Goal: Task Accomplishment & Management: Complete application form

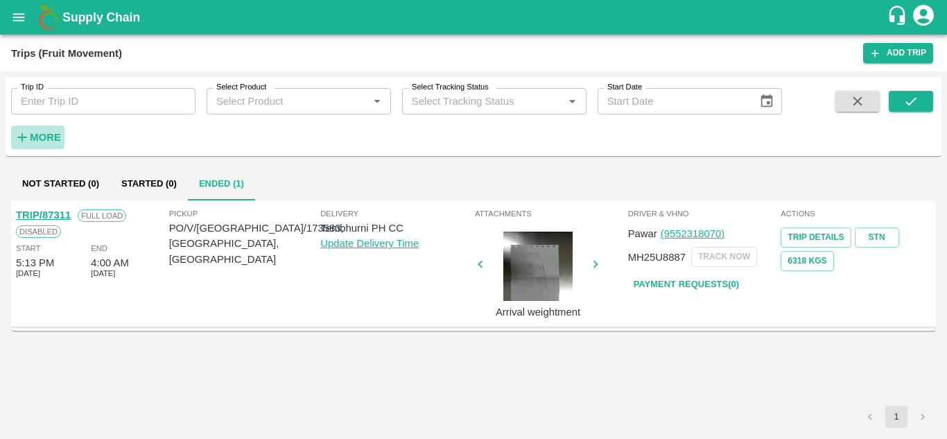
click at [35, 139] on strong "More" at bounding box center [45, 137] width 31 height 11
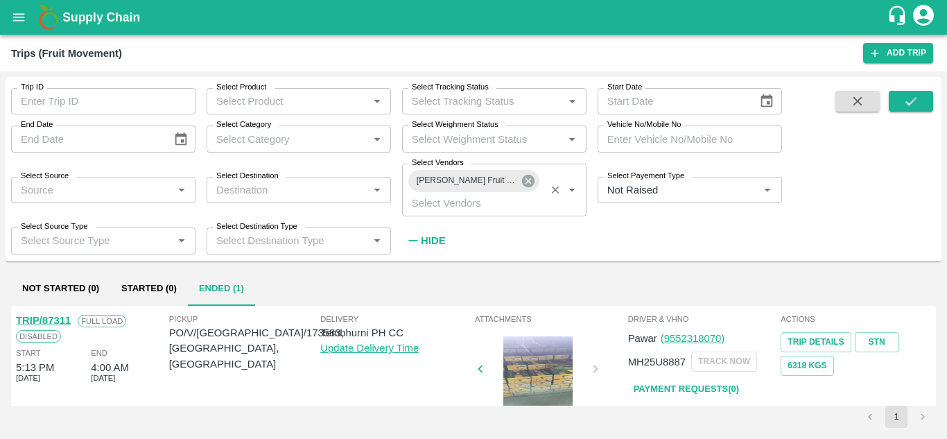
click at [529, 182] on icon at bounding box center [527, 180] width 15 height 15
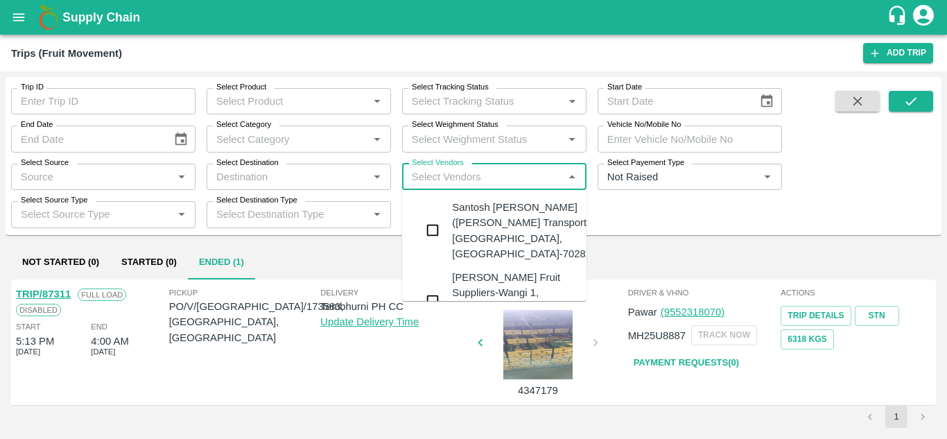
click at [453, 179] on input "Select Vendors" at bounding box center [482, 177] width 153 height 18
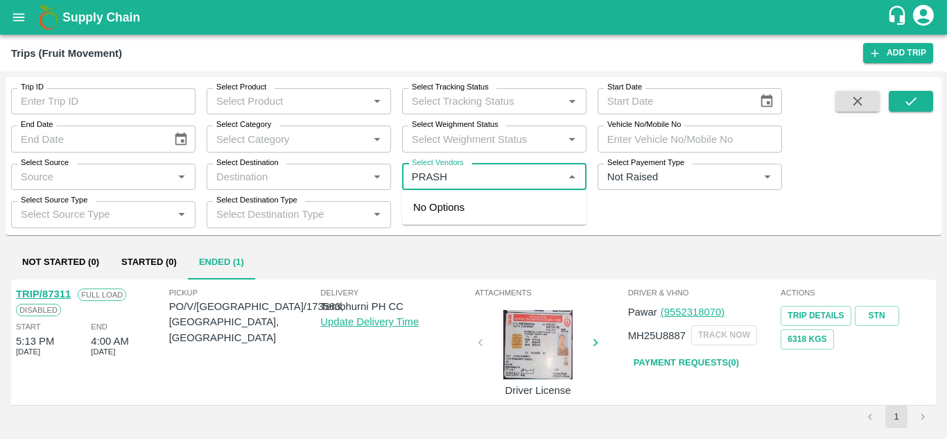
type input "PRASHA"
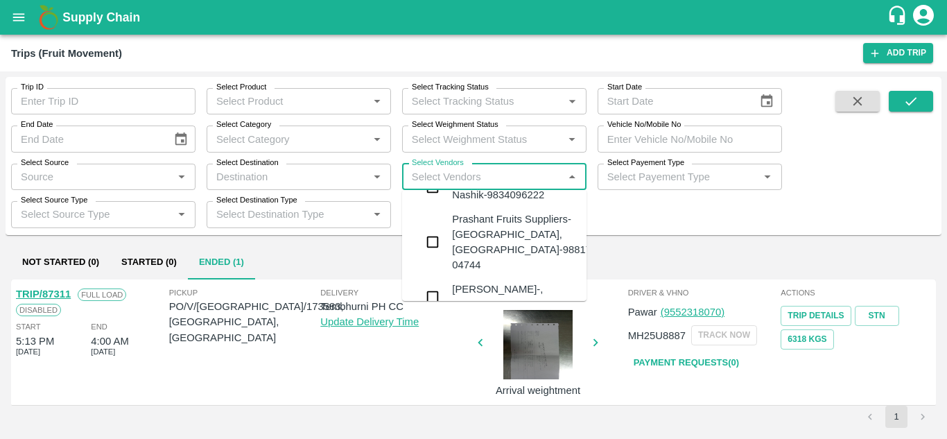
scroll to position [161, 0]
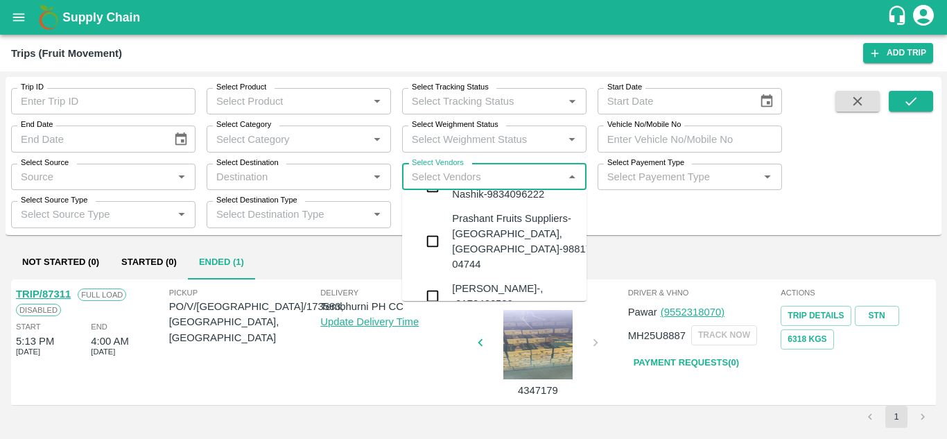
click at [487, 249] on div "Prashant Fruits Suppliers-[GEOGRAPHIC_DATA], [GEOGRAPHIC_DATA]-98817 04744" at bounding box center [521, 242] width 139 height 62
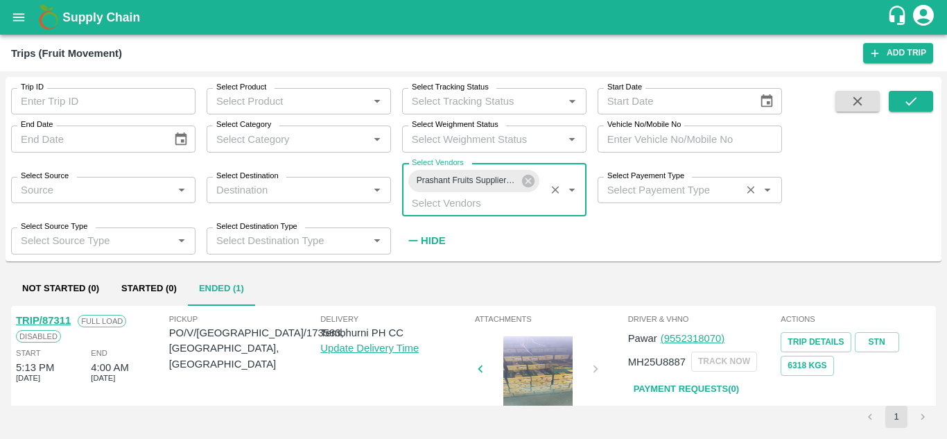
click at [624, 200] on div "Select Payement Type   *" at bounding box center [689, 190] width 184 height 26
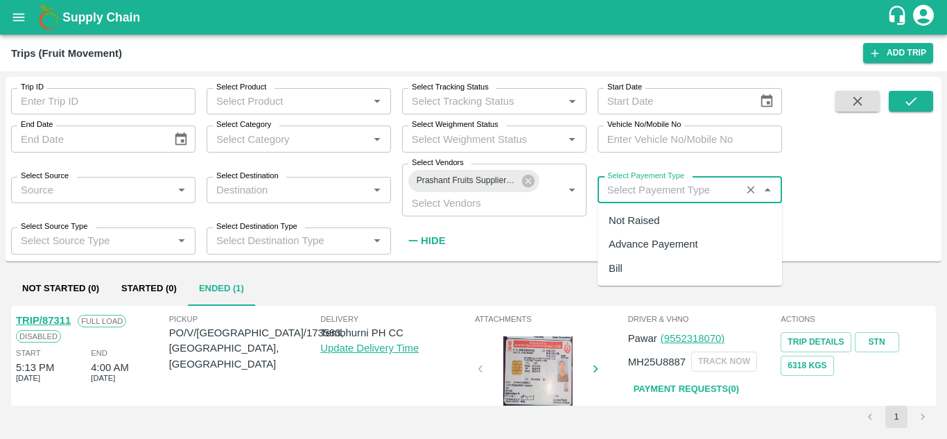
click at [634, 222] on div "Not Raised" at bounding box center [633, 220] width 51 height 15
type input "Not Raised"
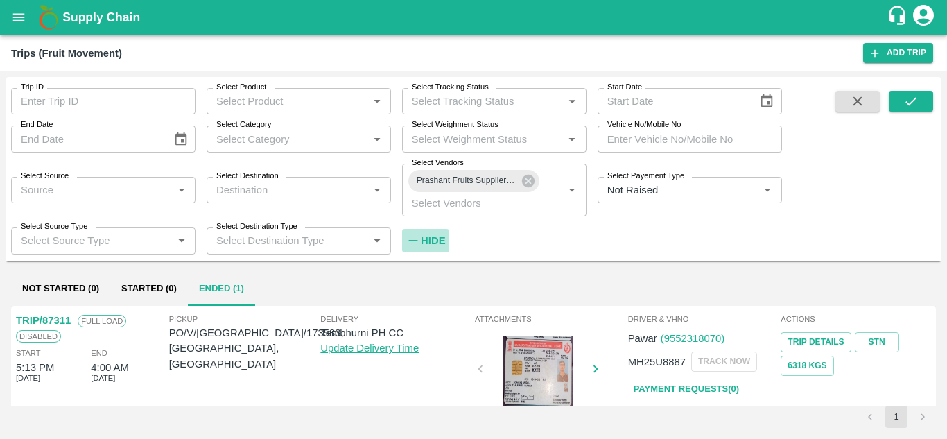
click at [433, 240] on strong "Hide" at bounding box center [433, 240] width 24 height 11
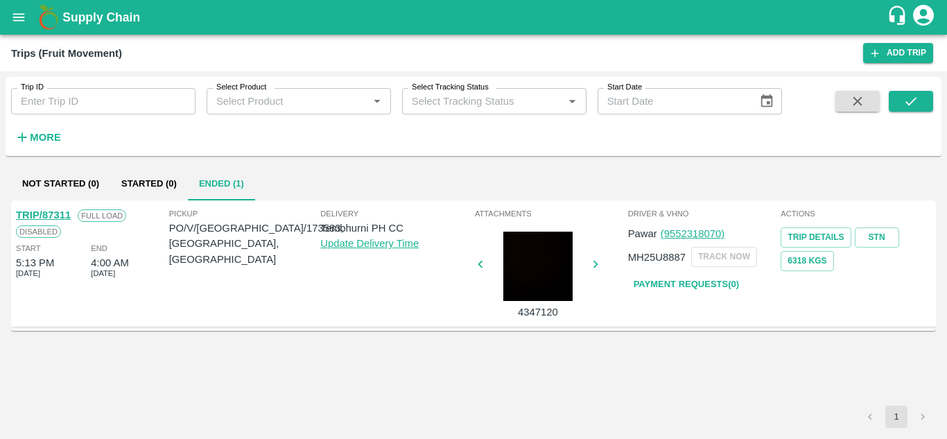
click at [904, 89] on div "Trip ID Trip ID Select Product Select Product   * Select Tracking Status Select…" at bounding box center [474, 116] width 936 height 68
click at [906, 92] on button "submit" at bounding box center [910, 101] width 44 height 21
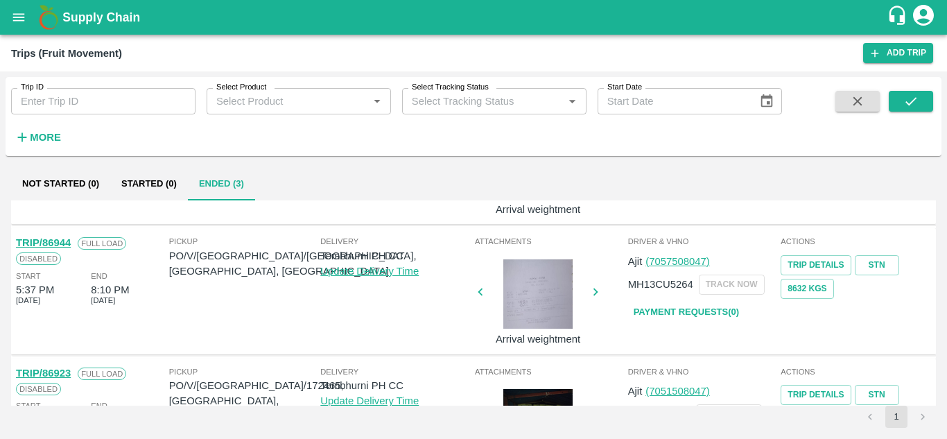
scroll to position [102, 0]
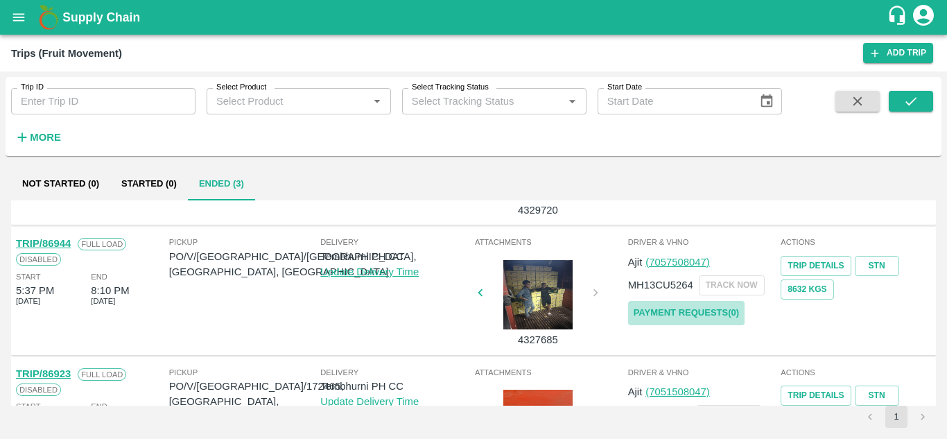
click at [706, 309] on link "Payment Requests( 0 )" at bounding box center [686, 313] width 116 height 24
click at [918, 96] on icon "submit" at bounding box center [910, 101] width 15 height 15
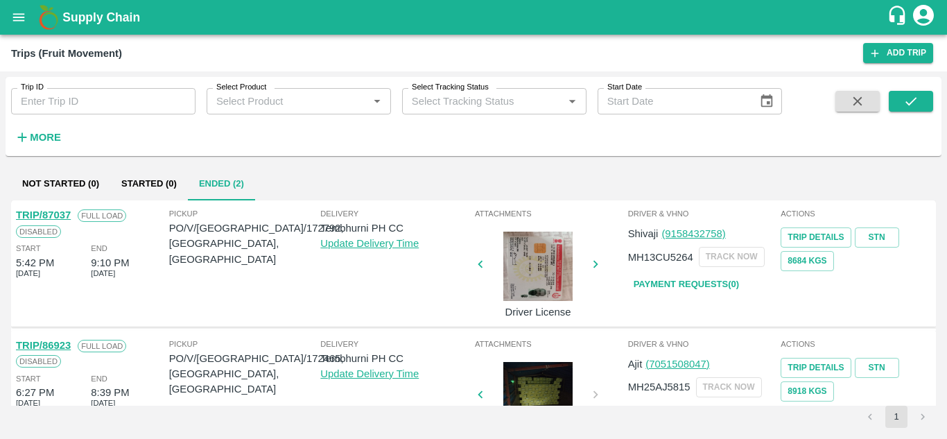
scroll to position [55, 0]
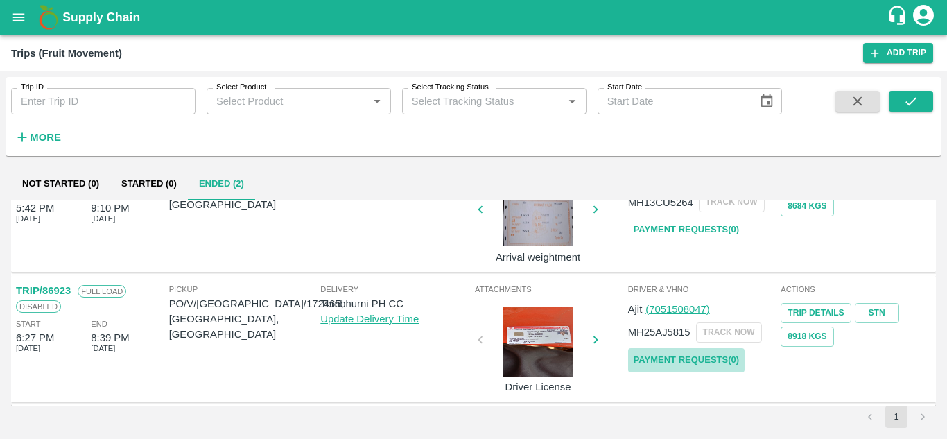
click at [667, 360] on link "Payment Requests( 0 )" at bounding box center [686, 360] width 116 height 24
click at [924, 98] on button "submit" at bounding box center [910, 101] width 44 height 21
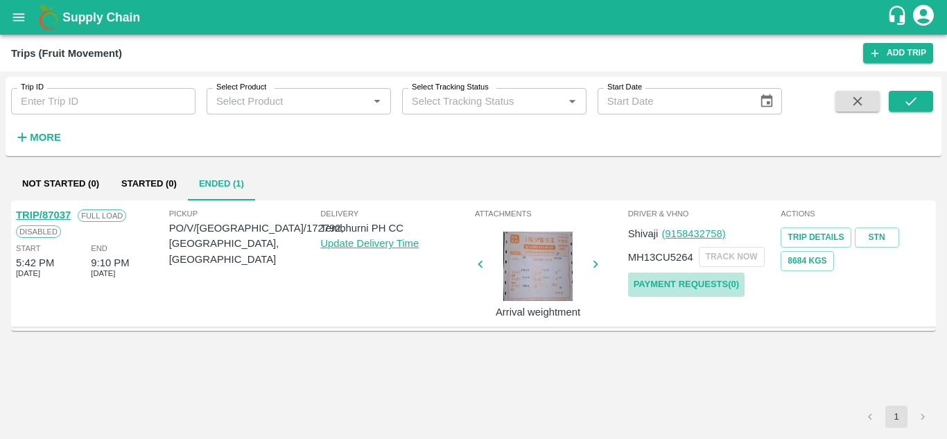
click at [693, 281] on link "Payment Requests( 0 )" at bounding box center [686, 284] width 116 height 24
click at [50, 132] on strong "More" at bounding box center [45, 137] width 31 height 11
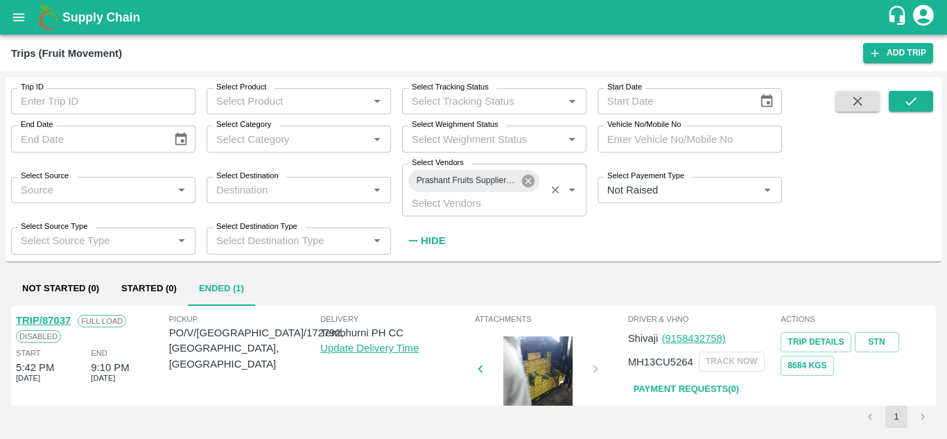
click at [532, 178] on icon at bounding box center [528, 181] width 12 height 12
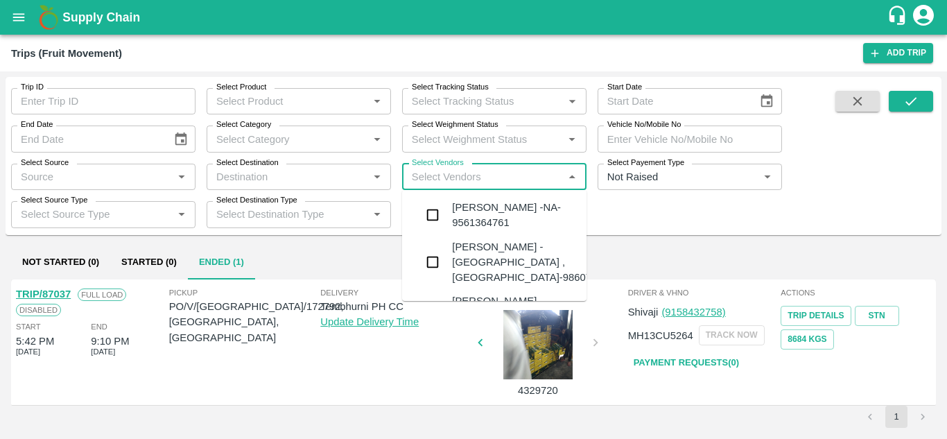
click at [429, 177] on input "Select Vendors" at bounding box center [482, 177] width 153 height 18
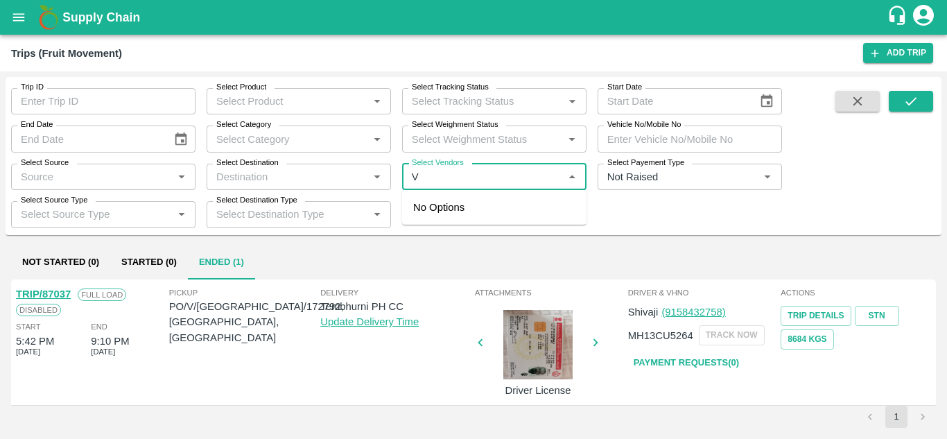
type input "V"
type input "VIGHN"
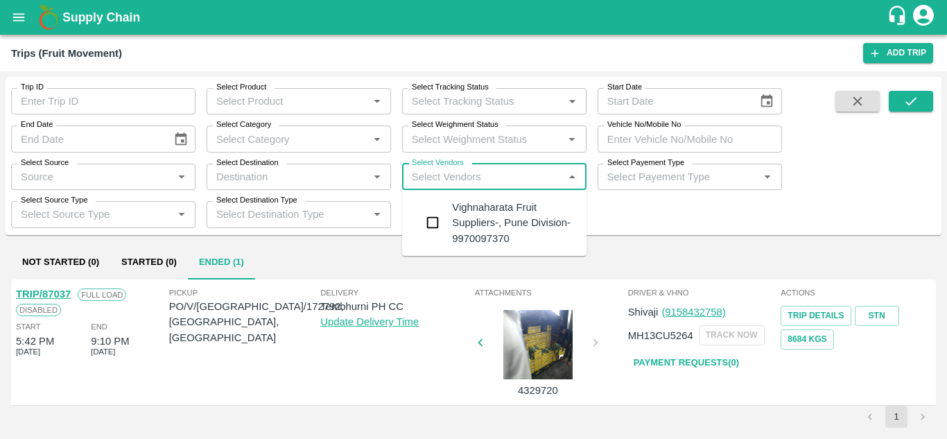
click at [519, 218] on div "Vighnaharata Fruit Suppliers-, Pune Division-9970097370" at bounding box center [513, 223] width 123 height 46
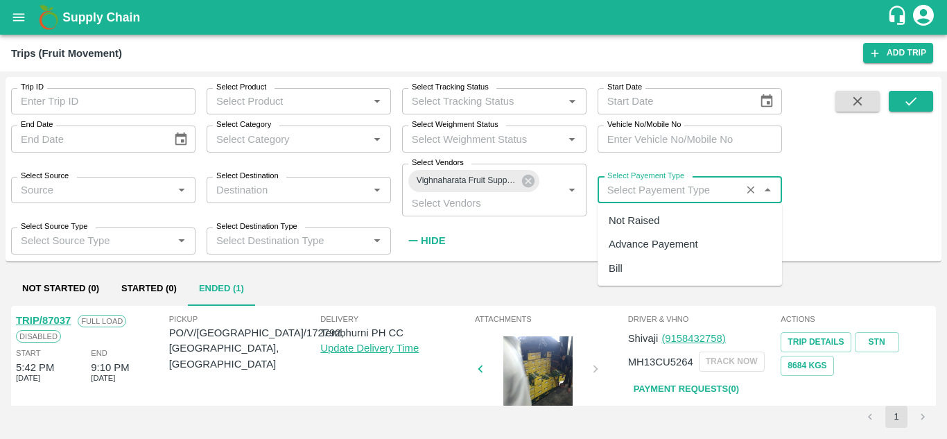
click at [627, 190] on input "Select Payement Type" at bounding box center [669, 190] width 135 height 18
click at [636, 222] on div "Not Raised" at bounding box center [633, 220] width 51 height 15
type input "Not Raised"
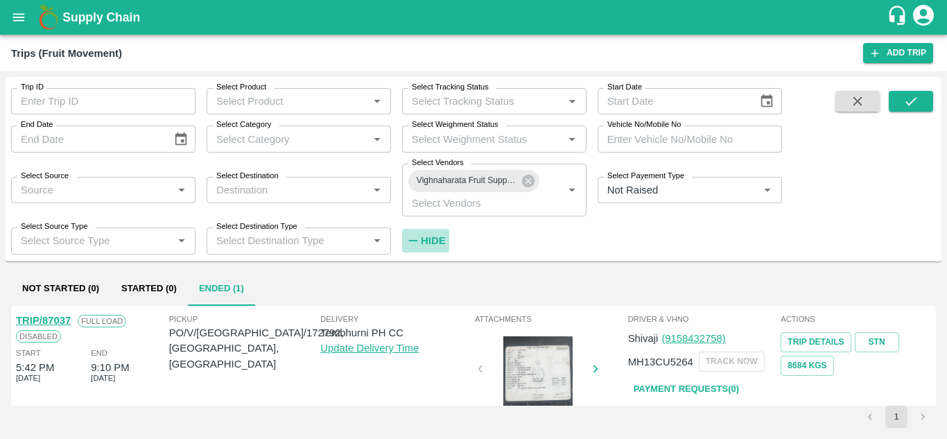
click at [435, 236] on strong "Hide" at bounding box center [433, 240] width 24 height 11
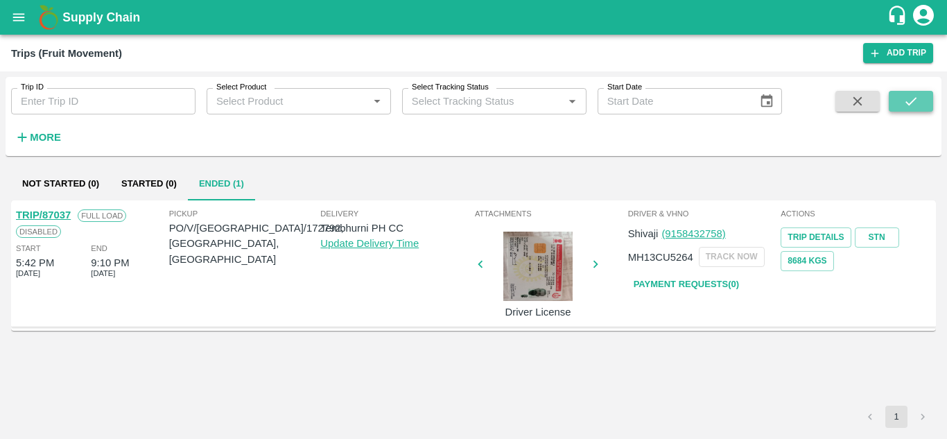
click at [905, 93] on button "submit" at bounding box center [910, 101] width 44 height 21
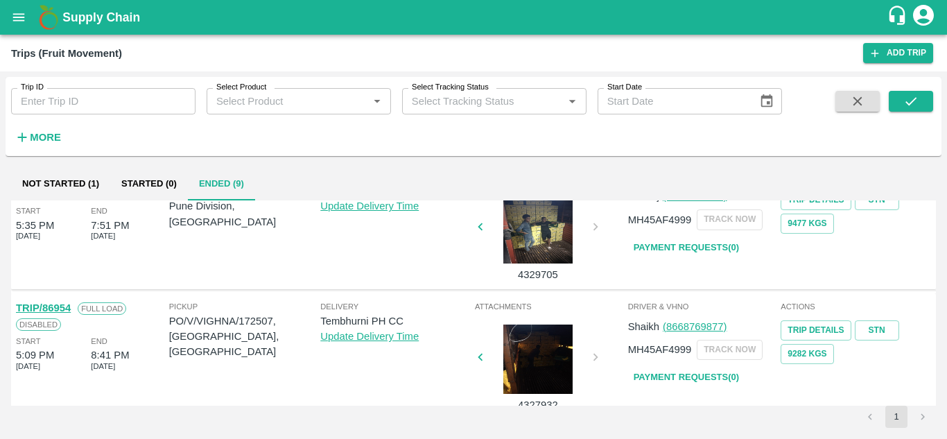
scroll to position [524, 0]
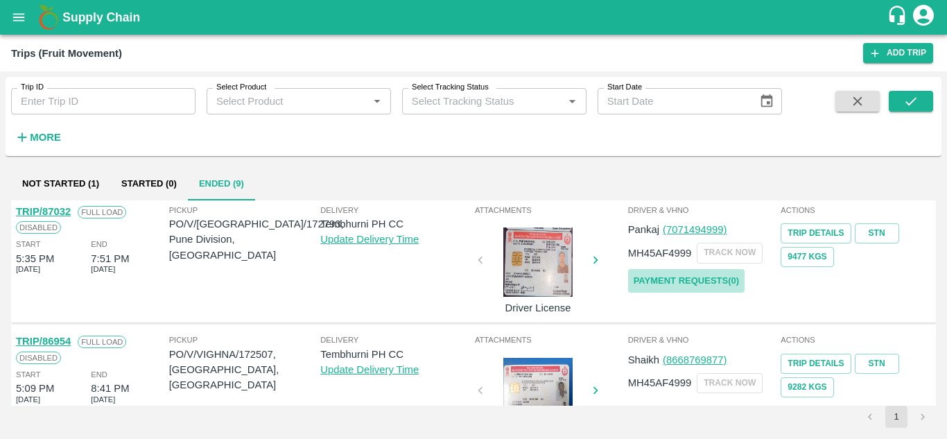
click at [684, 279] on link "Payment Requests( 0 )" at bounding box center [686, 281] width 116 height 24
click at [917, 101] on icon "submit" at bounding box center [910, 101] width 15 height 15
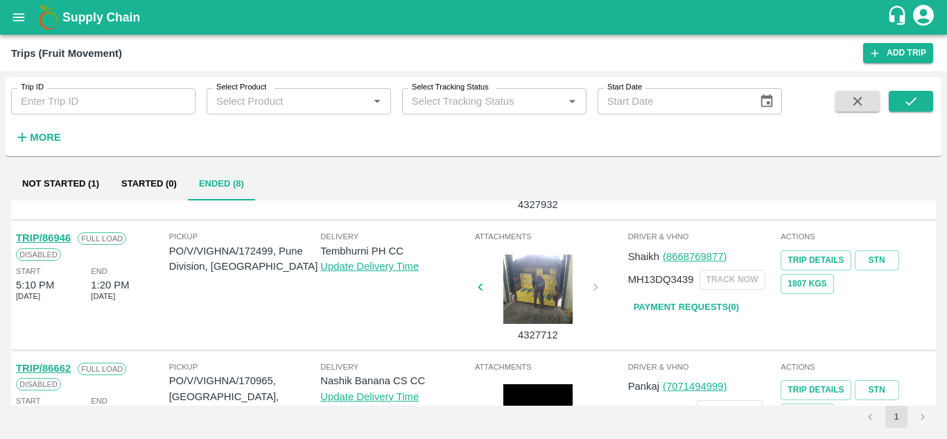
scroll to position [628, 0]
click at [687, 306] on link "Payment Requests( 0 )" at bounding box center [686, 307] width 116 height 24
click at [912, 105] on icon "submit" at bounding box center [910, 101] width 15 height 15
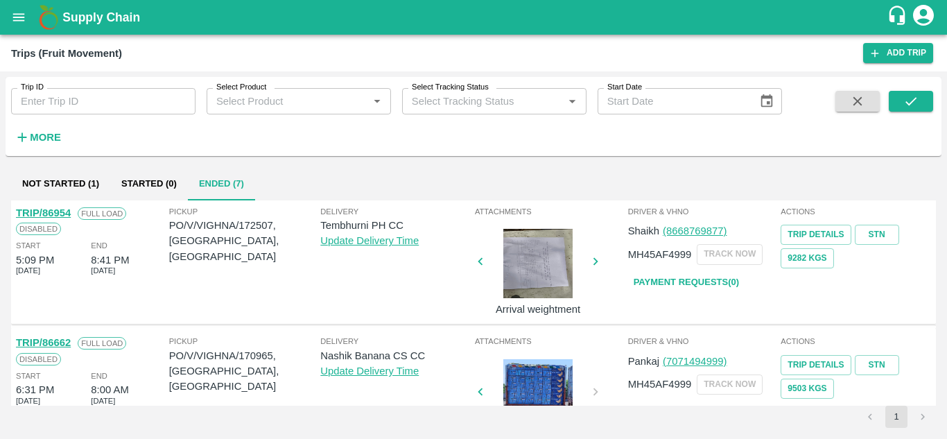
scroll to position [523, 0]
click at [671, 284] on link "Payment Requests( 0 )" at bounding box center [686, 282] width 116 height 24
click at [918, 97] on icon "submit" at bounding box center [910, 101] width 15 height 15
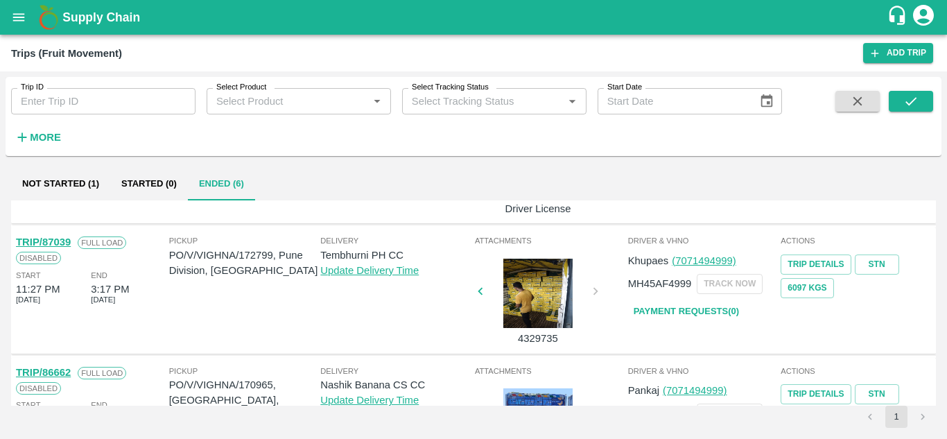
scroll to position [362, 0]
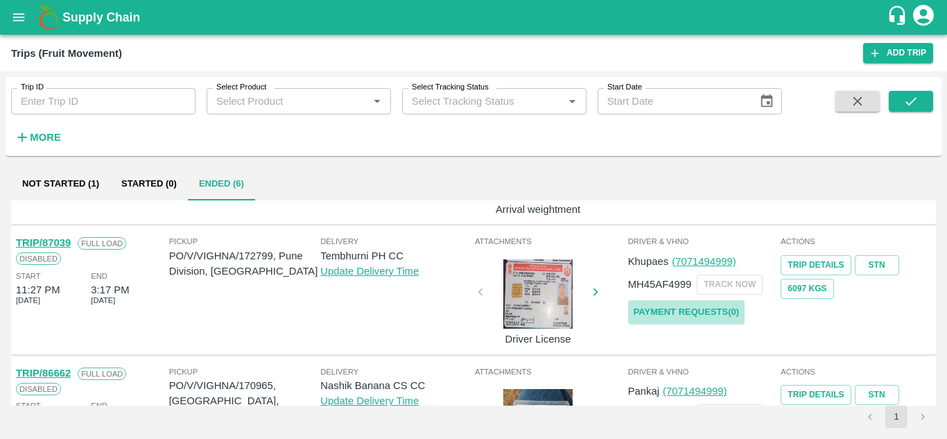
click at [690, 309] on link "Payment Requests( 0 )" at bounding box center [686, 312] width 116 height 24
click at [918, 103] on icon "submit" at bounding box center [910, 101] width 15 height 15
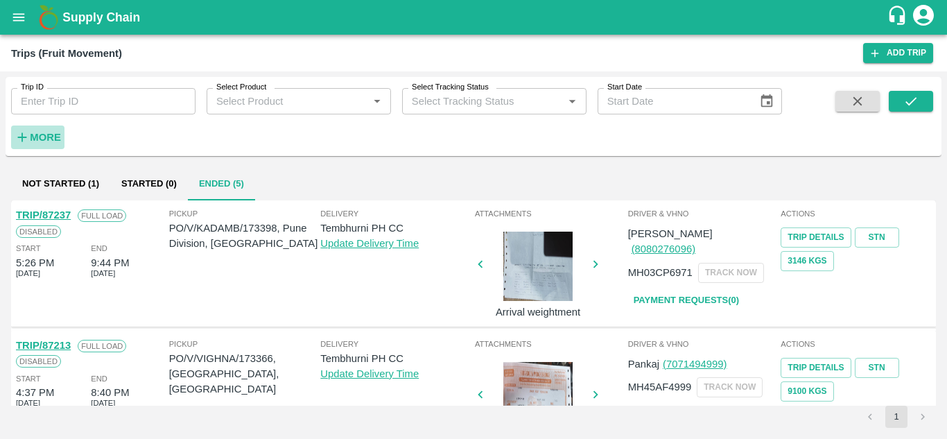
click at [57, 137] on strong "More" at bounding box center [45, 137] width 31 height 11
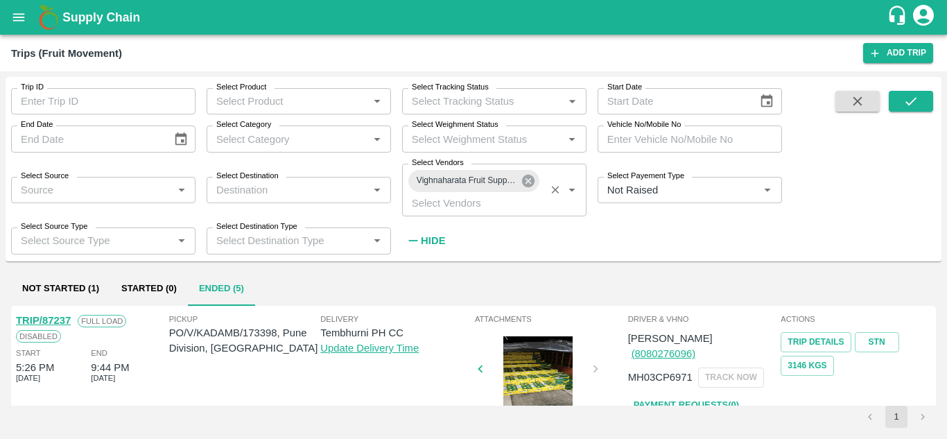
click at [530, 182] on icon at bounding box center [528, 181] width 12 height 12
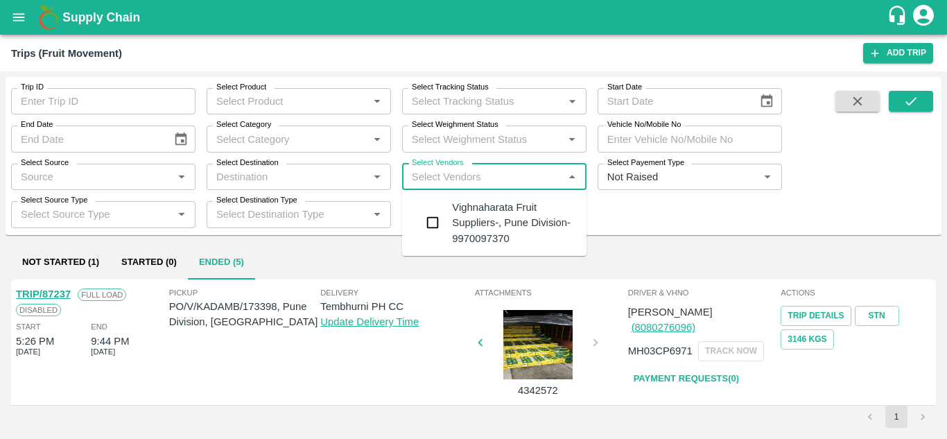
click at [445, 170] on input "Select Vendors" at bounding box center [482, 177] width 153 height 18
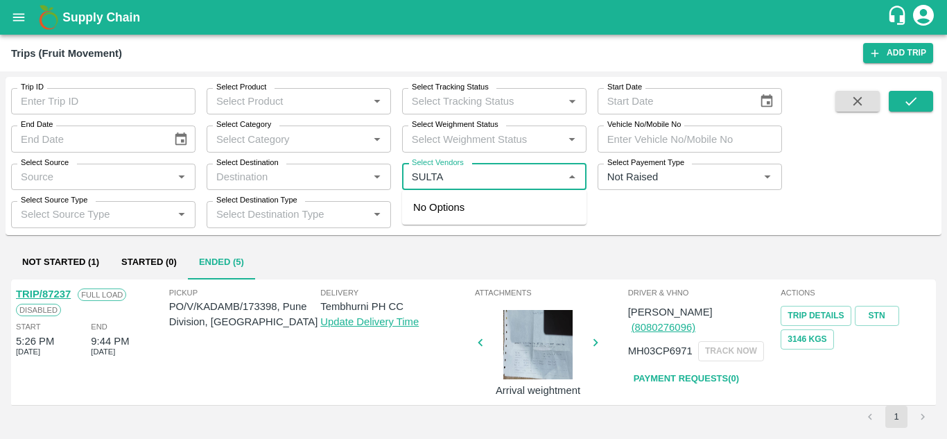
type input "SULTAN"
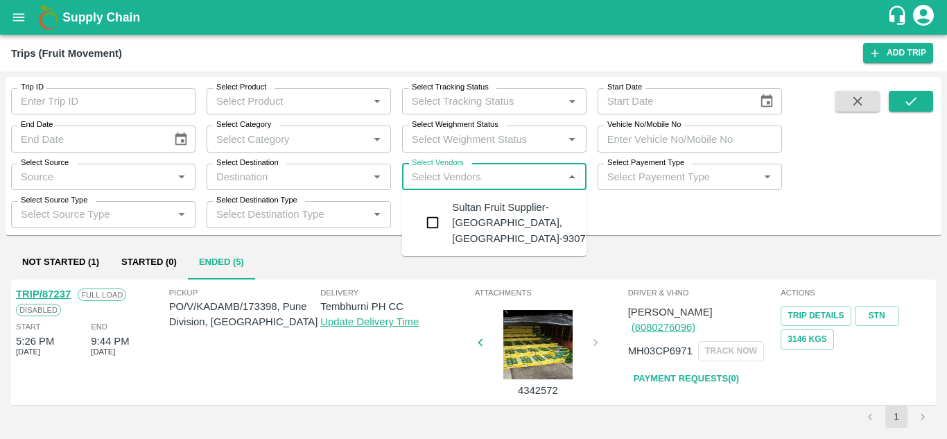
click at [501, 206] on div "Sultan Fruit Supplier-Kandar, Solapur-9307717738" at bounding box center [536, 223] width 168 height 46
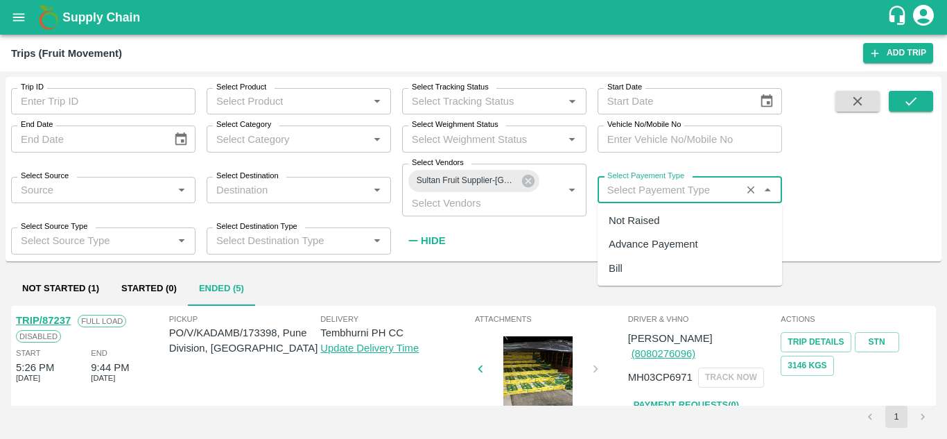
click at [630, 184] on input "Select Payement Type" at bounding box center [669, 190] width 135 height 18
click at [635, 216] on div "Not Raised" at bounding box center [633, 220] width 51 height 15
type input "Not Raised"
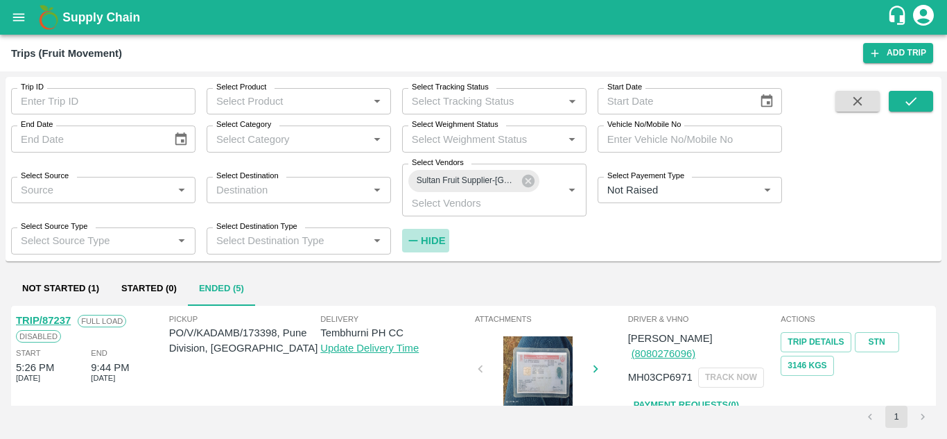
click at [432, 240] on strong "Hide" at bounding box center [433, 240] width 24 height 11
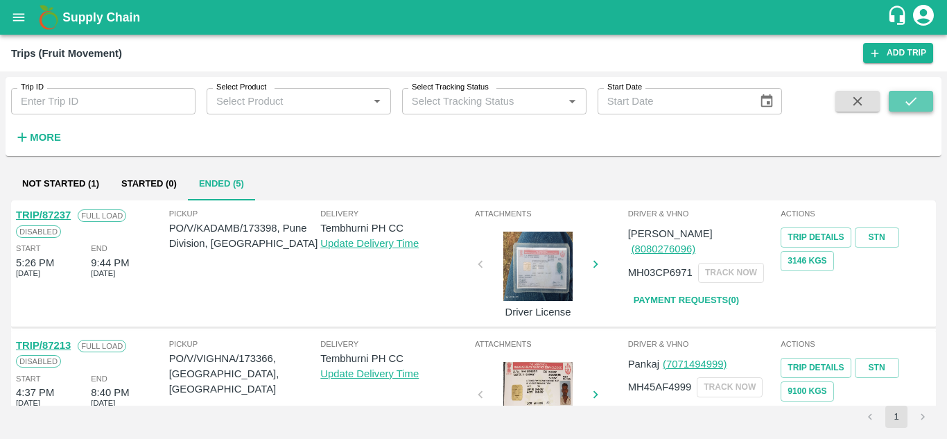
click at [917, 94] on icon "submit" at bounding box center [910, 101] width 15 height 15
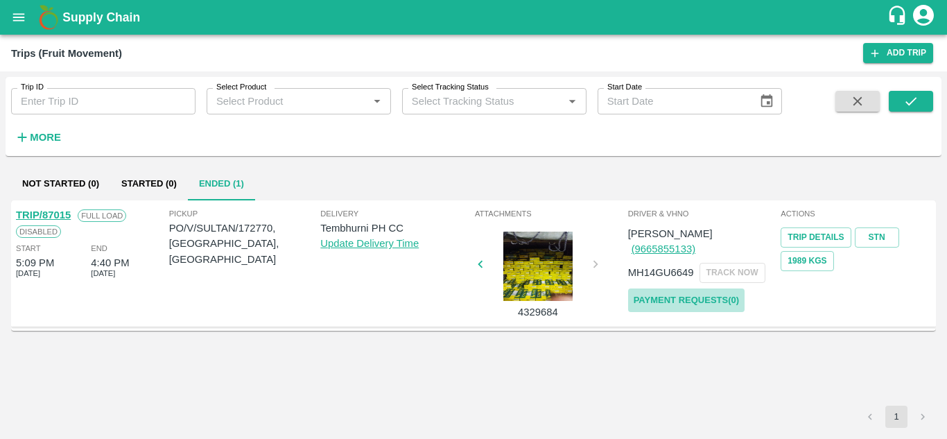
click at [691, 288] on link "Payment Requests( 0 )" at bounding box center [686, 300] width 116 height 24
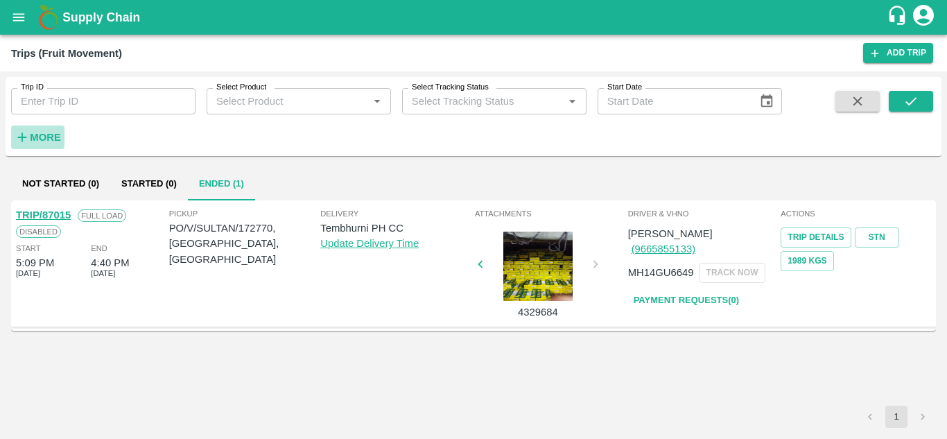
click at [59, 141] on strong "More" at bounding box center [45, 137] width 31 height 11
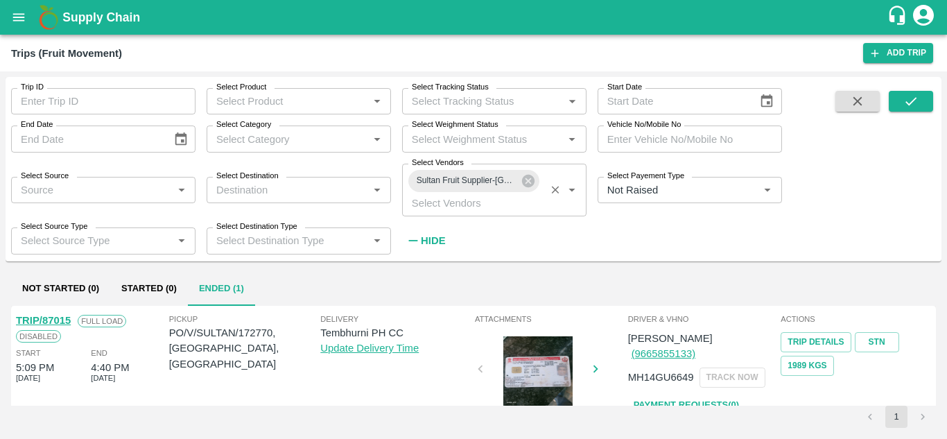
click at [532, 189] on div "Sultan Fruit Supplier-Kandar, Solapur-9307717738" at bounding box center [473, 181] width 131 height 22
click at [525, 176] on icon at bounding box center [528, 181] width 12 height 12
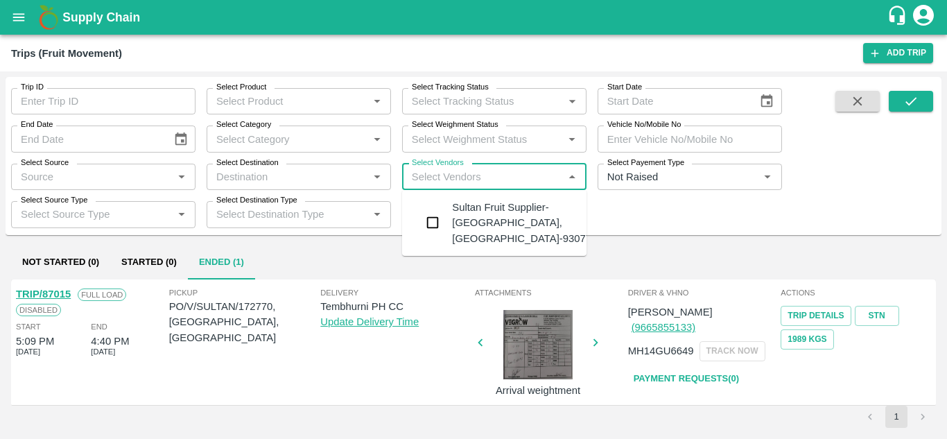
click at [412, 177] on input "Select Vendors" at bounding box center [482, 177] width 153 height 18
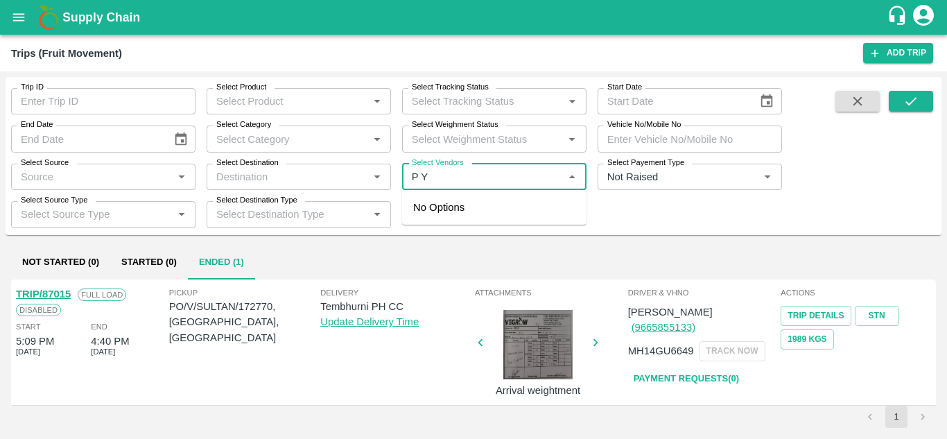
type input "P Y E"
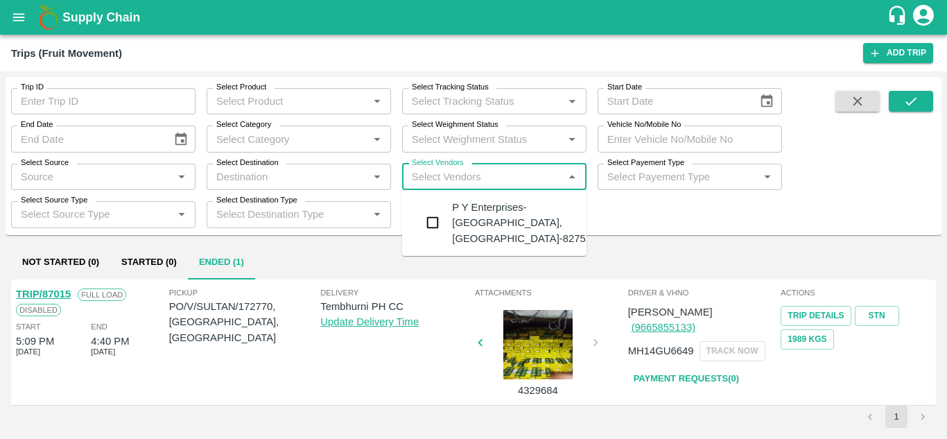
click at [500, 218] on div "P Y Enterprises-Kandar, Solapur-8275274400" at bounding box center [536, 223] width 168 height 46
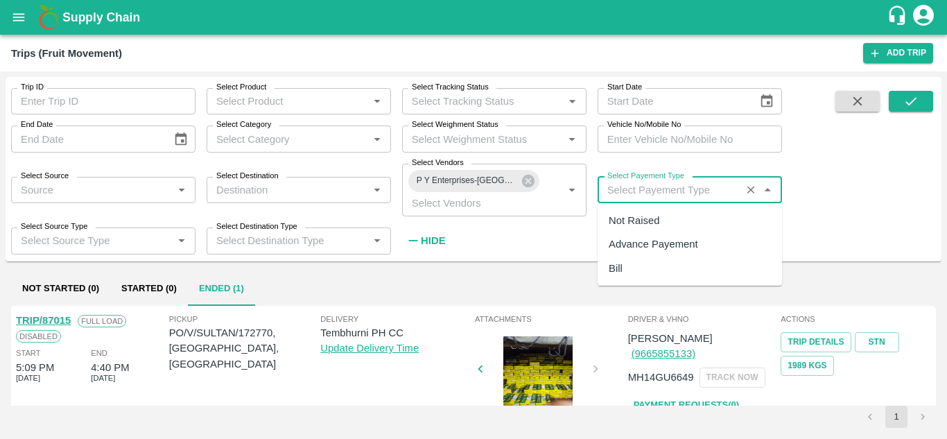
click at [624, 192] on input "Select Payement Type" at bounding box center [669, 190] width 135 height 18
click at [636, 220] on div "Not Raised" at bounding box center [633, 220] width 51 height 15
type input "Not Raised"
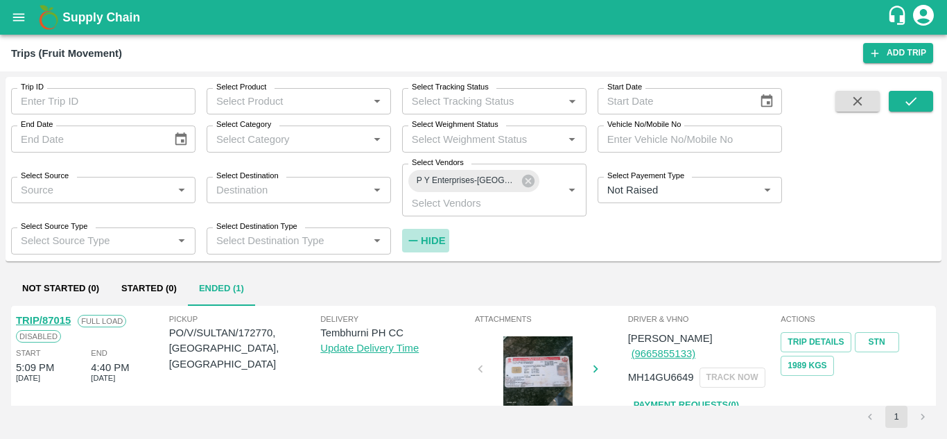
click at [435, 235] on strong "Hide" at bounding box center [433, 240] width 24 height 11
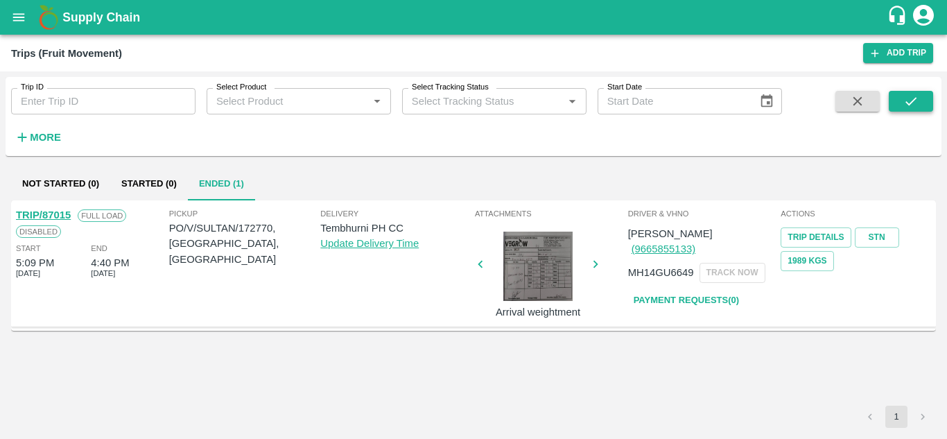
click at [913, 105] on icon "submit" at bounding box center [910, 101] width 15 height 15
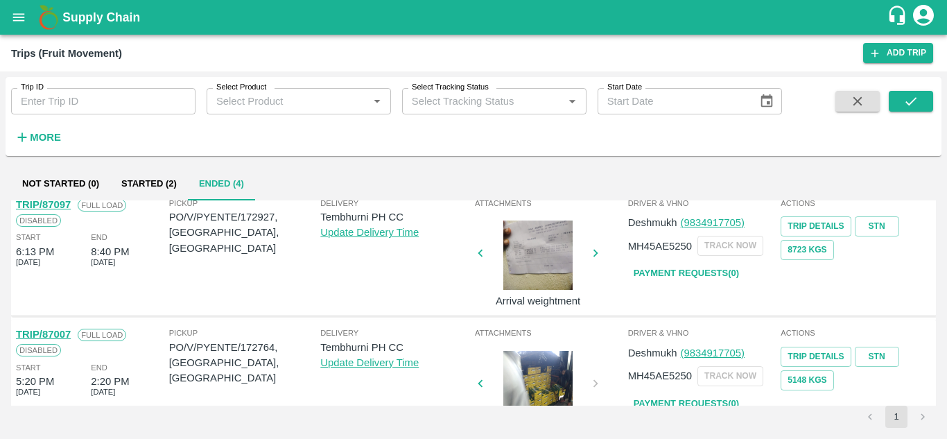
scroll to position [315, 0]
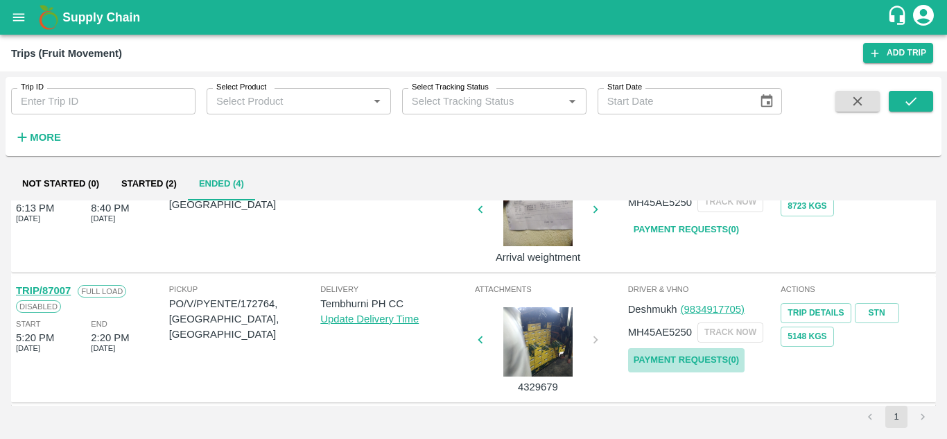
click at [696, 362] on link "Payment Requests( 0 )" at bounding box center [686, 360] width 116 height 24
click at [909, 95] on icon "submit" at bounding box center [910, 101] width 15 height 15
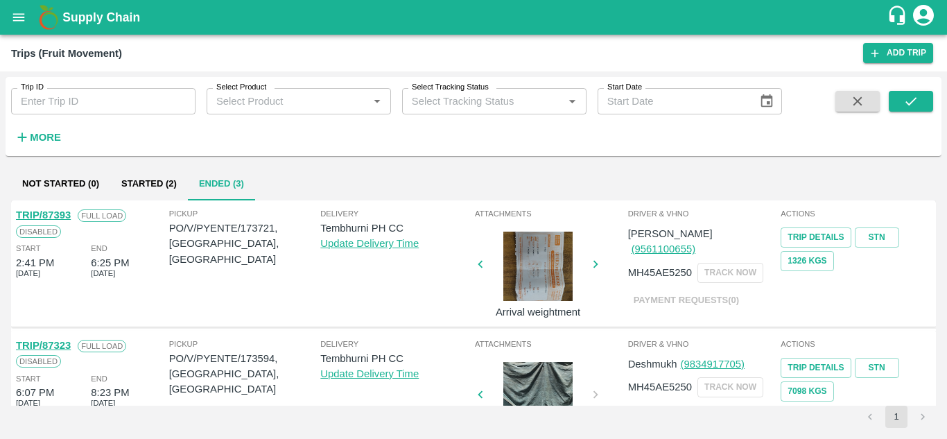
scroll to position [185, 0]
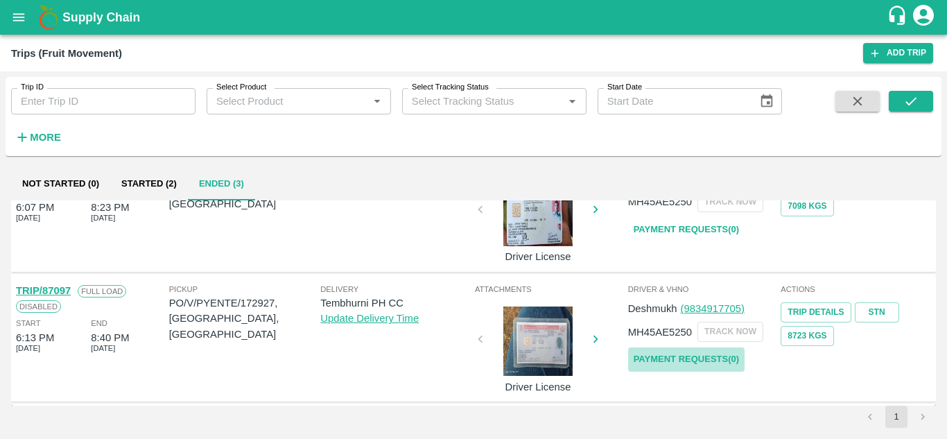
click at [696, 353] on link "Payment Requests( 0 )" at bounding box center [686, 359] width 116 height 24
click at [715, 358] on link "Payment Requests( 0 )" at bounding box center [686, 359] width 116 height 24
click at [705, 358] on link "Payment Requests( 0 )" at bounding box center [686, 359] width 116 height 24
click at [686, 356] on link "Payment Requests( 0 )" at bounding box center [686, 359] width 116 height 24
click at [696, 360] on link "Payment Requests( 0 )" at bounding box center [686, 359] width 116 height 24
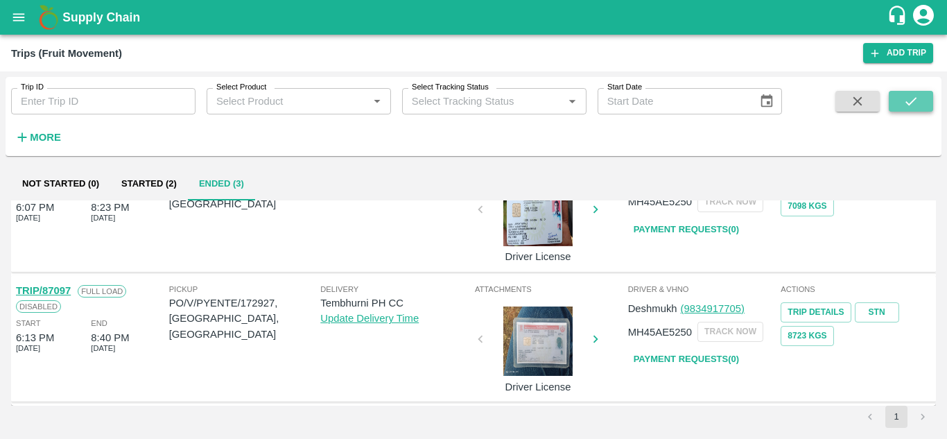
click at [922, 96] on button "submit" at bounding box center [910, 101] width 44 height 21
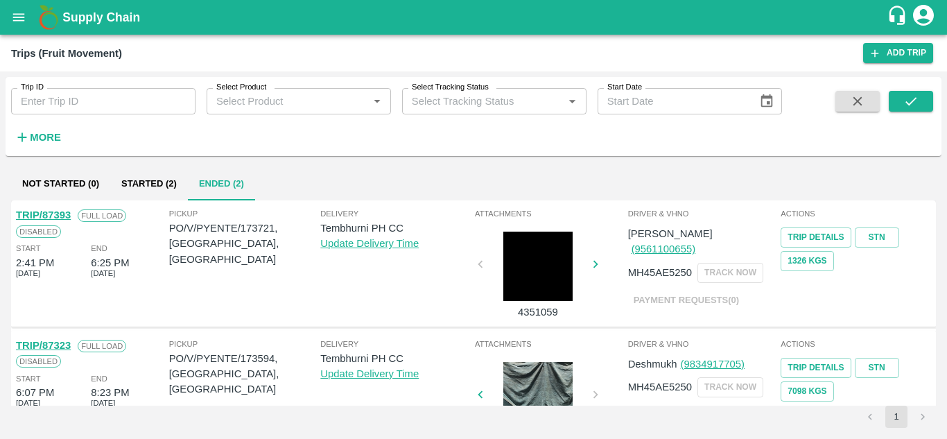
click at [32, 133] on strong "More" at bounding box center [45, 137] width 31 height 11
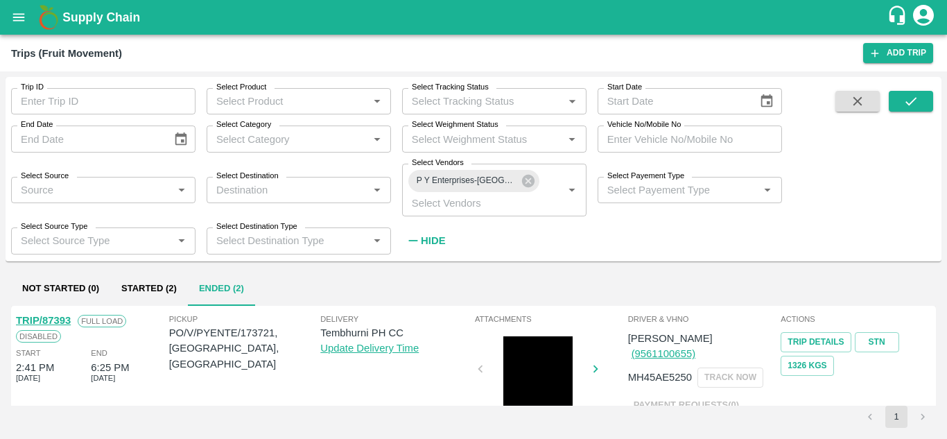
type input "Not Raised"
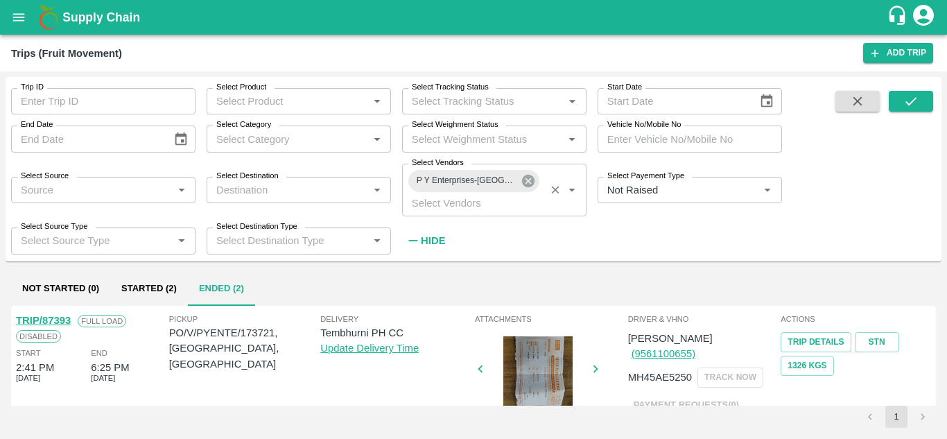
click at [531, 177] on icon at bounding box center [528, 181] width 12 height 12
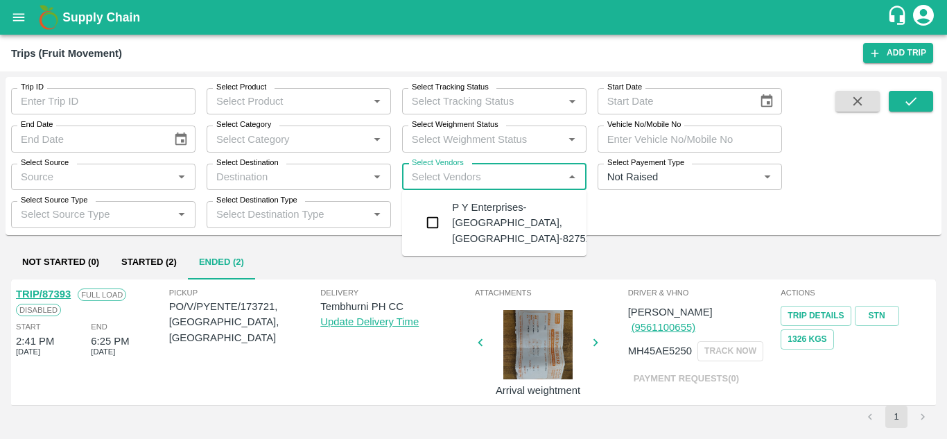
click at [457, 170] on input "Select Vendors" at bounding box center [482, 177] width 153 height 18
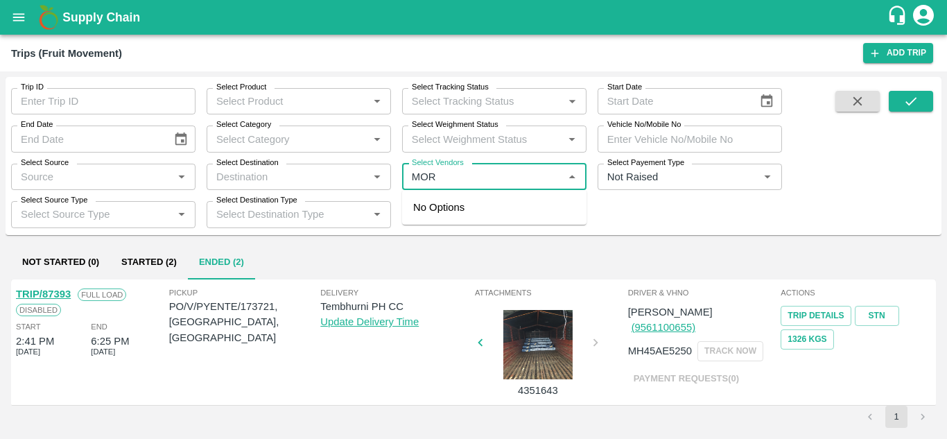
type input "MORY"
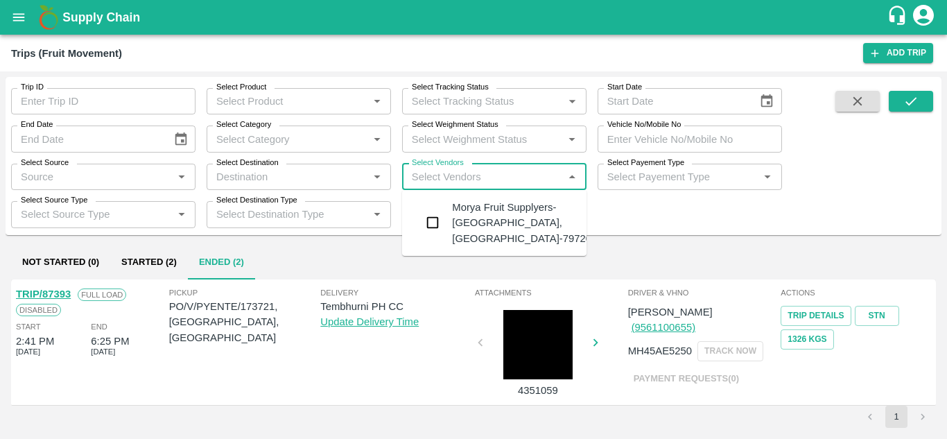
click at [477, 208] on div "Morya Fruit Supplyers-Kandar, Solapur-797208941" at bounding box center [533, 223] width 162 height 46
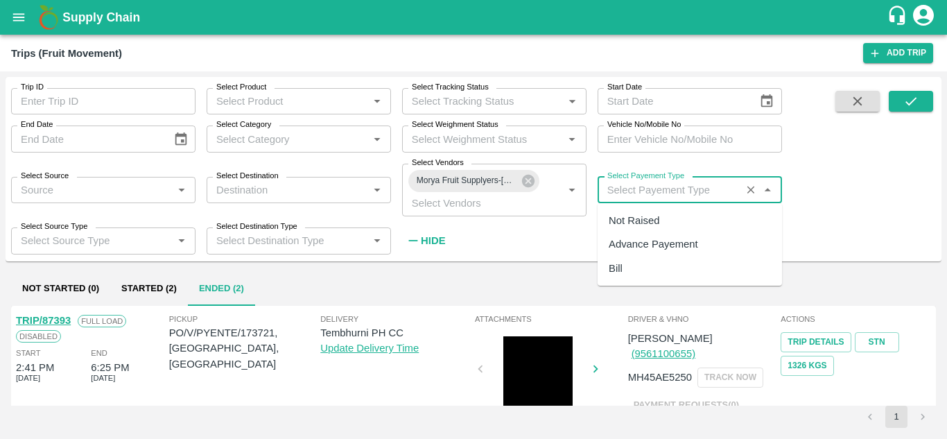
click at [621, 185] on input "Select Payement Type" at bounding box center [669, 190] width 135 height 18
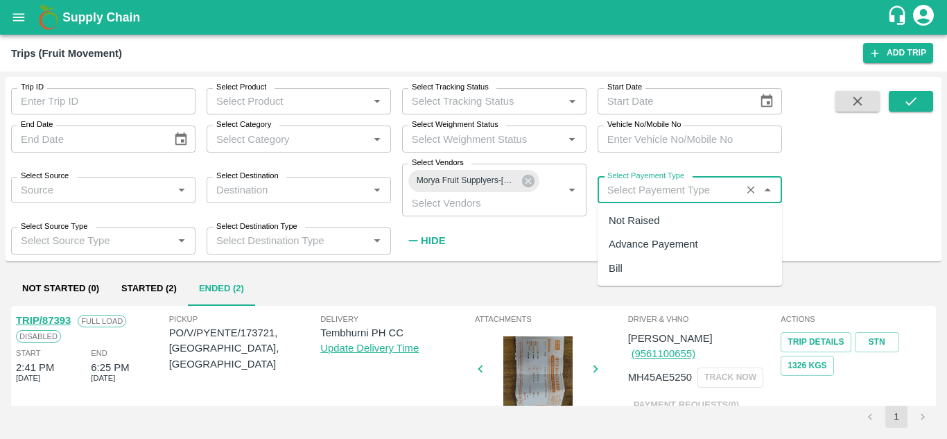
click at [634, 211] on div "Not Raised" at bounding box center [689, 221] width 184 height 24
type input "Not Raised"
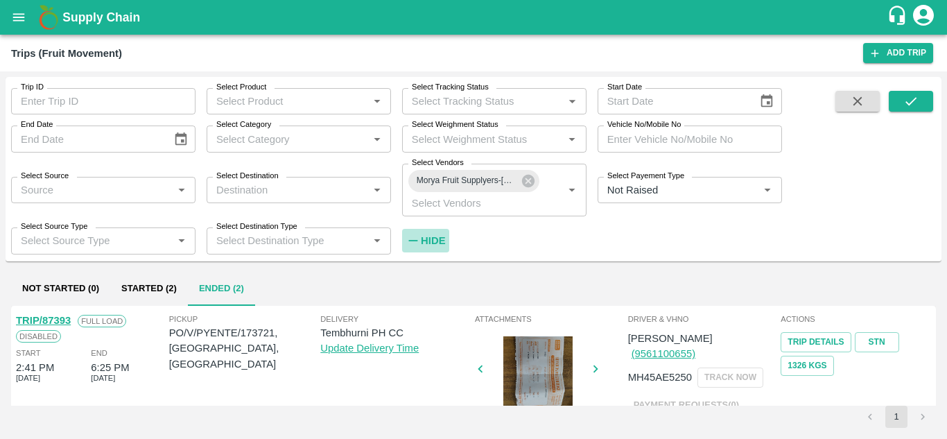
click at [431, 234] on h6 "Hide" at bounding box center [433, 240] width 24 height 18
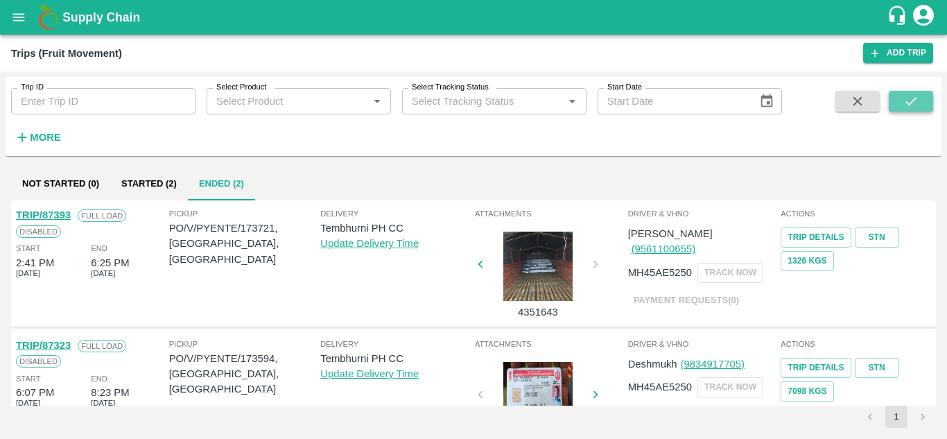
click at [915, 97] on icon "submit" at bounding box center [910, 101] width 15 height 15
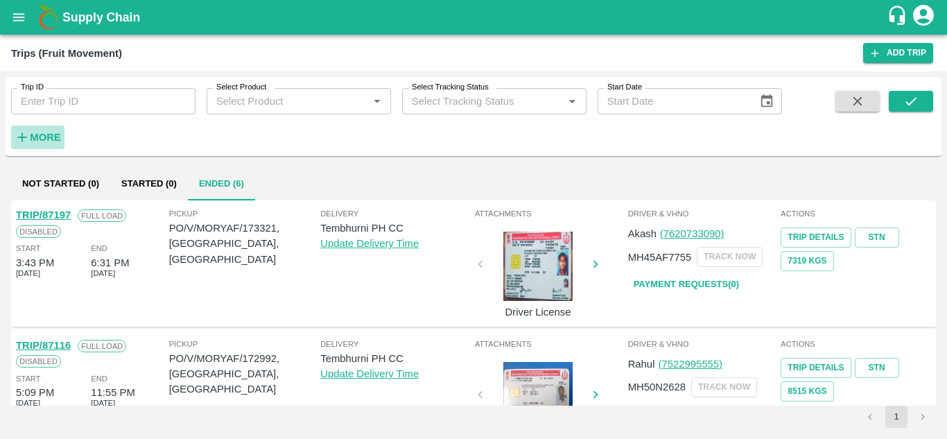
click at [44, 128] on button "More" at bounding box center [37, 137] width 53 height 24
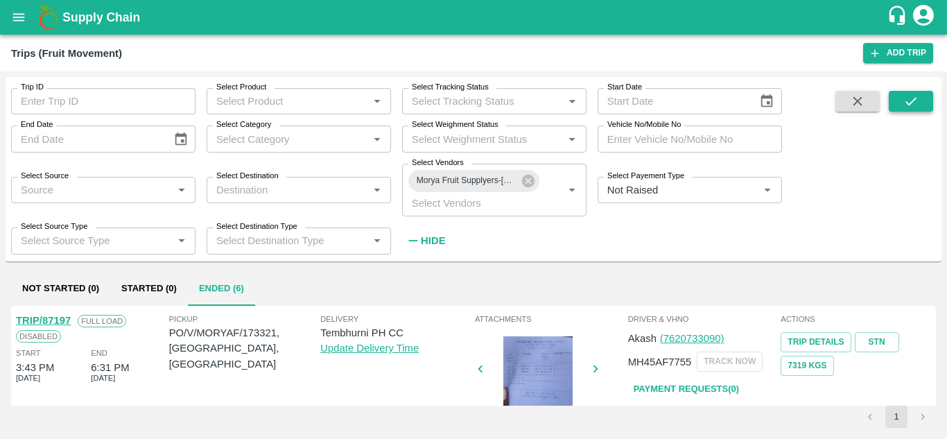
click at [914, 95] on icon "submit" at bounding box center [910, 101] width 15 height 15
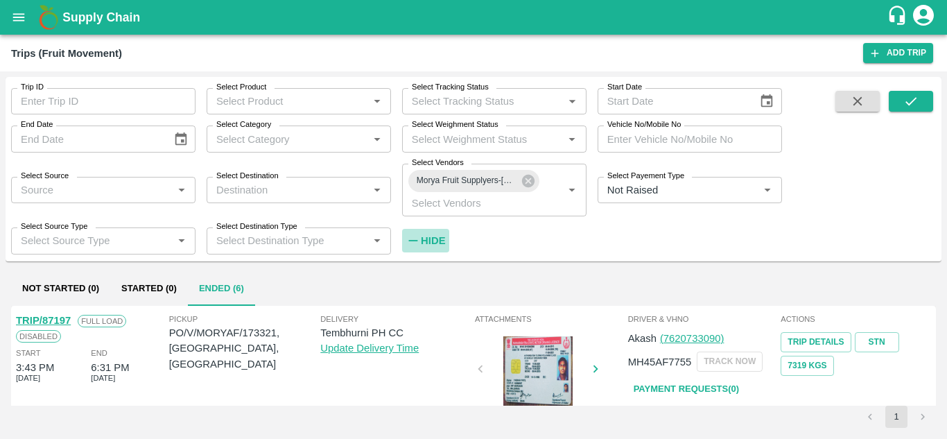
click at [439, 241] on strong "Hide" at bounding box center [433, 240] width 24 height 11
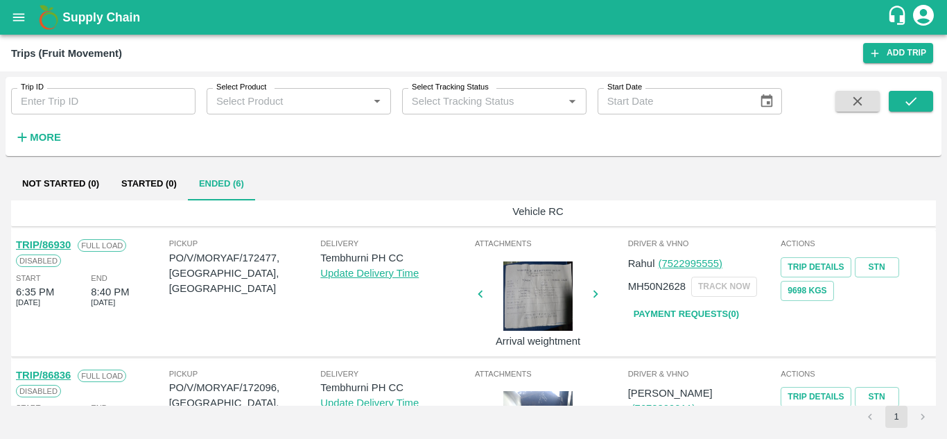
scroll to position [355, 0]
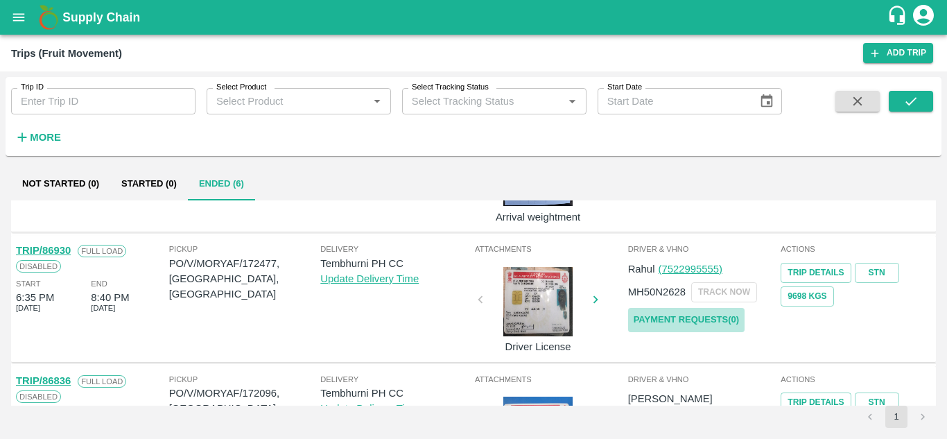
click at [665, 318] on link "Payment Requests( 0 )" at bounding box center [686, 320] width 116 height 24
click at [919, 102] on button "submit" at bounding box center [910, 101] width 44 height 21
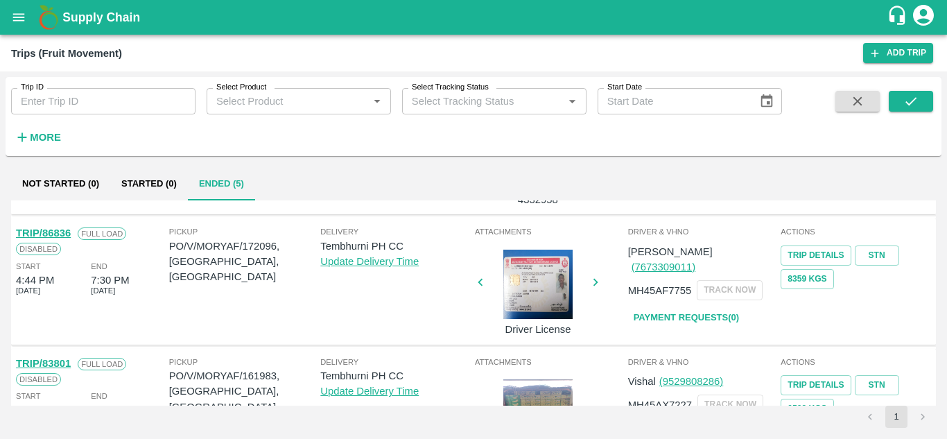
scroll to position [371, 0]
click at [699, 306] on link "Payment Requests( 0 )" at bounding box center [686, 318] width 116 height 24
click at [911, 114] on span at bounding box center [910, 119] width 44 height 57
click at [917, 103] on icon "submit" at bounding box center [910, 101] width 15 height 15
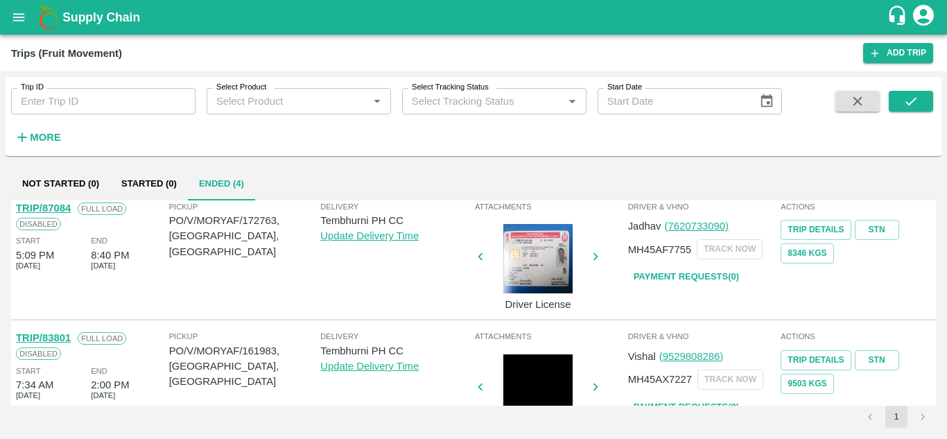
scroll to position [276, 0]
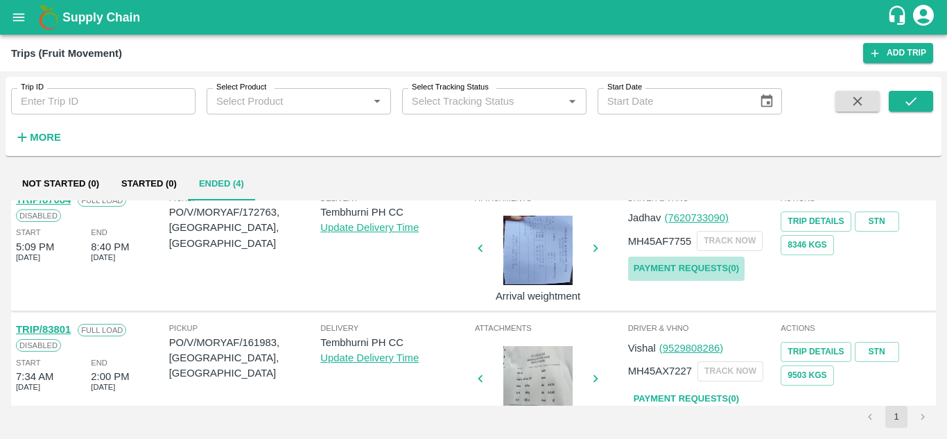
click at [690, 264] on link "Payment Requests( 0 )" at bounding box center [686, 268] width 116 height 24
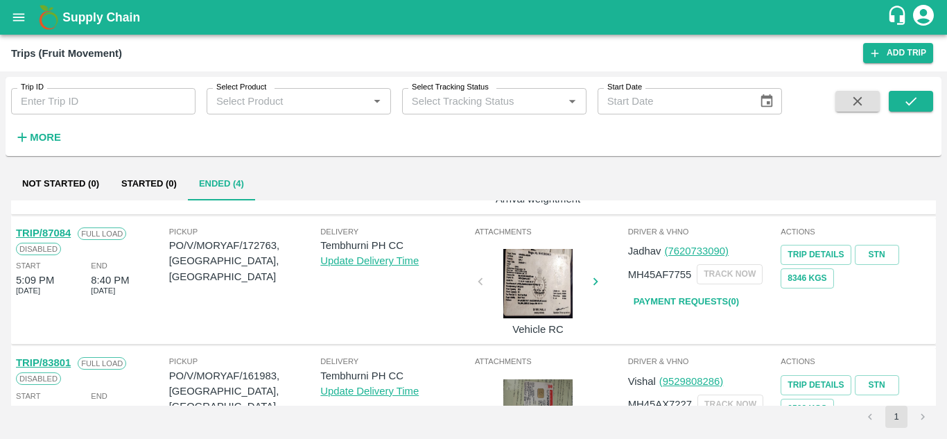
scroll to position [315, 0]
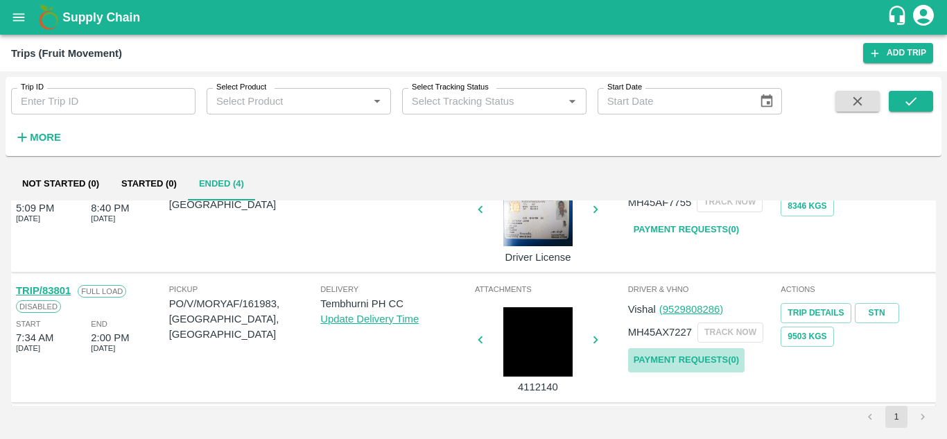
click at [716, 358] on link "Payment Requests( 0 )" at bounding box center [686, 360] width 116 height 24
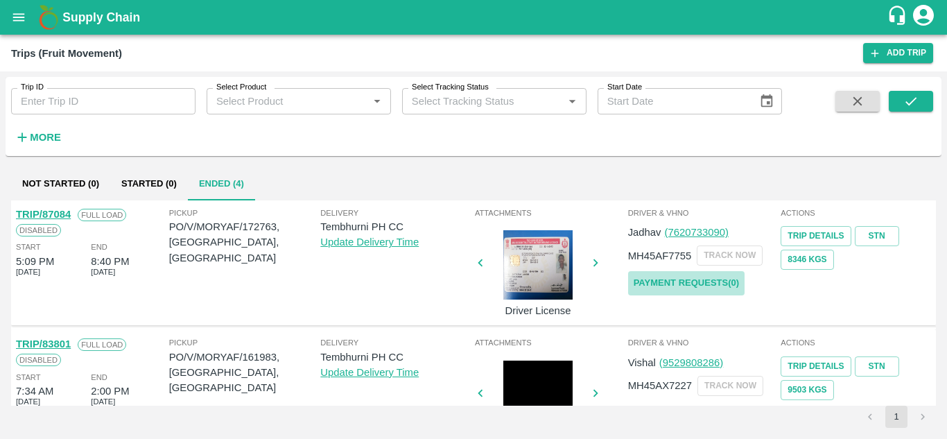
click at [685, 283] on link "Payment Requests( 0 )" at bounding box center [686, 283] width 116 height 24
click at [906, 99] on icon "submit" at bounding box center [910, 101] width 15 height 15
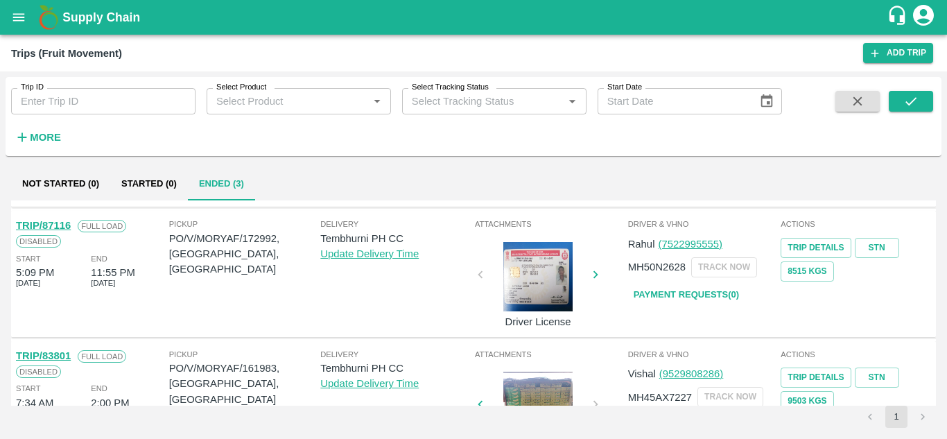
scroll to position [103, 0]
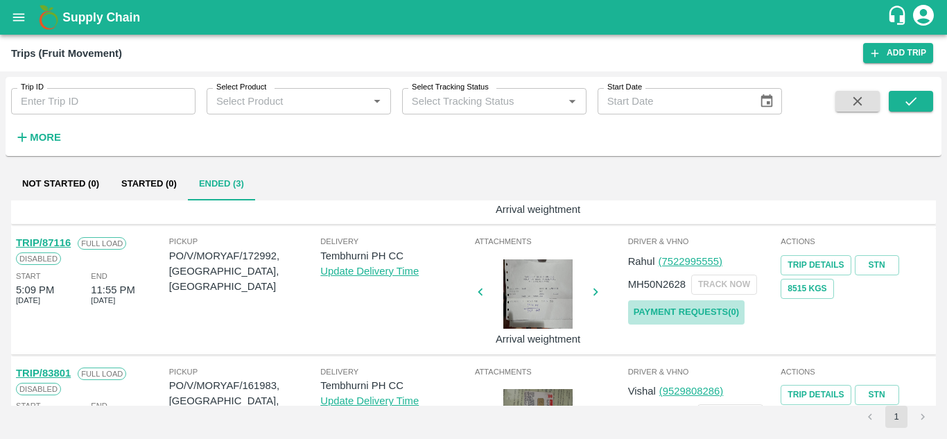
click at [671, 313] on link "Payment Requests( 0 )" at bounding box center [686, 312] width 116 height 24
click at [47, 131] on h6 "More" at bounding box center [45, 137] width 31 height 18
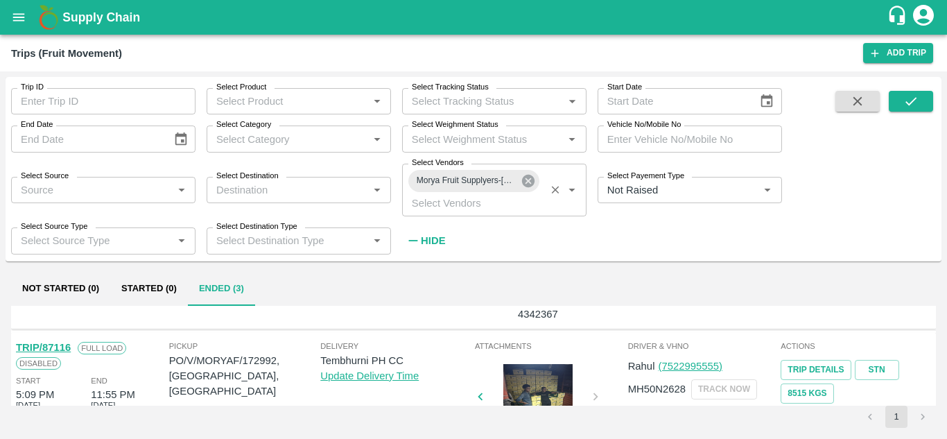
click at [534, 178] on icon at bounding box center [528, 181] width 12 height 12
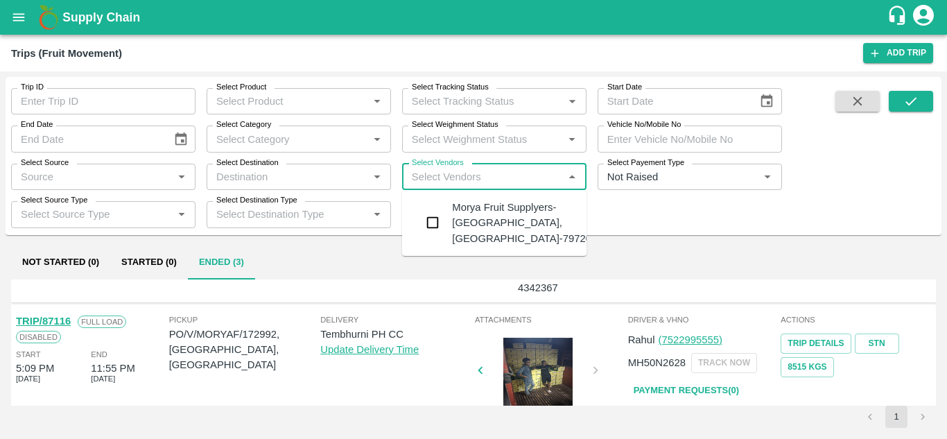
click at [458, 175] on input "Select Vendors" at bounding box center [482, 177] width 153 height 18
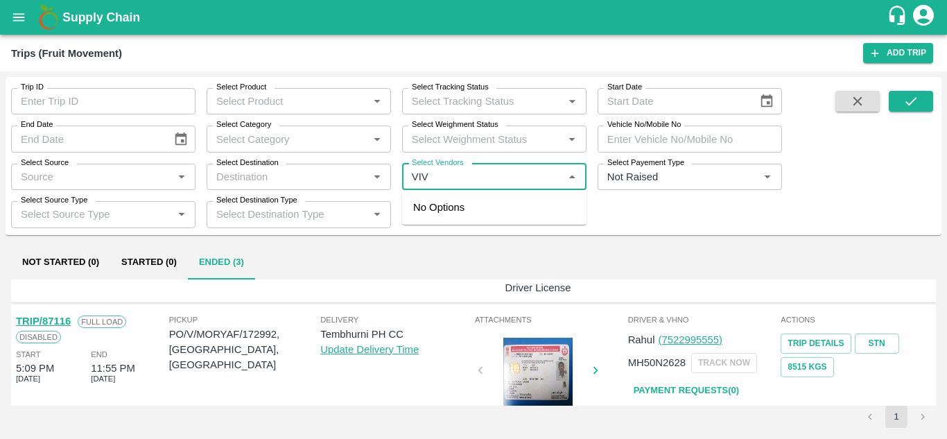
type input "VIVA"
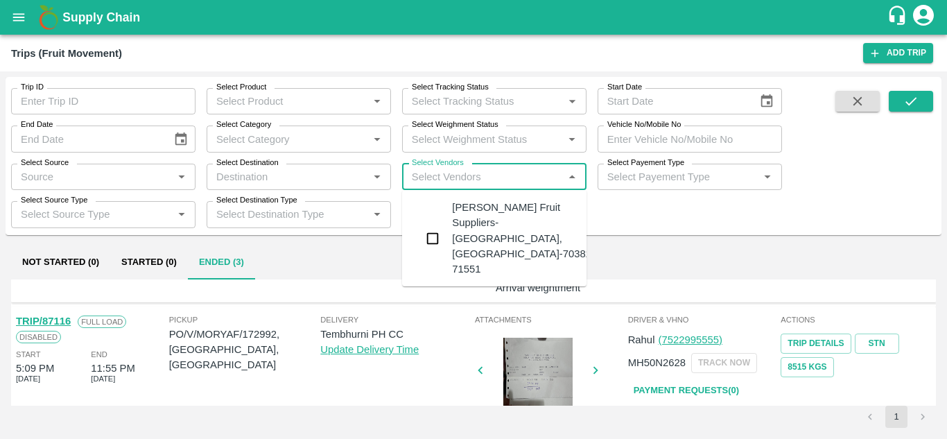
click at [509, 222] on div "Vivan Fruit Suppliers-Shetfal, Solapur-70382 71551" at bounding box center [521, 238] width 139 height 77
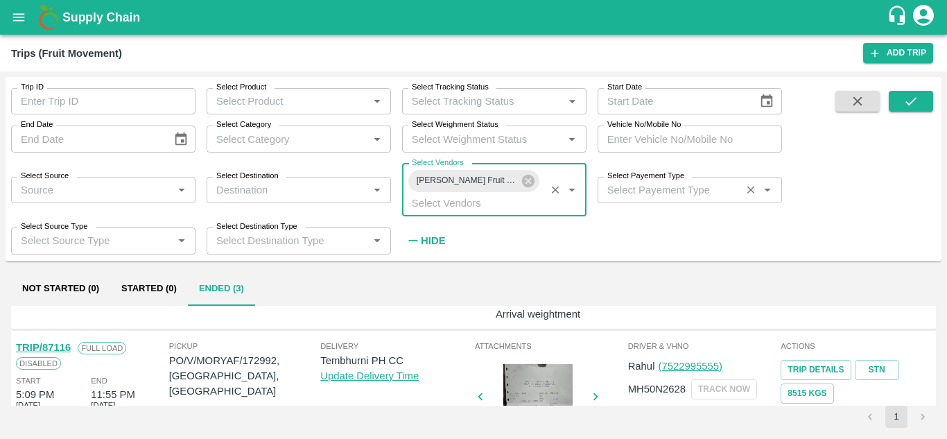
click at [634, 186] on input "Select Payement Type" at bounding box center [669, 190] width 135 height 18
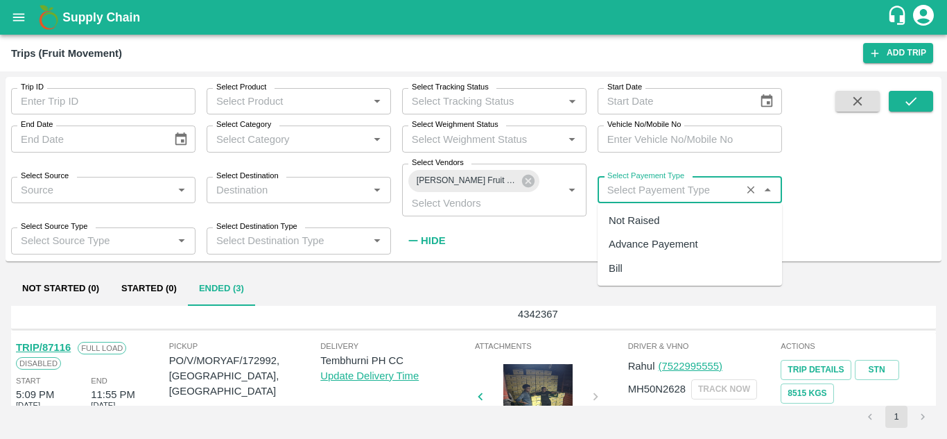
click at [636, 218] on div "Not Raised" at bounding box center [633, 220] width 51 height 15
type input "Not Raised"
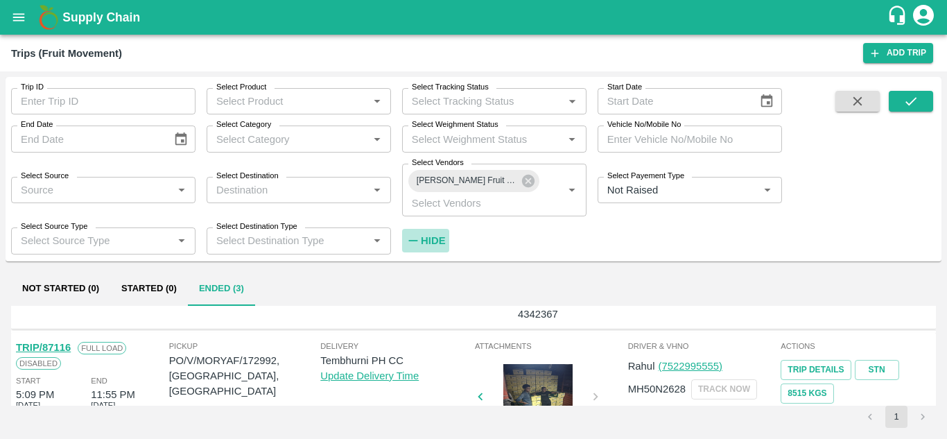
click at [437, 238] on strong "Hide" at bounding box center [433, 240] width 24 height 11
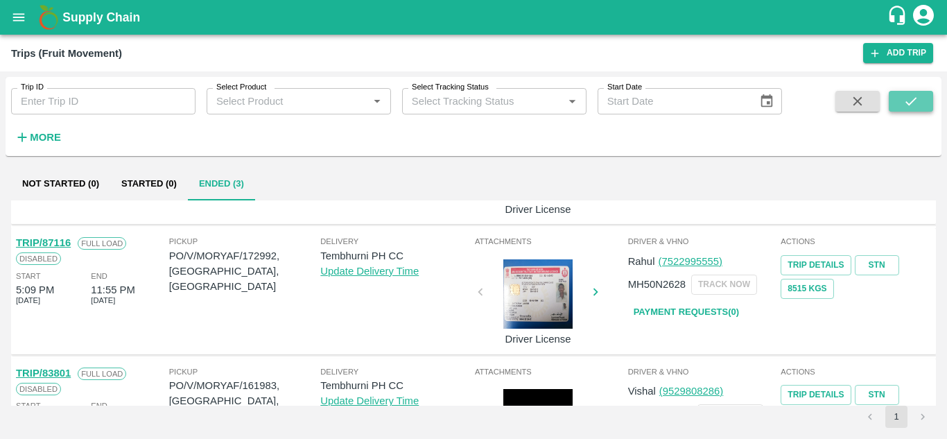
click at [907, 95] on icon "submit" at bounding box center [910, 101] width 15 height 15
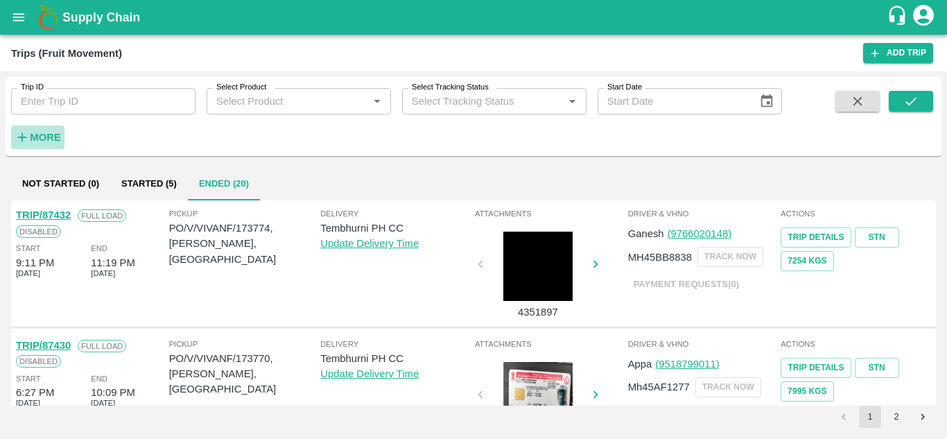
click at [39, 134] on strong "More" at bounding box center [45, 137] width 31 height 11
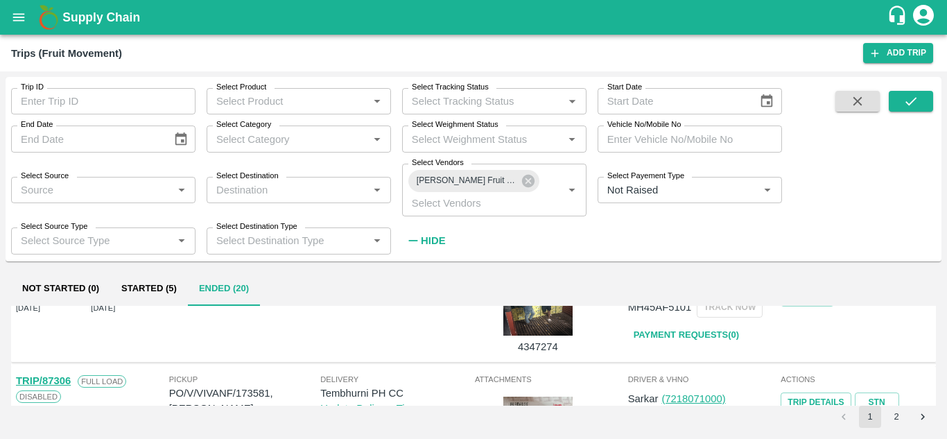
scroll to position [1200, 0]
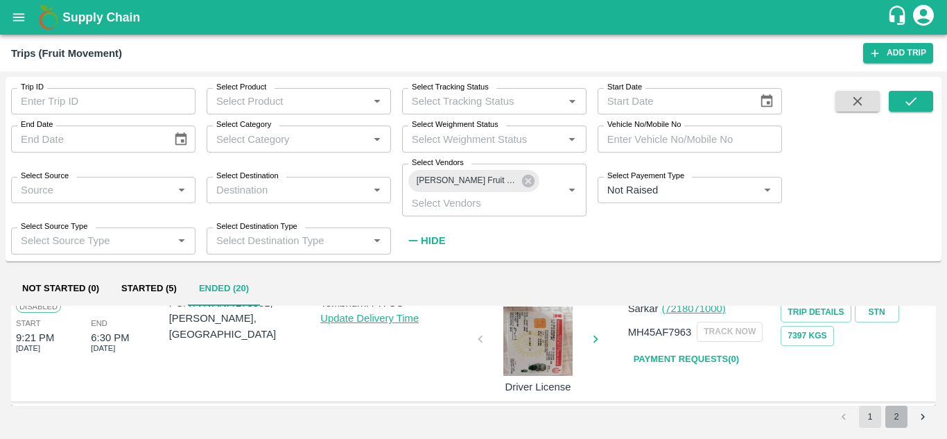
click at [896, 414] on button "2" at bounding box center [896, 416] width 22 height 22
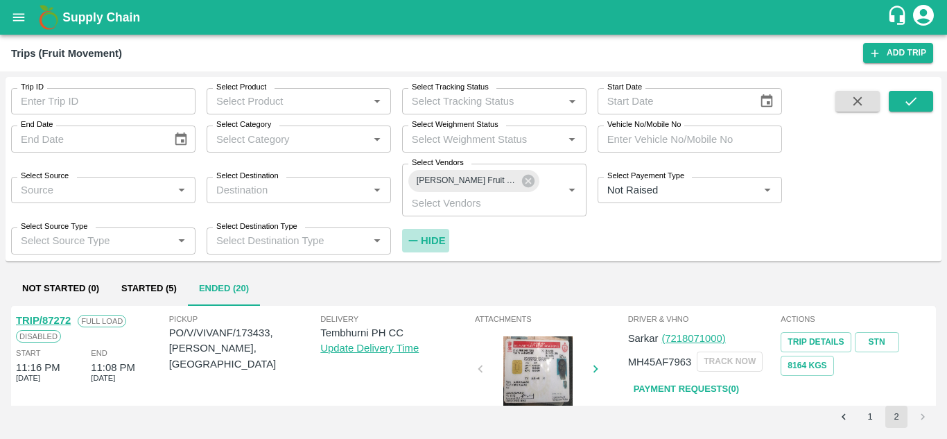
click at [434, 237] on strong "Hide" at bounding box center [433, 240] width 24 height 11
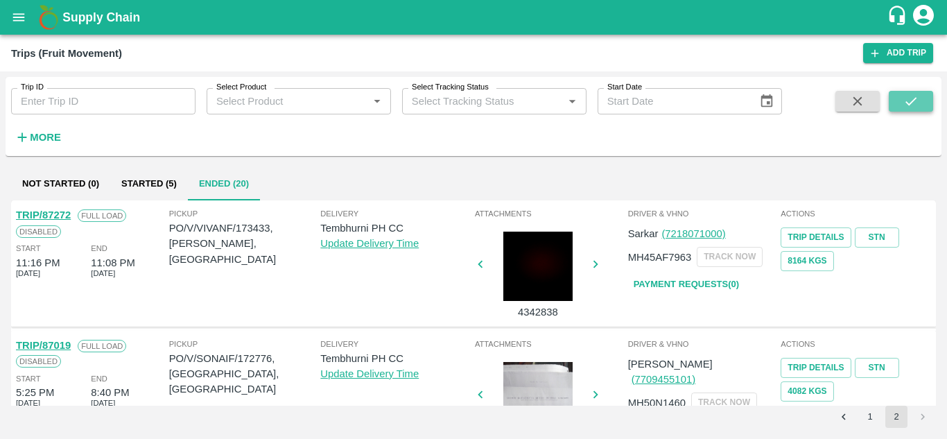
click at [915, 99] on icon "submit" at bounding box center [910, 101] width 15 height 15
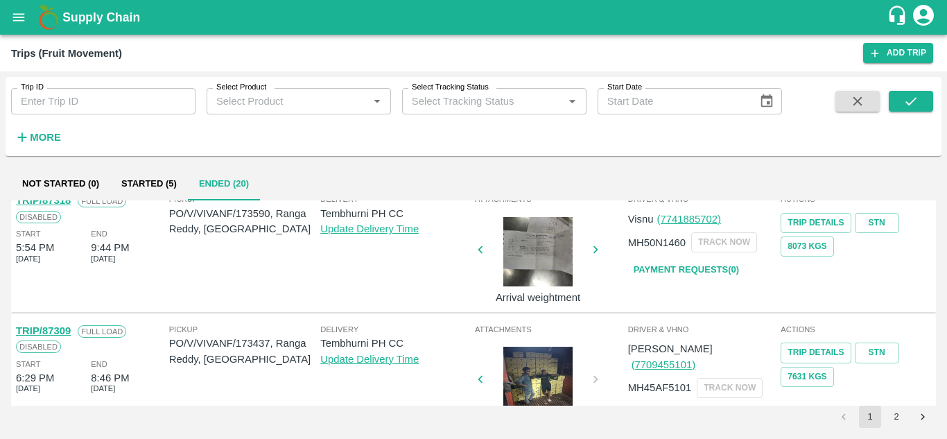
scroll to position [1095, 0]
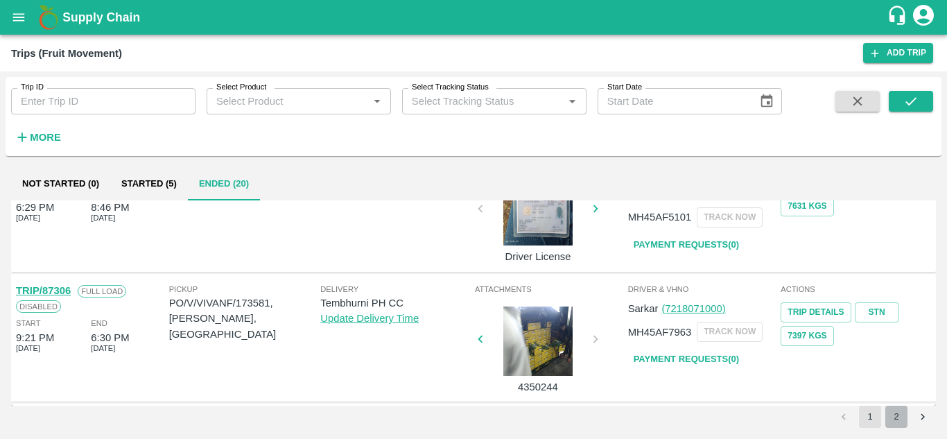
click at [891, 419] on button "2" at bounding box center [896, 416] width 22 height 22
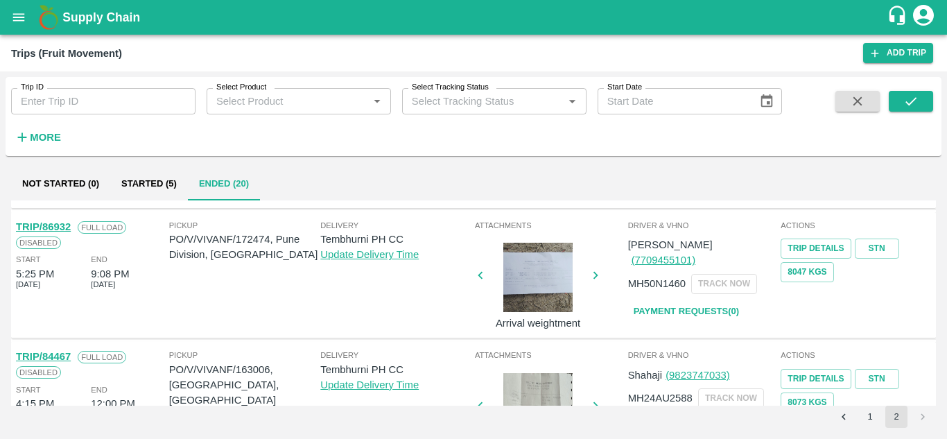
scroll to position [247, 0]
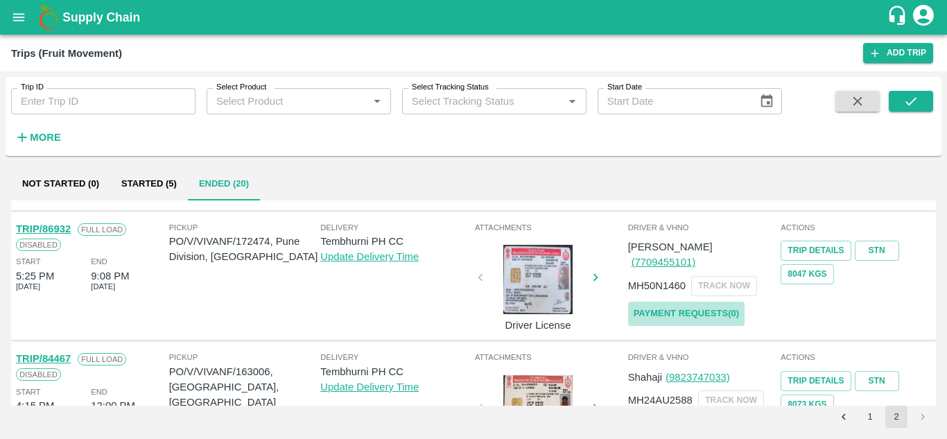
click at [685, 301] on link "Payment Requests( 0 )" at bounding box center [686, 313] width 116 height 24
click at [910, 105] on icon "submit" at bounding box center [910, 101] width 15 height 15
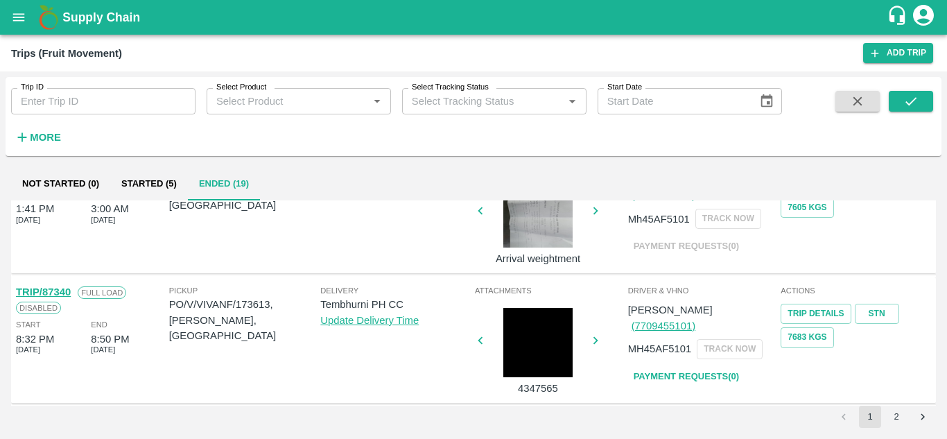
scroll to position [1095, 0]
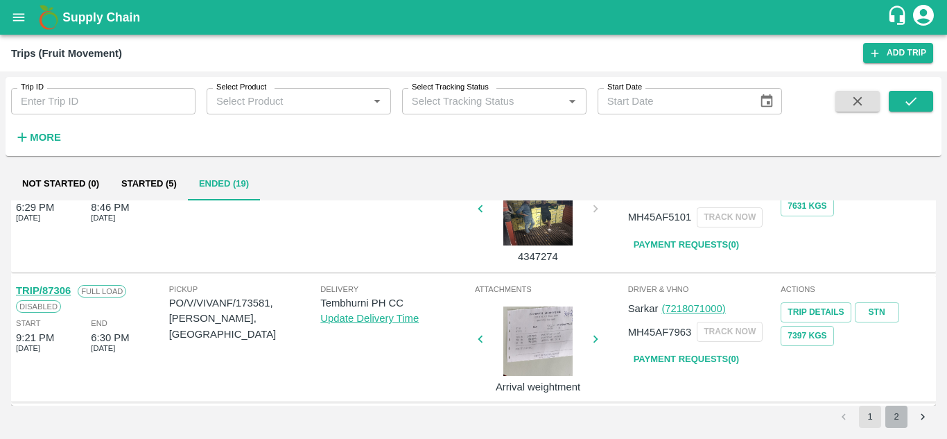
click at [900, 415] on button "2" at bounding box center [896, 416] width 22 height 22
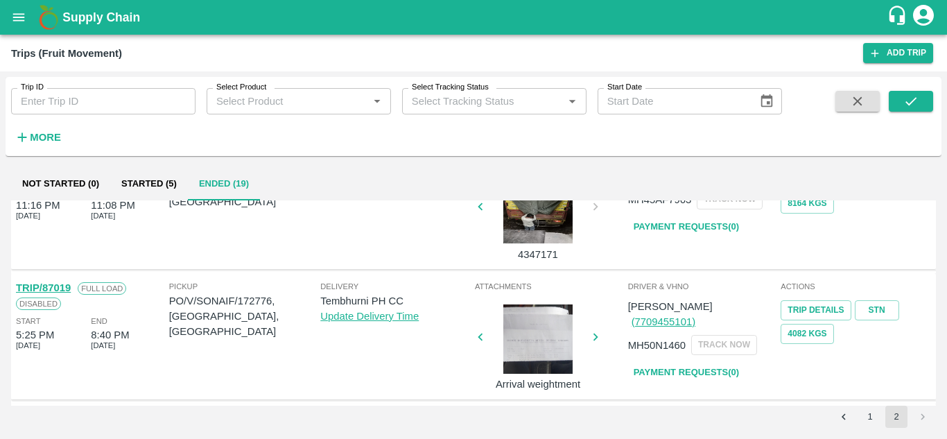
scroll to position [59, 0]
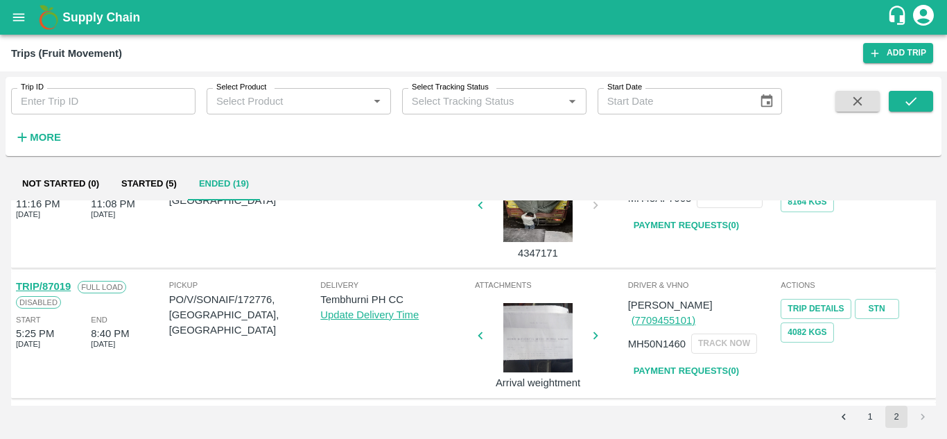
click at [666, 360] on link "Payment Requests( 0 )" at bounding box center [686, 371] width 116 height 24
click at [919, 100] on button "submit" at bounding box center [910, 101] width 44 height 21
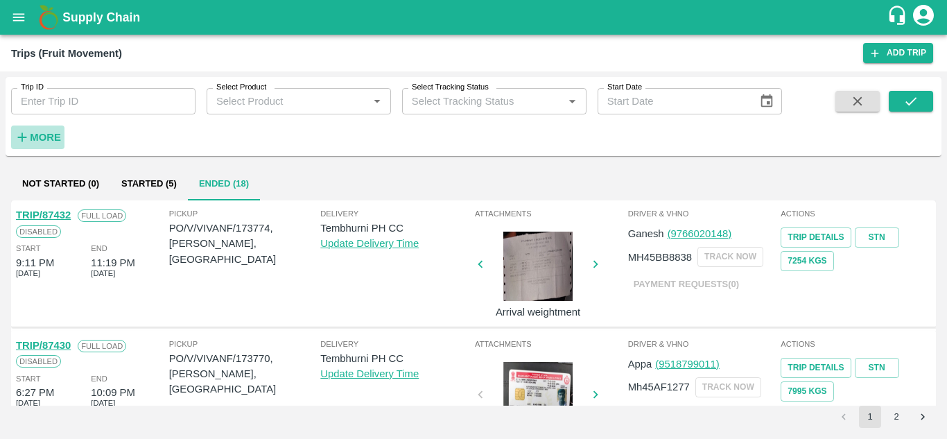
click at [47, 137] on strong "More" at bounding box center [45, 137] width 31 height 11
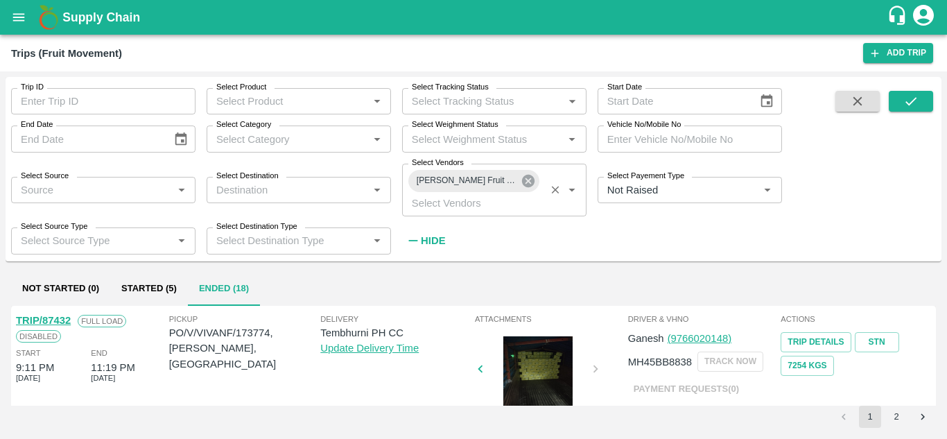
click at [532, 182] on icon at bounding box center [528, 181] width 12 height 12
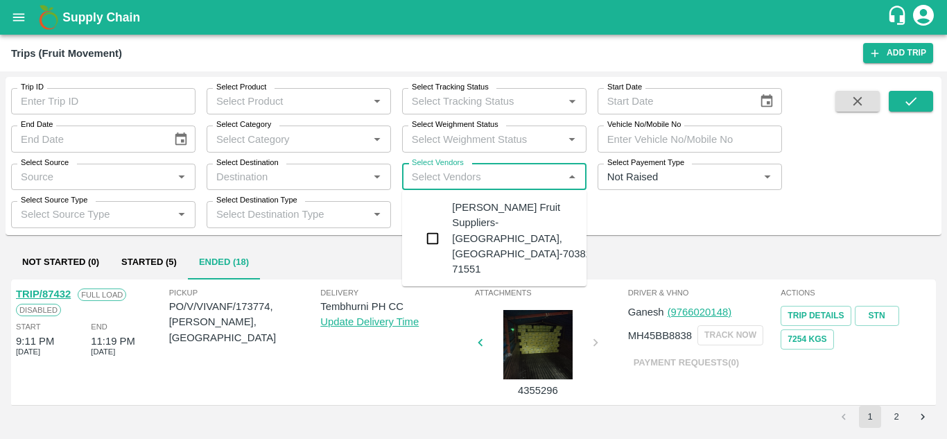
click at [446, 178] on input "Select Vendors" at bounding box center [482, 177] width 153 height 18
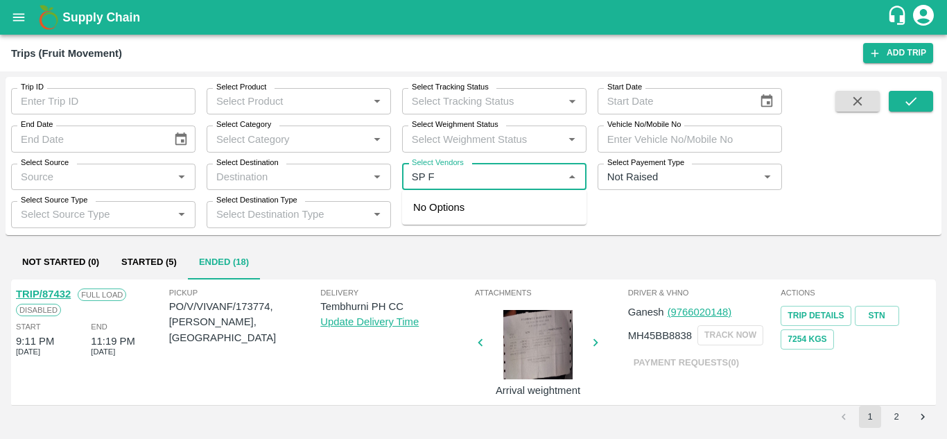
type input "SP FR"
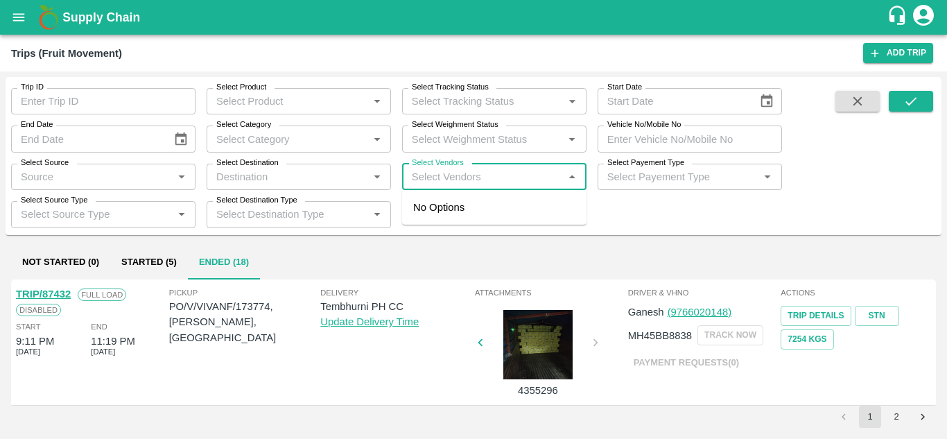
type input "U"
type input "SP F"
type input "SP FR"
type input "U"
type input "I"
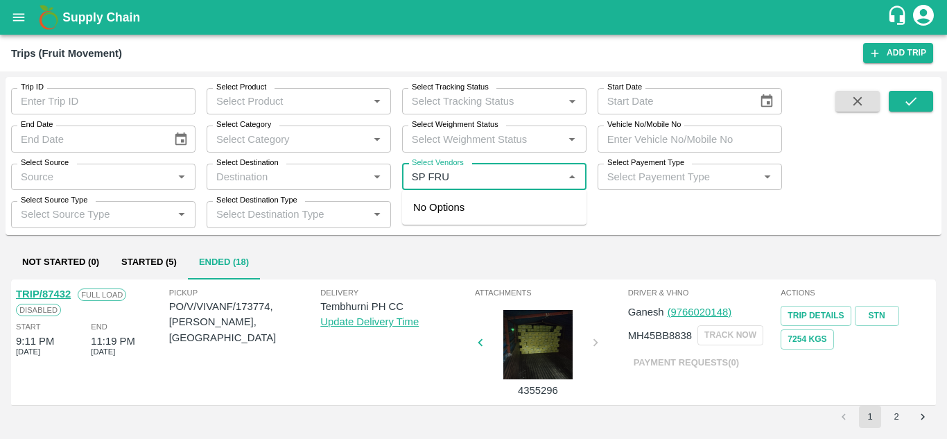
type input "SP FRUI"
type input "T"
click at [566, 178] on icon "Close" at bounding box center [571, 176] width 15 height 15
click at [457, 178] on input "Select Vendors" at bounding box center [482, 177] width 153 height 18
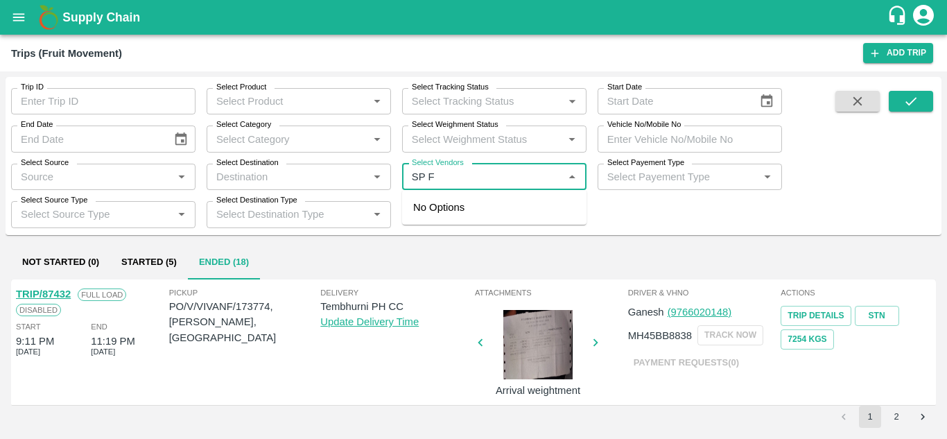
type input "SP FR"
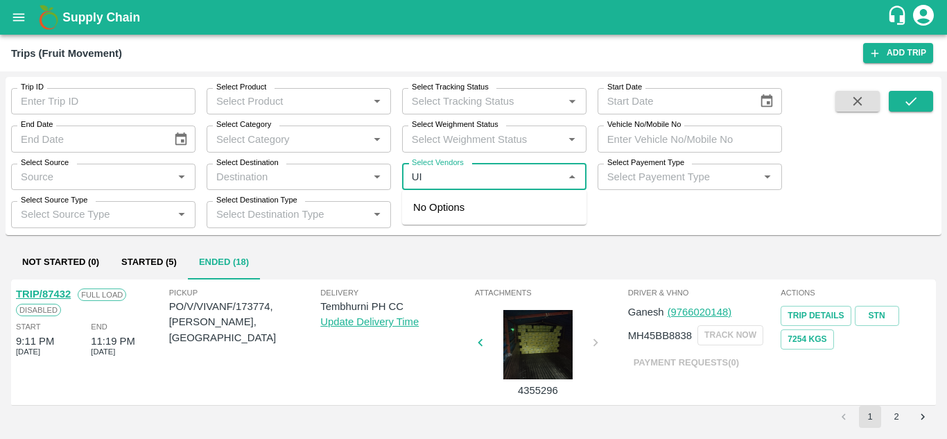
type input "U"
type input "SP F"
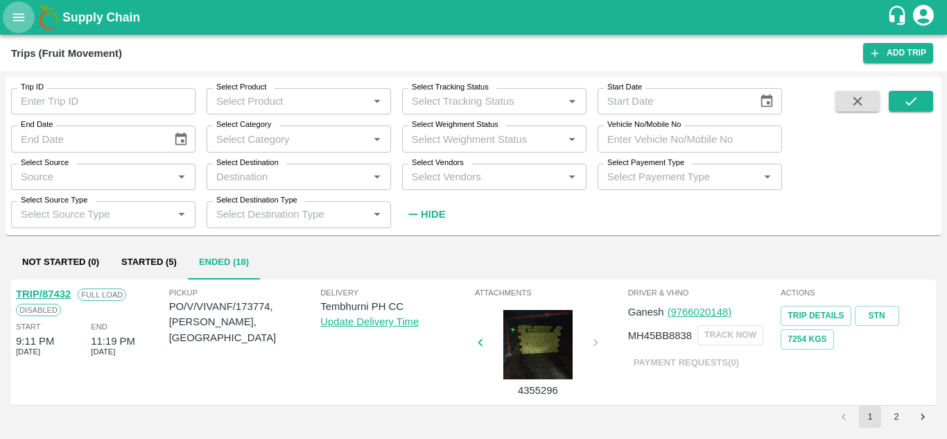
click at [19, 23] on icon "open drawer" at bounding box center [18, 17] width 15 height 15
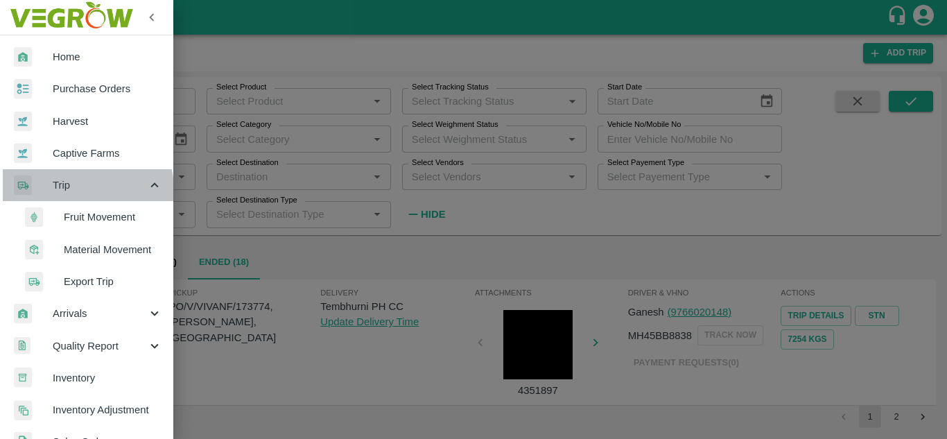
click at [81, 190] on span "Trip" at bounding box center [100, 184] width 94 height 15
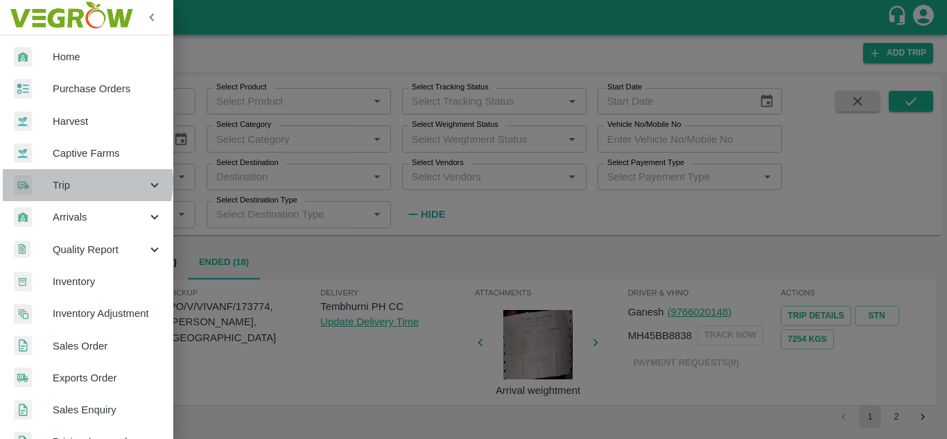
click at [86, 182] on span "Trip" at bounding box center [100, 184] width 94 height 15
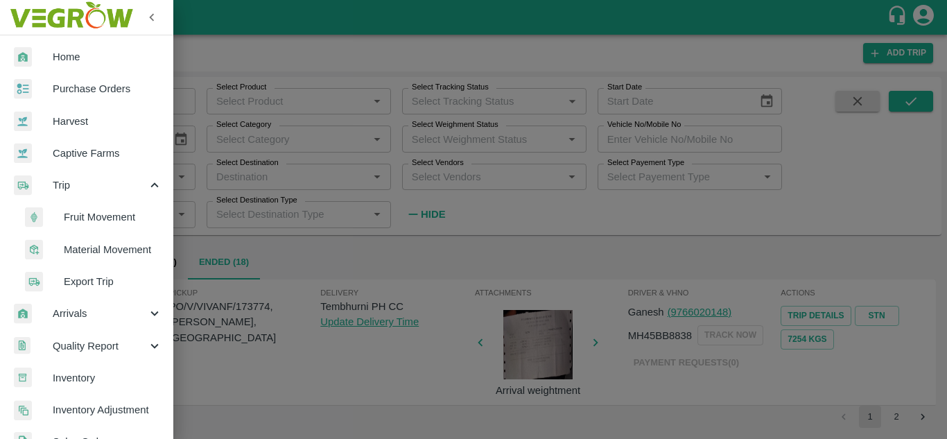
click at [86, 222] on span "Fruit Movement" at bounding box center [113, 216] width 98 height 15
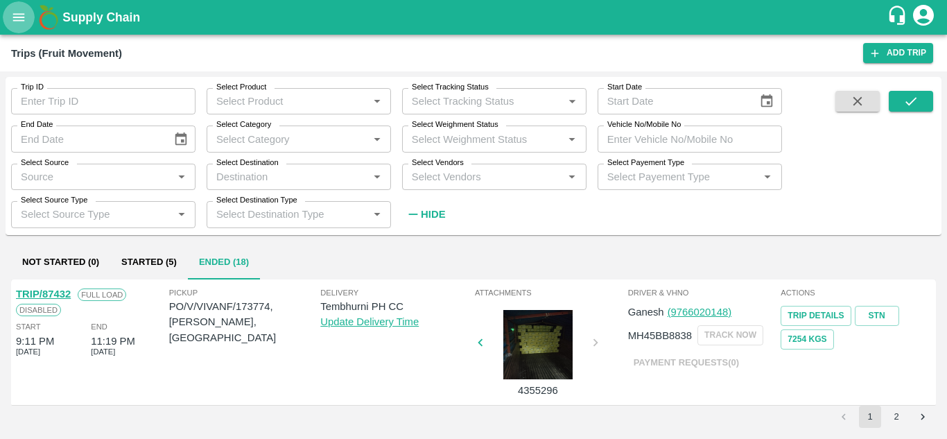
click at [17, 27] on button "open drawer" at bounding box center [19, 17] width 32 height 32
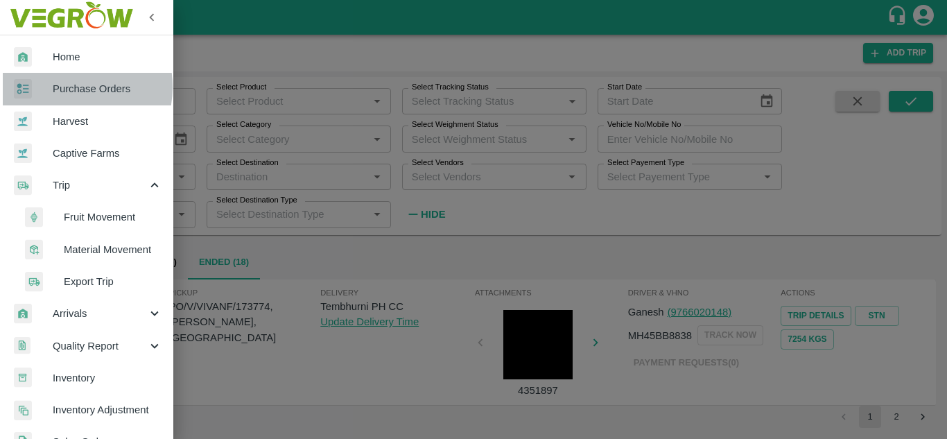
click at [64, 87] on span "Purchase Orders" at bounding box center [107, 88] width 109 height 15
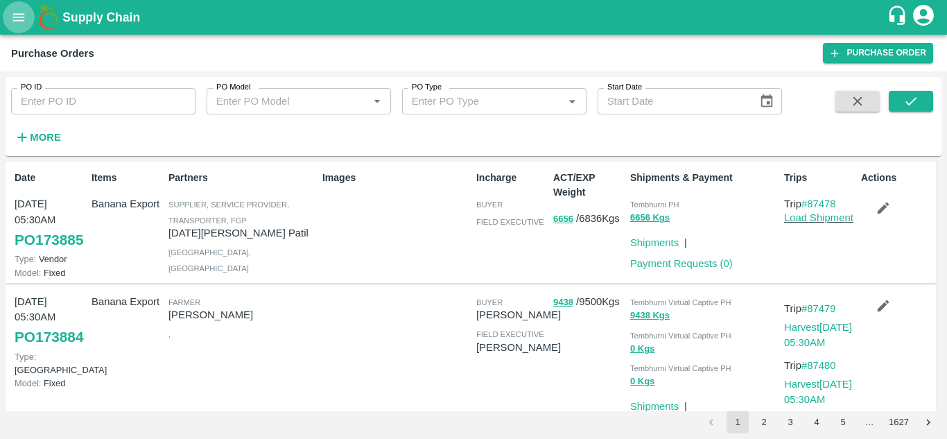
click at [14, 17] on icon "open drawer" at bounding box center [18, 17] width 15 height 15
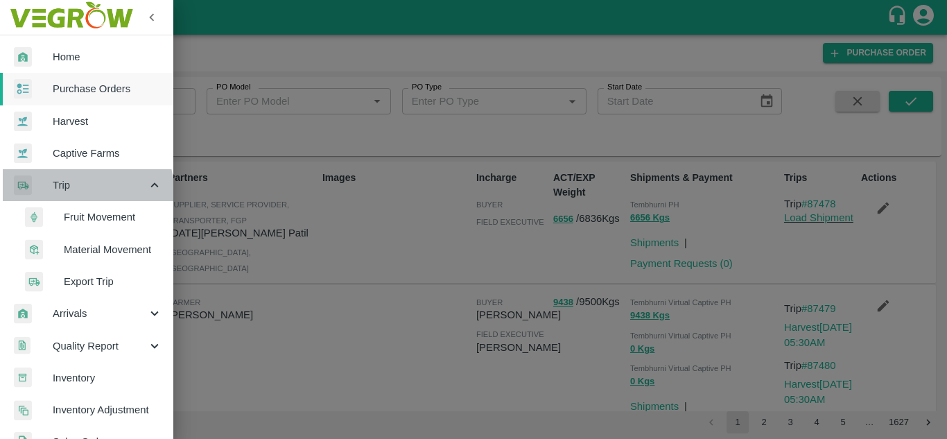
click at [74, 191] on span "Trip" at bounding box center [100, 184] width 94 height 15
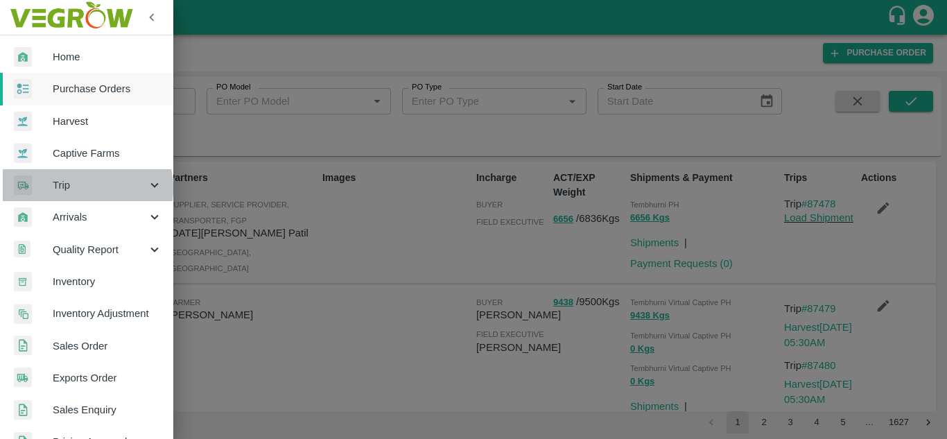
click at [80, 189] on span "Trip" at bounding box center [100, 184] width 94 height 15
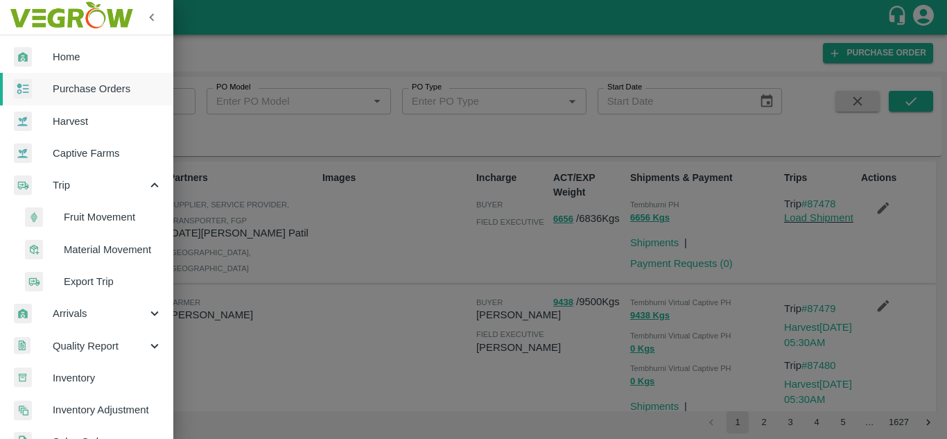
click at [89, 226] on li "Fruit Movement" at bounding box center [92, 217] width 162 height 32
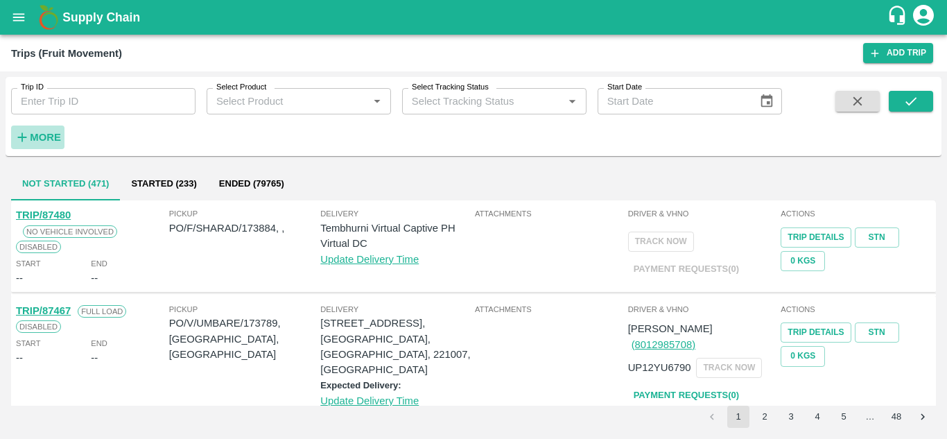
click at [46, 132] on strong "More" at bounding box center [45, 137] width 31 height 11
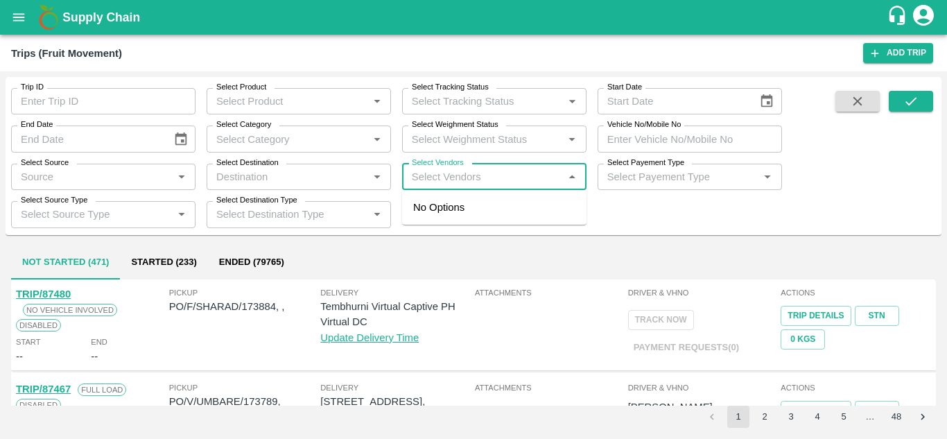
click at [453, 180] on input "Select Vendors" at bounding box center [482, 177] width 153 height 18
type input "SP F"
type input "S P F"
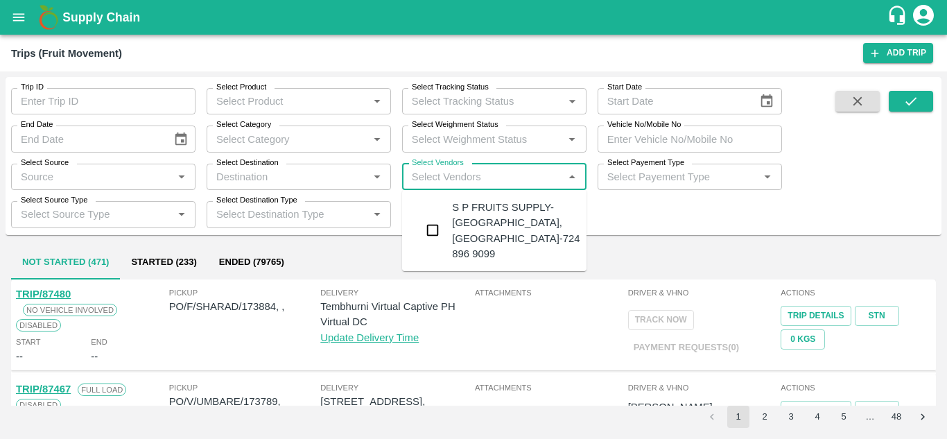
click at [507, 218] on div "S P FRUITS SUPPLY-Akole Khurd, Solapur-724 896 9099" at bounding box center [516, 231] width 128 height 62
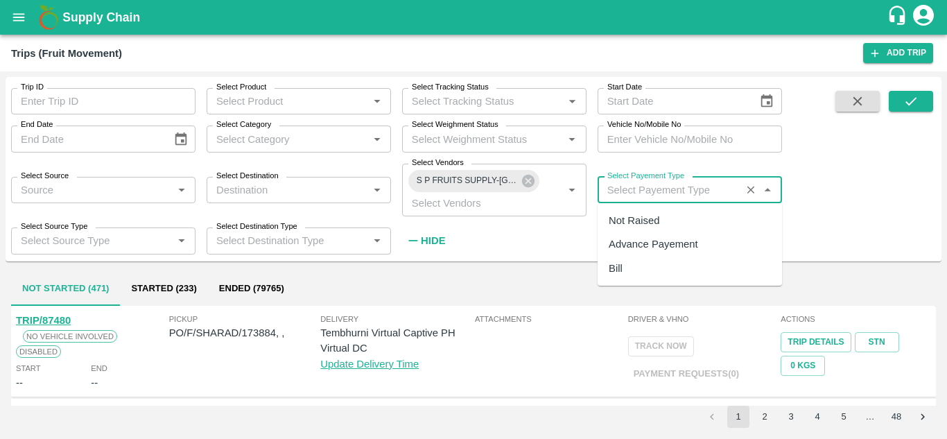
click at [622, 186] on input "Select Payement Type" at bounding box center [669, 190] width 135 height 18
click at [629, 212] on div "Not Raised" at bounding box center [689, 221] width 184 height 24
type input "Not Raised"
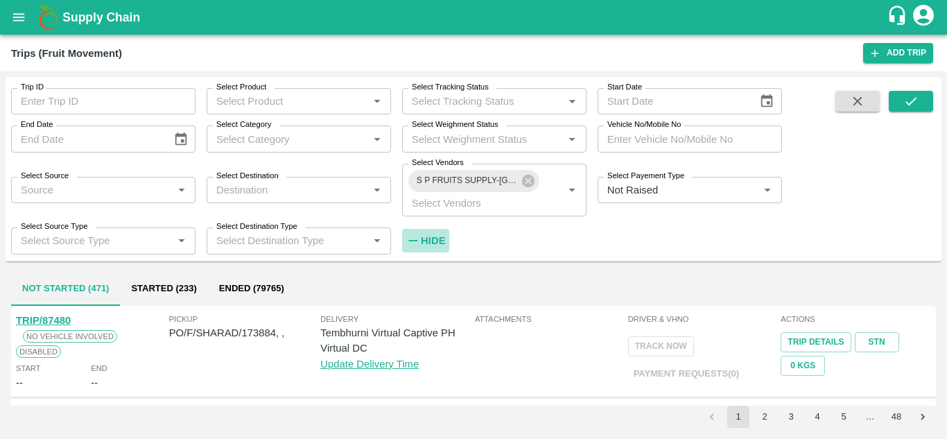
click at [428, 235] on strong "Hide" at bounding box center [433, 240] width 24 height 11
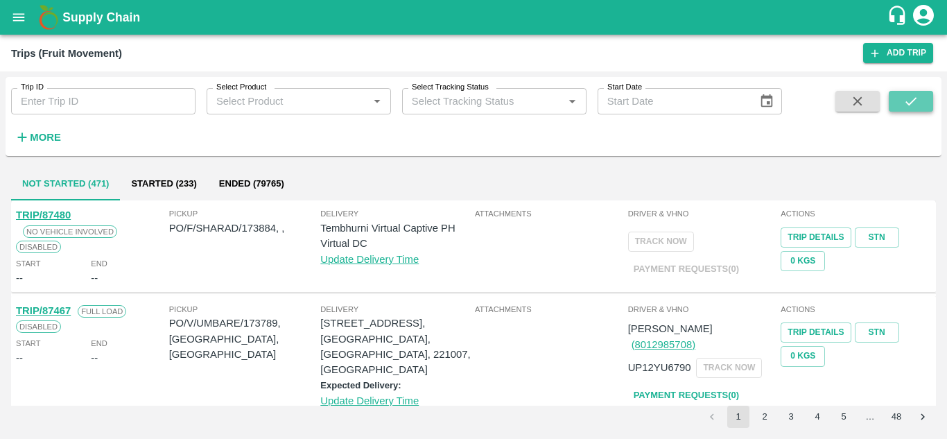
click at [906, 94] on icon "submit" at bounding box center [910, 101] width 15 height 15
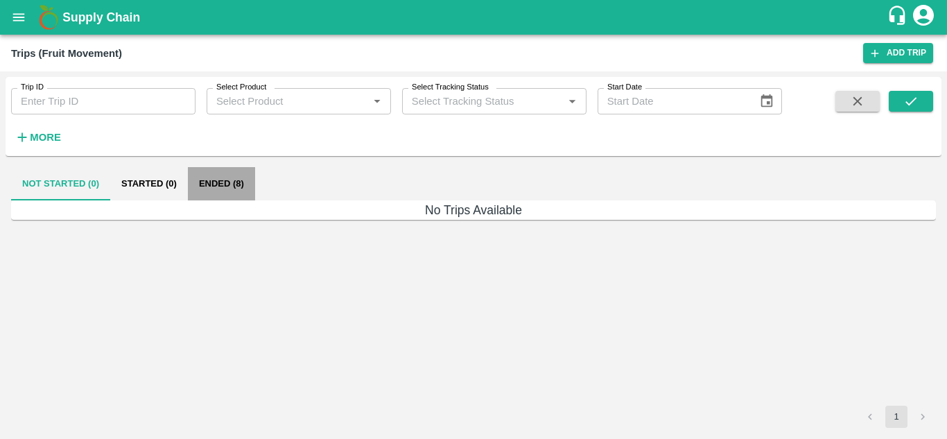
click at [213, 180] on button "Ended (8)" at bounding box center [221, 183] width 67 height 33
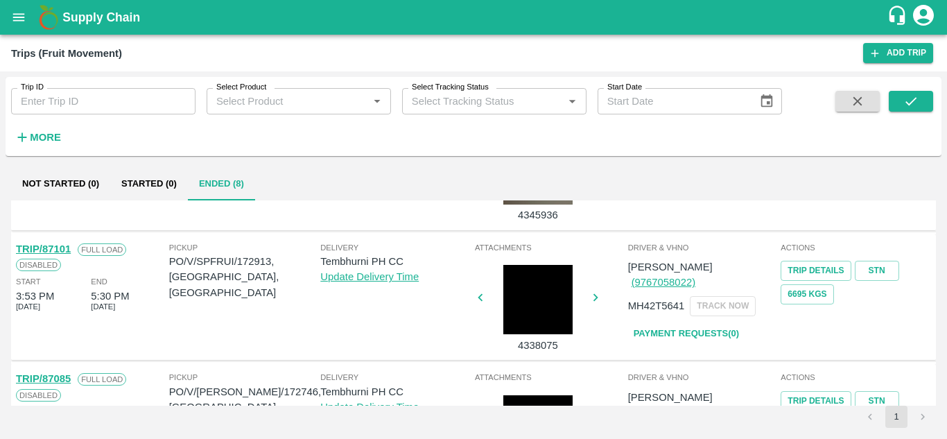
scroll to position [490, 0]
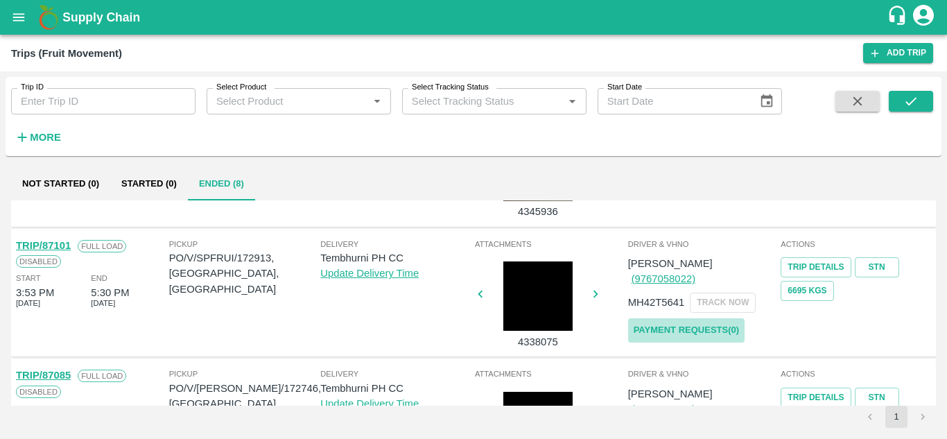
click at [681, 318] on link "Payment Requests( 0 )" at bounding box center [686, 330] width 116 height 24
click at [911, 98] on icon "submit" at bounding box center [910, 101] width 15 height 15
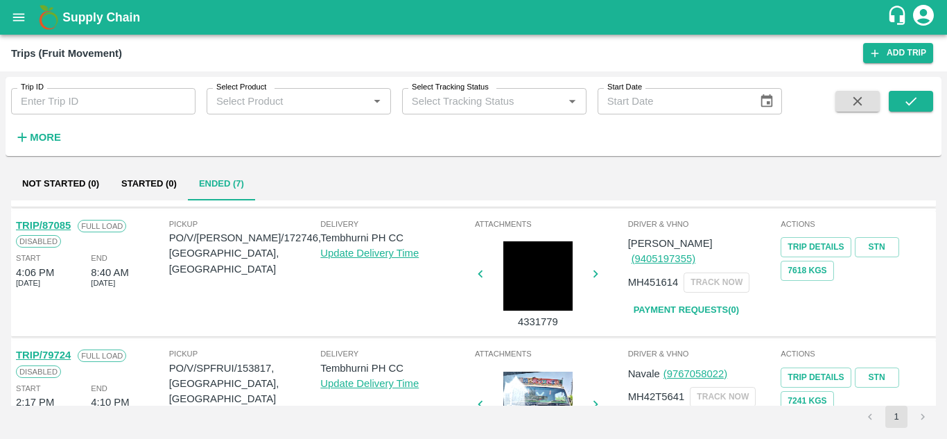
scroll to position [480, 0]
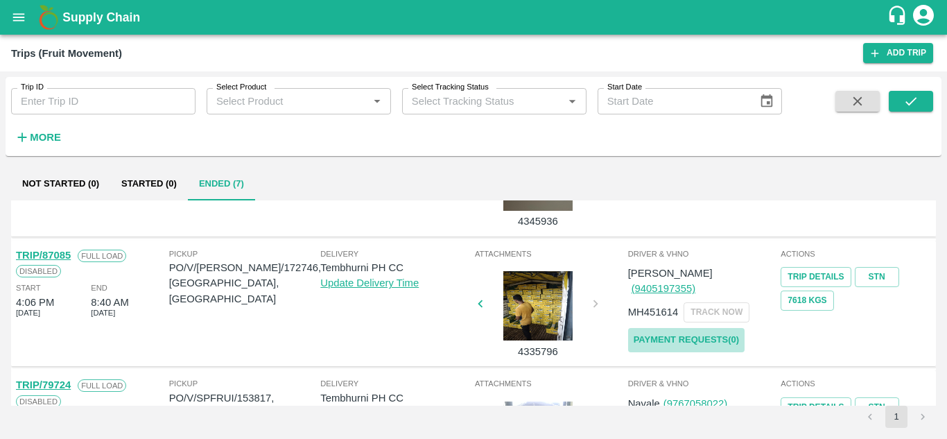
click at [685, 328] on link "Payment Requests( 0 )" at bounding box center [686, 340] width 116 height 24
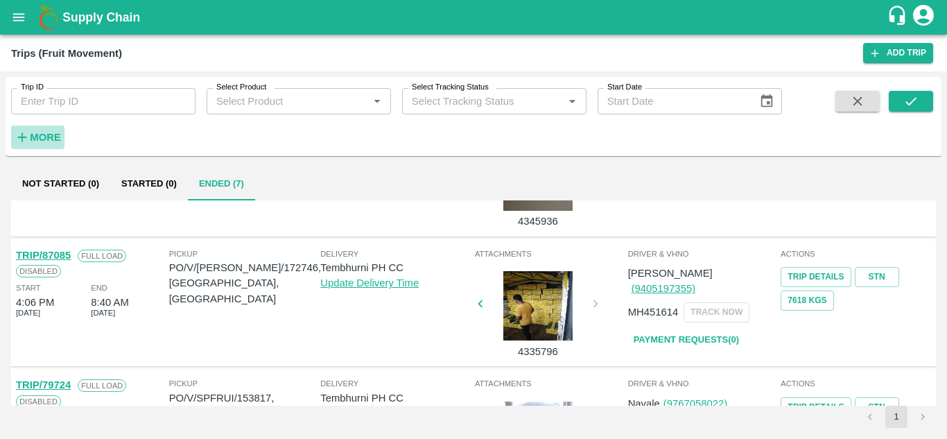
click at [45, 138] on strong "More" at bounding box center [45, 137] width 31 height 11
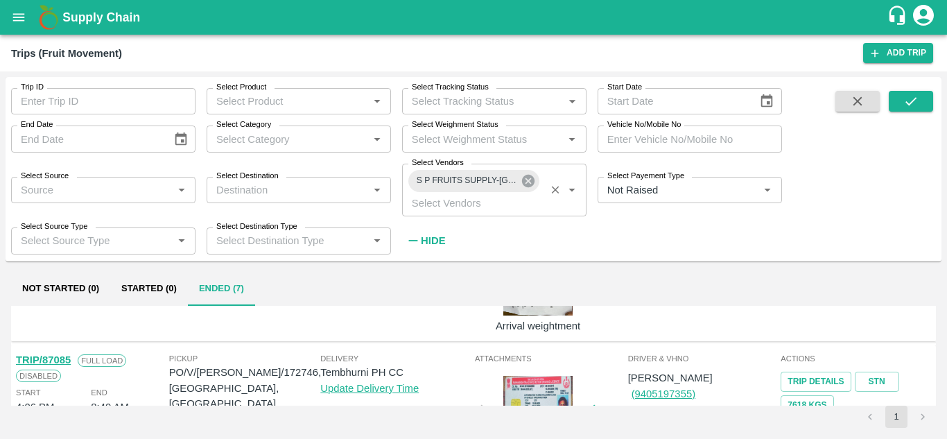
click at [527, 183] on icon at bounding box center [528, 181] width 12 height 12
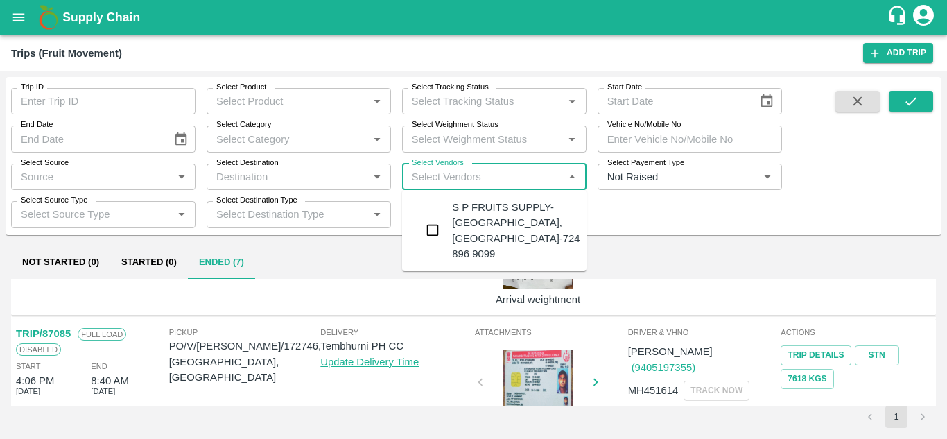
click at [431, 175] on input "Select Vendors" at bounding box center [482, 177] width 153 height 18
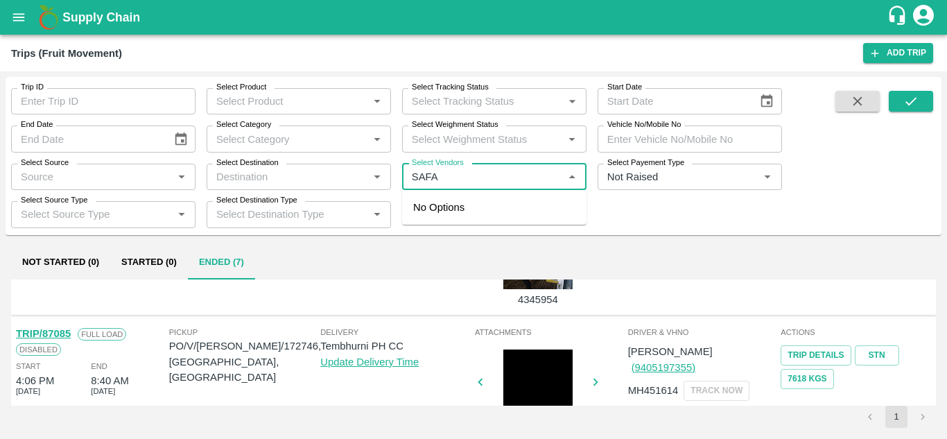
type input "SAFAL"
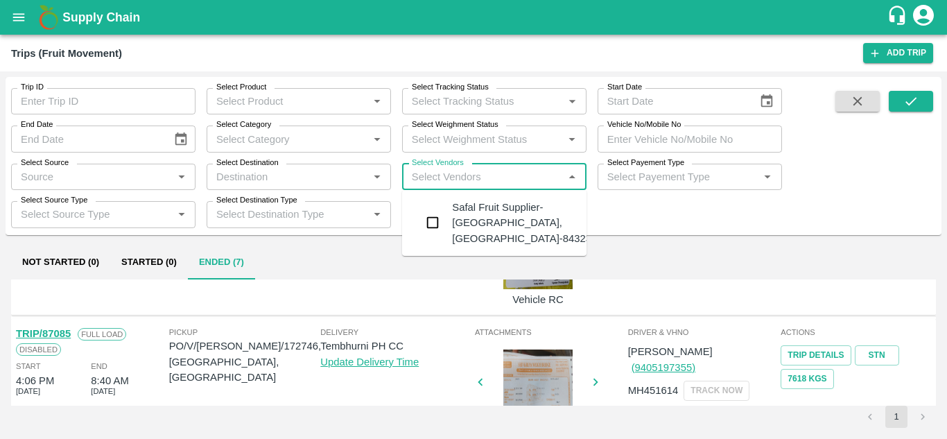
click at [525, 209] on div "Safal Fruit Supplier-Surli, Solapur-8432377401" at bounding box center [536, 223] width 168 height 46
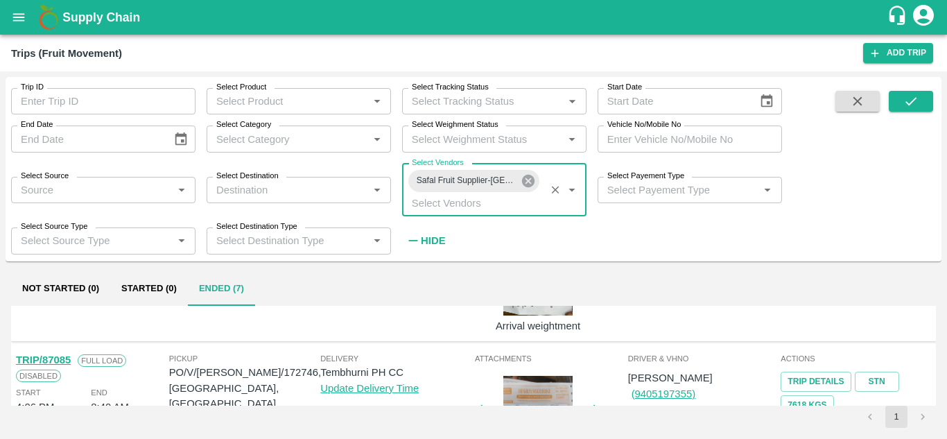
click at [529, 175] on icon at bounding box center [528, 181] width 12 height 12
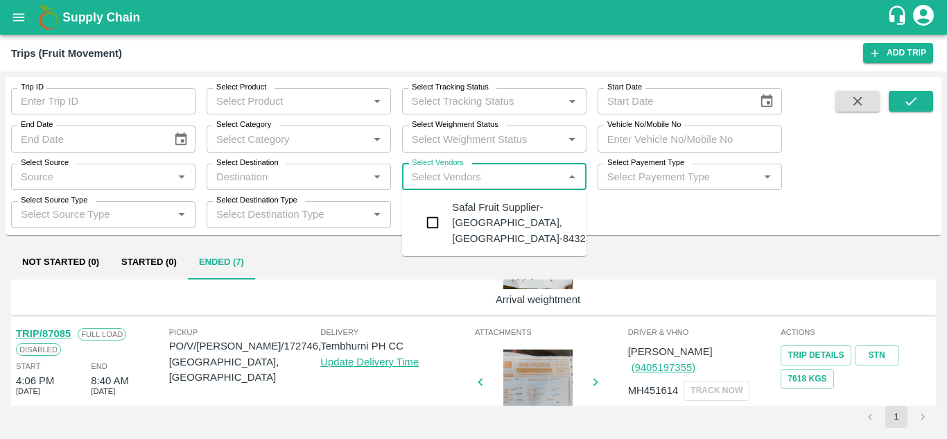
click at [455, 174] on input "Select Vendors" at bounding box center [482, 177] width 153 height 18
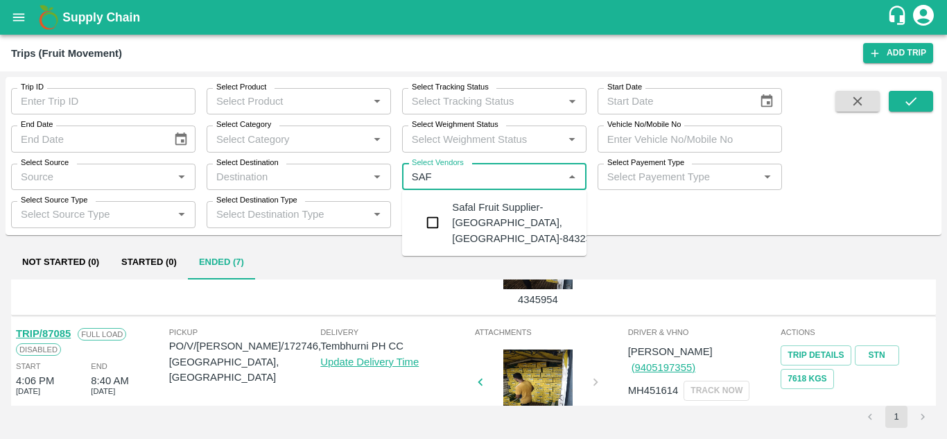
type input "SAFA"
click at [534, 209] on div "Safal Fruit Supplier-Surli, Solapur-8432377401" at bounding box center [536, 223] width 168 height 46
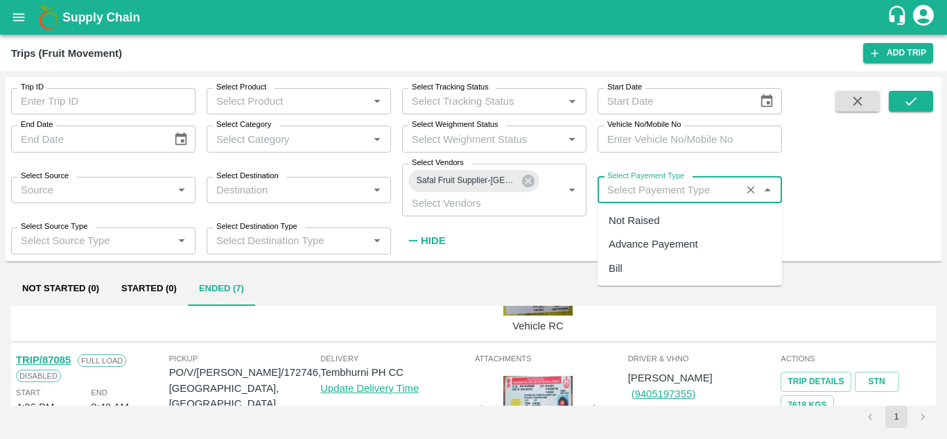
click at [626, 186] on input "Select Payement Type" at bounding box center [669, 190] width 135 height 18
click at [632, 225] on div "Not Raised" at bounding box center [633, 220] width 51 height 15
type input "Not Raised"
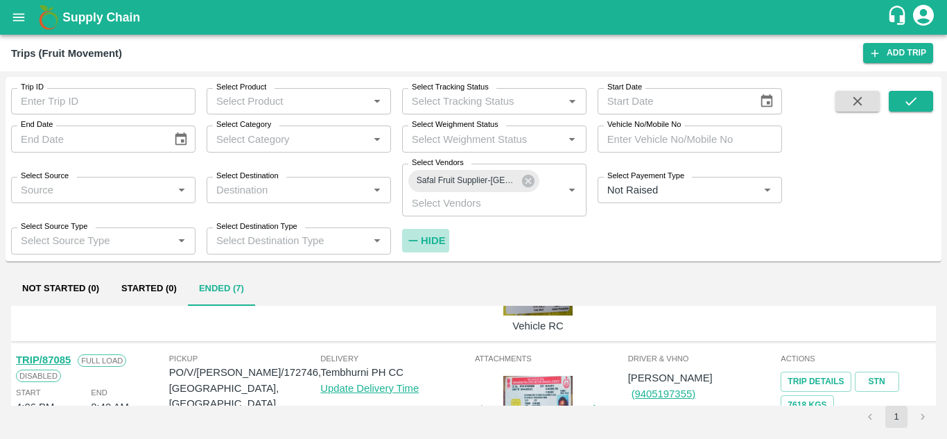
click at [437, 236] on strong "Hide" at bounding box center [433, 240] width 24 height 11
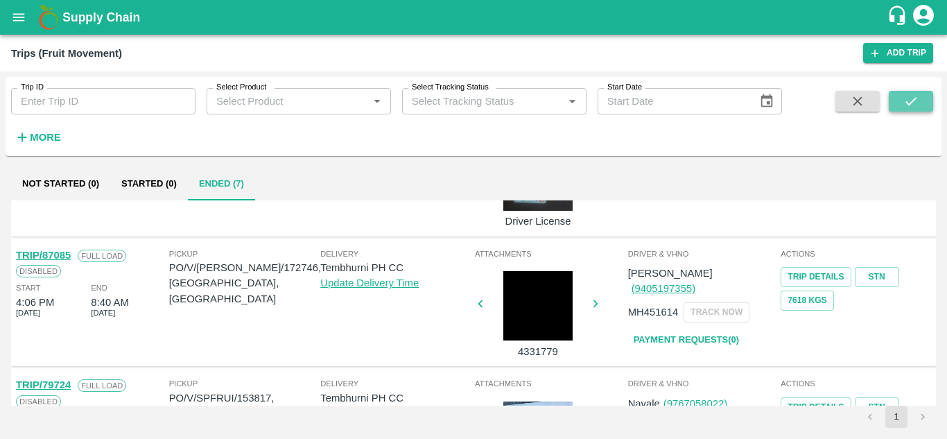
click at [905, 94] on icon "submit" at bounding box center [910, 101] width 15 height 15
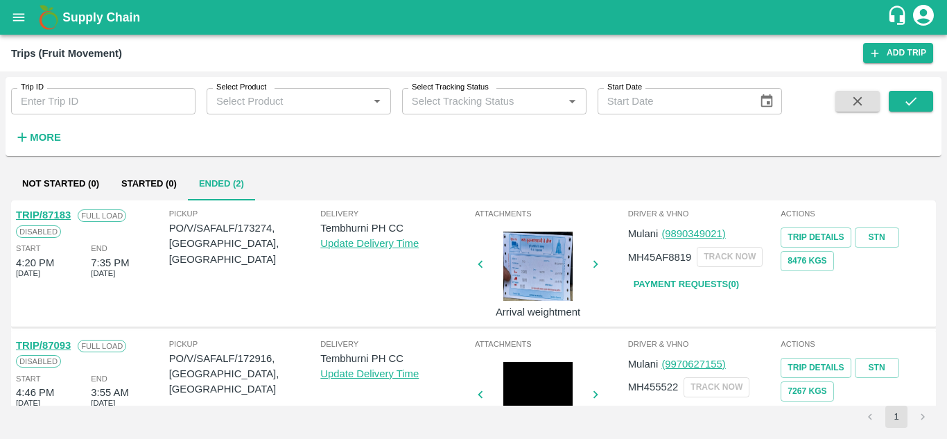
scroll to position [55, 0]
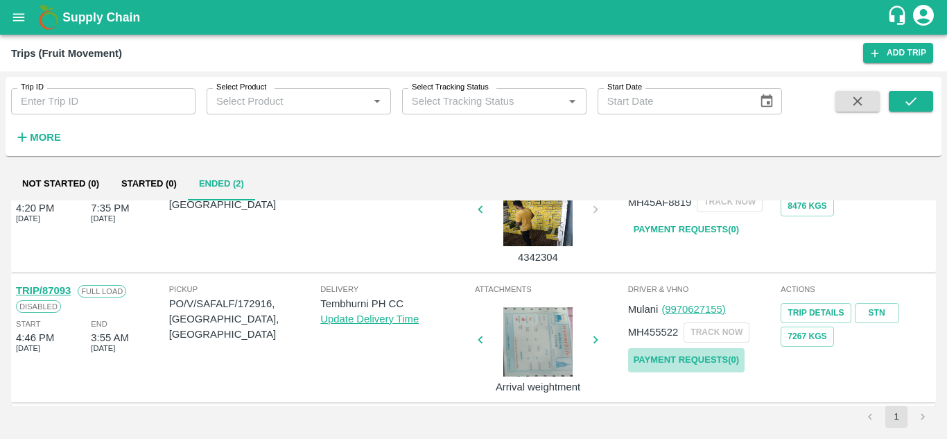
click at [679, 356] on link "Payment Requests( 0 )" at bounding box center [686, 360] width 116 height 24
click at [911, 96] on icon "submit" at bounding box center [910, 101] width 15 height 15
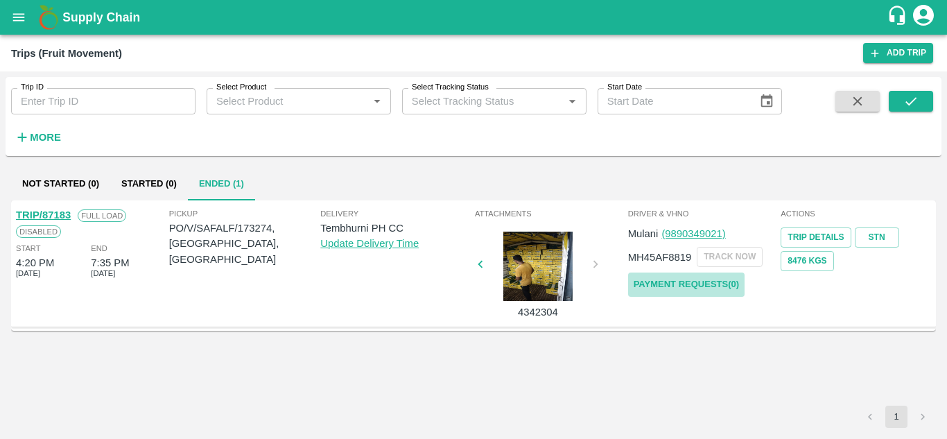
click at [674, 278] on link "Payment Requests( 0 )" at bounding box center [686, 284] width 116 height 24
click at [44, 135] on strong "More" at bounding box center [45, 137] width 31 height 11
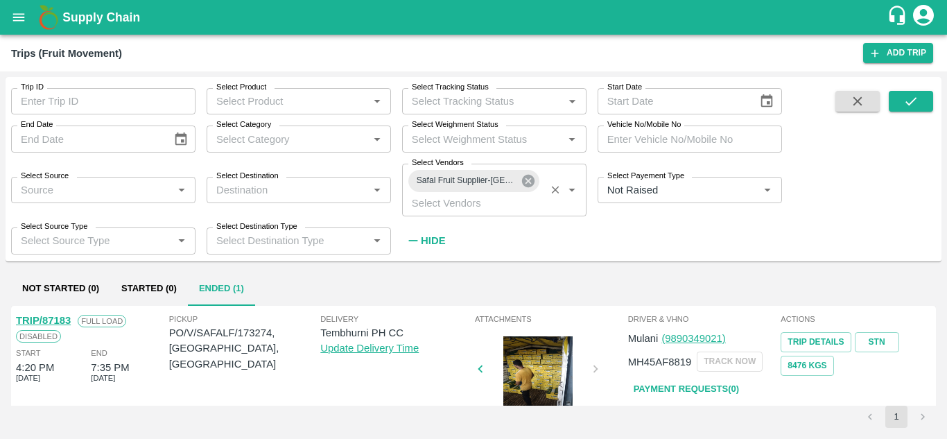
click at [527, 179] on icon at bounding box center [528, 181] width 12 height 12
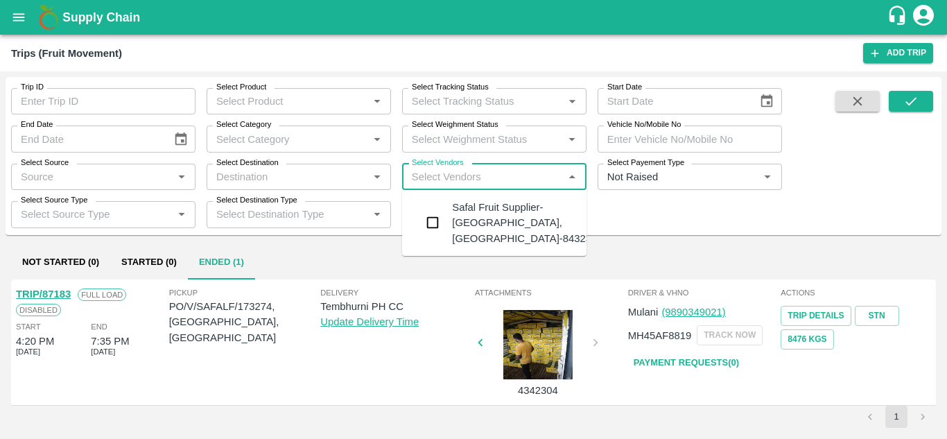
click at [452, 171] on input "Select Vendors" at bounding box center [482, 177] width 153 height 18
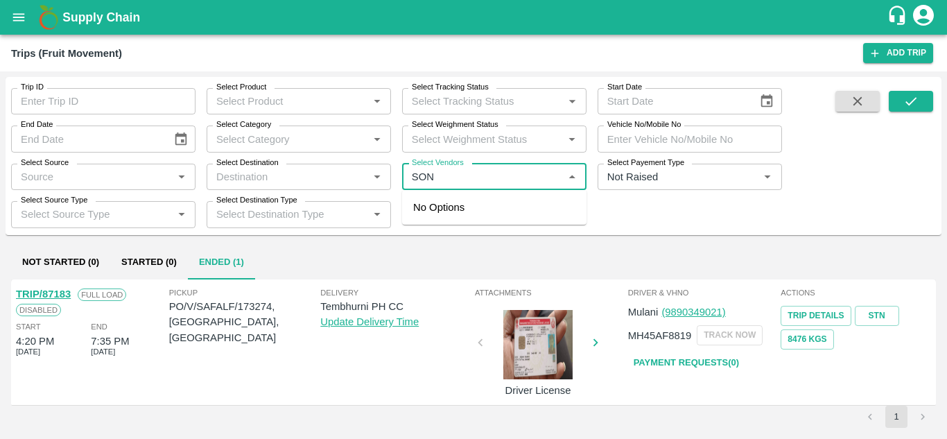
type input "SONA"
type input "I"
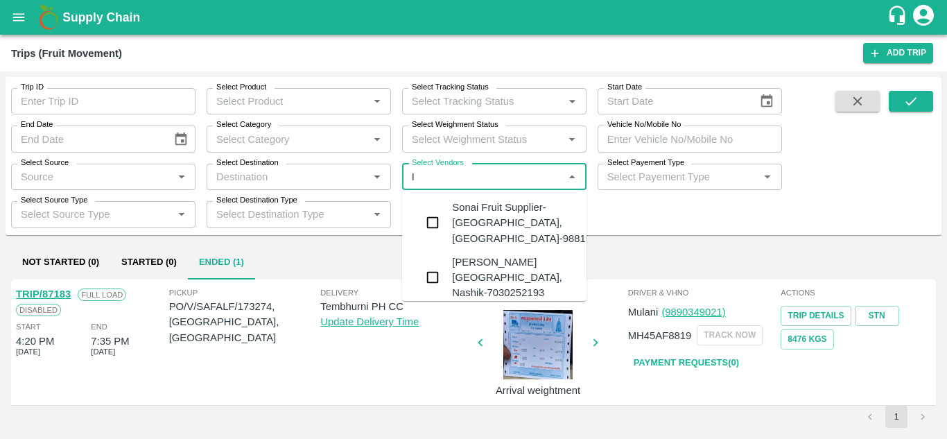
click at [479, 225] on div "Sonai Fruit Supplier-Babhulgaon, Solapur-9881584443" at bounding box center [536, 223] width 168 height 46
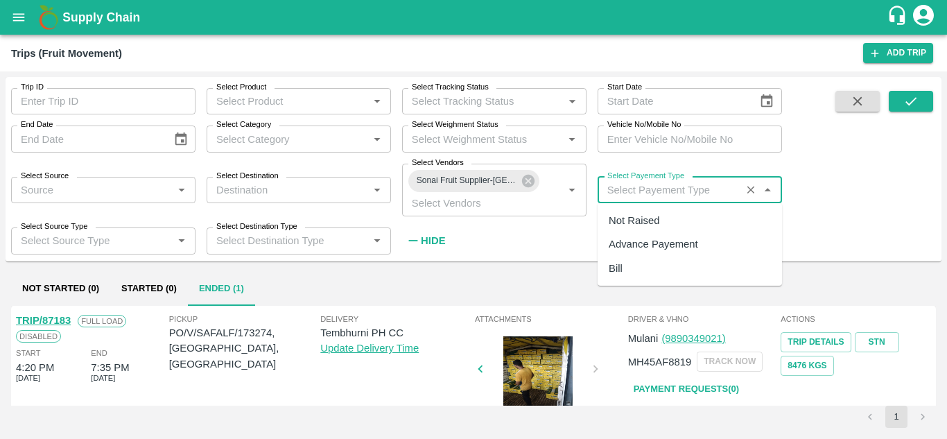
click at [642, 184] on input "Select Payement Type" at bounding box center [669, 190] width 135 height 18
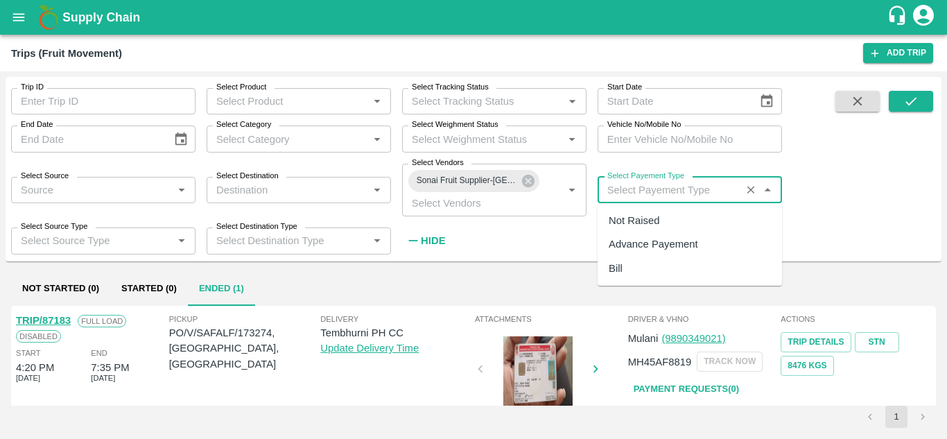
click at [636, 216] on div "Not Raised" at bounding box center [633, 220] width 51 height 15
type input "Not Raised"
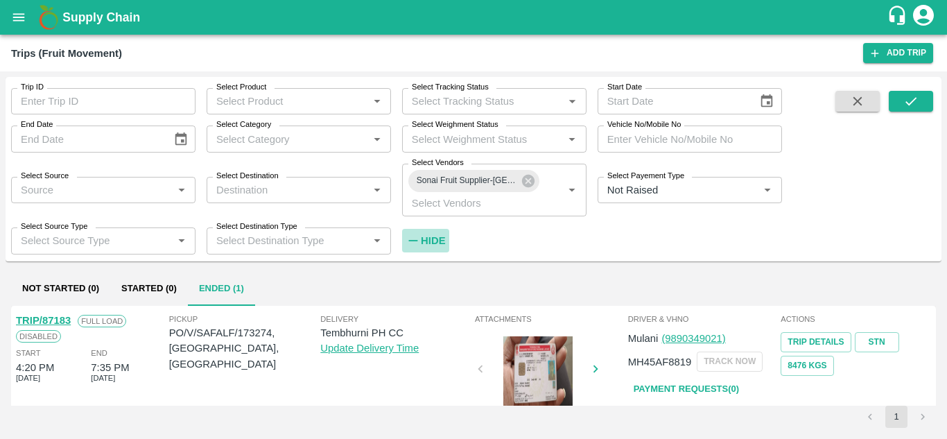
click at [430, 242] on strong "Hide" at bounding box center [433, 240] width 24 height 11
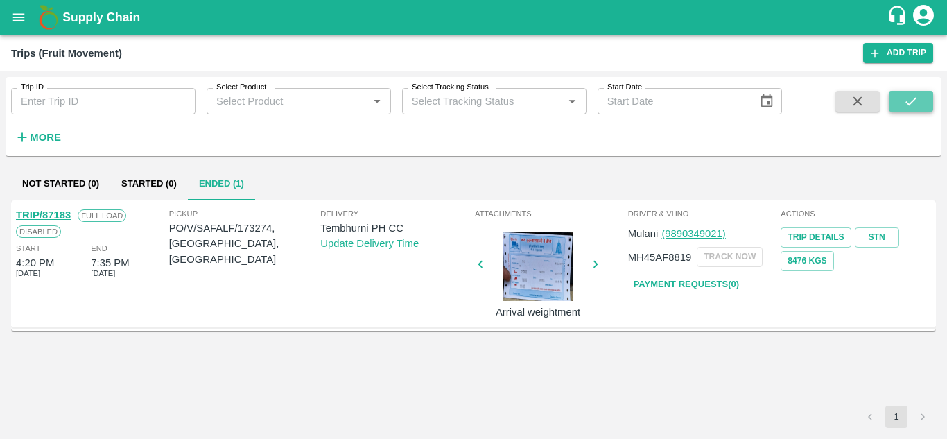
click at [911, 98] on icon "submit" at bounding box center [910, 101] width 15 height 15
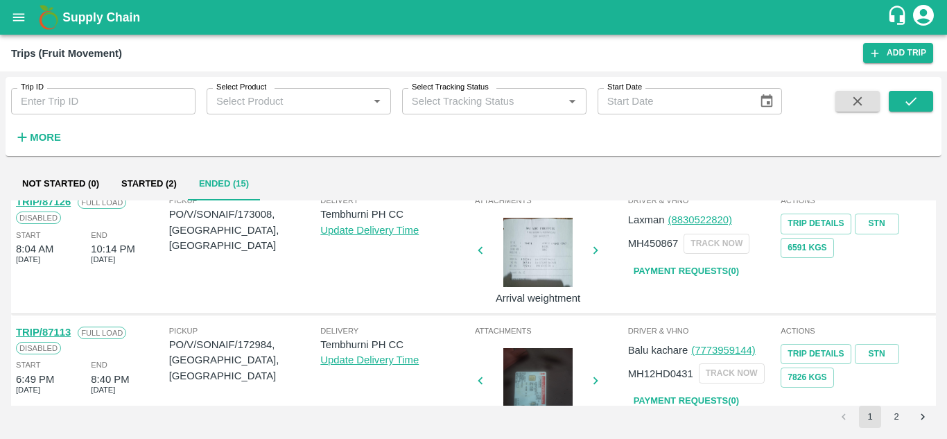
scroll to position [1095, 0]
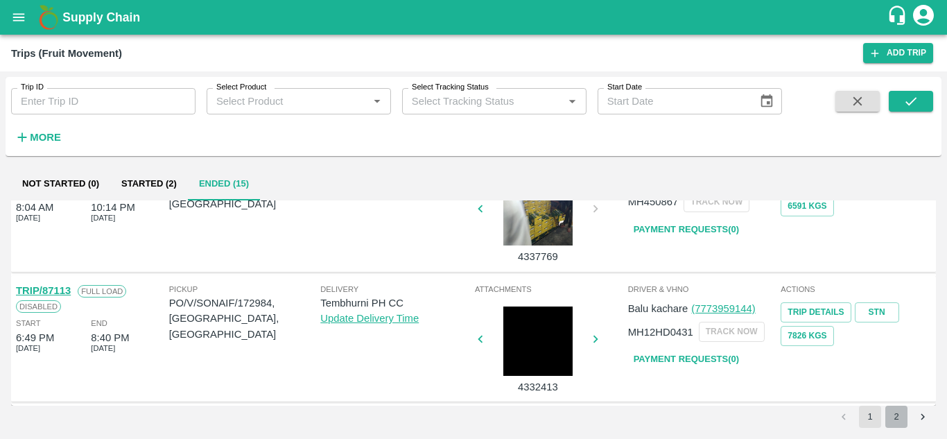
click at [895, 419] on button "2" at bounding box center [896, 416] width 22 height 22
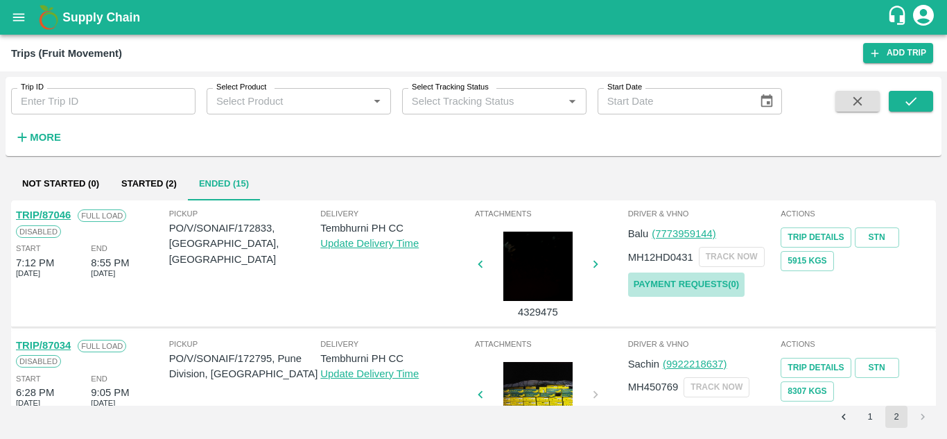
click at [656, 280] on link "Payment Requests( 0 )" at bounding box center [686, 284] width 116 height 24
click at [913, 98] on icon "submit" at bounding box center [910, 101] width 15 height 15
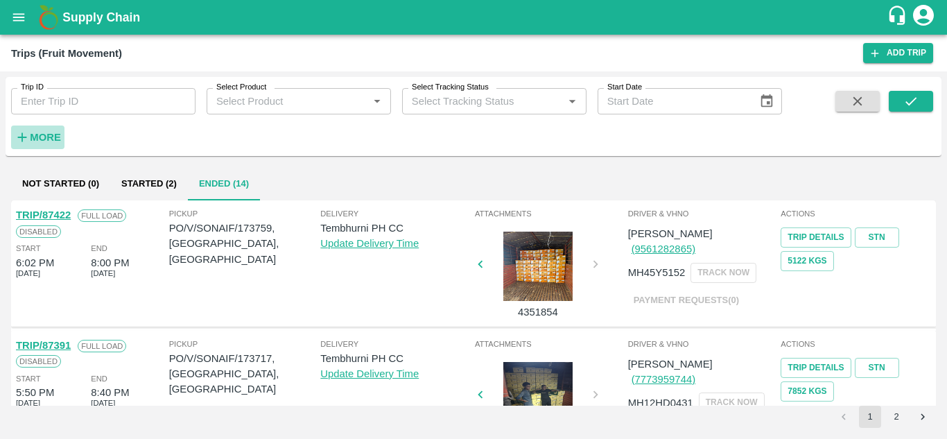
click at [46, 132] on strong "More" at bounding box center [45, 137] width 31 height 11
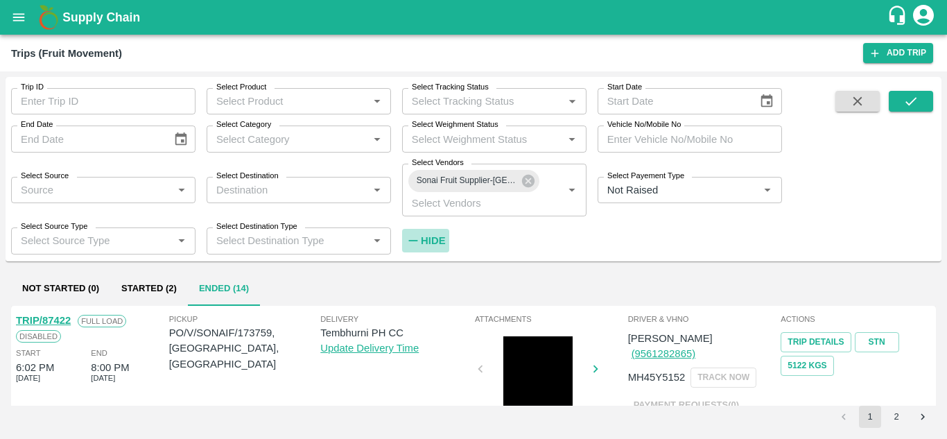
click at [432, 236] on strong "Hide" at bounding box center [433, 240] width 24 height 11
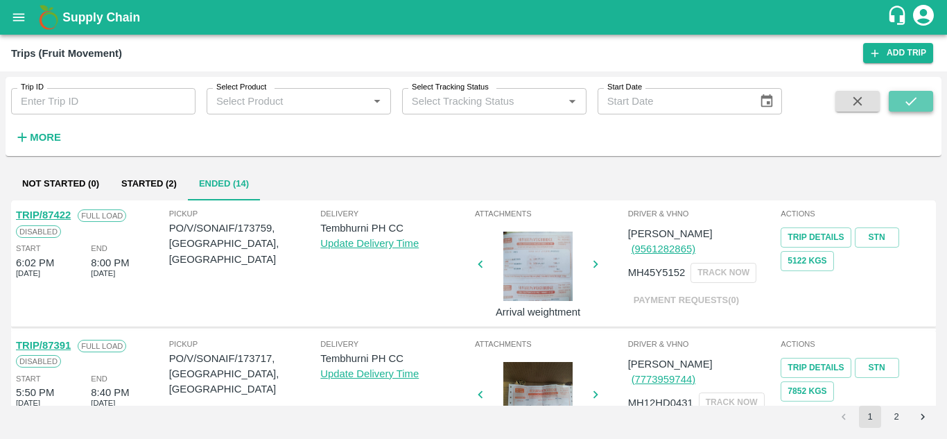
click at [911, 98] on icon "submit" at bounding box center [910, 101] width 15 height 15
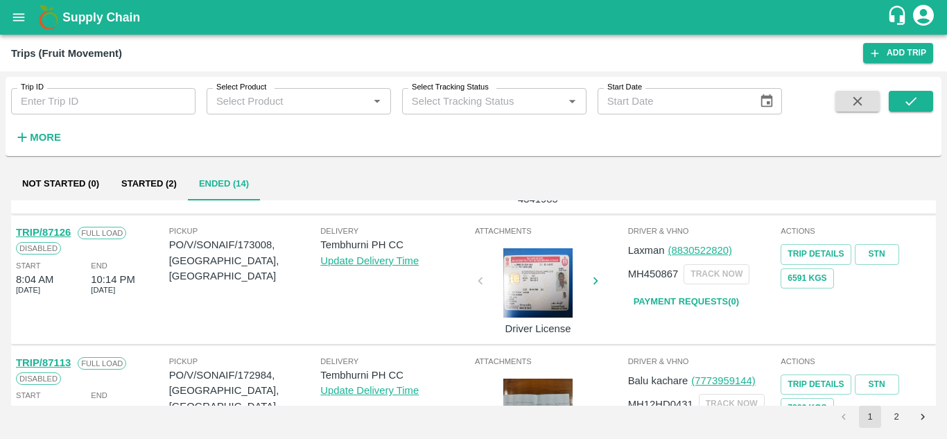
scroll to position [1022, 0]
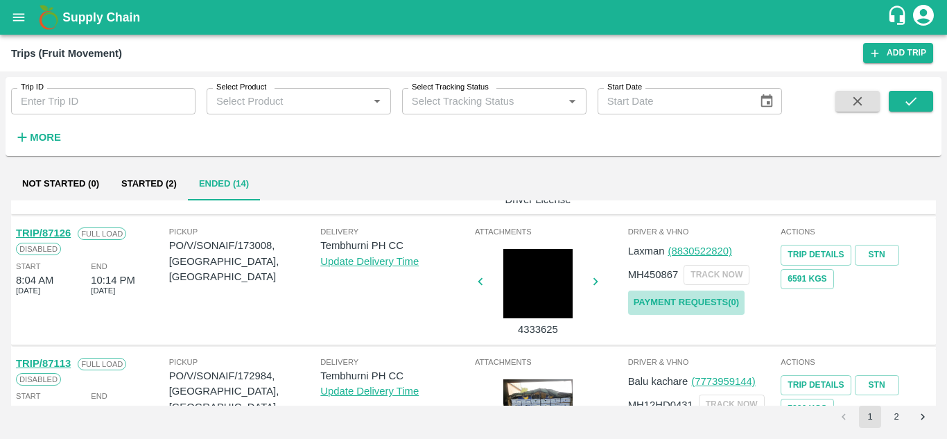
click at [662, 303] on link "Payment Requests( 0 )" at bounding box center [686, 302] width 116 height 24
click at [912, 98] on icon "submit" at bounding box center [910, 101] width 15 height 15
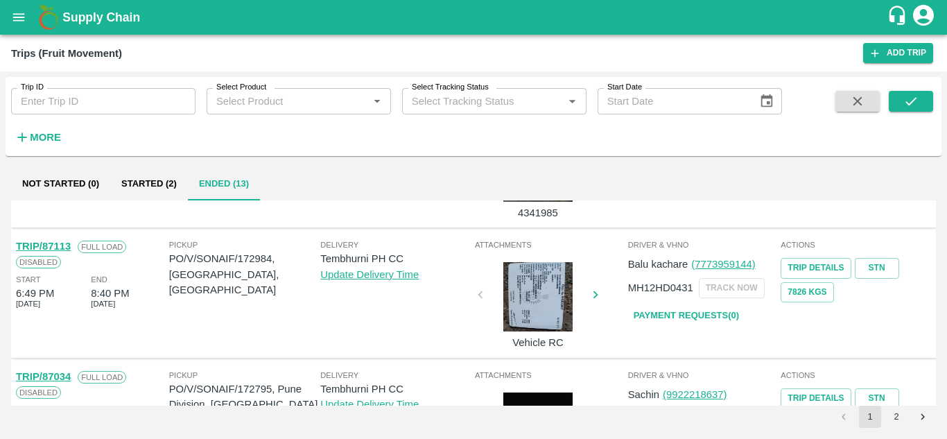
scroll to position [1010, 0]
click at [895, 412] on button "2" at bounding box center [896, 416] width 22 height 22
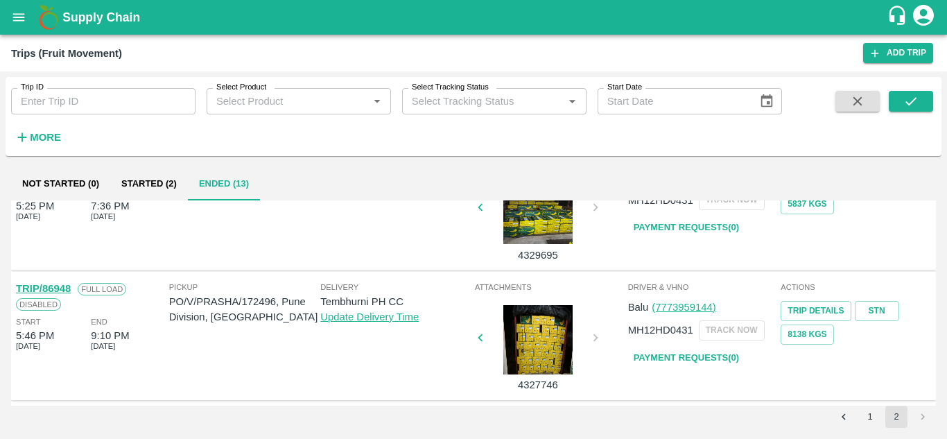
scroll to position [0, 0]
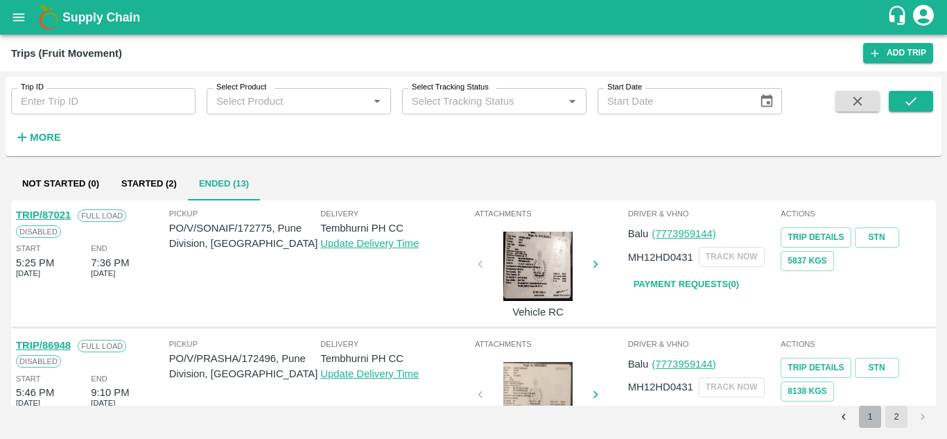
click at [868, 420] on button "1" at bounding box center [870, 416] width 22 height 22
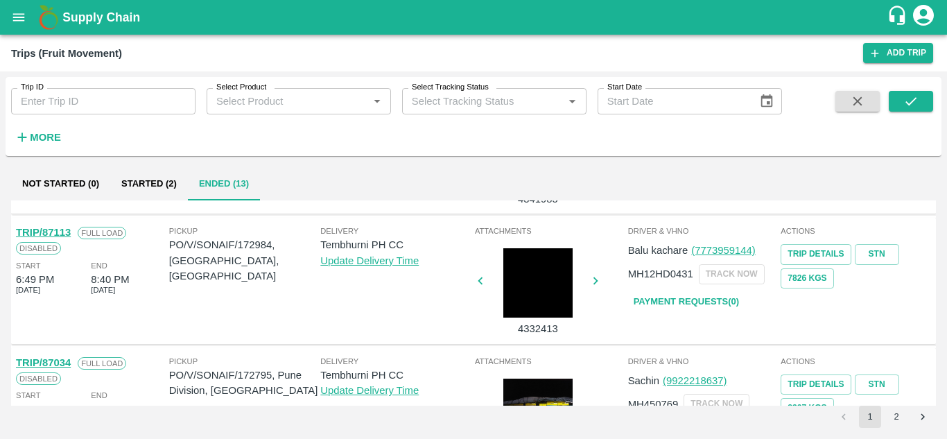
scroll to position [1022, 0]
click at [690, 307] on link "Payment Requests( 0 )" at bounding box center [686, 302] width 116 height 24
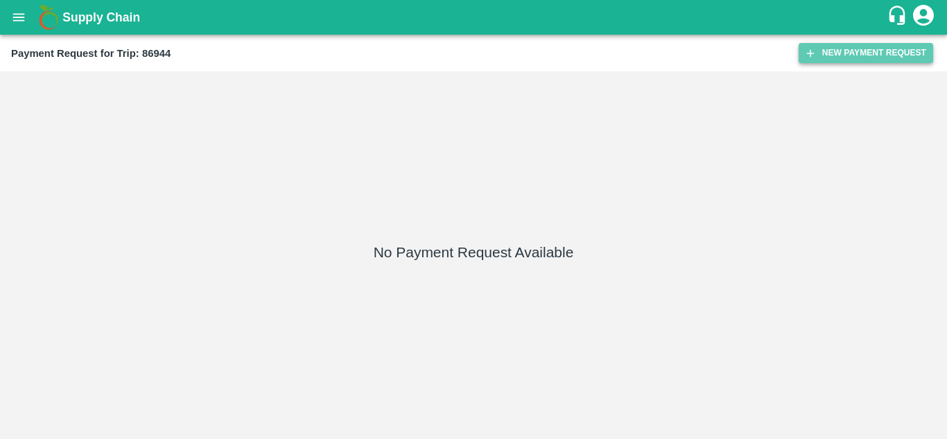
click at [860, 58] on button "New Payment Request" at bounding box center [865, 53] width 134 height 20
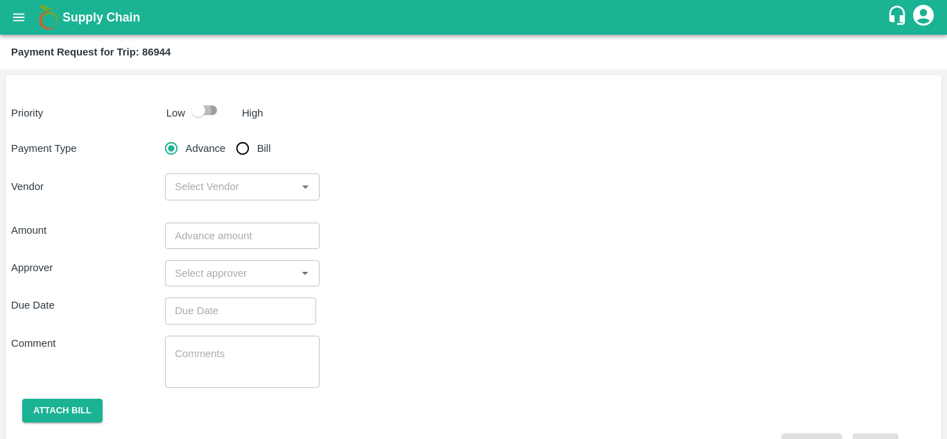
click at [207, 109] on input "checkbox" at bounding box center [198, 110] width 79 height 26
checkbox input "true"
click at [242, 150] on input "Bill" at bounding box center [243, 148] width 28 height 28
radio input "true"
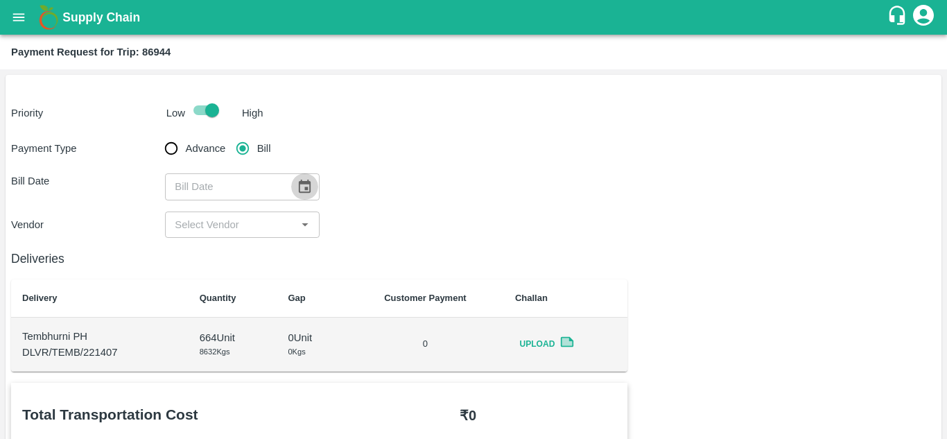
click at [300, 180] on icon "Choose date" at bounding box center [305, 185] width 12 height 13
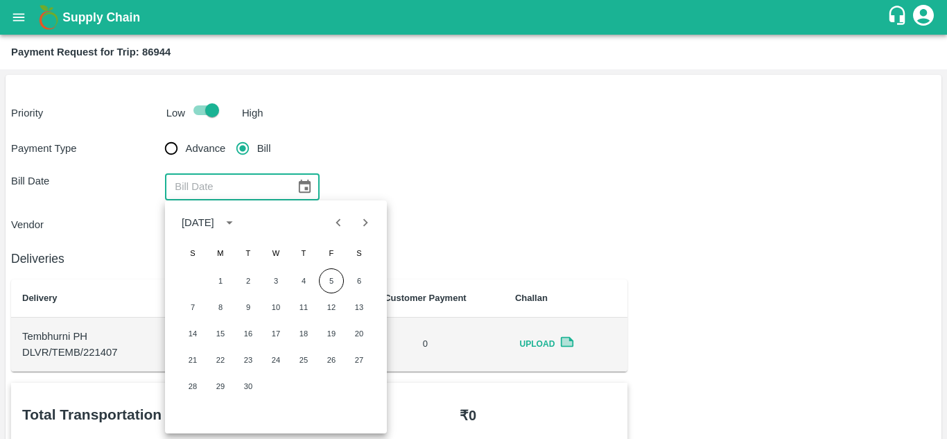
click at [338, 225] on icon "Previous month" at bounding box center [338, 222] width 15 height 15
click at [303, 385] on button "28" at bounding box center [303, 386] width 25 height 25
type input "[DATE]"
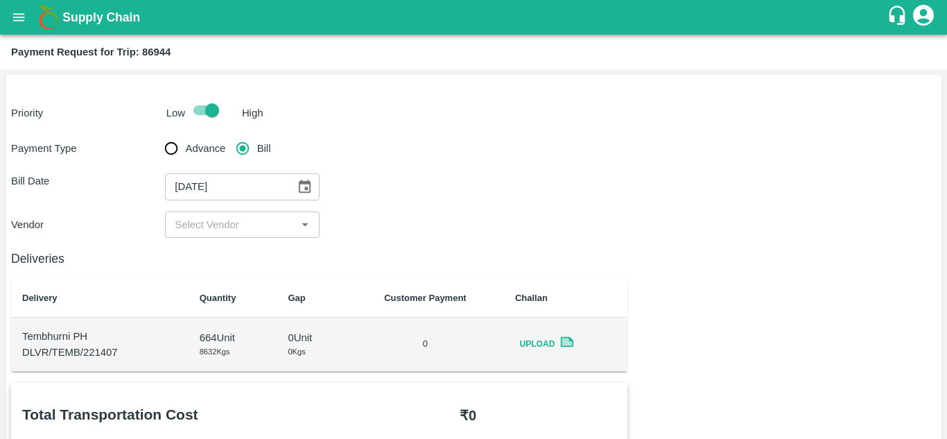
drag, startPoint x: 220, startPoint y: 209, endPoint x: 225, endPoint y: 223, distance: 14.9
click at [225, 223] on div "Payment Type Advance Bill Bill Date 28/08/2025 ​ Vendor ​" at bounding box center [473, 185] width 924 height 103
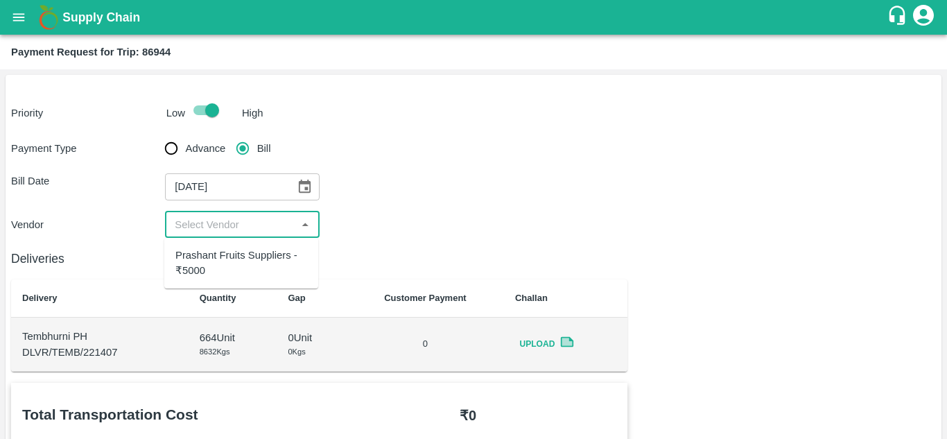
click at [225, 223] on input "input" at bounding box center [230, 225] width 123 height 18
click at [238, 254] on div "Prashant Fruits Suppliers - ₹5000" at bounding box center [241, 262] width 132 height 31
type input "Prashant Fruits Suppliers - ₹5000"
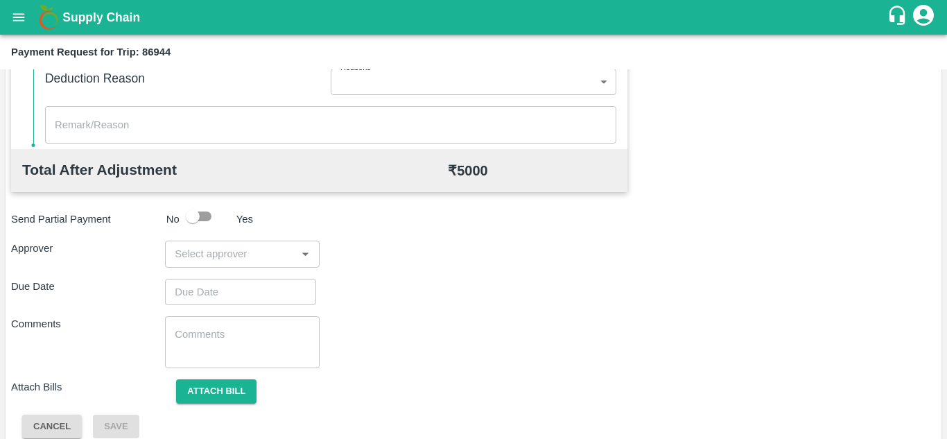
scroll to position [631, 0]
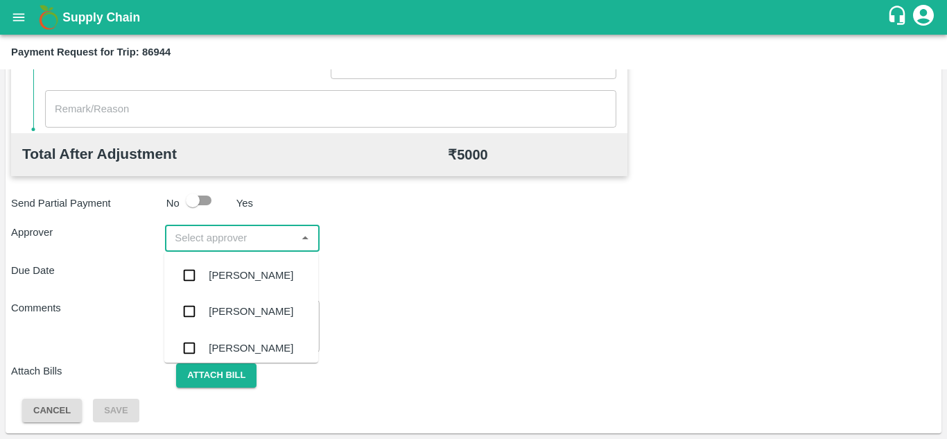
click at [238, 240] on input "input" at bounding box center [230, 238] width 123 height 18
type input "PRASA"
click at [239, 270] on div "[PERSON_NAME]" at bounding box center [251, 275] width 85 height 15
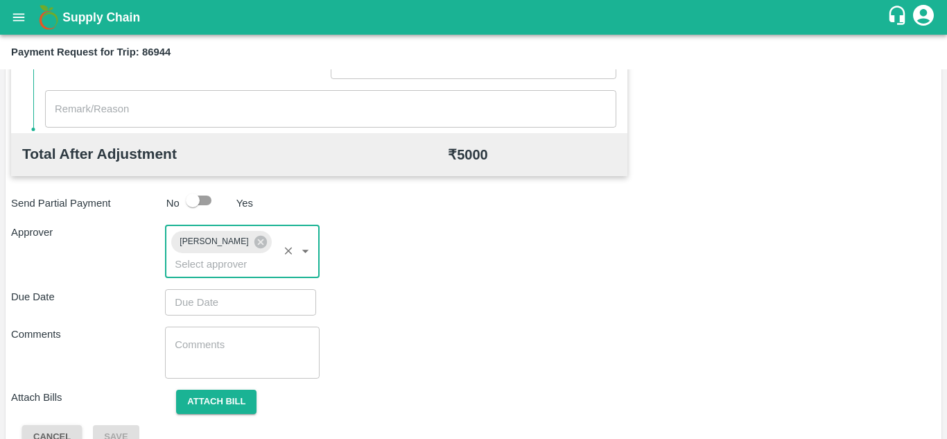
type input "DD/MM/YYYY hh:mm aa"
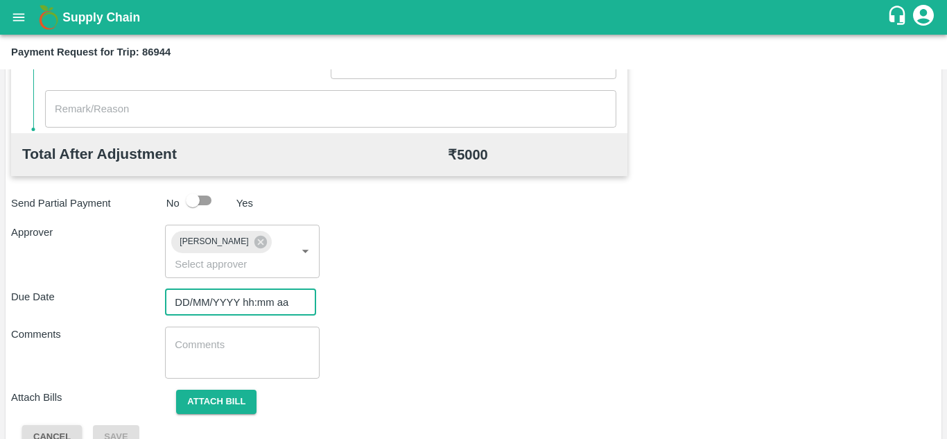
click at [208, 302] on input "DD/MM/YYYY hh:mm aa" at bounding box center [235, 302] width 141 height 26
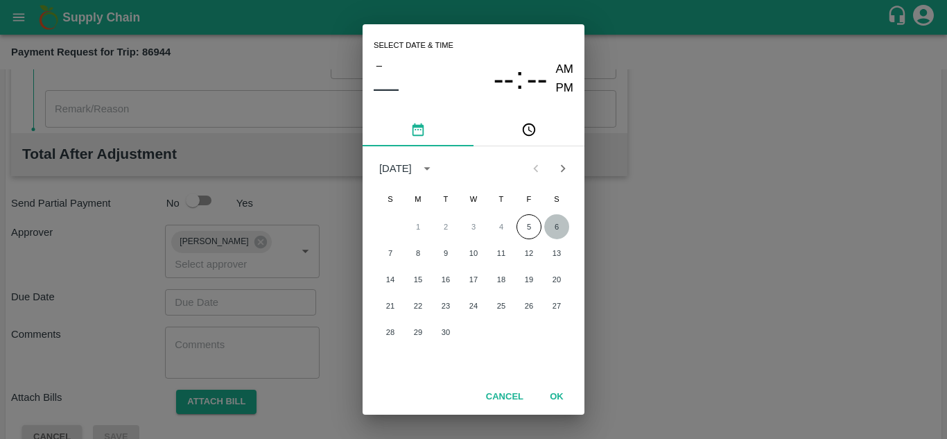
click at [557, 221] on button "6" at bounding box center [556, 226] width 25 height 25
type input "[DATE] 12:00 AM"
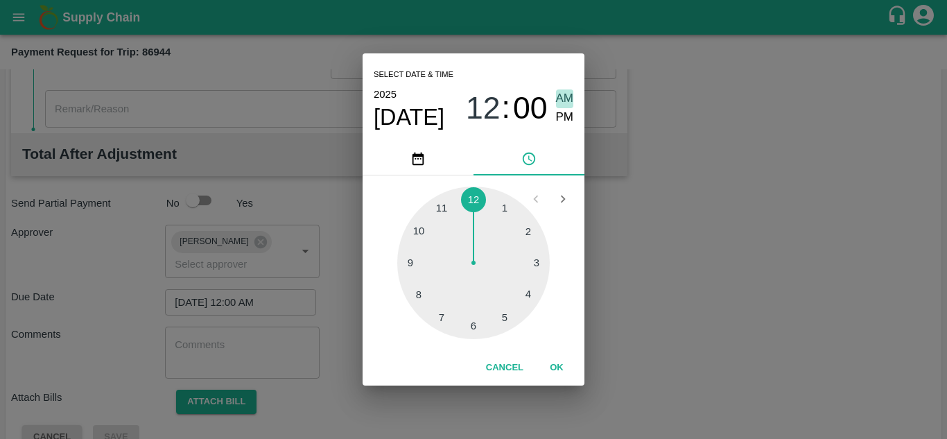
click at [564, 96] on span "AM" at bounding box center [565, 98] width 18 height 19
click at [553, 369] on button "OK" at bounding box center [556, 368] width 44 height 24
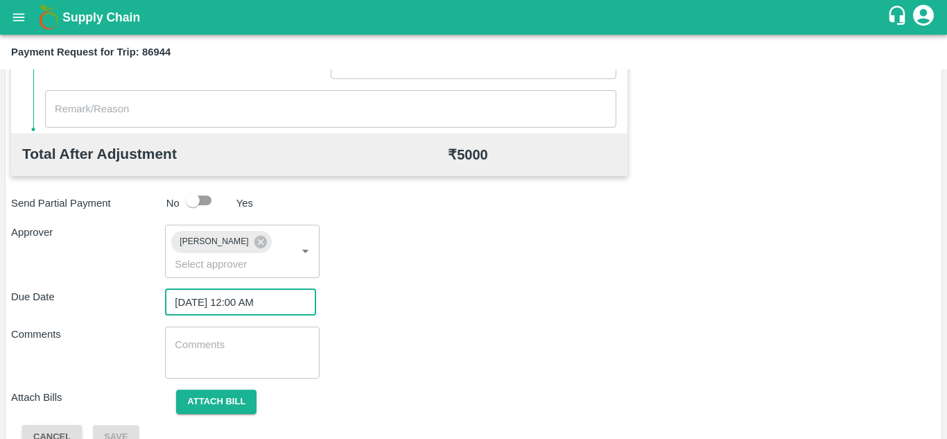
click at [245, 358] on textarea at bounding box center [242, 352] width 134 height 29
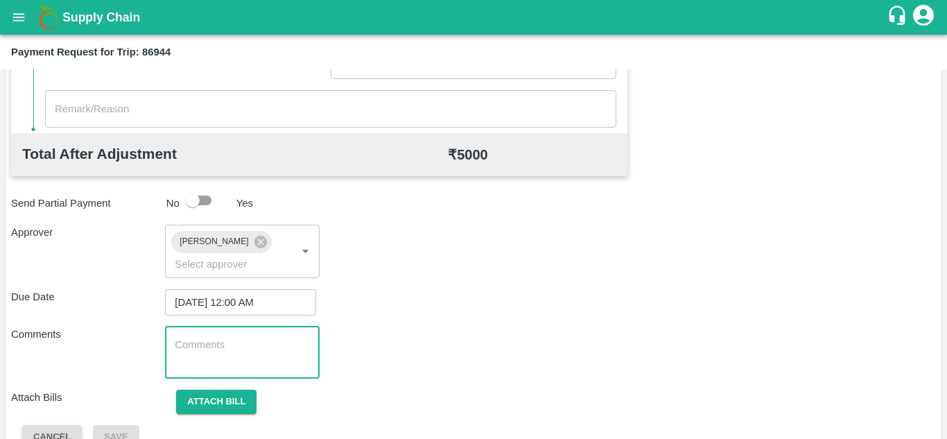
type textarea "T"
paste textarea "Transport Bill"
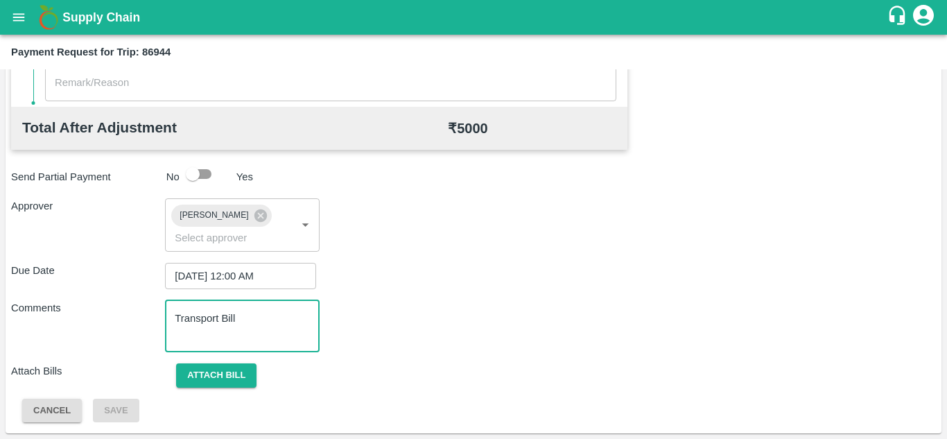
type textarea "Transport Bill"
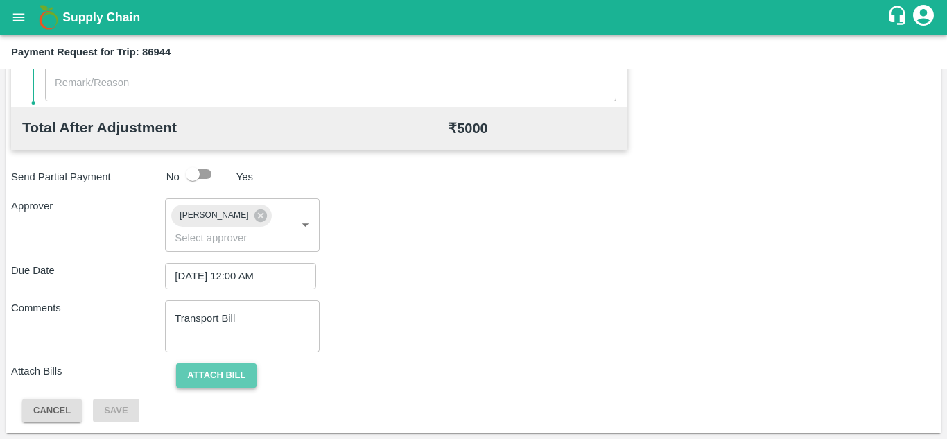
click at [215, 371] on button "Attach bill" at bounding box center [216, 375] width 80 height 24
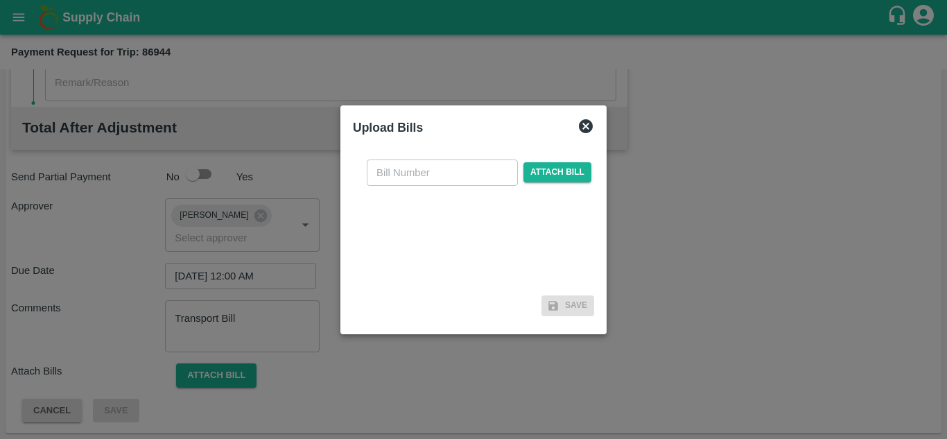
drag, startPoint x: 380, startPoint y: 186, endPoint x: 385, endPoint y: 162, distance: 24.1
click at [385, 162] on div "​ Attach bill" at bounding box center [473, 219] width 241 height 142
click at [385, 162] on input "text" at bounding box center [442, 172] width 151 height 26
type input "492"
click at [554, 164] on span "Attach bill" at bounding box center [557, 172] width 68 height 20
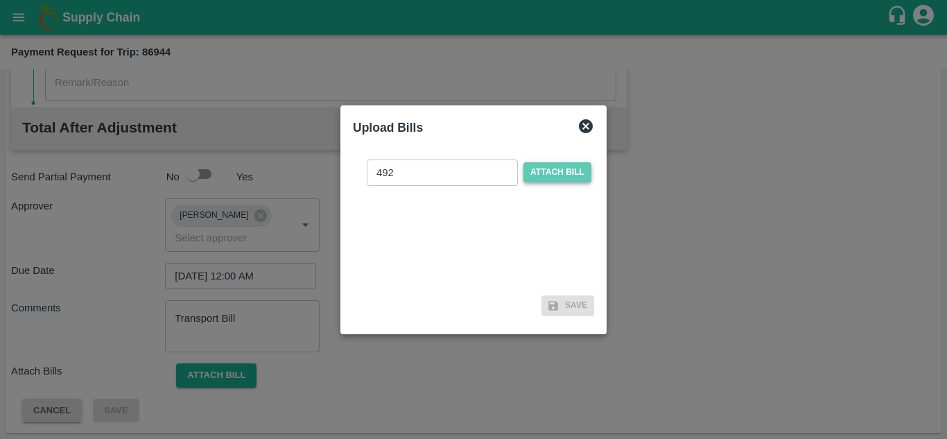
click at [0, 0] on input "Attach bill" at bounding box center [0, 0] width 0 height 0
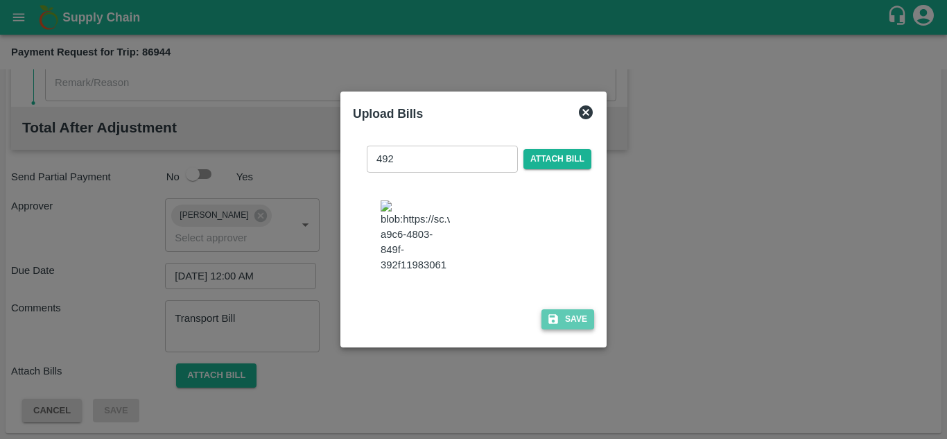
click at [561, 326] on button "Save" at bounding box center [567, 319] width 53 height 20
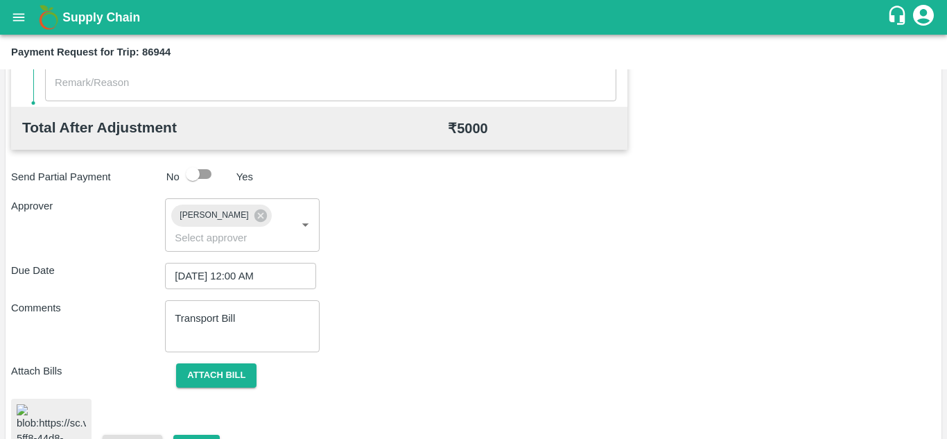
scroll to position [749, 0]
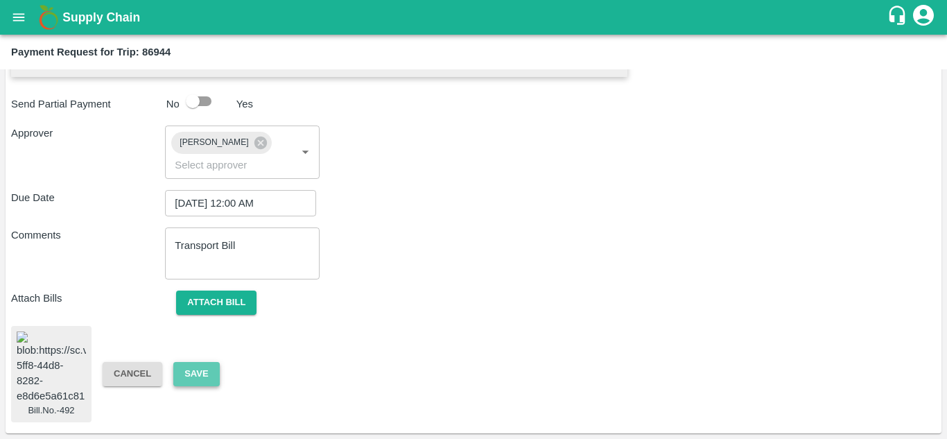
click at [203, 365] on button "Save" at bounding box center [196, 374] width 46 height 24
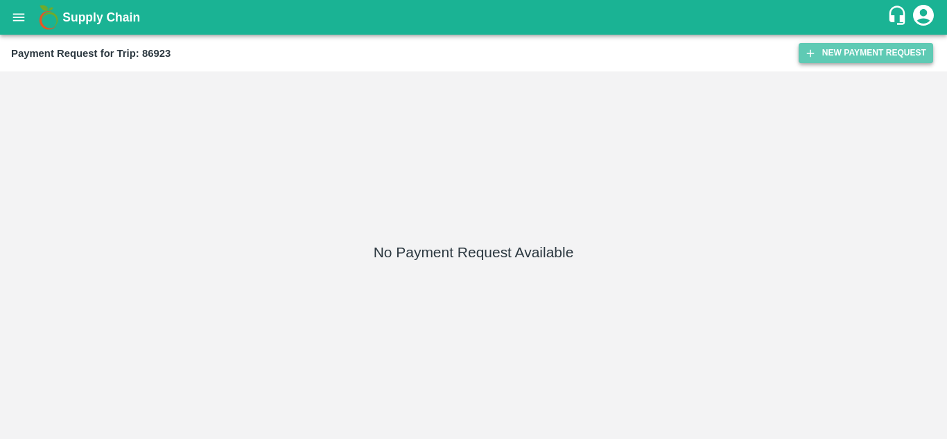
click at [874, 50] on button "New Payment Request" at bounding box center [865, 53] width 134 height 20
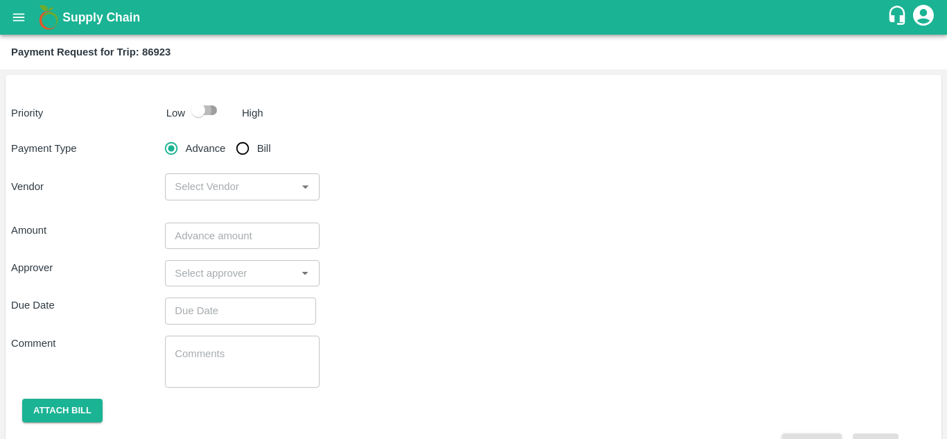
click at [211, 104] on input "checkbox" at bounding box center [198, 110] width 79 height 26
checkbox input "true"
click at [245, 147] on input "Bill" at bounding box center [243, 148] width 28 height 28
radio input "true"
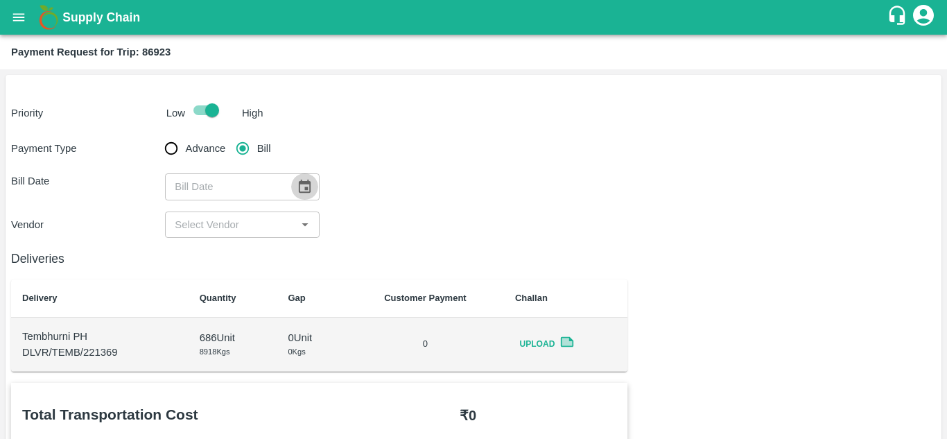
click at [300, 189] on icon "Choose date" at bounding box center [304, 186] width 15 height 15
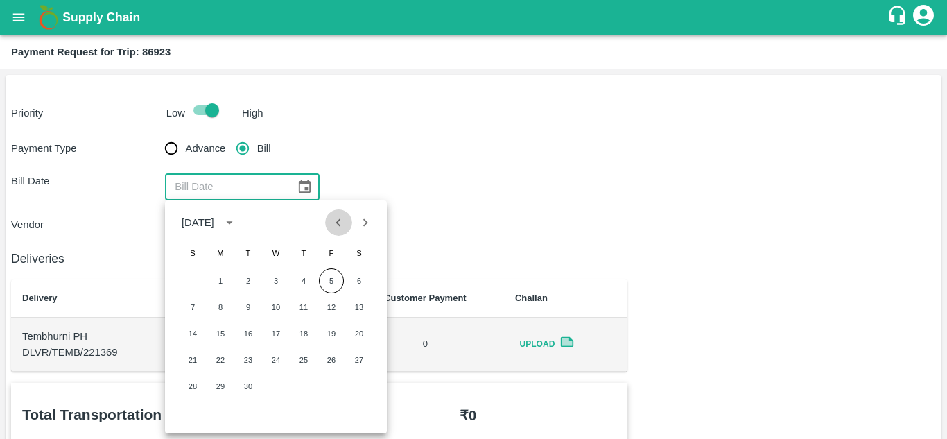
click at [335, 220] on icon "Previous month" at bounding box center [338, 222] width 15 height 15
click at [304, 382] on button "28" at bounding box center [303, 386] width 25 height 25
type input "[DATE]"
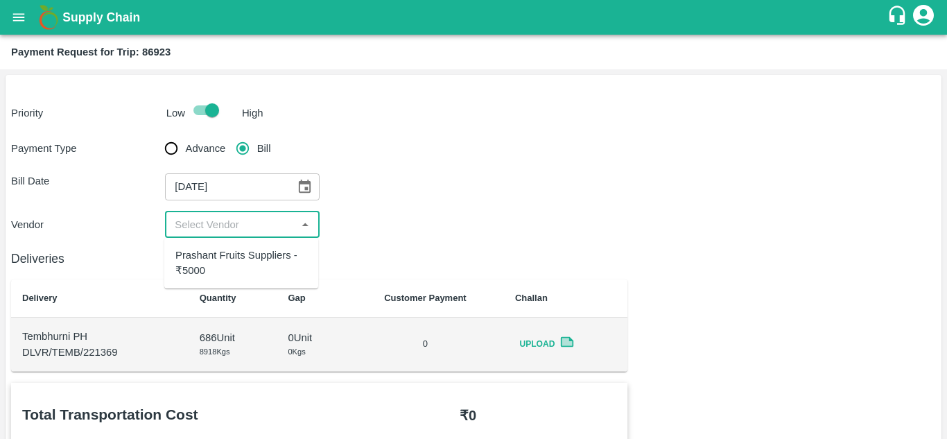
click at [236, 233] on input "input" at bounding box center [230, 225] width 123 height 18
click at [236, 256] on div "Prashant Fruits Suppliers - ₹5000" at bounding box center [241, 262] width 132 height 31
type input "Prashant Fruits Suppliers - ₹5000"
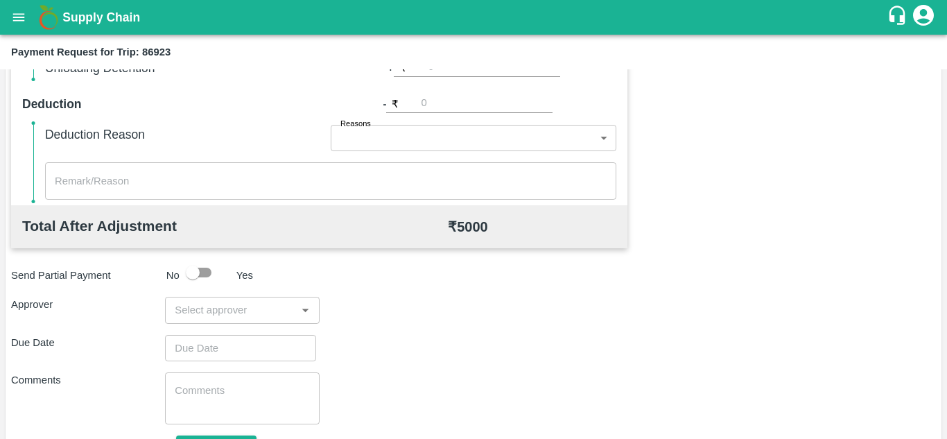
scroll to position [631, 0]
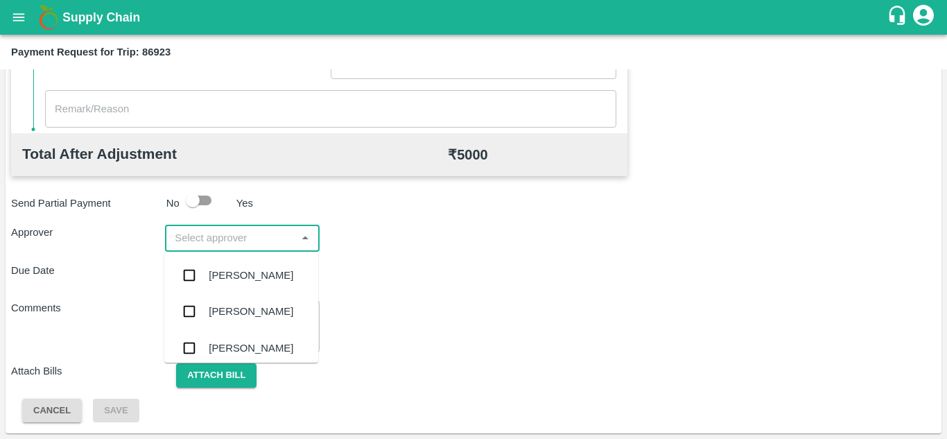
click at [218, 239] on input "input" at bounding box center [230, 238] width 123 height 18
type input "PRASA"
click at [250, 266] on div "[PERSON_NAME]" at bounding box center [241, 275] width 154 height 36
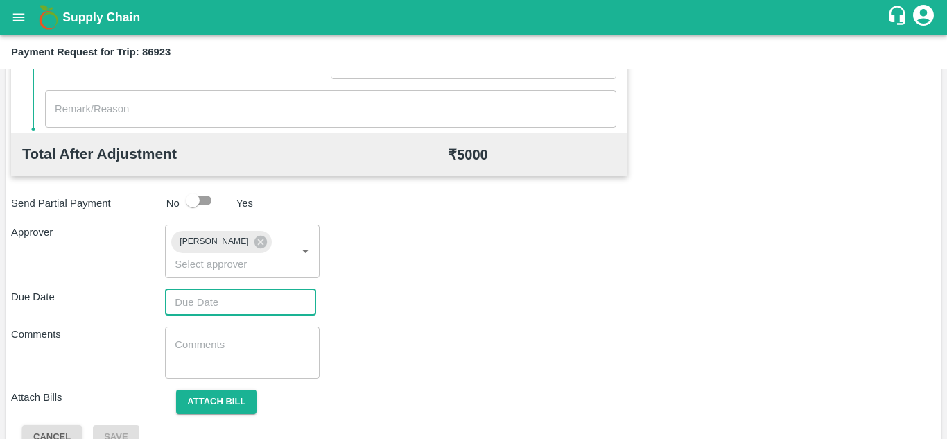
type input "DD/MM/YYYY hh:mm aa"
click at [196, 308] on input "DD/MM/YYYY hh:mm aa" at bounding box center [235, 302] width 141 height 26
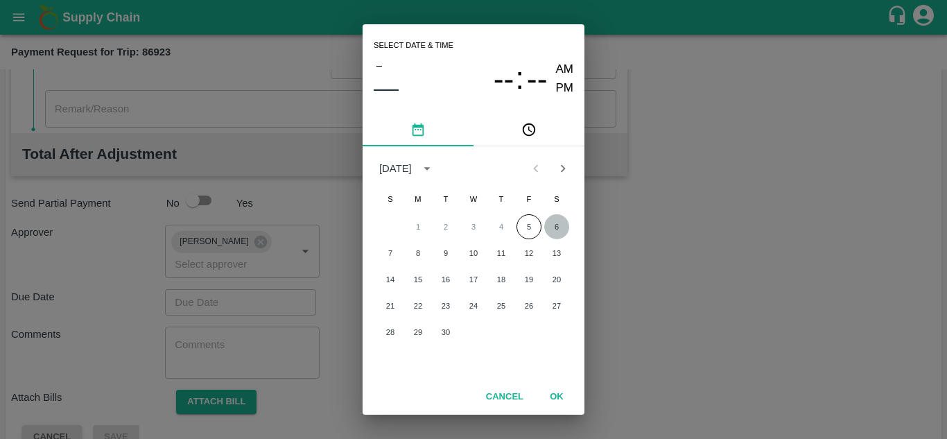
click at [556, 220] on button "6" at bounding box center [556, 226] width 25 height 25
type input "[DATE] 12:00 AM"
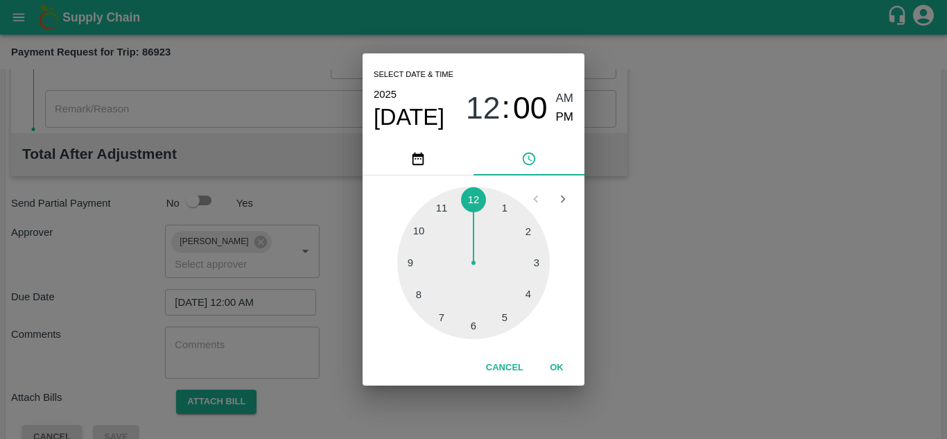
click at [560, 100] on span "AM" at bounding box center [565, 98] width 18 height 19
click at [555, 371] on button "OK" at bounding box center [556, 368] width 44 height 24
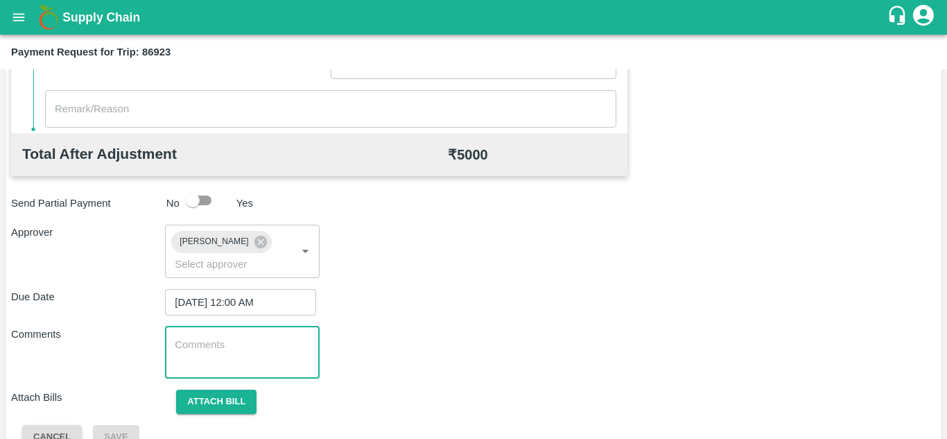
click at [189, 345] on textarea at bounding box center [242, 352] width 134 height 29
paste textarea "Transport Bill"
type textarea "Transport Bill"
click at [420, 344] on div "Comments Transport Bill x ​" at bounding box center [473, 352] width 924 height 52
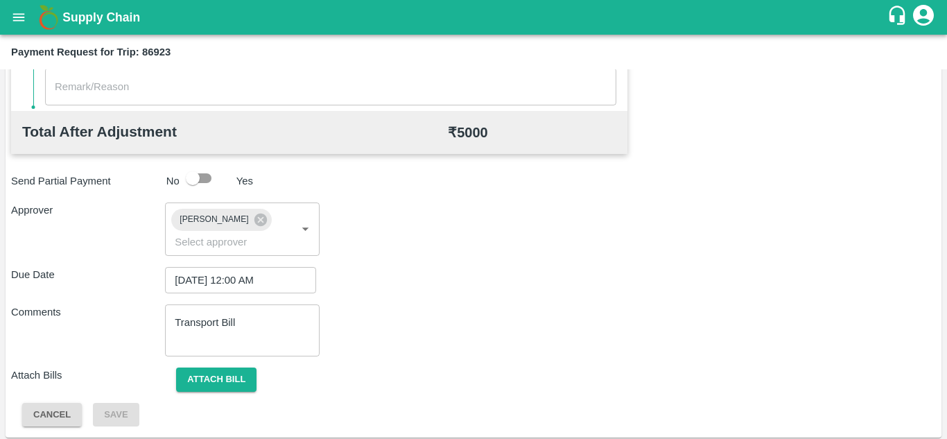
scroll to position [657, 0]
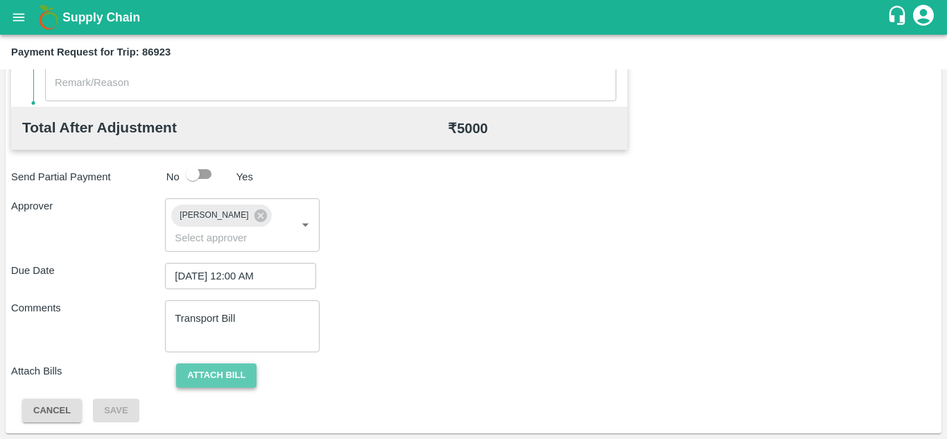
click at [216, 377] on button "Attach bill" at bounding box center [216, 375] width 80 height 24
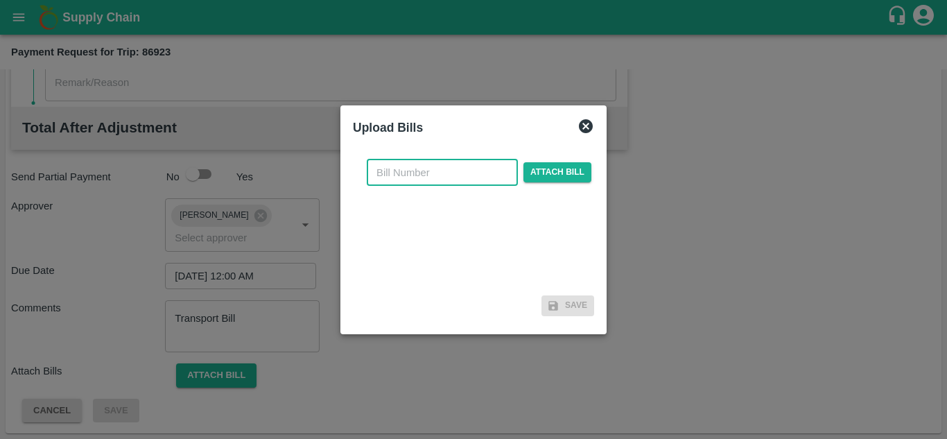
click at [388, 168] on input "text" at bounding box center [442, 172] width 151 height 26
type input "494"
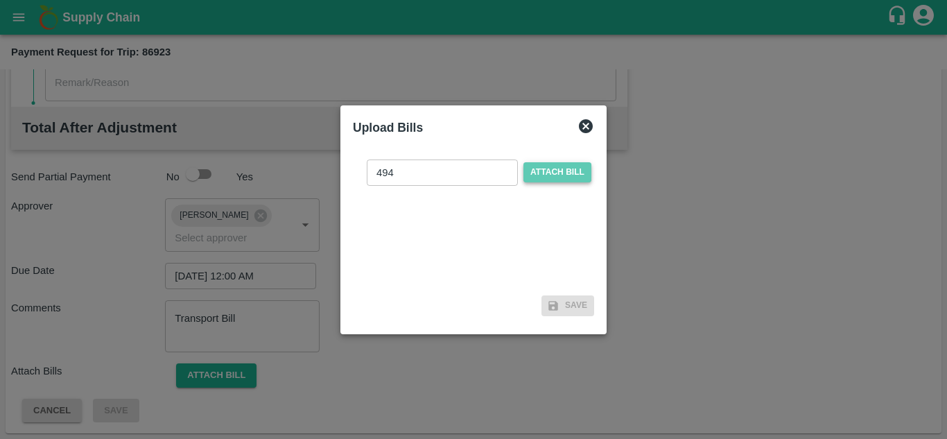
click at [563, 177] on span "Attach bill" at bounding box center [557, 172] width 68 height 20
click at [0, 0] on input "Attach bill" at bounding box center [0, 0] width 0 height 0
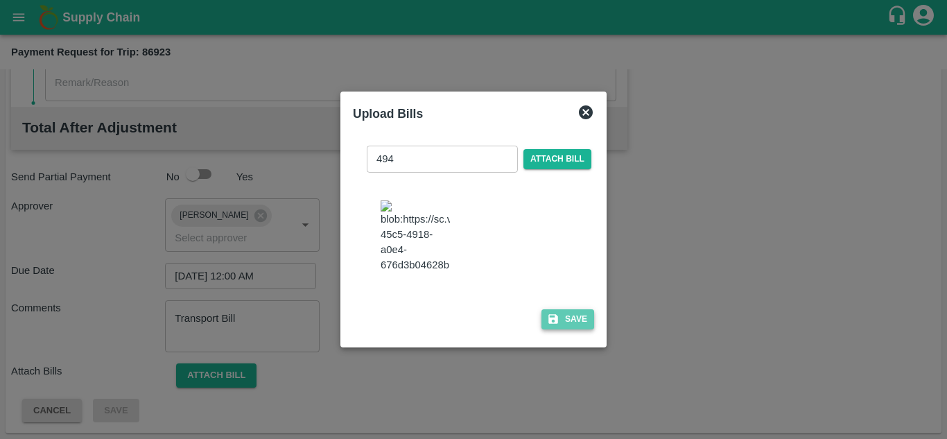
click at [563, 328] on button "Save" at bounding box center [567, 319] width 53 height 20
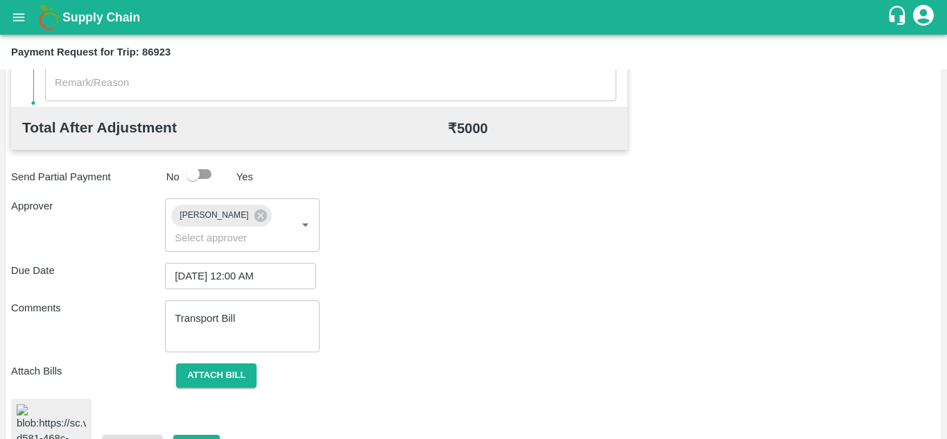
scroll to position [748, 0]
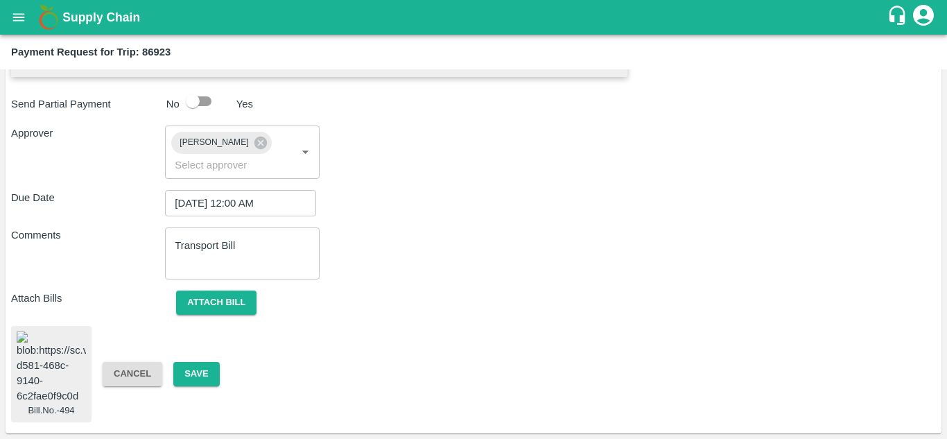
click at [52, 354] on img at bounding box center [51, 367] width 69 height 73
click at [202, 362] on button "Save" at bounding box center [196, 374] width 46 height 24
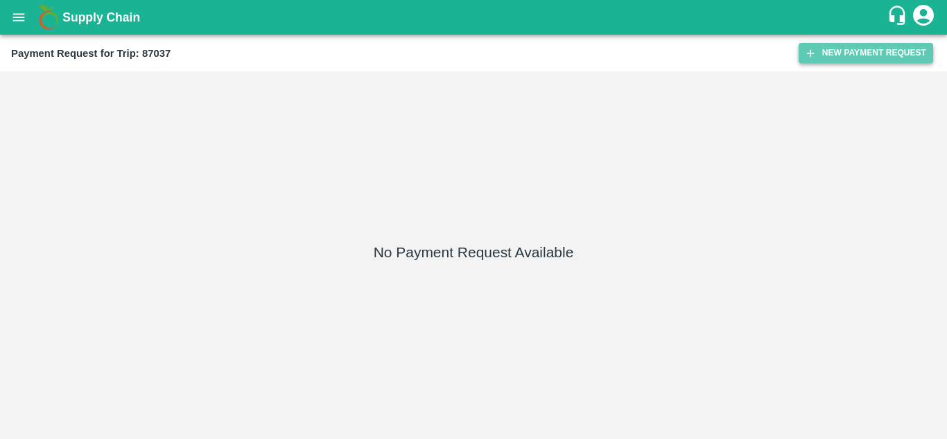
click at [841, 44] on button "New Payment Request" at bounding box center [865, 53] width 134 height 20
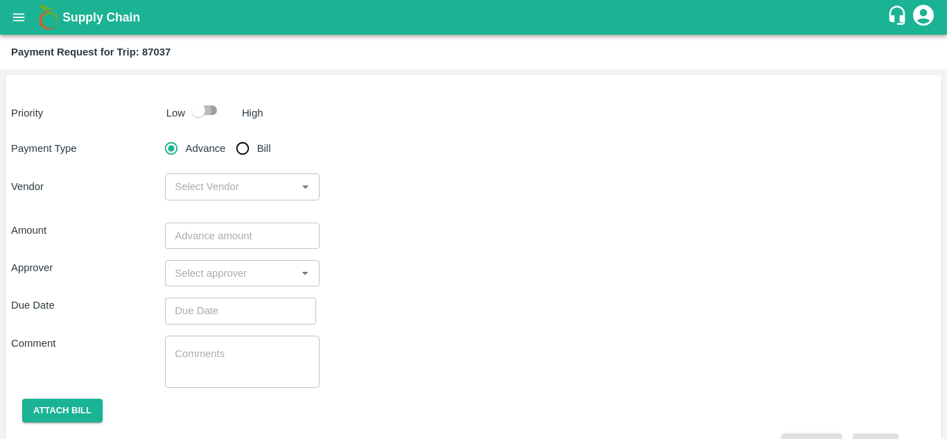
click at [211, 105] on input "checkbox" at bounding box center [198, 110] width 79 height 26
checkbox input "true"
click at [240, 149] on input "Bill" at bounding box center [243, 148] width 28 height 28
radio input "true"
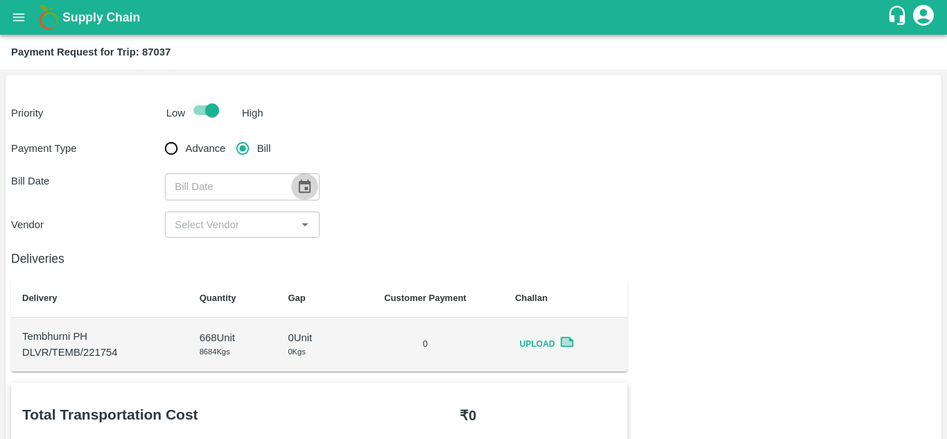
click at [306, 183] on icon "Choose date" at bounding box center [305, 185] width 12 height 13
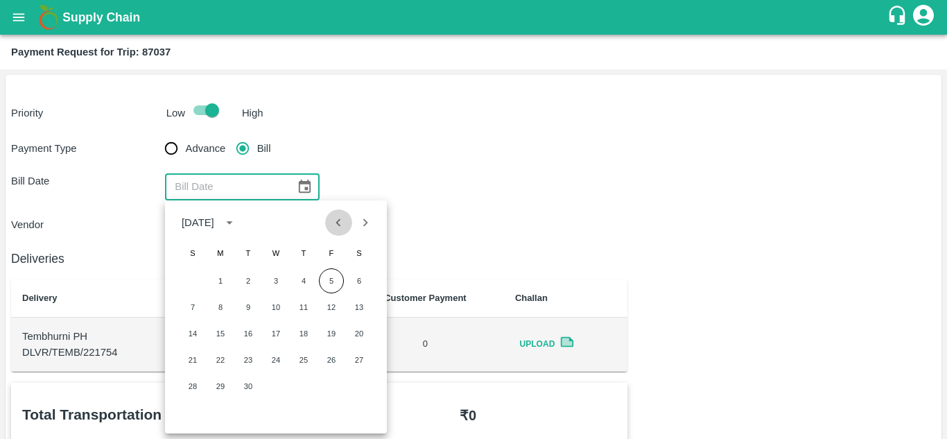
click at [331, 220] on icon "Previous month" at bounding box center [338, 222] width 15 height 15
click at [332, 387] on button "29" at bounding box center [331, 386] width 25 height 25
type input "29/08/2025"
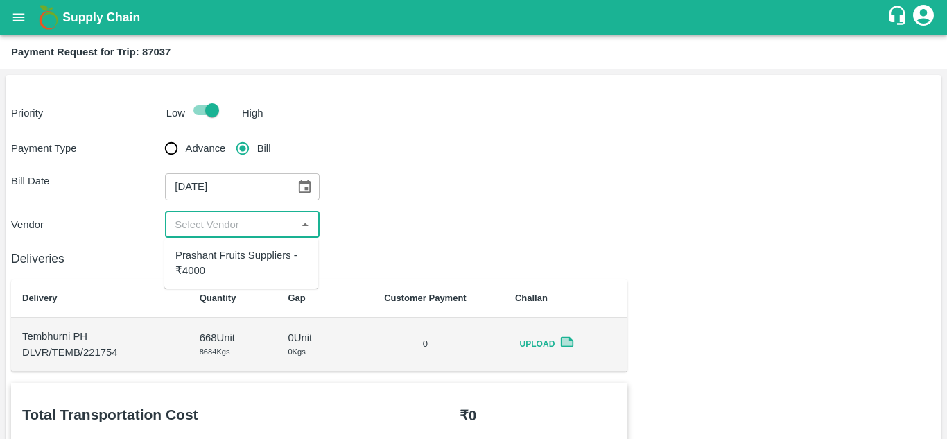
click at [254, 220] on input "input" at bounding box center [230, 225] width 123 height 18
click at [215, 261] on div "Prashant Fruits Suppliers - ₹4000" at bounding box center [241, 262] width 132 height 31
type input "Prashant Fruits Suppliers - ₹4000"
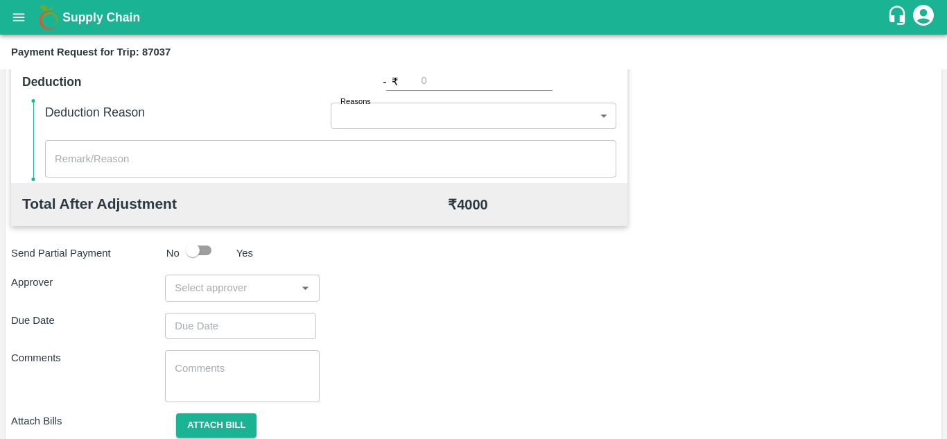
scroll to position [588, 0]
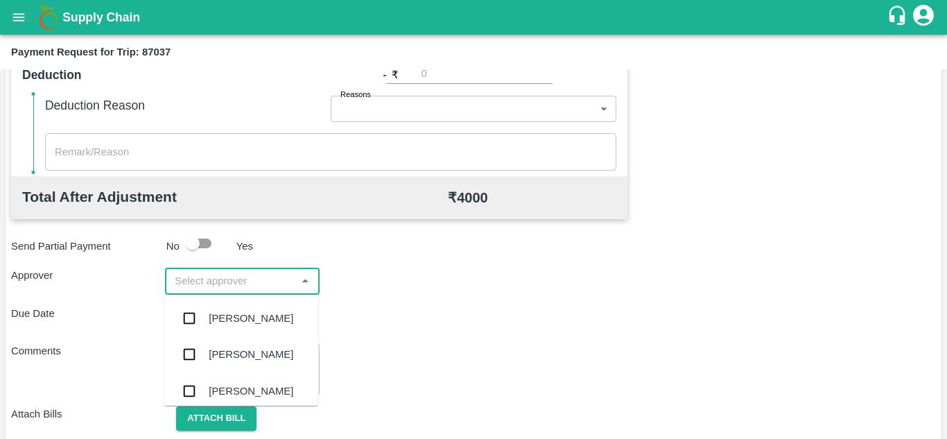
click at [219, 287] on input "input" at bounding box center [230, 281] width 123 height 18
type input "PRASA"
click at [245, 318] on div "[PERSON_NAME]" at bounding box center [251, 317] width 85 height 15
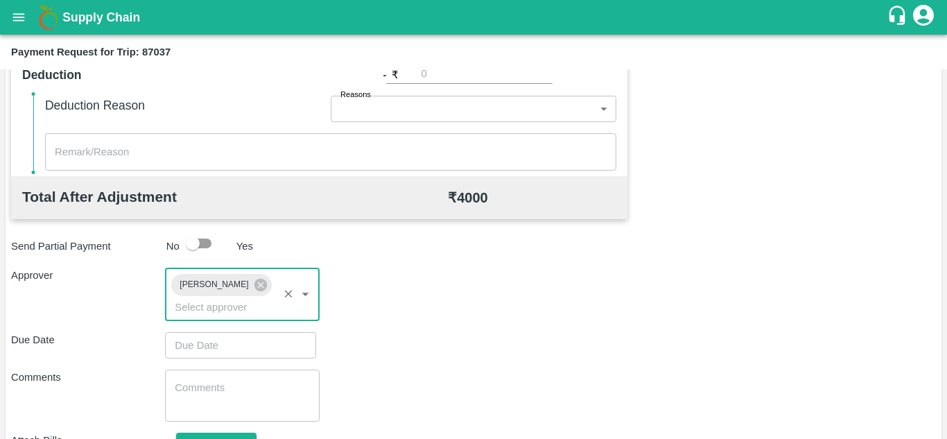
type input "DD/MM/YYYY hh:mm aa"
click at [210, 347] on input "DD/MM/YYYY hh:mm aa" at bounding box center [235, 345] width 141 height 26
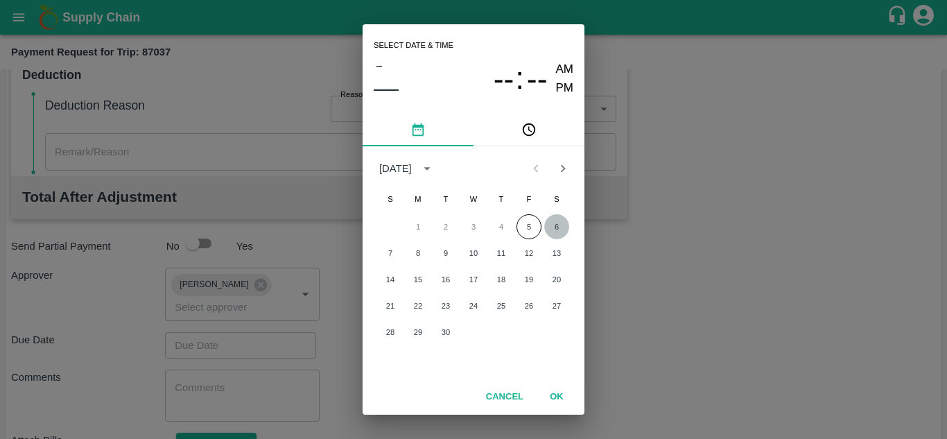
click at [554, 229] on button "6" at bounding box center [556, 226] width 25 height 25
type input "[DATE] 12:00 AM"
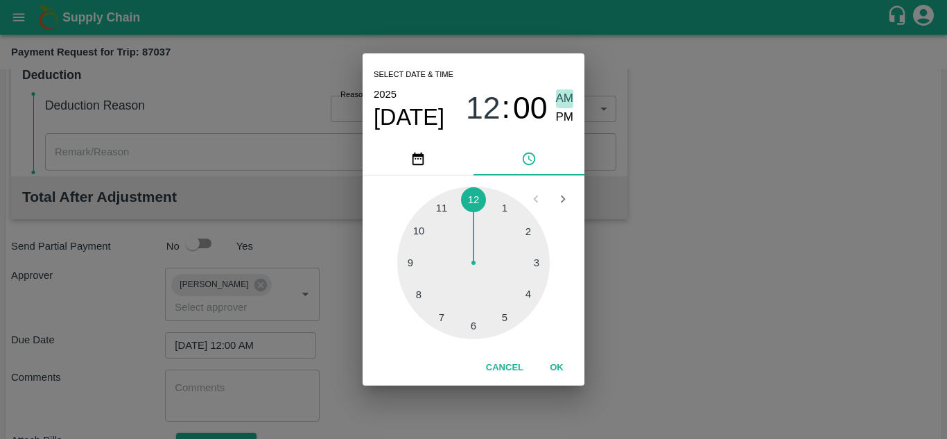
click at [556, 99] on span "AM" at bounding box center [565, 98] width 18 height 19
click at [564, 367] on button "OK" at bounding box center [556, 368] width 44 height 24
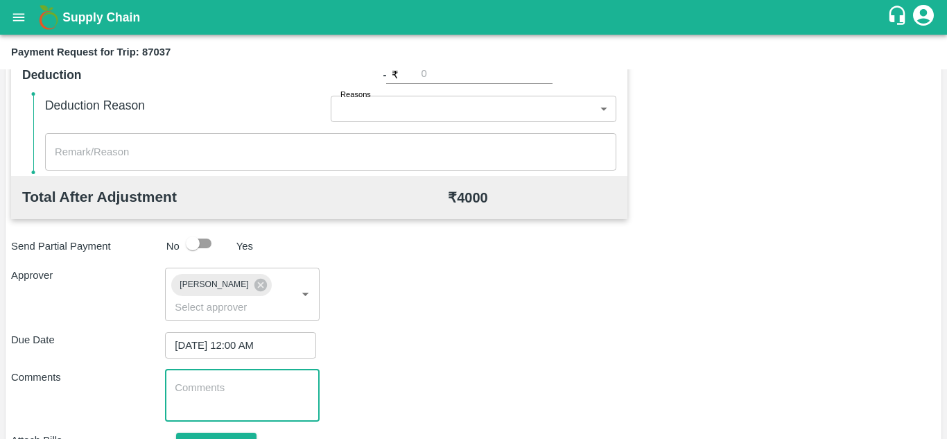
click at [235, 393] on textarea at bounding box center [242, 394] width 134 height 29
paste textarea "Transport Bill"
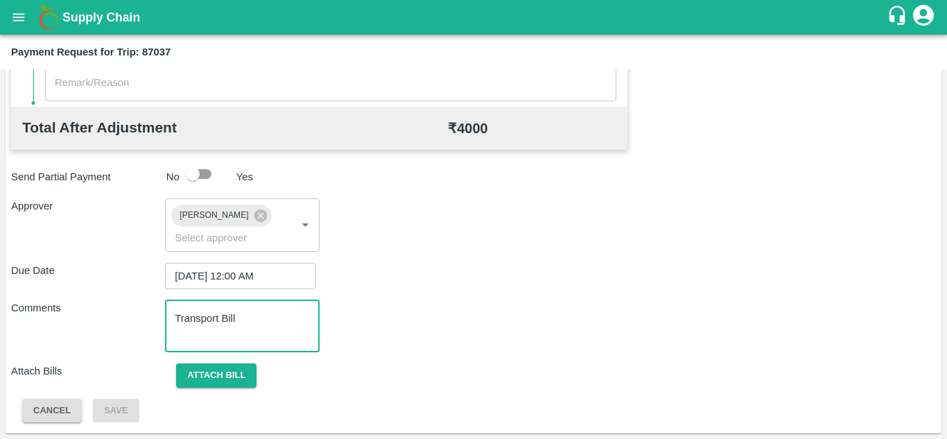
type textarea "Transport Bill"
click at [423, 362] on div "Total Transportation Cost ₹ 4000 Advance payment - ₹ Additional Charges(+) Inam…" at bounding box center [473, 74] width 924 height 697
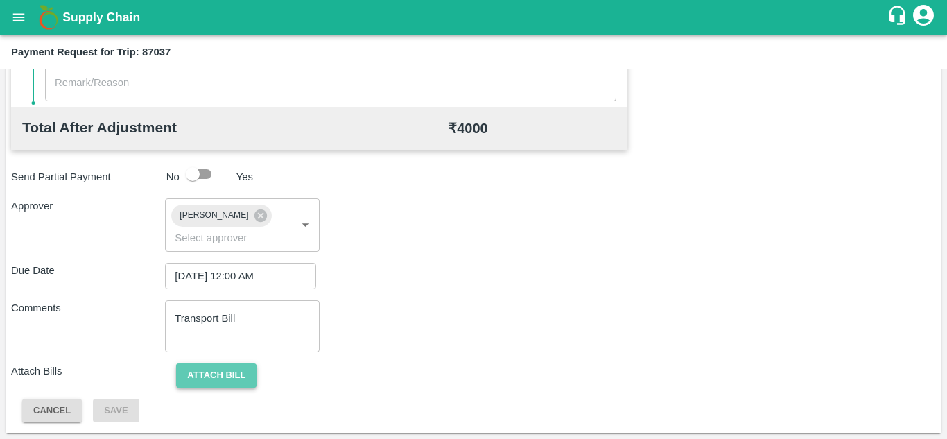
click at [230, 381] on button "Attach bill" at bounding box center [216, 375] width 80 height 24
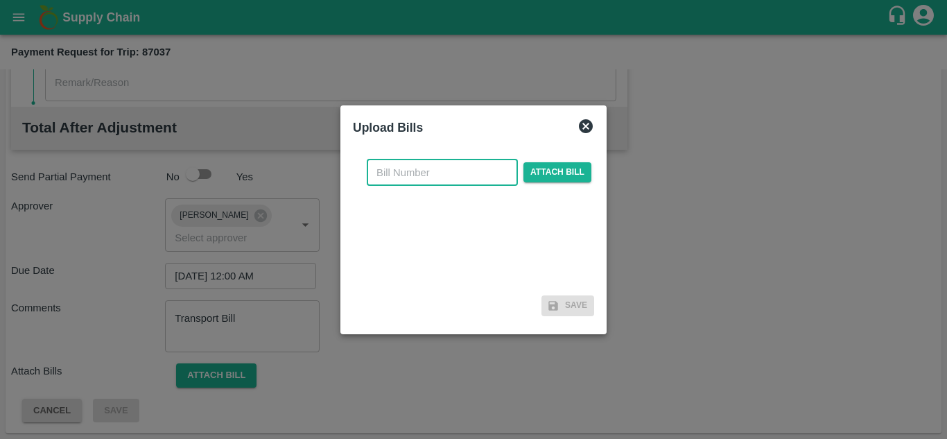
click at [387, 172] on input "text" at bounding box center [442, 172] width 151 height 26
type input "496"
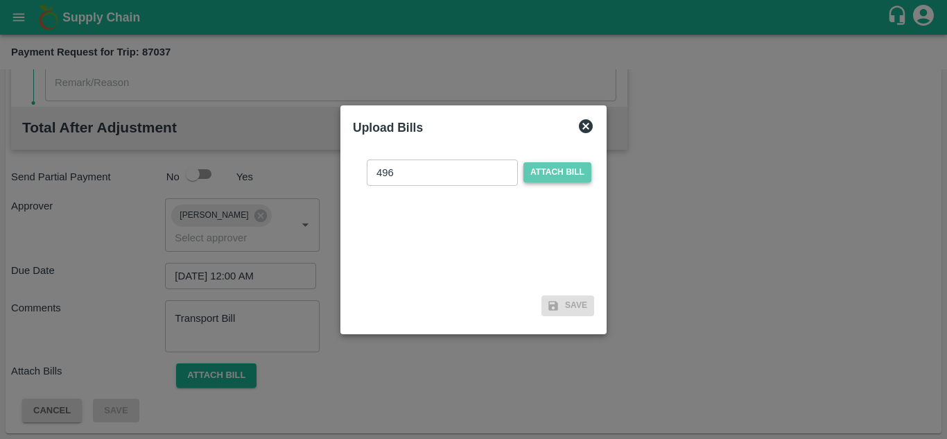
click at [568, 170] on span "Attach bill" at bounding box center [557, 172] width 68 height 20
click at [0, 0] on input "Attach bill" at bounding box center [0, 0] width 0 height 0
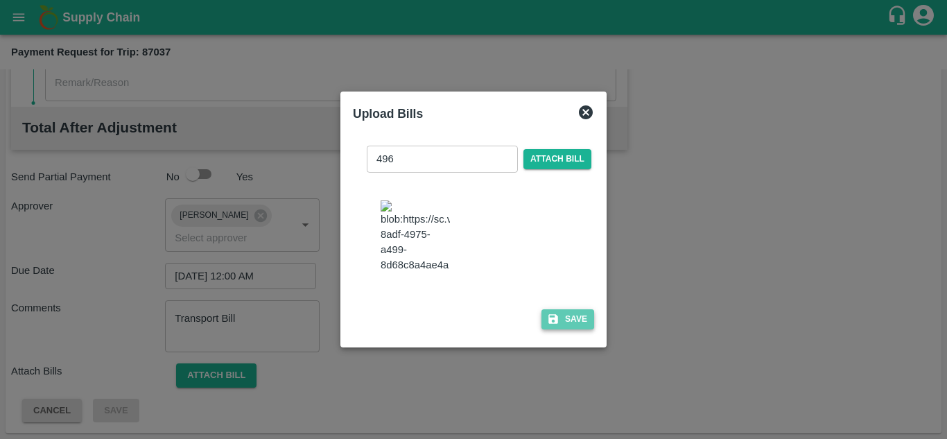
click at [573, 327] on button "Save" at bounding box center [567, 319] width 53 height 20
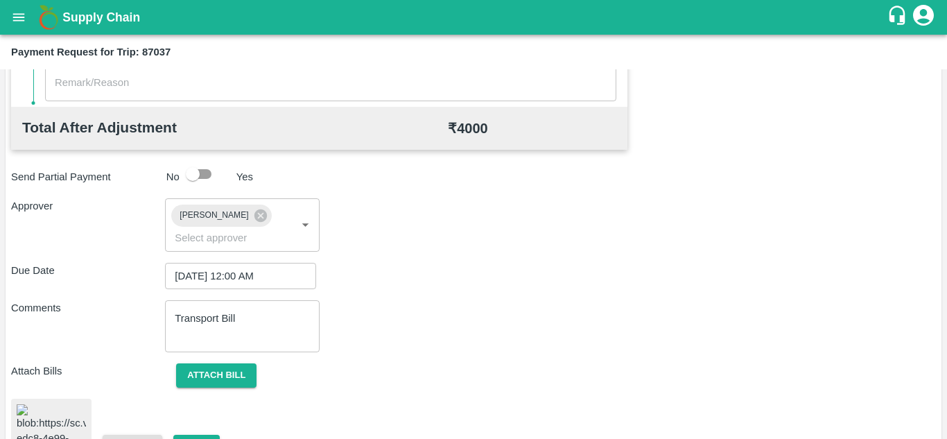
scroll to position [744, 0]
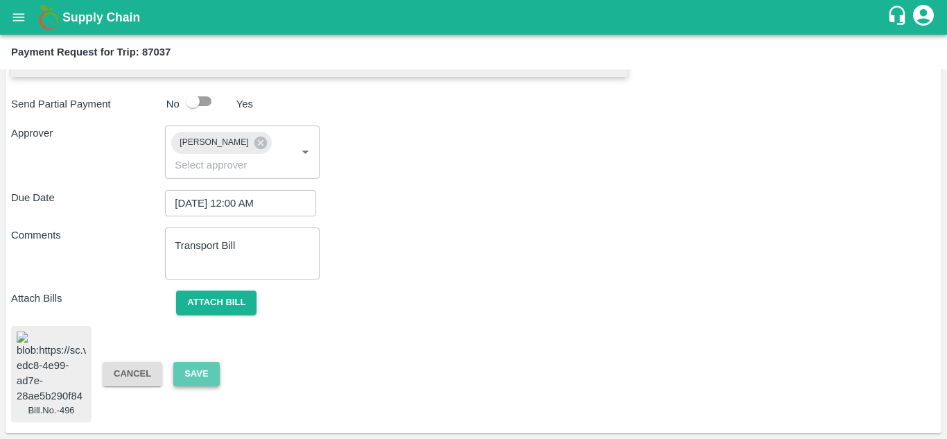
click at [198, 366] on button "Save" at bounding box center [196, 374] width 46 height 24
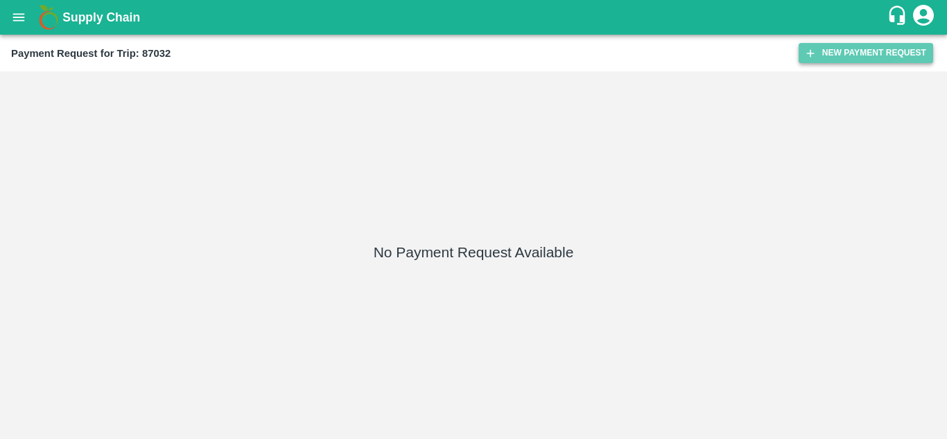
click at [850, 57] on button "New Payment Request" at bounding box center [865, 53] width 134 height 20
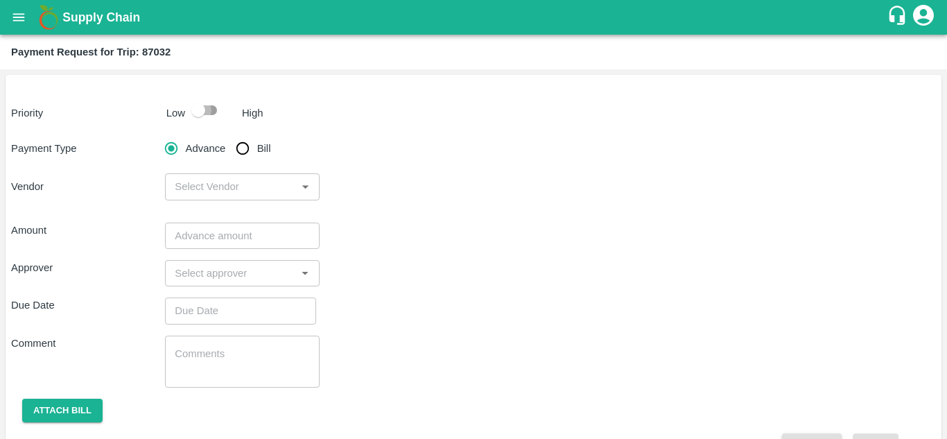
click at [209, 119] on input "checkbox" at bounding box center [198, 110] width 79 height 26
checkbox input "true"
click at [240, 148] on input "Bill" at bounding box center [243, 148] width 28 height 28
radio input "true"
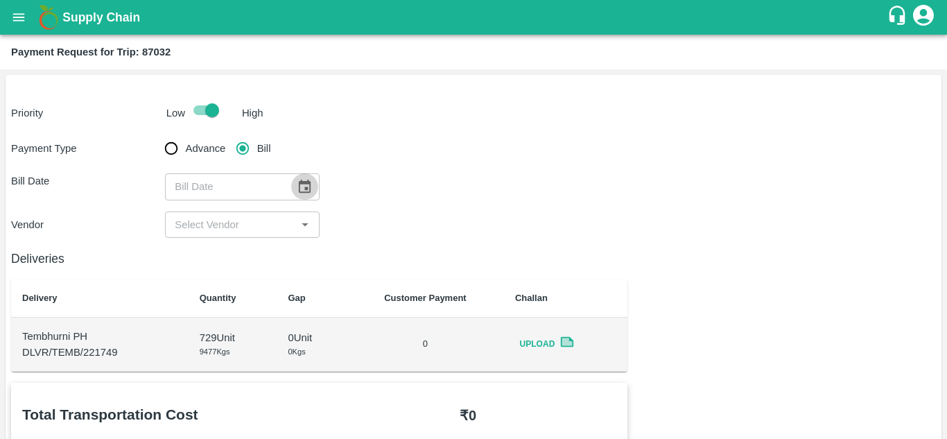
click at [303, 185] on icon "Choose date" at bounding box center [304, 186] width 15 height 15
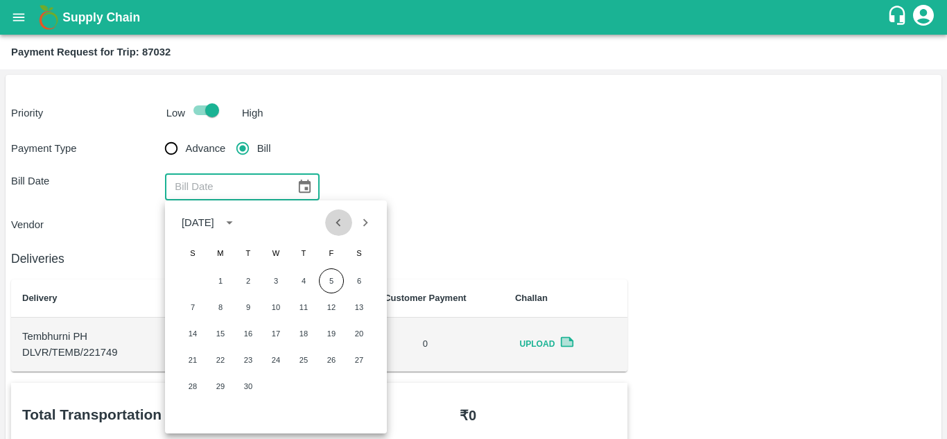
click at [329, 215] on button "Previous month" at bounding box center [338, 222] width 26 height 26
click at [331, 387] on button "29" at bounding box center [331, 386] width 25 height 25
type input "[DATE]"
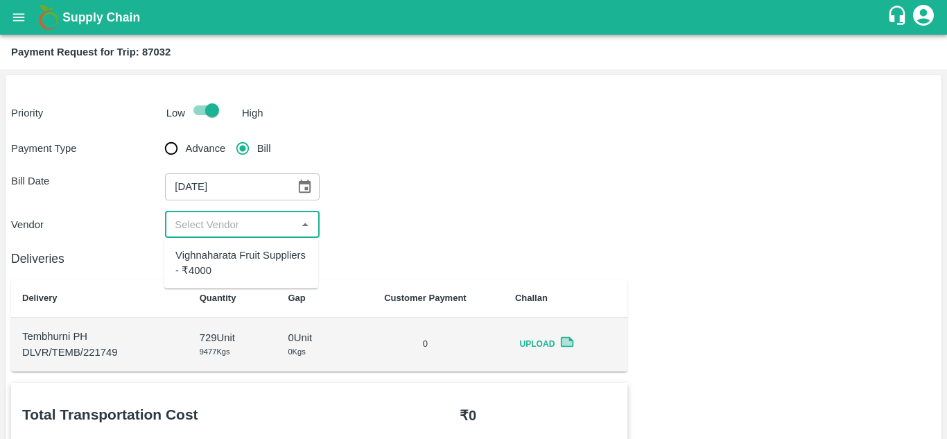
click at [286, 216] on input "input" at bounding box center [230, 225] width 123 height 18
click at [256, 252] on div "Vighnaharata Fruit Suppliers - ₹4000" at bounding box center [241, 262] width 132 height 31
type input "Vighnaharata Fruit Suppliers - ₹4000"
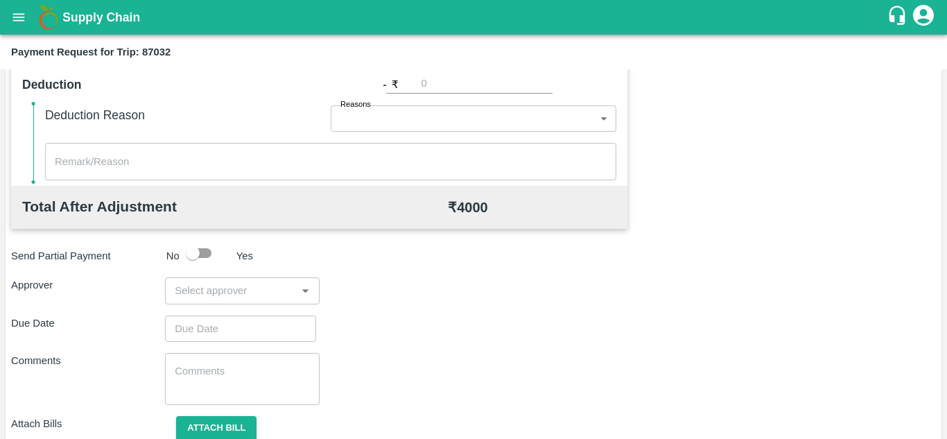
scroll to position [581, 0]
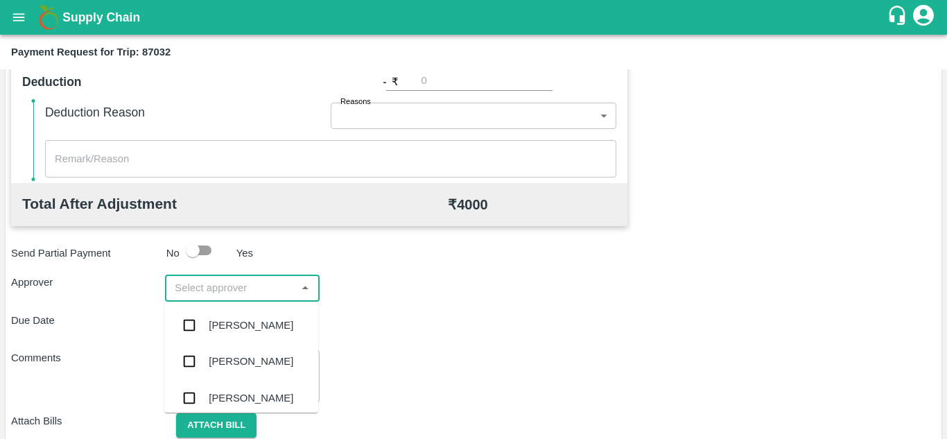
click at [225, 293] on input "input" at bounding box center [230, 288] width 123 height 18
type input "PRASA"
click at [242, 331] on div "[PERSON_NAME]" at bounding box center [251, 324] width 85 height 15
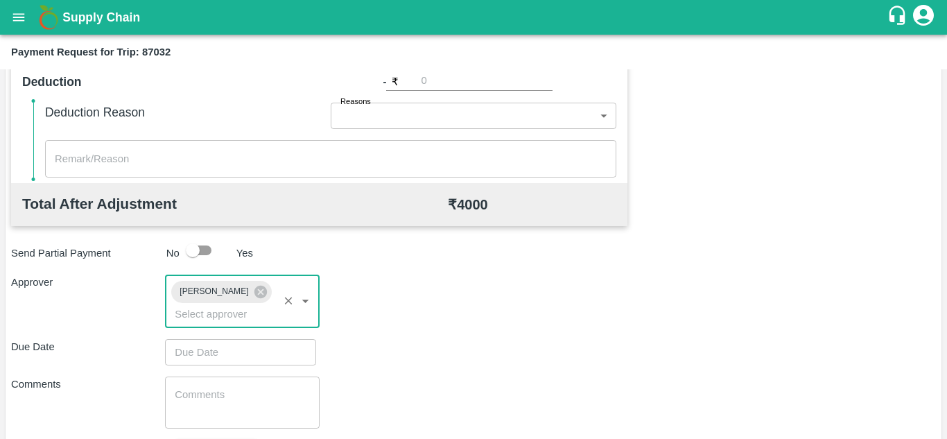
type input "DD/MM/YYYY hh:mm aa"
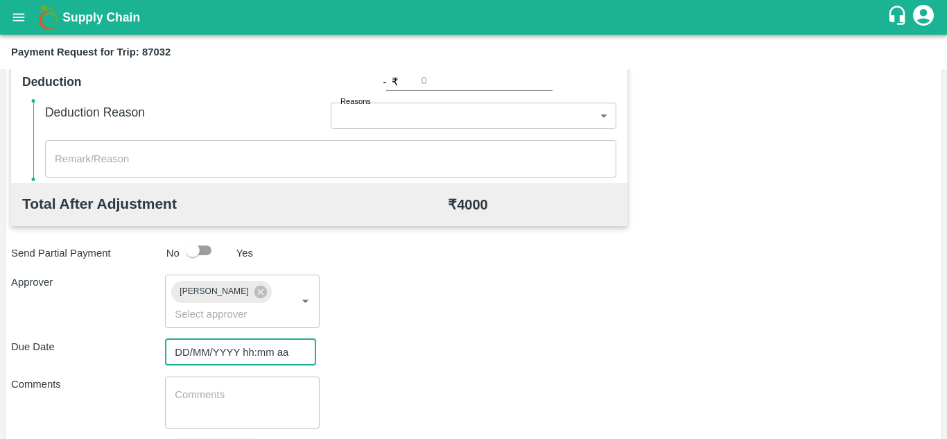
click at [200, 350] on input "DD/MM/YYYY hh:mm aa" at bounding box center [235, 352] width 141 height 26
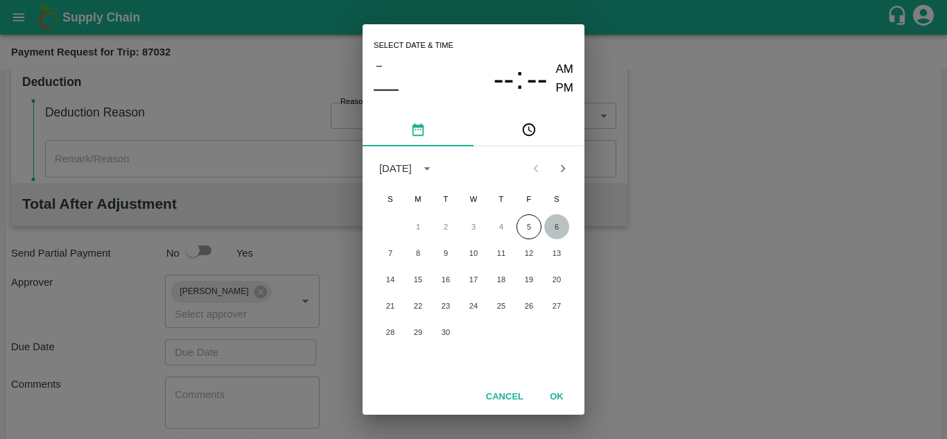
click at [553, 231] on button "6" at bounding box center [556, 226] width 25 height 25
type input "[DATE] 12:00 AM"
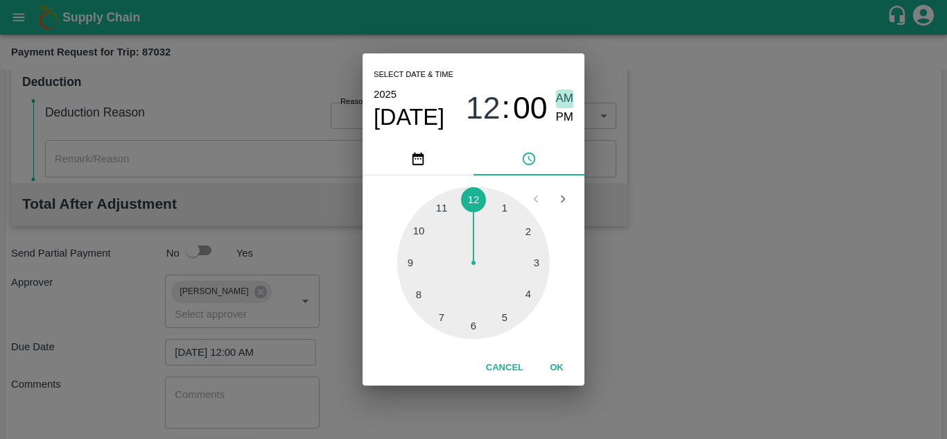
click at [563, 99] on span "AM" at bounding box center [565, 98] width 18 height 19
click at [563, 369] on button "OK" at bounding box center [556, 368] width 44 height 24
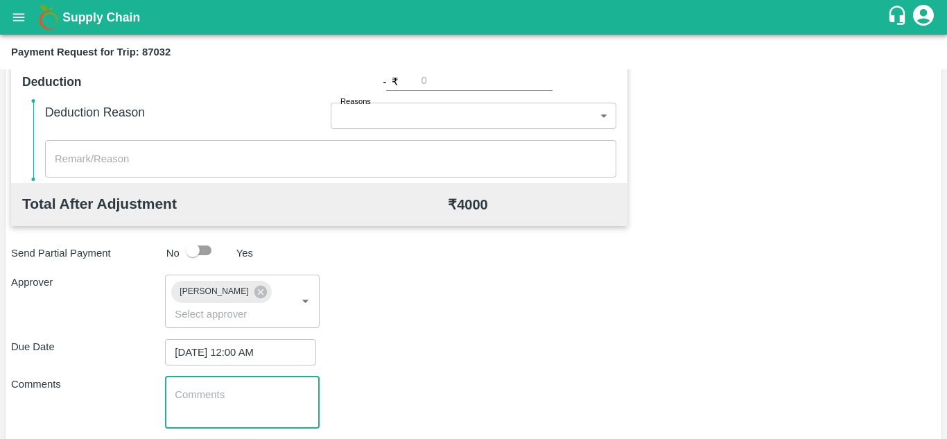
click at [197, 413] on textarea at bounding box center [242, 401] width 134 height 29
paste textarea "Transport Bill"
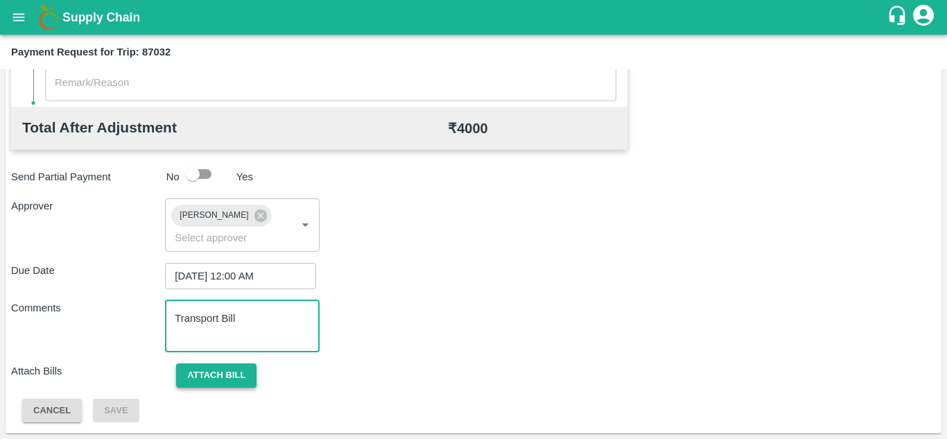
type textarea "Transport Bill"
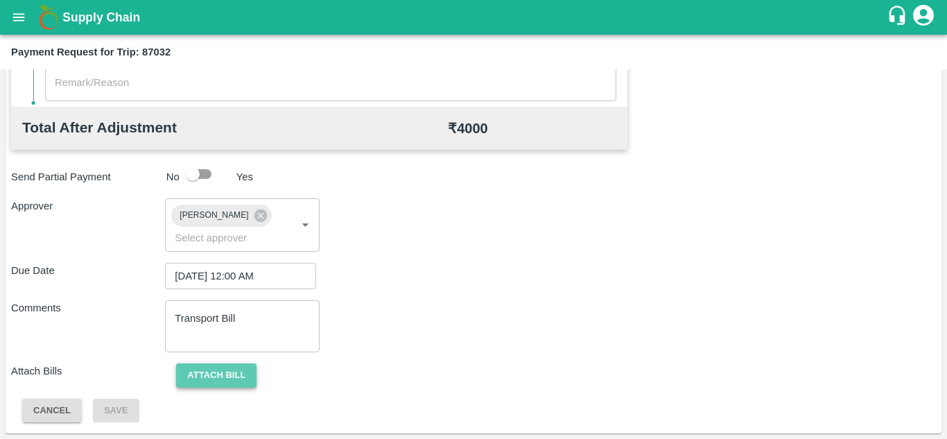
click at [229, 376] on button "Attach bill" at bounding box center [216, 375] width 80 height 24
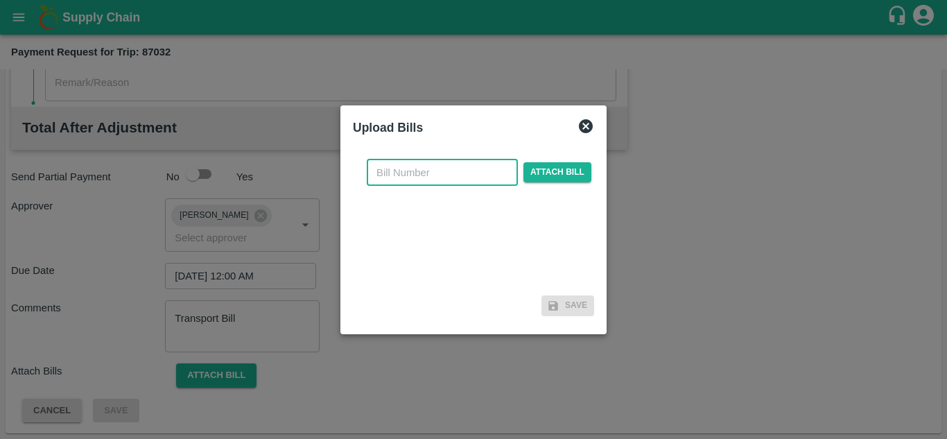
click at [434, 171] on input "text" at bounding box center [442, 172] width 151 height 26
type input "924"
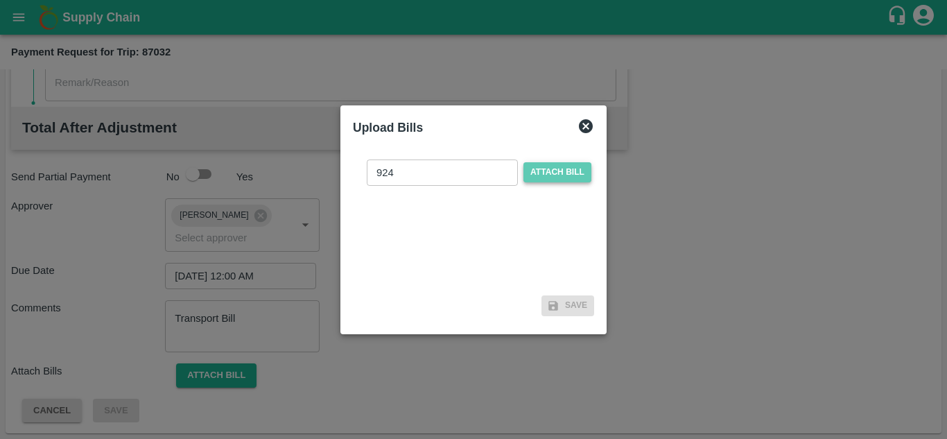
click at [541, 175] on span "Attach bill" at bounding box center [557, 172] width 68 height 20
click at [0, 0] on input "Attach bill" at bounding box center [0, 0] width 0 height 0
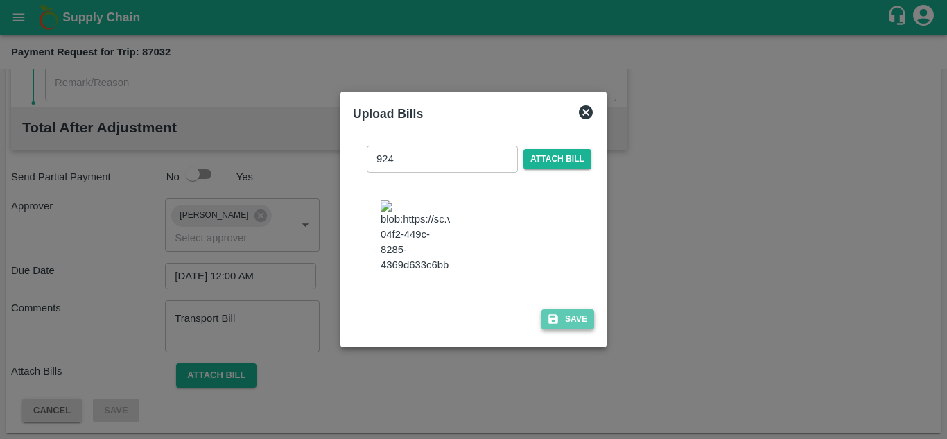
click at [576, 319] on button "Save" at bounding box center [567, 319] width 53 height 20
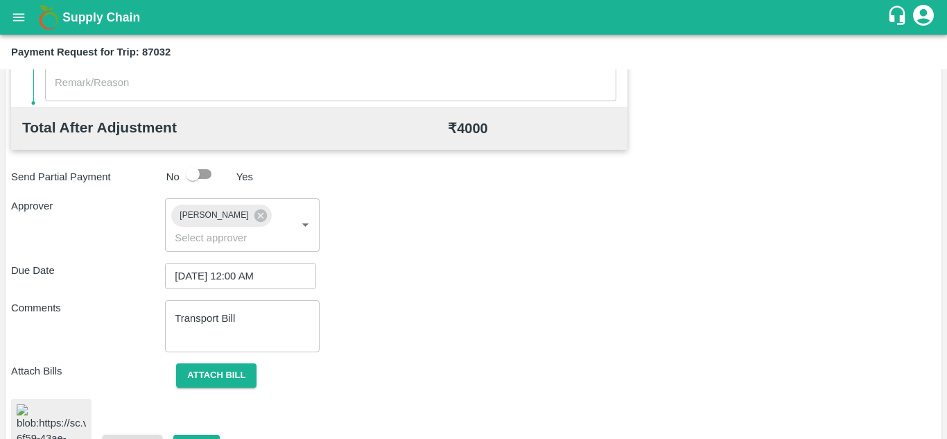
scroll to position [742, 0]
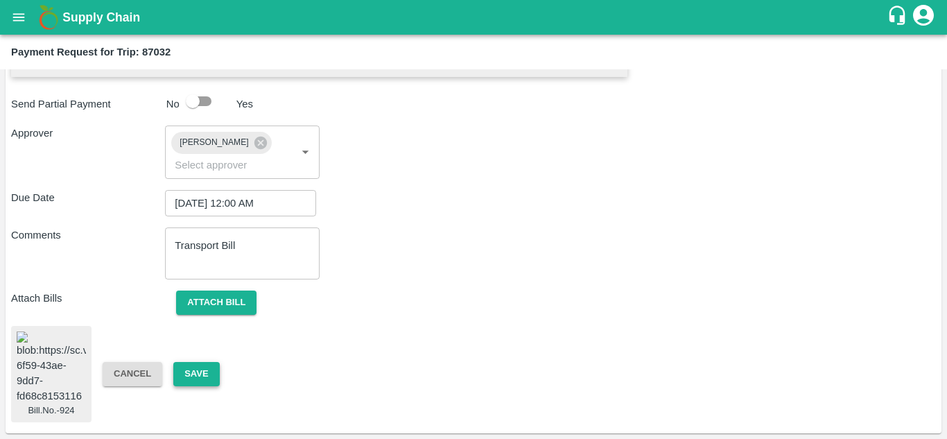
click at [209, 369] on button "Save" at bounding box center [196, 374] width 46 height 24
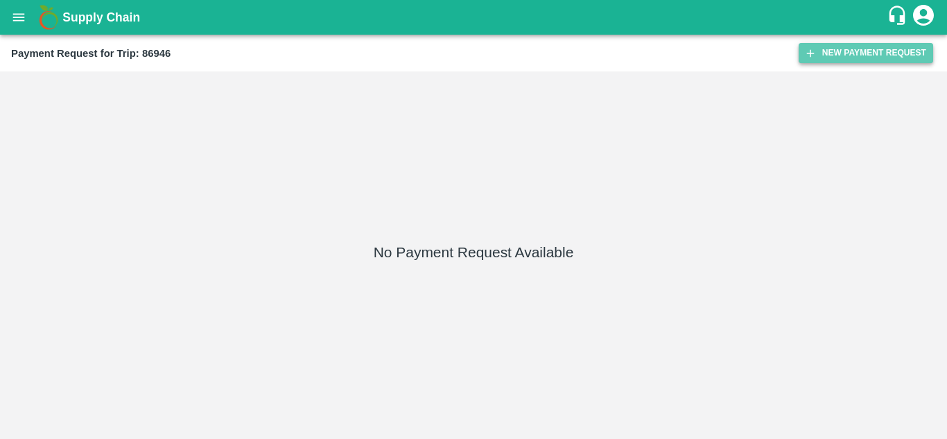
click at [861, 44] on button "New Payment Request" at bounding box center [865, 53] width 134 height 20
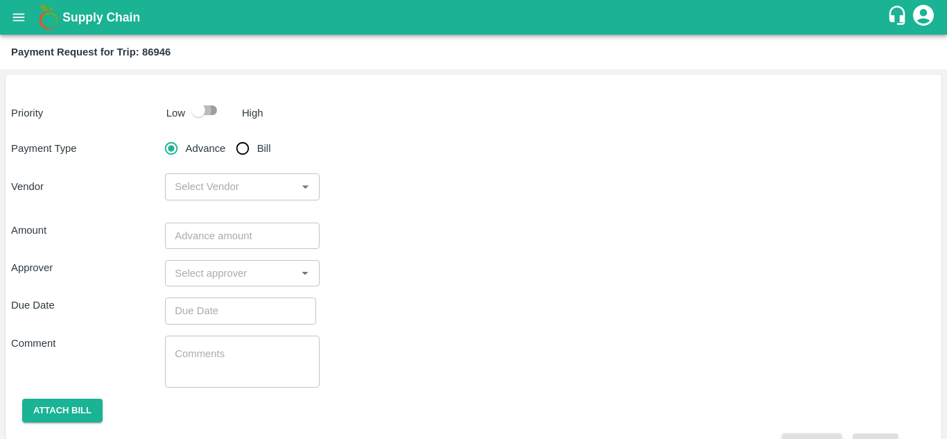
click at [211, 107] on input "checkbox" at bounding box center [198, 110] width 79 height 26
checkbox input "true"
click at [241, 153] on input "Bill" at bounding box center [243, 148] width 28 height 28
radio input "true"
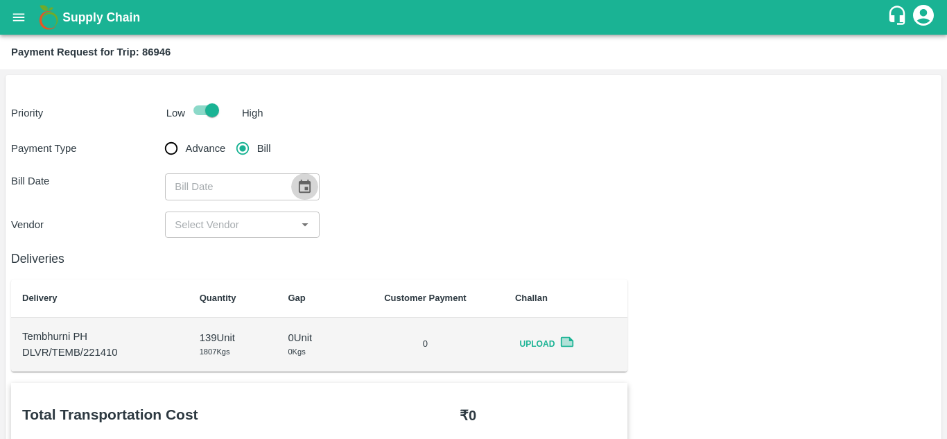
click at [301, 189] on icon "Choose date" at bounding box center [304, 186] width 15 height 15
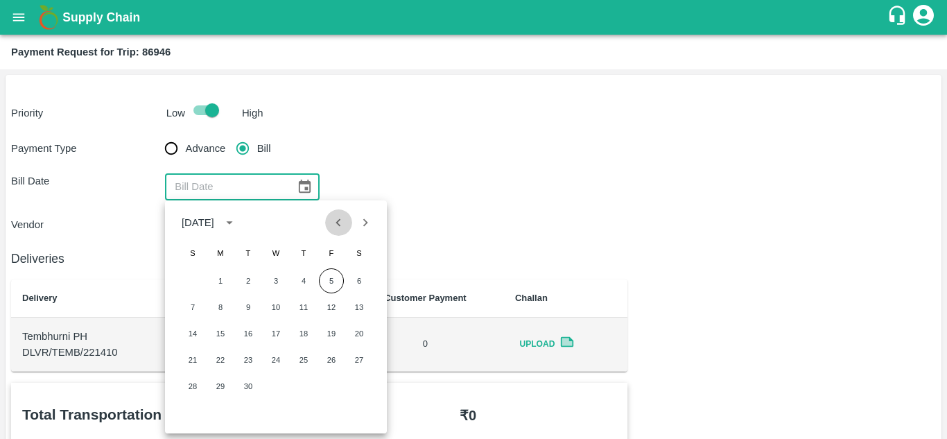
click at [340, 220] on icon "Previous month" at bounding box center [338, 222] width 5 height 8
click at [304, 383] on button "28" at bounding box center [303, 386] width 25 height 25
type input "[DATE]"
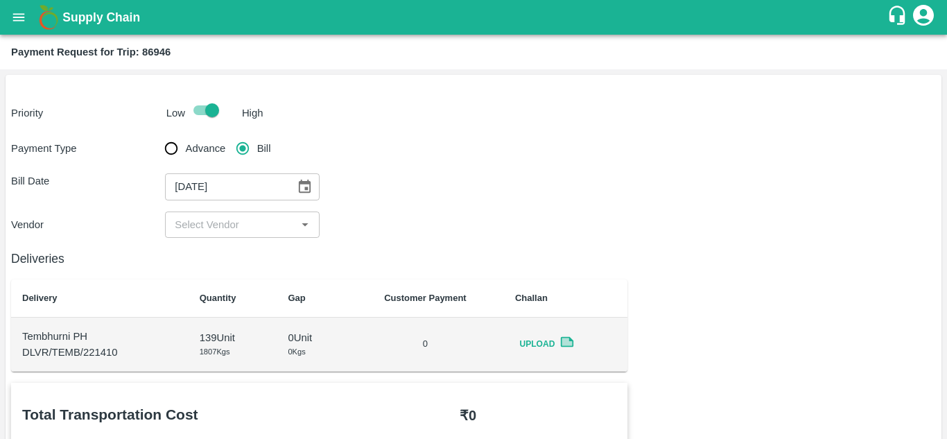
click at [249, 209] on div "Payment Type Advance Bill Bill Date [DATE] ​ Vendor ​" at bounding box center [473, 185] width 924 height 103
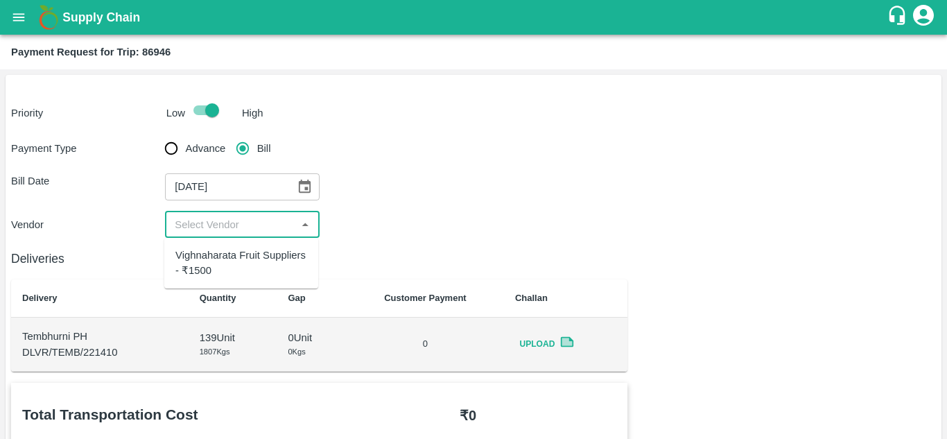
click at [249, 233] on input "input" at bounding box center [230, 225] width 123 height 18
click at [247, 252] on div "Vighnaharata Fruit Suppliers - ₹1500" at bounding box center [241, 262] width 132 height 31
type input "Vighnaharata Fruit Suppliers - ₹1500"
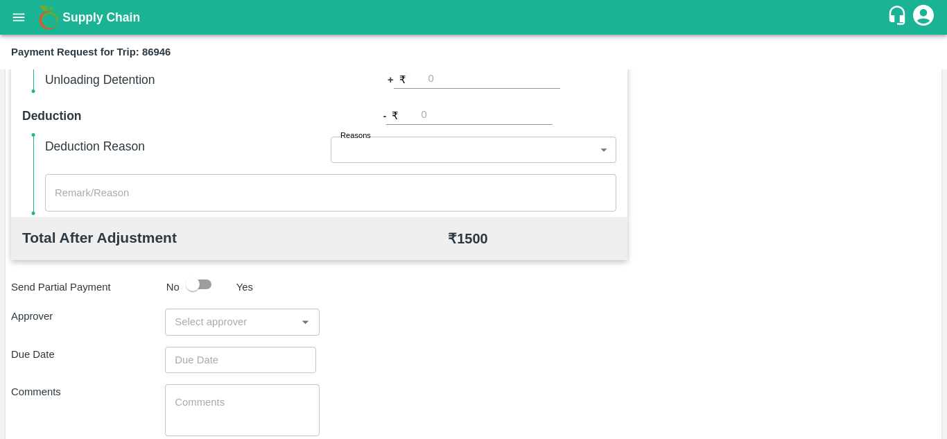
scroll to position [631, 0]
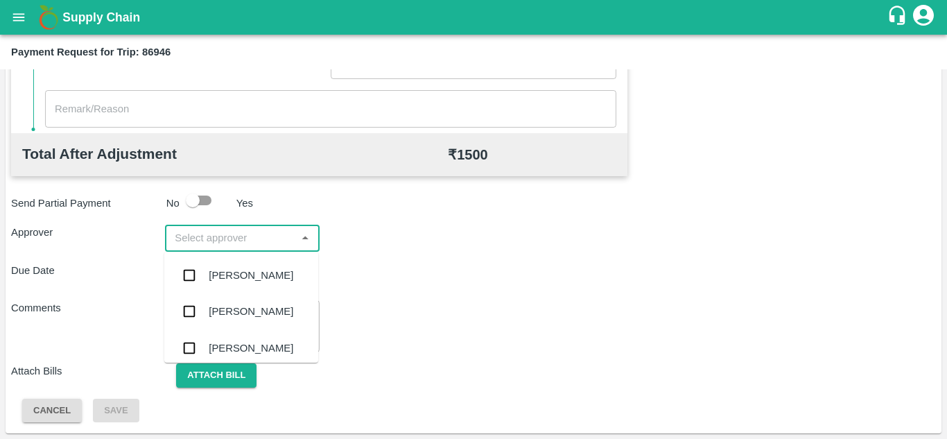
click at [209, 234] on input "input" at bounding box center [230, 238] width 123 height 18
type input "PRASA"
click at [239, 273] on div "[PERSON_NAME]" at bounding box center [251, 275] width 85 height 15
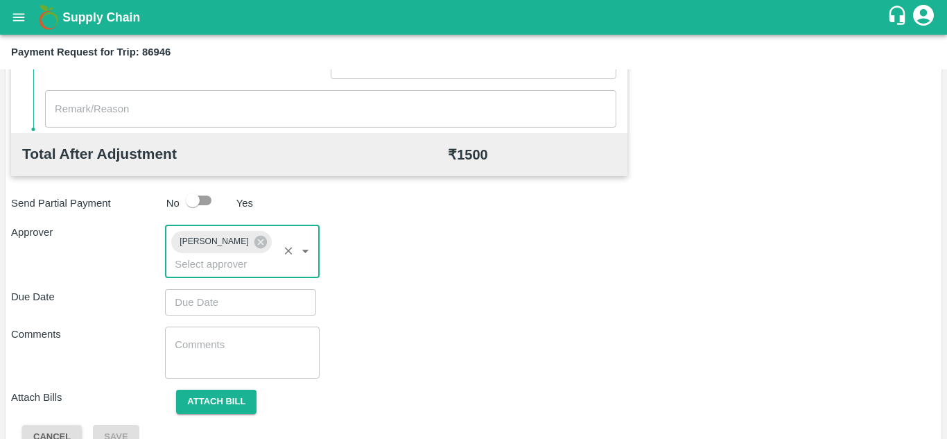
type input "DD/MM/YYYY hh:mm aa"
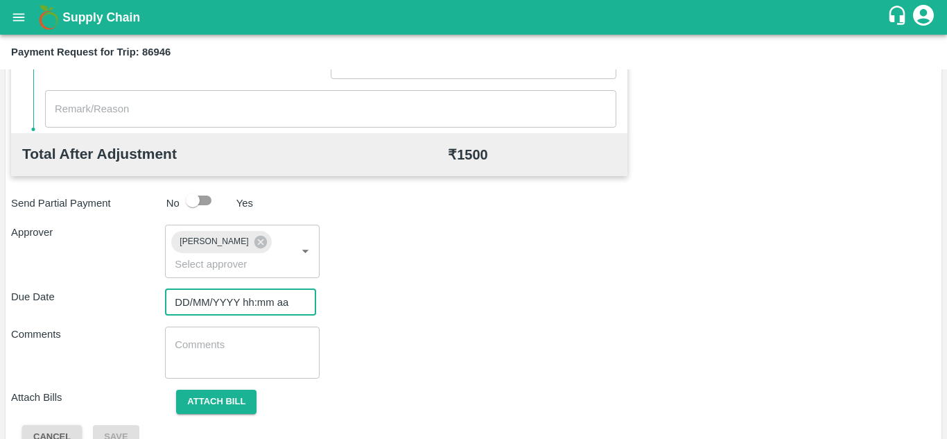
click at [207, 302] on input "DD/MM/YYYY hh:mm aa" at bounding box center [235, 302] width 141 height 26
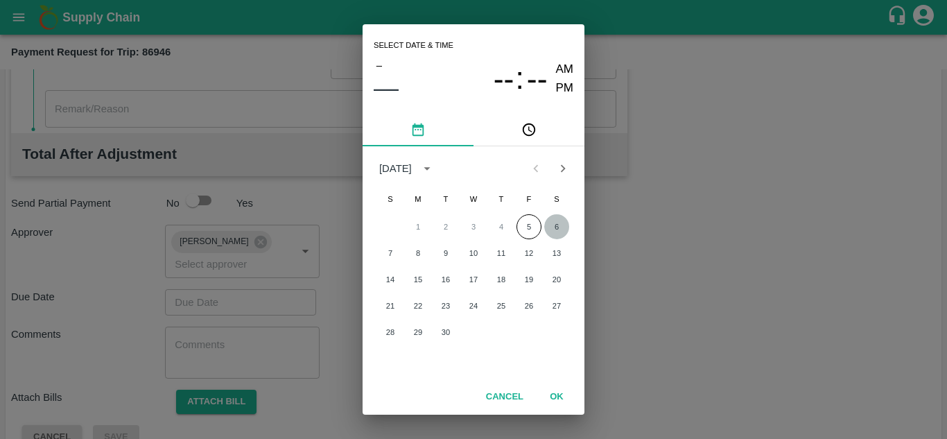
click at [554, 225] on button "6" at bounding box center [556, 226] width 25 height 25
type input "[DATE] 12:00 AM"
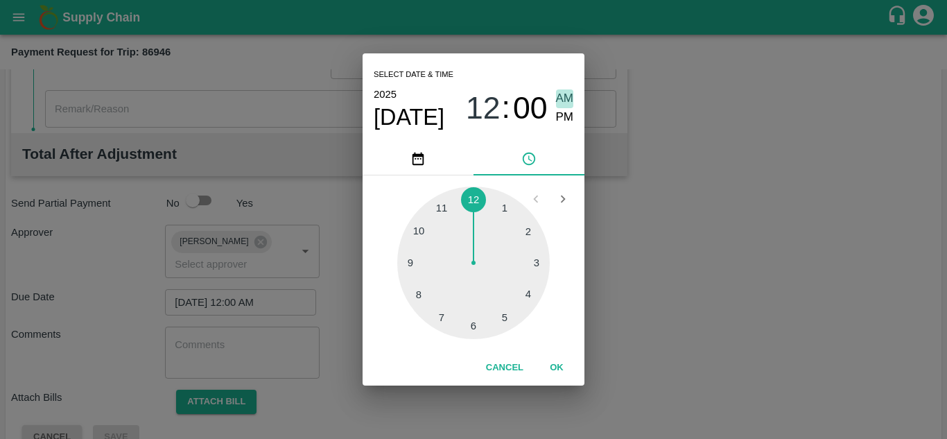
click at [563, 90] on span "AM" at bounding box center [565, 98] width 18 height 19
click at [566, 94] on span "AM" at bounding box center [565, 98] width 18 height 19
click at [556, 360] on button "OK" at bounding box center [556, 368] width 44 height 24
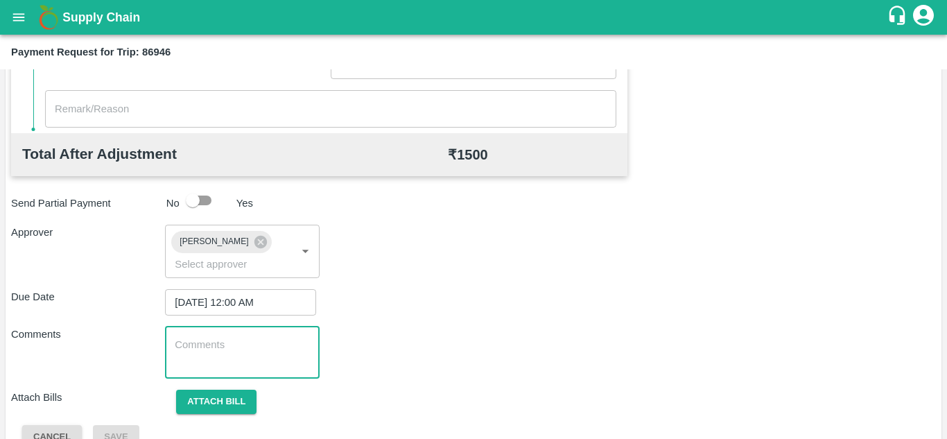
click at [242, 349] on textarea at bounding box center [242, 352] width 134 height 29
paste textarea "Transport Bill"
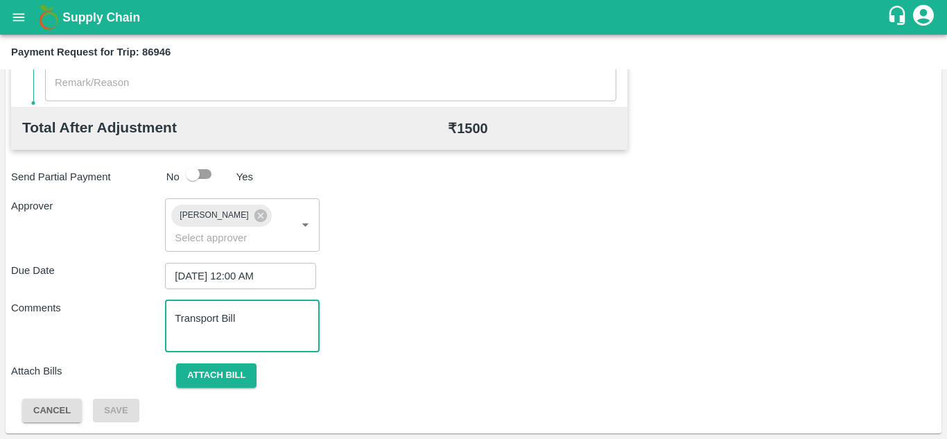
type textarea "Transport Bill"
click at [448, 322] on div "Comments Transport Bill x ​" at bounding box center [473, 326] width 924 height 52
click at [209, 363] on button "Attach bill" at bounding box center [216, 375] width 80 height 24
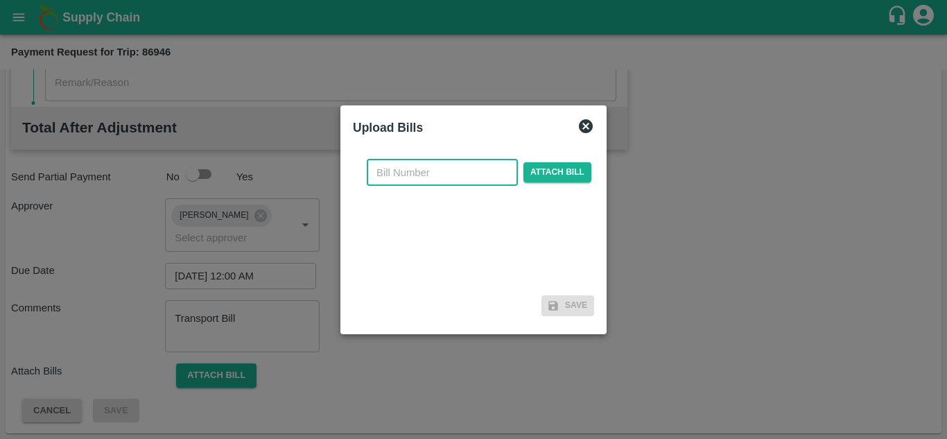
click at [394, 175] on input "text" at bounding box center [442, 172] width 151 height 26
type input "922"
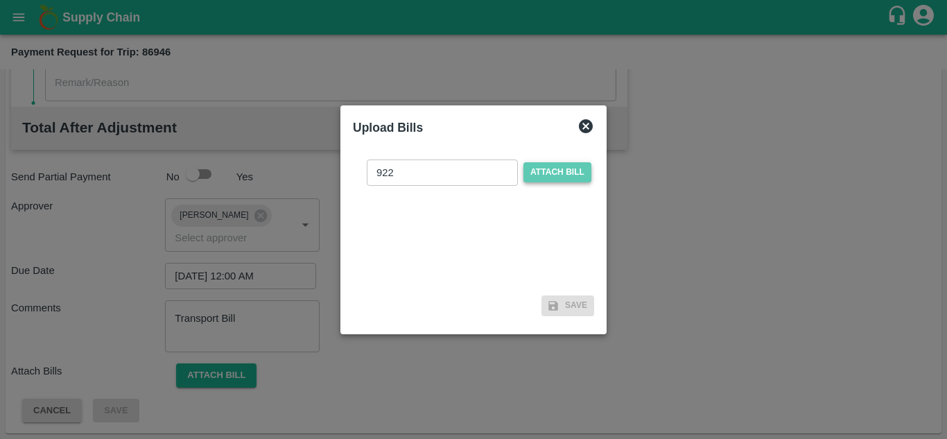
click at [560, 169] on span "Attach bill" at bounding box center [557, 172] width 68 height 20
click at [0, 0] on input "Attach bill" at bounding box center [0, 0] width 0 height 0
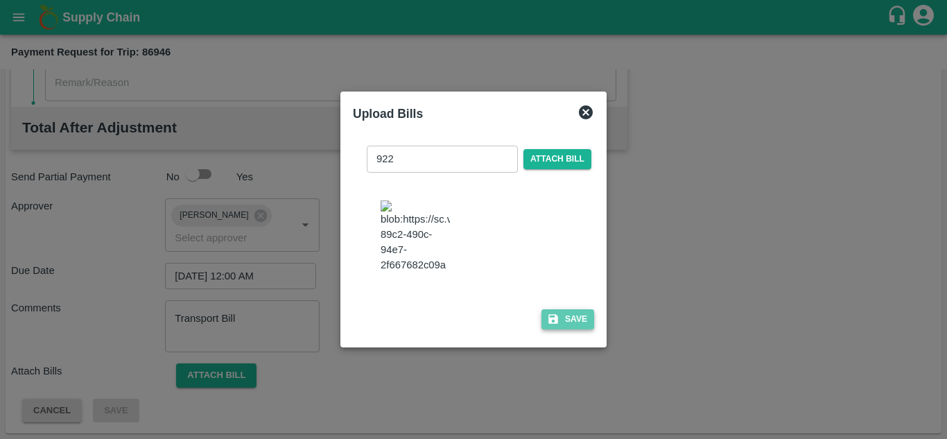
click at [575, 309] on button "Save" at bounding box center [567, 319] width 53 height 20
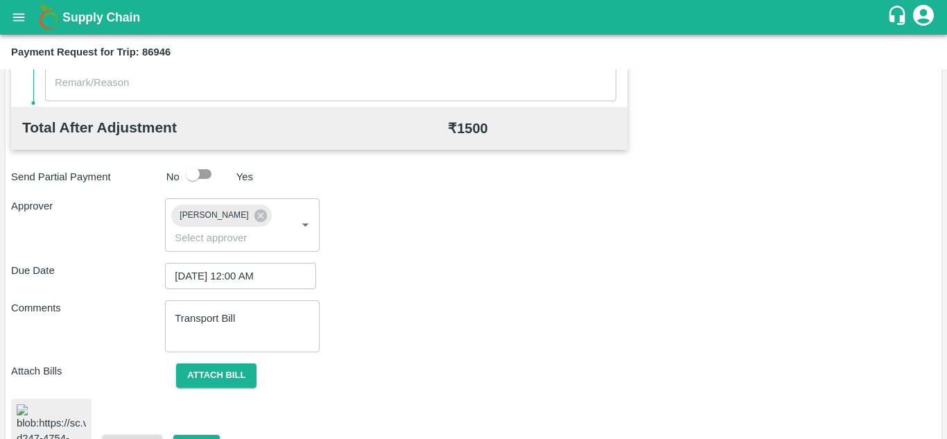
scroll to position [708, 0]
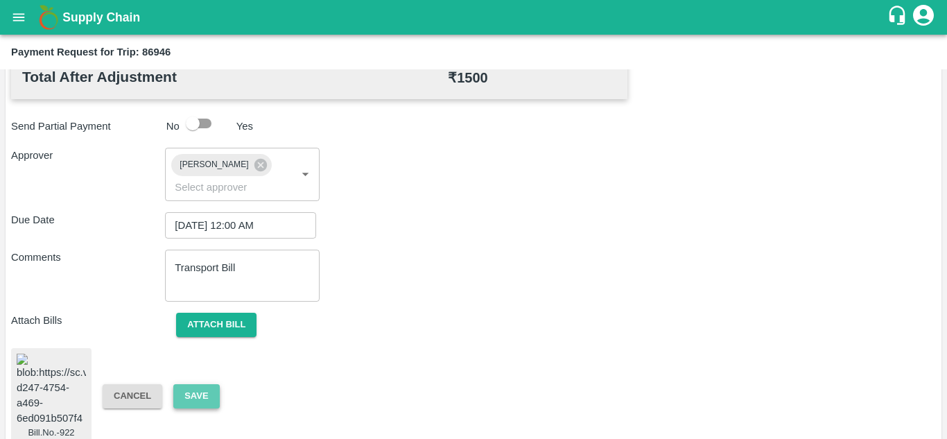
click at [202, 387] on button "Save" at bounding box center [196, 396] width 46 height 24
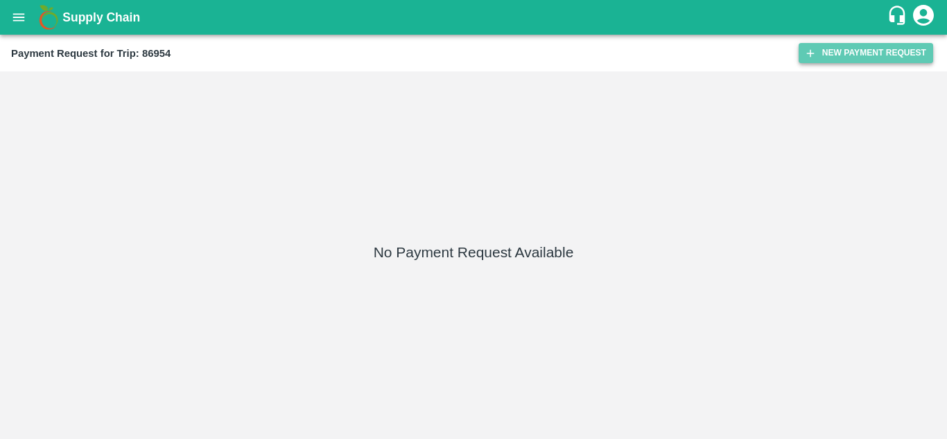
click at [854, 47] on button "New Payment Request" at bounding box center [865, 53] width 134 height 20
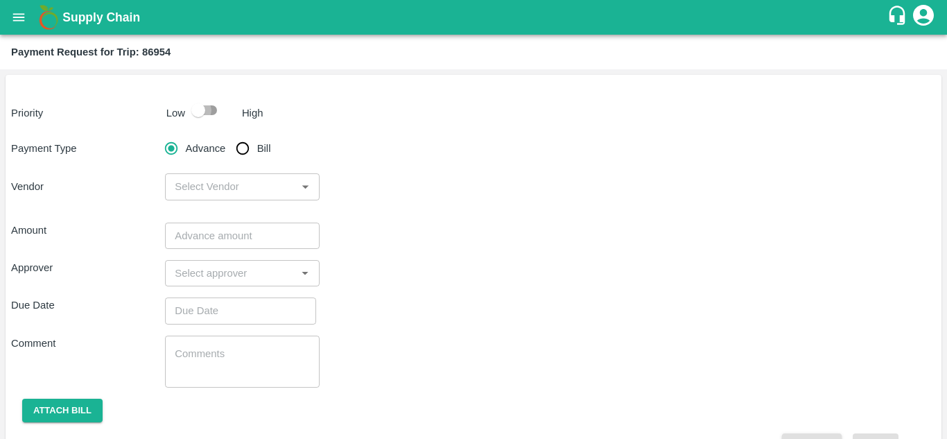
click at [213, 109] on input "checkbox" at bounding box center [198, 110] width 79 height 26
checkbox input "true"
click at [244, 147] on input "Bill" at bounding box center [243, 148] width 28 height 28
radio input "true"
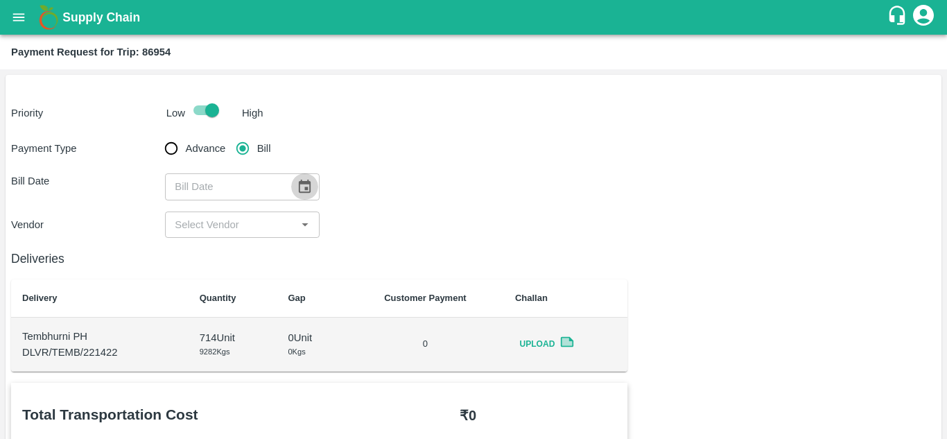
click at [299, 190] on icon "Choose date" at bounding box center [304, 186] width 15 height 15
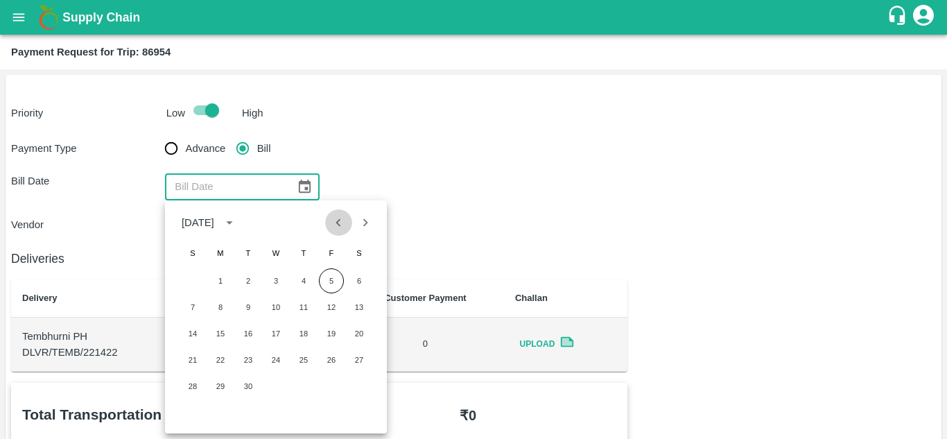
click at [342, 219] on icon "Previous month" at bounding box center [338, 222] width 15 height 15
click at [304, 389] on button "28" at bounding box center [303, 386] width 25 height 25
type input "28/08/2025"
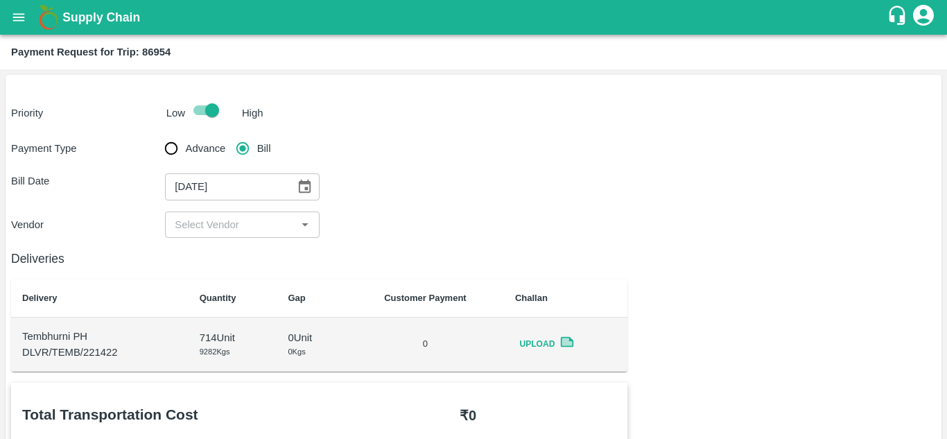
click at [229, 234] on div "​" at bounding box center [242, 224] width 154 height 26
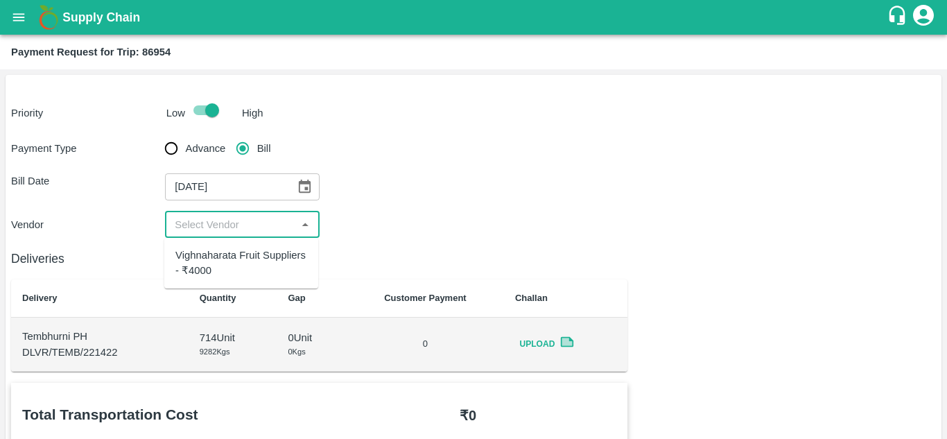
click at [249, 259] on div "Vighnaharata Fruit Suppliers - ₹4000" at bounding box center [241, 262] width 132 height 31
type input "Vighnaharata Fruit Suppliers - ₹4000"
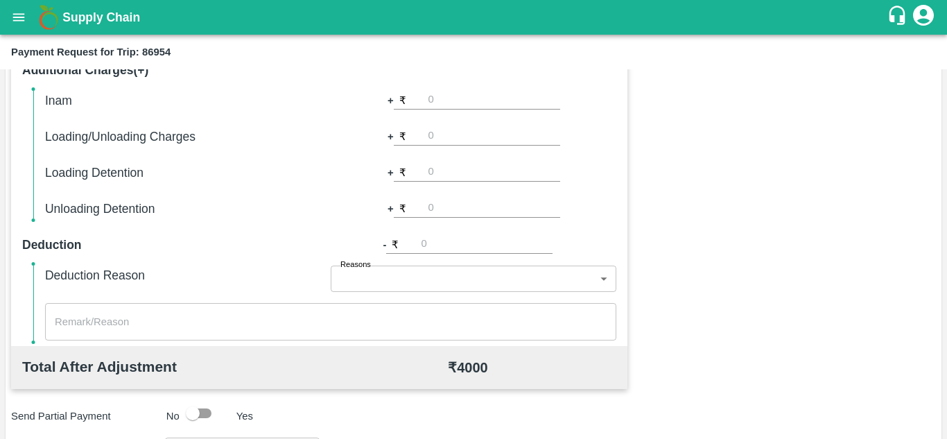
scroll to position [631, 0]
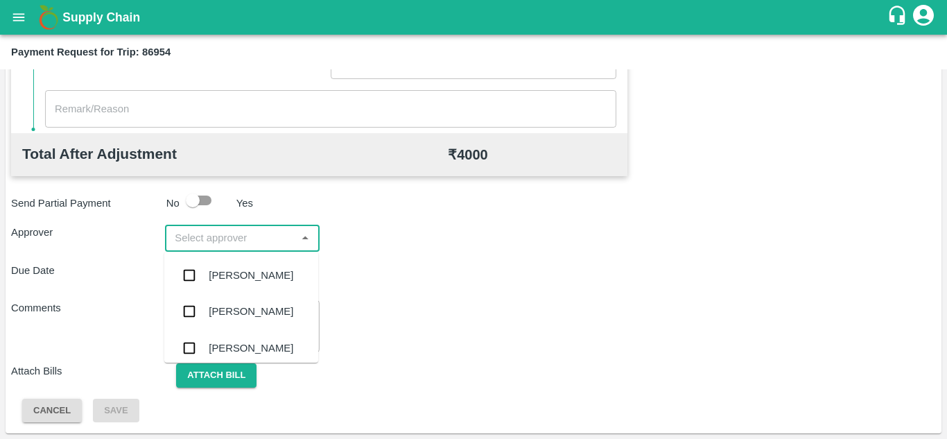
click at [247, 235] on input "input" at bounding box center [230, 238] width 123 height 18
type input "PRASA"
click at [252, 271] on div "[PERSON_NAME]" at bounding box center [251, 275] width 85 height 15
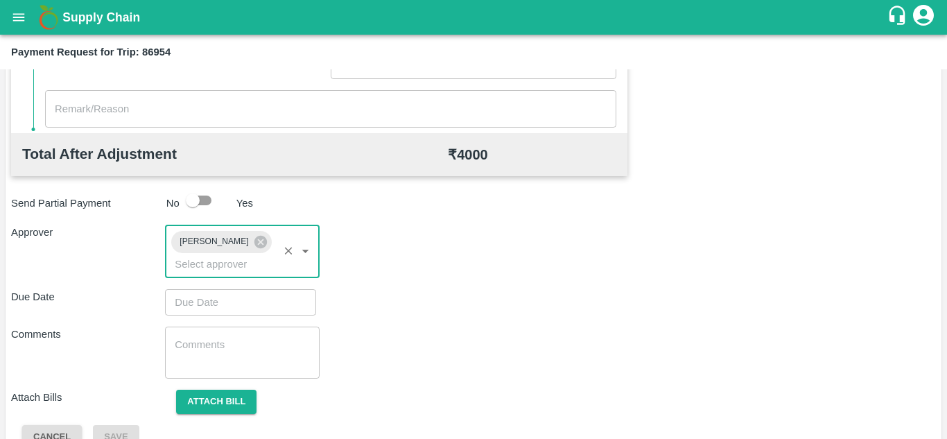
type input "DD/MM/YYYY hh:mm aa"
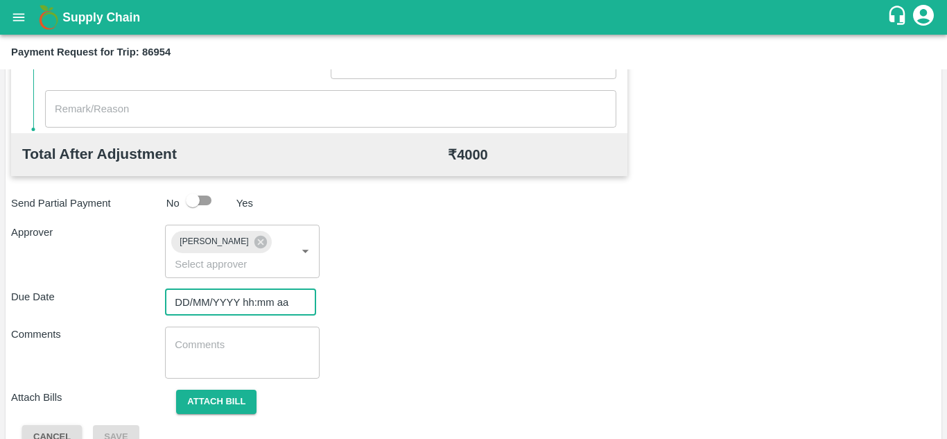
click at [216, 300] on input "DD/MM/YYYY hh:mm aa" at bounding box center [235, 302] width 141 height 26
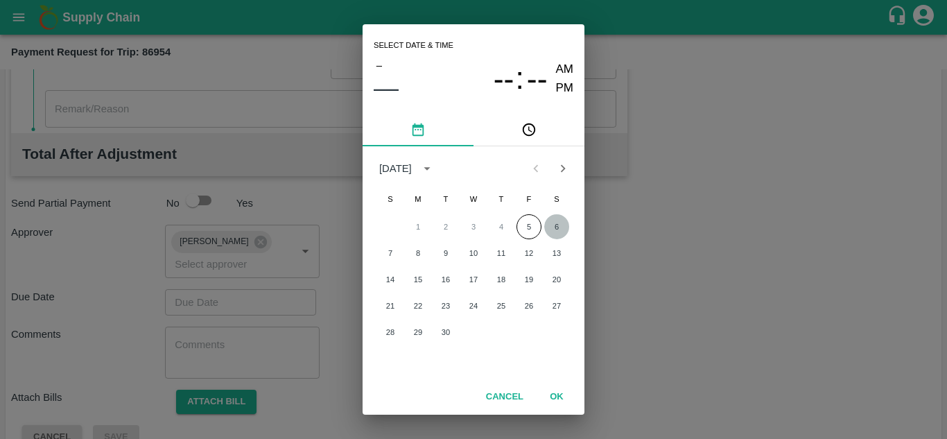
click at [561, 220] on button "6" at bounding box center [556, 226] width 25 height 25
type input "[DATE] 12:00 AM"
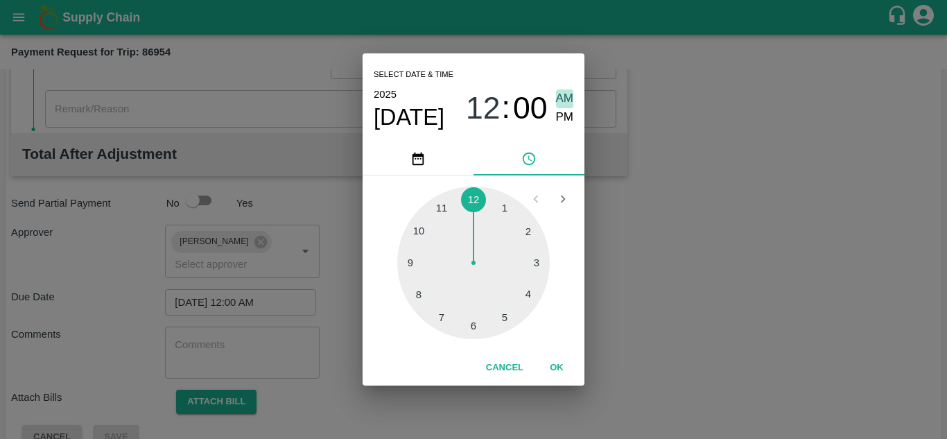
click at [564, 94] on span "AM" at bounding box center [565, 98] width 18 height 19
click at [561, 369] on button "OK" at bounding box center [556, 368] width 44 height 24
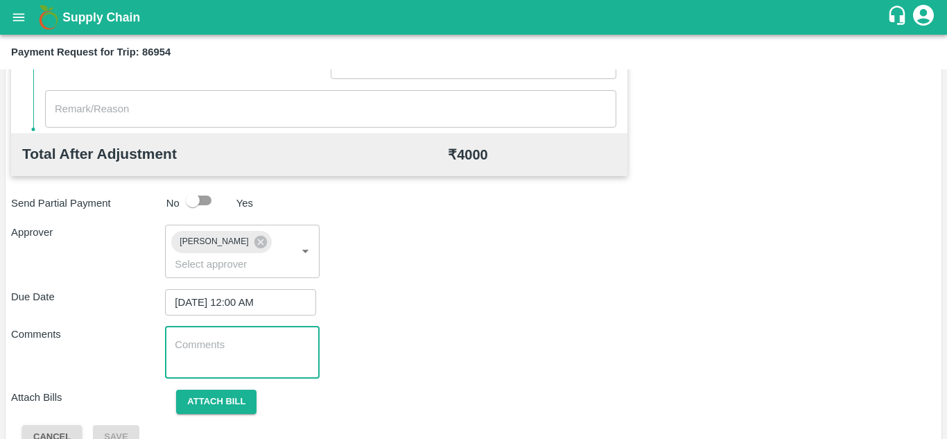
click at [193, 346] on textarea at bounding box center [242, 352] width 134 height 29
paste textarea "Transport Bill"
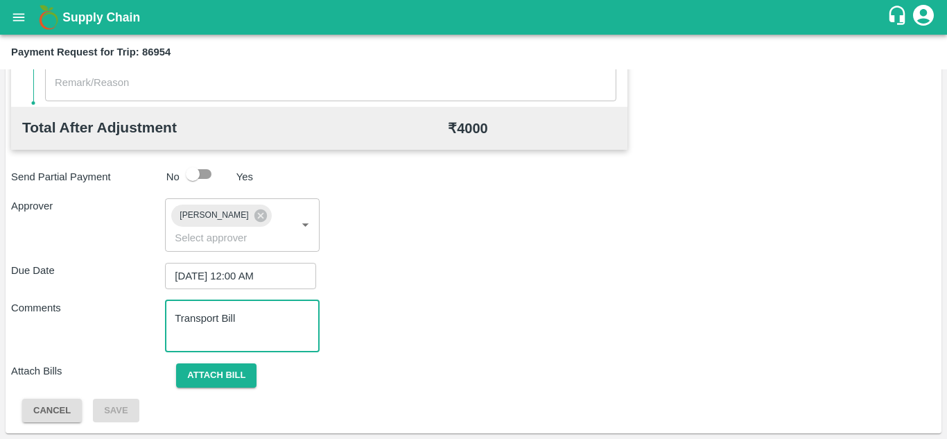
type textarea "Transport Bill"
click at [455, 324] on div "Comments Transport Bill x ​" at bounding box center [473, 326] width 924 height 52
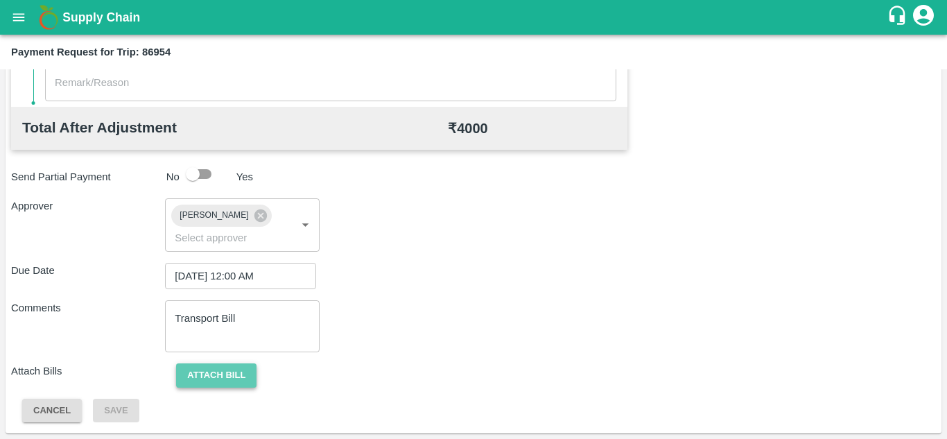
click at [216, 375] on button "Attach bill" at bounding box center [216, 375] width 80 height 24
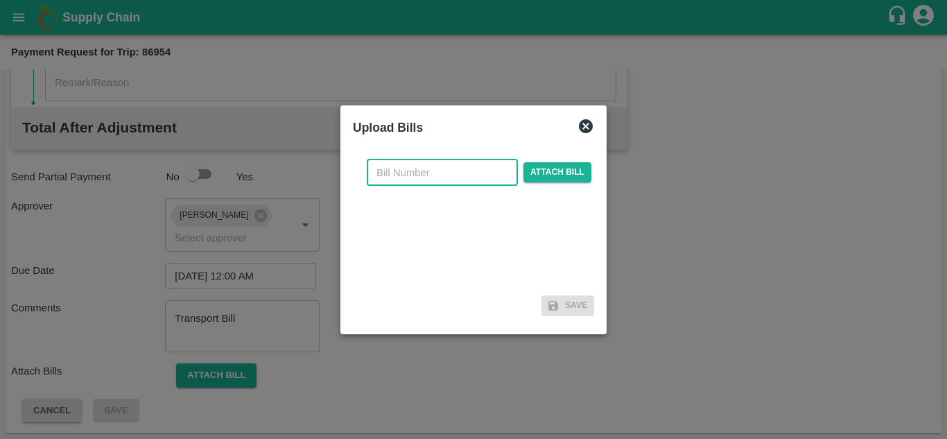
click at [388, 162] on input "text" at bounding box center [442, 172] width 151 height 26
type input "920"
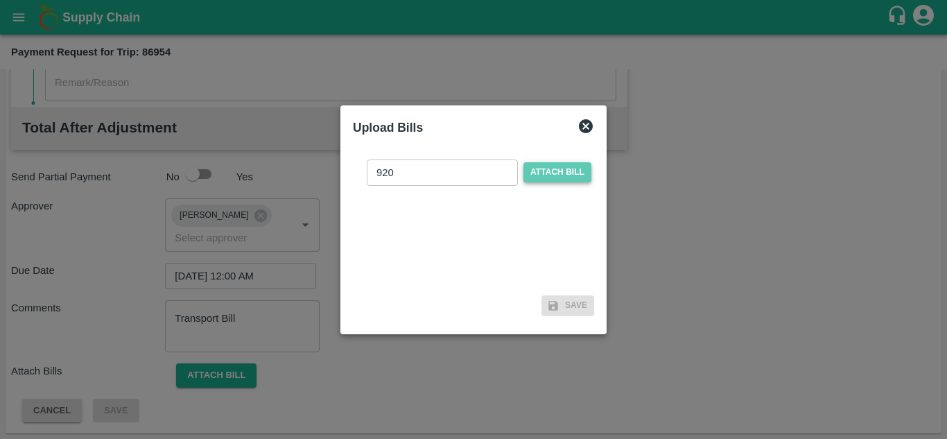
click at [562, 174] on span "Attach bill" at bounding box center [557, 172] width 68 height 20
click at [0, 0] on input "Attach bill" at bounding box center [0, 0] width 0 height 0
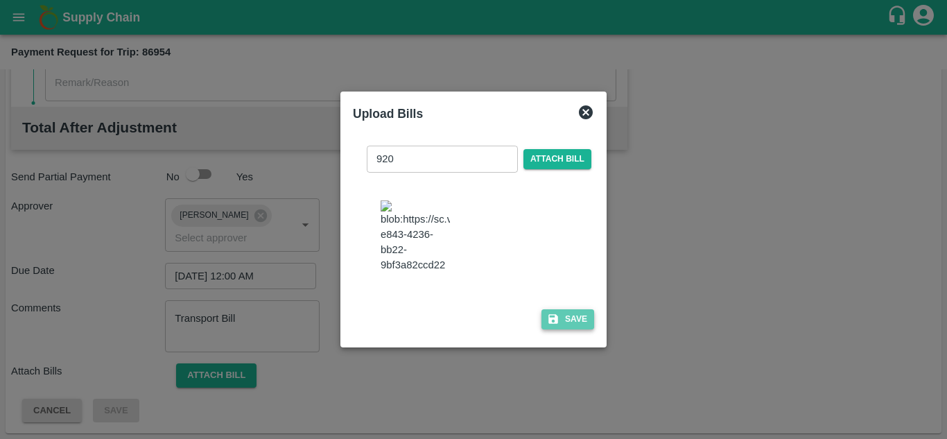
click at [577, 326] on button "Save" at bounding box center [567, 319] width 53 height 20
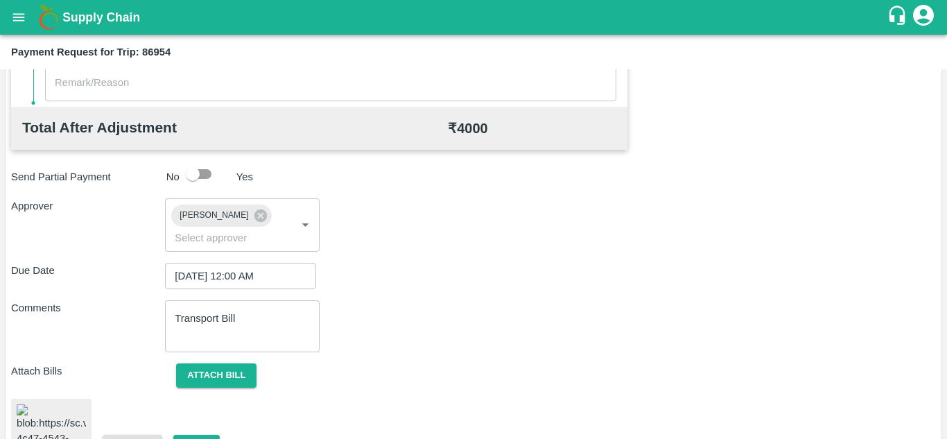
scroll to position [746, 0]
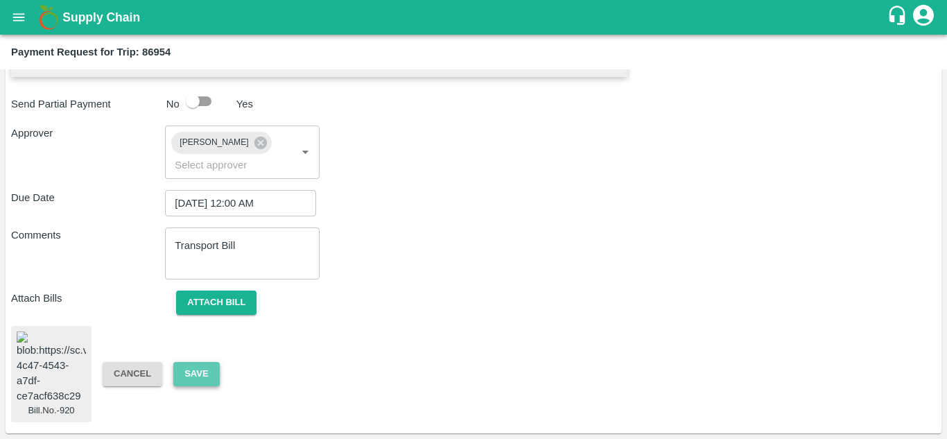
click at [195, 362] on button "Save" at bounding box center [196, 374] width 46 height 24
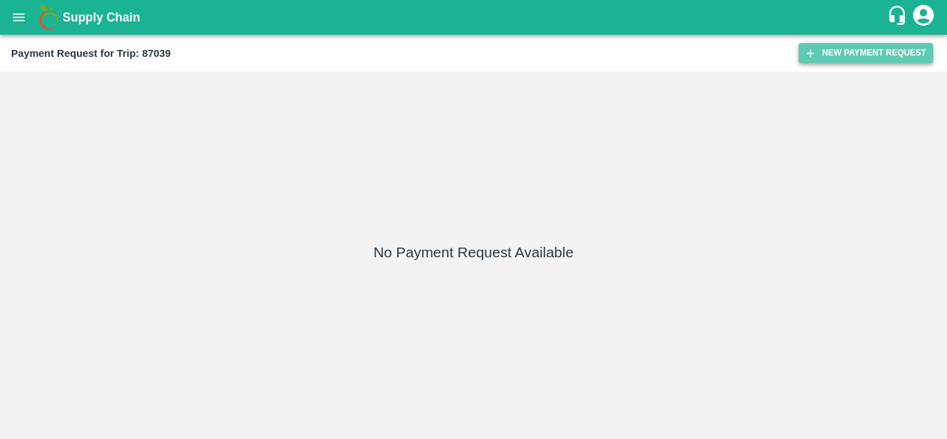
click at [869, 50] on button "New Payment Request" at bounding box center [865, 53] width 134 height 20
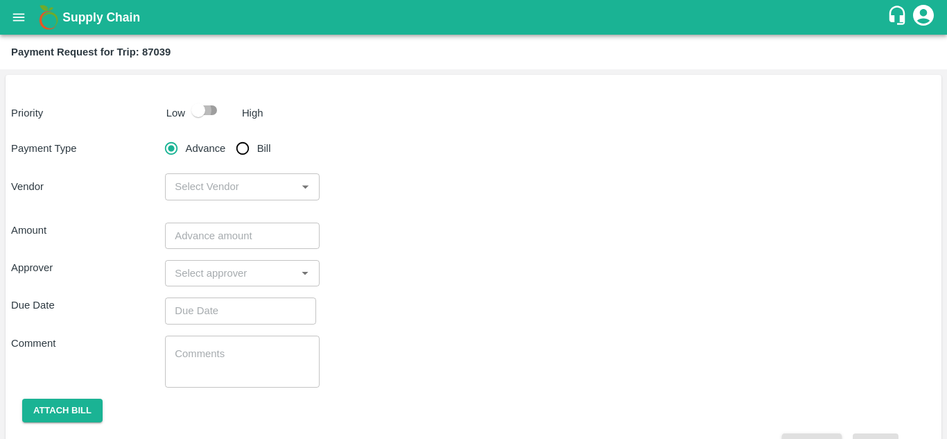
click at [208, 103] on input "checkbox" at bounding box center [198, 110] width 79 height 26
checkbox input "true"
click at [243, 143] on input "Bill" at bounding box center [243, 148] width 28 height 28
radio input "true"
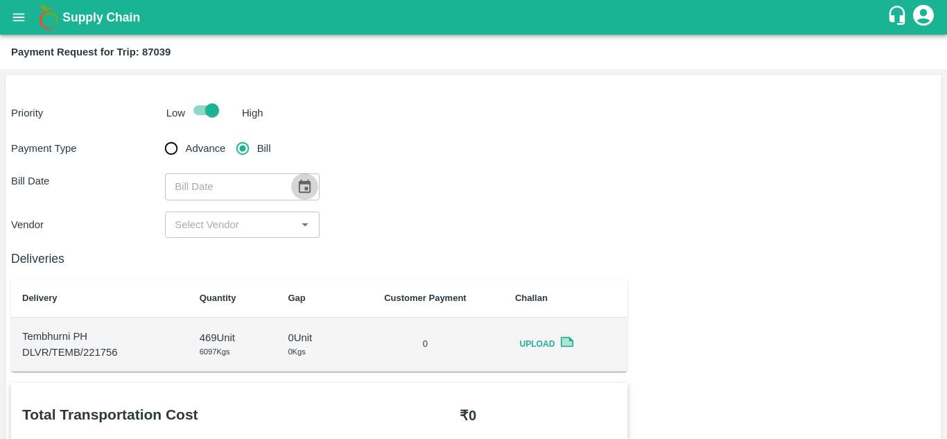
click at [307, 193] on icon "Choose date" at bounding box center [304, 186] width 15 height 15
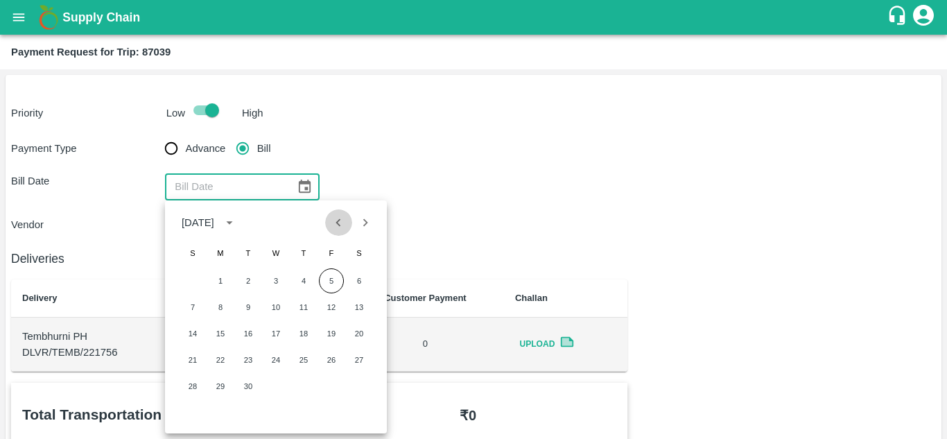
click at [337, 222] on icon "Previous month" at bounding box center [338, 222] width 5 height 8
click at [356, 392] on button "30" at bounding box center [359, 386] width 25 height 25
type input "[DATE]"
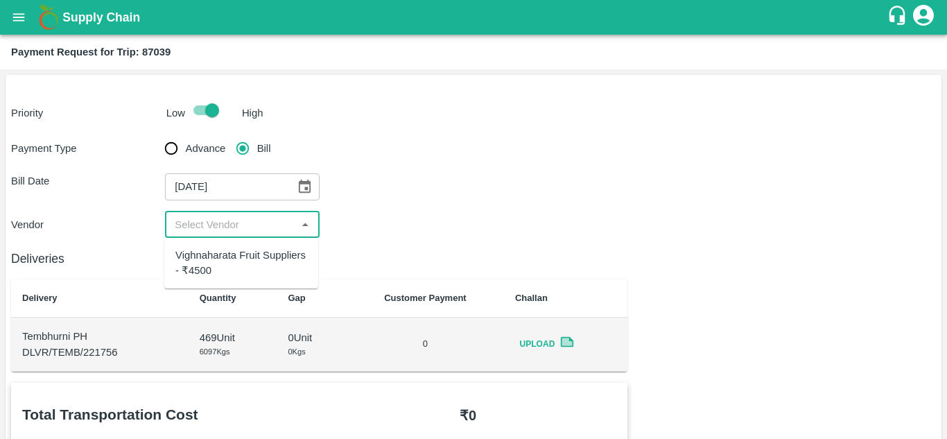
click at [252, 231] on input "input" at bounding box center [230, 225] width 123 height 18
click at [240, 255] on div "Vighnaharata Fruit Suppliers - ₹4500" at bounding box center [241, 262] width 132 height 31
type input "Vighnaharata Fruit Suppliers - ₹4500"
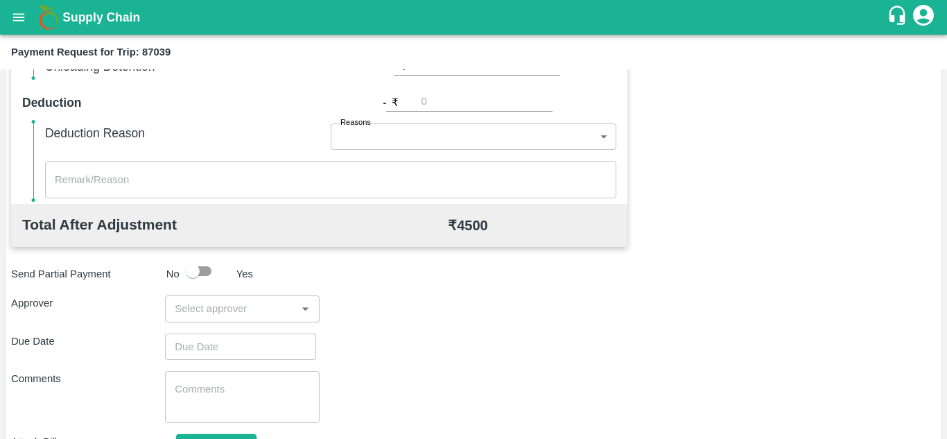
scroll to position [561, 0]
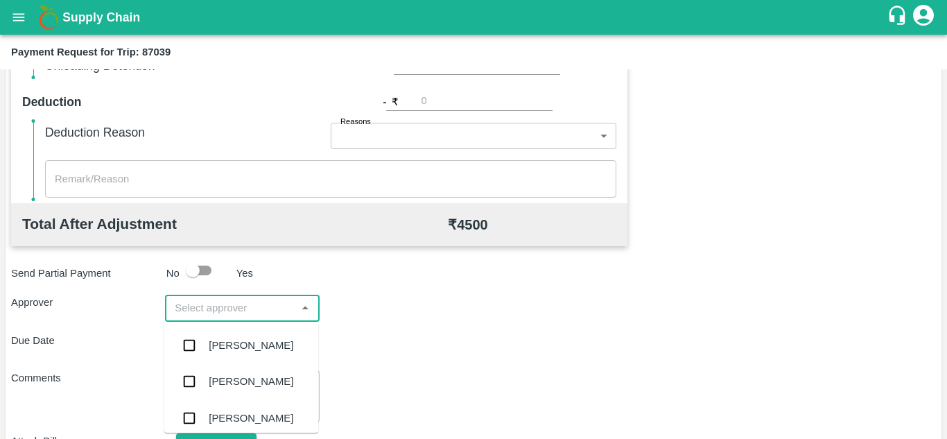
click at [211, 308] on input "input" at bounding box center [230, 308] width 123 height 18
type input "PRASA"
click at [231, 342] on div "[PERSON_NAME]" at bounding box center [251, 345] width 85 height 15
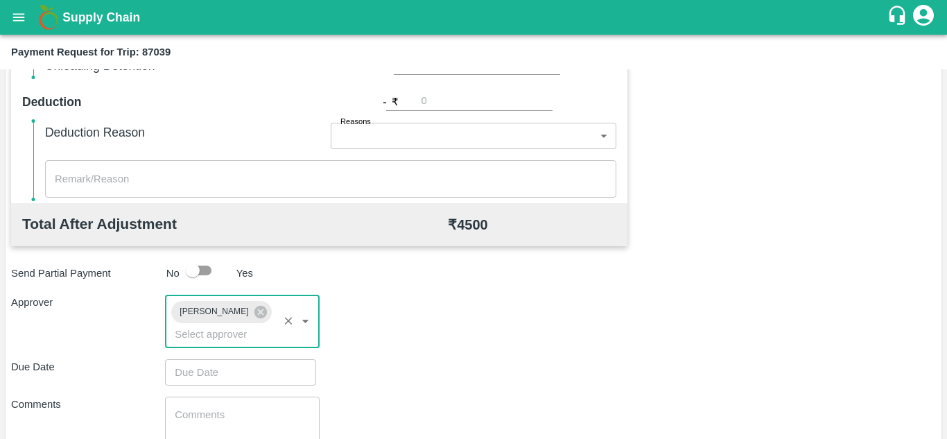
type input "DD/MM/YYYY hh:mm aa"
click at [203, 370] on input "DD/MM/YYYY hh:mm aa" at bounding box center [235, 372] width 141 height 26
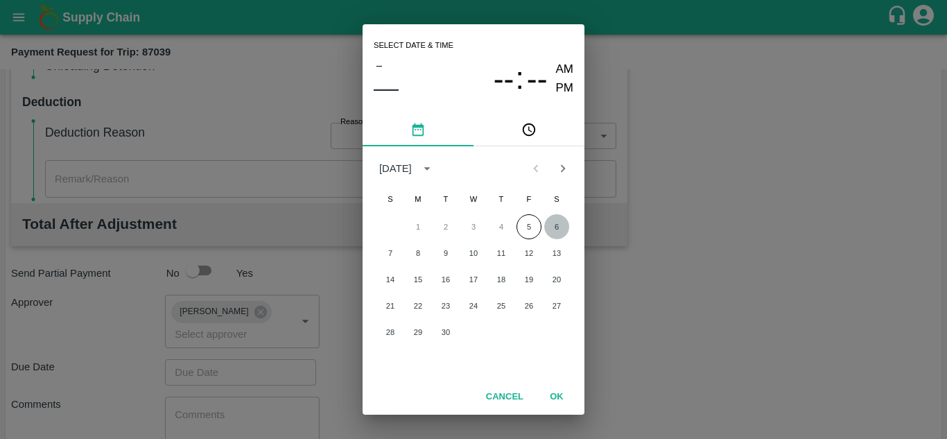
click at [557, 229] on button "6" at bounding box center [556, 226] width 25 height 25
type input "[DATE] 12:00 AM"
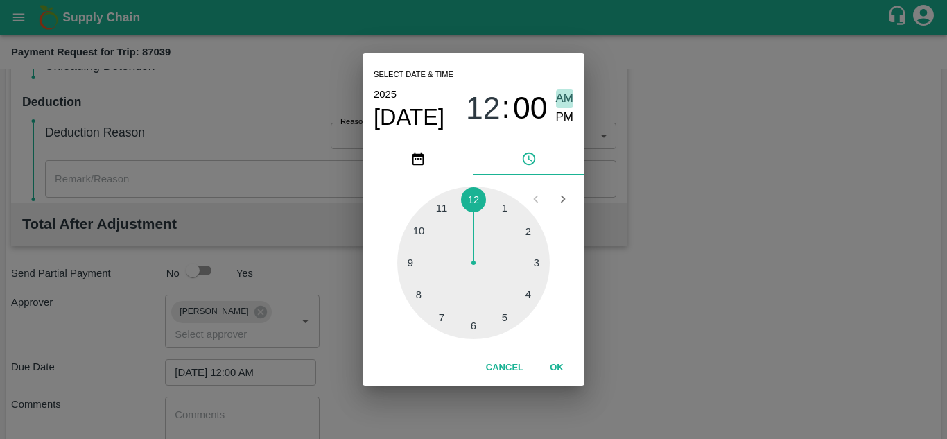
click at [568, 96] on span "AM" at bounding box center [565, 98] width 18 height 19
click at [557, 363] on button "OK" at bounding box center [556, 368] width 44 height 24
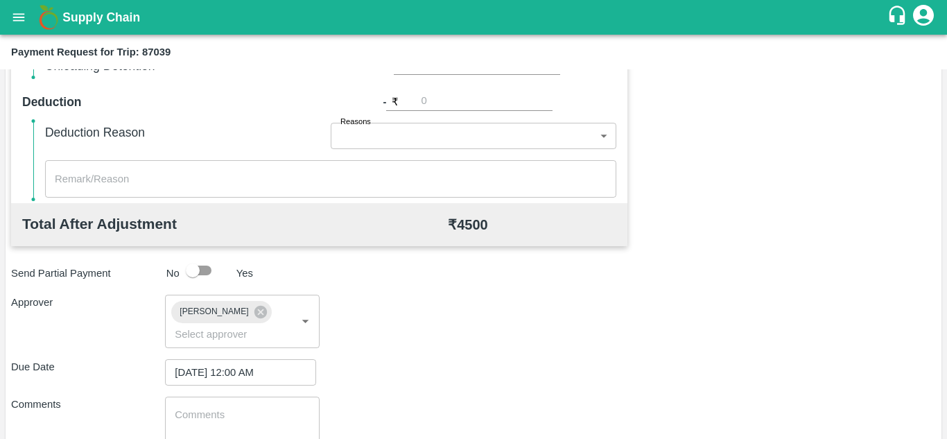
click at [380, 371] on div "Due Date [DATE] 12:00 AM ​" at bounding box center [473, 372] width 924 height 26
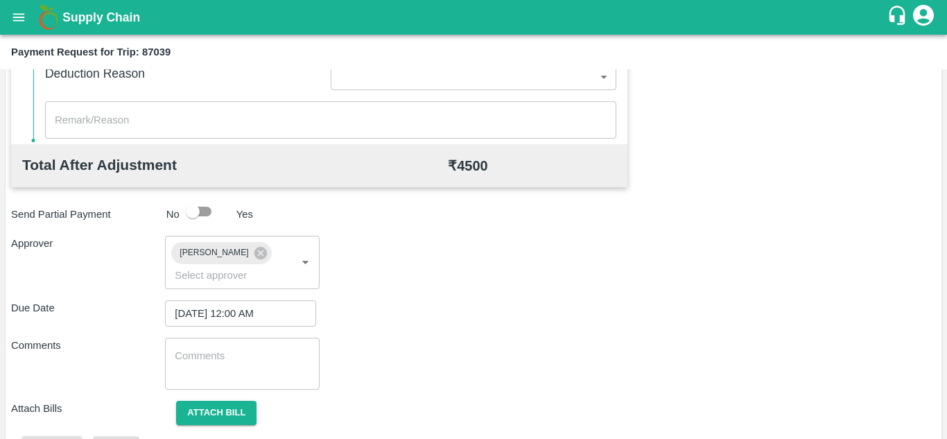
scroll to position [657, 0]
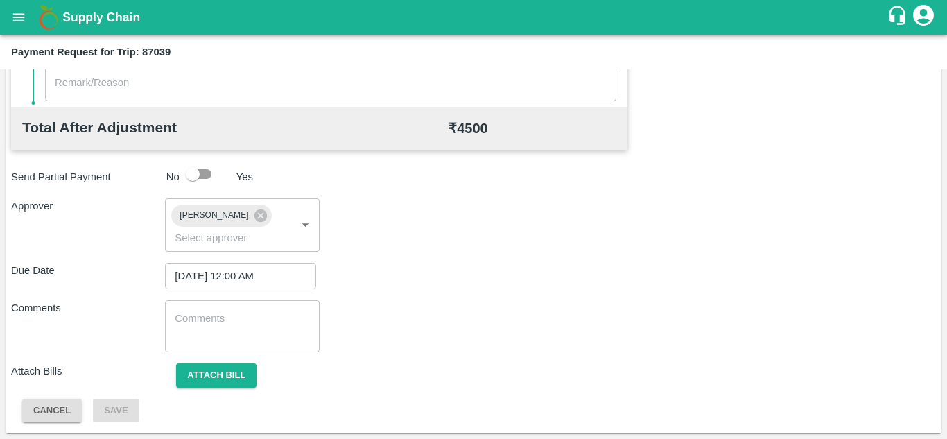
click at [175, 306] on div "x ​" at bounding box center [242, 326] width 154 height 52
paste textarea "Transport Bill"
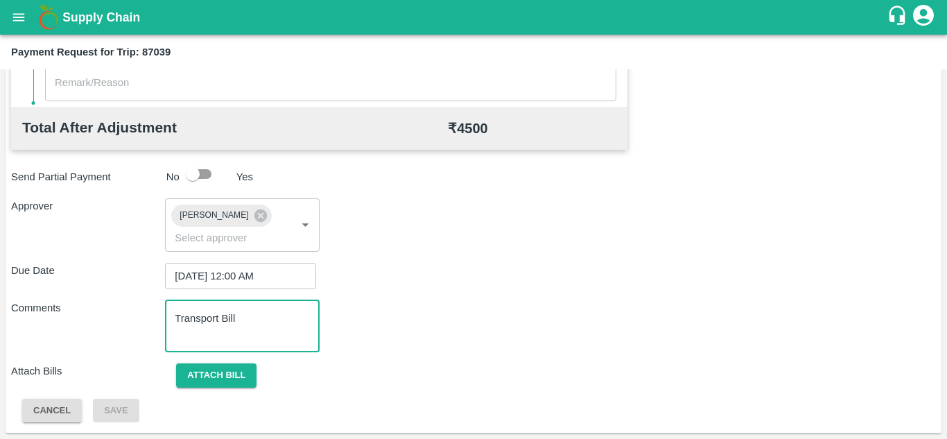
type textarea "Transport Bill"
click at [466, 302] on div "Comments Transport Bill x ​" at bounding box center [473, 326] width 924 height 52
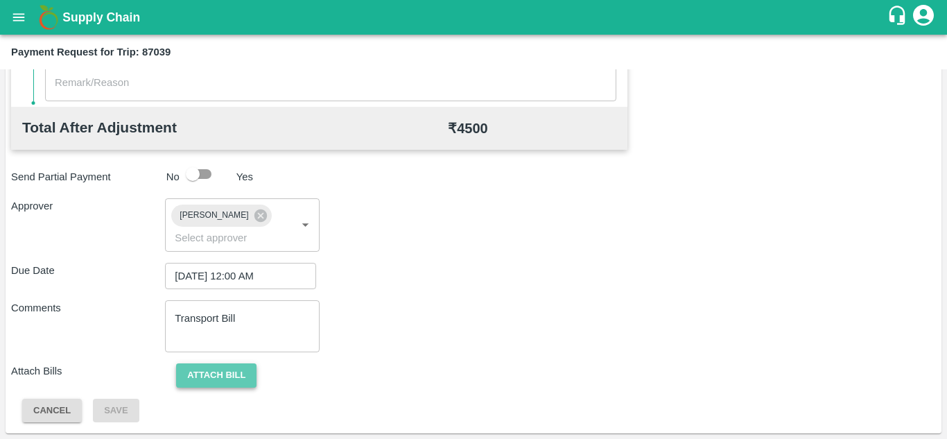
click at [215, 365] on button "Attach bill" at bounding box center [216, 375] width 80 height 24
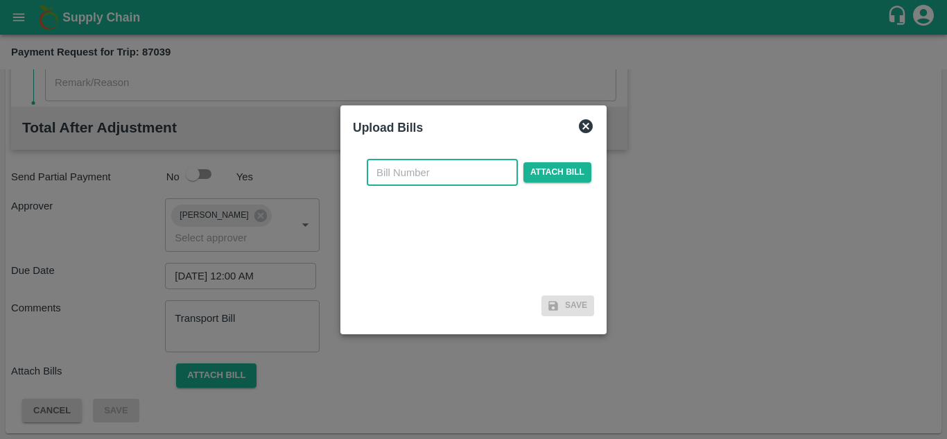
click at [382, 177] on input "text" at bounding box center [442, 172] width 151 height 26
type input "926"
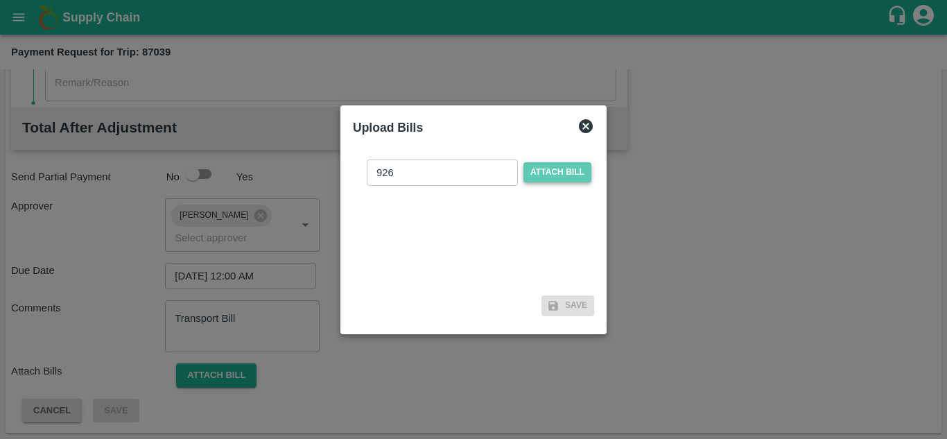
click at [556, 171] on span "Attach bill" at bounding box center [557, 172] width 68 height 20
click at [0, 0] on input "Attach bill" at bounding box center [0, 0] width 0 height 0
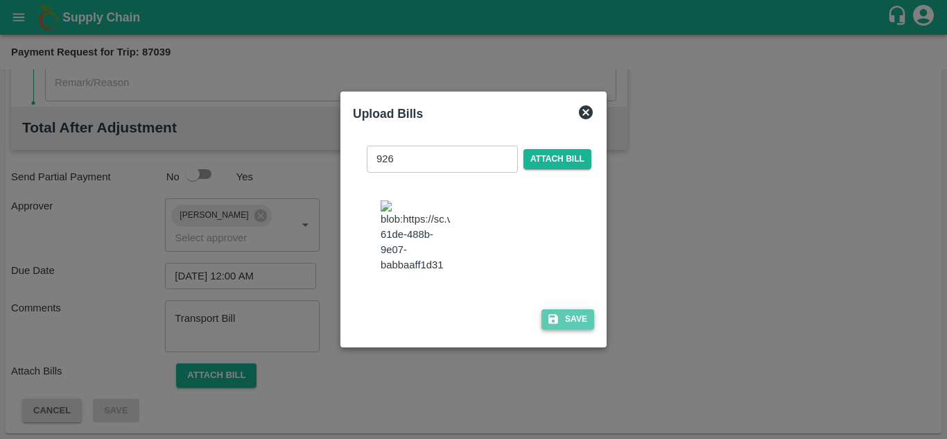
click at [576, 327] on button "Save" at bounding box center [567, 319] width 53 height 20
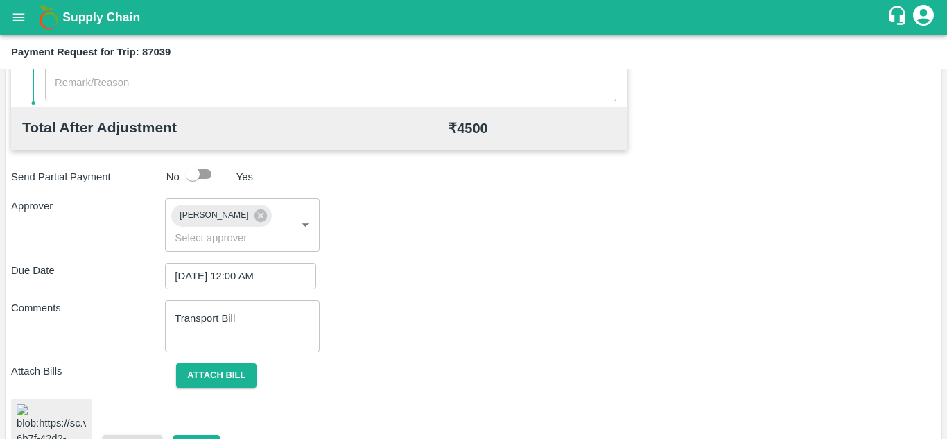
scroll to position [753, 0]
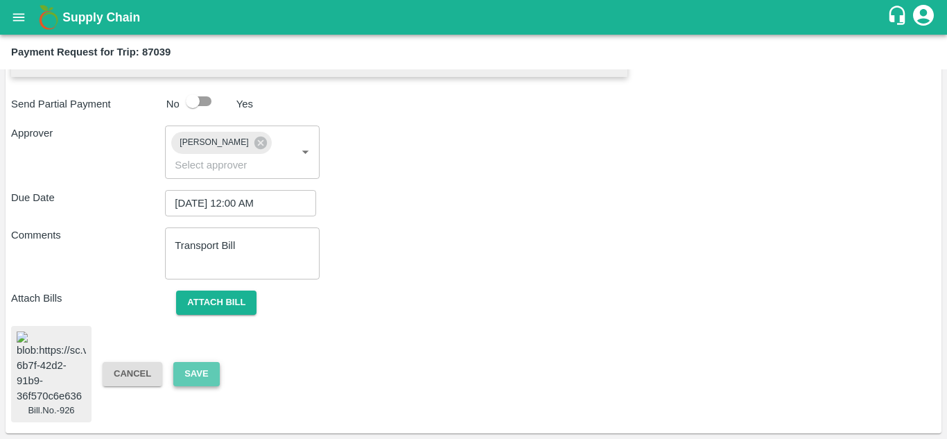
click at [195, 362] on button "Save" at bounding box center [196, 374] width 46 height 24
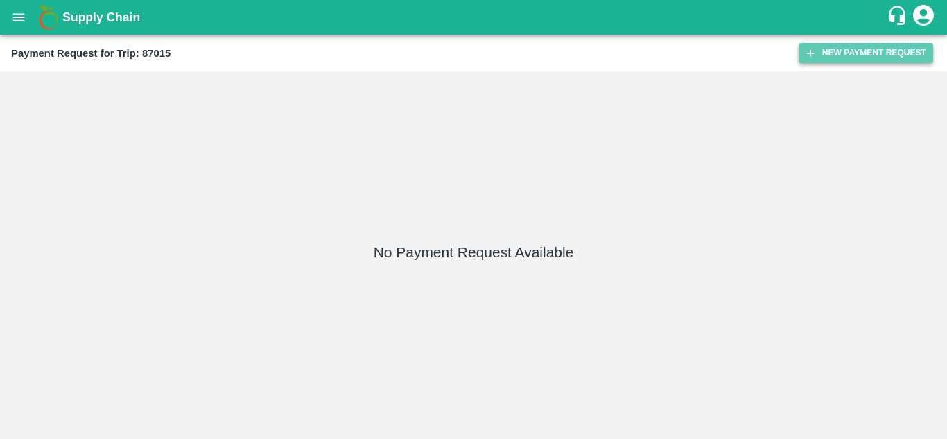
click at [843, 50] on button "New Payment Request" at bounding box center [865, 53] width 134 height 20
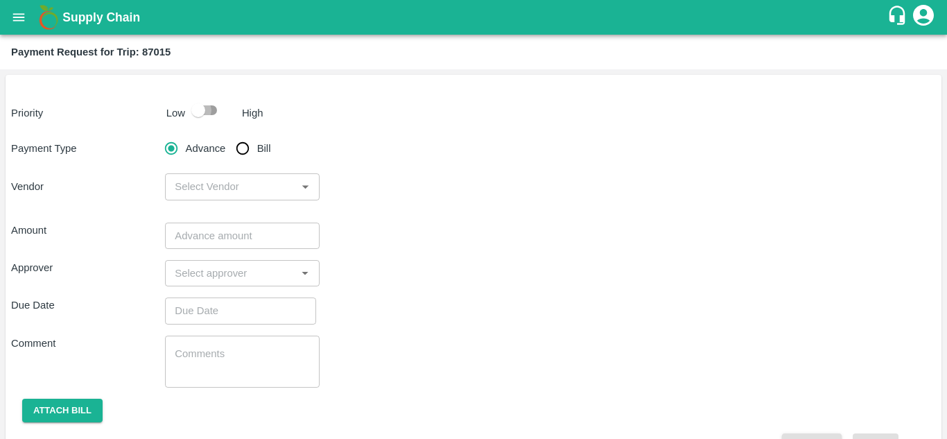
click at [209, 107] on input "checkbox" at bounding box center [198, 110] width 79 height 26
checkbox input "true"
click at [245, 142] on input "Bill" at bounding box center [243, 148] width 28 height 28
radio input "true"
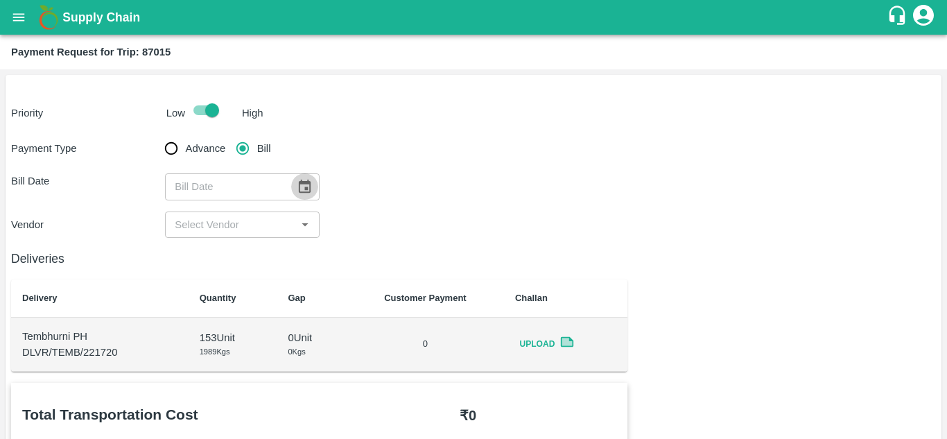
click at [304, 192] on icon "Choose date" at bounding box center [305, 185] width 12 height 13
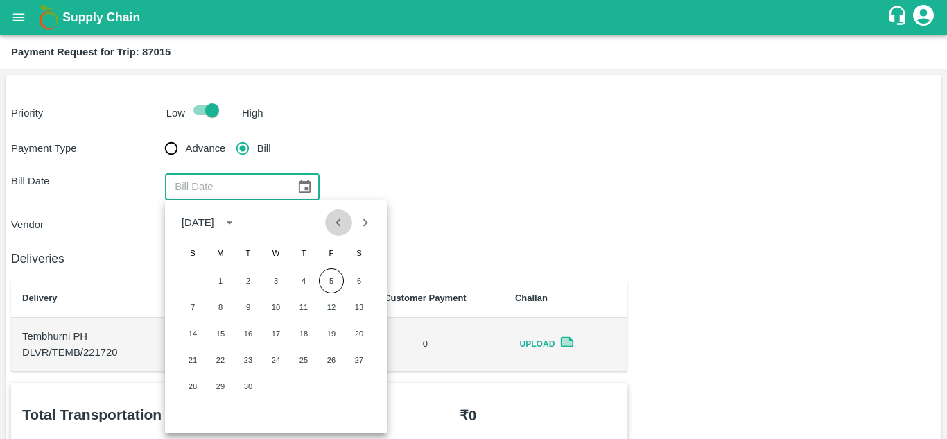
click at [338, 226] on icon "Previous month" at bounding box center [338, 222] width 15 height 15
click at [328, 382] on button "29" at bounding box center [331, 386] width 25 height 25
type input "[DATE]"
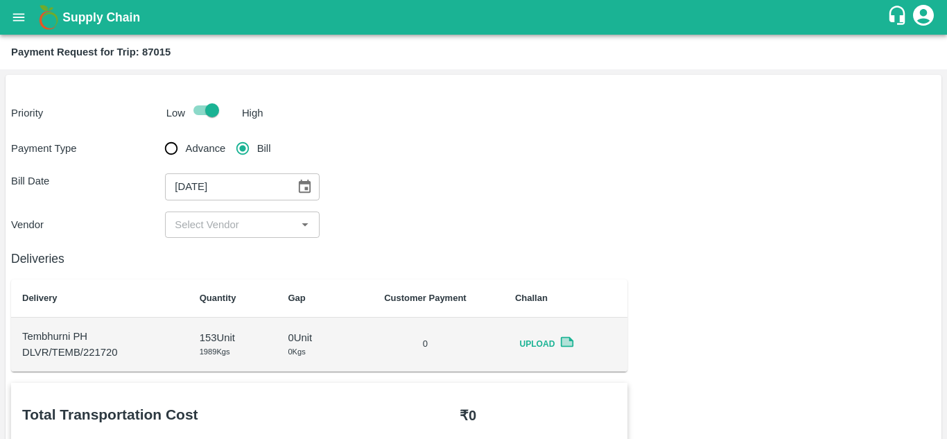
drag, startPoint x: 242, startPoint y: 211, endPoint x: 243, endPoint y: 222, distance: 11.9
click at [243, 222] on div "​" at bounding box center [242, 224] width 154 height 26
click at [243, 222] on input "input" at bounding box center [230, 225] width 123 height 18
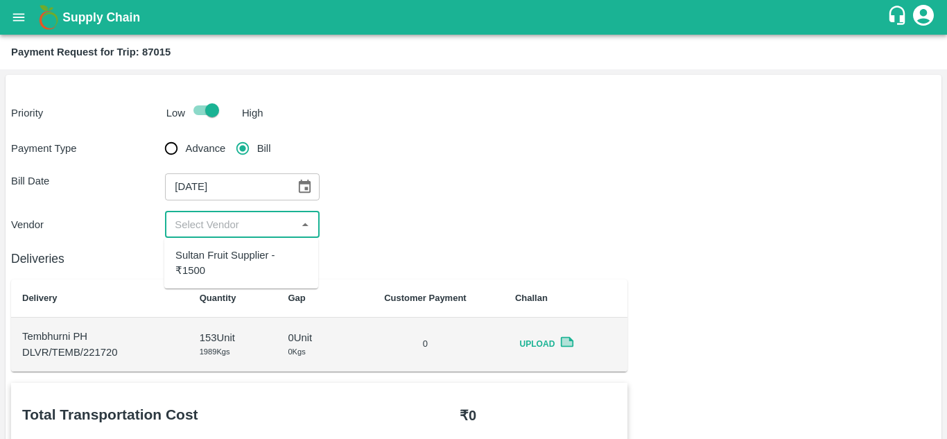
click at [243, 222] on input "input" at bounding box center [230, 225] width 123 height 18
click at [258, 260] on div "Sultan Fruit Supplier - ₹1500" at bounding box center [241, 262] width 132 height 31
type input "Sultan Fruit Supplier - ₹1500"
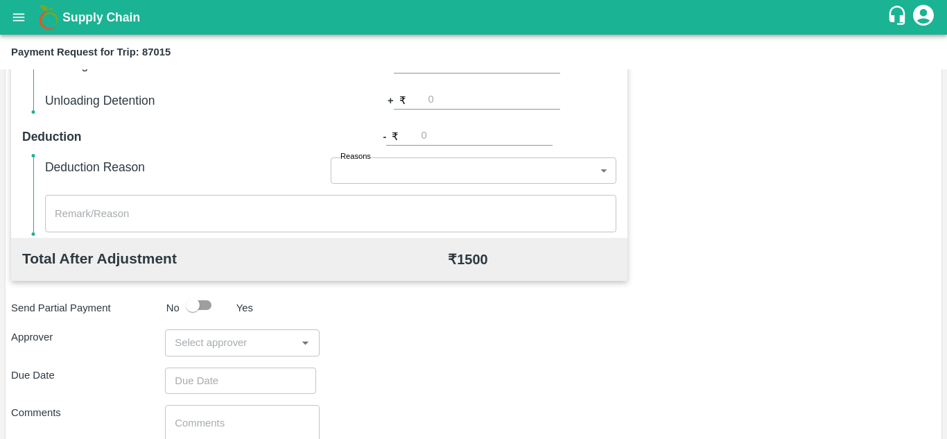
scroll to position [546, 0]
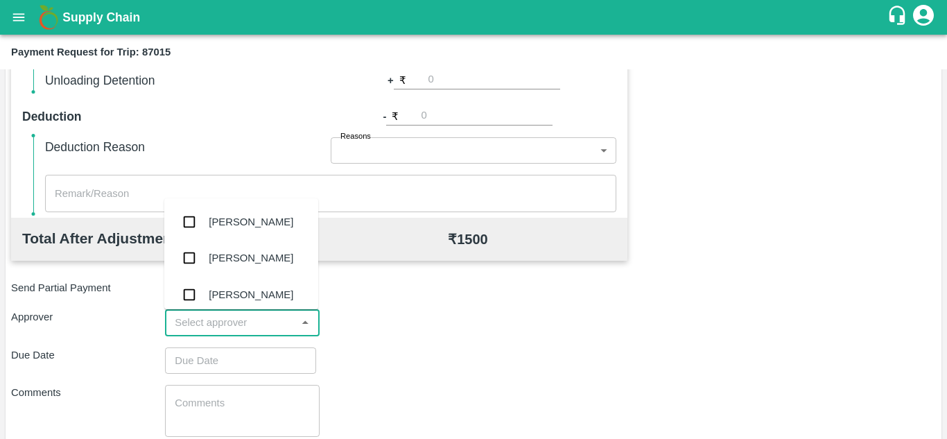
click at [245, 326] on input "input" at bounding box center [230, 322] width 123 height 18
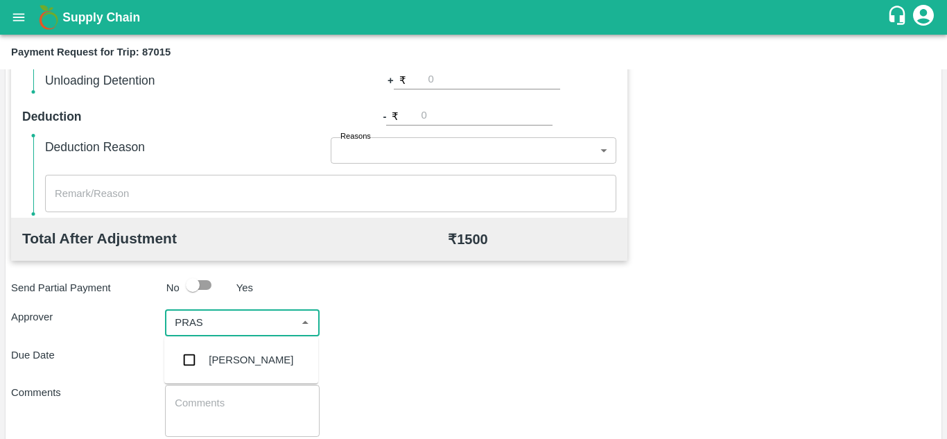
type input "PRASA"
click at [258, 365] on div "[PERSON_NAME]" at bounding box center [251, 359] width 85 height 15
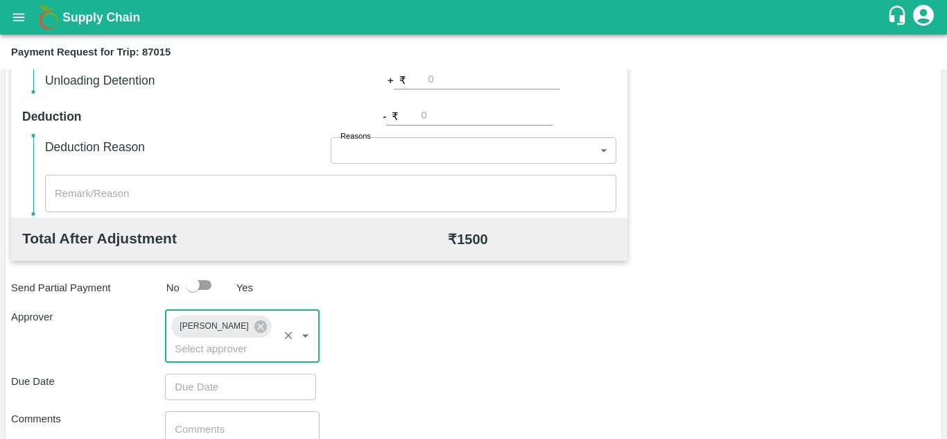
type input "DD/MM/YYYY hh:mm aa"
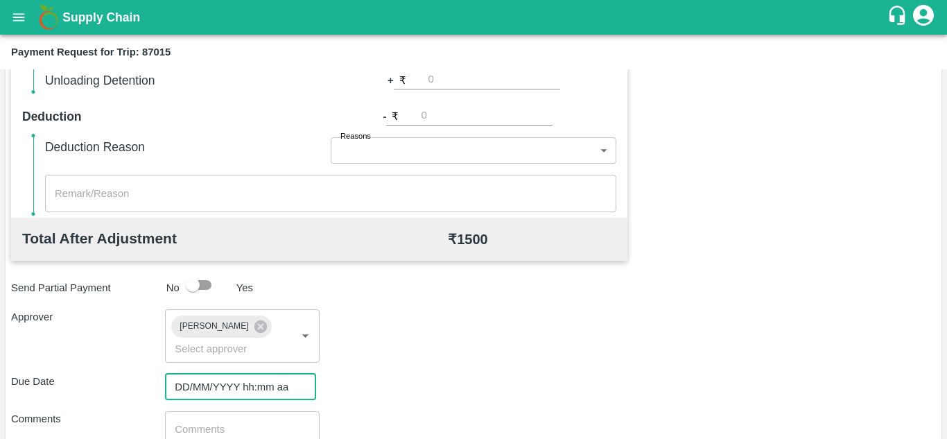
click at [229, 381] on input "DD/MM/YYYY hh:mm aa" at bounding box center [235, 387] width 141 height 26
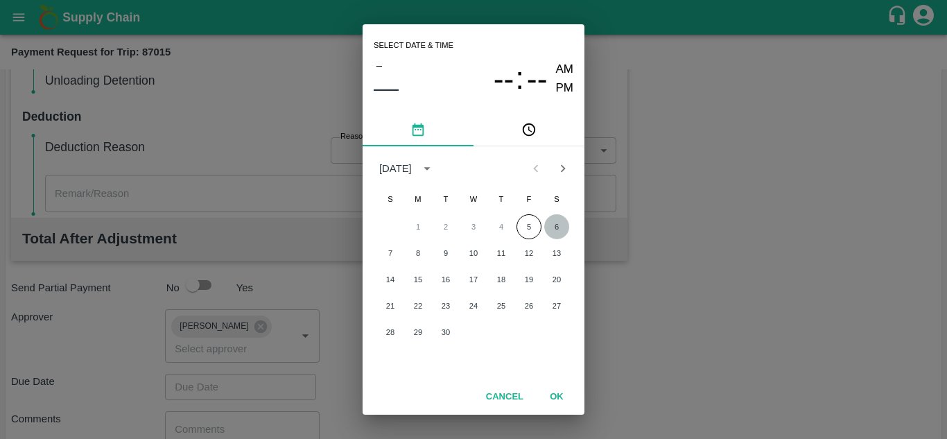
click at [553, 227] on button "6" at bounding box center [556, 226] width 25 height 25
type input "06/09/2025 12:00 AM"
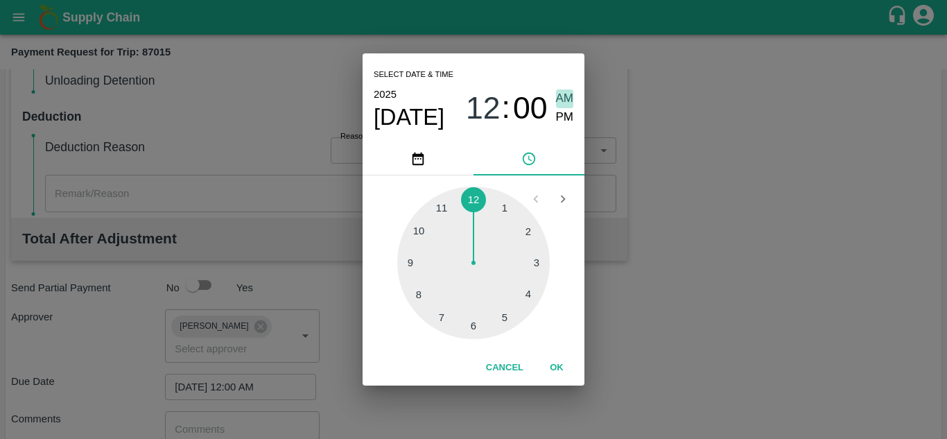
click at [563, 99] on span "AM" at bounding box center [565, 98] width 18 height 19
click at [559, 362] on button "OK" at bounding box center [556, 368] width 44 height 24
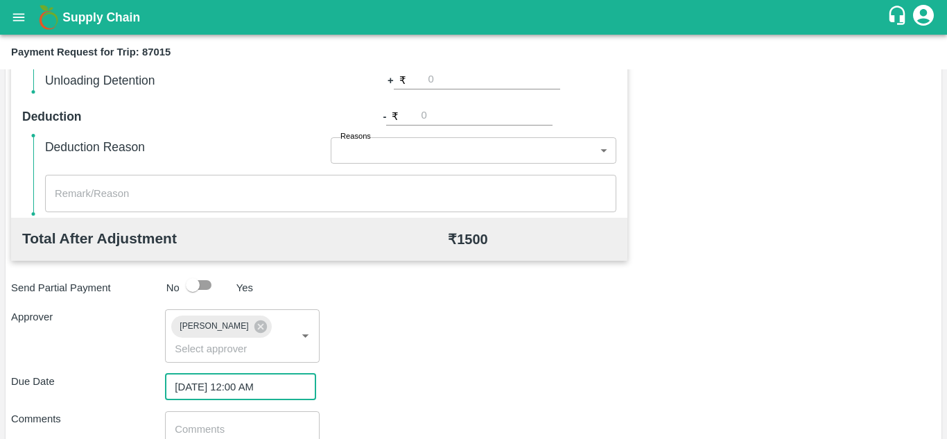
scroll to position [657, 0]
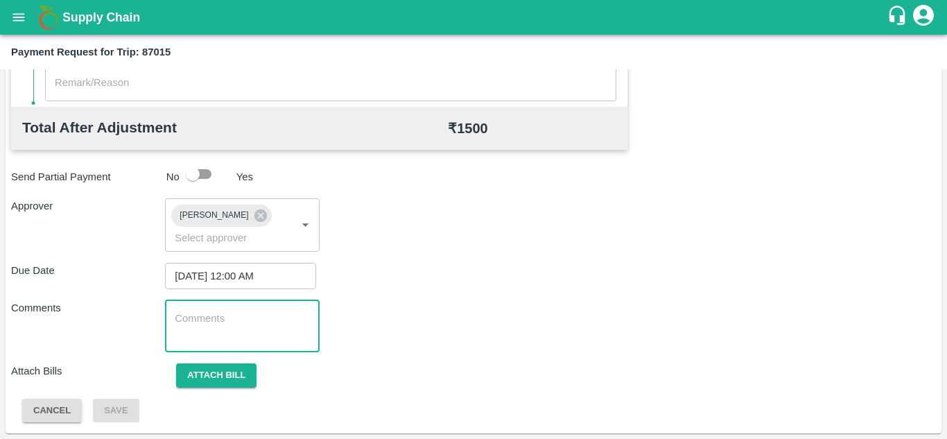
click at [295, 319] on textarea at bounding box center [242, 325] width 134 height 29
paste textarea "Transport Bill"
type textarea "Transport Bill"
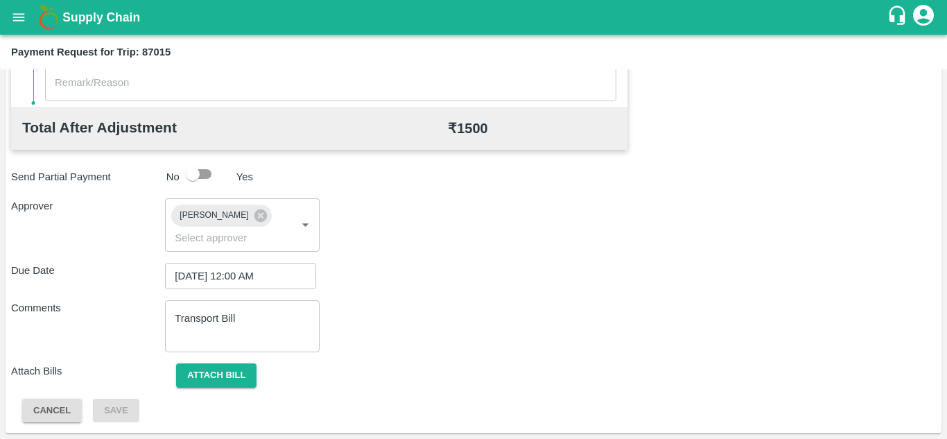
click at [492, 295] on div "Total Transportation Cost ₹ 1500 Advance payment - ₹ Additional Charges(+) Inam…" at bounding box center [473, 74] width 924 height 697
click at [233, 369] on button "Attach bill" at bounding box center [216, 375] width 80 height 24
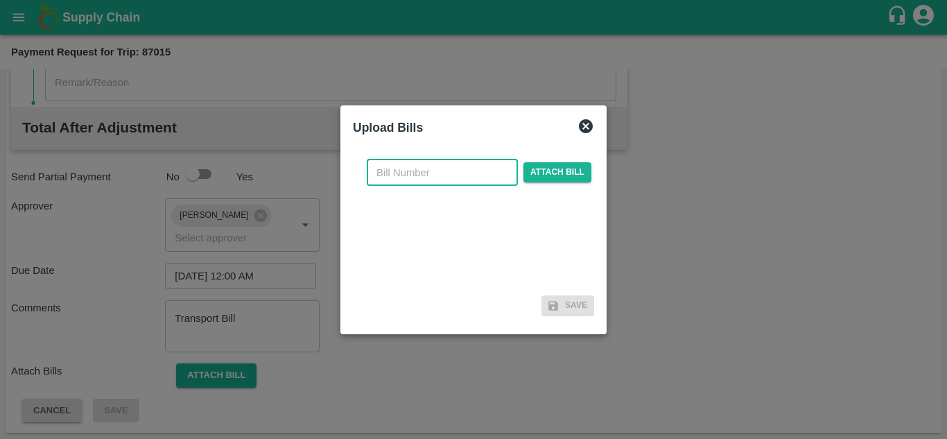
click at [411, 162] on input "text" at bounding box center [442, 172] width 151 height 26
type input "979"
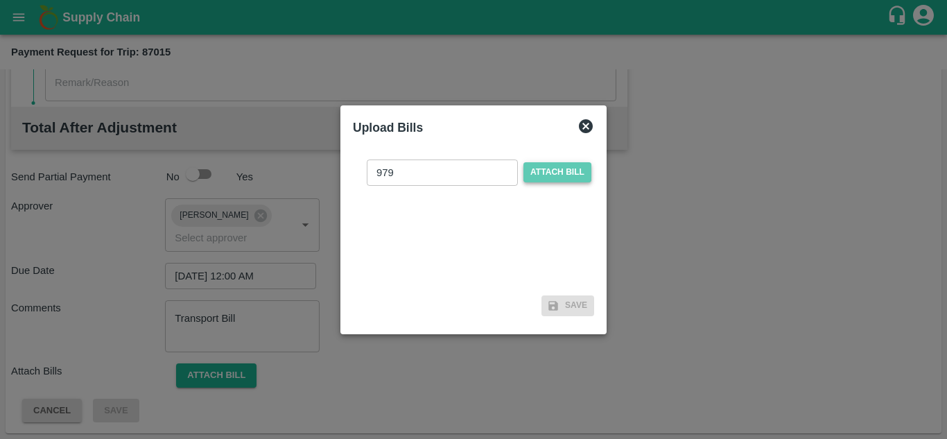
click at [549, 167] on span "Attach bill" at bounding box center [557, 172] width 68 height 20
click at [0, 0] on input "Attach bill" at bounding box center [0, 0] width 0 height 0
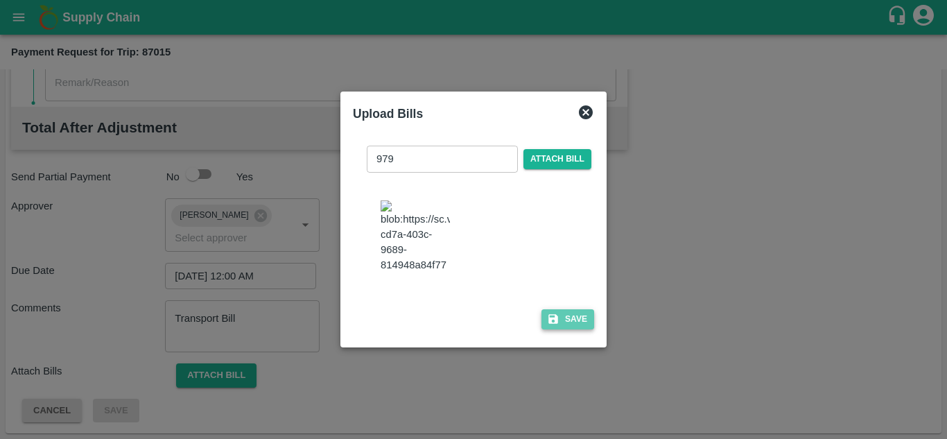
click at [576, 319] on button "Save" at bounding box center [567, 319] width 53 height 20
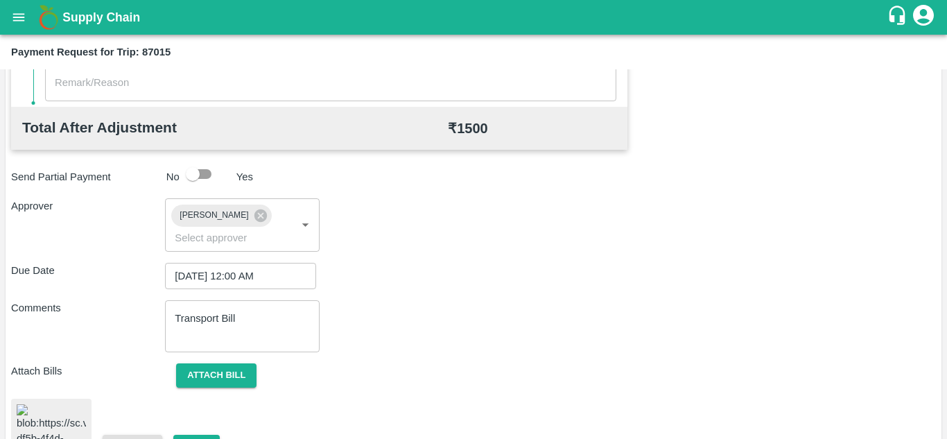
scroll to position [743, 0]
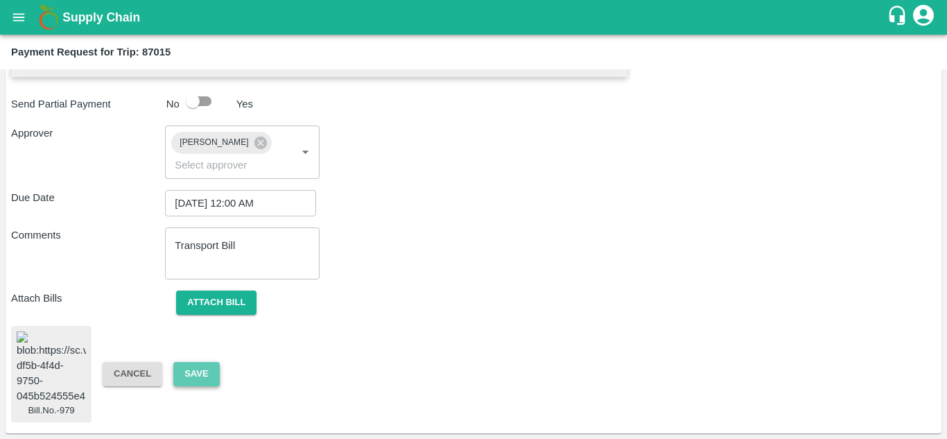
click at [204, 373] on button "Save" at bounding box center [196, 374] width 46 height 24
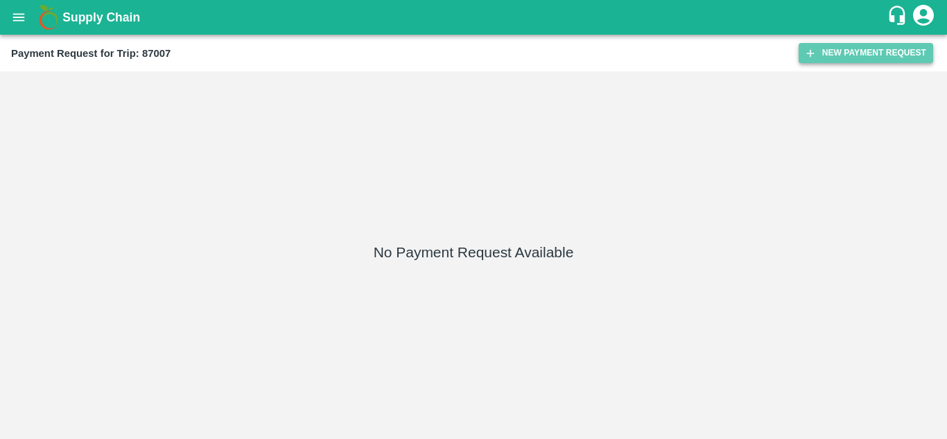
click at [861, 51] on button "New Payment Request" at bounding box center [865, 53] width 134 height 20
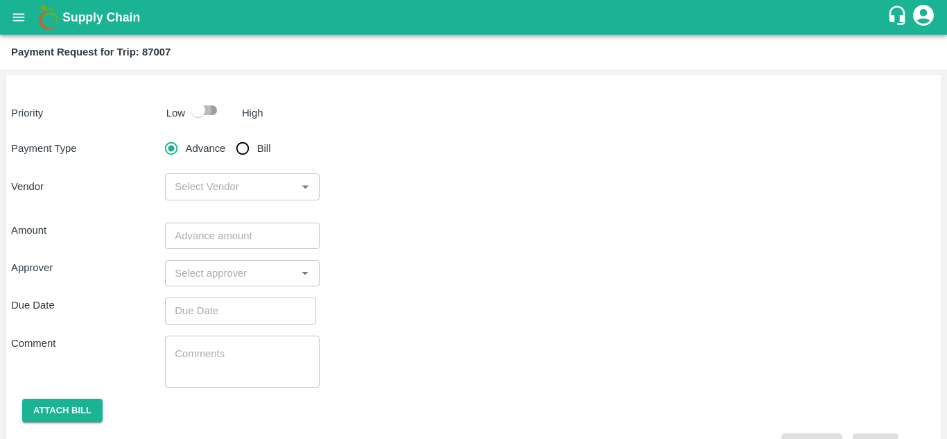
click at [209, 111] on input "checkbox" at bounding box center [198, 110] width 79 height 26
checkbox input "true"
click at [240, 143] on input "Bill" at bounding box center [243, 148] width 28 height 28
radio input "true"
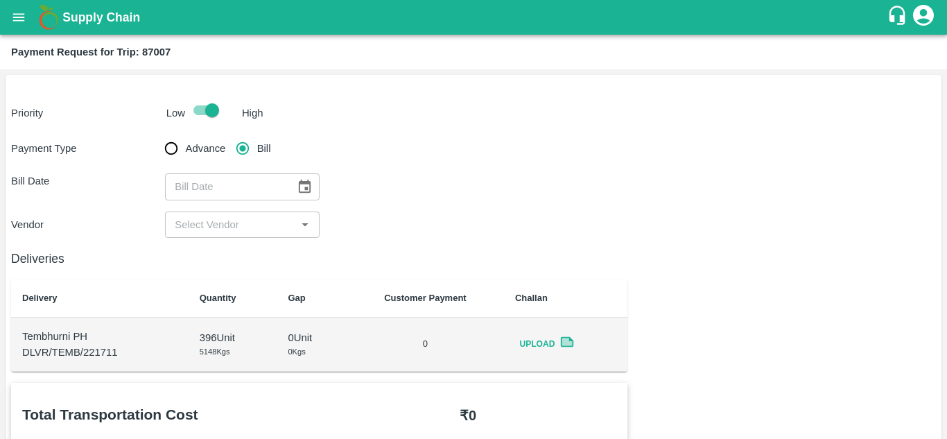
click at [301, 180] on icon "Choose date" at bounding box center [304, 186] width 15 height 15
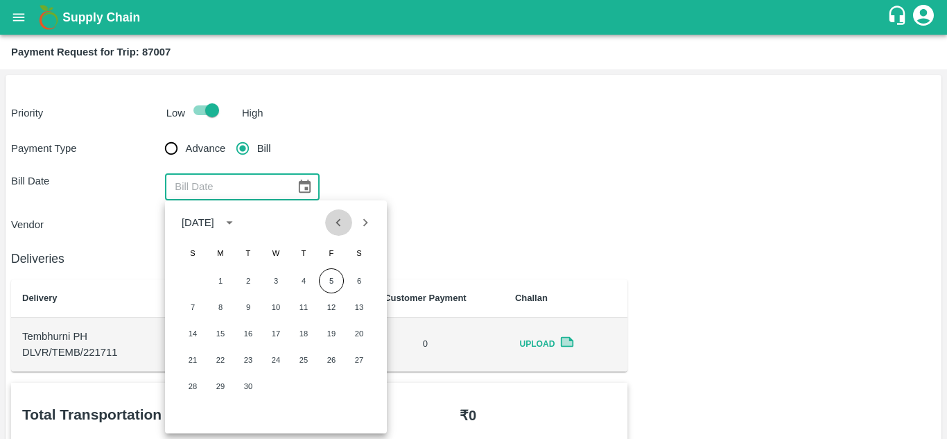
click at [340, 224] on icon "Previous month" at bounding box center [338, 222] width 15 height 15
click at [334, 384] on button "29" at bounding box center [331, 386] width 25 height 25
type input "[DATE]"
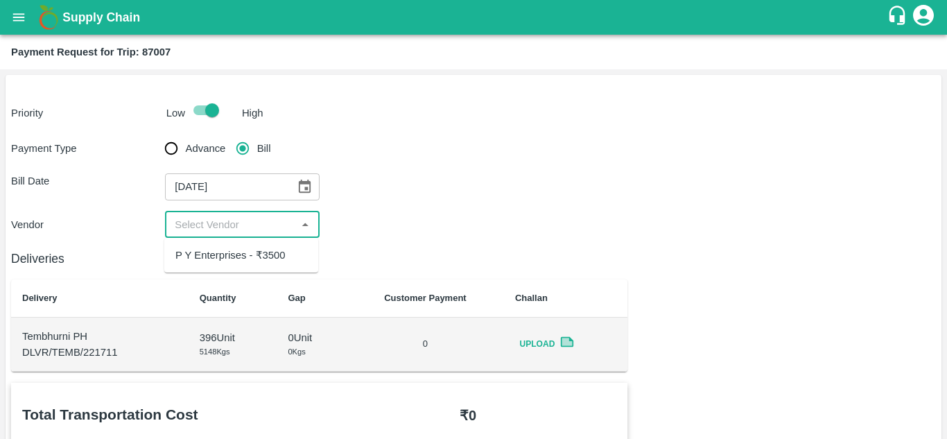
click at [247, 222] on input "input" at bounding box center [230, 225] width 123 height 18
click at [255, 256] on div "P Y Enterprises - ₹3500" at bounding box center [230, 254] width 110 height 15
type input "P Y Enterprises - ₹3500"
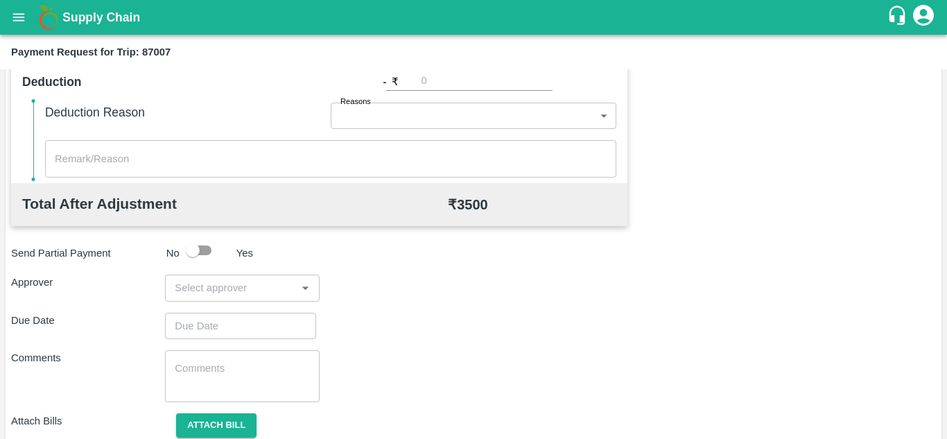
scroll to position [631, 0]
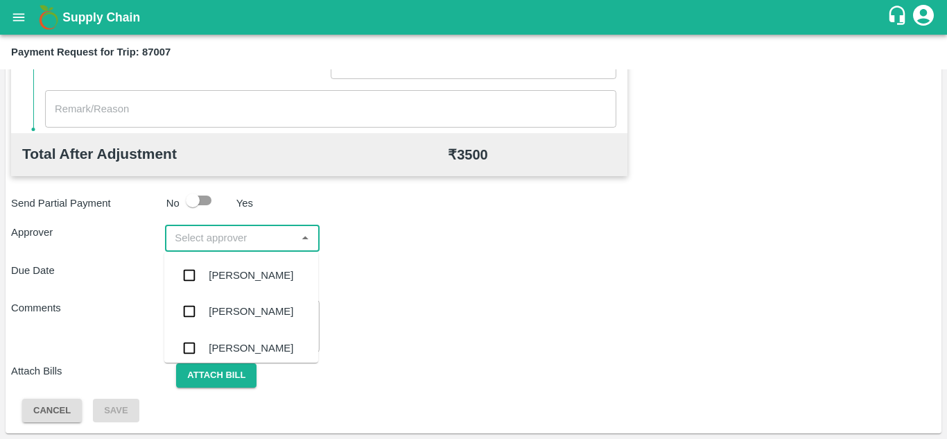
click at [227, 243] on input "input" at bounding box center [230, 238] width 123 height 18
type input "PRASA"
click at [247, 278] on div "[PERSON_NAME]" at bounding box center [251, 275] width 85 height 15
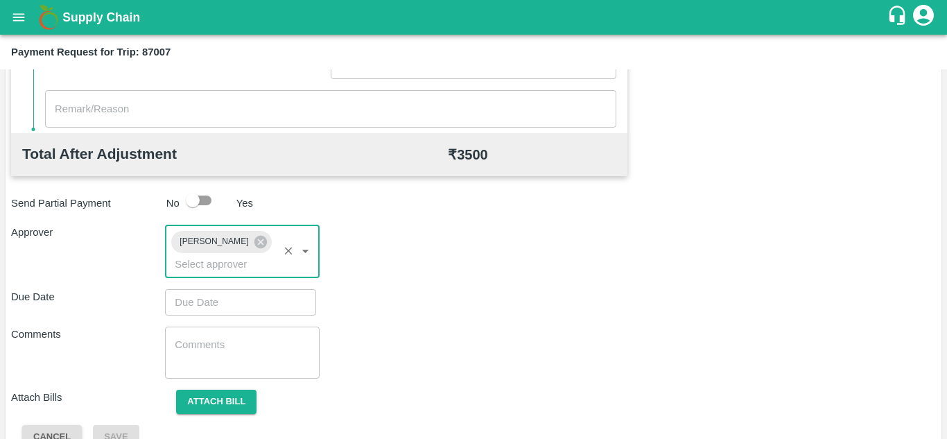
type input "DD/MM/YYYY hh:mm aa"
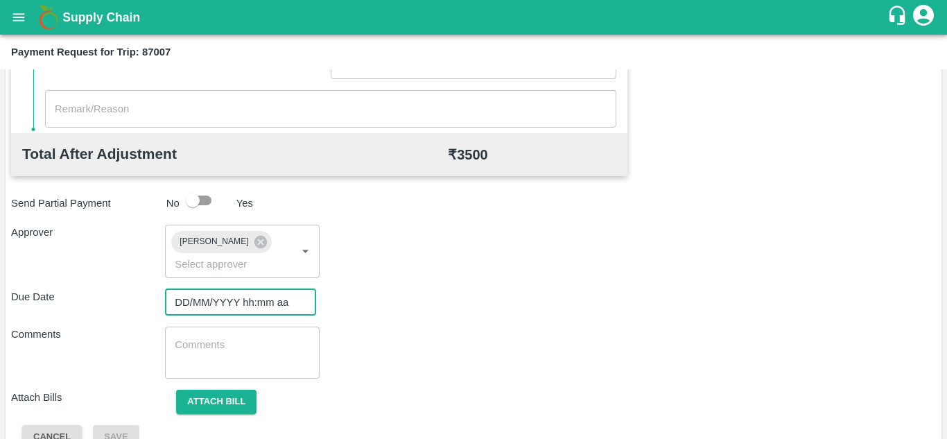
click at [193, 301] on input "DD/MM/YYYY hh:mm aa" at bounding box center [235, 302] width 141 height 26
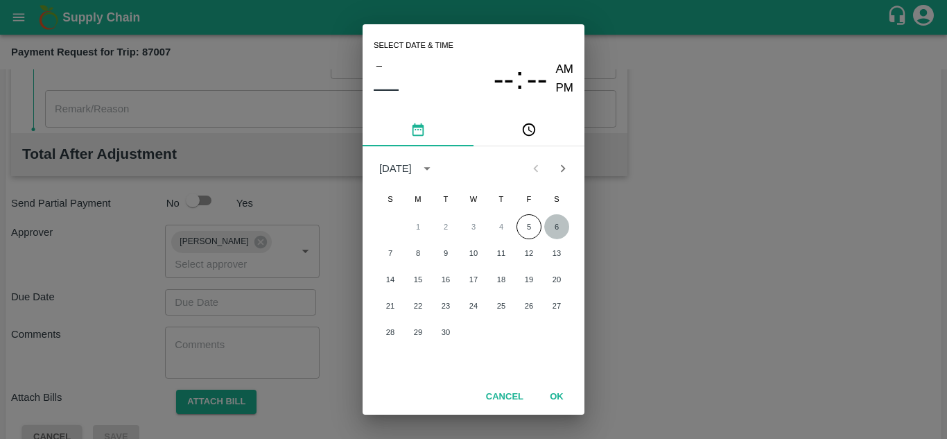
click at [551, 225] on button "6" at bounding box center [556, 226] width 25 height 25
type input "[DATE] 12:00 AM"
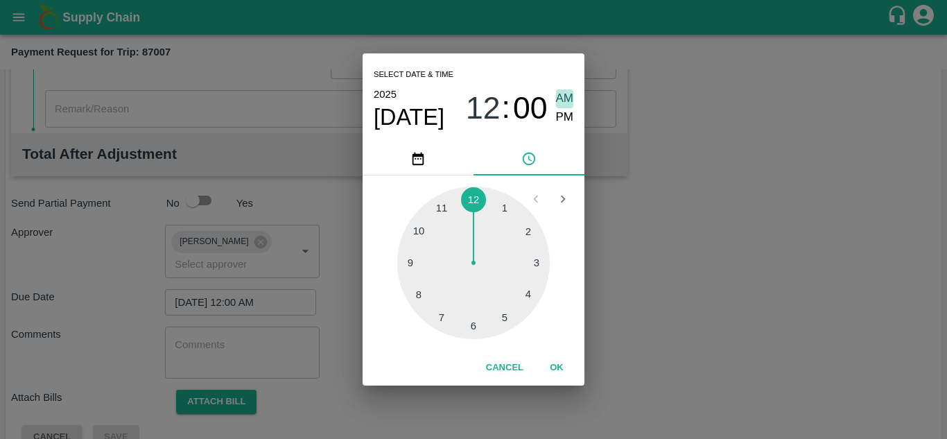
click at [562, 89] on span "AM" at bounding box center [565, 98] width 18 height 19
click at [561, 358] on button "OK" at bounding box center [556, 368] width 44 height 24
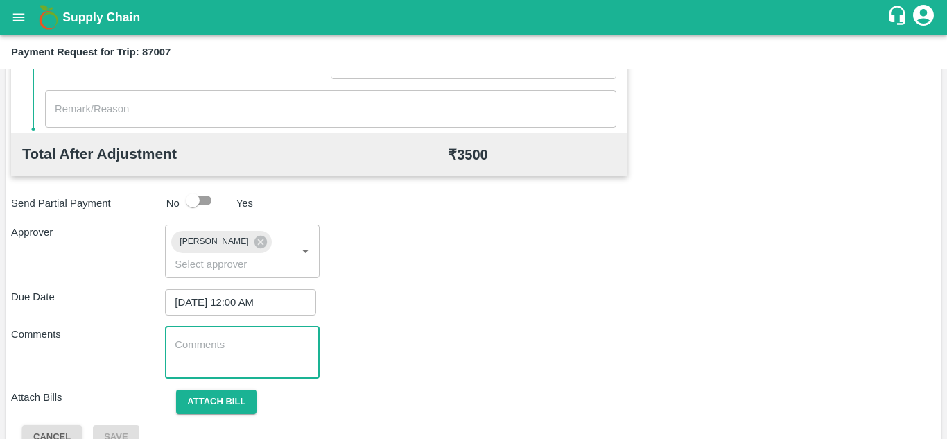
click at [247, 343] on textarea at bounding box center [242, 352] width 134 height 29
paste textarea "Transport Bill"
type textarea "Transport Bill"
click at [458, 392] on div "Attach Bills Attach bill" at bounding box center [473, 401] width 924 height 24
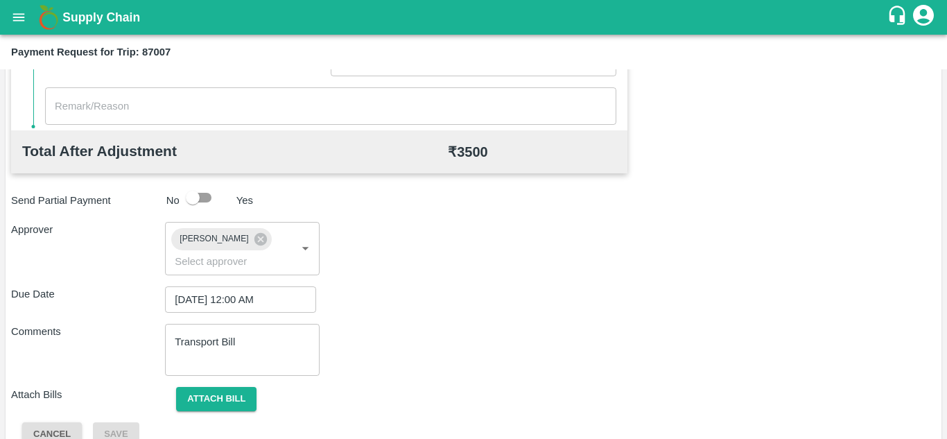
scroll to position [657, 0]
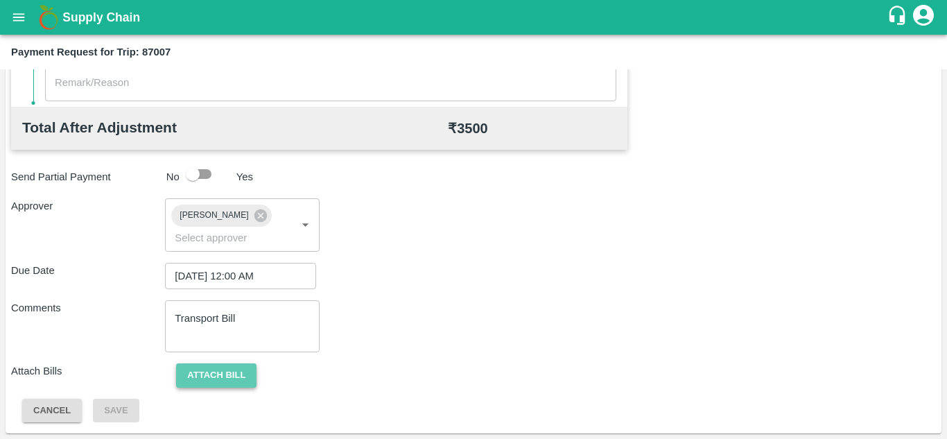
click at [226, 373] on button "Attach bill" at bounding box center [216, 375] width 80 height 24
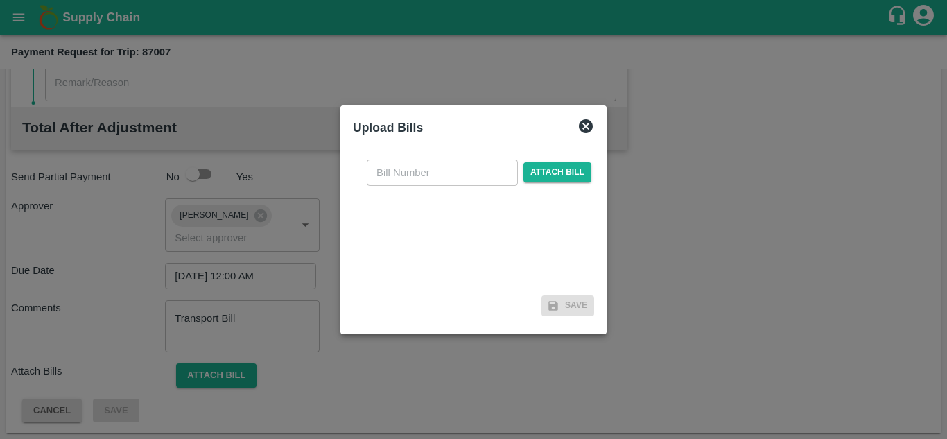
click at [388, 182] on input "text" at bounding box center [442, 172] width 151 height 26
type input "861"
click at [555, 170] on span "Attach bill" at bounding box center [557, 172] width 68 height 20
click at [0, 0] on input "Attach bill" at bounding box center [0, 0] width 0 height 0
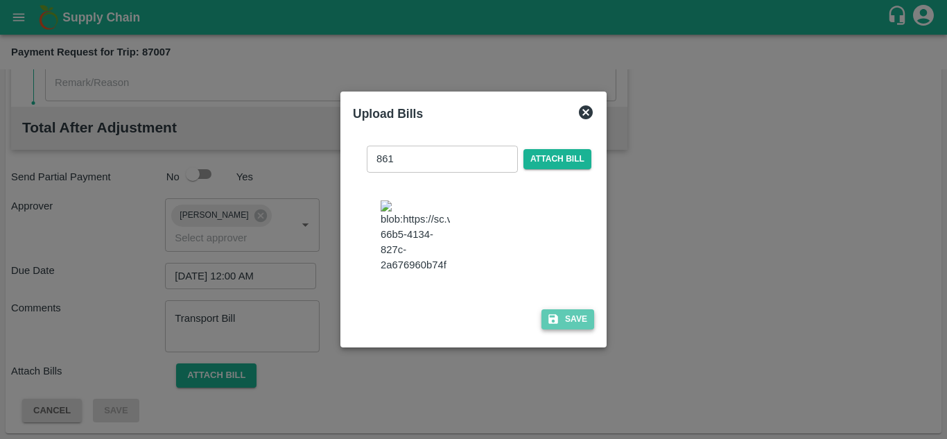
click at [563, 324] on button "Save" at bounding box center [567, 319] width 53 height 20
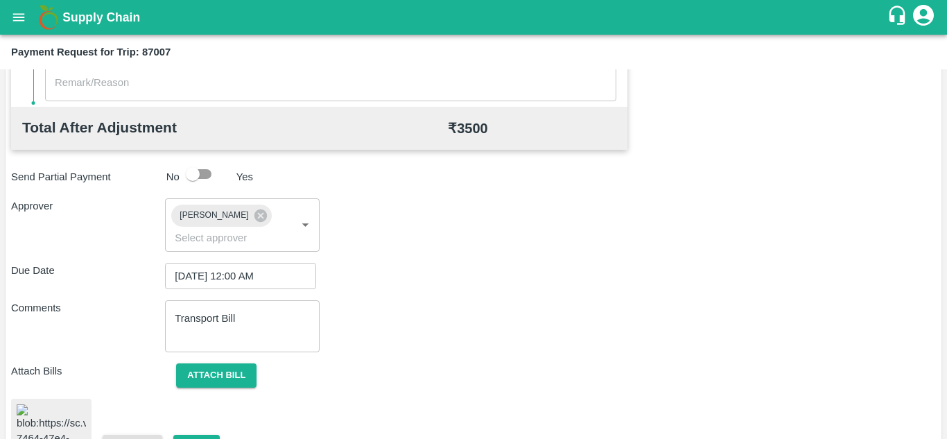
scroll to position [744, 0]
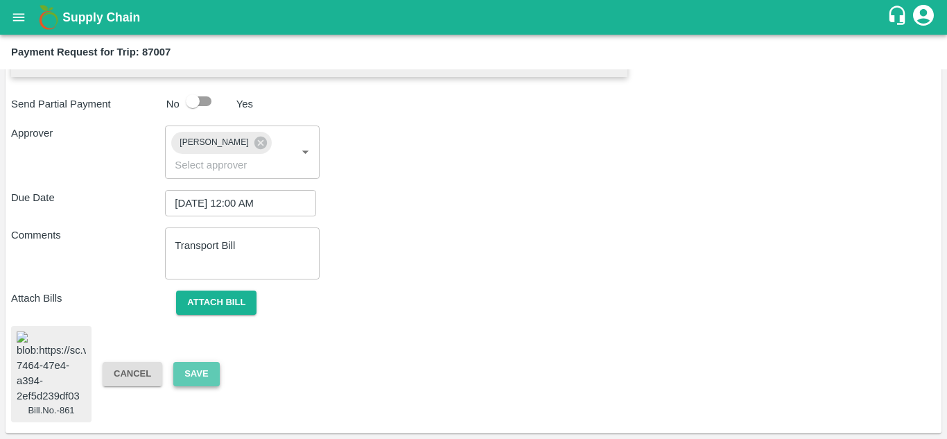
click at [200, 362] on button "Save" at bounding box center [196, 374] width 46 height 24
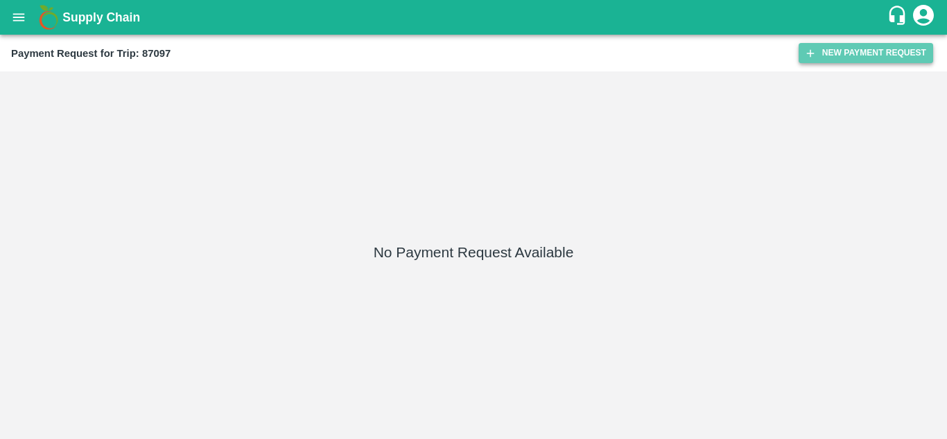
click at [852, 51] on button "New Payment Request" at bounding box center [865, 53] width 134 height 20
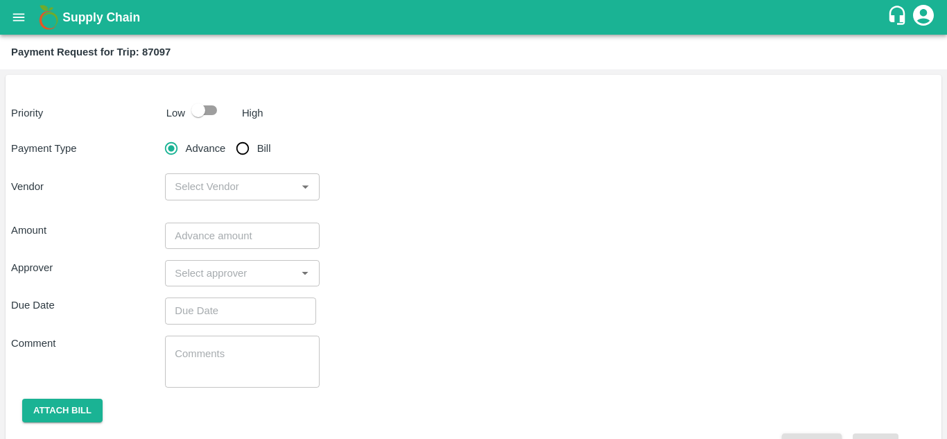
click at [213, 108] on input "checkbox" at bounding box center [198, 110] width 79 height 26
checkbox input "true"
click at [243, 148] on input "Bill" at bounding box center [243, 148] width 28 height 28
radio input "true"
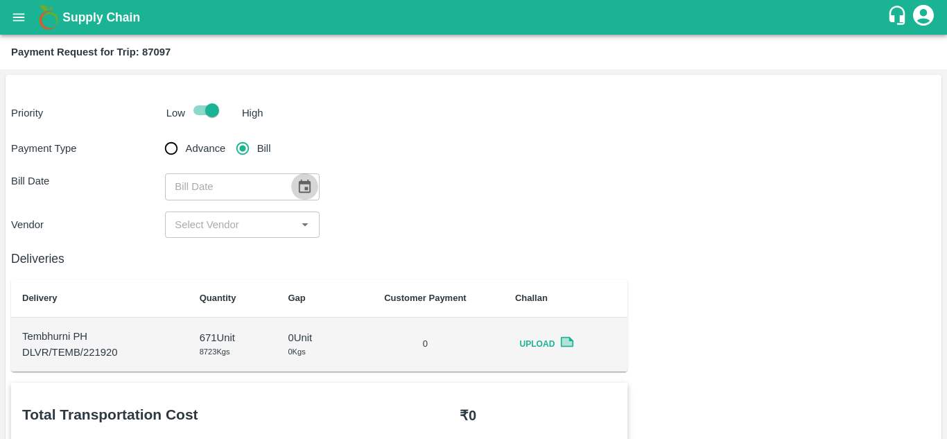
click at [306, 190] on icon "Choose date" at bounding box center [305, 185] width 12 height 13
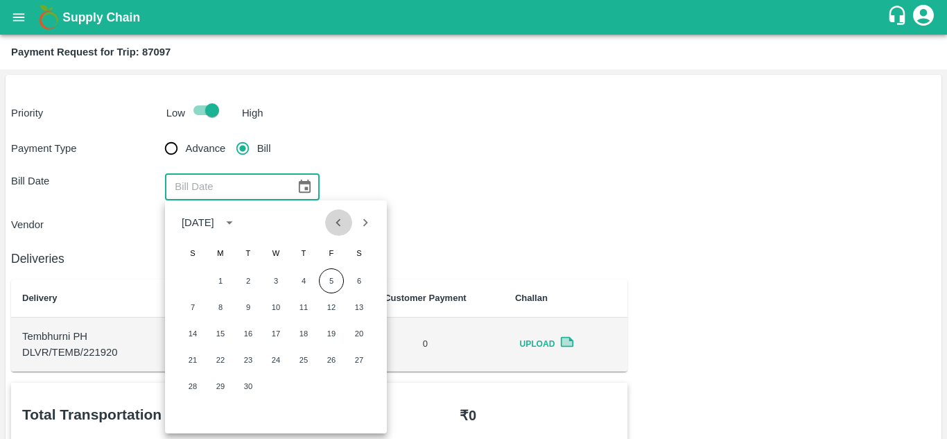
click at [335, 220] on icon "Previous month" at bounding box center [338, 222] width 15 height 15
click at [193, 412] on button "31" at bounding box center [192, 412] width 25 height 25
type input "[DATE]"
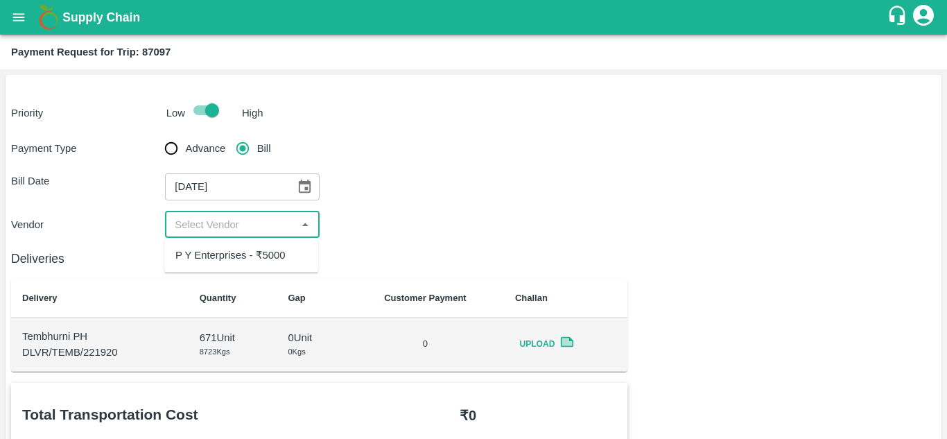
click at [234, 221] on input "input" at bounding box center [230, 225] width 123 height 18
click at [247, 258] on div "P Y Enterprises - ₹5000" at bounding box center [230, 254] width 110 height 15
type input "P Y Enterprises - ₹5000"
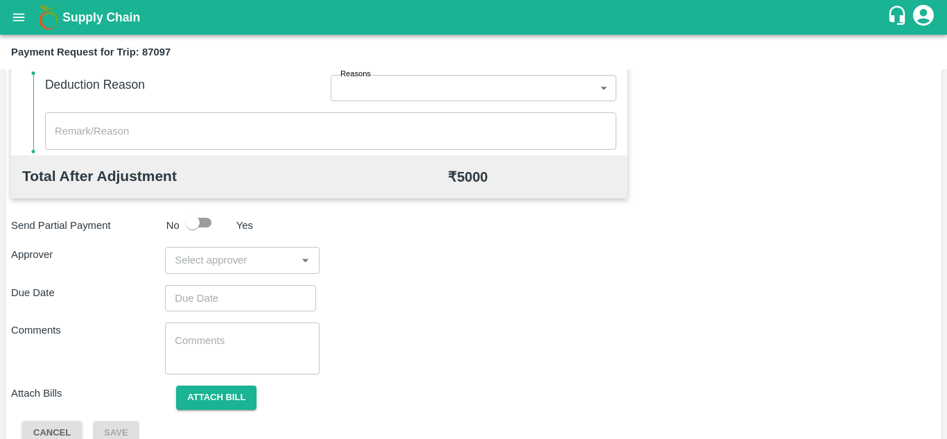
scroll to position [631, 0]
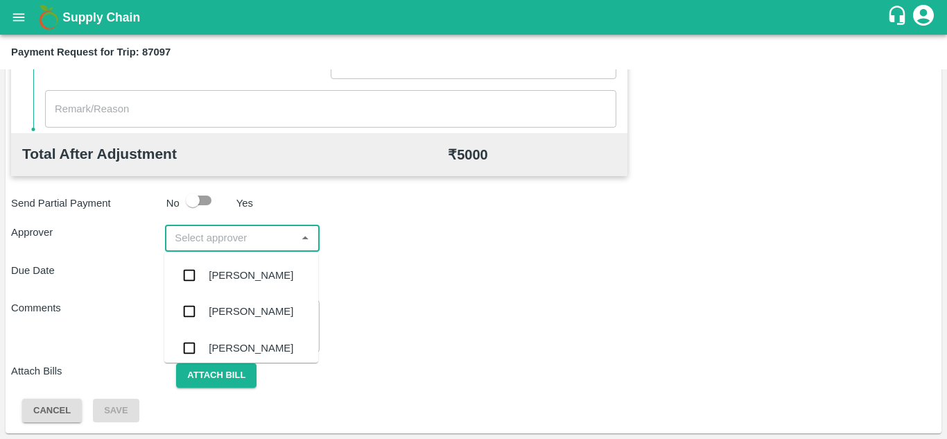
click at [206, 240] on input "input" at bounding box center [230, 238] width 123 height 18
type input "PRASA"
click at [248, 272] on div "[PERSON_NAME]" at bounding box center [251, 275] width 85 height 15
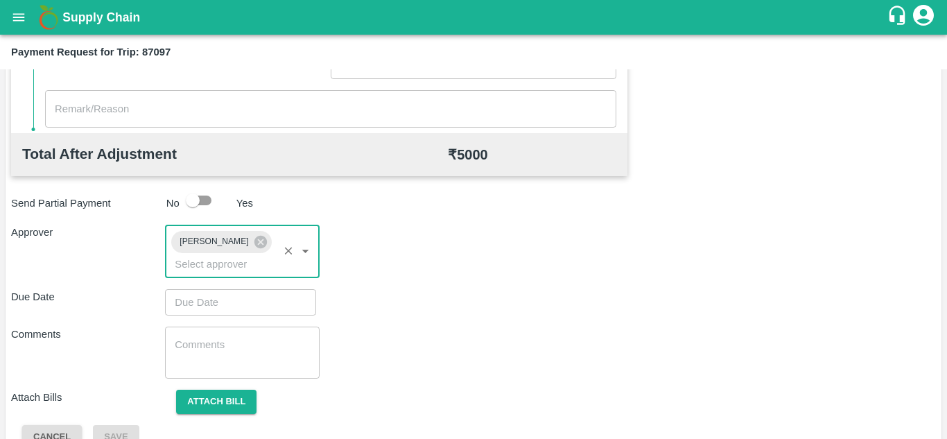
type input "DD/MM/YYYY hh:mm aa"
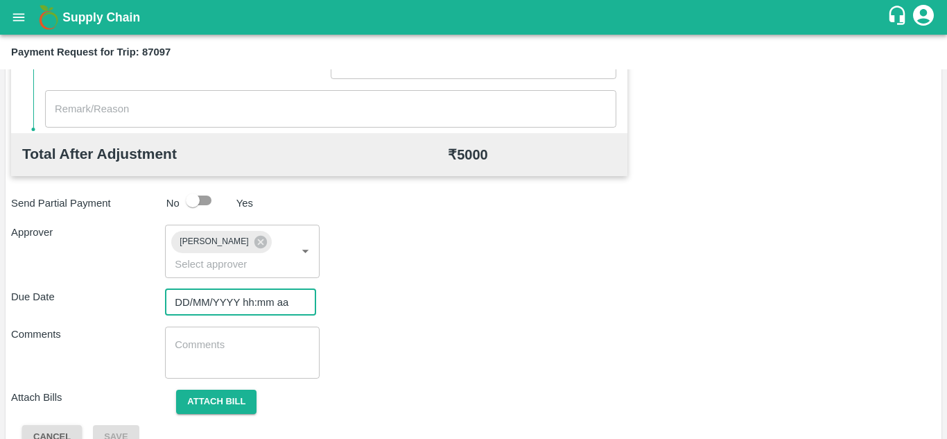
click at [211, 301] on input "DD/MM/YYYY hh:mm aa" at bounding box center [235, 302] width 141 height 26
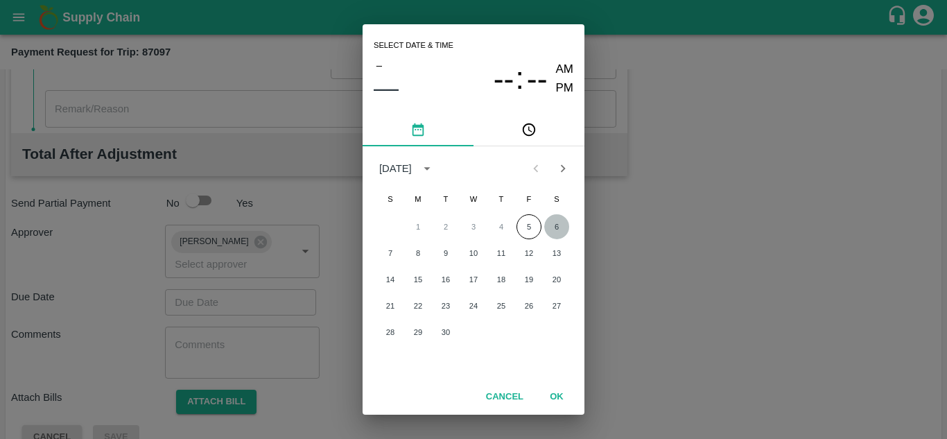
click at [557, 220] on button "6" at bounding box center [556, 226] width 25 height 25
type input "[DATE] 12:00 AM"
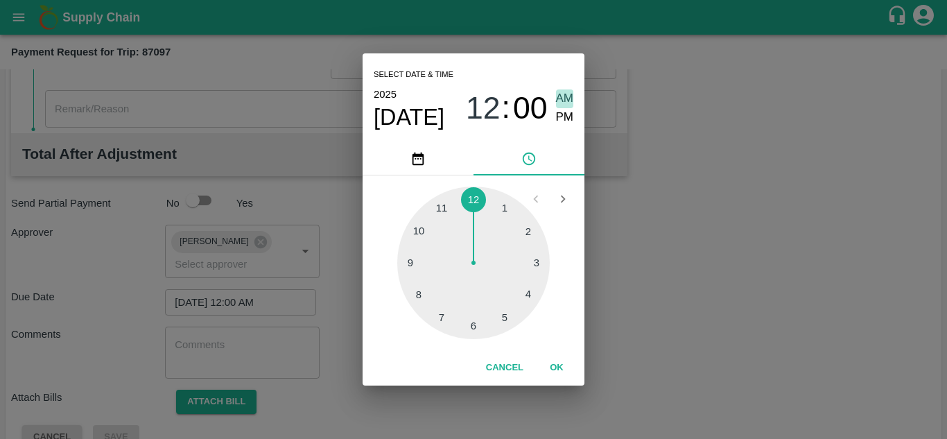
click at [566, 99] on span "AM" at bounding box center [565, 98] width 18 height 19
click at [559, 367] on button "OK" at bounding box center [556, 368] width 44 height 24
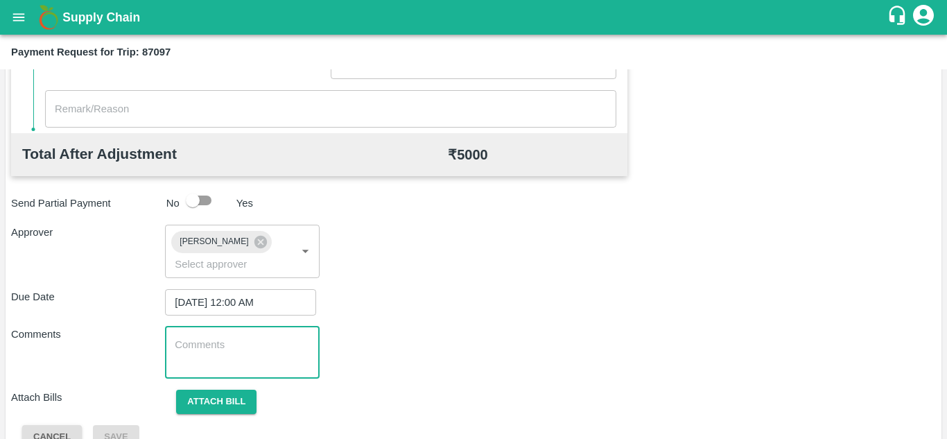
click at [202, 345] on textarea at bounding box center [242, 352] width 134 height 29
paste textarea "Transport Bill"
type textarea "Transport Bill"
click at [527, 360] on div "Comments Transport Bill x ​" at bounding box center [473, 352] width 924 height 52
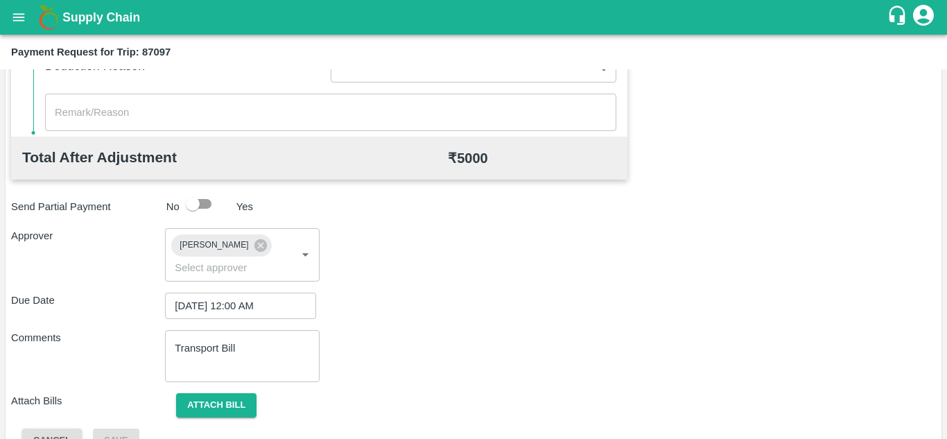
scroll to position [657, 0]
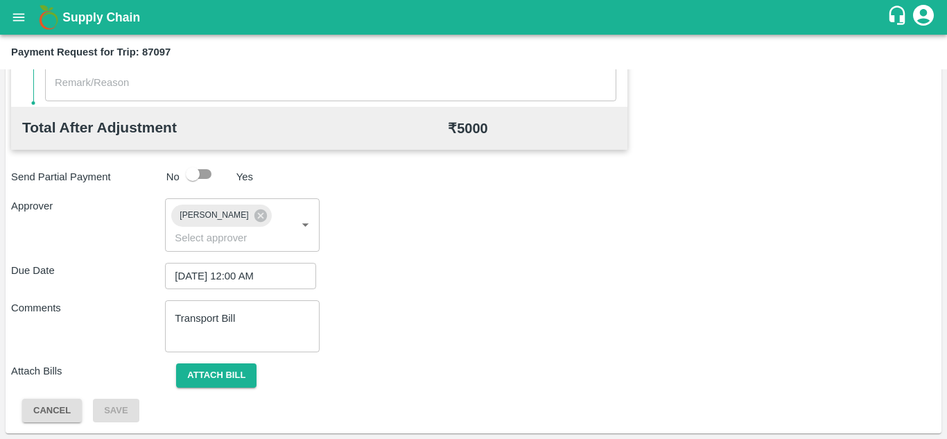
click at [446, 245] on div "Approver Prasad Waghade ​" at bounding box center [473, 224] width 924 height 53
click at [225, 375] on button "Attach bill" at bounding box center [216, 375] width 80 height 24
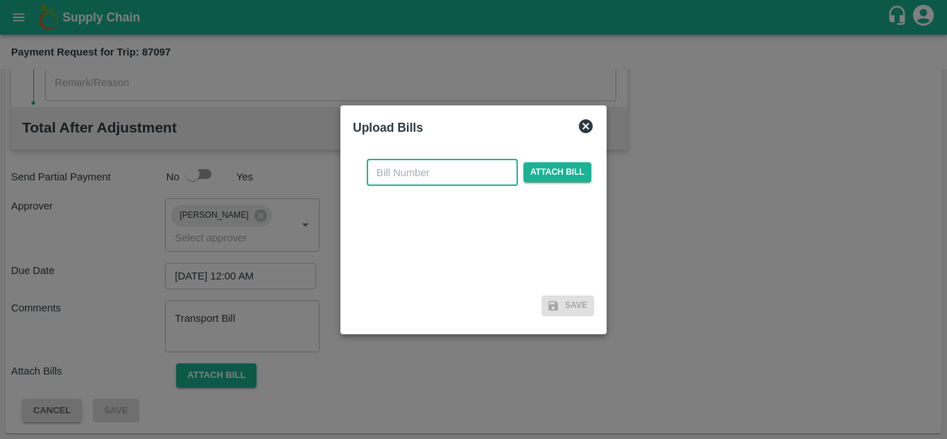
click at [392, 170] on input "text" at bounding box center [442, 172] width 151 height 26
type input "863"
click at [561, 164] on span "Attach bill" at bounding box center [557, 172] width 68 height 20
click at [0, 0] on input "Attach bill" at bounding box center [0, 0] width 0 height 0
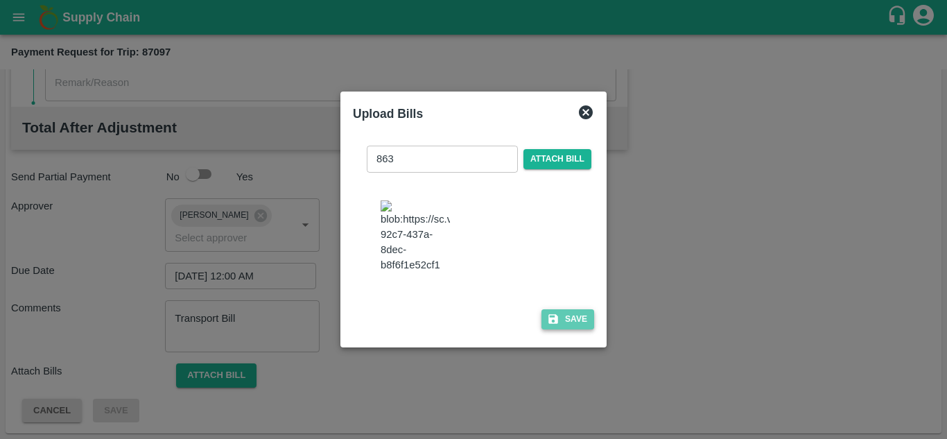
click at [579, 326] on button "Save" at bounding box center [567, 319] width 53 height 20
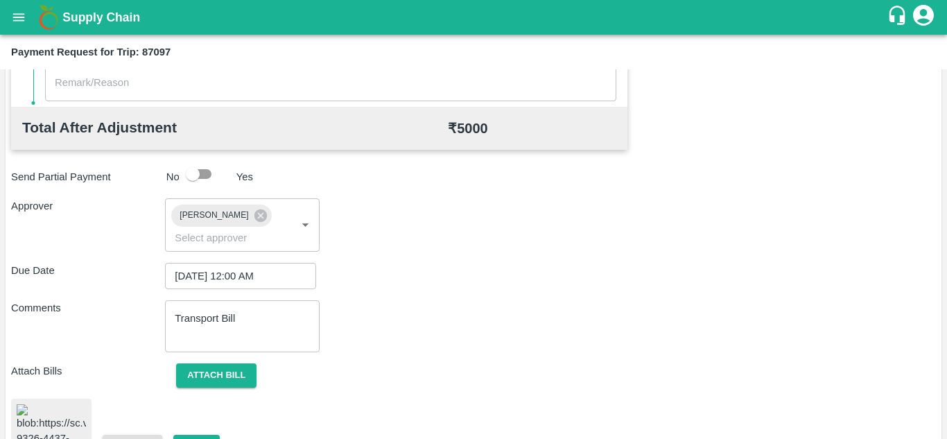
scroll to position [750, 0]
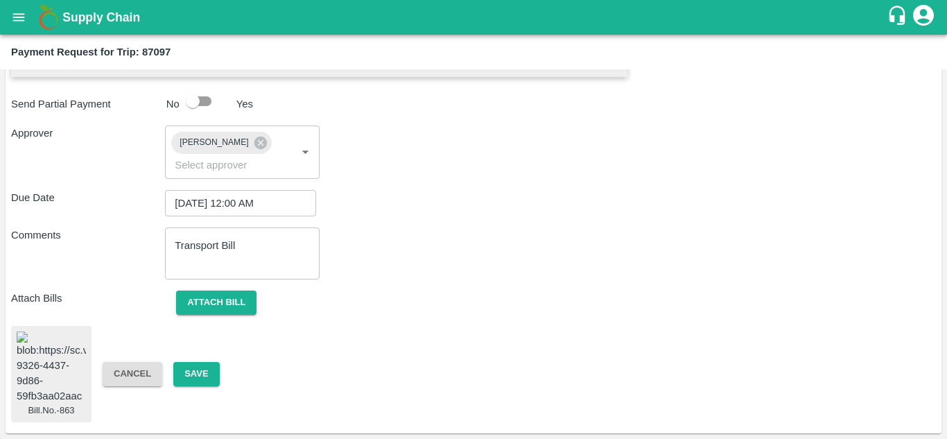
click at [47, 352] on img at bounding box center [51, 367] width 69 height 73
click at [193, 362] on button "Save" at bounding box center [196, 374] width 46 height 24
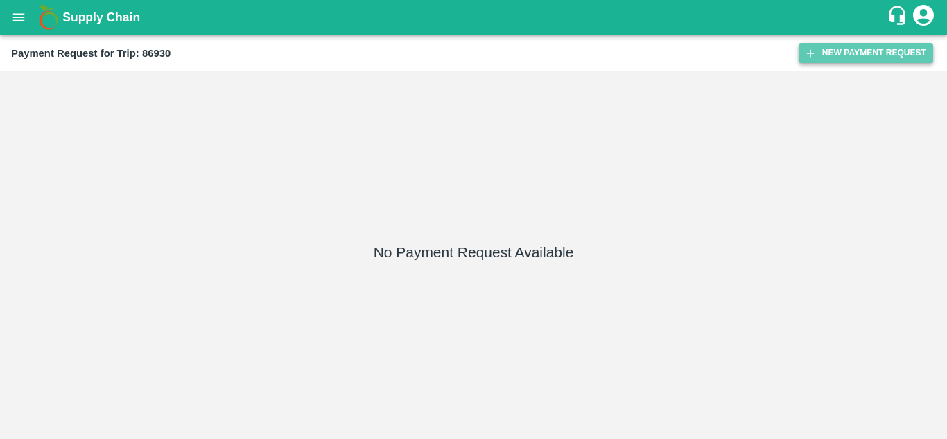
click at [856, 53] on button "New Payment Request" at bounding box center [865, 53] width 134 height 20
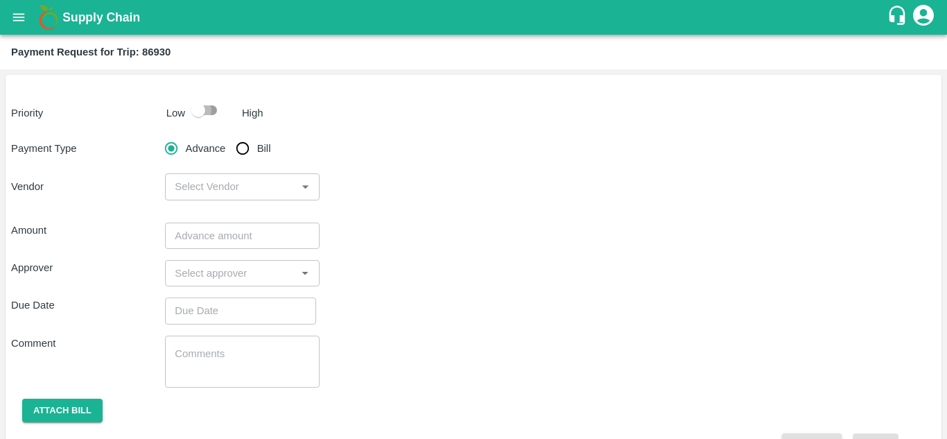
click at [206, 101] on input "checkbox" at bounding box center [198, 110] width 79 height 26
checkbox input "true"
click at [240, 143] on input "Bill" at bounding box center [243, 148] width 28 height 28
radio input "true"
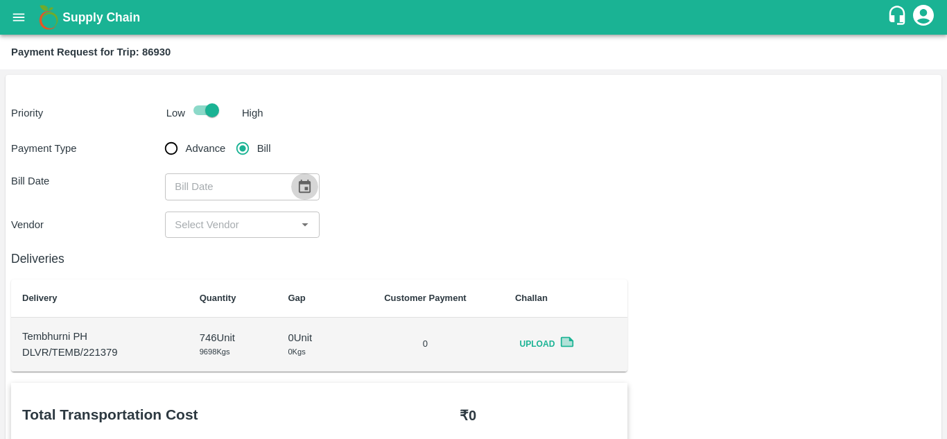
click at [304, 192] on icon "Choose date" at bounding box center [305, 185] width 12 height 13
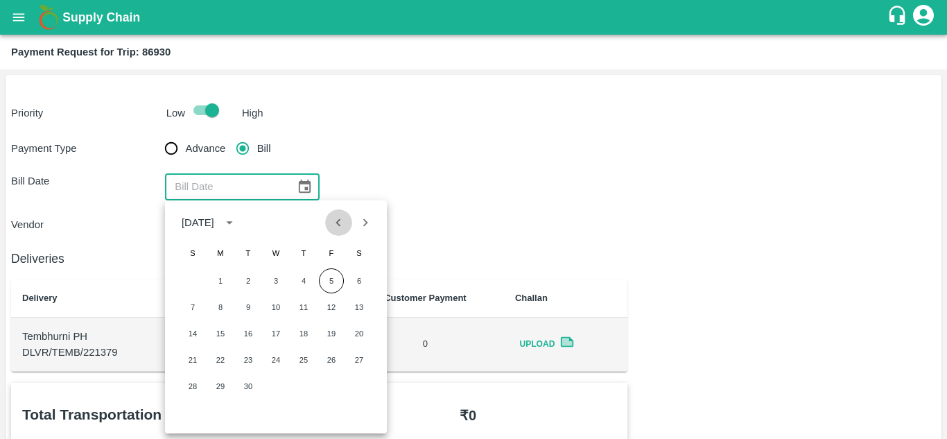
click at [340, 225] on icon "Previous month" at bounding box center [338, 222] width 5 height 8
click at [307, 384] on button "28" at bounding box center [303, 386] width 25 height 25
type input "[DATE]"
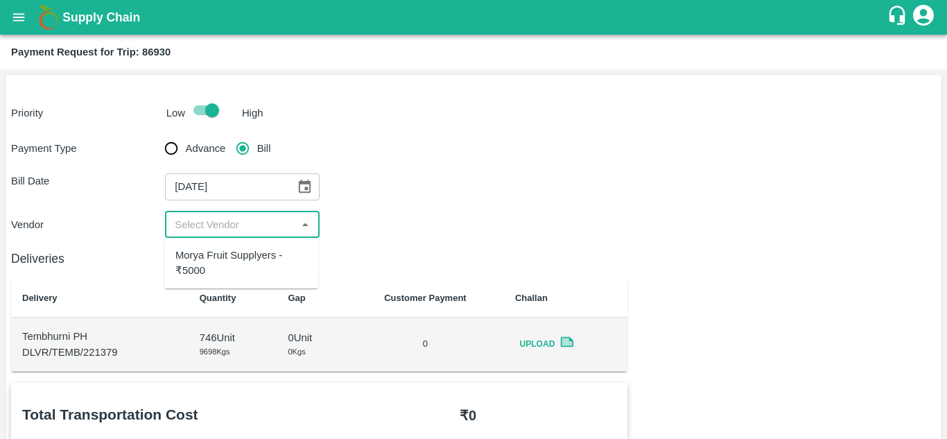
click at [239, 229] on input "input" at bounding box center [230, 225] width 123 height 18
click at [239, 251] on div "Morya Fruit Supplyers - ₹5000" at bounding box center [241, 262] width 132 height 31
type input "Morya Fruit Supplyers - ₹5000"
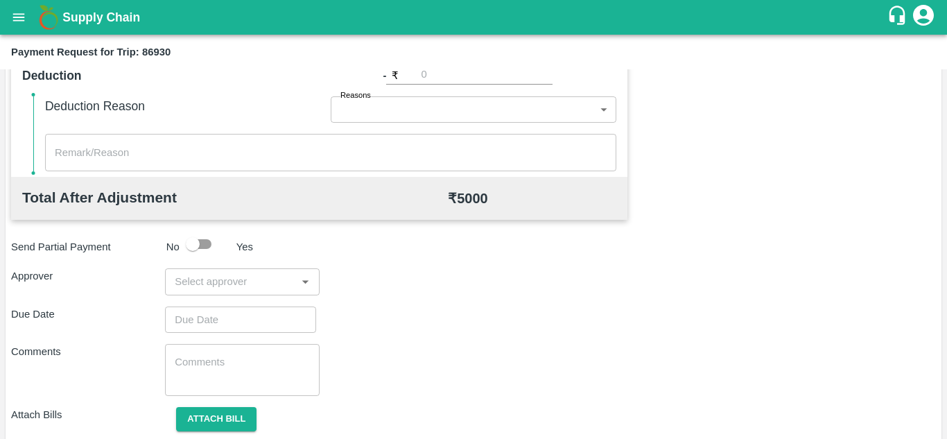
scroll to position [631, 0]
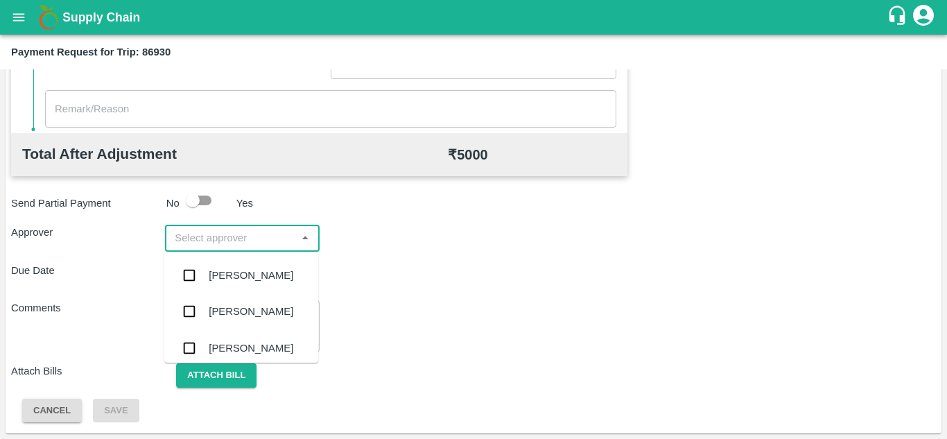
click at [184, 238] on input "input" at bounding box center [230, 238] width 123 height 18
type input "PRASA"
click at [213, 275] on div "[PERSON_NAME]" at bounding box center [251, 275] width 85 height 15
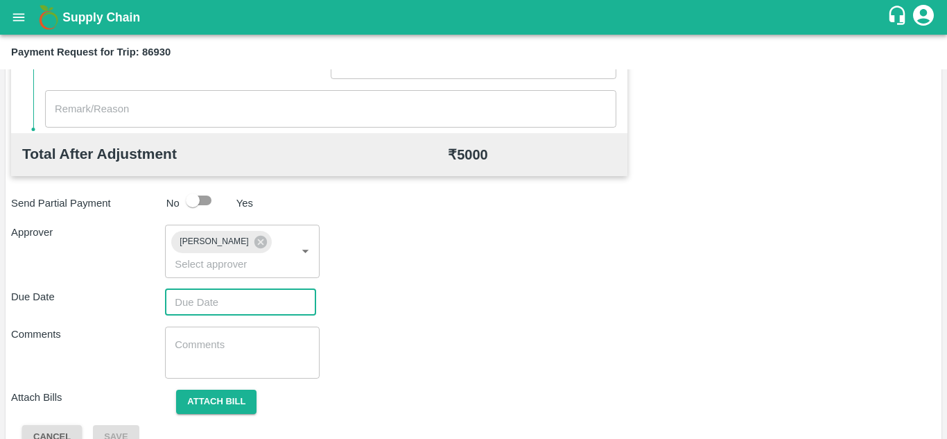
type input "DD/MM/YYYY hh:mm aa"
click at [212, 299] on input "DD/MM/YYYY hh:mm aa" at bounding box center [235, 302] width 141 height 26
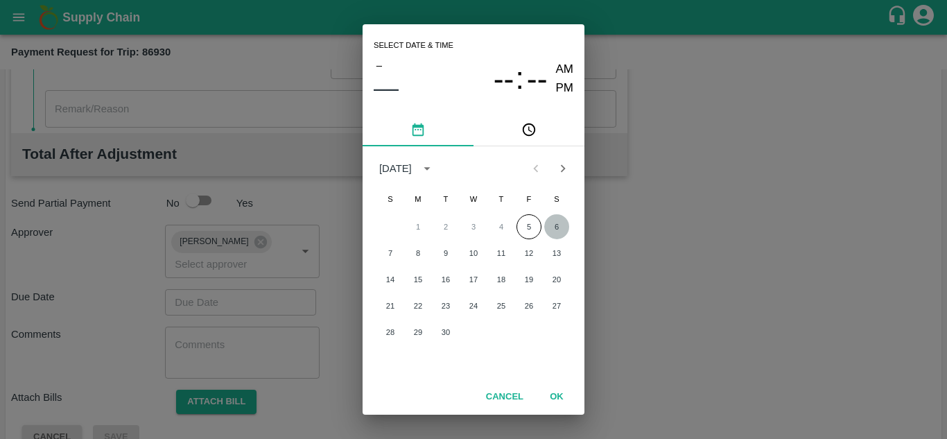
click at [552, 222] on button "6" at bounding box center [556, 226] width 25 height 25
type input "[DATE] 12:00 AM"
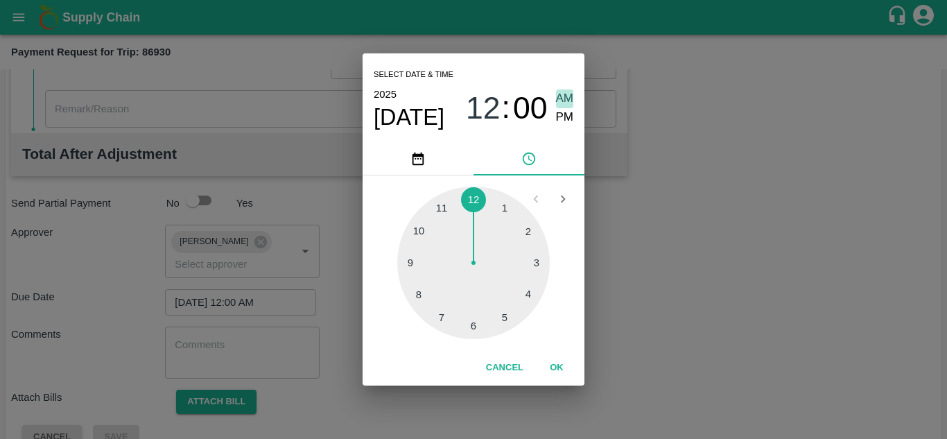
click at [560, 95] on span "AM" at bounding box center [565, 98] width 18 height 19
click at [559, 367] on button "OK" at bounding box center [556, 368] width 44 height 24
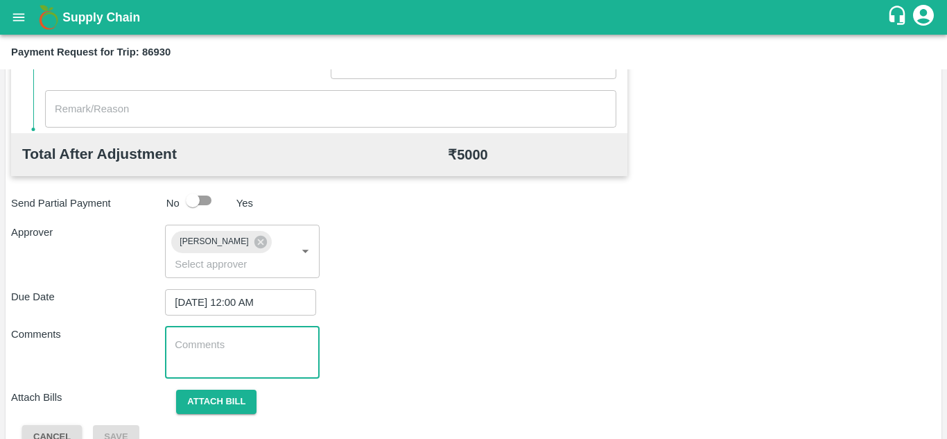
click at [202, 354] on textarea at bounding box center [242, 352] width 134 height 29
paste textarea "Transport Bill"
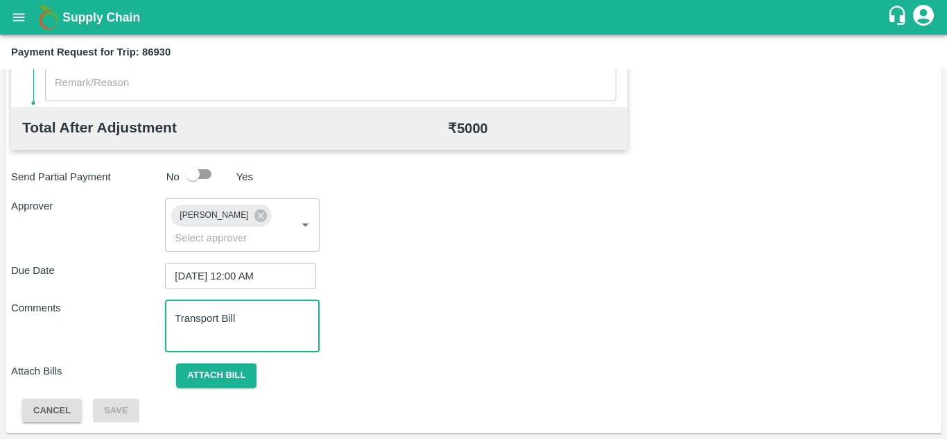
type textarea "Transport Bill"
click at [439, 328] on div "Comments Transport Bill x ​" at bounding box center [473, 326] width 924 height 52
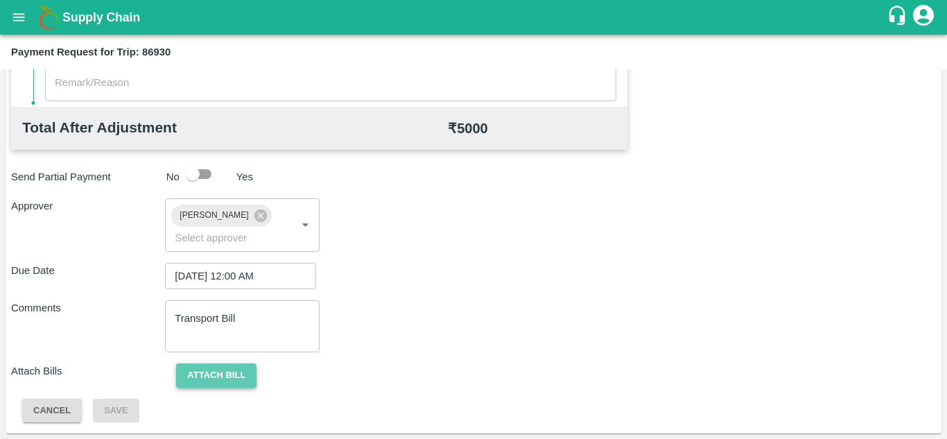
click at [216, 372] on button "Attach bill" at bounding box center [216, 375] width 80 height 24
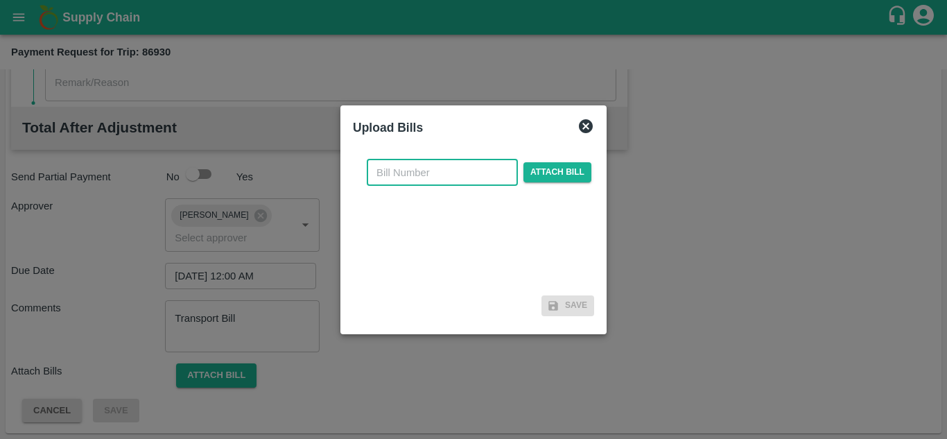
click at [381, 173] on input "text" at bounding box center [442, 172] width 151 height 26
type input "832"
click at [559, 168] on span "Attach bill" at bounding box center [557, 172] width 68 height 20
click at [0, 0] on input "Attach bill" at bounding box center [0, 0] width 0 height 0
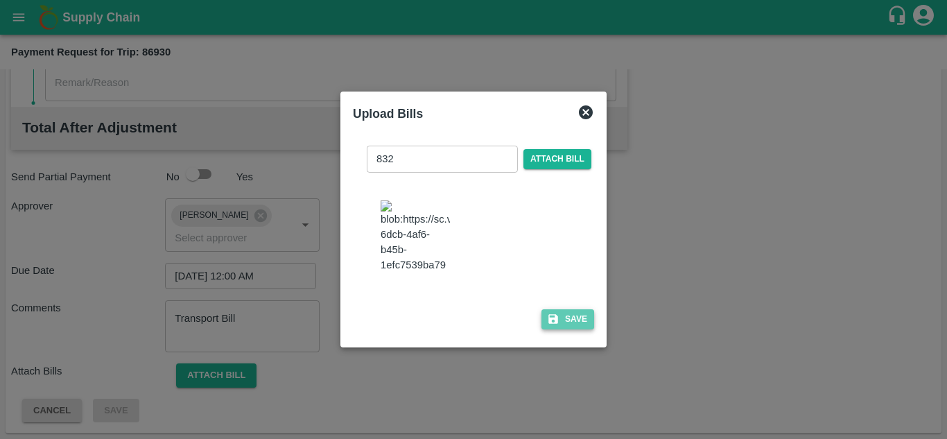
click at [576, 324] on button "Save" at bounding box center [567, 319] width 53 height 20
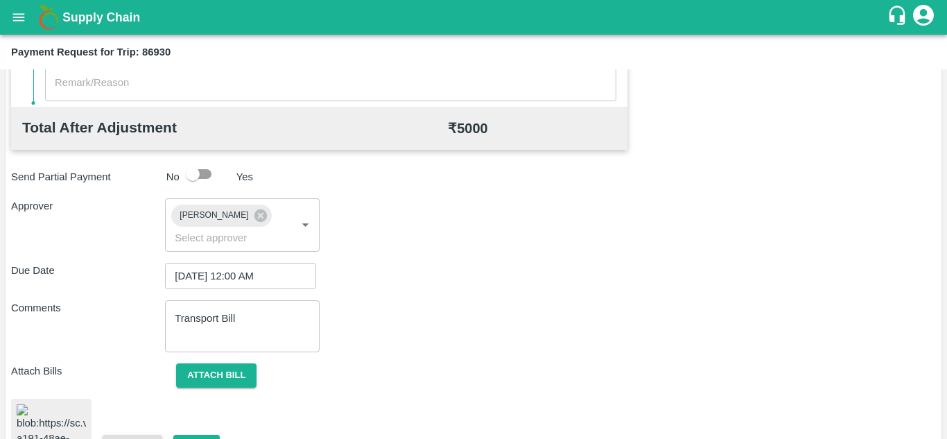
scroll to position [737, 0]
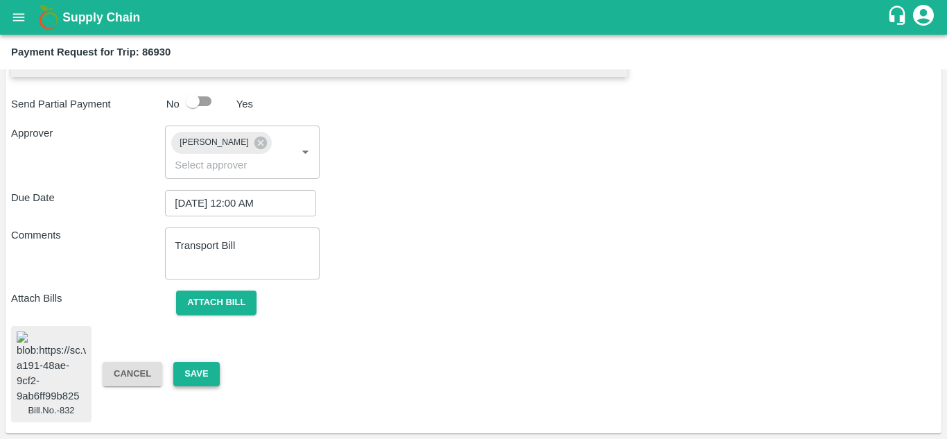
click at [188, 371] on button "Save" at bounding box center [196, 374] width 46 height 24
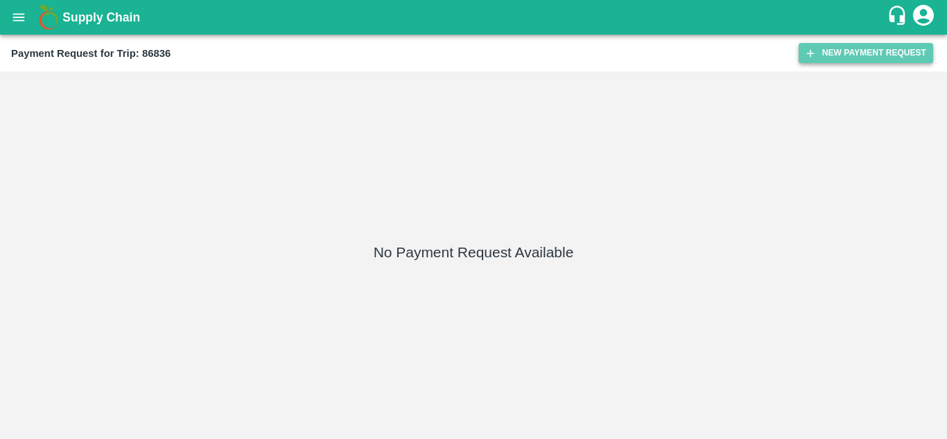
click at [850, 49] on button "New Payment Request" at bounding box center [865, 53] width 134 height 20
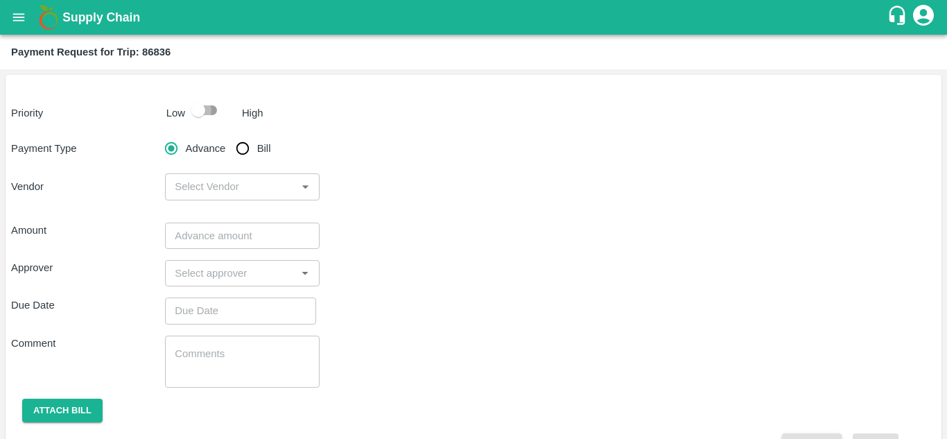
click at [209, 114] on input "checkbox" at bounding box center [198, 110] width 79 height 26
checkbox input "true"
click at [244, 149] on input "Bill" at bounding box center [243, 148] width 28 height 28
radio input "true"
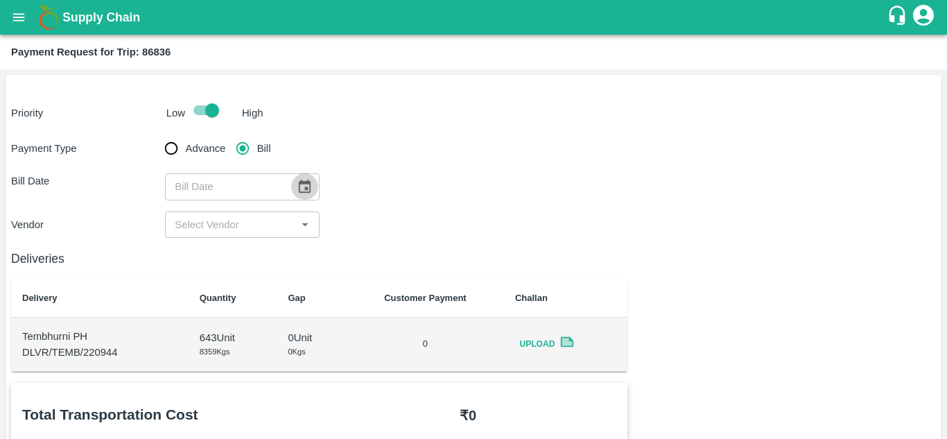
click at [306, 199] on button "Choose date" at bounding box center [304, 186] width 26 height 26
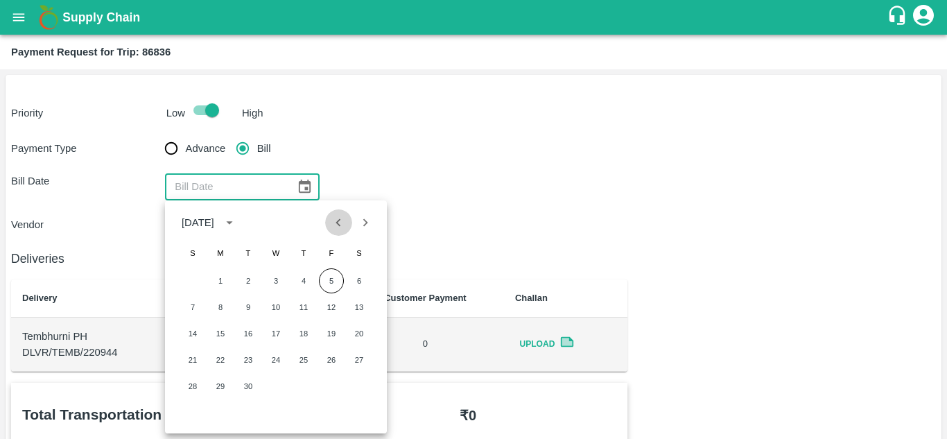
click at [342, 229] on icon "Previous month" at bounding box center [338, 222] width 15 height 15
click at [306, 385] on button "28" at bounding box center [303, 386] width 25 height 25
type input "[DATE]"
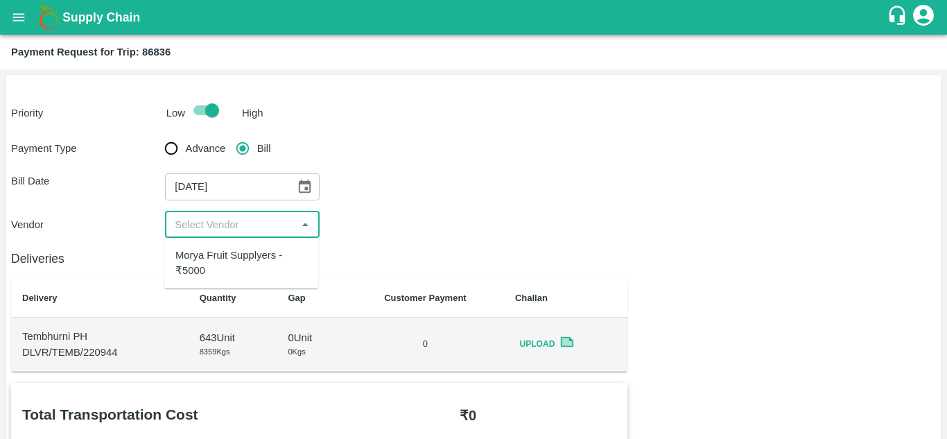
click at [229, 229] on input "input" at bounding box center [230, 225] width 123 height 18
click at [223, 270] on div "Morya Fruit Supplyers - ₹5000" at bounding box center [241, 262] width 132 height 31
type input "Morya Fruit Supplyers - ₹5000"
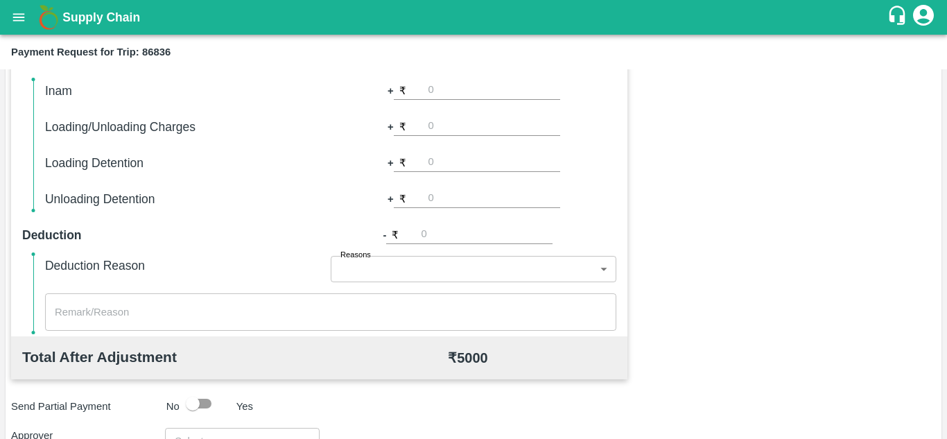
scroll to position [631, 0]
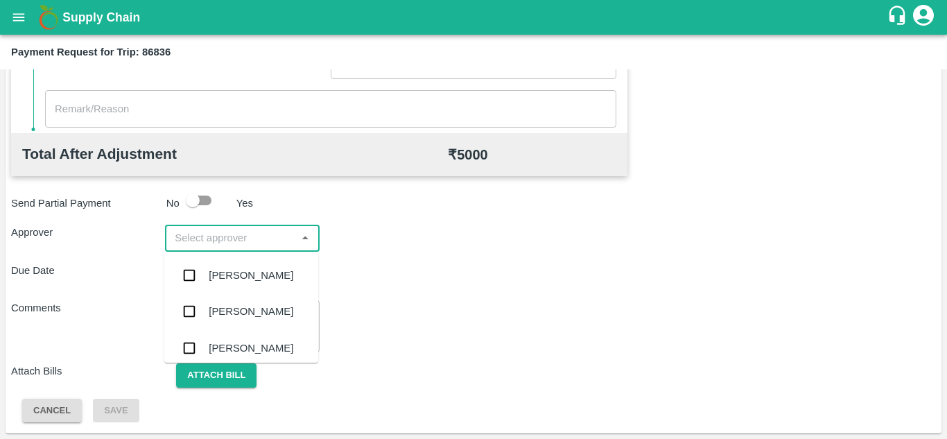
click at [202, 244] on input "input" at bounding box center [230, 238] width 123 height 18
type input "PRASA"
click at [240, 274] on div "[PERSON_NAME]" at bounding box center [251, 275] width 85 height 15
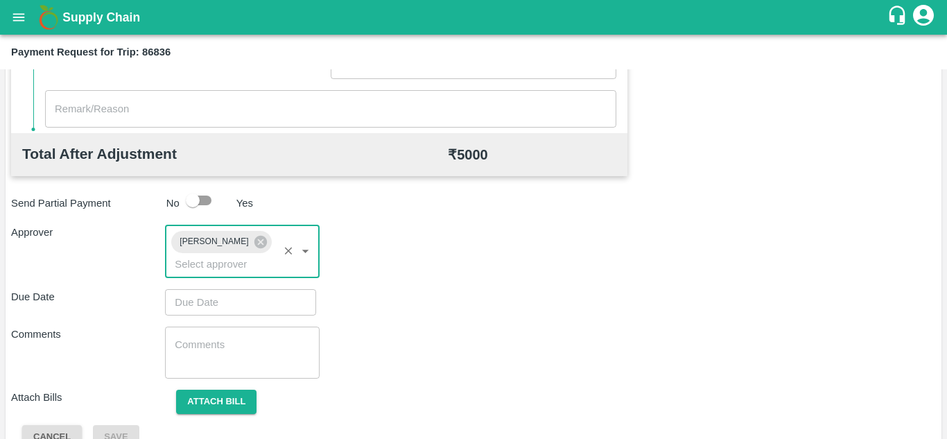
type input "DD/MM/YYYY hh:mm aa"
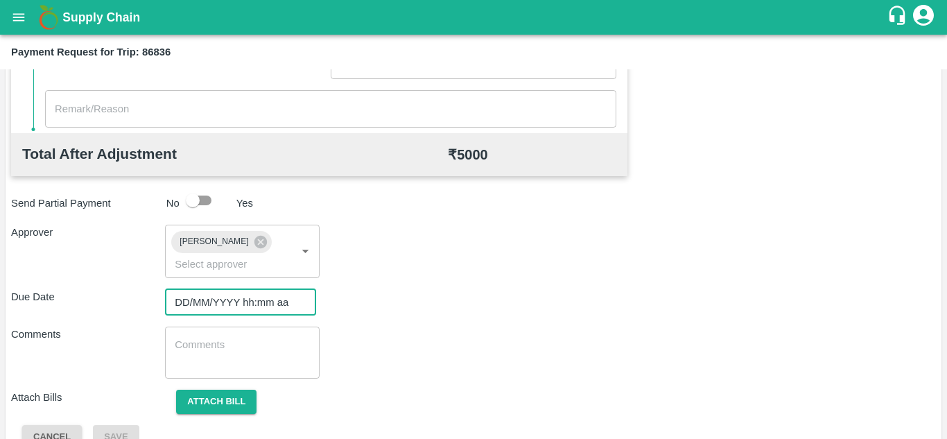
click at [195, 305] on input "DD/MM/YYYY hh:mm aa" at bounding box center [235, 302] width 141 height 26
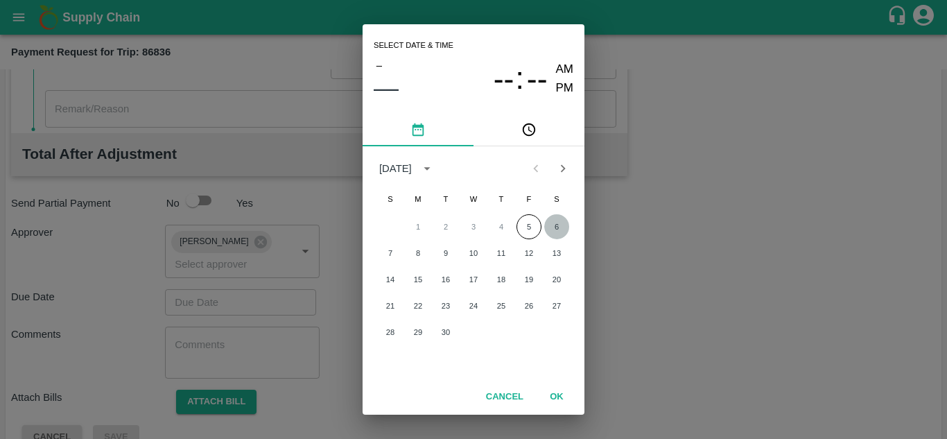
click at [556, 225] on button "6" at bounding box center [556, 226] width 25 height 25
type input "[DATE] 12:00 AM"
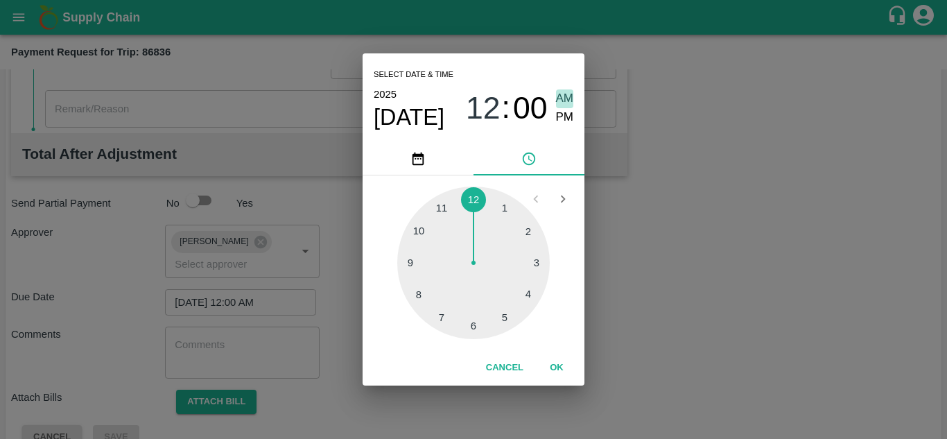
click at [560, 96] on span "AM" at bounding box center [565, 98] width 18 height 19
click at [556, 369] on button "OK" at bounding box center [556, 368] width 44 height 24
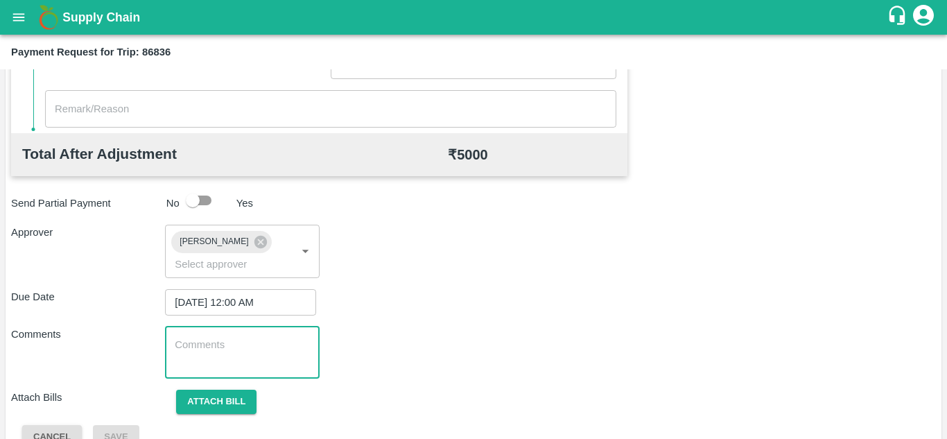
click at [219, 361] on textarea at bounding box center [242, 352] width 134 height 29
paste textarea "Transport Bill"
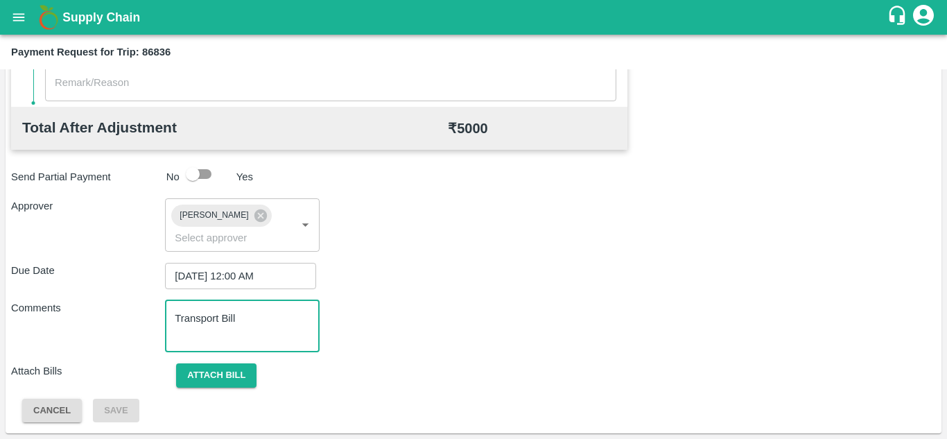
type textarea "Transport Bill"
click at [448, 252] on div "Total Transportation Cost ₹ 5000 Advance payment - ₹ Additional Charges(+) Inam…" at bounding box center [473, 74] width 924 height 697
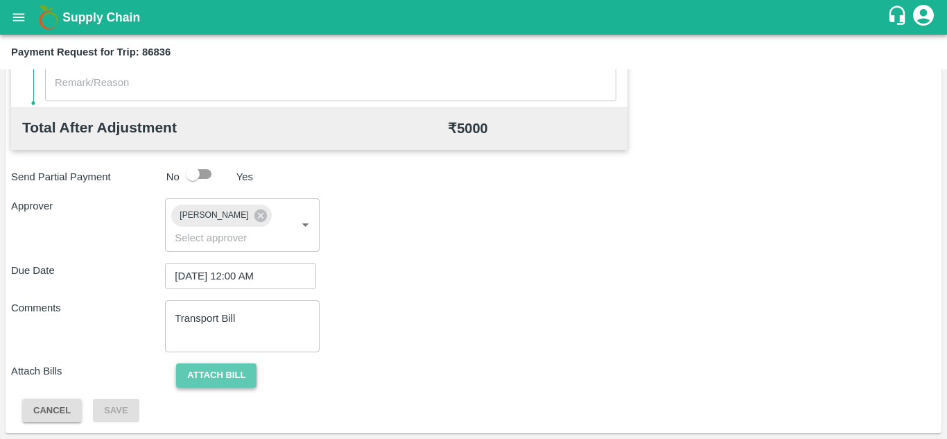
click at [208, 373] on button "Attach bill" at bounding box center [216, 375] width 80 height 24
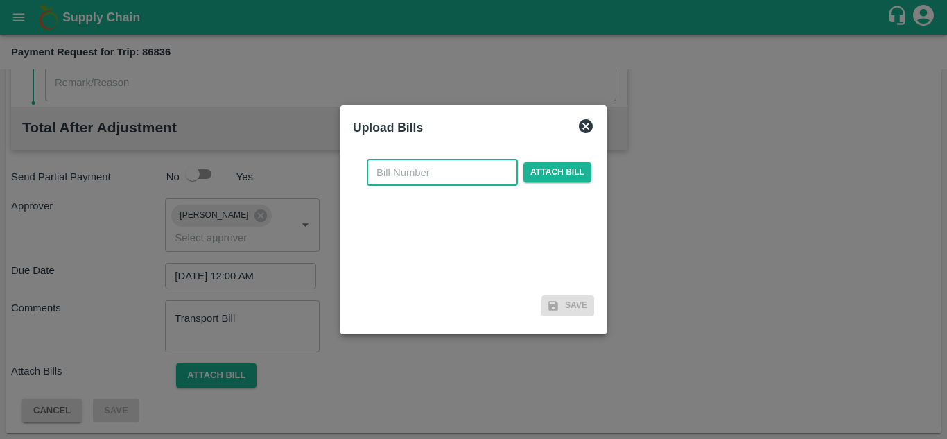
click at [406, 164] on input "text" at bounding box center [442, 172] width 151 height 26
type input "834"
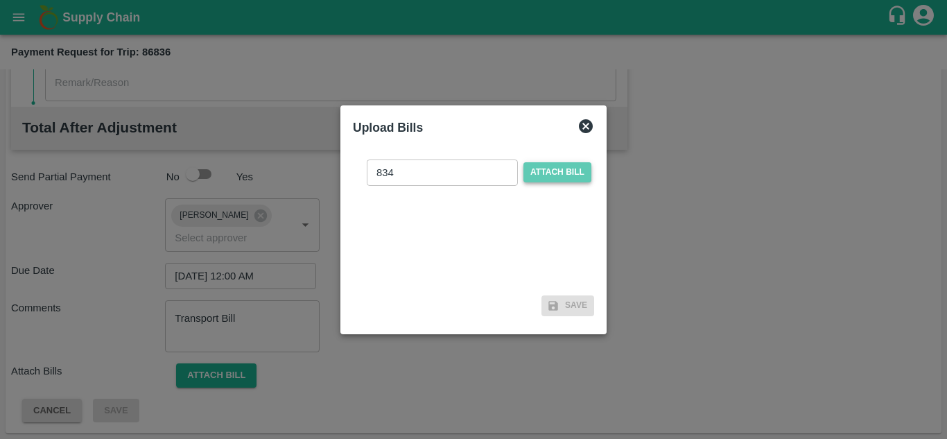
click at [553, 177] on span "Attach bill" at bounding box center [557, 172] width 68 height 20
click at [0, 0] on input "Attach bill" at bounding box center [0, 0] width 0 height 0
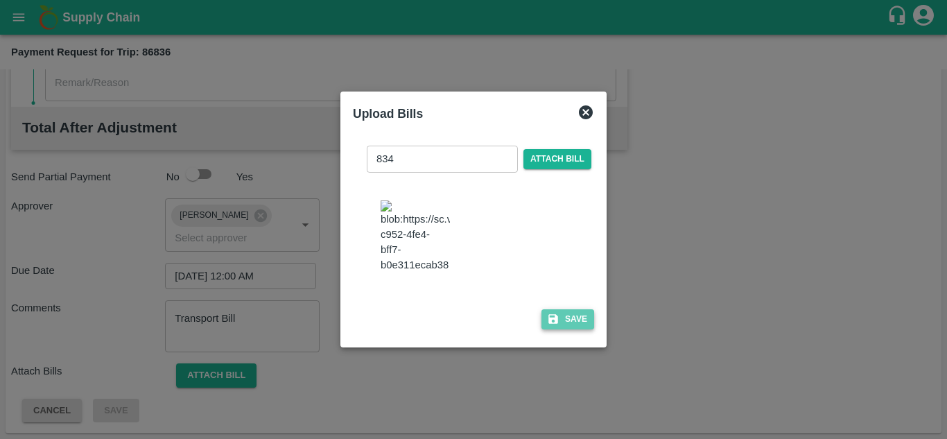
click at [579, 319] on button "Save" at bounding box center [567, 319] width 53 height 20
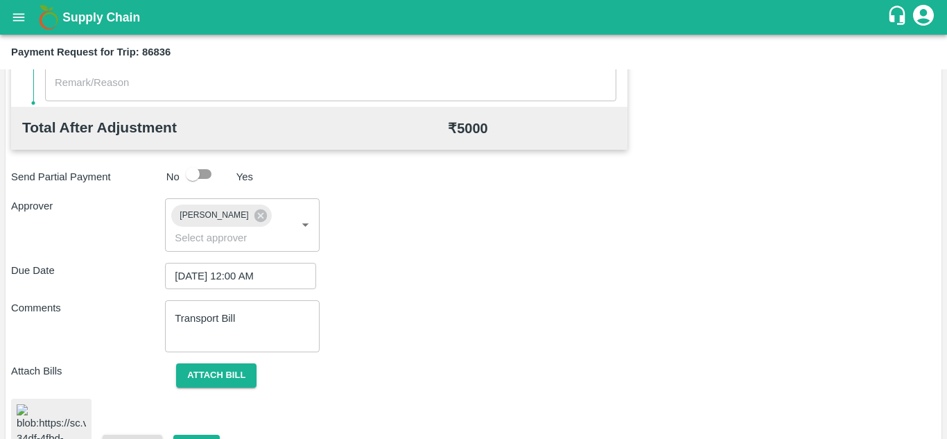
scroll to position [738, 0]
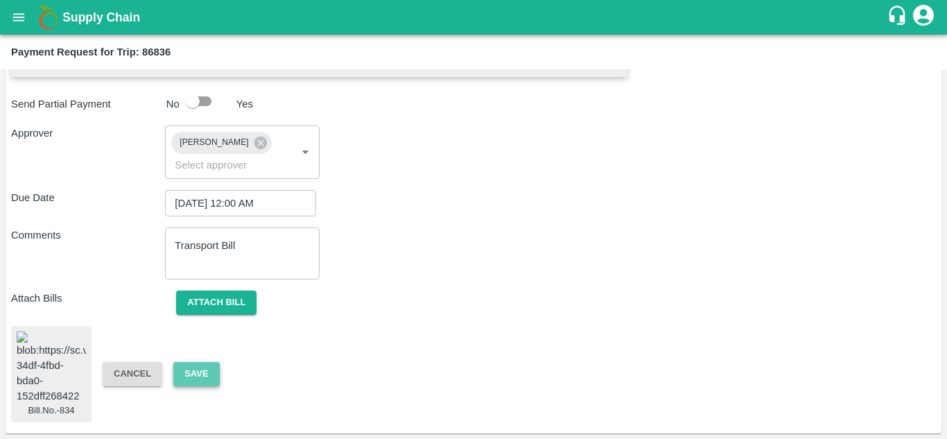
click at [189, 364] on button "Save" at bounding box center [196, 374] width 46 height 24
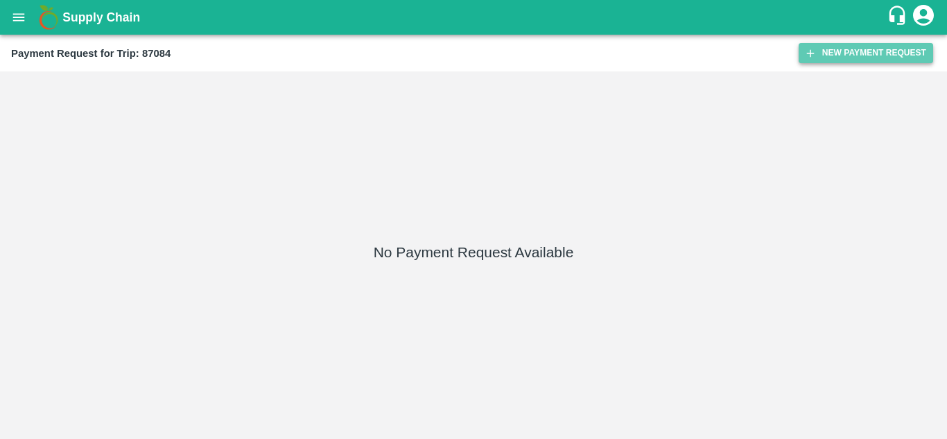
click at [857, 48] on button "New Payment Request" at bounding box center [865, 53] width 134 height 20
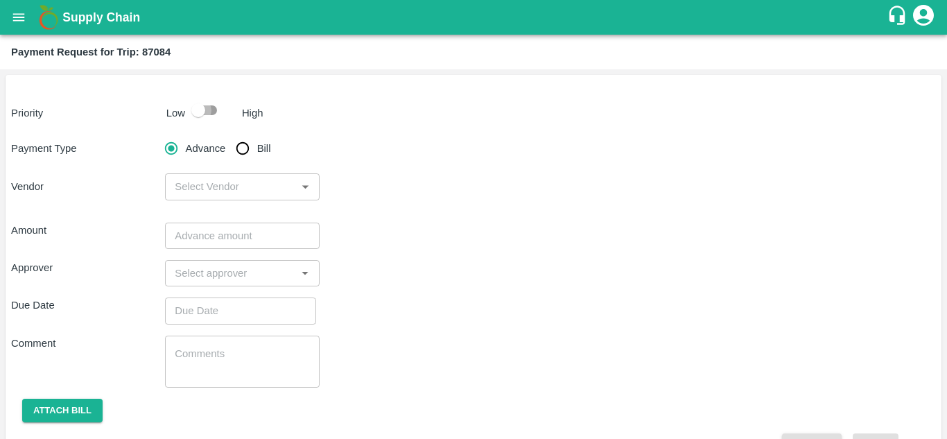
click at [206, 104] on input "checkbox" at bounding box center [198, 110] width 79 height 26
checkbox input "true"
click at [243, 146] on input "Bill" at bounding box center [243, 148] width 28 height 28
radio input "true"
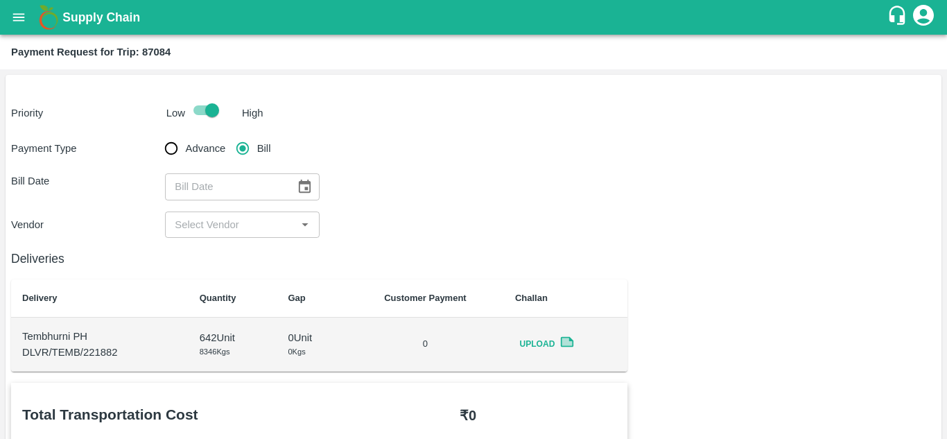
click at [306, 181] on icon "Choose date" at bounding box center [304, 186] width 15 height 15
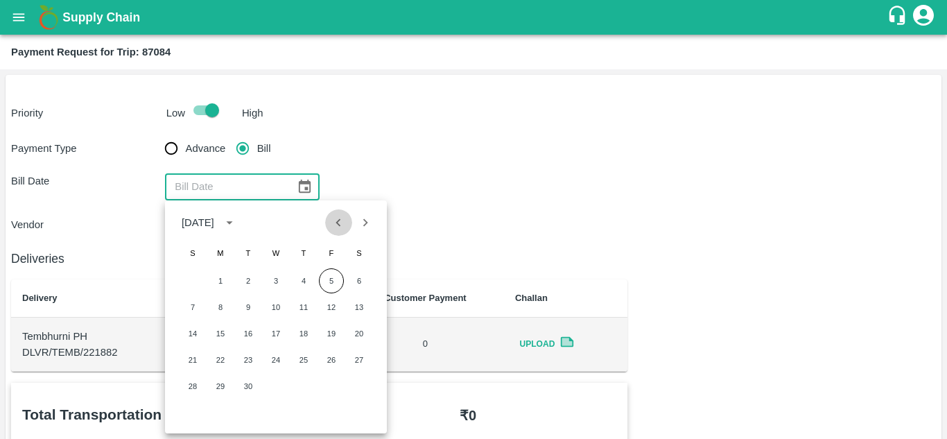
click at [343, 221] on icon "Previous month" at bounding box center [338, 222] width 15 height 15
click at [358, 384] on button "30" at bounding box center [359, 386] width 25 height 25
type input "30/08/2025"
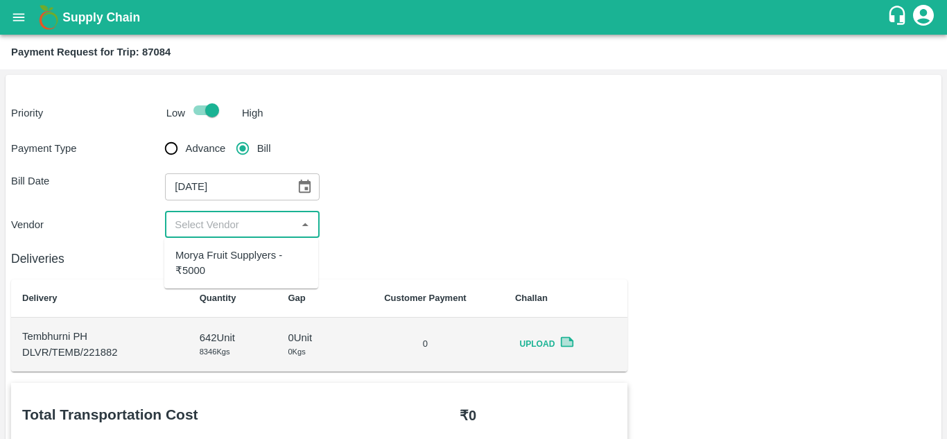
click at [250, 216] on input "input" at bounding box center [230, 225] width 123 height 18
click at [228, 258] on div "Morya Fruit Supplyers - ₹5000" at bounding box center [241, 262] width 132 height 31
type input "Morya Fruit Supplyers - ₹5000"
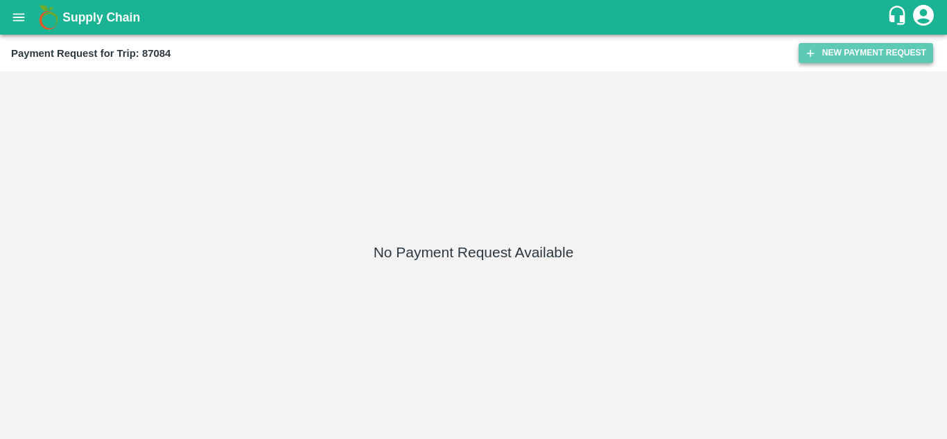
click at [868, 58] on button "New Payment Request" at bounding box center [865, 53] width 134 height 20
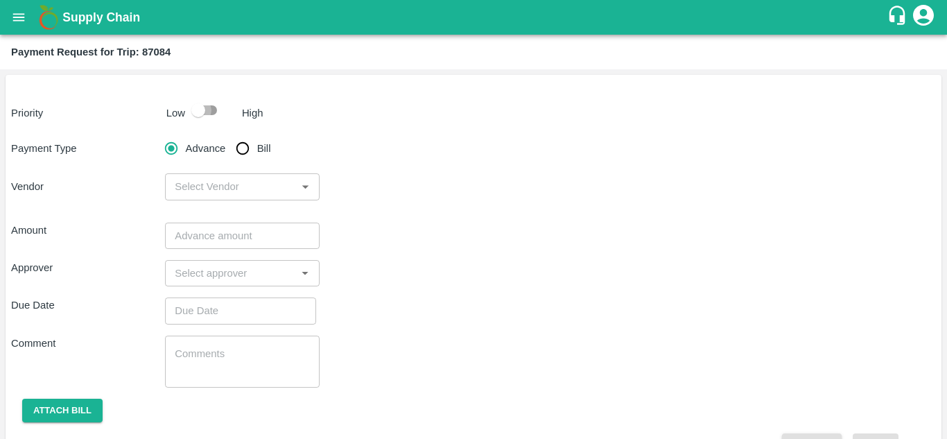
click at [211, 106] on input "checkbox" at bounding box center [198, 110] width 79 height 26
checkbox input "true"
click at [244, 150] on input "Bill" at bounding box center [243, 148] width 28 height 28
radio input "true"
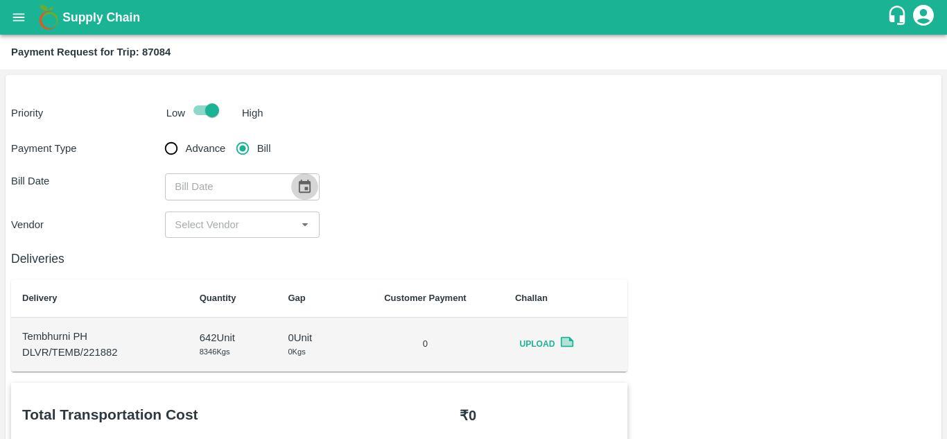
click at [305, 191] on icon "Choose date" at bounding box center [304, 186] width 15 height 15
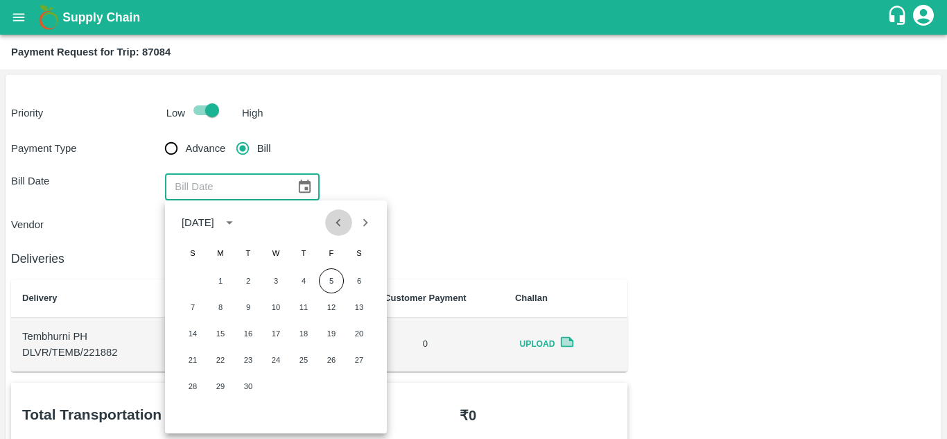
click at [337, 227] on icon "Previous month" at bounding box center [338, 222] width 15 height 15
click at [368, 384] on button "30" at bounding box center [359, 386] width 25 height 25
type input "30/08/2025"
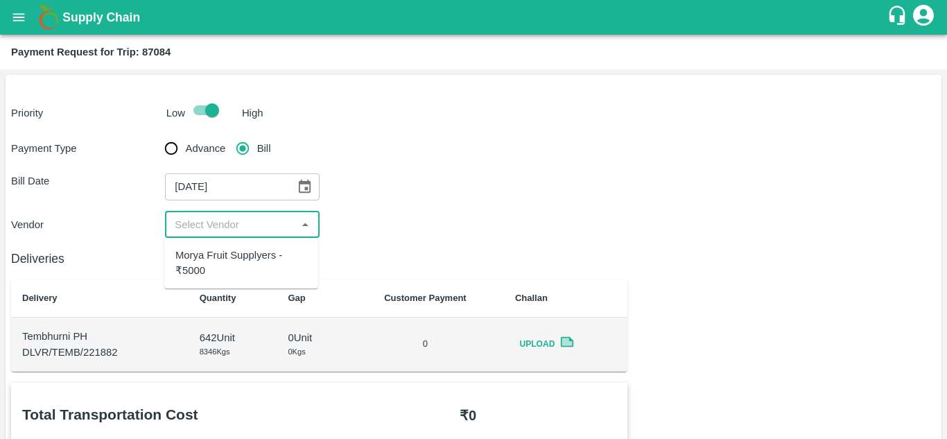
click at [229, 232] on input "input" at bounding box center [230, 225] width 123 height 18
click at [211, 260] on div "Morya Fruit Supplyers - ₹5000" at bounding box center [241, 262] width 132 height 31
type input "Morya Fruit Supplyers - ₹5000"
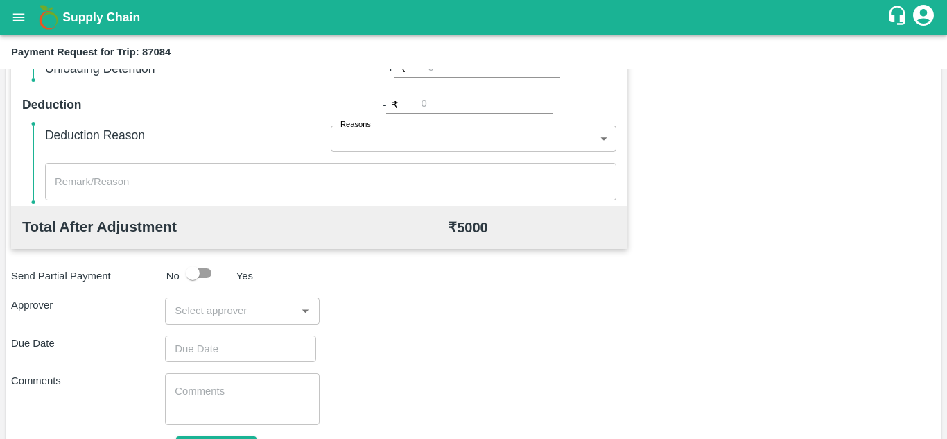
scroll to position [559, 0]
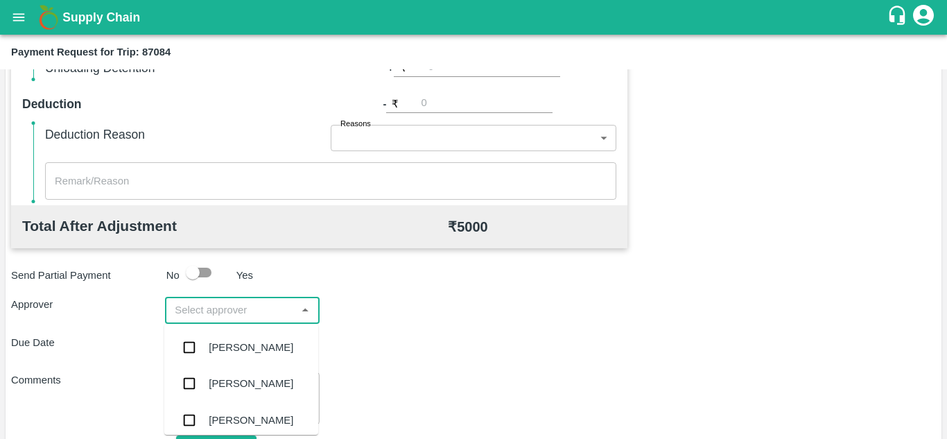
click at [245, 309] on input "input" at bounding box center [230, 310] width 123 height 18
type input "PRASA"
click at [271, 342] on div "[PERSON_NAME]" at bounding box center [251, 347] width 85 height 15
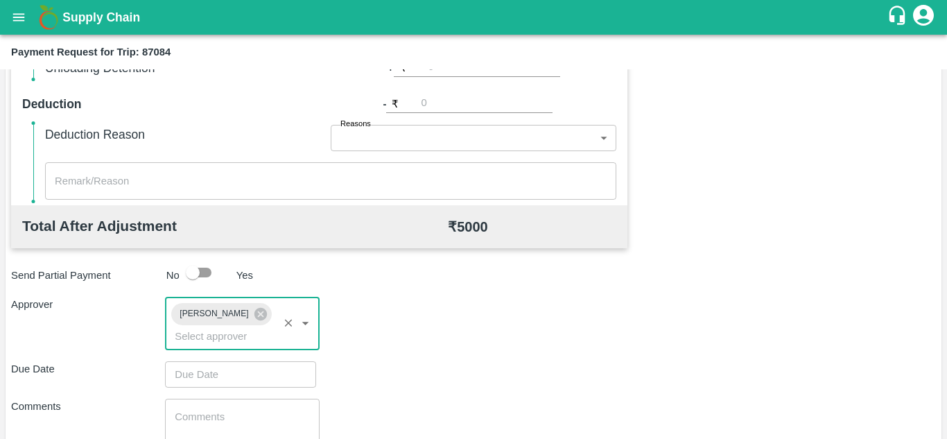
type input "DD/MM/YYYY hh:mm aa"
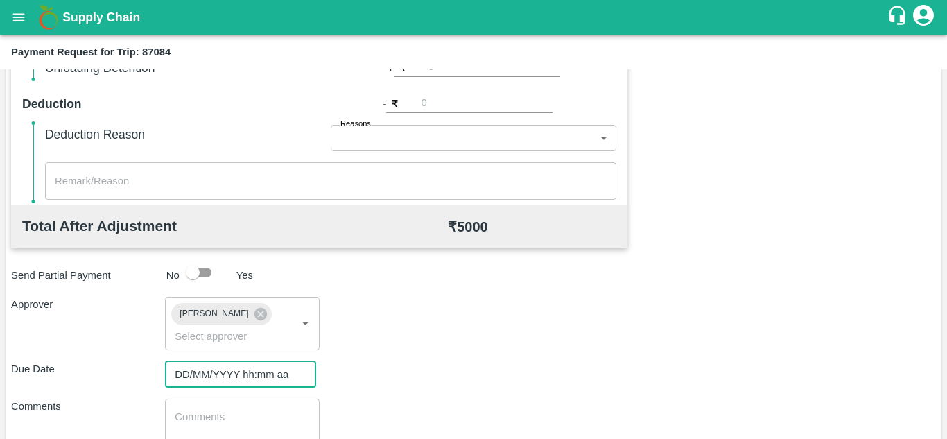
click at [200, 369] on input "DD/MM/YYYY hh:mm aa" at bounding box center [235, 374] width 141 height 26
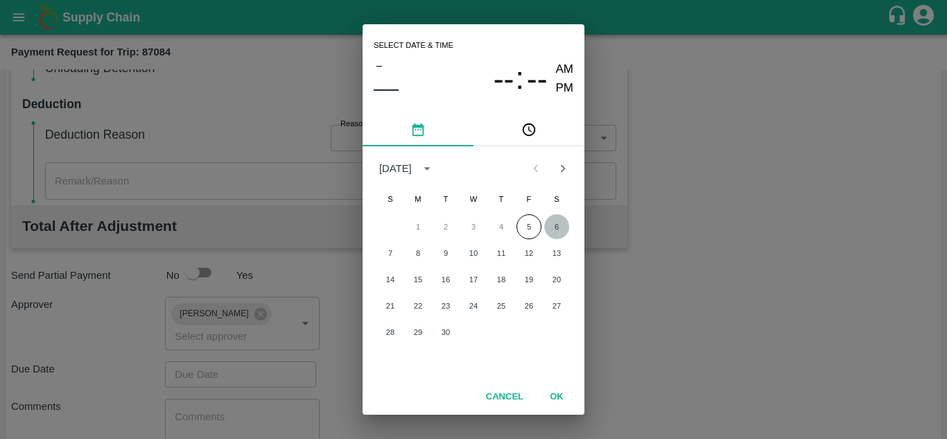
click at [551, 225] on button "6" at bounding box center [556, 226] width 25 height 25
type input "[DATE] 12:00 AM"
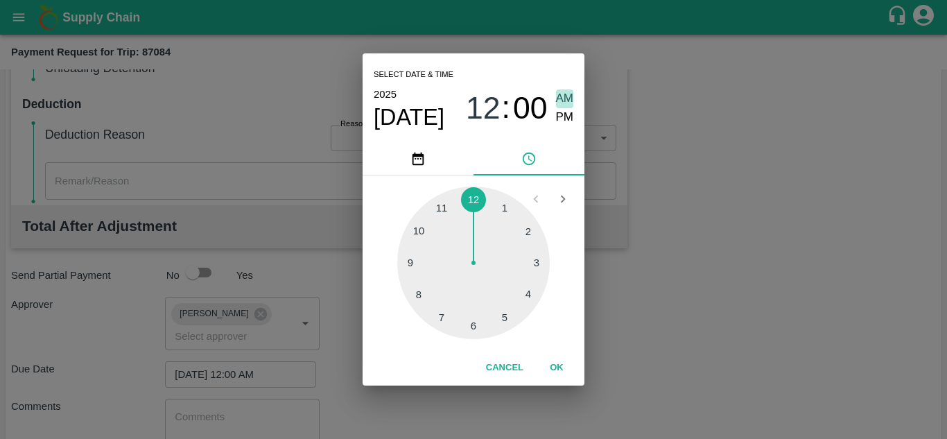
click at [564, 98] on span "AM" at bounding box center [565, 98] width 18 height 19
click at [556, 368] on button "OK" at bounding box center [556, 368] width 44 height 24
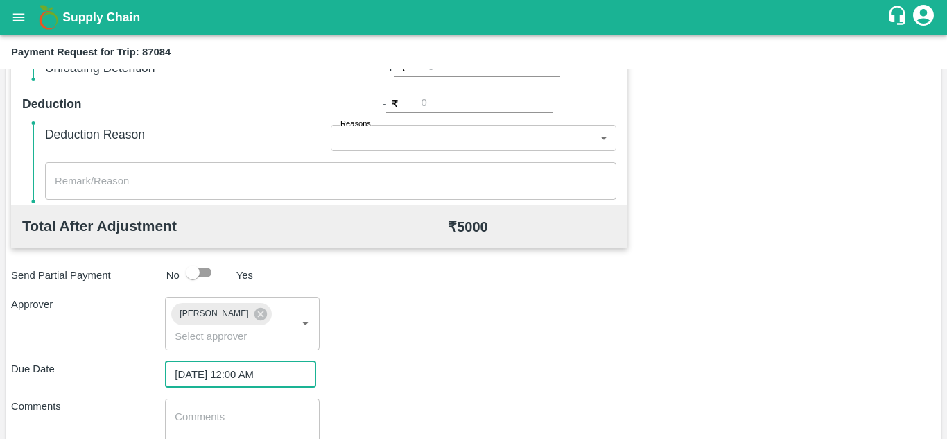
scroll to position [657, 0]
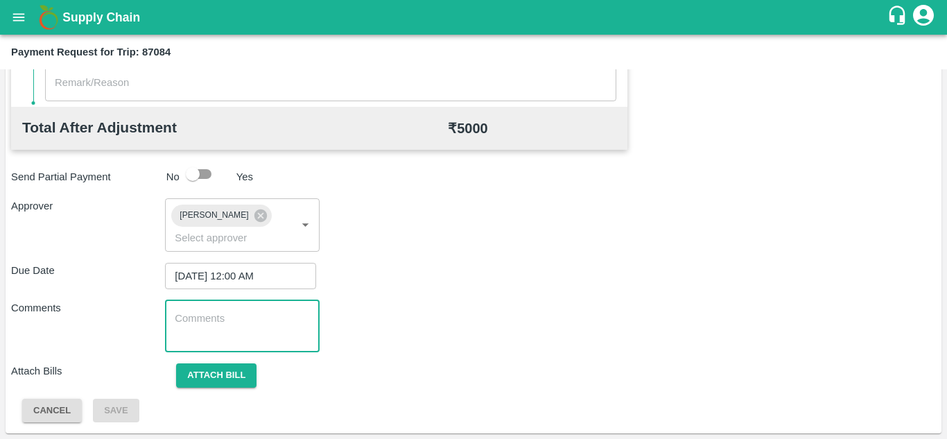
click at [195, 322] on textarea at bounding box center [242, 325] width 134 height 29
paste textarea "Transport Bill"
type textarea "Transport Bill"
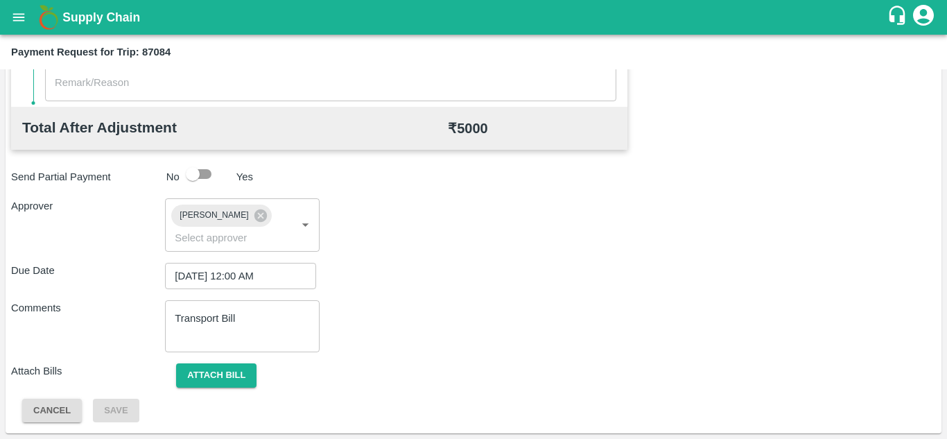
click at [417, 324] on div "Comments Transport Bill x ​" at bounding box center [473, 326] width 924 height 52
click at [444, 281] on div "Due Date 06/09/2025 12:00 AM ​" at bounding box center [473, 276] width 924 height 26
click at [214, 373] on button "Attach bill" at bounding box center [216, 375] width 80 height 24
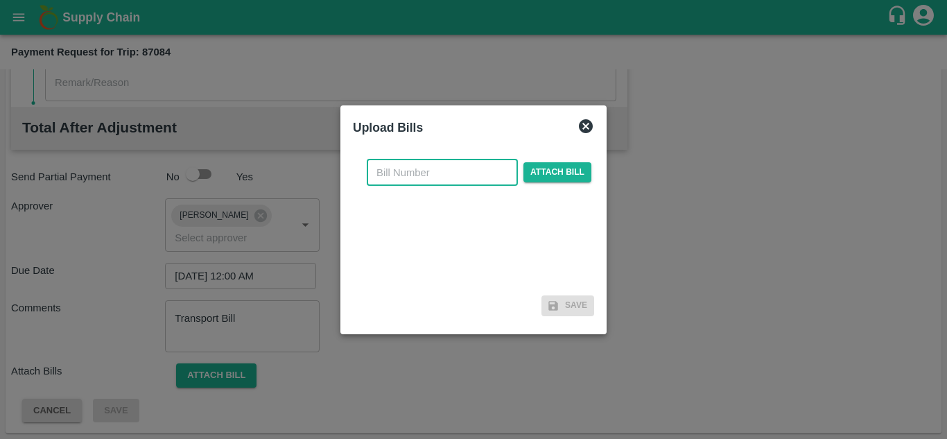
click at [402, 169] on input "text" at bounding box center [442, 172] width 151 height 26
type input "837"
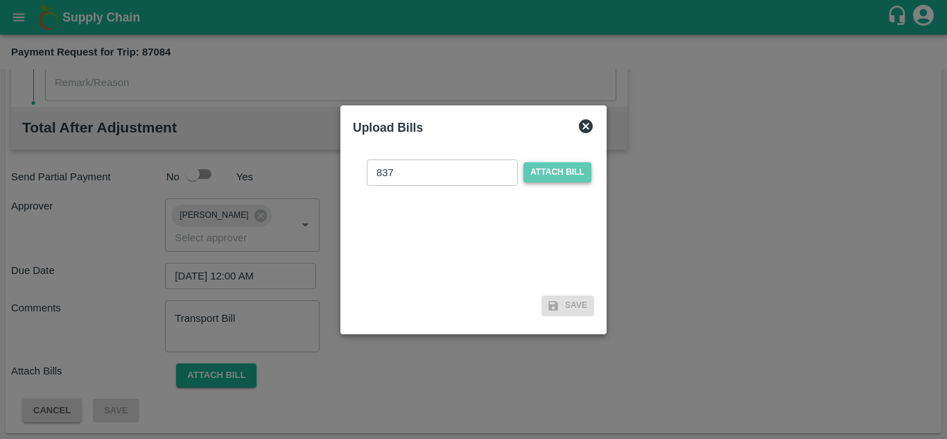
click at [547, 171] on span "Attach bill" at bounding box center [557, 172] width 68 height 20
click at [0, 0] on input "Attach bill" at bounding box center [0, 0] width 0 height 0
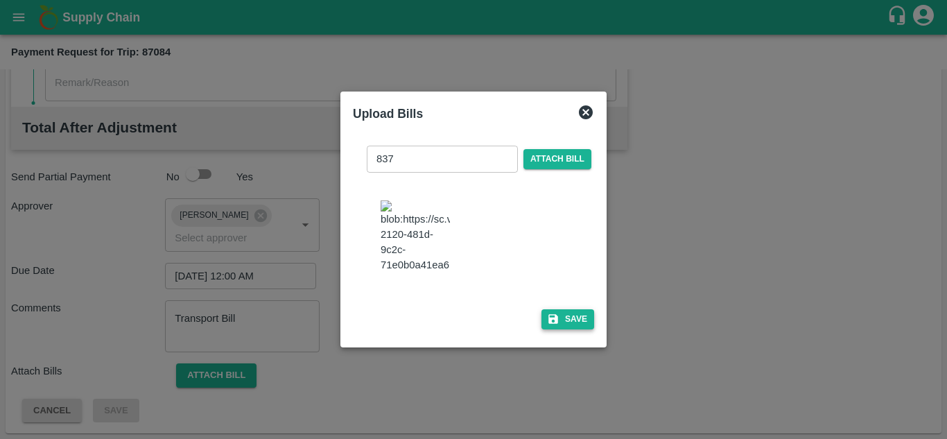
click at [588, 326] on button "Save" at bounding box center [567, 319] width 53 height 20
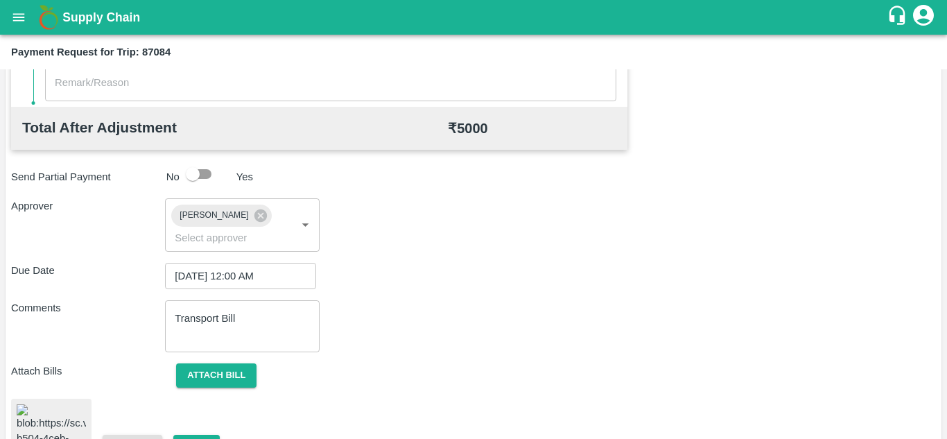
scroll to position [740, 0]
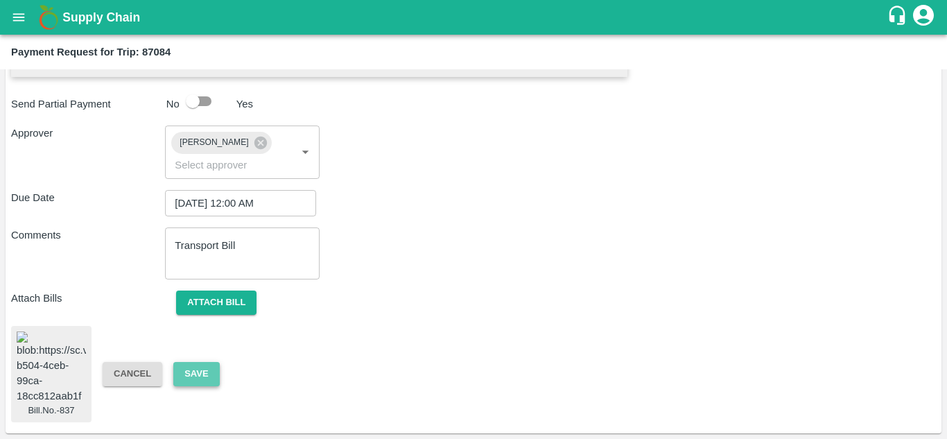
click at [198, 366] on button "Save" at bounding box center [196, 374] width 46 height 24
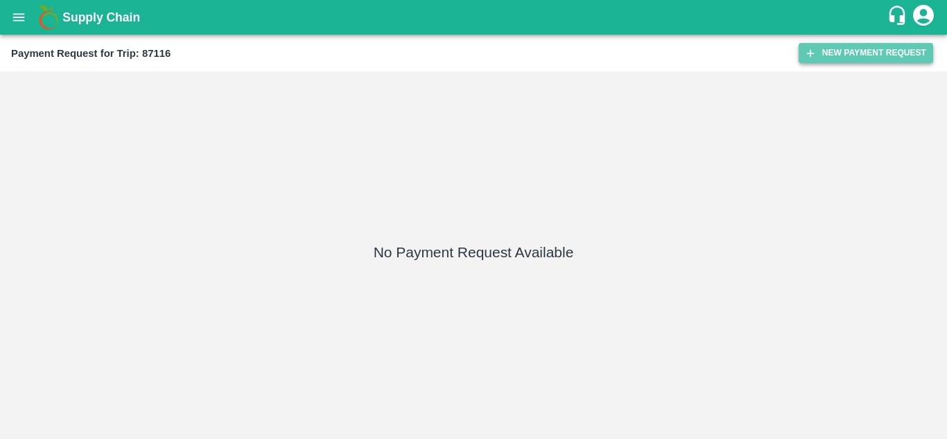
click at [845, 49] on button "New Payment Request" at bounding box center [865, 53] width 134 height 20
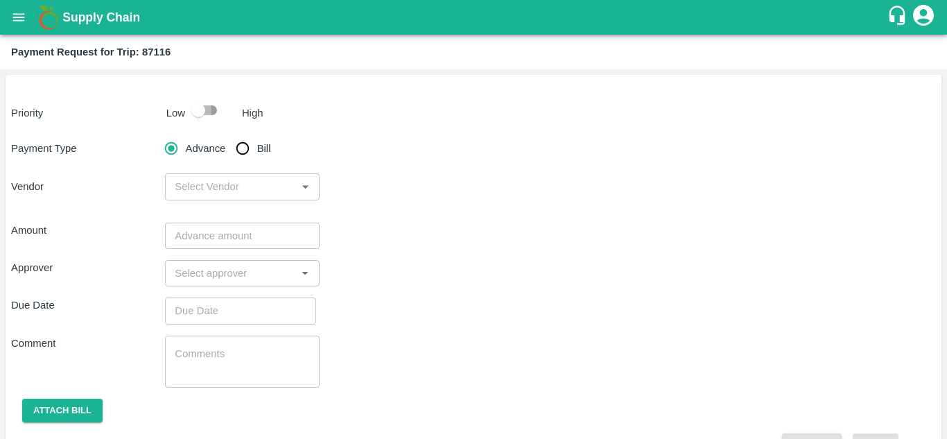
click at [213, 107] on input "checkbox" at bounding box center [198, 110] width 79 height 26
checkbox input "true"
click at [240, 150] on input "Bill" at bounding box center [243, 148] width 28 height 28
radio input "true"
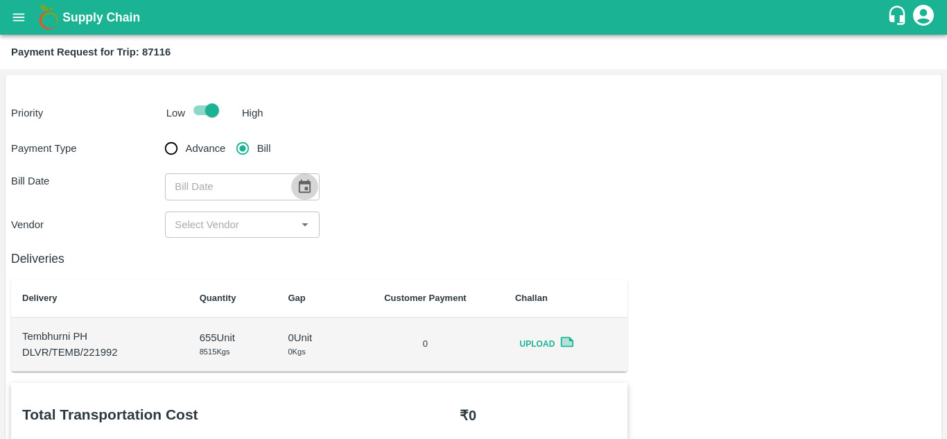
click at [304, 188] on icon "Choose date" at bounding box center [305, 185] width 12 height 13
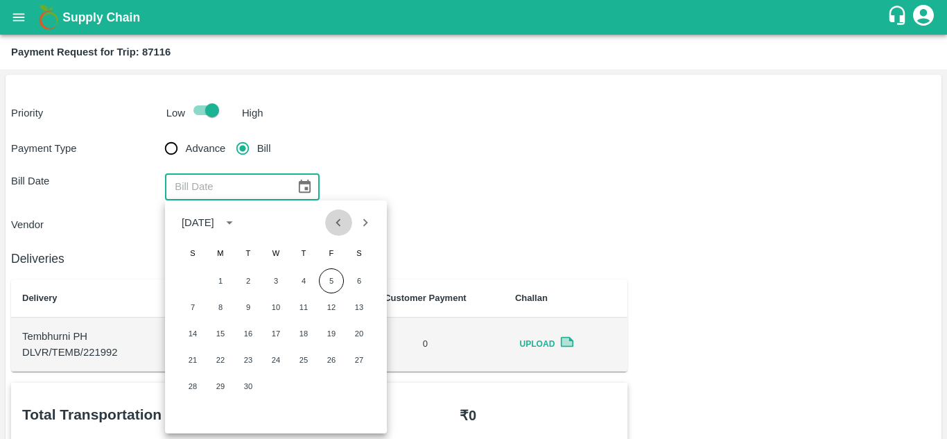
click at [340, 222] on icon "Previous month" at bounding box center [338, 222] width 15 height 15
click at [189, 412] on button "31" at bounding box center [192, 412] width 25 height 25
type input "31/08/2025"
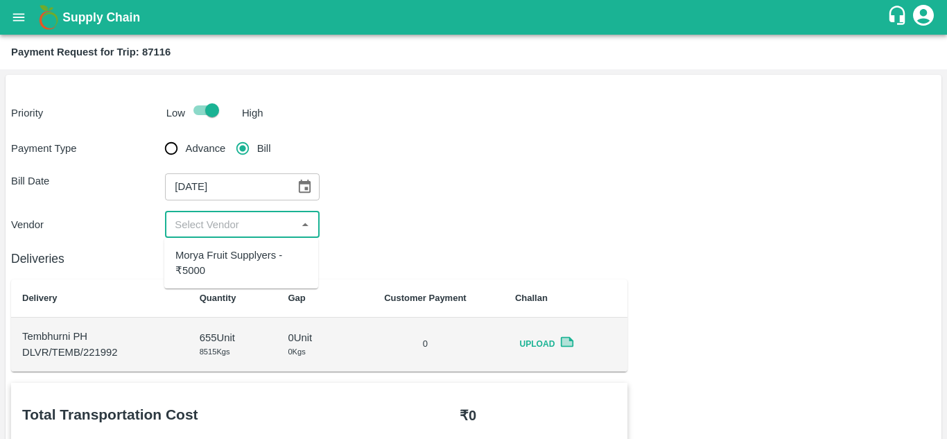
click at [227, 222] on input "input" at bounding box center [230, 225] width 123 height 18
click at [209, 256] on div "Morya Fruit Supplyers - ₹5000" at bounding box center [241, 262] width 132 height 31
type input "Morya Fruit Supplyers - ₹5000"
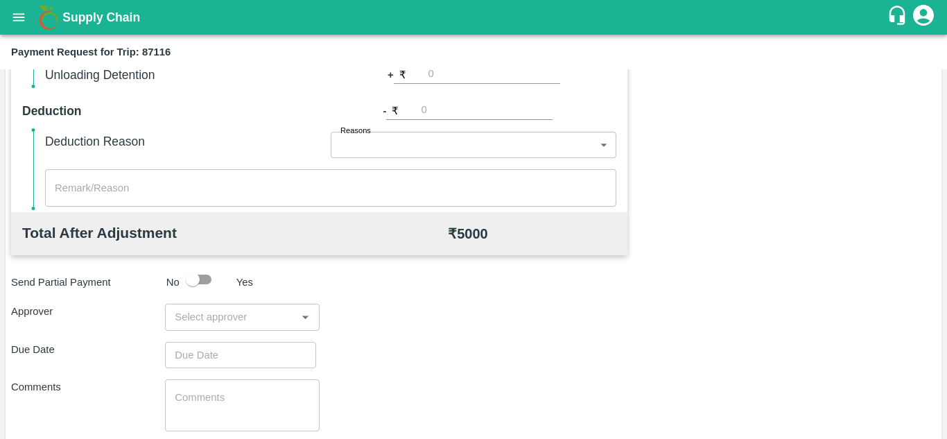
scroll to position [552, 0]
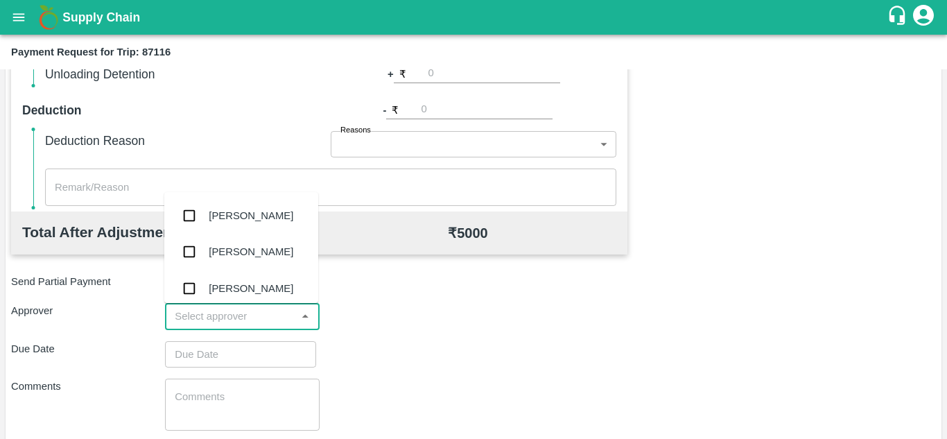
click at [235, 308] on input "input" at bounding box center [230, 316] width 123 height 18
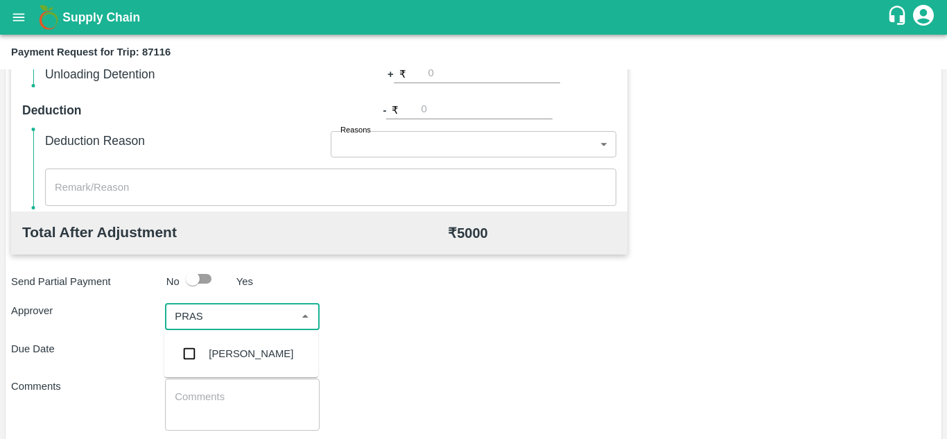
type input "PRASA"
click at [243, 358] on div "[PERSON_NAME]" at bounding box center [251, 353] width 85 height 15
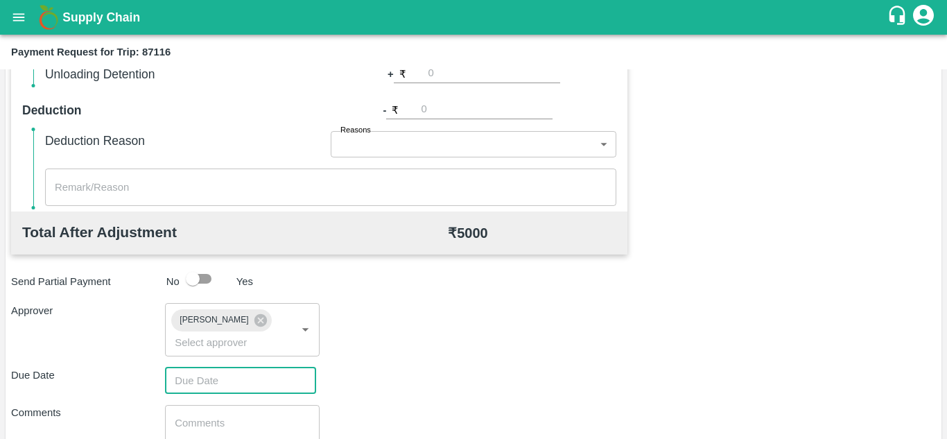
type input "DD/MM/YYYY hh:mm aa"
click at [216, 374] on input "DD/MM/YYYY hh:mm aa" at bounding box center [235, 380] width 141 height 26
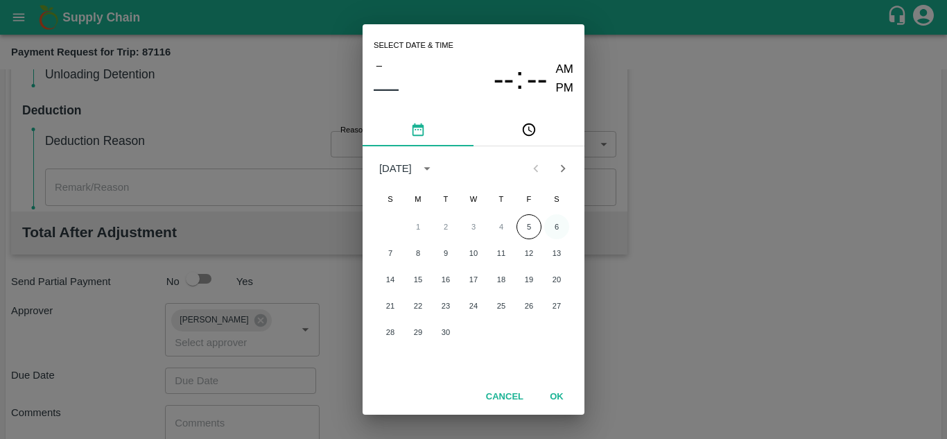
click at [556, 219] on button "6" at bounding box center [556, 226] width 25 height 25
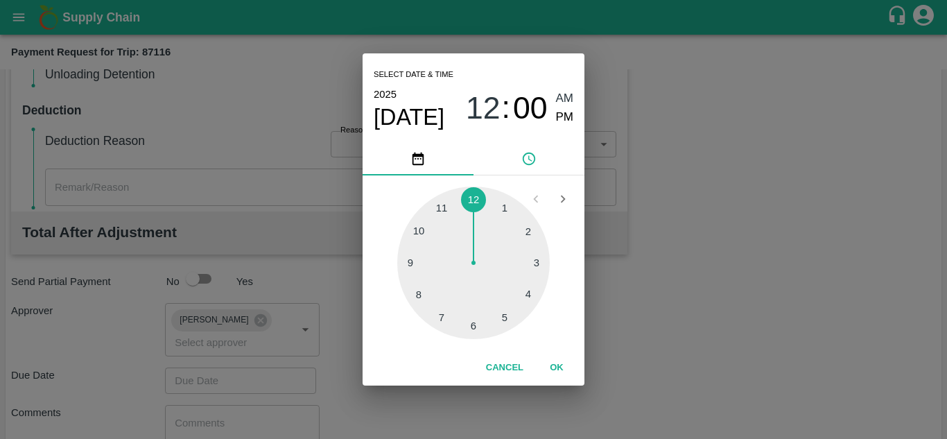
type input "[DATE] 12:00 AM"
click at [561, 96] on span "AM" at bounding box center [565, 98] width 18 height 19
click at [559, 369] on button "OK" at bounding box center [556, 368] width 44 height 24
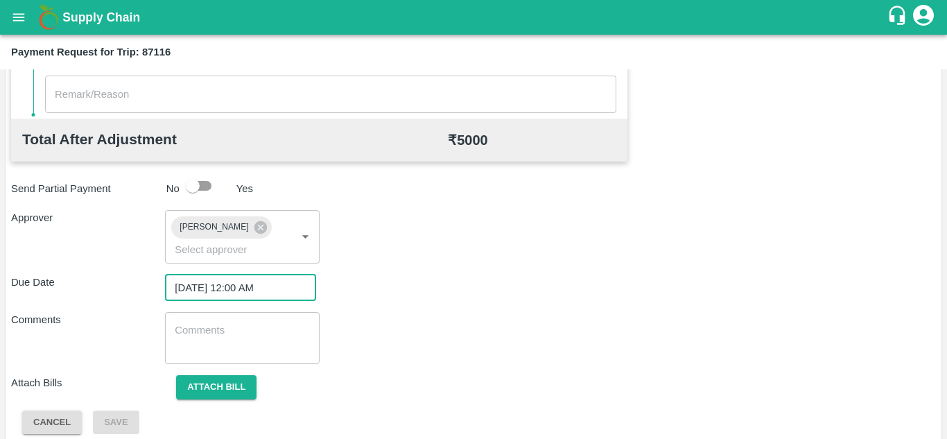
scroll to position [646, 0]
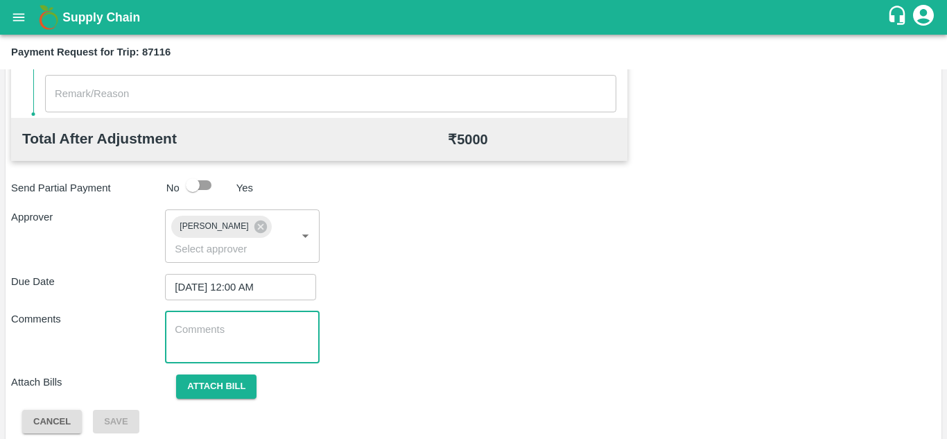
click at [193, 339] on textarea at bounding box center [242, 336] width 134 height 29
paste textarea "Transport Bill"
type textarea "Transport Bill"
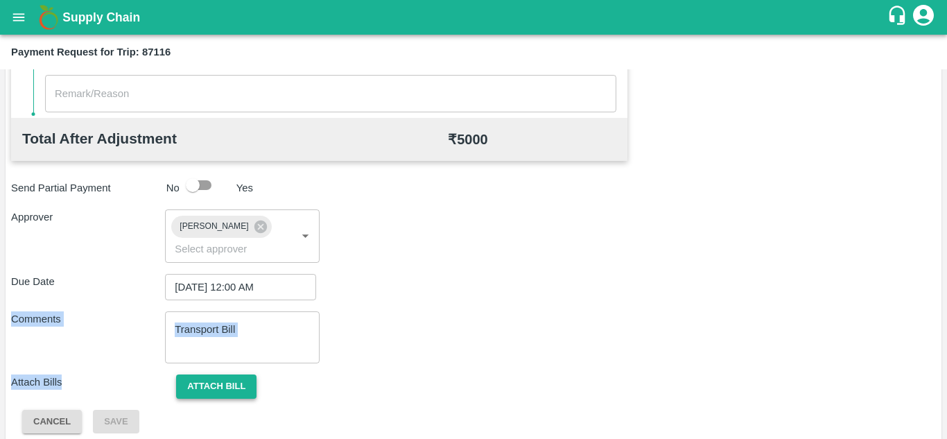
drag, startPoint x: 440, startPoint y: 305, endPoint x: 234, endPoint y: 387, distance: 222.1
click at [234, 387] on div "Total Transportation Cost ₹ 5000 Advance payment - ₹ Additional Charges(+) Inam…" at bounding box center [473, 85] width 924 height 697
click at [243, 385] on button "Attach bill" at bounding box center [216, 386] width 80 height 24
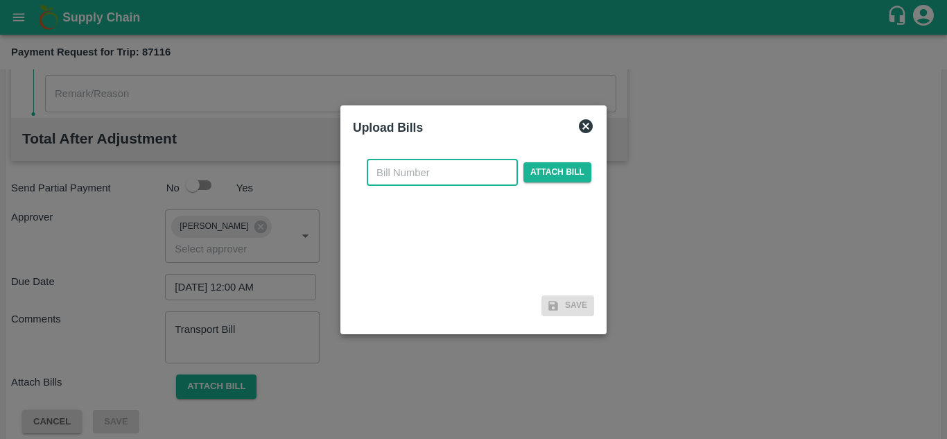
click at [403, 170] on input "text" at bounding box center [442, 172] width 151 height 26
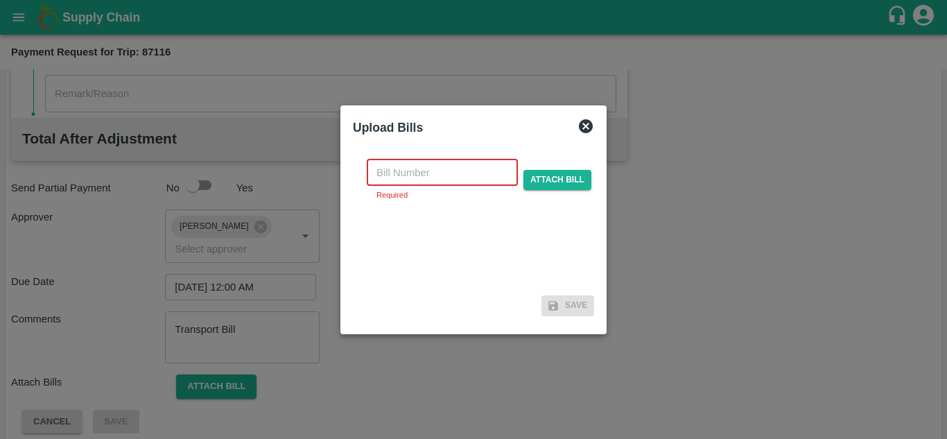
click at [431, 180] on input "text" at bounding box center [442, 172] width 151 height 26
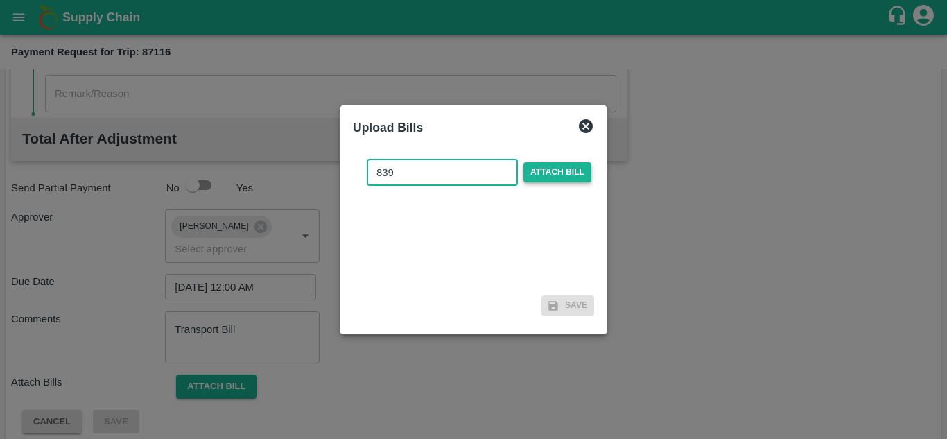
type input "839"
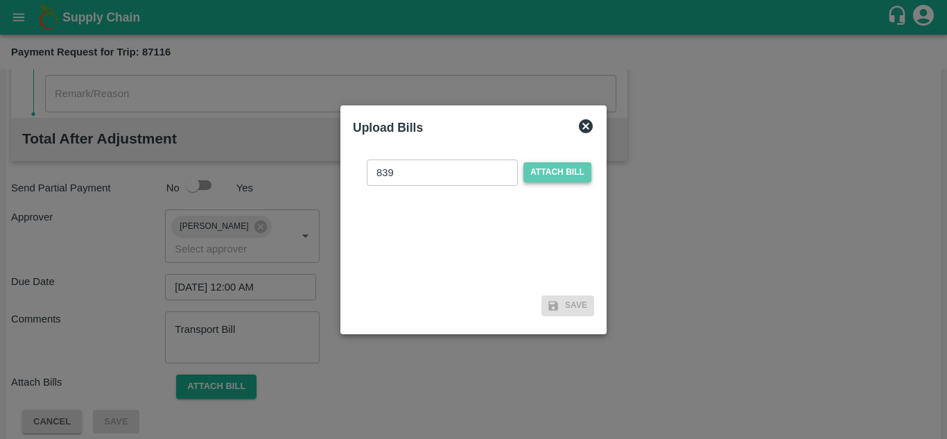
click at [563, 168] on span "Attach bill" at bounding box center [557, 172] width 68 height 20
click at [0, 0] on input "Attach bill" at bounding box center [0, 0] width 0 height 0
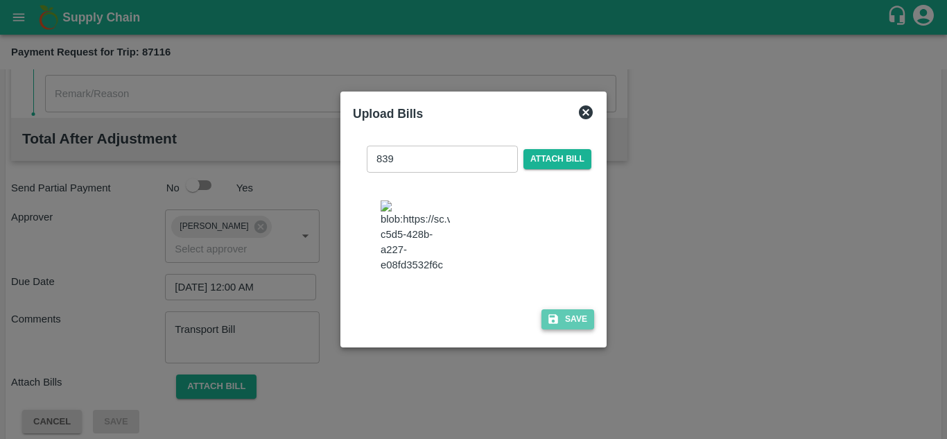
click at [563, 309] on button "Save" at bounding box center [567, 319] width 53 height 20
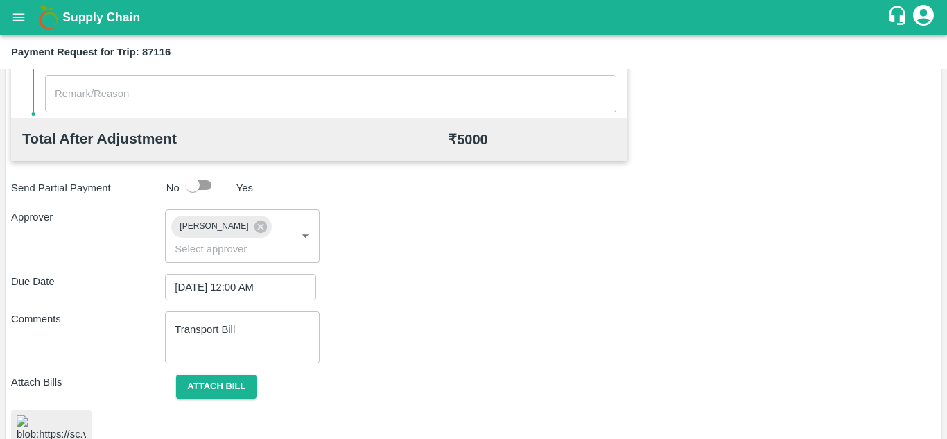
scroll to position [716, 0]
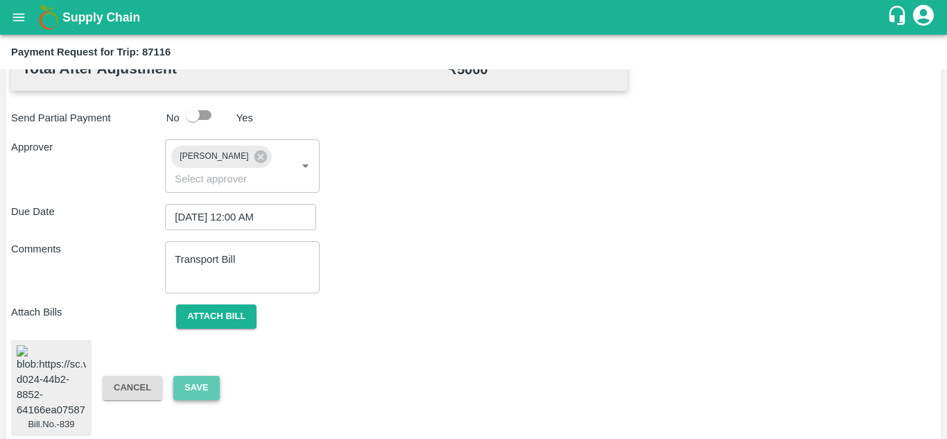
click at [204, 376] on button "Save" at bounding box center [196, 388] width 46 height 24
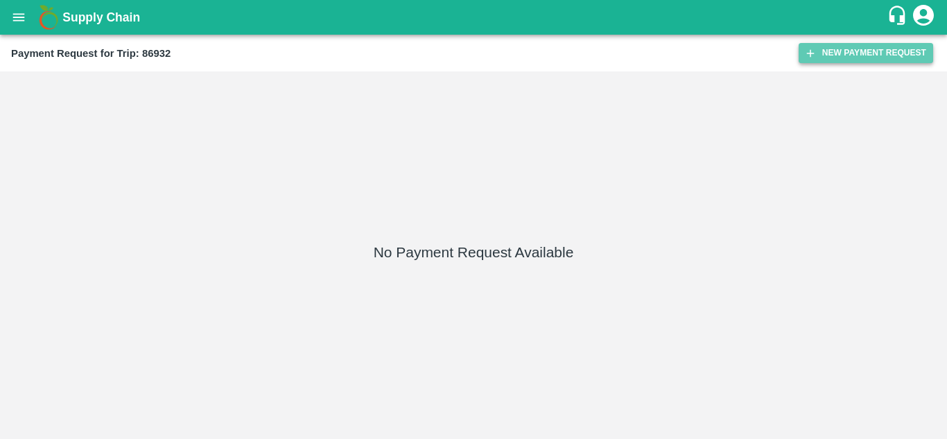
click at [846, 55] on button "New Payment Request" at bounding box center [865, 53] width 134 height 20
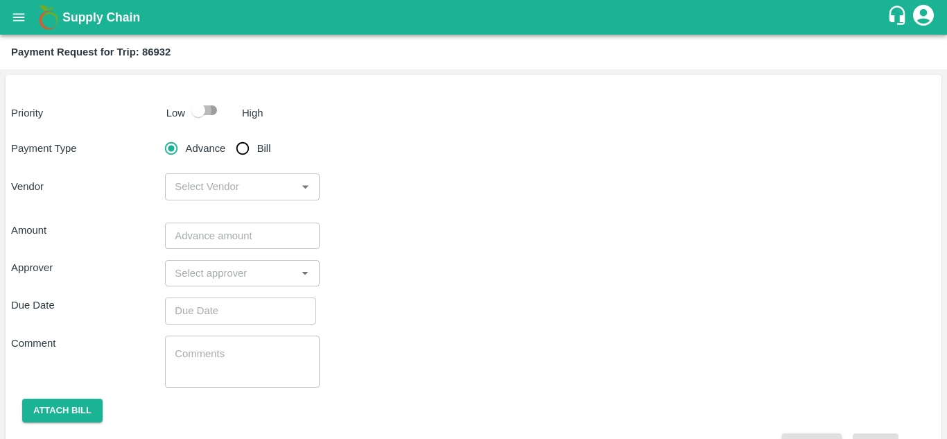
click at [213, 107] on input "checkbox" at bounding box center [198, 110] width 79 height 26
checkbox input "true"
click at [244, 150] on input "Bill" at bounding box center [243, 148] width 28 height 28
radio input "true"
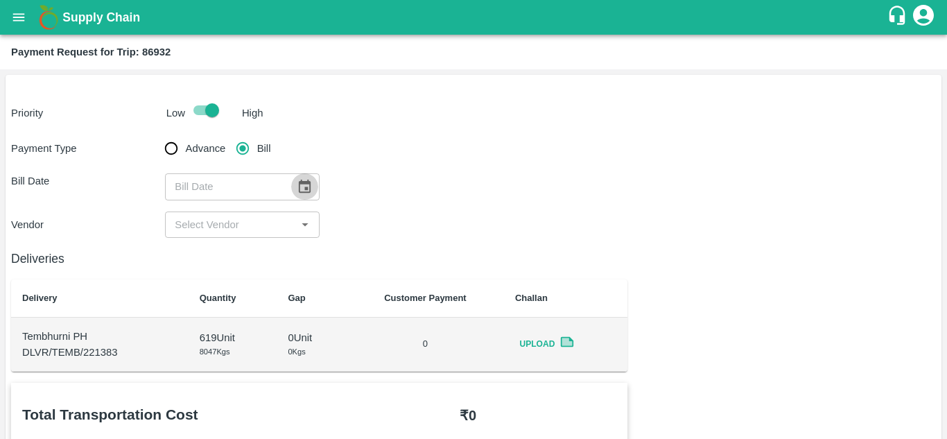
click at [302, 189] on icon "Choose date" at bounding box center [304, 186] width 15 height 15
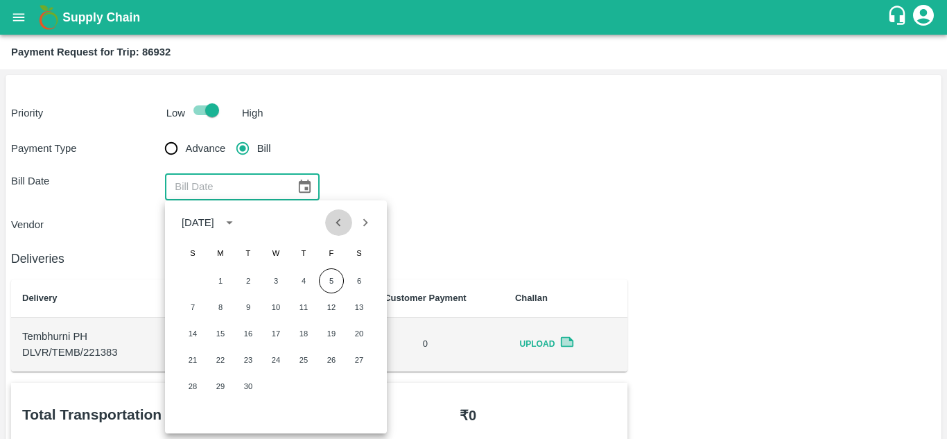
click at [335, 213] on button "Previous month" at bounding box center [338, 222] width 26 height 26
click at [302, 383] on button "28" at bounding box center [303, 386] width 25 height 25
type input "[DATE]"
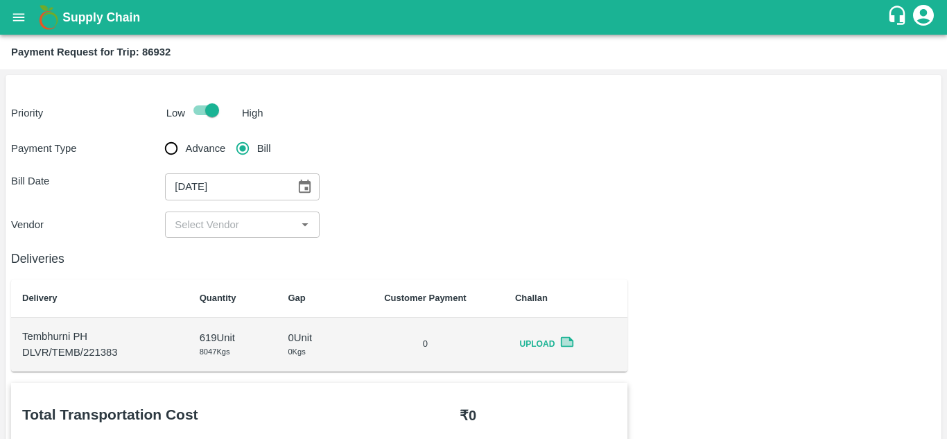
click at [236, 234] on div "​" at bounding box center [242, 224] width 154 height 26
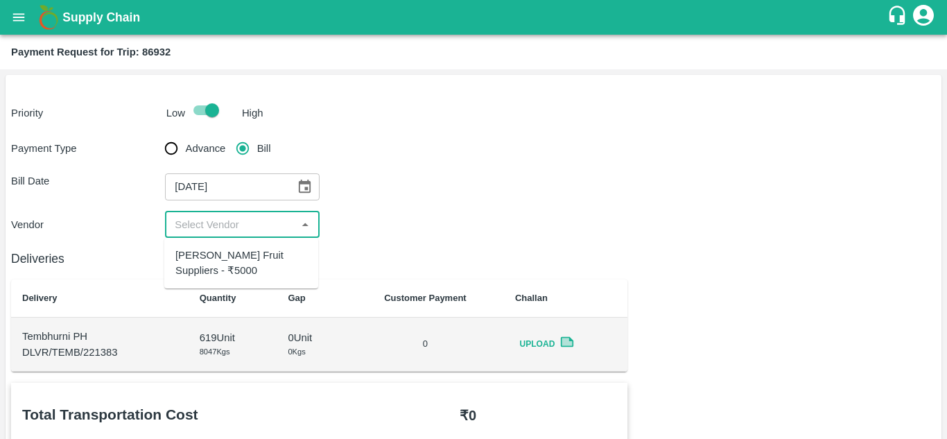
click at [214, 272] on div "[PERSON_NAME] Fruit Suppliers - ₹5000" at bounding box center [241, 262] width 132 height 31
type input "[PERSON_NAME] Fruit Suppliers - ₹5000"
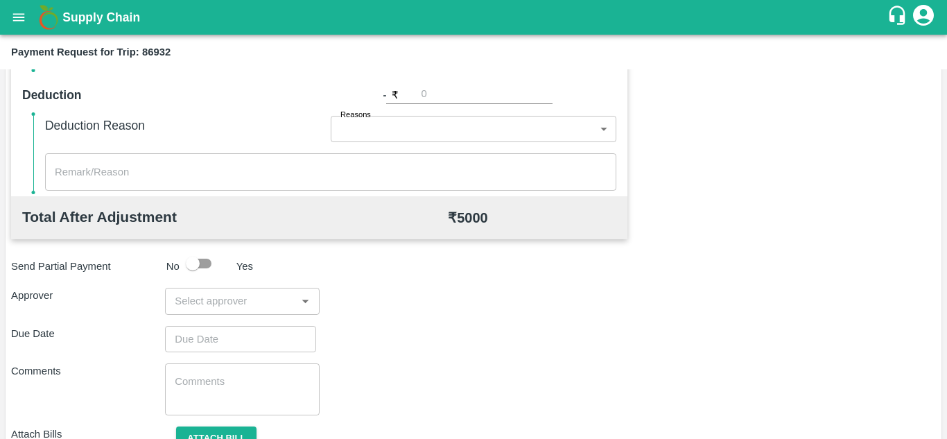
scroll to position [568, 0]
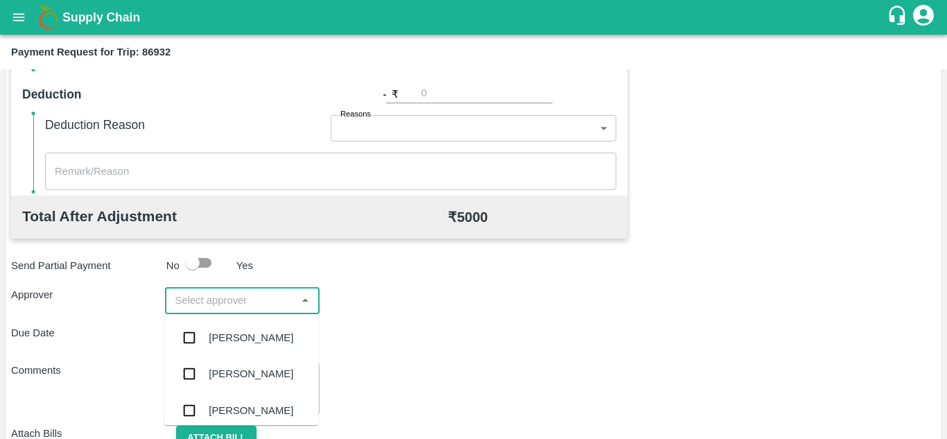
click at [248, 306] on input "input" at bounding box center [230, 300] width 123 height 18
type input "PRASA"
click at [258, 335] on div "[PERSON_NAME]" at bounding box center [251, 337] width 85 height 15
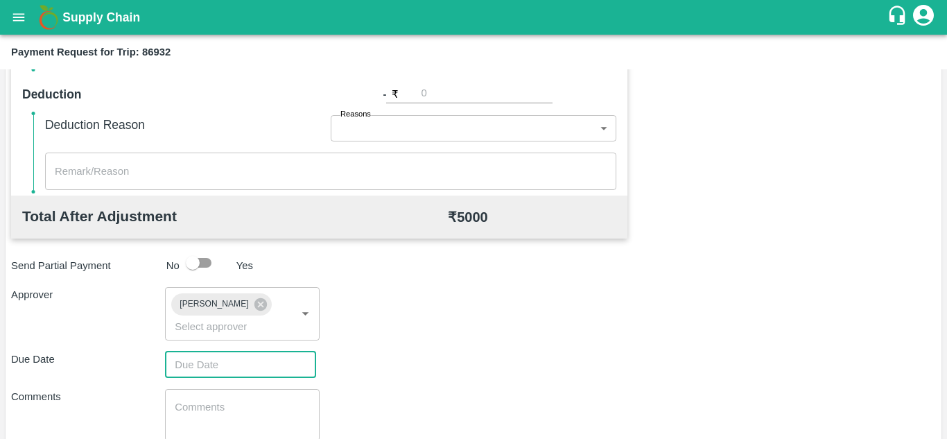
type input "DD/MM/YYYY hh:mm aa"
click at [212, 362] on input "DD/MM/YYYY hh:mm aa" at bounding box center [235, 364] width 141 height 26
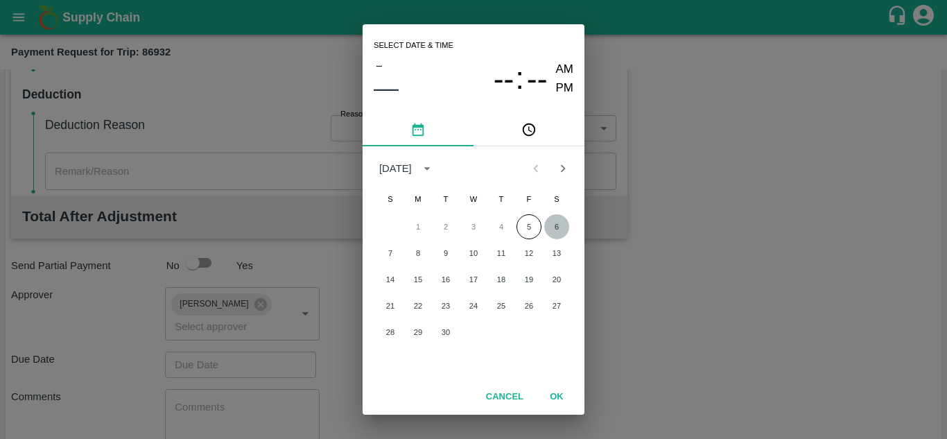
click at [549, 226] on button "6" at bounding box center [556, 226] width 25 height 25
type input "[DATE] 12:00 AM"
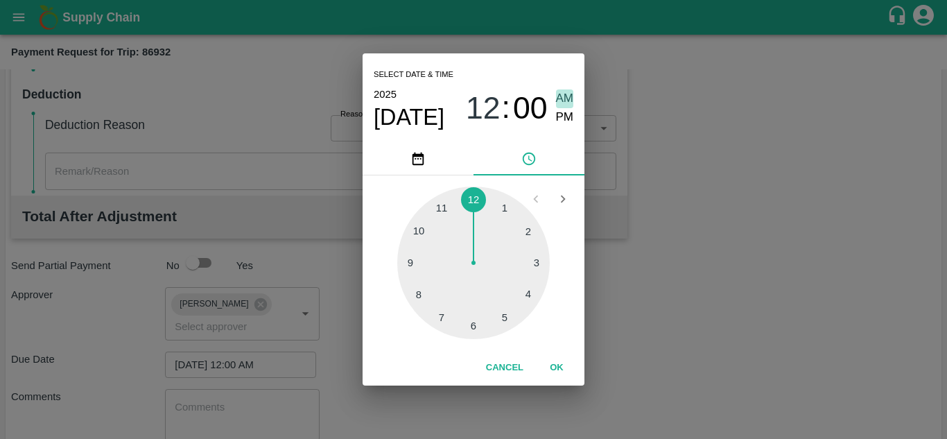
click at [559, 91] on span "AM" at bounding box center [565, 98] width 18 height 19
click at [554, 367] on button "OK" at bounding box center [556, 368] width 44 height 24
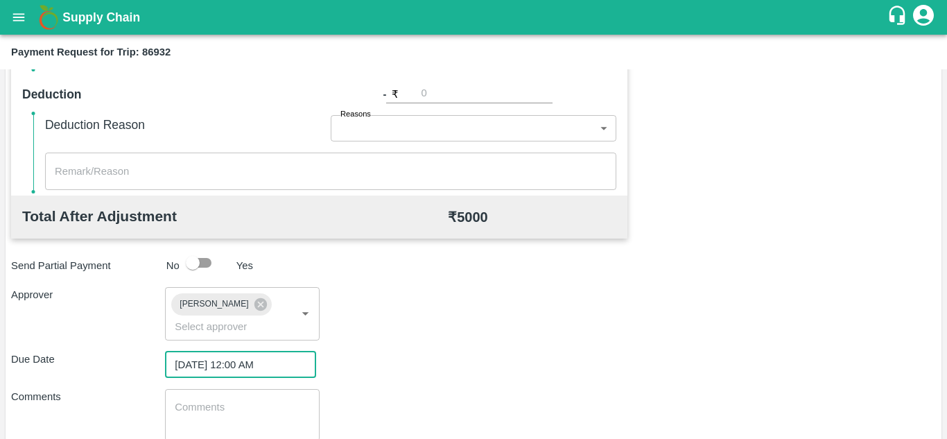
scroll to position [657, 0]
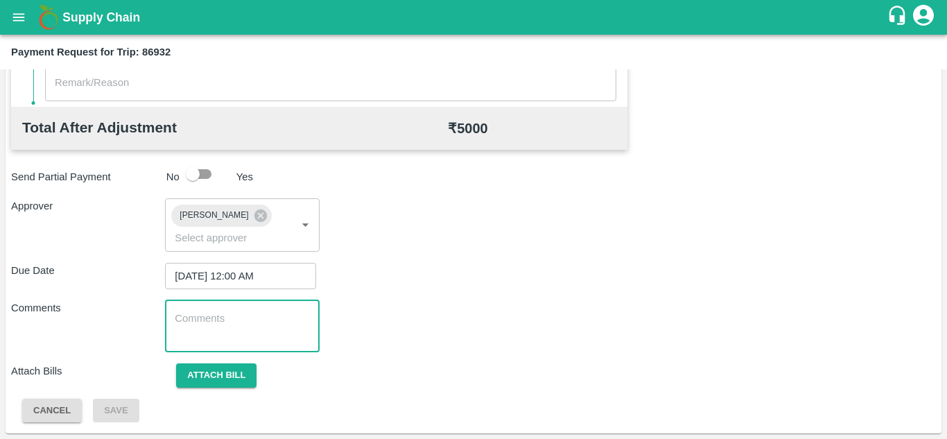
click at [283, 326] on textarea at bounding box center [242, 325] width 134 height 29
paste textarea "Transport Bill"
type textarea "Transport Bill"
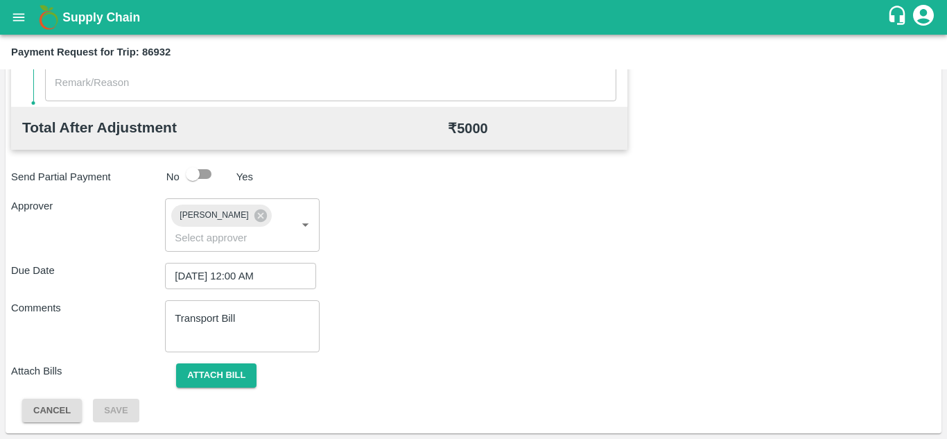
click at [418, 308] on div "Comments Transport Bill x ​" at bounding box center [473, 326] width 924 height 52
click at [192, 380] on button "Attach bill" at bounding box center [216, 375] width 80 height 24
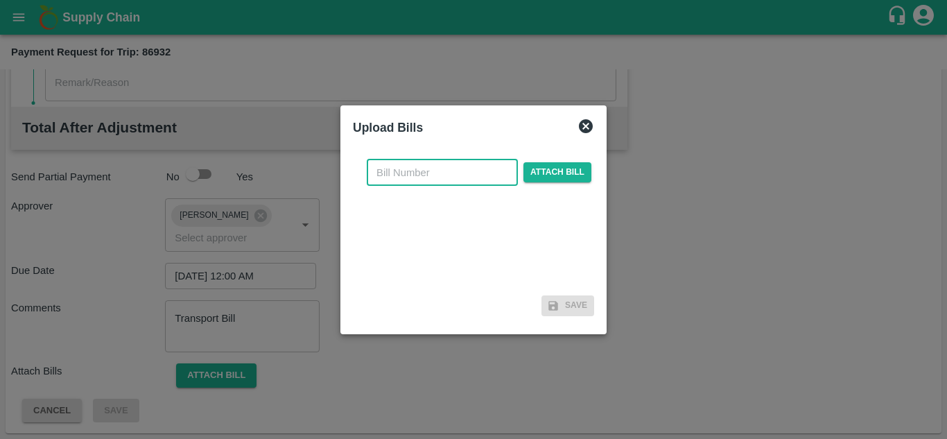
click at [405, 170] on input "text" at bounding box center [442, 172] width 151 height 26
type input "562"
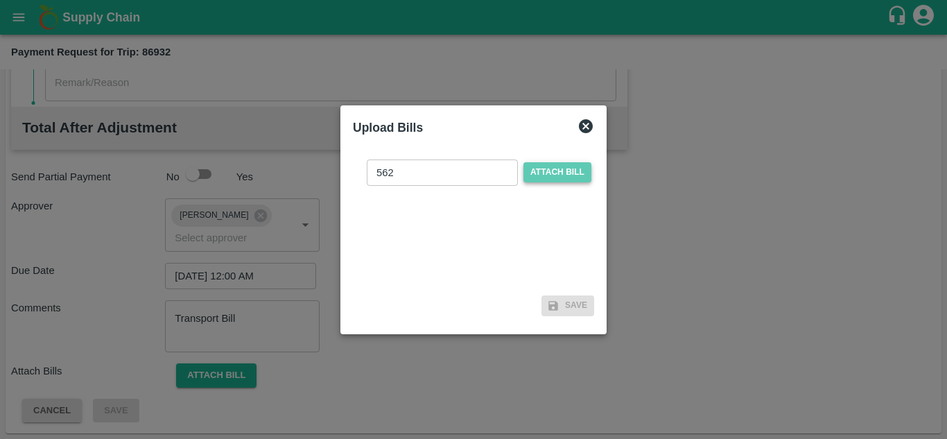
click at [549, 164] on span "Attach bill" at bounding box center [557, 172] width 68 height 20
click at [0, 0] on input "Attach bill" at bounding box center [0, 0] width 0 height 0
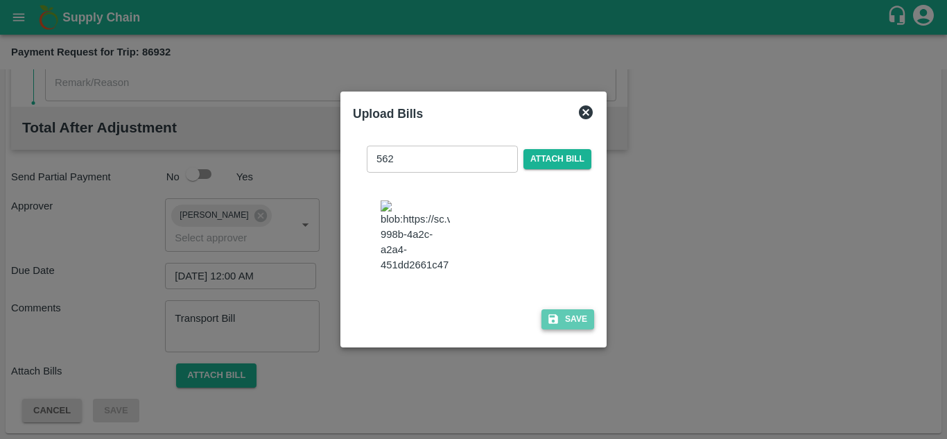
click at [583, 328] on button "Save" at bounding box center [567, 319] width 53 height 20
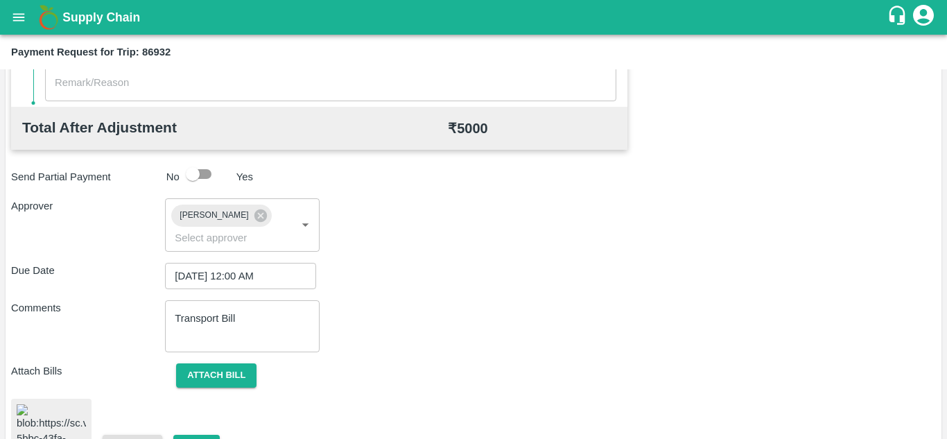
scroll to position [745, 0]
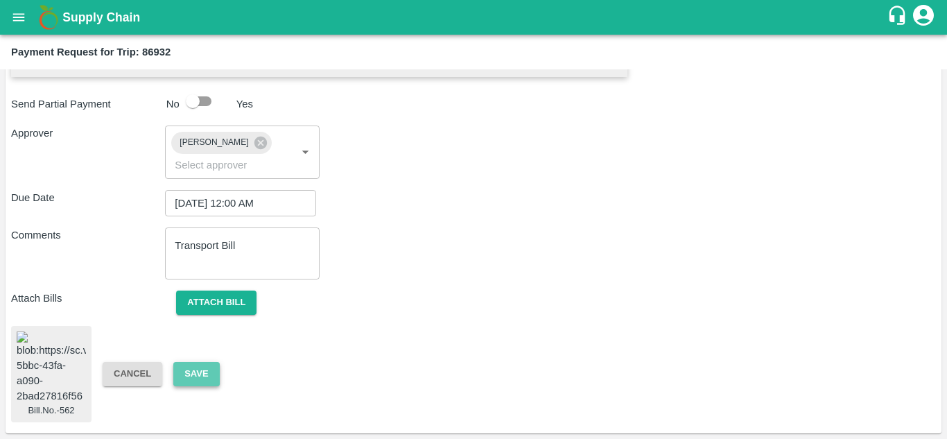
click at [198, 362] on button "Save" at bounding box center [196, 374] width 46 height 24
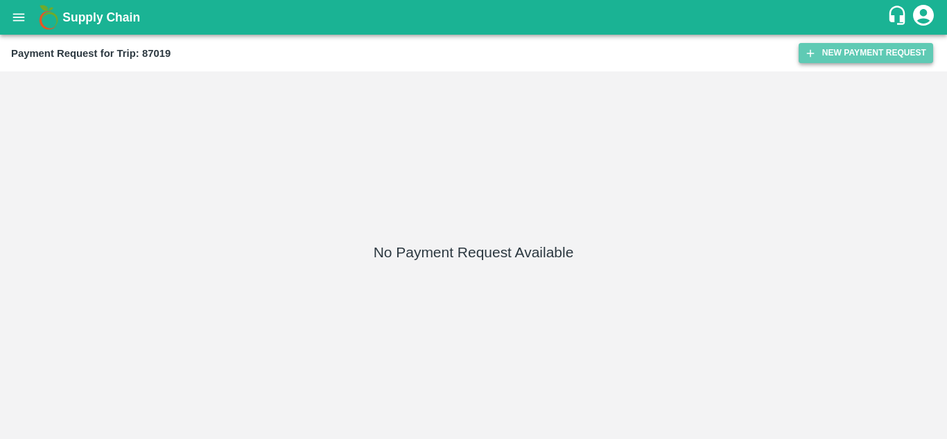
click at [870, 47] on button "New Payment Request" at bounding box center [865, 53] width 134 height 20
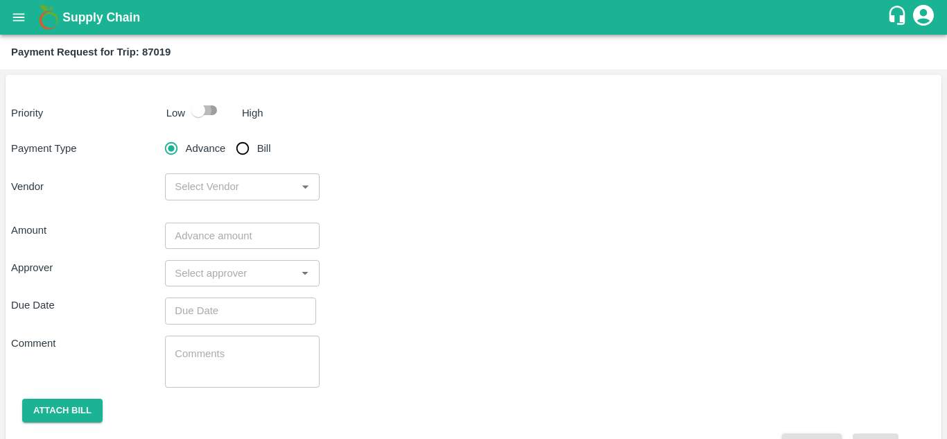
click at [214, 109] on input "checkbox" at bounding box center [198, 110] width 79 height 26
checkbox input "true"
click at [243, 147] on input "Bill" at bounding box center [243, 148] width 28 height 28
radio input "true"
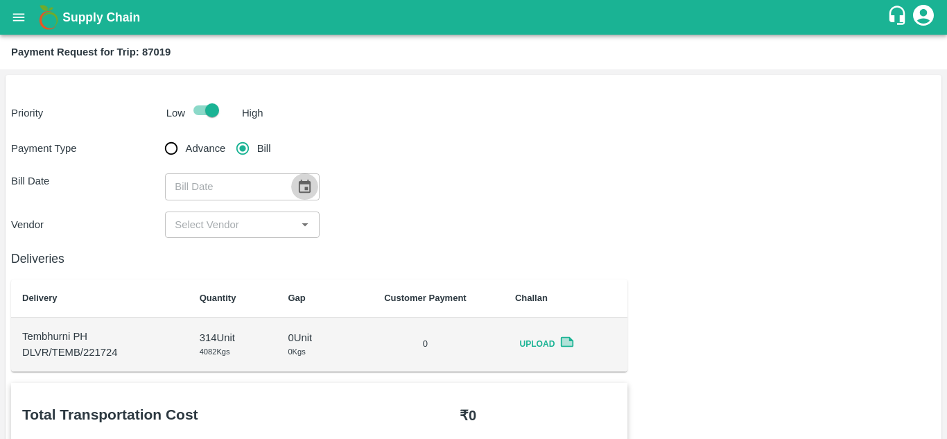
click at [303, 191] on icon "Choose date" at bounding box center [304, 186] width 15 height 15
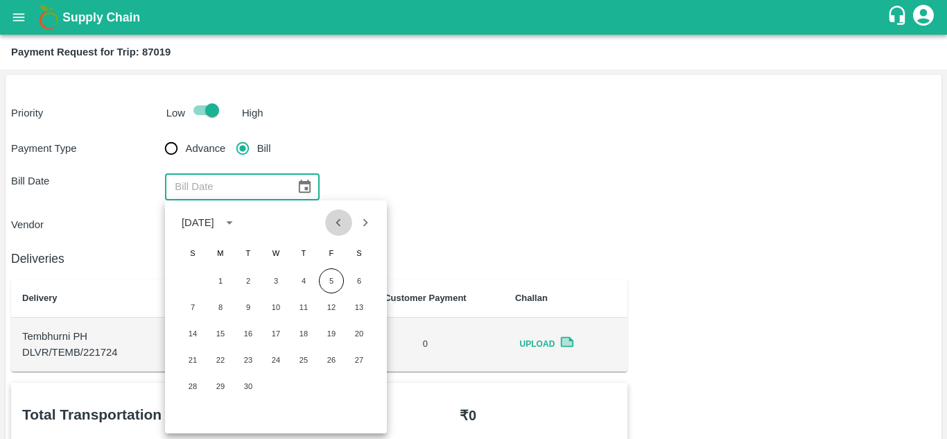
click at [332, 229] on icon "Previous month" at bounding box center [338, 222] width 15 height 15
click at [333, 384] on button "29" at bounding box center [331, 386] width 25 height 25
type input "[DATE]"
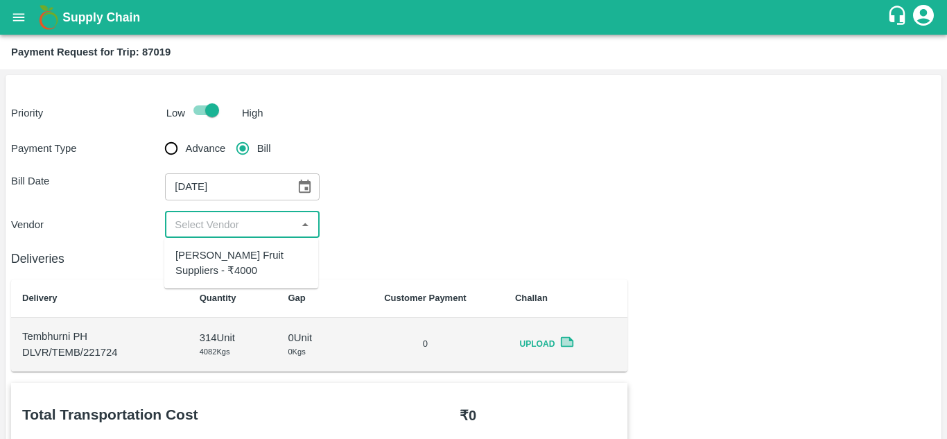
click at [239, 224] on input "input" at bounding box center [230, 225] width 123 height 18
click at [204, 268] on div "[PERSON_NAME] Fruit Suppliers - ₹4000" at bounding box center [241, 262] width 132 height 31
type input "[PERSON_NAME] Fruit Suppliers - ₹4000"
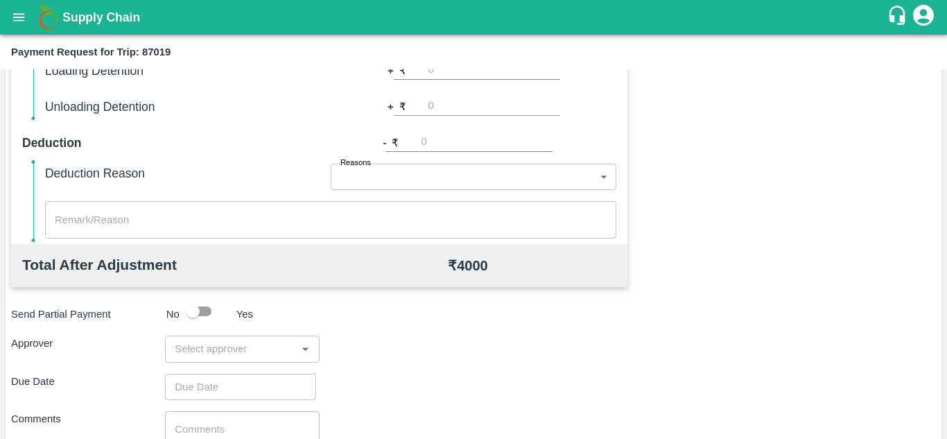
scroll to position [522, 0]
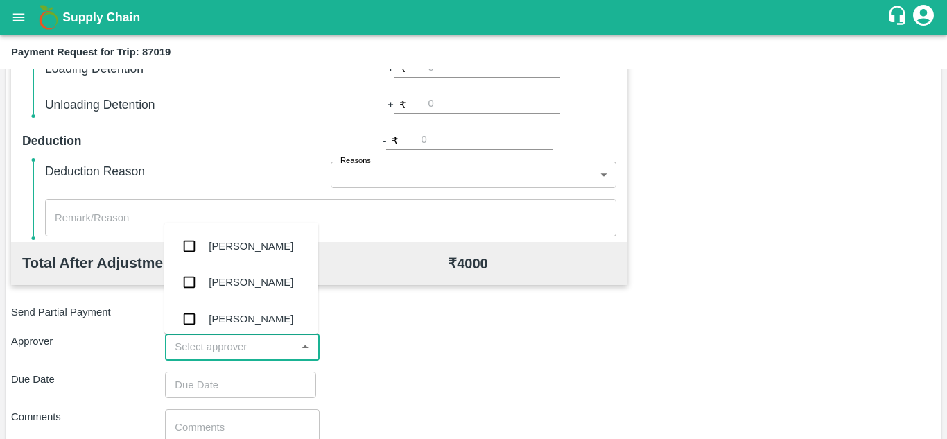
click at [224, 342] on input "input" at bounding box center [230, 347] width 123 height 18
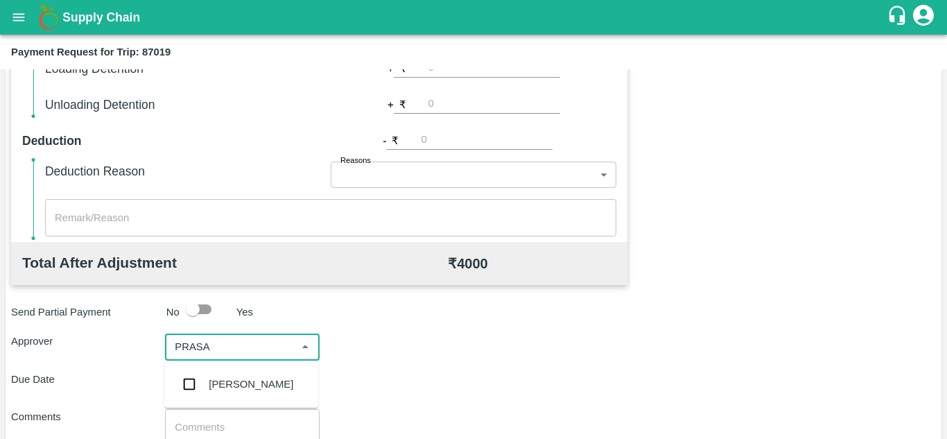
type input "PRASAD"
click at [236, 383] on div "[PERSON_NAME]" at bounding box center [251, 383] width 85 height 15
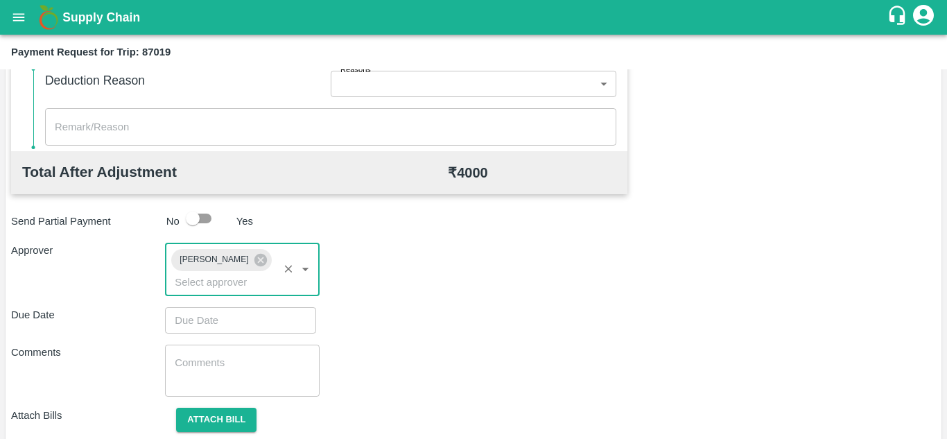
scroll to position [625, 0]
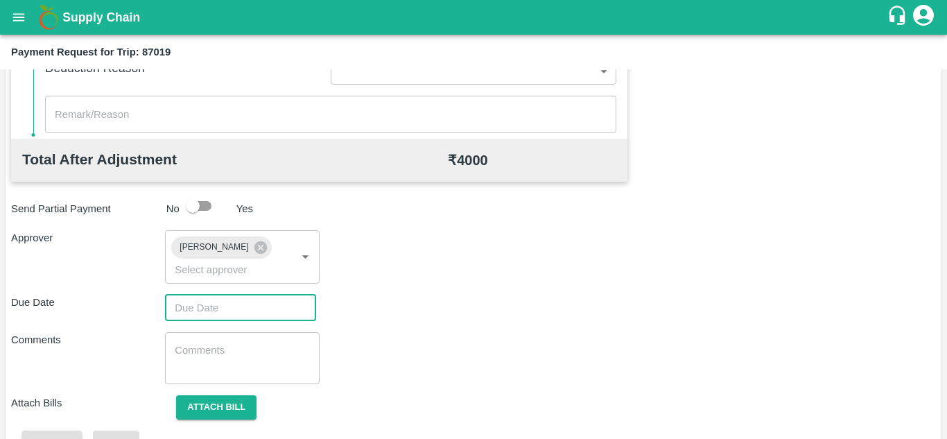
type input "DD/MM/YYYY hh:mm aa"
click at [196, 307] on input "DD/MM/YYYY hh:mm aa" at bounding box center [235, 308] width 141 height 26
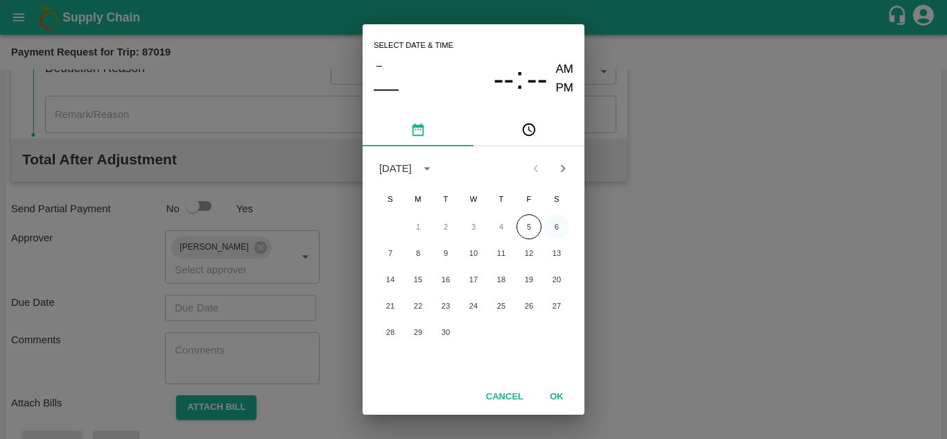
click at [554, 225] on button "6" at bounding box center [556, 226] width 25 height 25
type input "[DATE] 12:00 AM"
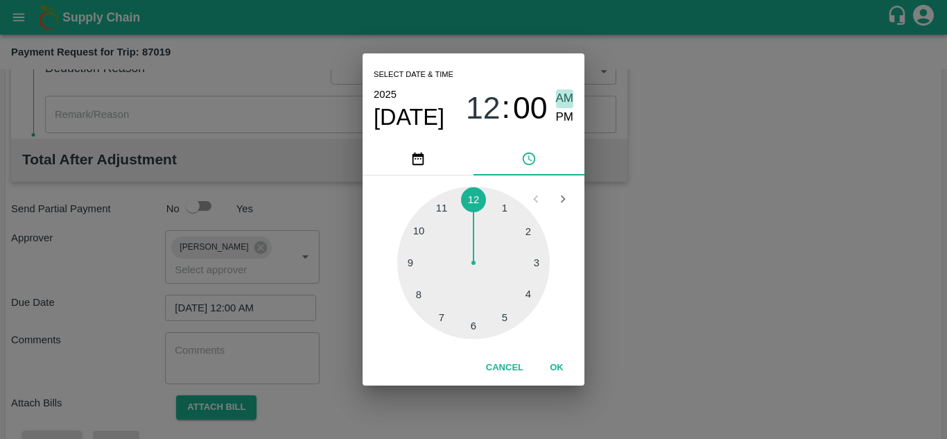
click at [566, 94] on span "AM" at bounding box center [565, 98] width 18 height 19
click at [558, 369] on button "OK" at bounding box center [556, 368] width 44 height 24
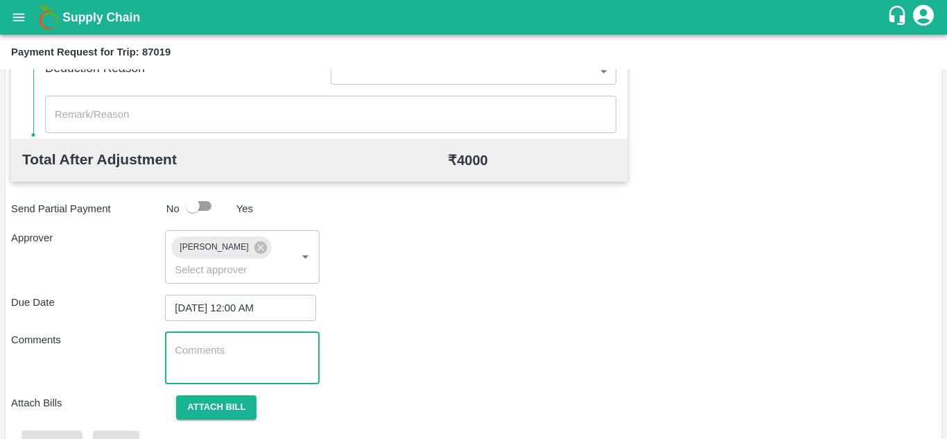
click at [185, 347] on textarea at bounding box center [242, 357] width 134 height 29
paste textarea "Transport Bill"
type textarea "Transport Bill"
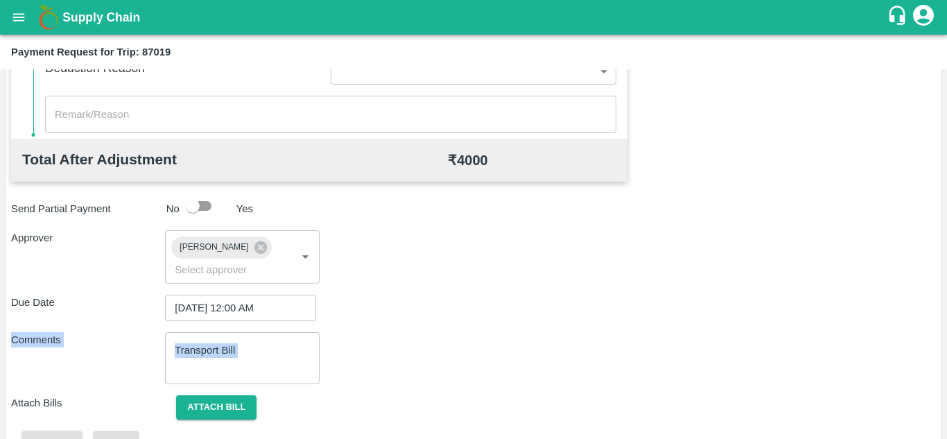
drag, startPoint x: 460, startPoint y: 322, endPoint x: 313, endPoint y: 356, distance: 150.6
click at [313, 356] on div "Total Transportation Cost ₹ 4000 Advance payment - ₹ Additional Charges(+) Inam…" at bounding box center [473, 105] width 924 height 697
click at [407, 362] on div "Comments Transport Bill x ​" at bounding box center [473, 358] width 924 height 52
click at [236, 405] on button "Attach bill" at bounding box center [216, 407] width 80 height 24
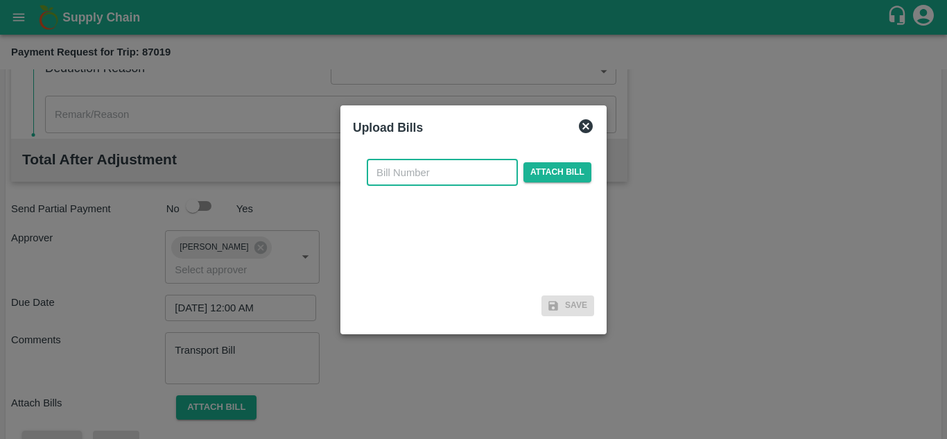
click at [405, 164] on input "text" at bounding box center [442, 172] width 151 height 26
click at [383, 171] on input "text" at bounding box center [442, 172] width 151 height 26
type input "563"
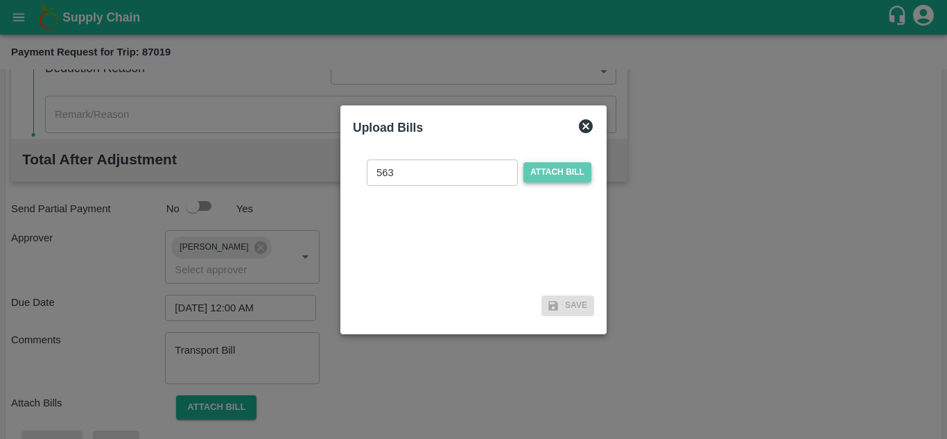
click at [577, 164] on span "Attach bill" at bounding box center [557, 172] width 68 height 20
click at [0, 0] on input "Attach bill" at bounding box center [0, 0] width 0 height 0
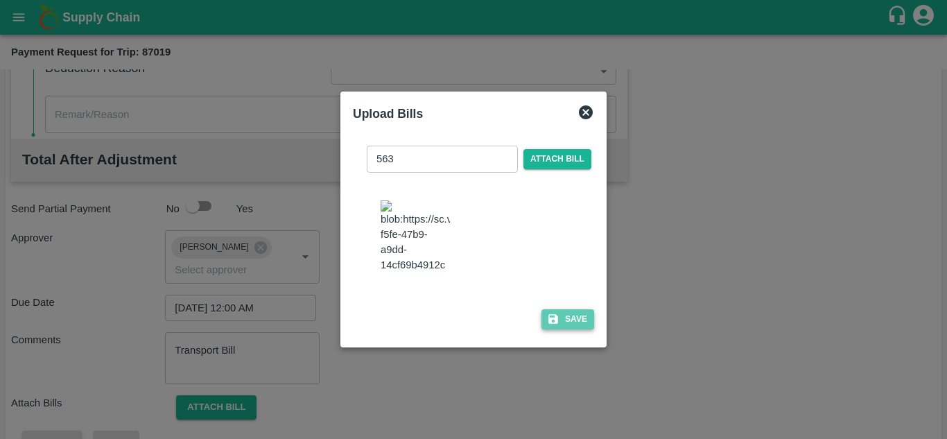
click at [574, 309] on button "Save" at bounding box center [567, 319] width 53 height 20
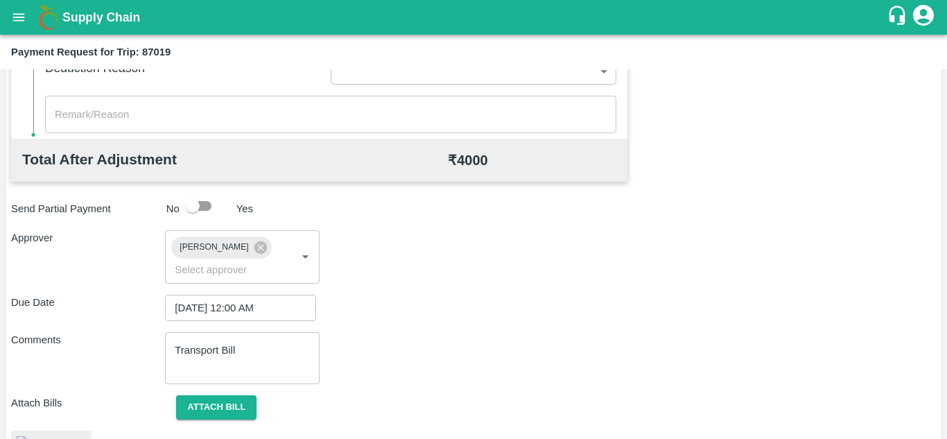
scroll to position [711, 0]
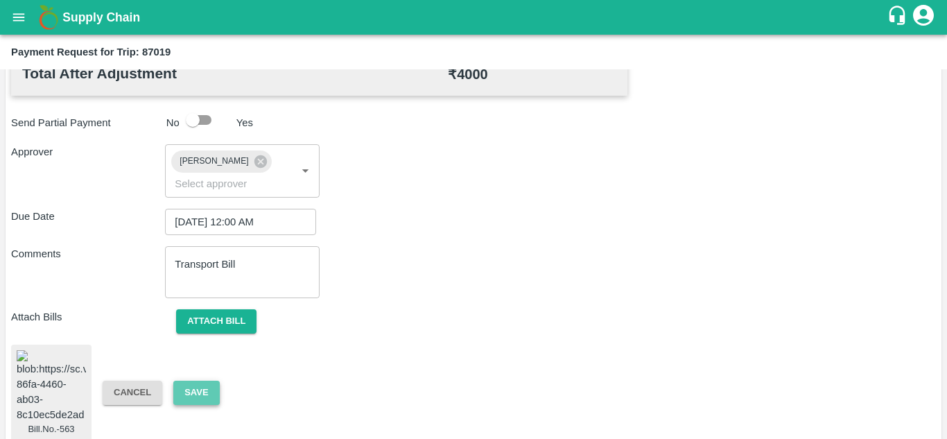
click at [198, 383] on button "Save" at bounding box center [196, 392] width 46 height 24
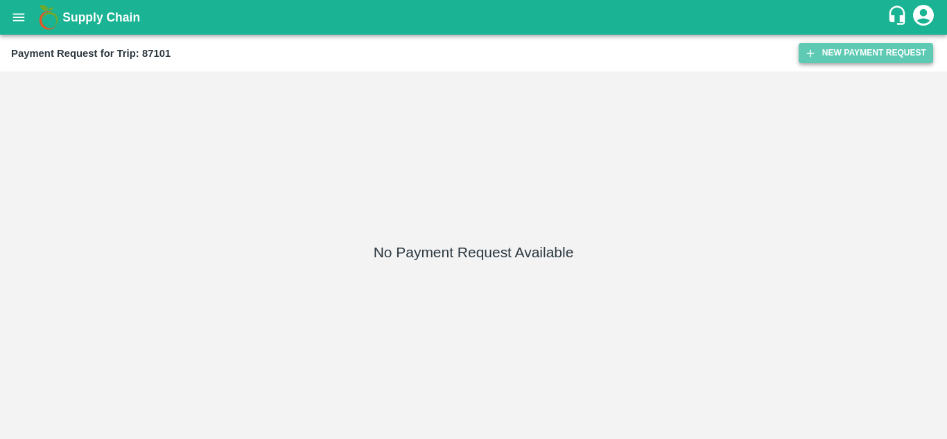
click at [856, 53] on button "New Payment Request" at bounding box center [865, 53] width 134 height 20
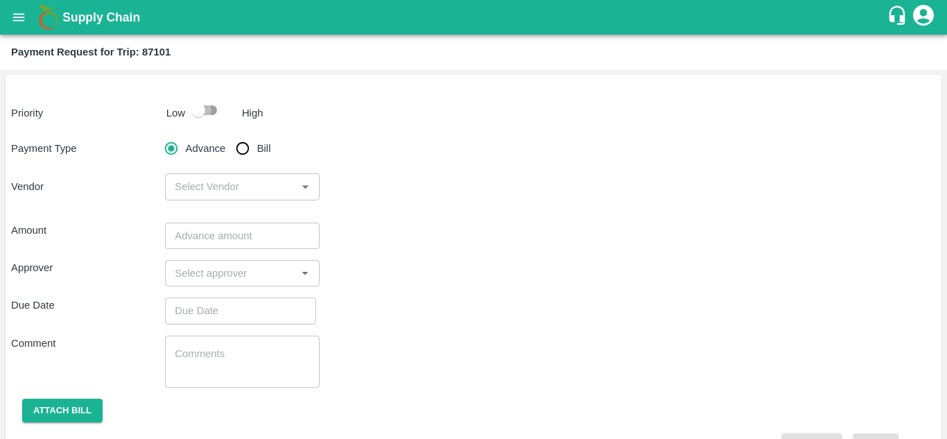
click at [210, 108] on input "checkbox" at bounding box center [198, 110] width 79 height 26
checkbox input "true"
click at [244, 152] on input "Bill" at bounding box center [243, 148] width 28 height 28
radio input "true"
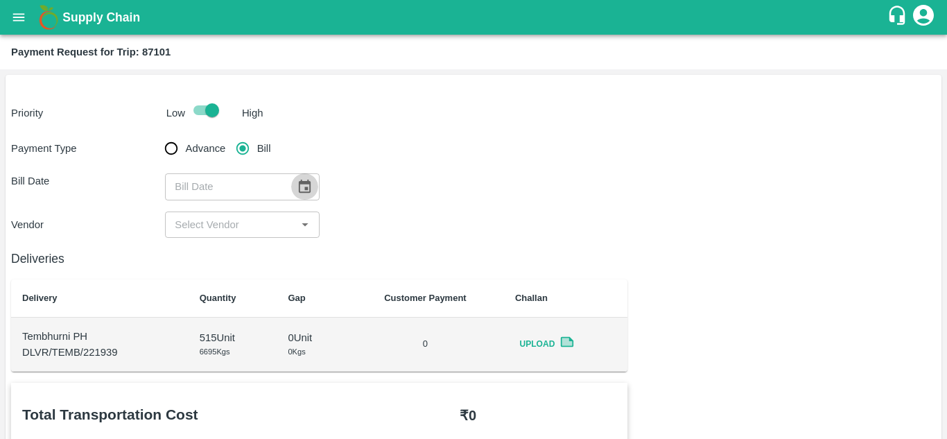
click at [303, 185] on icon "Choose date" at bounding box center [304, 186] width 15 height 15
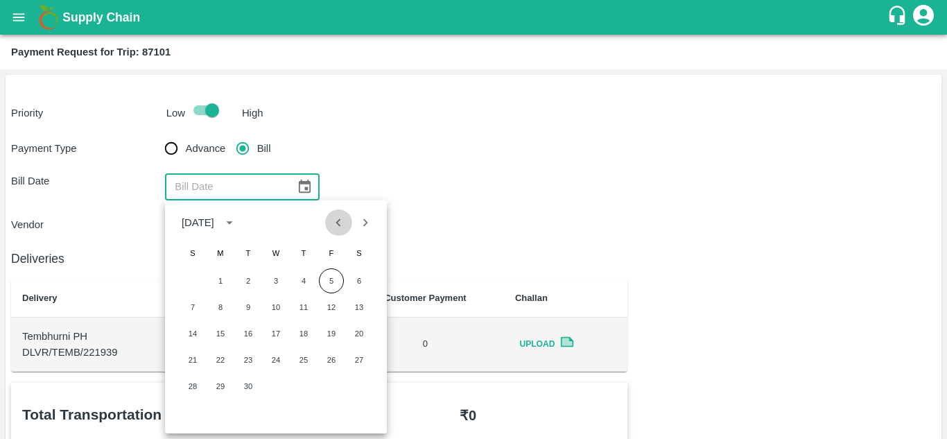
click at [332, 215] on icon "Previous month" at bounding box center [338, 222] width 15 height 15
click at [197, 406] on button "31" at bounding box center [192, 412] width 25 height 25
type input "31/08/2025"
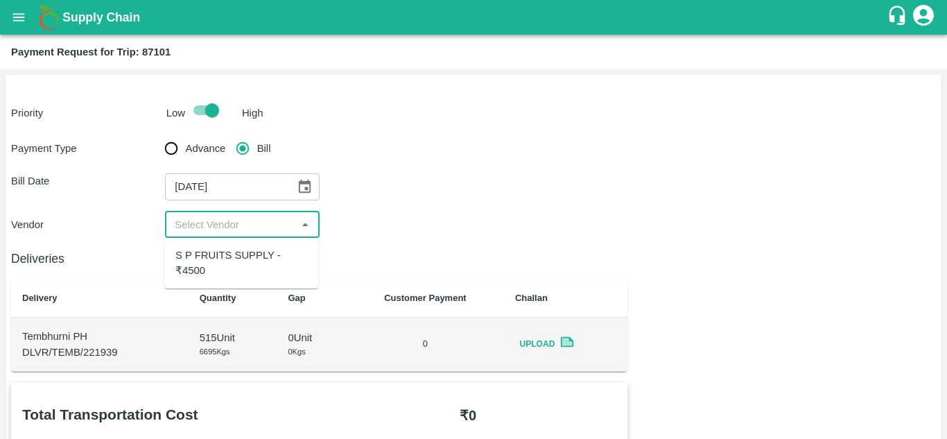
click at [225, 232] on input "input" at bounding box center [230, 225] width 123 height 18
click at [226, 259] on div "S P FRUITS SUPPLY - ₹4500" at bounding box center [241, 262] width 132 height 31
type input "S P FRUITS SUPPLY - ₹4500"
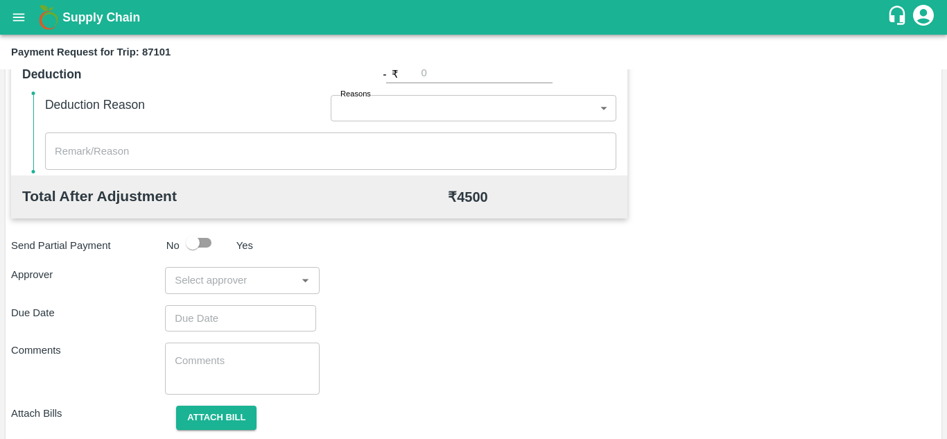
scroll to position [631, 0]
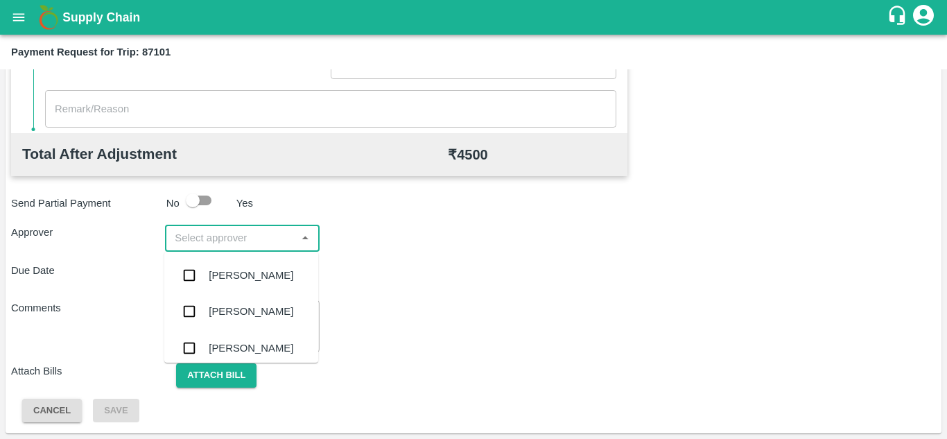
click at [204, 242] on input "input" at bounding box center [230, 238] width 123 height 18
type input "PRASA"
click at [231, 277] on div "[PERSON_NAME]" at bounding box center [251, 275] width 85 height 15
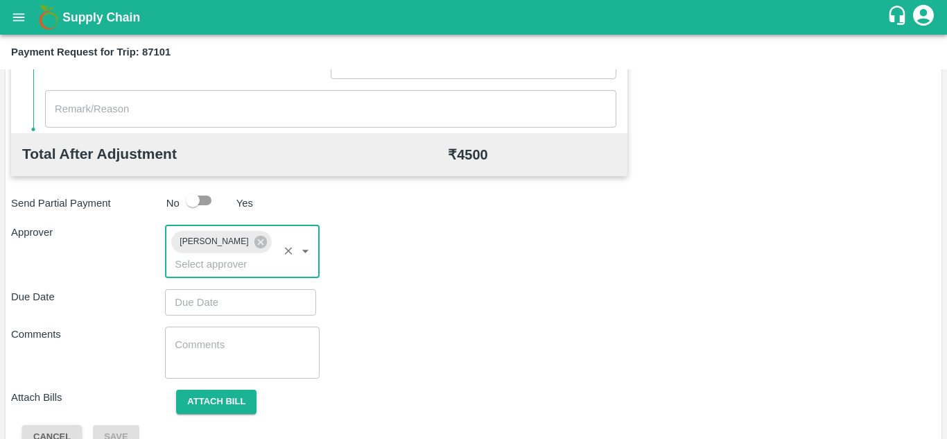
type input "DD/MM/YYYY hh:mm aa"
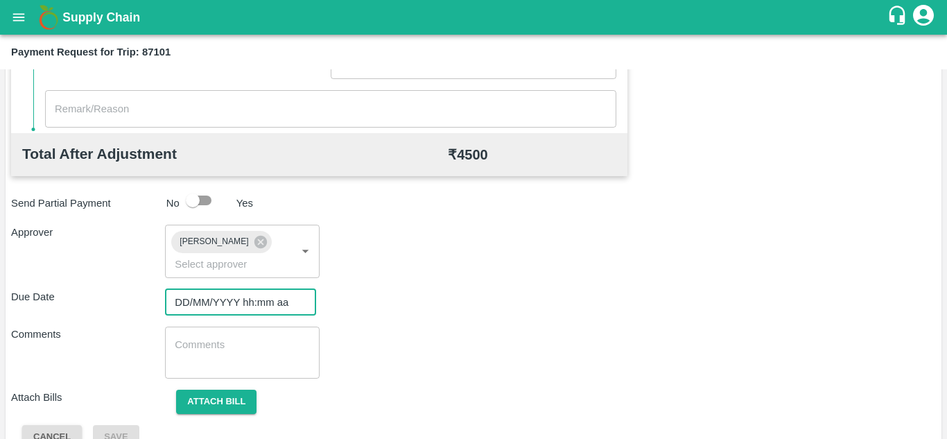
click at [220, 300] on input "DD/MM/YYYY hh:mm aa" at bounding box center [235, 302] width 141 height 26
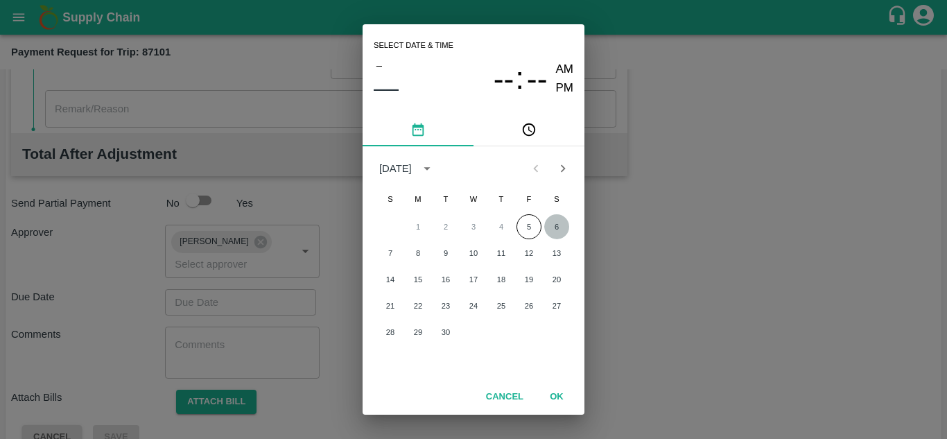
click at [554, 224] on button "6" at bounding box center [556, 226] width 25 height 25
type input "[DATE] 12:00 AM"
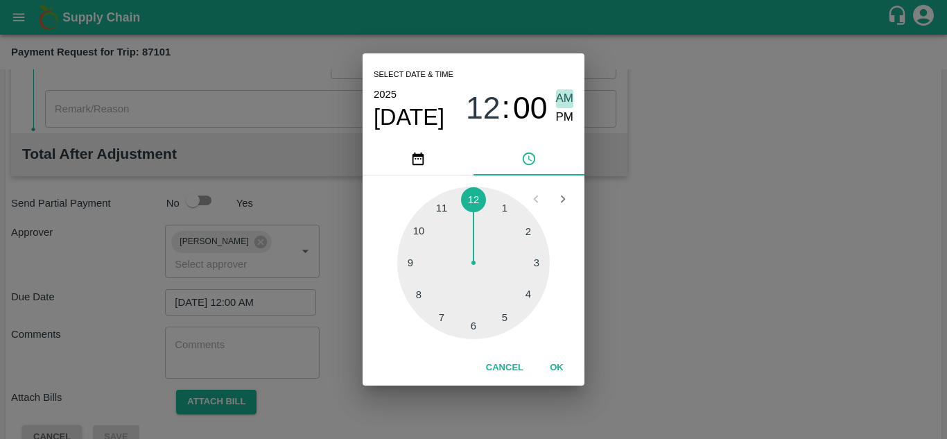
click at [561, 98] on span "AM" at bounding box center [565, 98] width 18 height 19
click at [561, 369] on button "OK" at bounding box center [556, 368] width 44 height 24
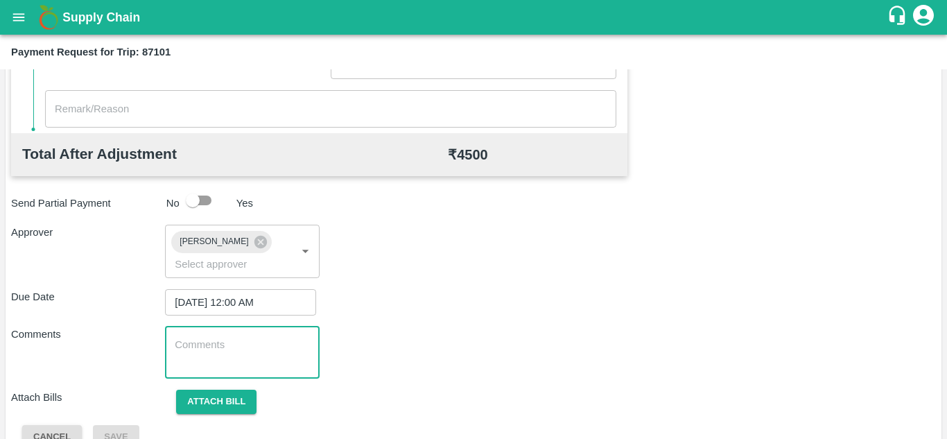
click at [214, 340] on textarea at bounding box center [242, 352] width 134 height 29
paste textarea "Transport Bill"
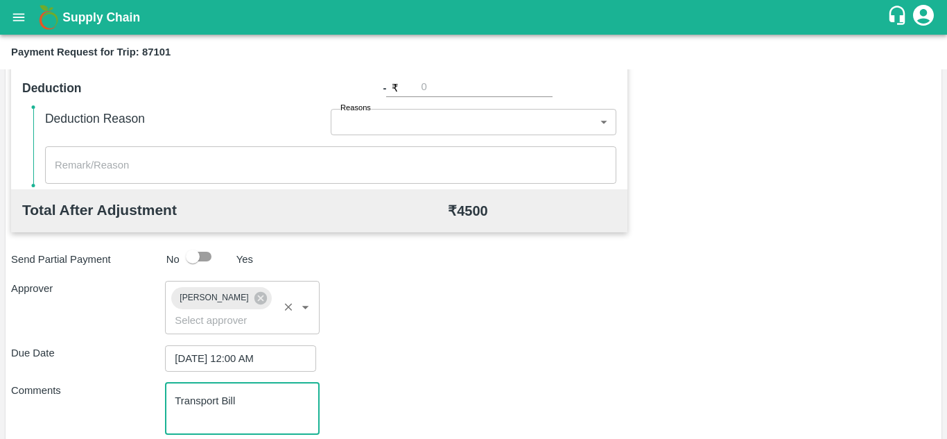
scroll to position [574, 0]
type textarea "Transport Bill"
click at [419, 336] on div "Total Transportation Cost ₹ 4500 Advance payment - ₹ Additional Charges(+) Inam…" at bounding box center [473, 157] width 924 height 697
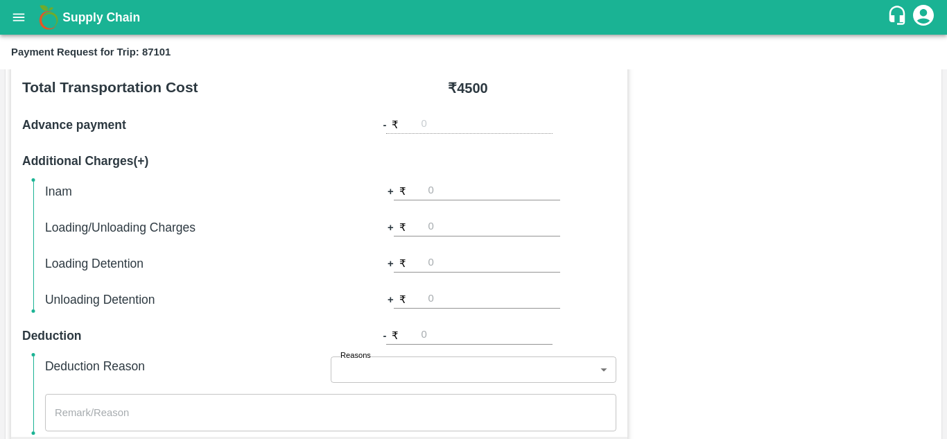
scroll to position [657, 0]
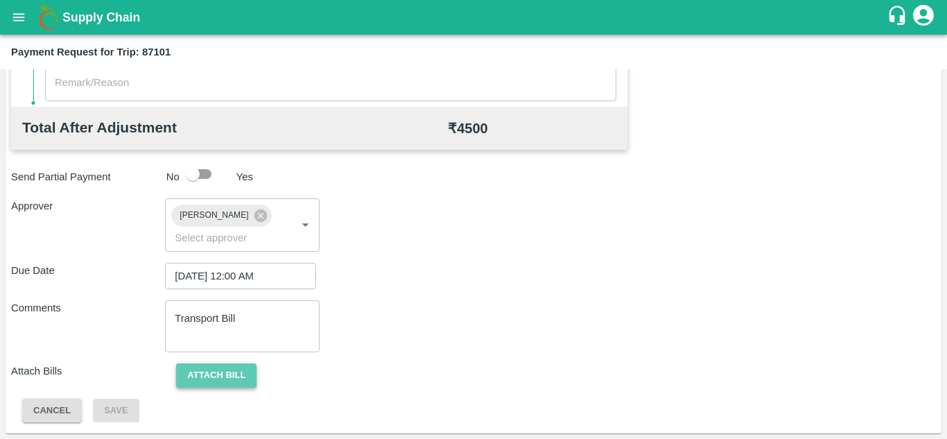
click at [216, 368] on button "Attach bill" at bounding box center [216, 375] width 80 height 24
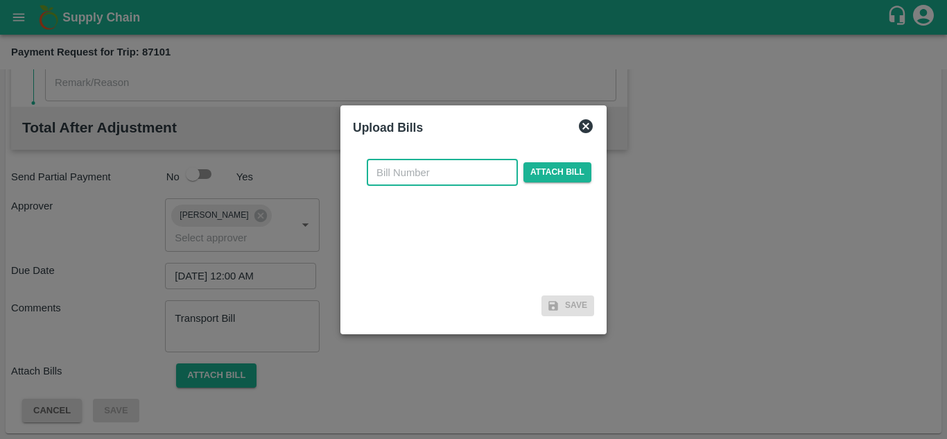
click at [392, 171] on input "text" at bounding box center [442, 172] width 151 height 26
type input "515"
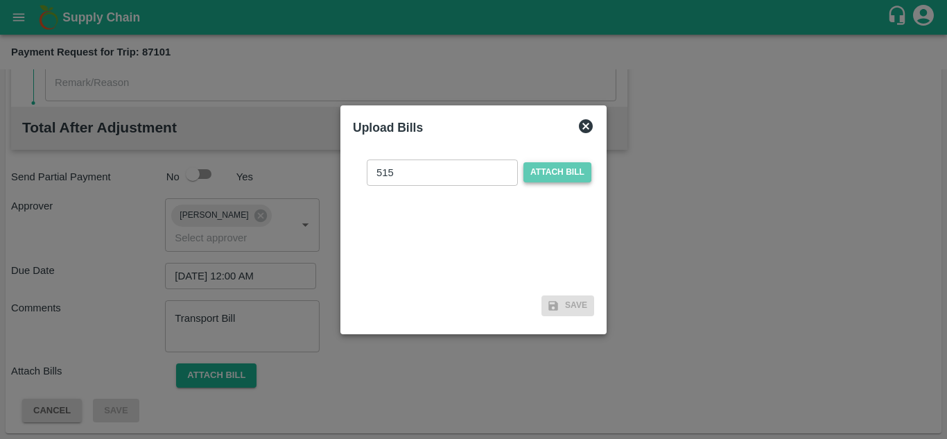
click at [573, 171] on span "Attach bill" at bounding box center [557, 172] width 68 height 20
click at [0, 0] on input "Attach bill" at bounding box center [0, 0] width 0 height 0
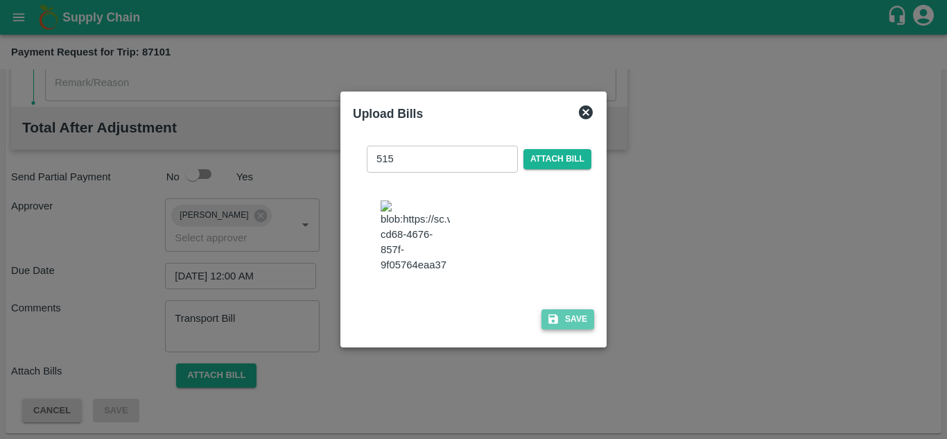
click at [574, 317] on button "Save" at bounding box center [567, 319] width 53 height 20
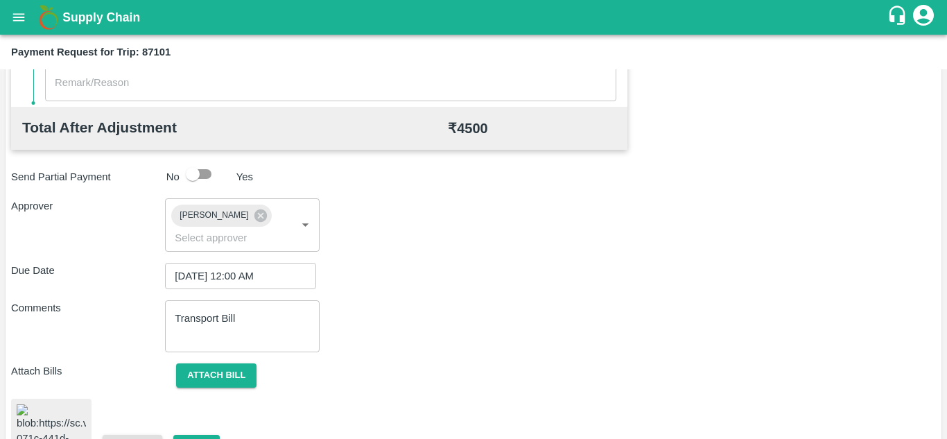
scroll to position [742, 0]
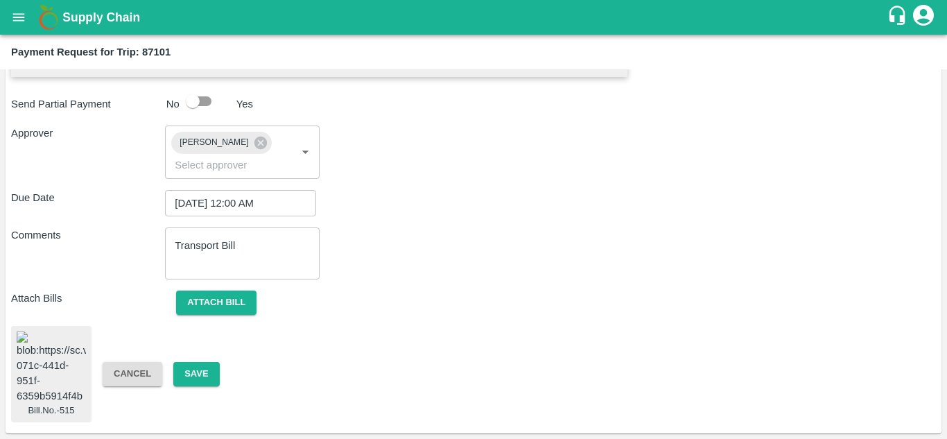
click at [16, 365] on span "Bill.No.-515" at bounding box center [51, 374] width 80 height 97
click at [42, 362] on img at bounding box center [51, 367] width 69 height 73
click at [200, 362] on button "Save" at bounding box center [196, 374] width 46 height 24
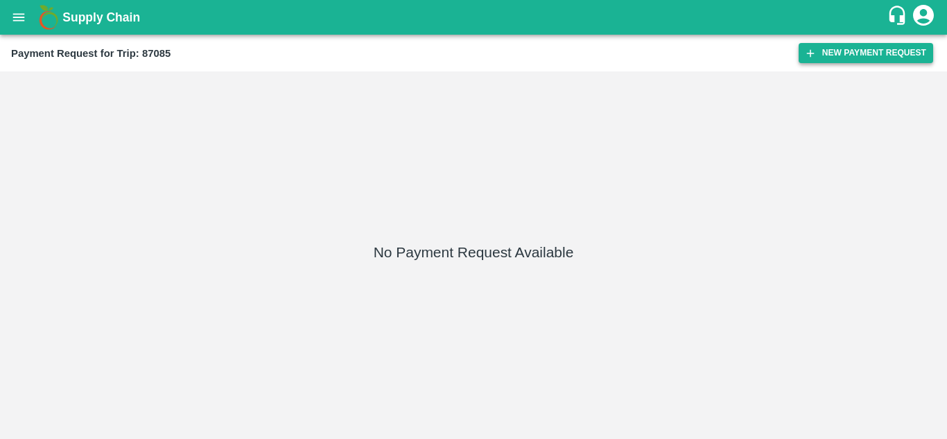
click at [869, 47] on button "New Payment Request" at bounding box center [865, 53] width 134 height 20
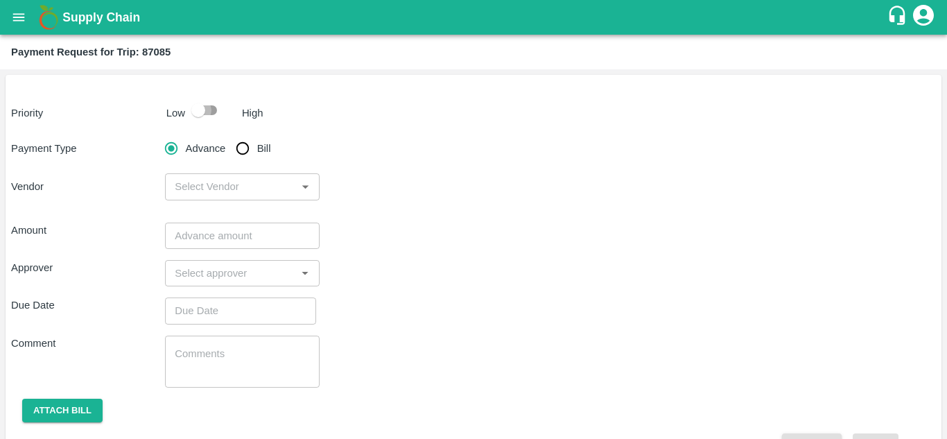
click at [214, 109] on input "checkbox" at bounding box center [198, 110] width 79 height 26
checkbox input "true"
click at [243, 146] on input "Bill" at bounding box center [243, 148] width 28 height 28
radio input "true"
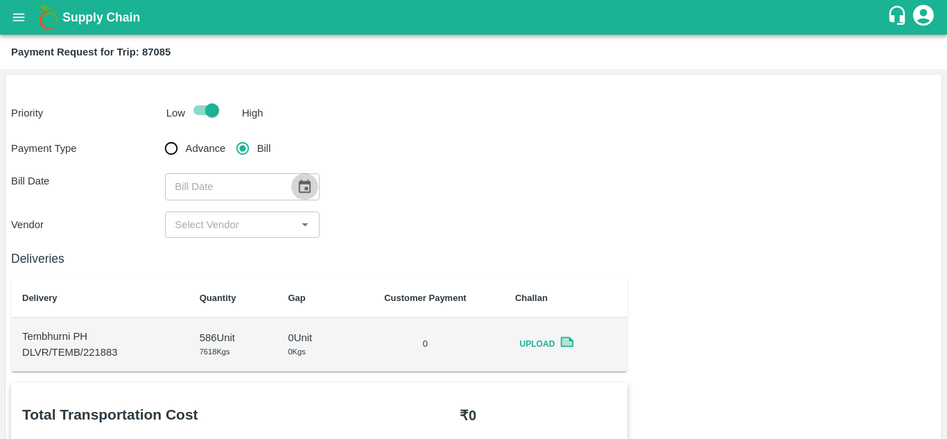
click at [299, 190] on icon "Choose date" at bounding box center [305, 185] width 12 height 13
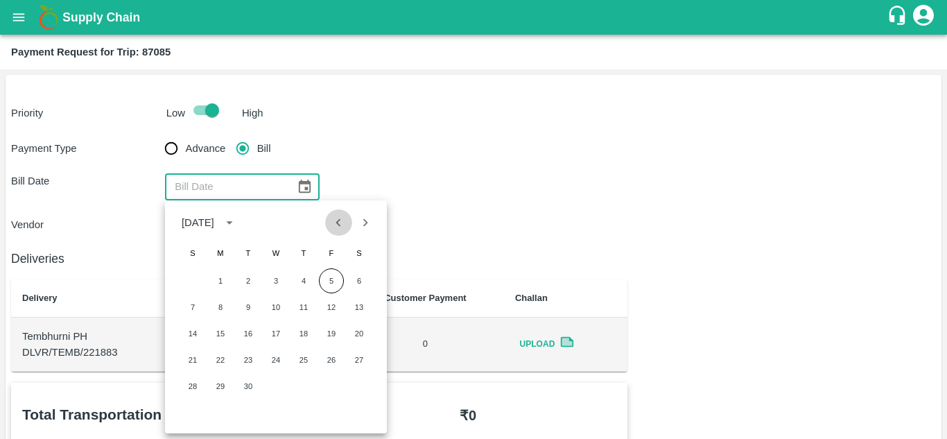
click at [336, 223] on icon "Previous month" at bounding box center [338, 222] width 15 height 15
click at [358, 381] on button "30" at bounding box center [359, 386] width 25 height 25
type input "30/08/2025"
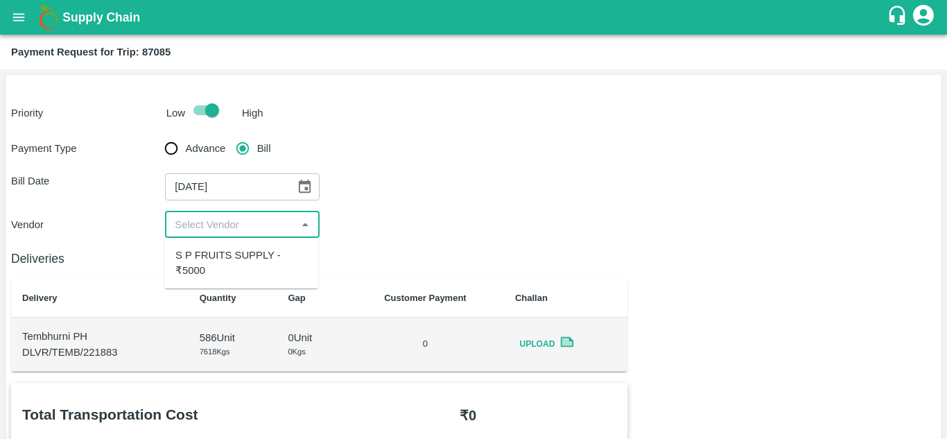
click at [224, 231] on input "input" at bounding box center [230, 225] width 123 height 18
click at [224, 260] on div "S P FRUITS SUPPLY - ₹5000" at bounding box center [241, 262] width 132 height 31
type input "S P FRUITS SUPPLY - ₹5000"
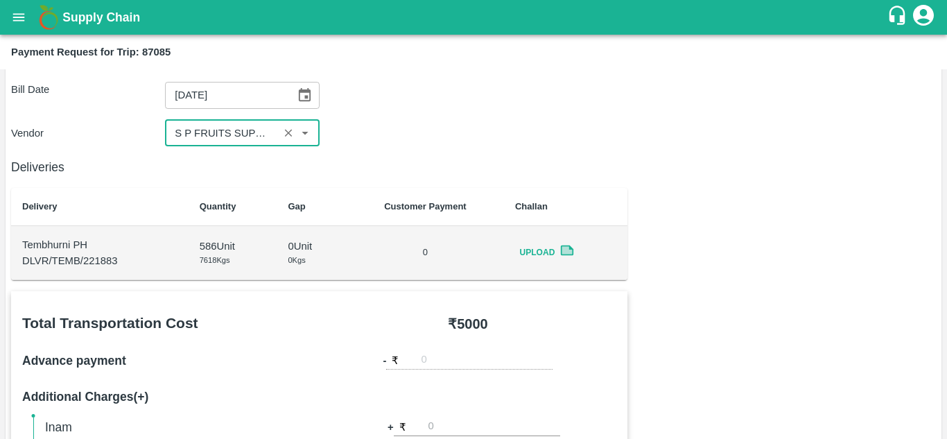
scroll to position [49, 0]
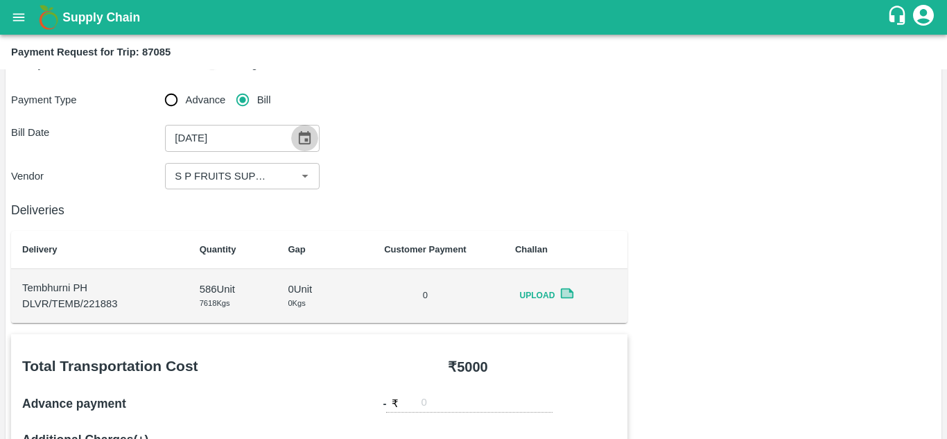
click at [309, 136] on icon "Choose date, selected date is Aug 30, 2025" at bounding box center [305, 137] width 12 height 13
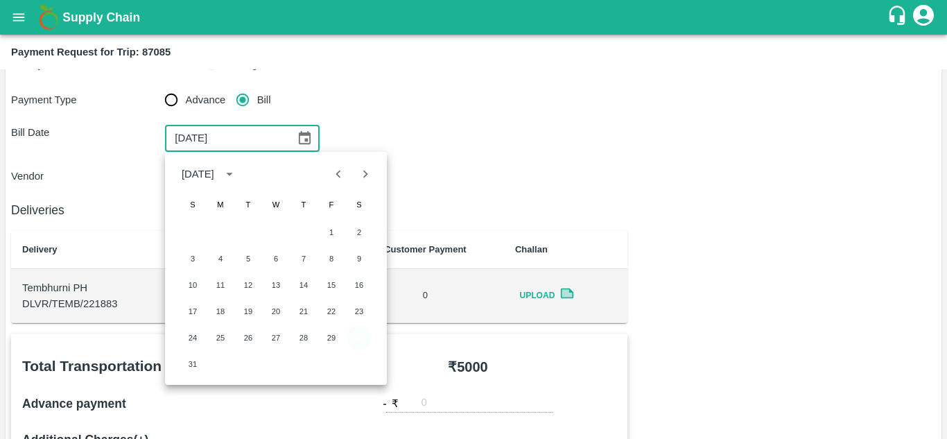
click at [360, 334] on button "30" at bounding box center [359, 337] width 25 height 25
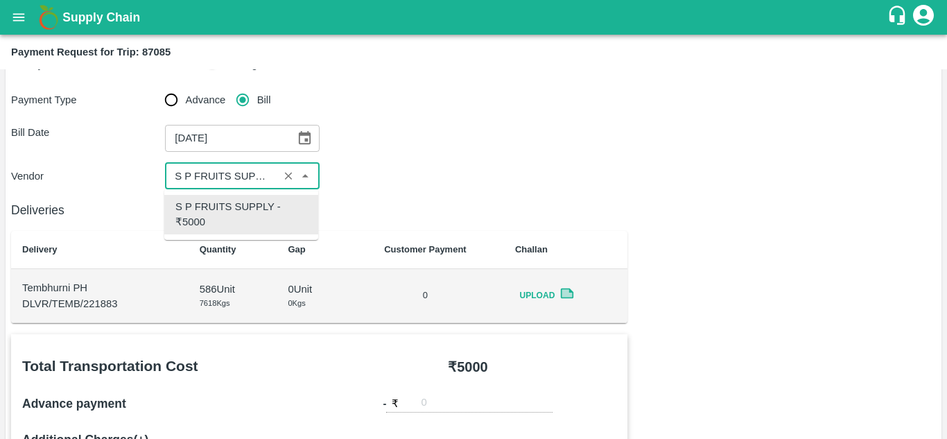
click at [269, 176] on input "input" at bounding box center [221, 176] width 105 height 18
click at [228, 198] on div "S P FRUITS SUPPLY - ₹5000" at bounding box center [241, 215] width 154 height 40
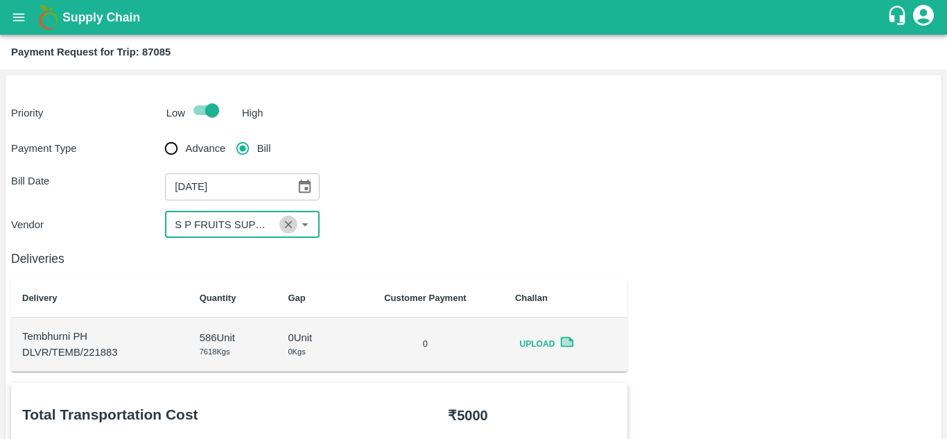
click at [288, 229] on icon "Clear" at bounding box center [288, 224] width 13 height 13
click at [301, 225] on icon "Open" at bounding box center [304, 224] width 15 height 15
click at [245, 266] on div "S P FRUITS SUPPLY - ₹5000" at bounding box center [241, 262] width 132 height 31
type input "S P FRUITS SUPPLY - ₹5000"
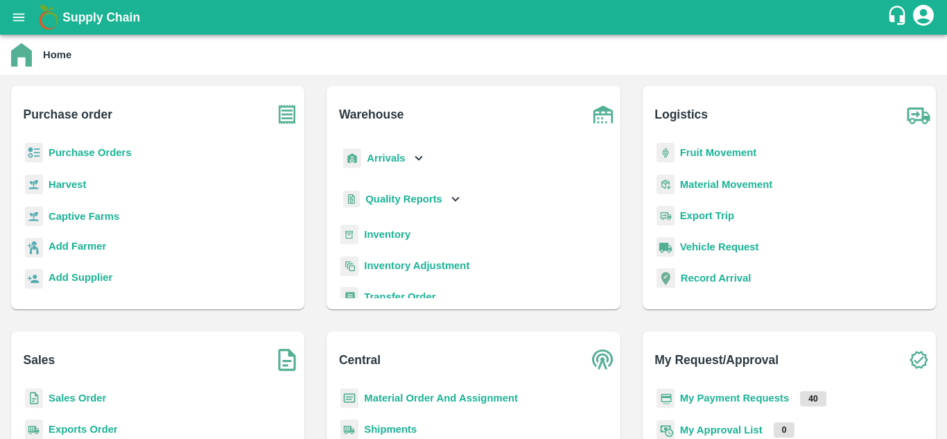
click at [705, 151] on b "Fruit Movement" at bounding box center [718, 152] width 77 height 11
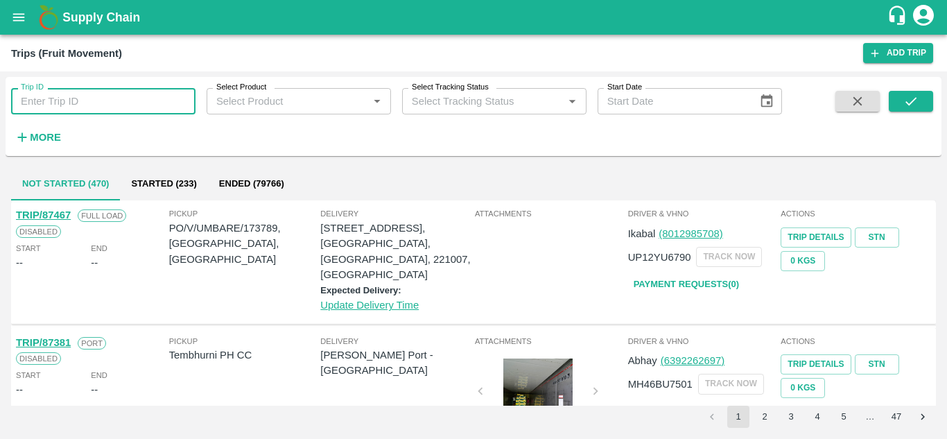
click at [113, 105] on input "Trip ID" at bounding box center [103, 101] width 184 height 26
type input "87085"
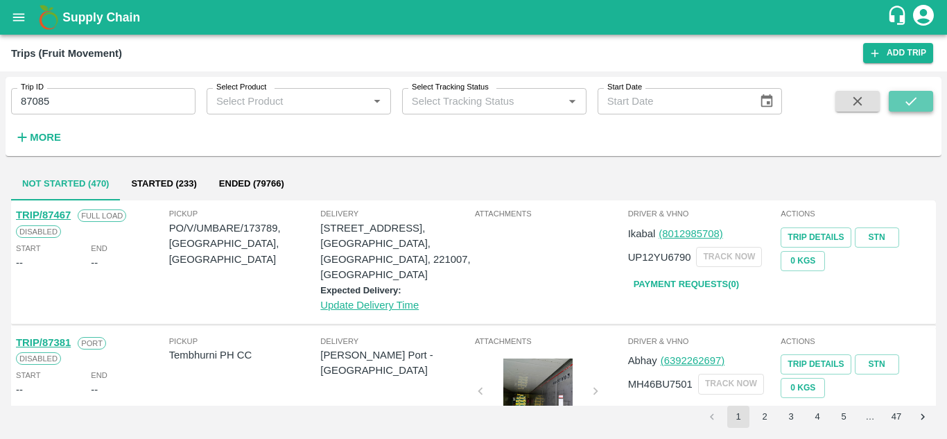
click at [924, 101] on button "submit" at bounding box center [910, 101] width 44 height 21
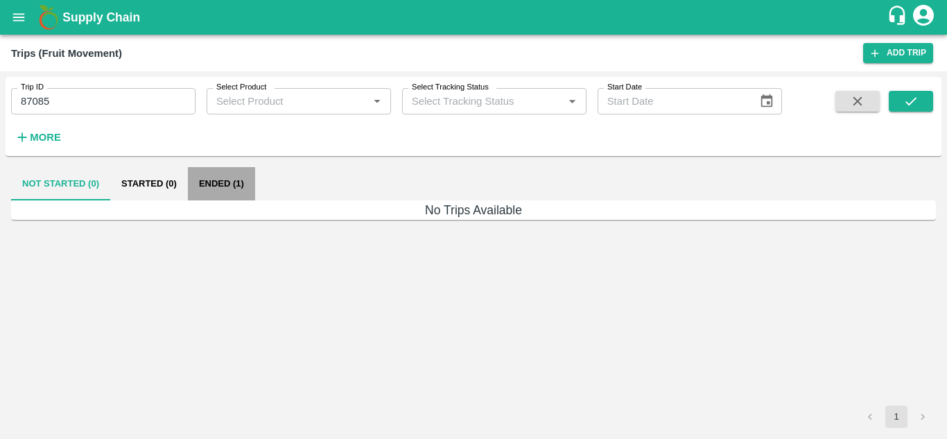
click at [217, 183] on button "Ended (1)" at bounding box center [221, 183] width 67 height 33
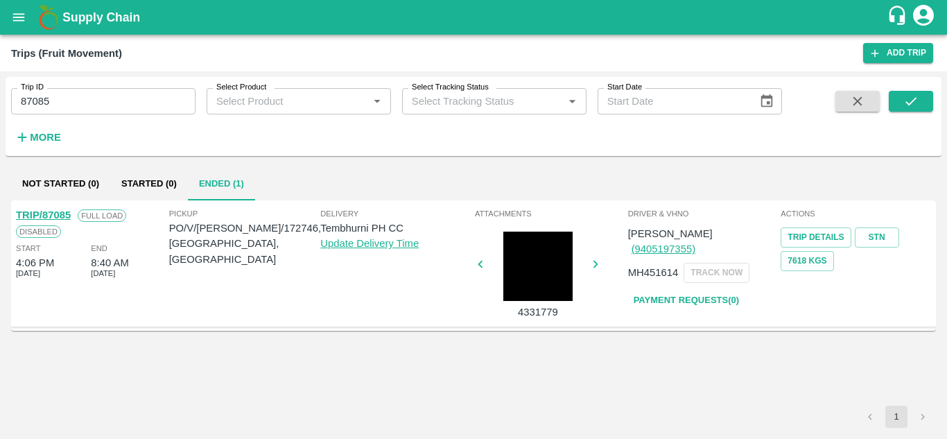
click at [58, 217] on link "TRIP/87085" at bounding box center [43, 214] width 55 height 11
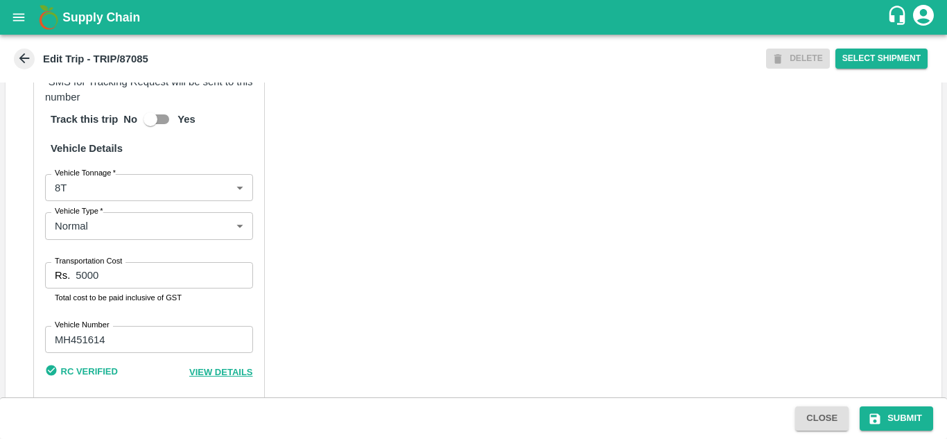
scroll to position [1040, 0]
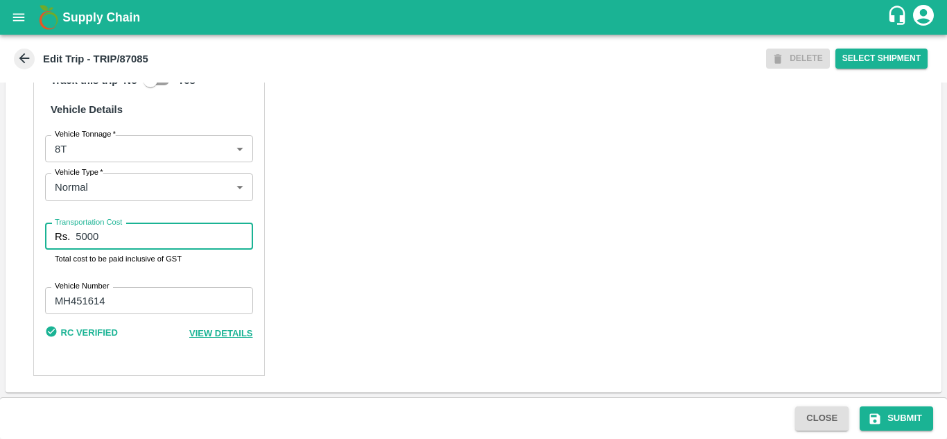
click at [109, 238] on input "5000" at bounding box center [164, 236] width 177 height 26
type input "5"
type input "4500"
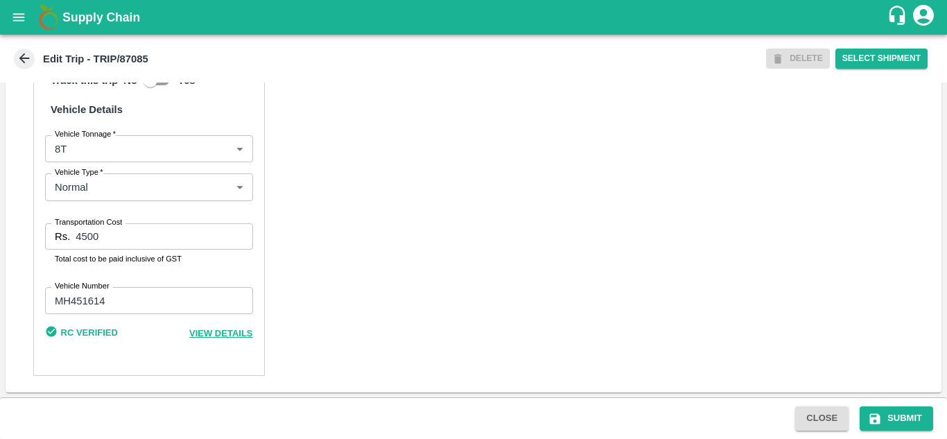
click at [628, 209] on div "Partner Details Partner   * Partner Add Transporter Driver 1 Details Driver Nam…" at bounding box center [474, 45] width 936 height 694
click at [905, 416] on button "Submit" at bounding box center [895, 418] width 73 height 24
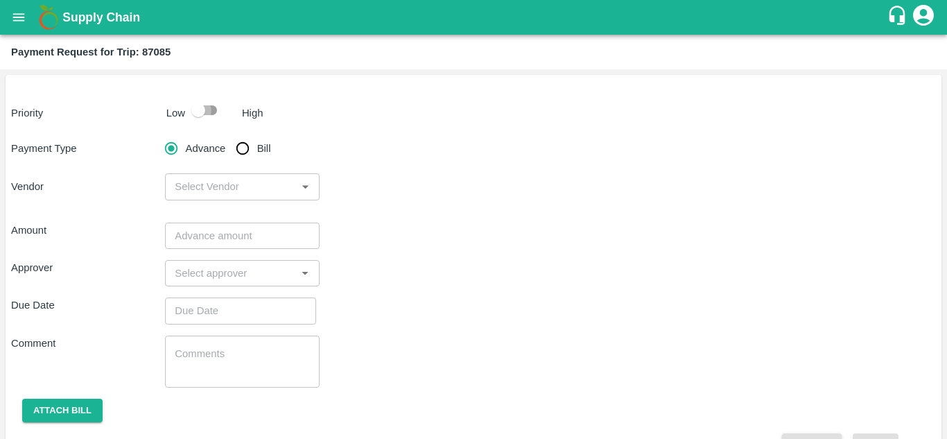
click at [207, 105] on input "checkbox" at bounding box center [198, 110] width 79 height 26
checkbox input "true"
click at [242, 144] on input "Bill" at bounding box center [243, 148] width 28 height 28
radio input "true"
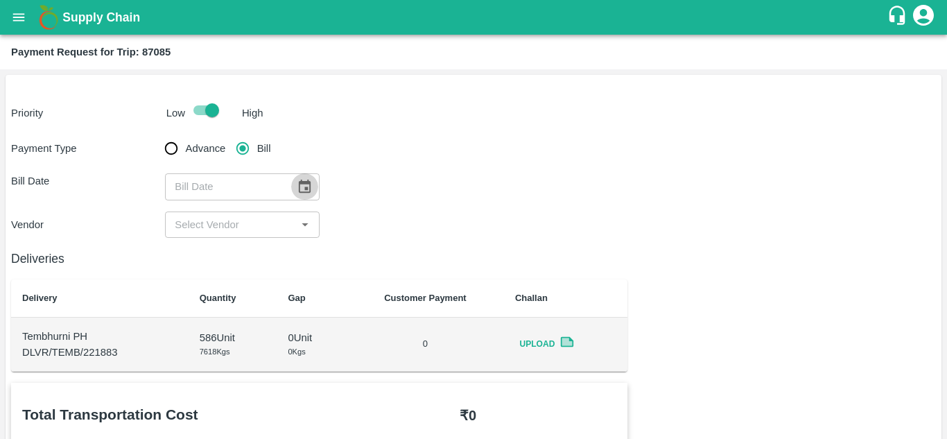
click at [307, 183] on icon "Choose date" at bounding box center [305, 185] width 12 height 13
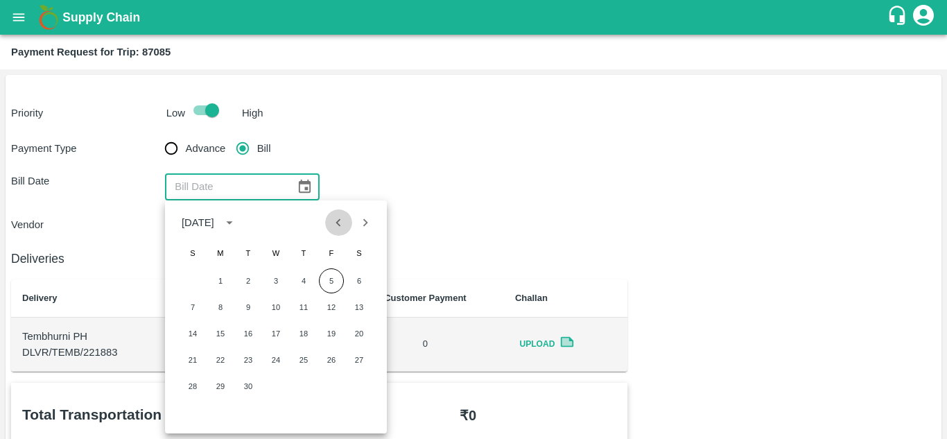
click at [342, 218] on icon "Previous month" at bounding box center [338, 222] width 15 height 15
click at [363, 383] on button "30" at bounding box center [359, 386] width 25 height 25
type input "[DATE]"
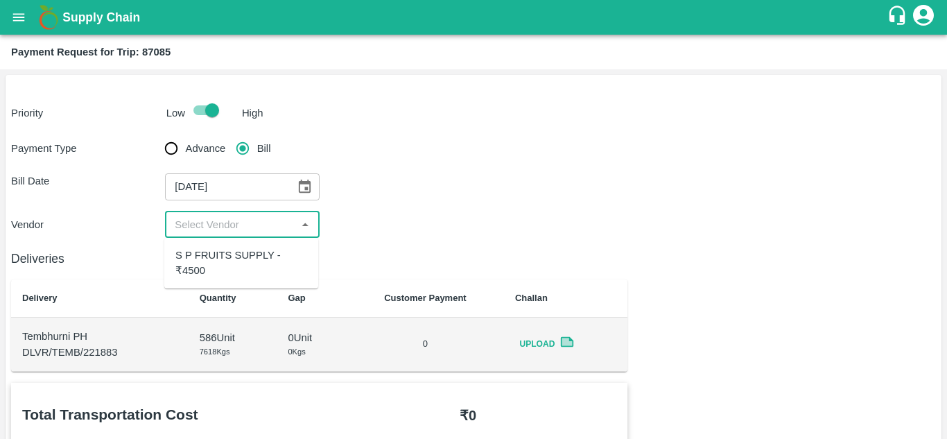
click at [224, 221] on input "input" at bounding box center [230, 225] width 123 height 18
click at [222, 253] on div "S P FRUITS SUPPLY - ₹4500" at bounding box center [241, 262] width 132 height 31
type input "S P FRUITS SUPPLY - ₹4500"
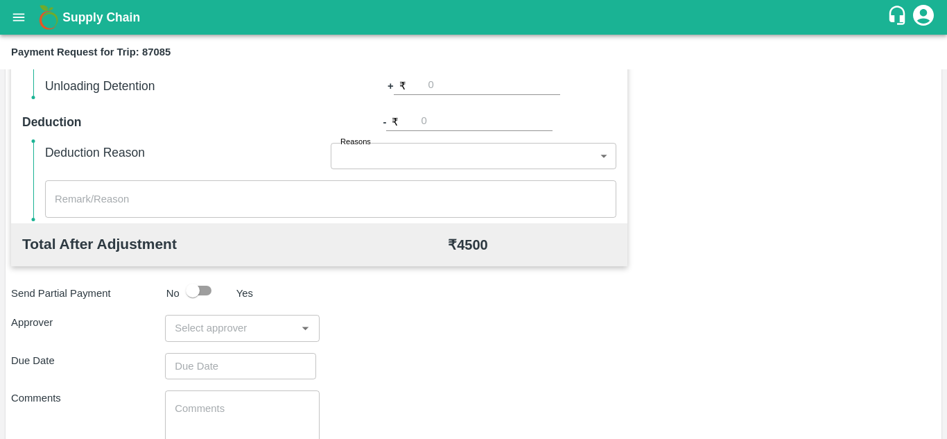
scroll to position [543, 0]
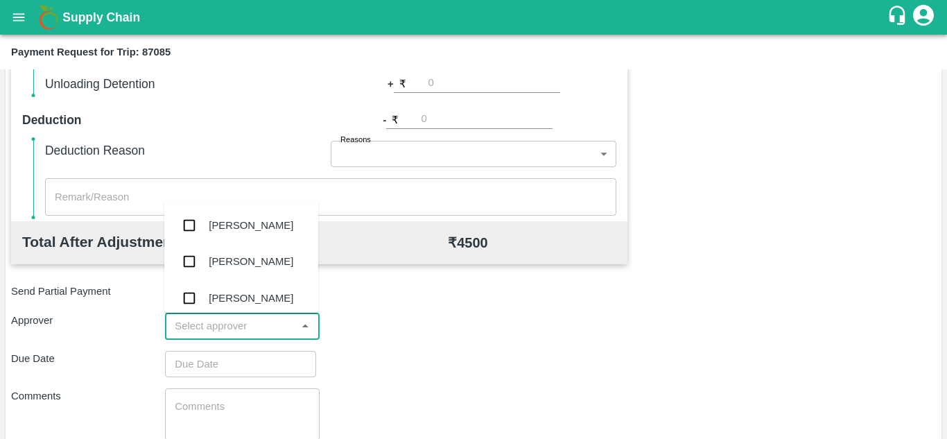
click at [227, 322] on input "input" at bounding box center [230, 326] width 123 height 18
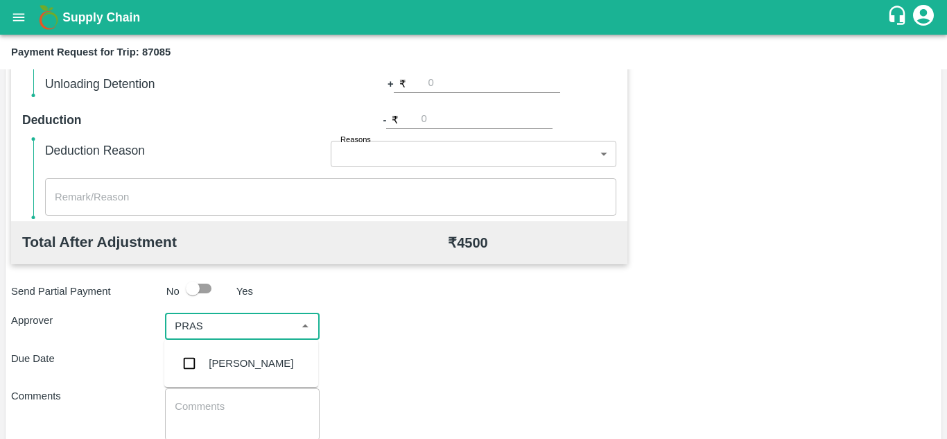
type input "PRASA"
click at [266, 360] on div "[PERSON_NAME]" at bounding box center [251, 363] width 85 height 15
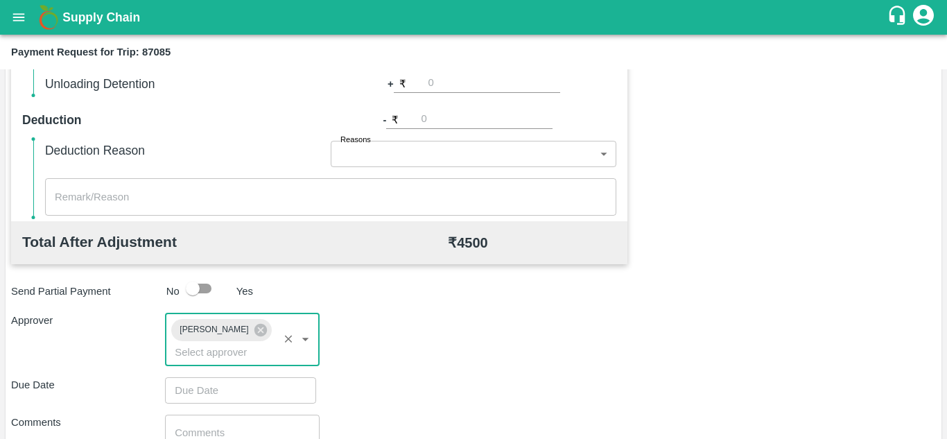
scroll to position [657, 0]
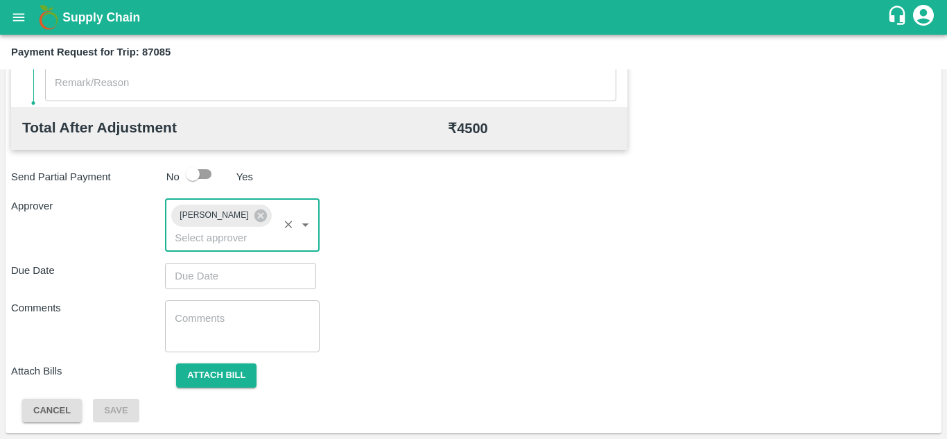
type input "DD/MM/YYYY hh:mm aa"
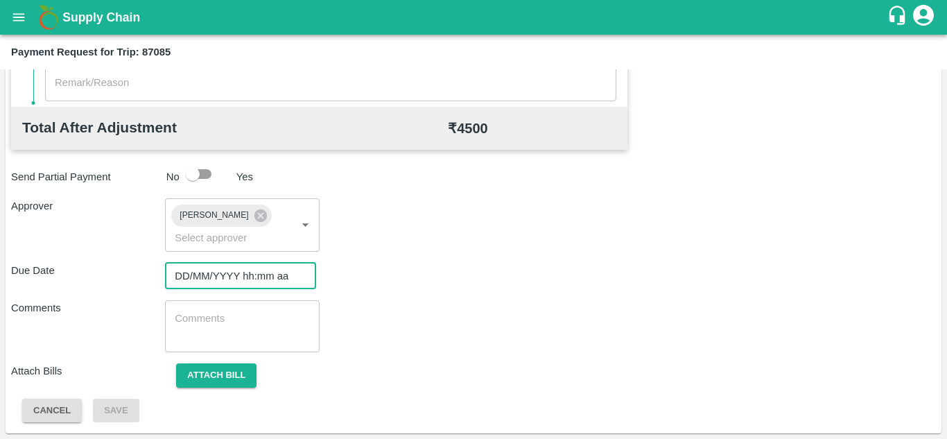
click at [209, 277] on input "DD/MM/YYYY hh:mm aa" at bounding box center [235, 276] width 141 height 26
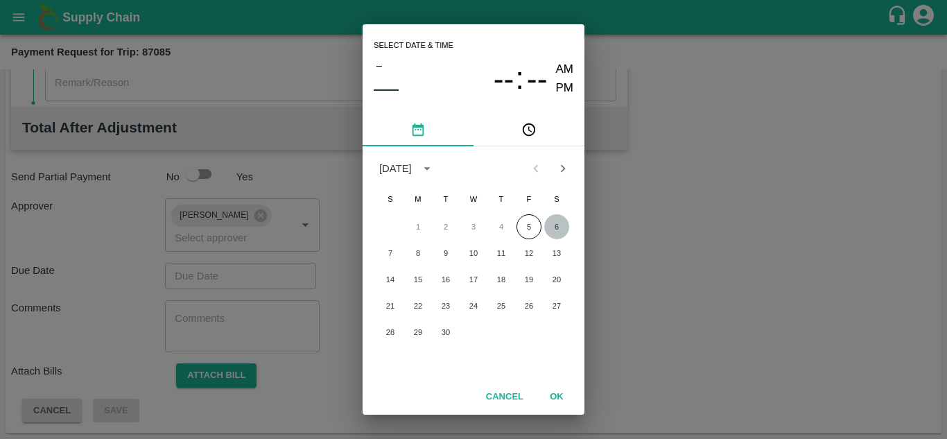
click at [555, 223] on button "6" at bounding box center [556, 226] width 25 height 25
type input "[DATE] 12:00 AM"
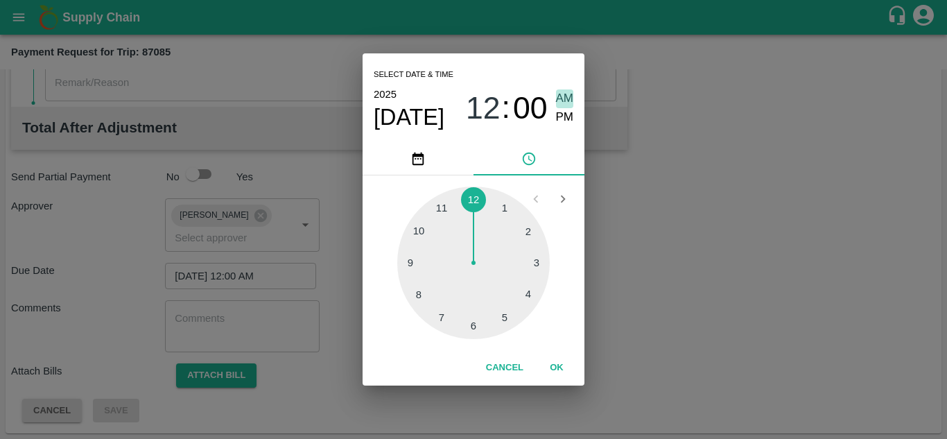
click at [562, 97] on span "AM" at bounding box center [565, 98] width 18 height 19
click at [559, 365] on button "OK" at bounding box center [556, 368] width 44 height 24
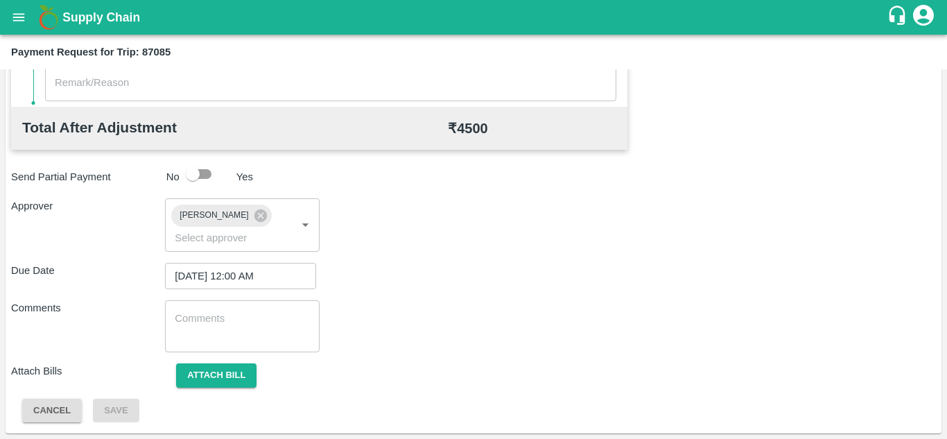
click at [238, 308] on div "x ​" at bounding box center [242, 326] width 154 height 52
paste textarea "Transport Bill"
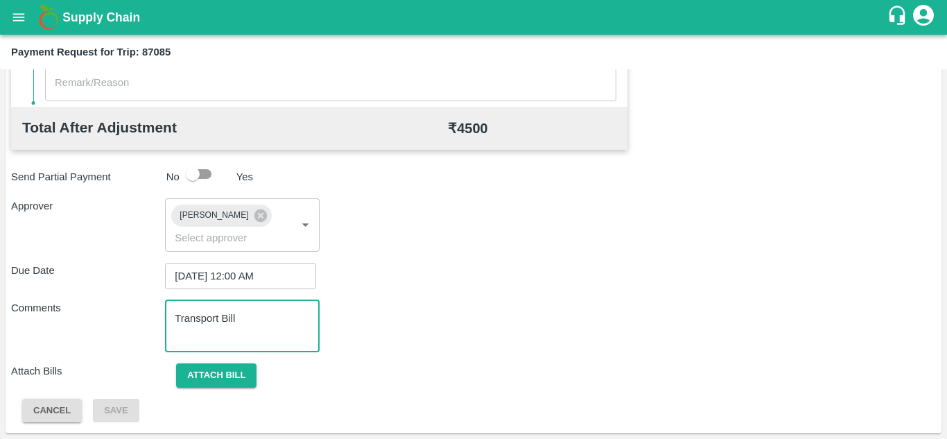
type textarea "Transport Bill"
click at [456, 331] on div "Comments Transport Bill x ​" at bounding box center [473, 326] width 924 height 52
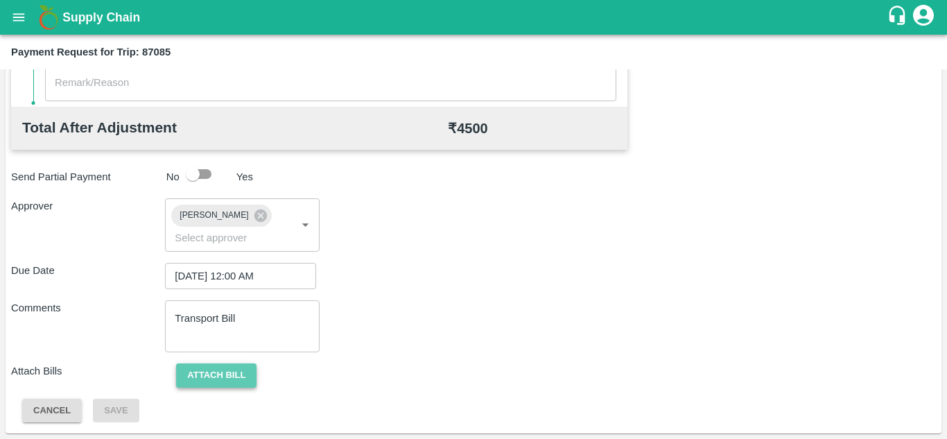
click at [215, 374] on button "Attach bill" at bounding box center [216, 375] width 80 height 24
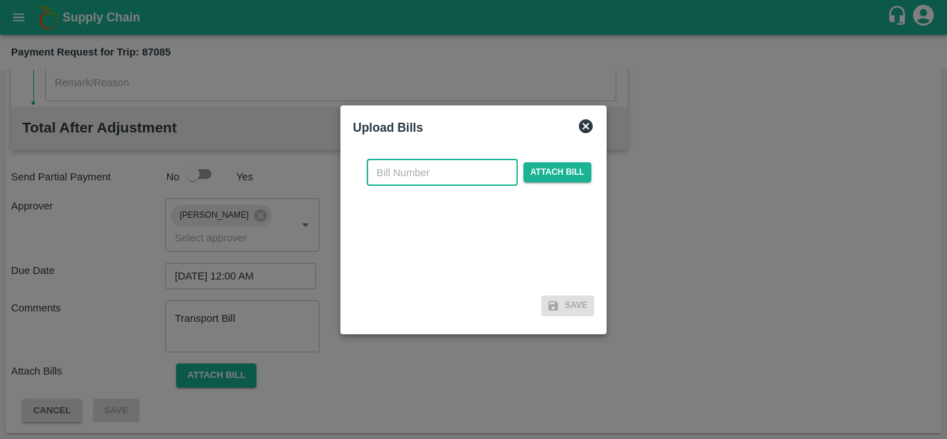
click at [386, 161] on input "text" at bounding box center [442, 172] width 151 height 26
type input "513"
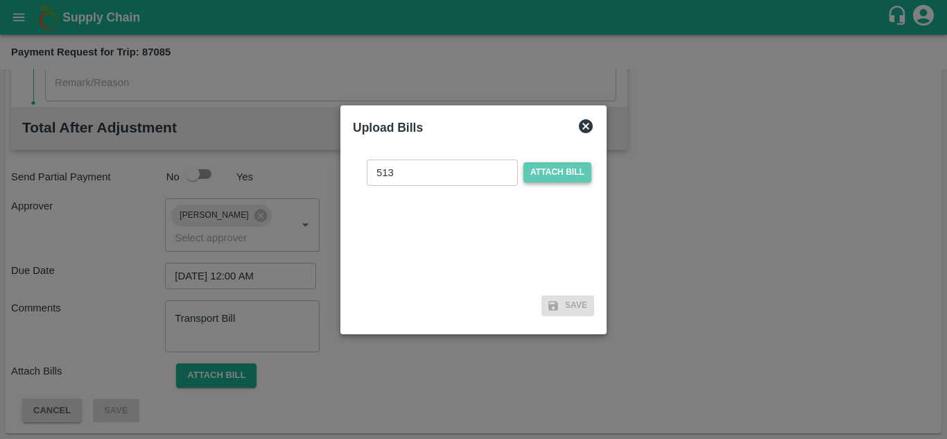
click at [558, 168] on span "Attach bill" at bounding box center [557, 172] width 68 height 20
click at [0, 0] on input "Attach bill" at bounding box center [0, 0] width 0 height 0
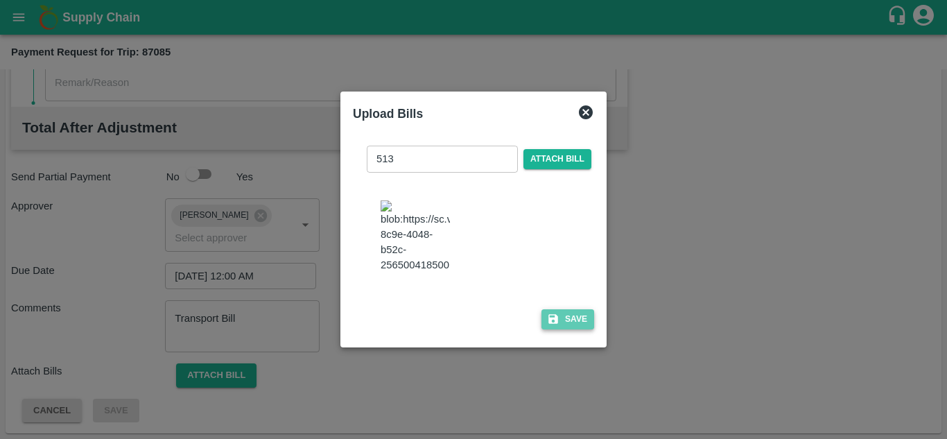
click at [563, 328] on button "Save" at bounding box center [567, 319] width 53 height 20
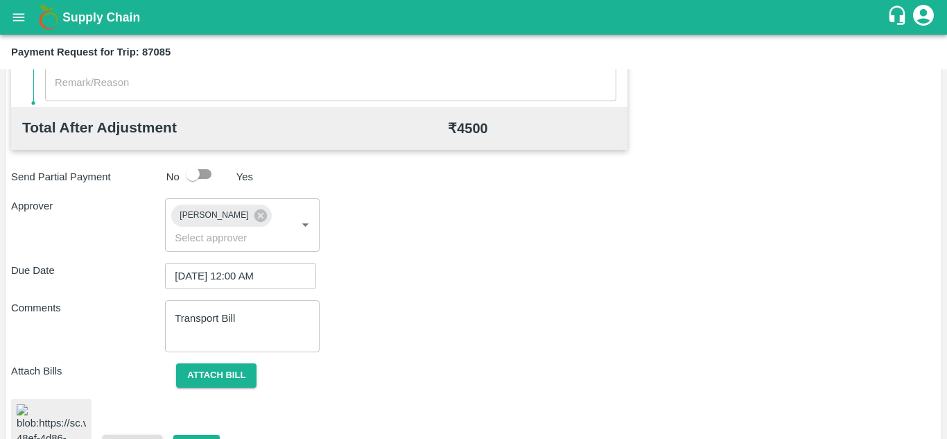
scroll to position [748, 0]
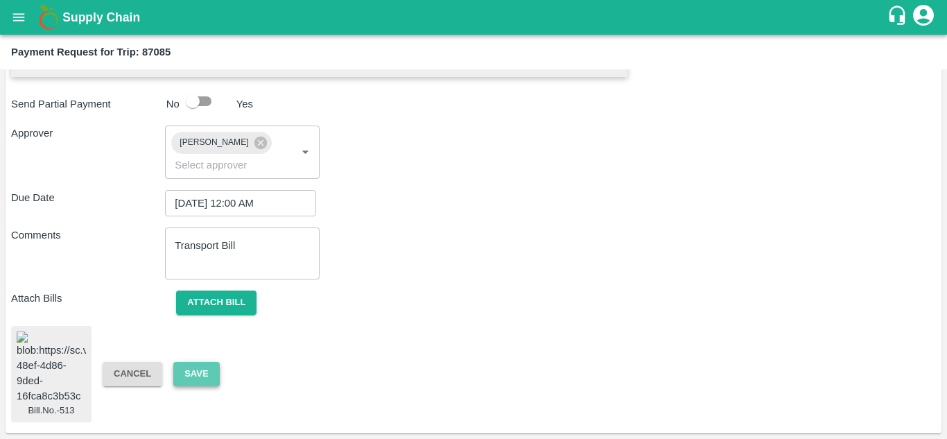
click at [189, 362] on button "Save" at bounding box center [196, 374] width 46 height 24
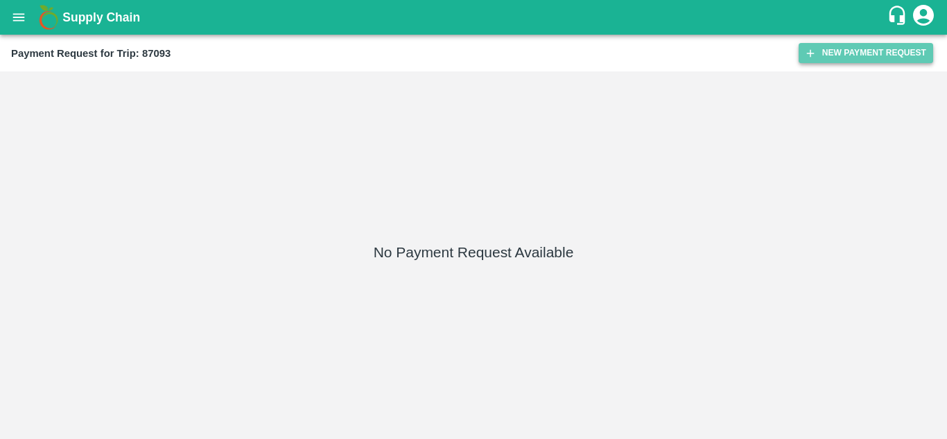
click at [874, 45] on button "New Payment Request" at bounding box center [865, 53] width 134 height 20
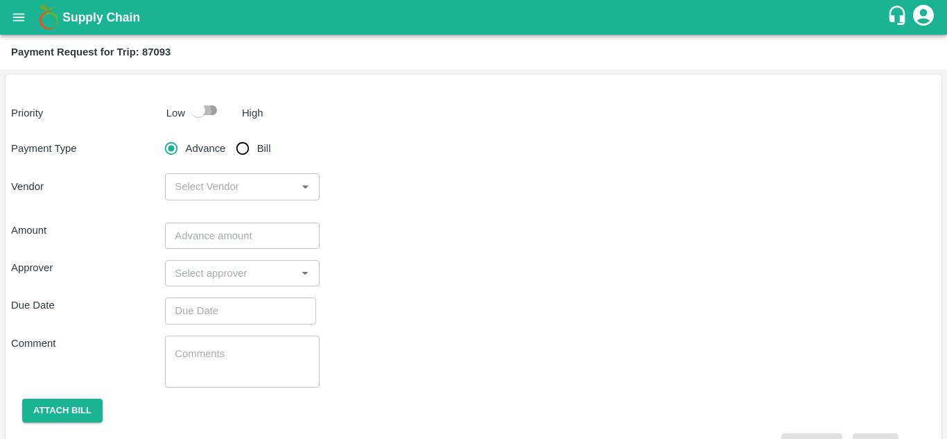
click at [204, 106] on input "checkbox" at bounding box center [198, 110] width 79 height 26
checkbox input "true"
click at [246, 150] on input "Bill" at bounding box center [243, 148] width 28 height 28
radio input "true"
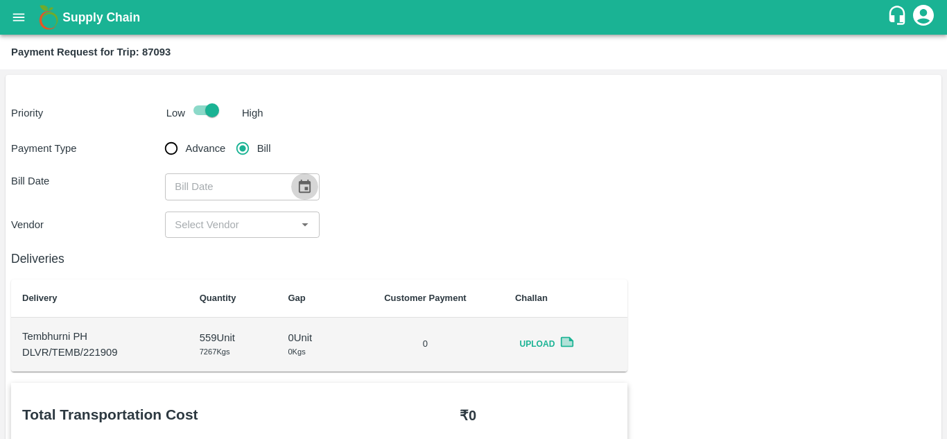
click at [302, 185] on icon "Choose date" at bounding box center [304, 186] width 15 height 15
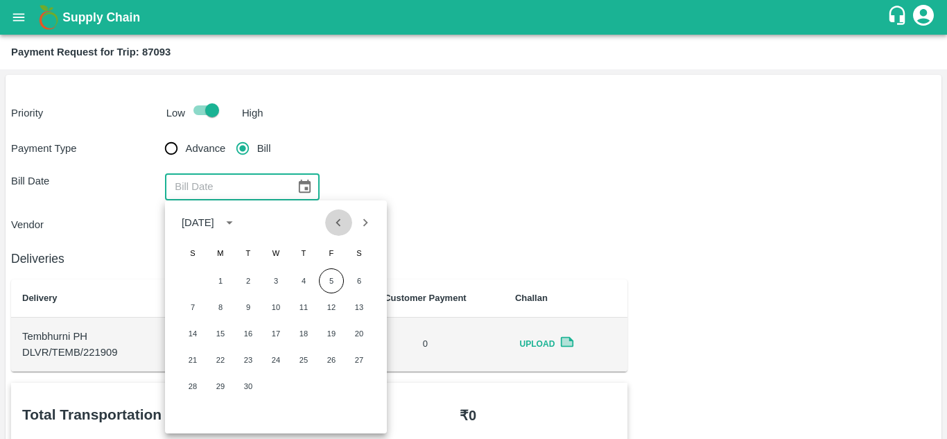
click at [336, 213] on button "Previous month" at bounding box center [338, 222] width 26 height 26
click at [195, 411] on button "31" at bounding box center [192, 412] width 25 height 25
type input "[DATE]"
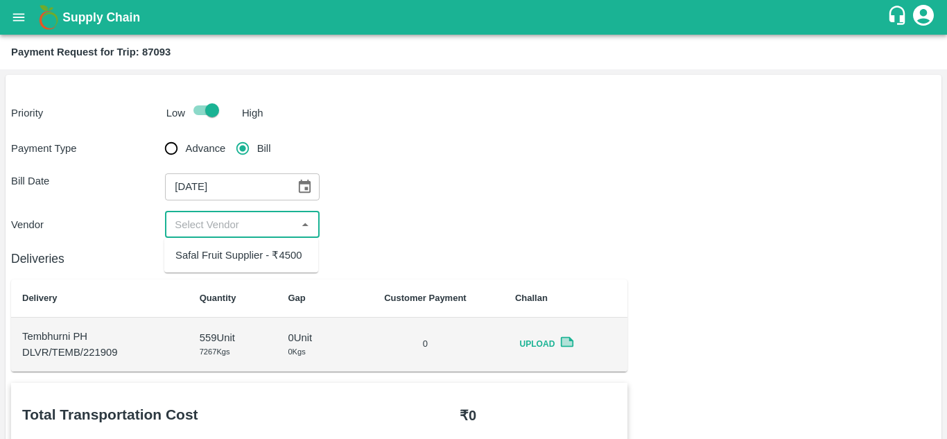
click at [234, 230] on input "input" at bounding box center [230, 225] width 123 height 18
click at [257, 252] on div "Safal Fruit Supplier - ₹4500" at bounding box center [238, 254] width 126 height 15
type input "Safal Fruit Supplier - ₹4500"
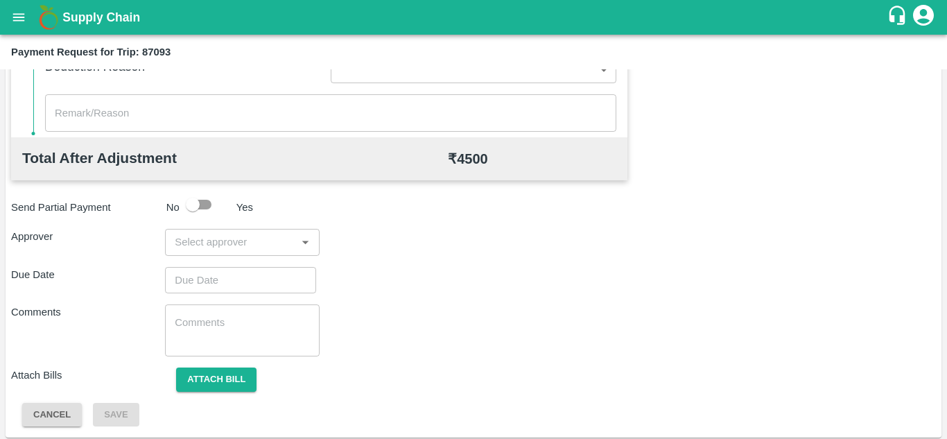
scroll to position [631, 0]
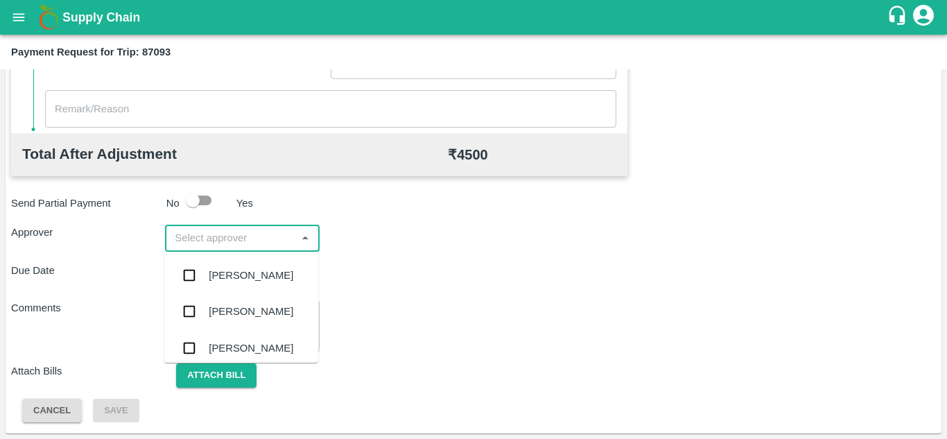
click at [217, 238] on input "input" at bounding box center [230, 238] width 123 height 18
type input "PRASA"
click at [252, 278] on div "Prasad Waghade" at bounding box center [251, 275] width 85 height 15
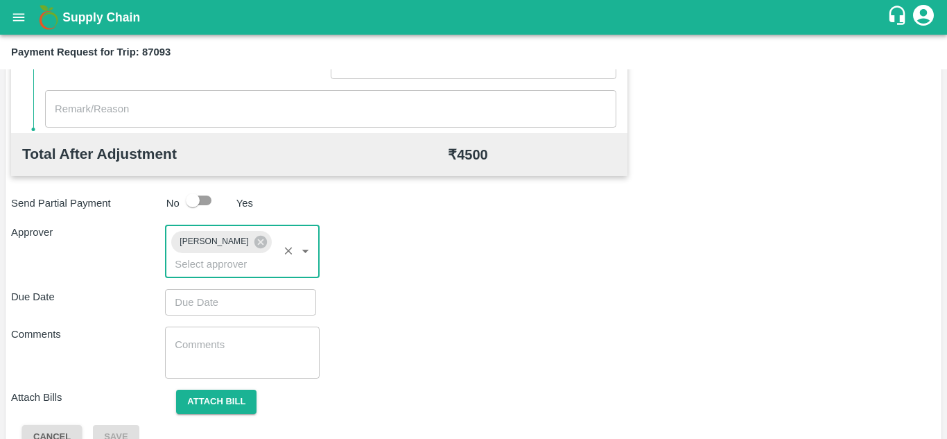
type input "DD/MM/YYYY hh:mm aa"
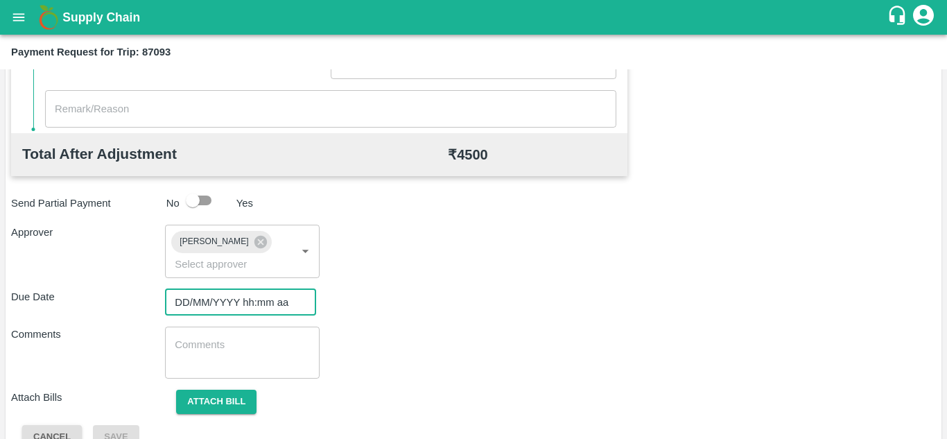
click at [181, 298] on input "DD/MM/YYYY hh:mm aa" at bounding box center [235, 302] width 141 height 26
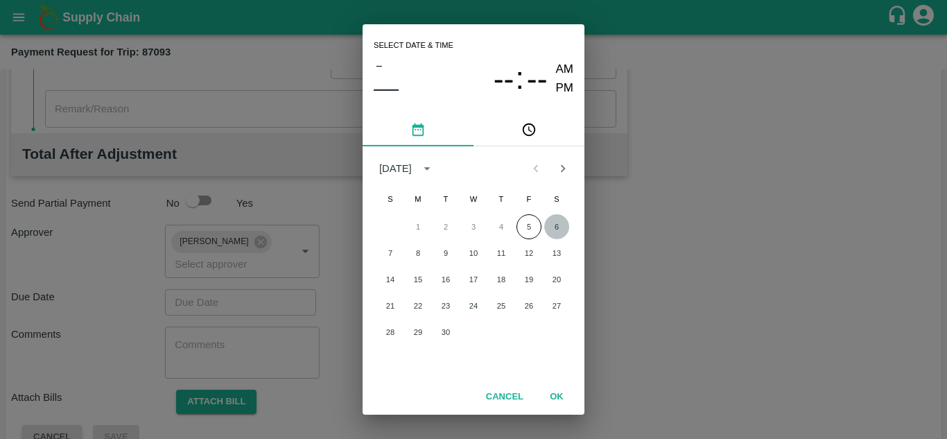
click at [553, 220] on button "6" at bounding box center [556, 226] width 25 height 25
type input "06/09/2025 12:00 AM"
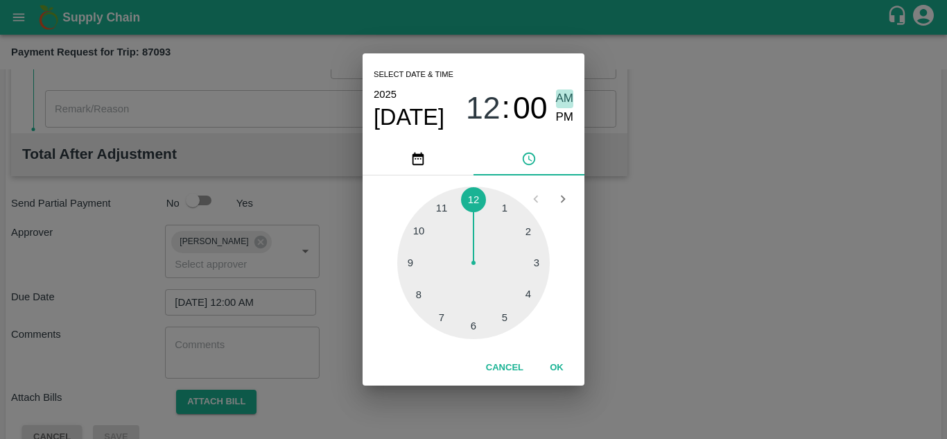
click at [564, 93] on span "AM" at bounding box center [565, 98] width 18 height 19
click at [554, 366] on button "OK" at bounding box center [556, 368] width 44 height 24
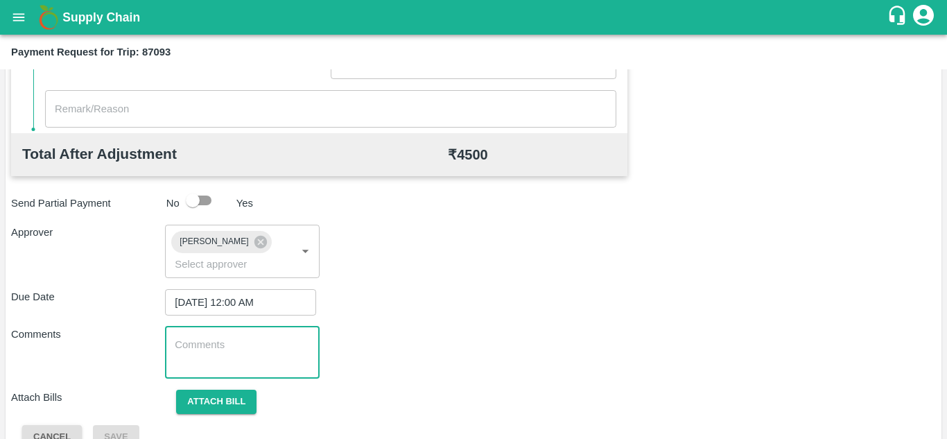
click at [177, 340] on textarea at bounding box center [242, 352] width 134 height 29
paste textarea "Transport Bill"
type textarea "Transport Bill"
click at [465, 348] on div "Comments Transport Bill x ​" at bounding box center [473, 352] width 924 height 52
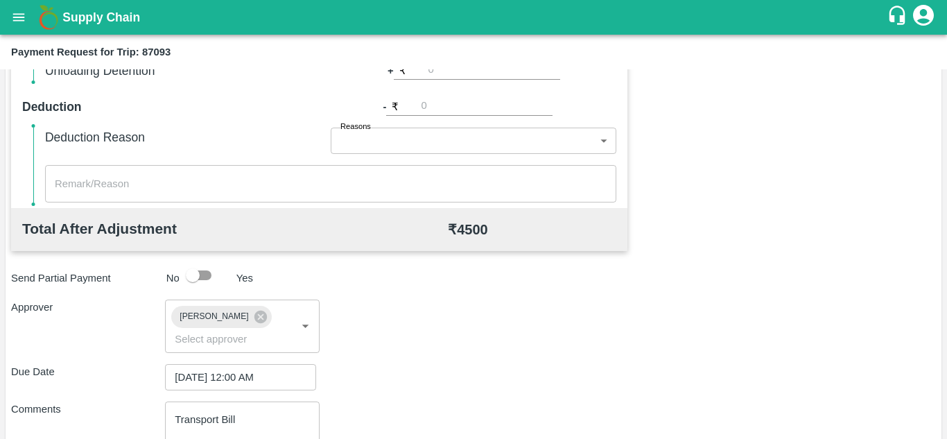
scroll to position [657, 0]
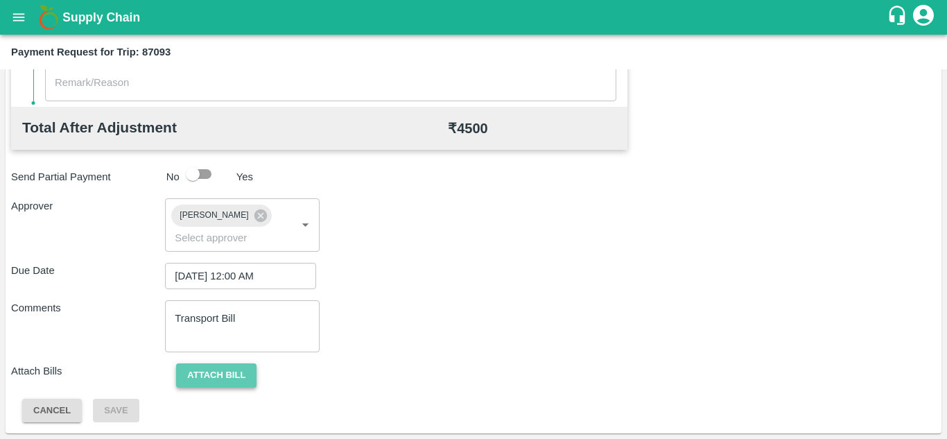
click at [227, 364] on button "Attach bill" at bounding box center [216, 375] width 80 height 24
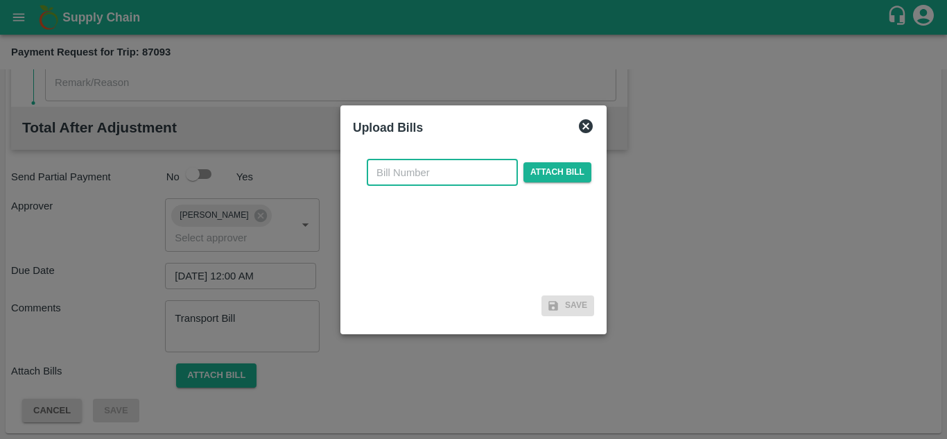
click at [382, 182] on input "text" at bounding box center [442, 172] width 151 height 26
type input "SAFAL-550"
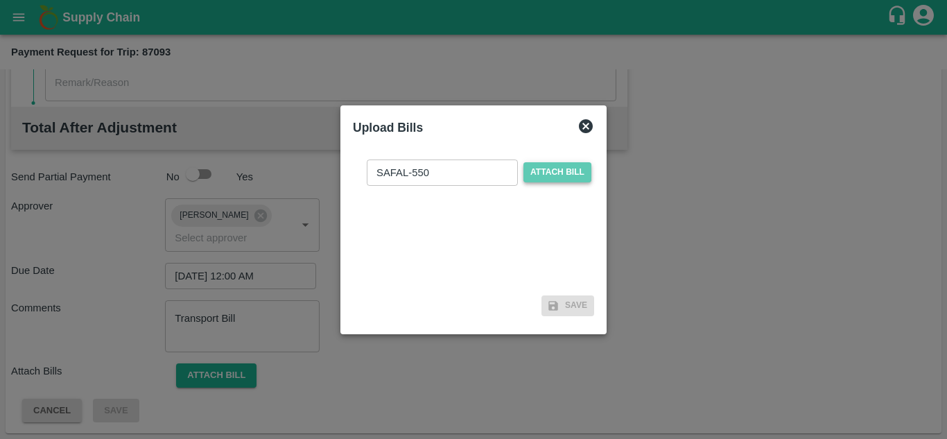
click at [547, 168] on span "Attach bill" at bounding box center [557, 172] width 68 height 20
click at [0, 0] on input "Attach bill" at bounding box center [0, 0] width 0 height 0
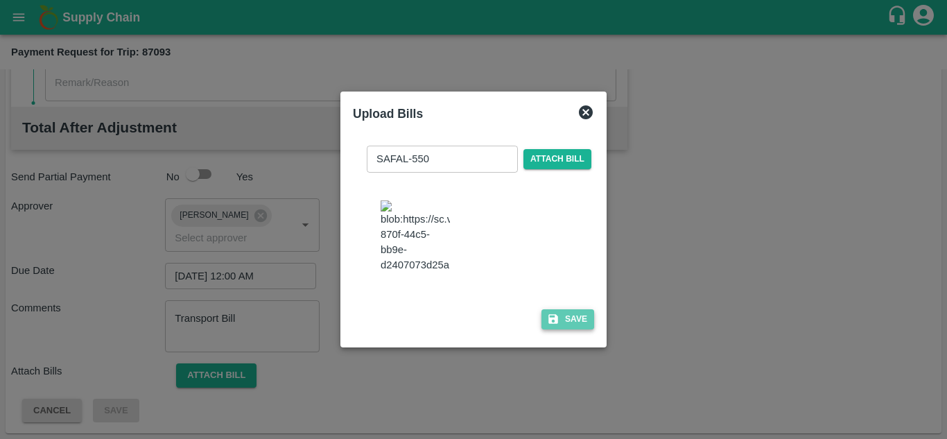
click at [577, 326] on button "Save" at bounding box center [567, 319] width 53 height 20
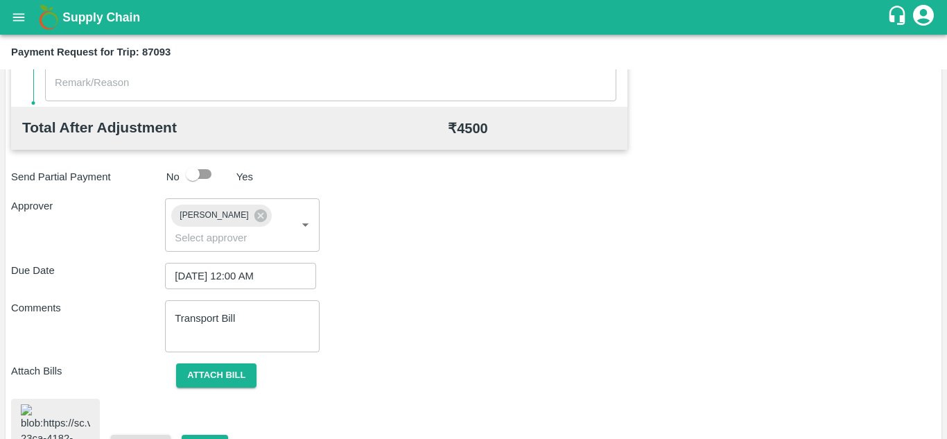
scroll to position [752, 0]
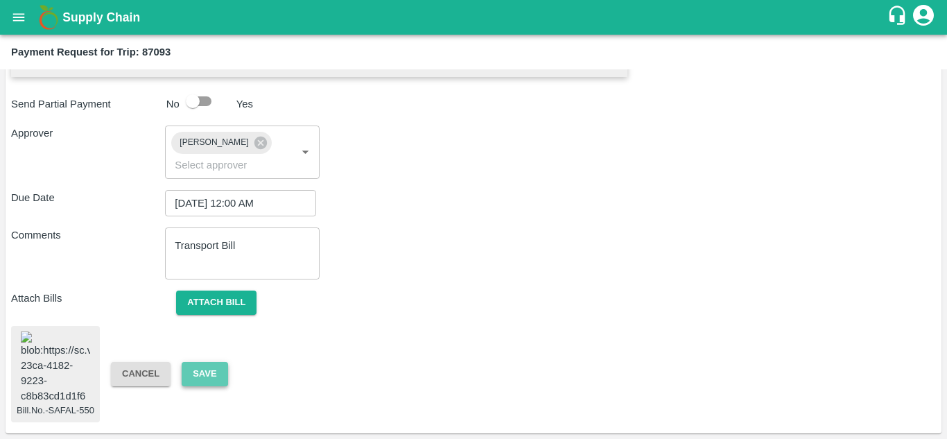
click at [205, 362] on button "Save" at bounding box center [205, 374] width 46 height 24
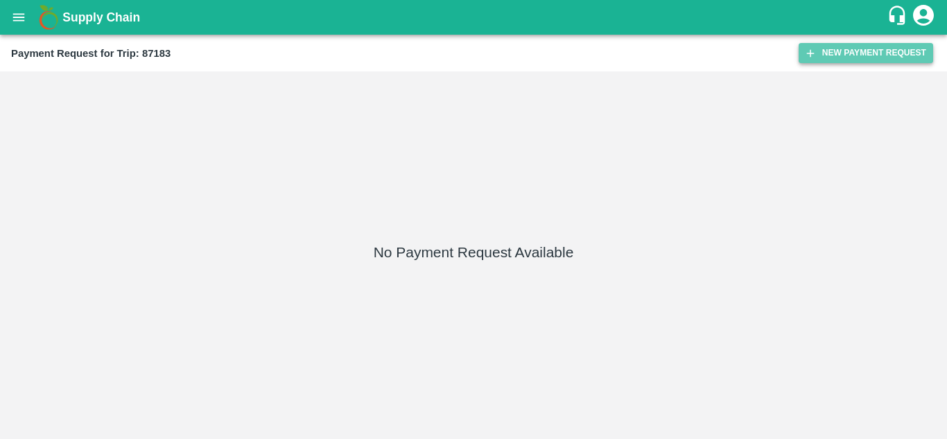
click at [838, 55] on button "New Payment Request" at bounding box center [865, 53] width 134 height 20
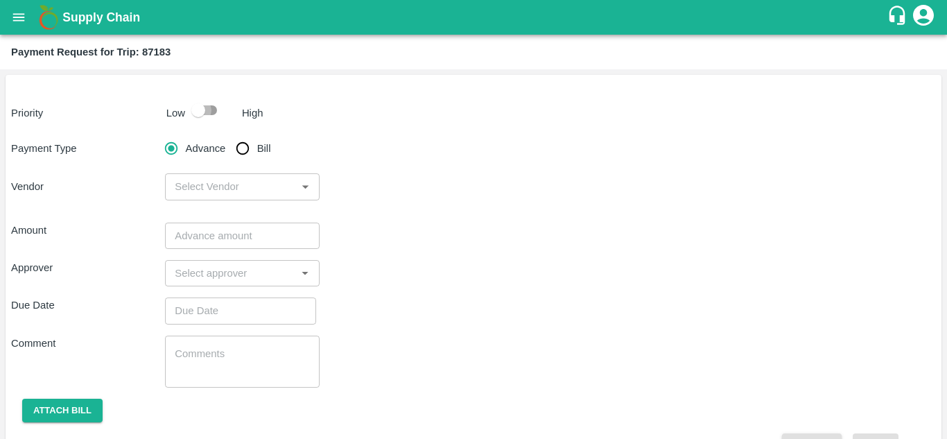
click at [209, 100] on input "checkbox" at bounding box center [198, 110] width 79 height 26
checkbox input "true"
click at [245, 148] on input "Bill" at bounding box center [243, 148] width 28 height 28
radio input "true"
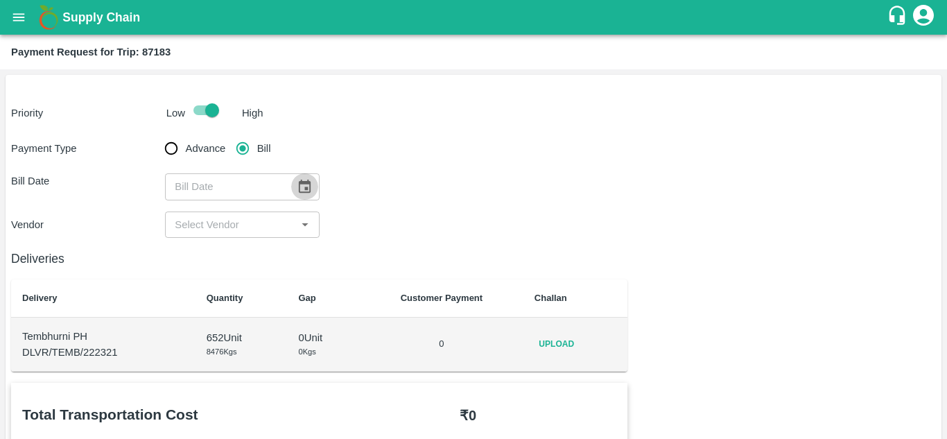
click at [305, 183] on icon "Choose date" at bounding box center [305, 185] width 12 height 13
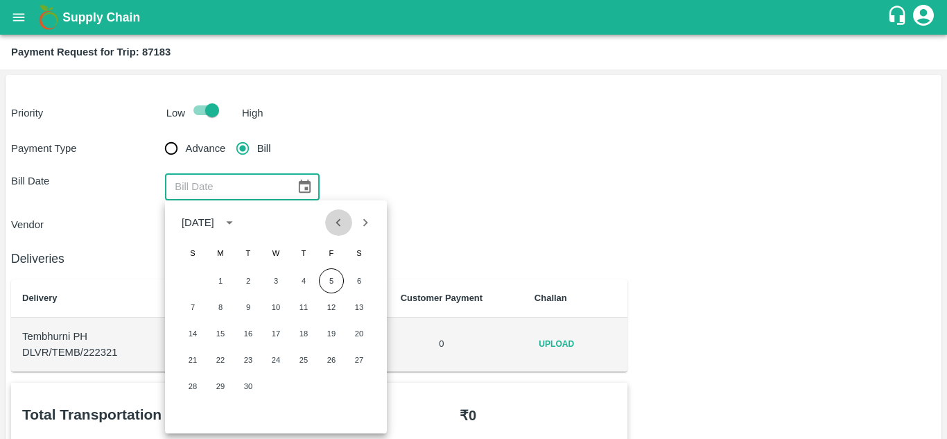
click at [338, 222] on icon "Previous month" at bounding box center [338, 222] width 5 height 8
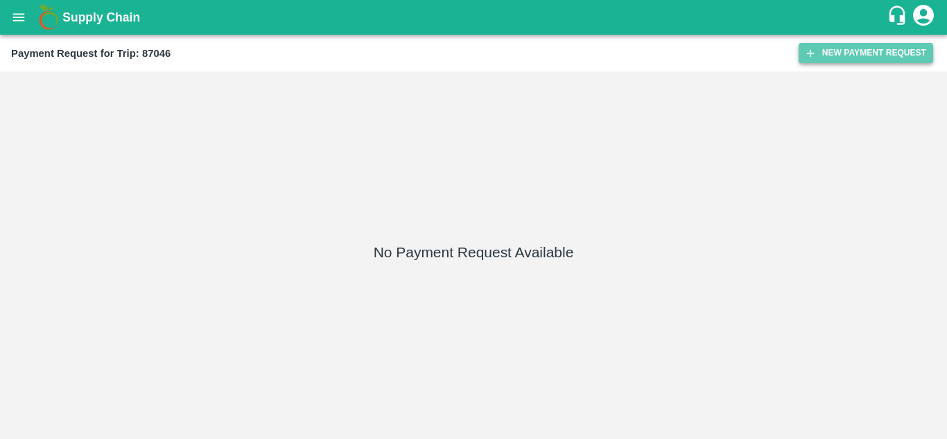
click at [834, 59] on button "New Payment Request" at bounding box center [865, 53] width 134 height 20
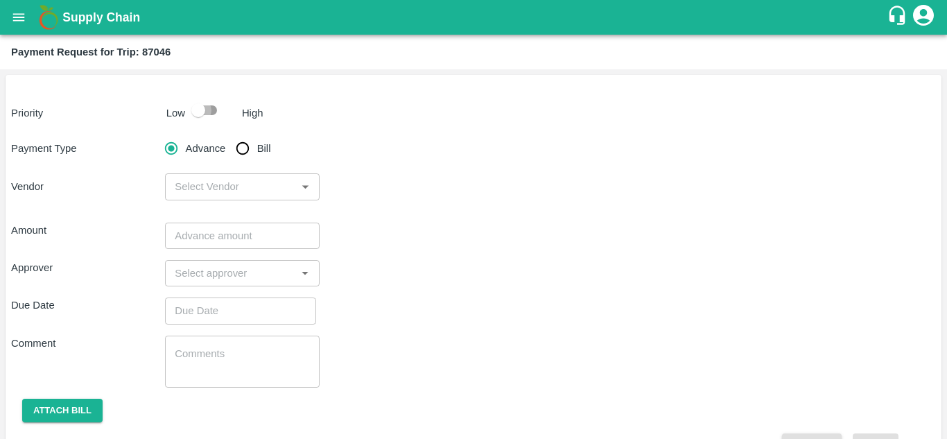
click at [215, 112] on input "checkbox" at bounding box center [198, 110] width 79 height 26
checkbox input "true"
click at [247, 148] on input "Bill" at bounding box center [243, 148] width 28 height 28
radio input "true"
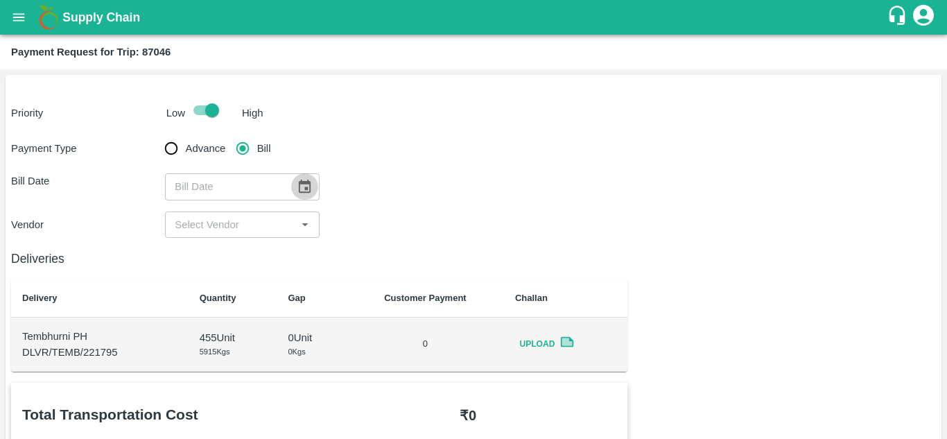
click at [301, 188] on icon "Choose date" at bounding box center [304, 186] width 15 height 15
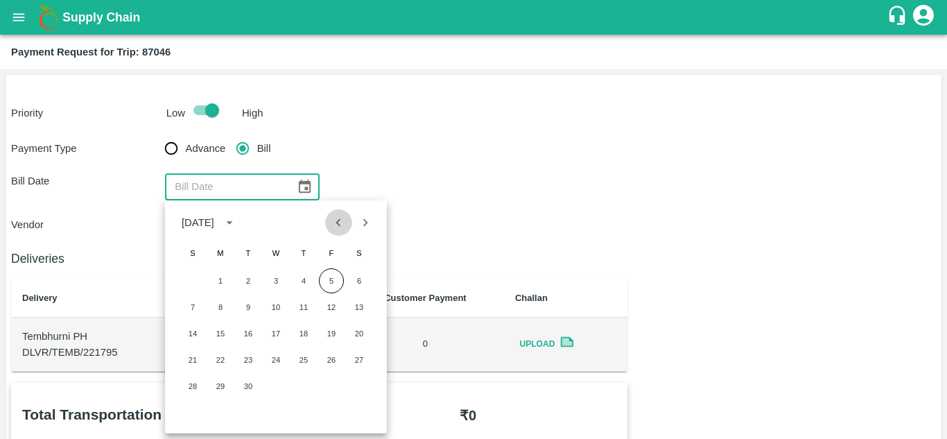
click at [338, 223] on icon "Previous month" at bounding box center [338, 222] width 5 height 8
click at [359, 387] on button "30" at bounding box center [359, 386] width 25 height 25
type input "30/08/2025"
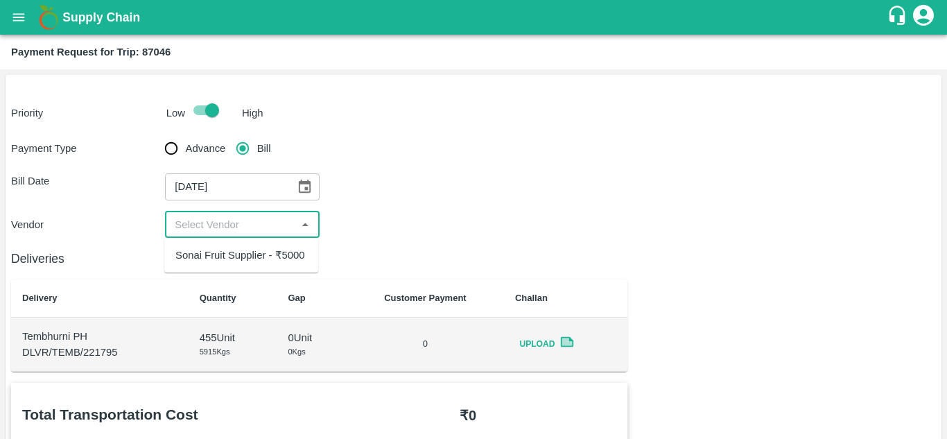
click at [195, 227] on input "input" at bounding box center [230, 225] width 123 height 18
click at [223, 256] on div "Sonai Fruit Supplier - ₹5000" at bounding box center [240, 254] width 130 height 15
type input "Sonai Fruit Supplier - ₹5000"
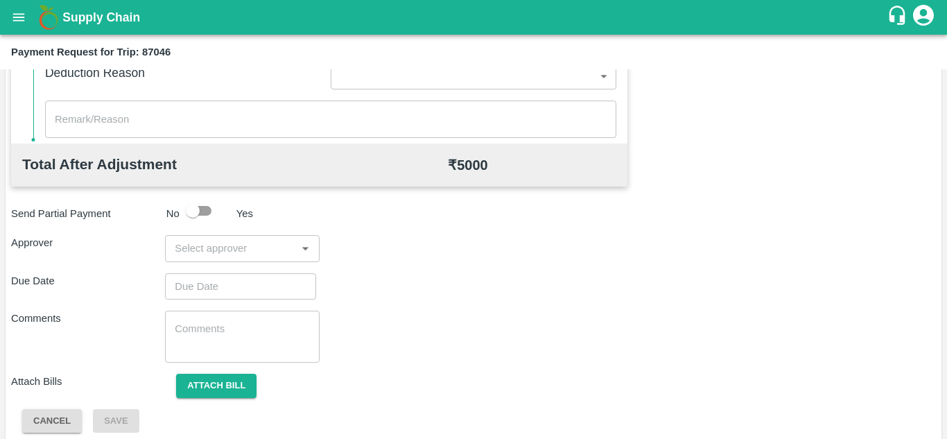
scroll to position [631, 0]
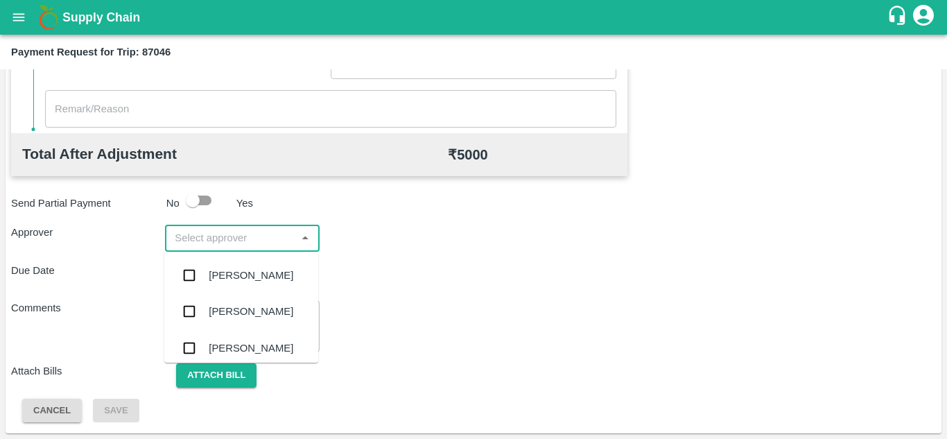
click at [179, 232] on input "input" at bounding box center [230, 238] width 123 height 18
type input "PRASA"
click at [241, 288] on div "[PERSON_NAME]" at bounding box center [241, 275] width 154 height 36
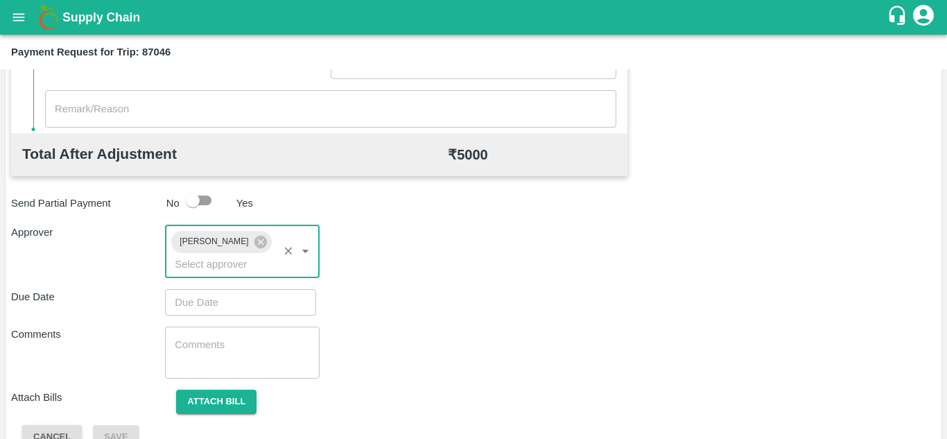
type input "DD/MM/YYYY hh:mm aa"
click at [198, 312] on input "DD/MM/YYYY hh:mm aa" at bounding box center [235, 302] width 141 height 26
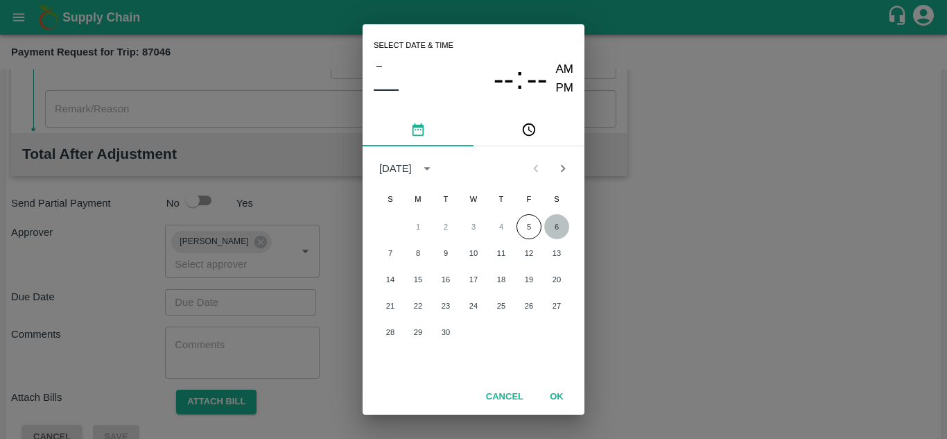
click at [556, 224] on button "6" at bounding box center [556, 226] width 25 height 25
type input "[DATE] 12:00 AM"
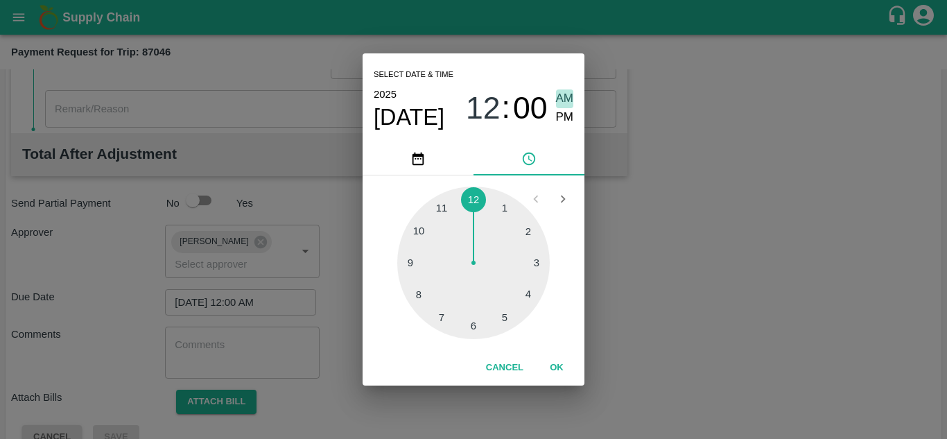
click at [564, 107] on span "AM" at bounding box center [565, 98] width 18 height 19
click at [566, 94] on span "AM" at bounding box center [565, 98] width 18 height 19
click at [556, 362] on button "OK" at bounding box center [556, 368] width 44 height 24
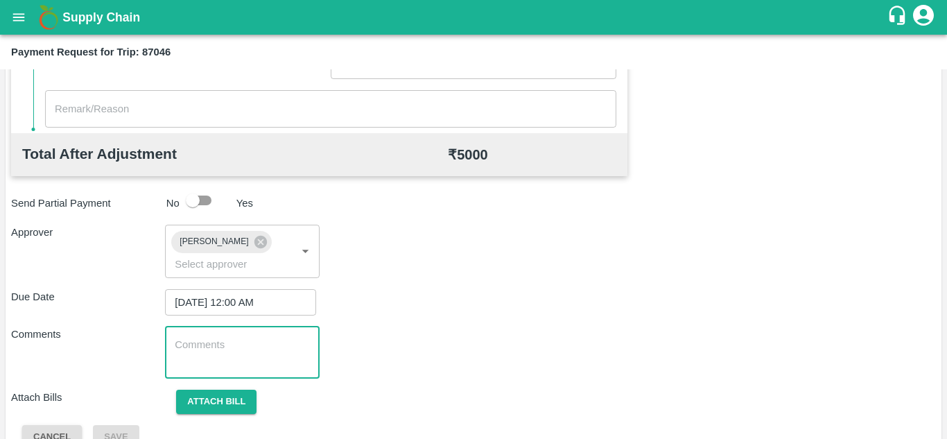
click at [232, 342] on textarea at bounding box center [242, 352] width 134 height 29
paste textarea "Transport Bill"
type textarea "Transport Bill"
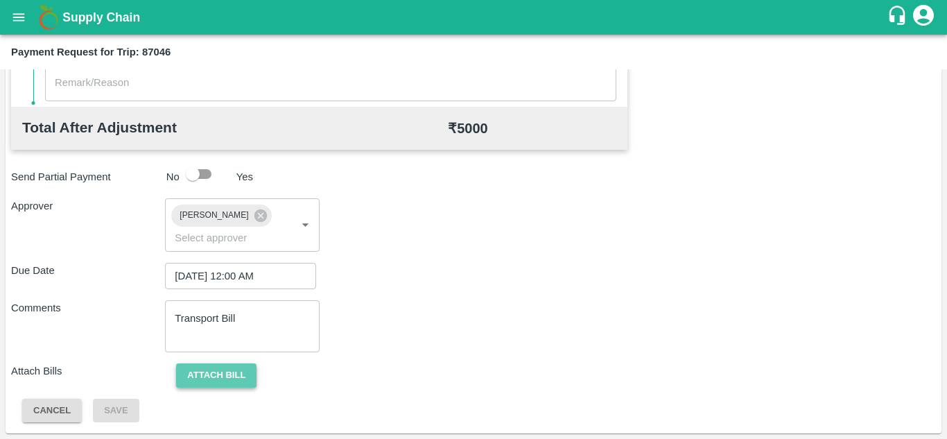
click at [210, 366] on button "Attach bill" at bounding box center [216, 375] width 80 height 24
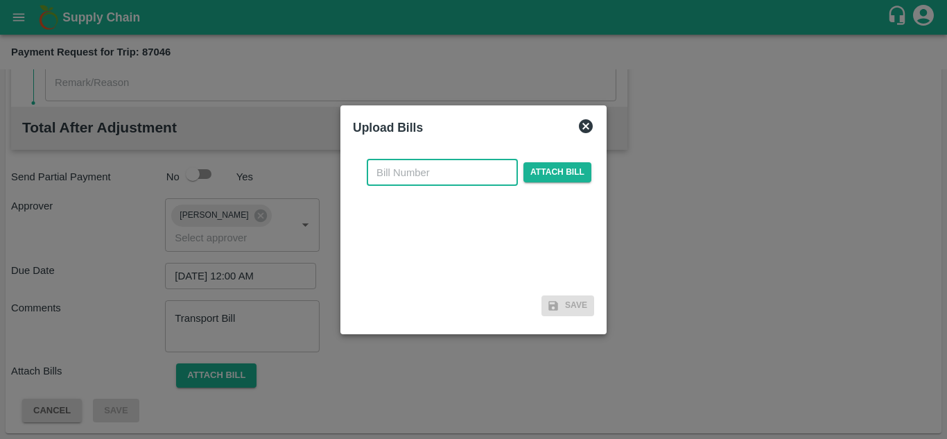
click at [391, 178] on input "text" at bounding box center [442, 172] width 151 height 26
type input "1207"
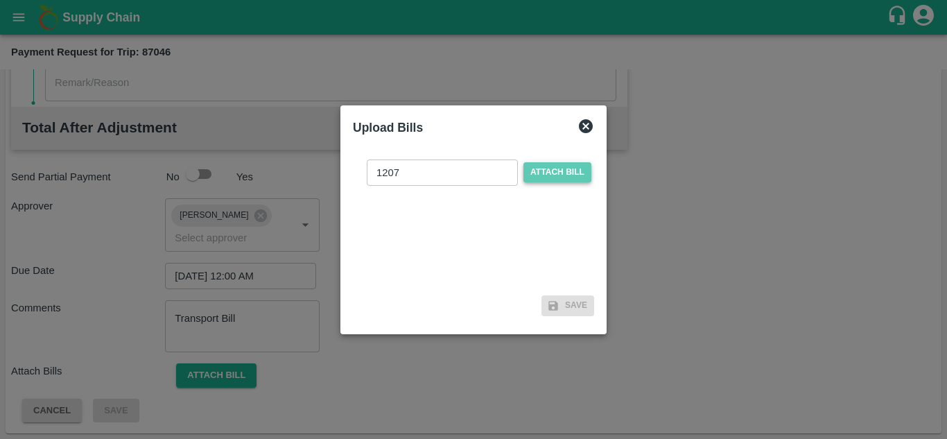
click at [536, 170] on span "Attach bill" at bounding box center [557, 172] width 68 height 20
click at [0, 0] on input "Attach bill" at bounding box center [0, 0] width 0 height 0
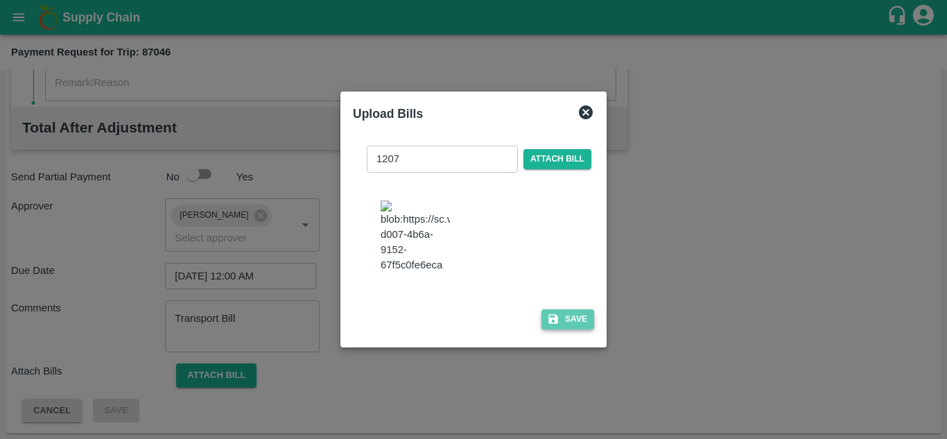
click at [571, 313] on button "Save" at bounding box center [567, 319] width 53 height 20
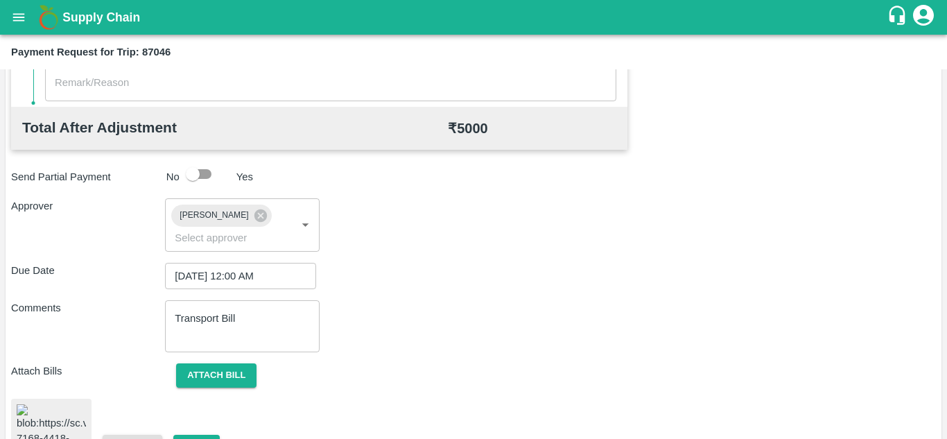
scroll to position [716, 0]
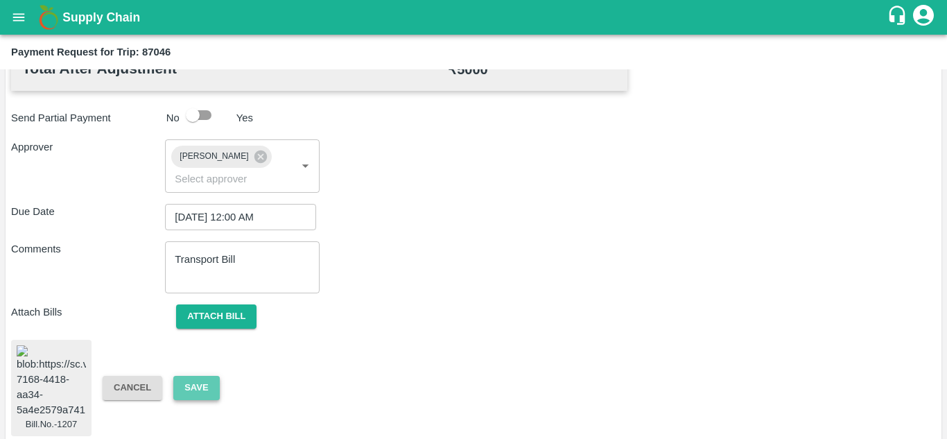
click at [197, 376] on button "Save" at bounding box center [196, 388] width 46 height 24
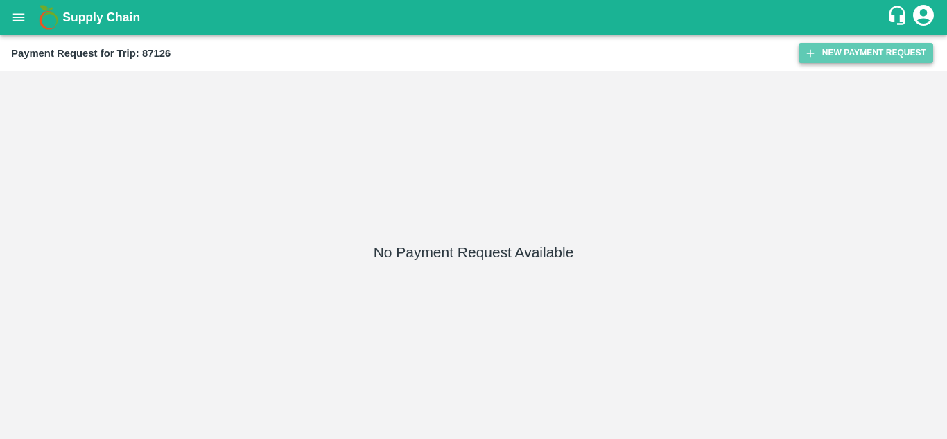
click at [869, 44] on button "New Payment Request" at bounding box center [865, 53] width 134 height 20
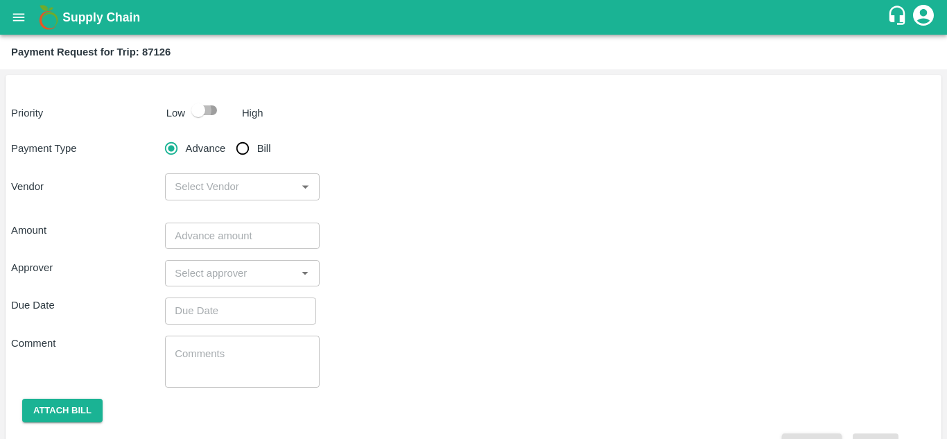
click at [211, 107] on input "checkbox" at bounding box center [198, 110] width 79 height 26
checkbox input "true"
click at [248, 150] on input "Bill" at bounding box center [243, 148] width 28 height 28
radio input "true"
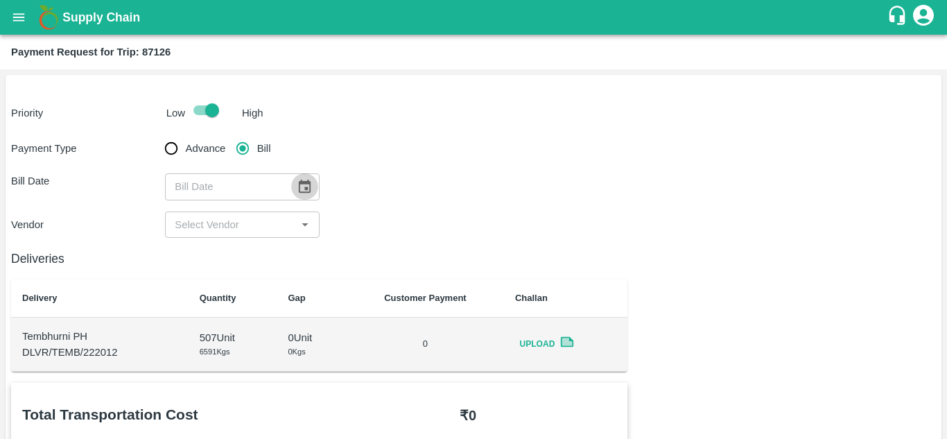
click at [299, 184] on icon "Choose date" at bounding box center [305, 185] width 12 height 13
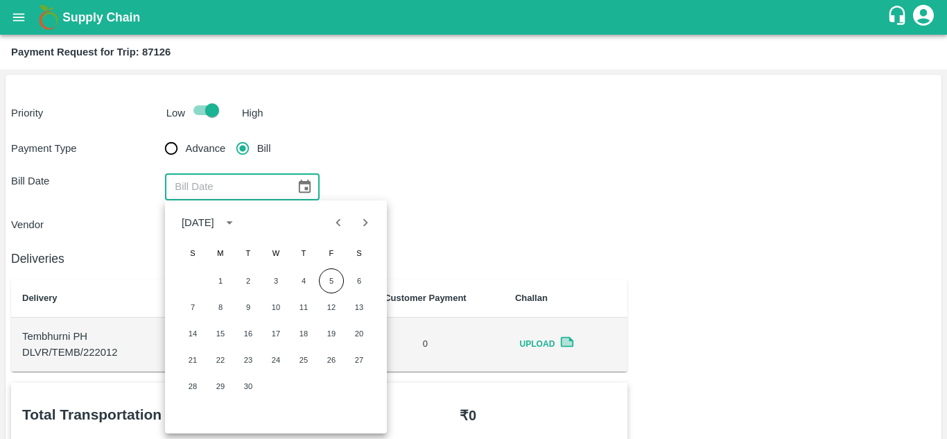
click at [337, 222] on icon "Previous month" at bounding box center [338, 222] width 5 height 8
click at [191, 419] on button "31" at bounding box center [192, 412] width 25 height 25
type input "[DATE]"
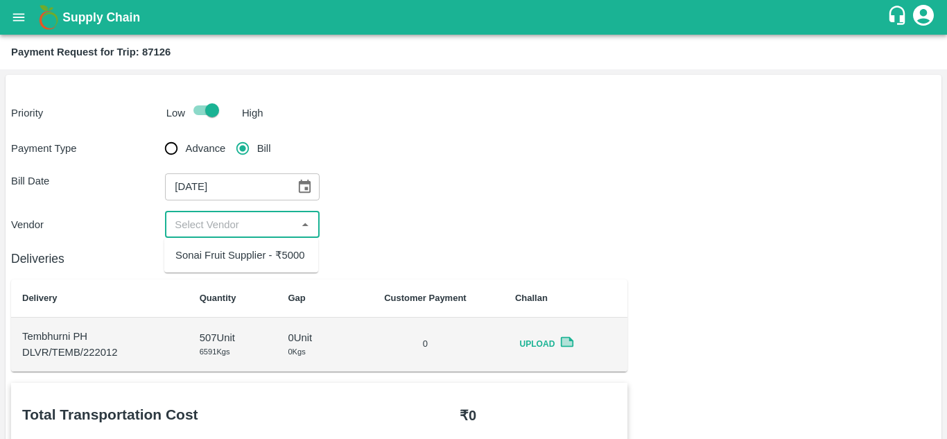
click at [243, 221] on input "input" at bounding box center [230, 225] width 123 height 18
click at [253, 249] on div "Sonai Fruit Supplier - ₹5000" at bounding box center [240, 254] width 130 height 15
type input "Sonai Fruit Supplier - ₹5000"
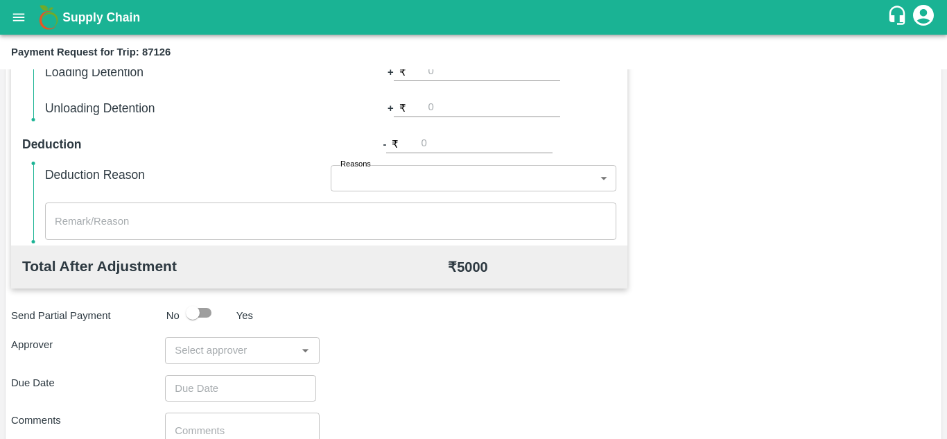
scroll to position [520, 0]
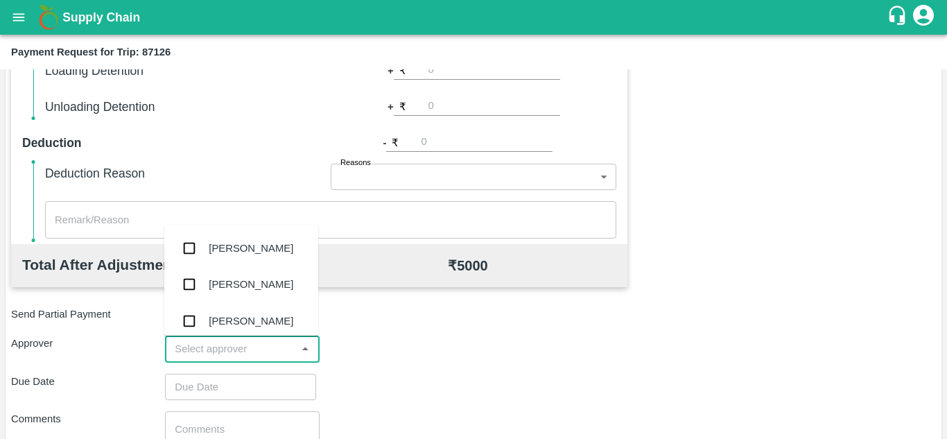
click at [216, 347] on input "input" at bounding box center [230, 349] width 123 height 18
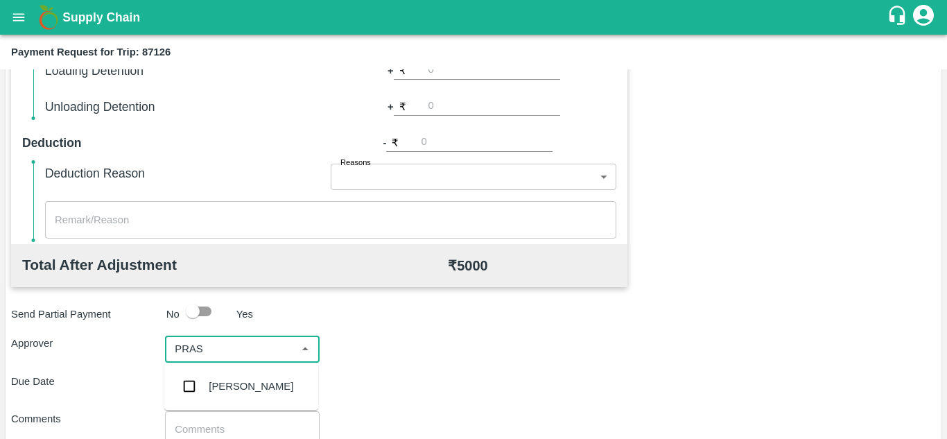
type input "PRASA"
click at [264, 385] on div "[PERSON_NAME]" at bounding box center [251, 385] width 85 height 15
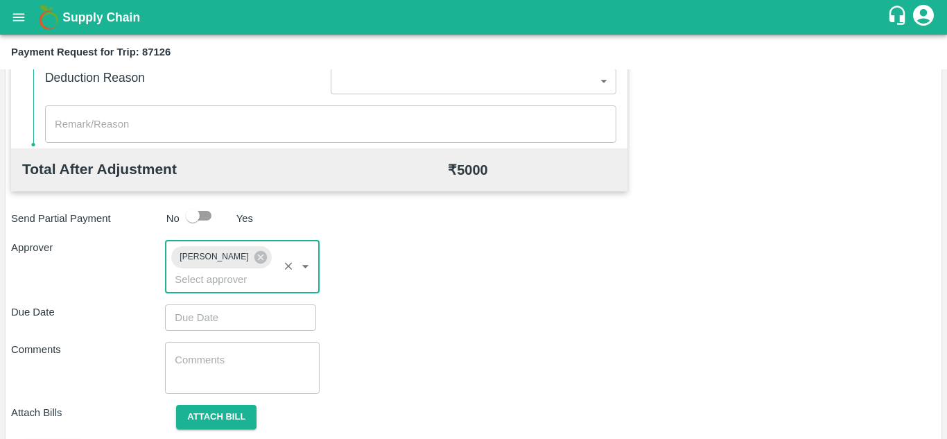
scroll to position [621, 0]
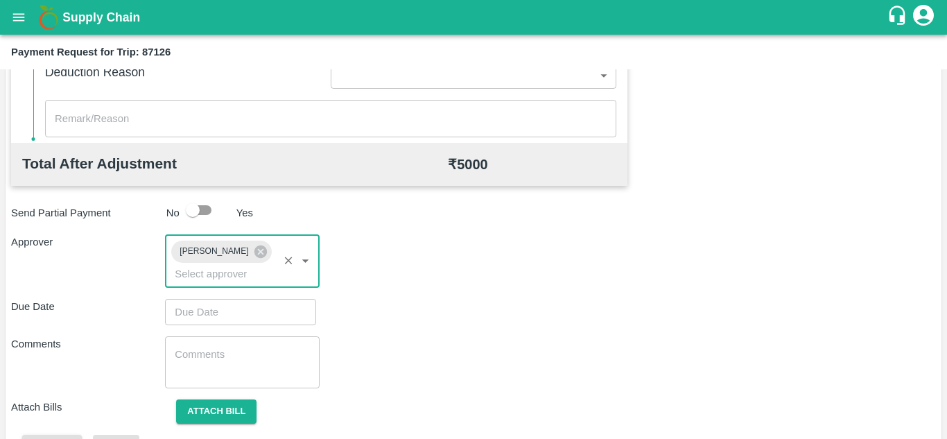
type input "DD/MM/YYYY hh:mm aa"
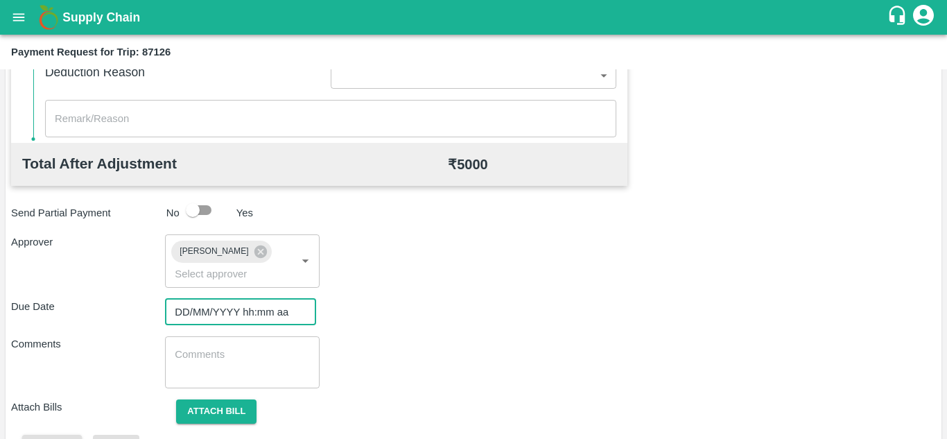
click at [205, 310] on input "DD/MM/YYYY hh:mm aa" at bounding box center [235, 312] width 141 height 26
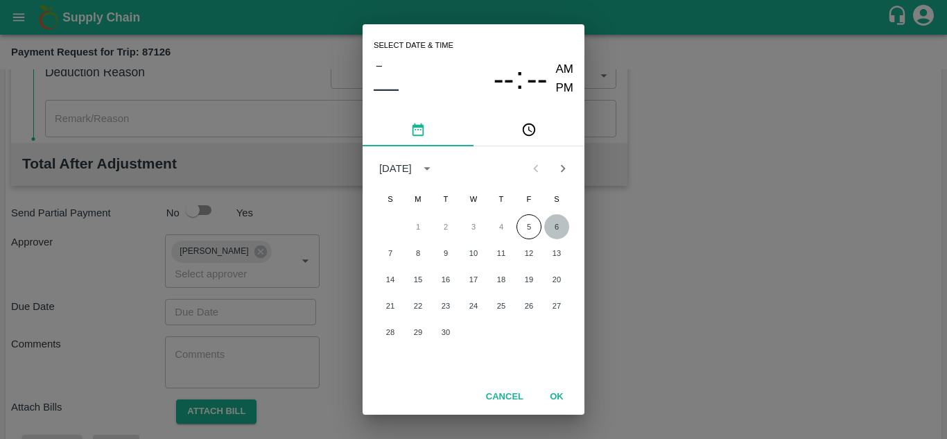
click at [556, 220] on button "6" at bounding box center [556, 226] width 25 height 25
type input "[DATE] 12:00 AM"
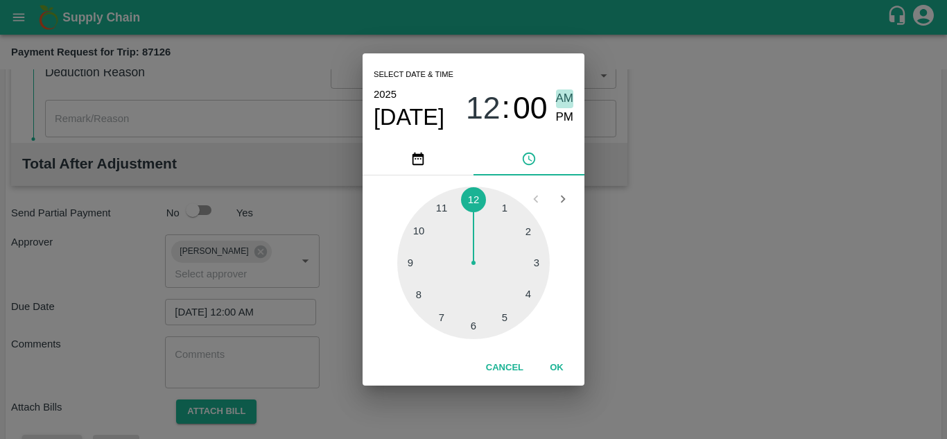
click at [559, 102] on span "AM" at bounding box center [565, 98] width 18 height 19
click at [557, 374] on button "OK" at bounding box center [556, 368] width 44 height 24
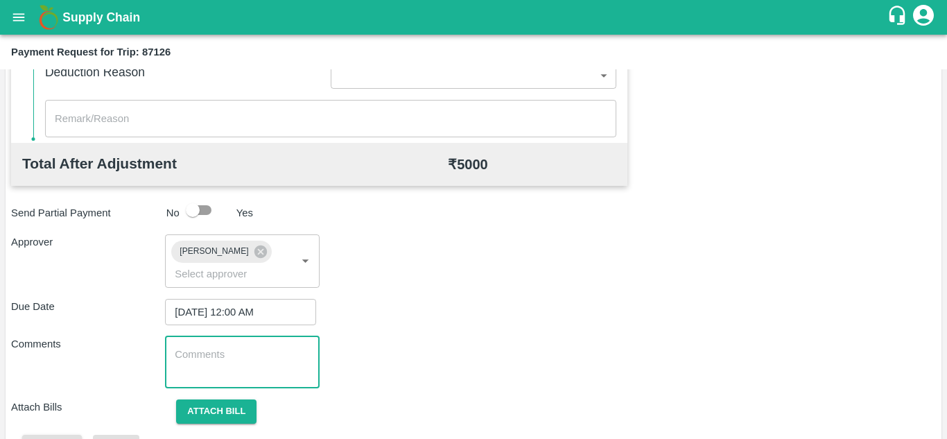
click at [213, 368] on textarea at bounding box center [242, 361] width 134 height 29
paste textarea "Transport Bill"
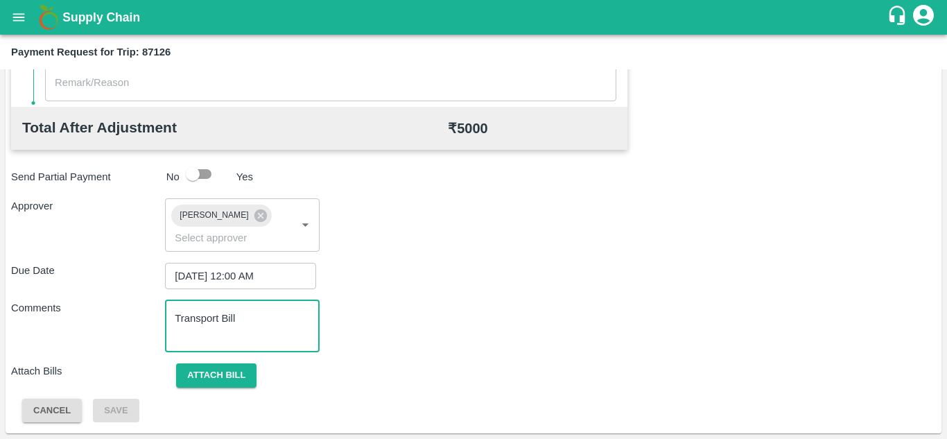
type textarea "Transport Bill"
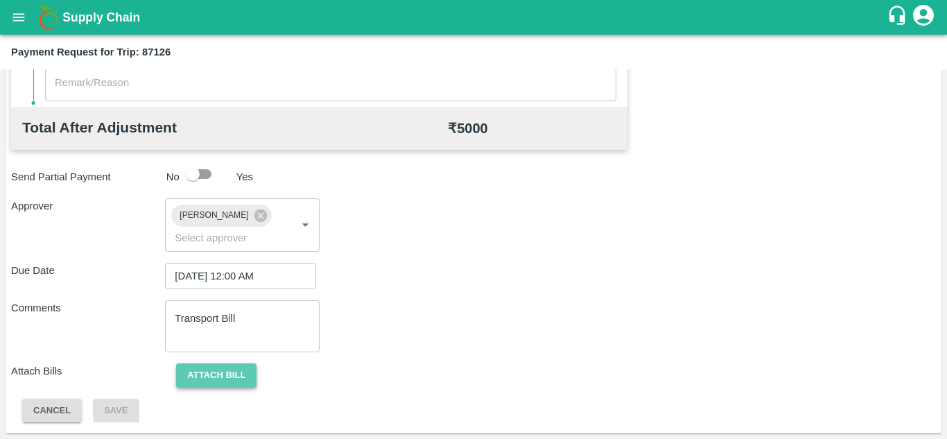
click at [229, 371] on button "Attach bill" at bounding box center [216, 375] width 80 height 24
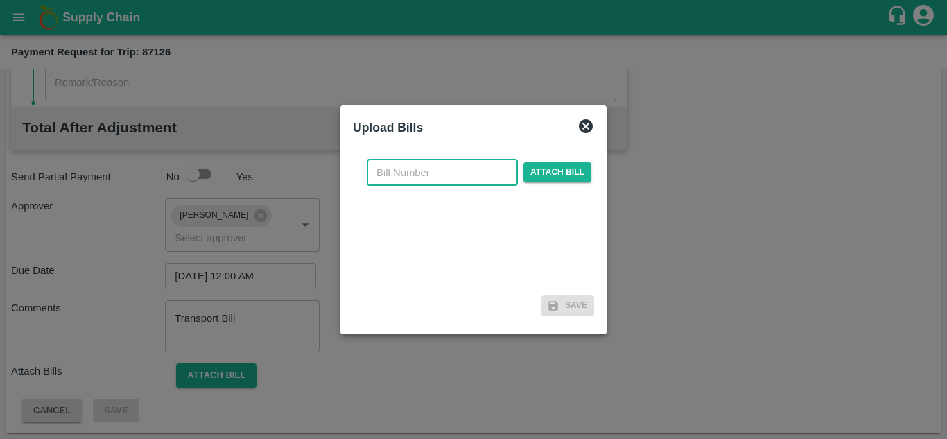
click at [396, 175] on input "text" at bounding box center [442, 172] width 151 height 26
type input "1211"
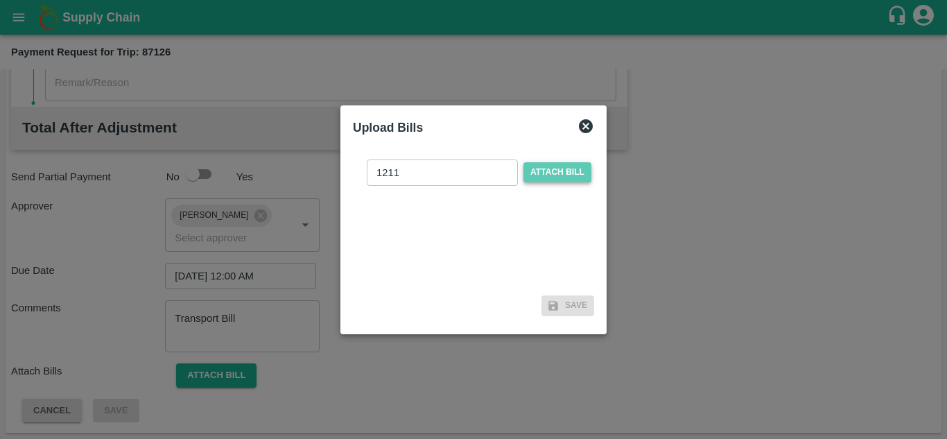
click at [561, 174] on span "Attach bill" at bounding box center [557, 172] width 68 height 20
click at [0, 0] on input "Attach bill" at bounding box center [0, 0] width 0 height 0
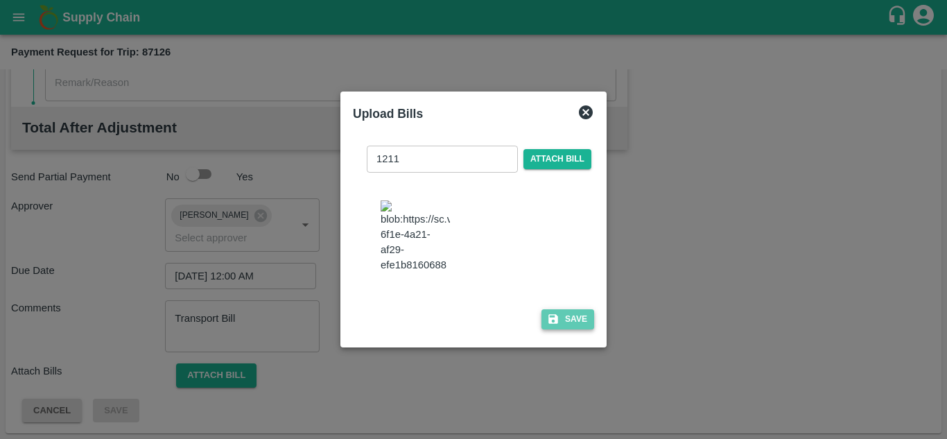
click at [579, 311] on button "Save" at bounding box center [567, 319] width 53 height 20
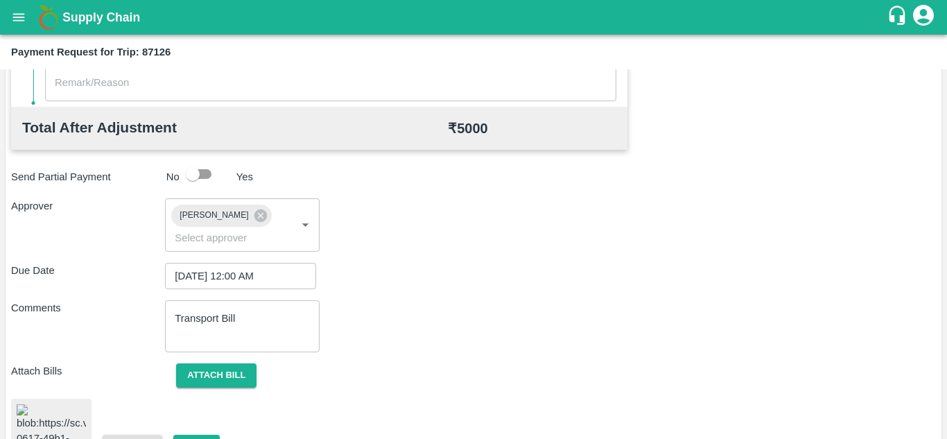
scroll to position [716, 0]
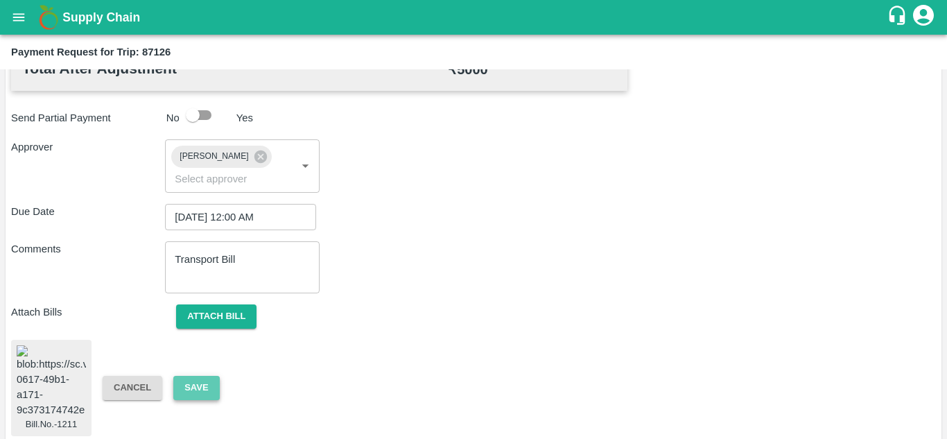
click at [189, 376] on button "Save" at bounding box center [196, 388] width 46 height 24
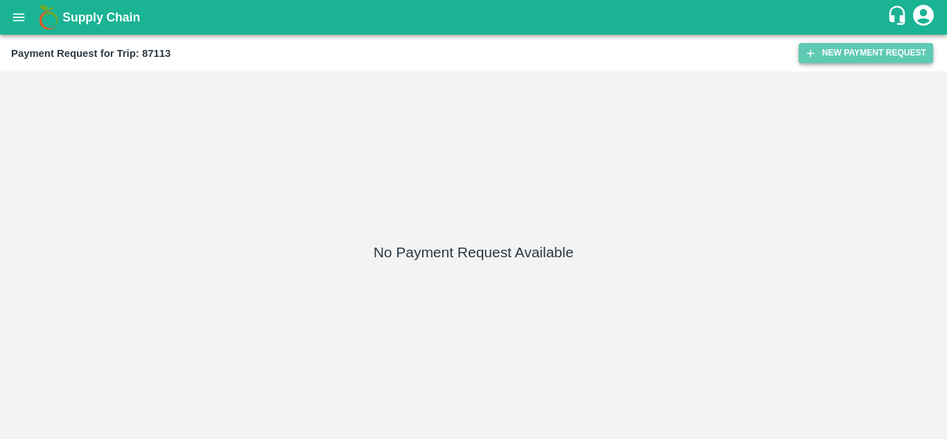
click at [872, 47] on button "New Payment Request" at bounding box center [865, 53] width 134 height 20
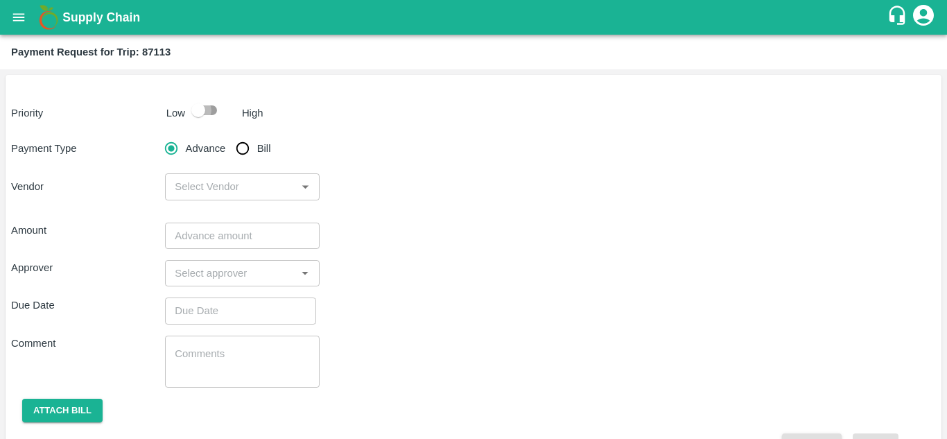
click at [210, 108] on input "checkbox" at bounding box center [198, 110] width 79 height 26
checkbox input "true"
click at [238, 150] on input "Bill" at bounding box center [243, 148] width 28 height 28
radio input "true"
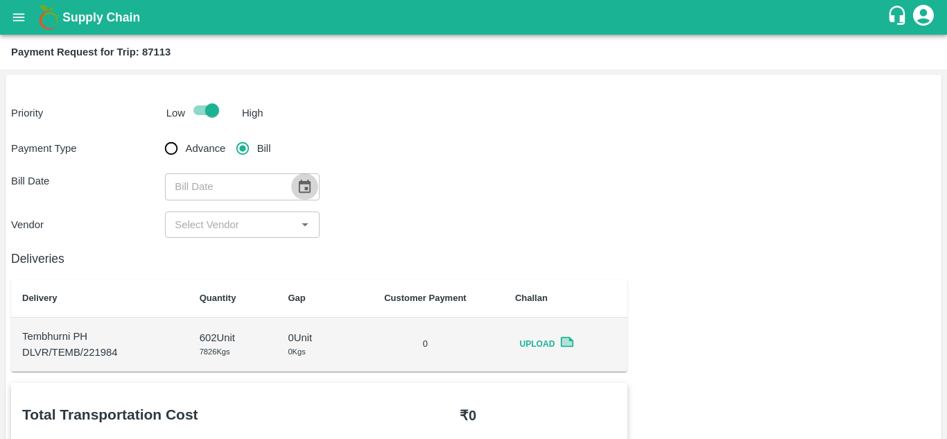
click at [297, 190] on icon "Choose date" at bounding box center [304, 186] width 15 height 15
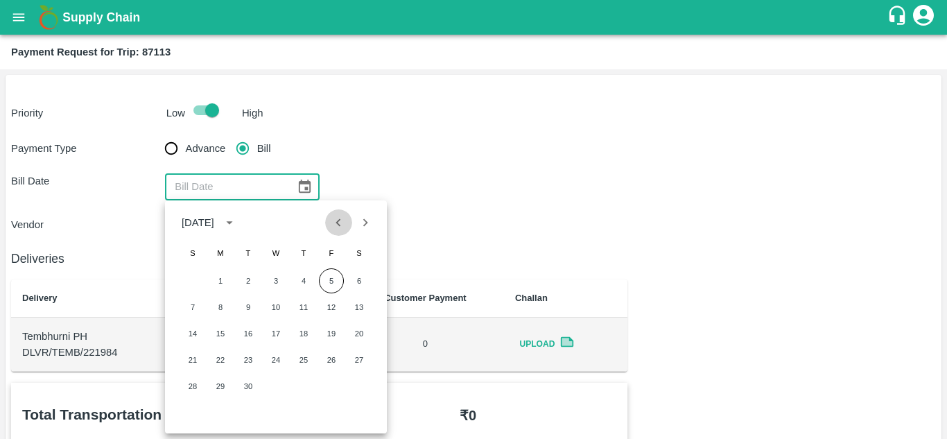
click at [335, 225] on icon "Previous month" at bounding box center [338, 222] width 15 height 15
click at [190, 409] on button "31" at bounding box center [192, 412] width 25 height 25
type input "[DATE]"
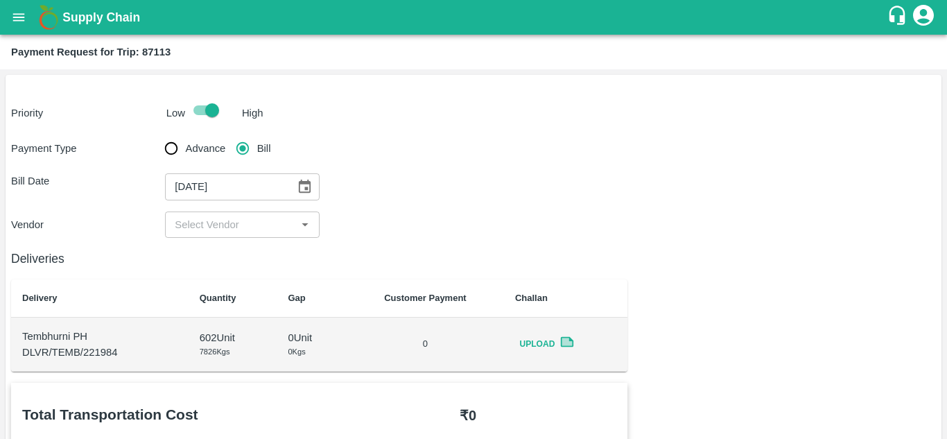
click at [220, 218] on input "input" at bounding box center [230, 225] width 123 height 18
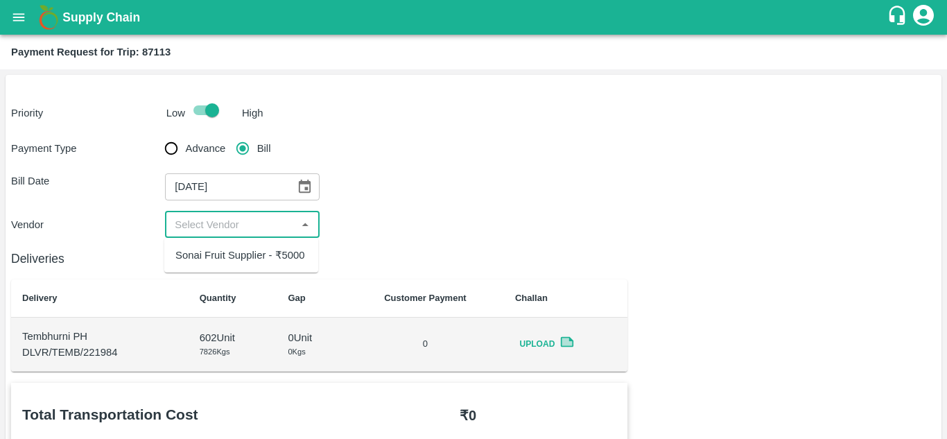
click at [295, 256] on div "Sonai Fruit Supplier - ₹5000" at bounding box center [240, 254] width 130 height 15
type input "Sonai Fruit Supplier - ₹5000"
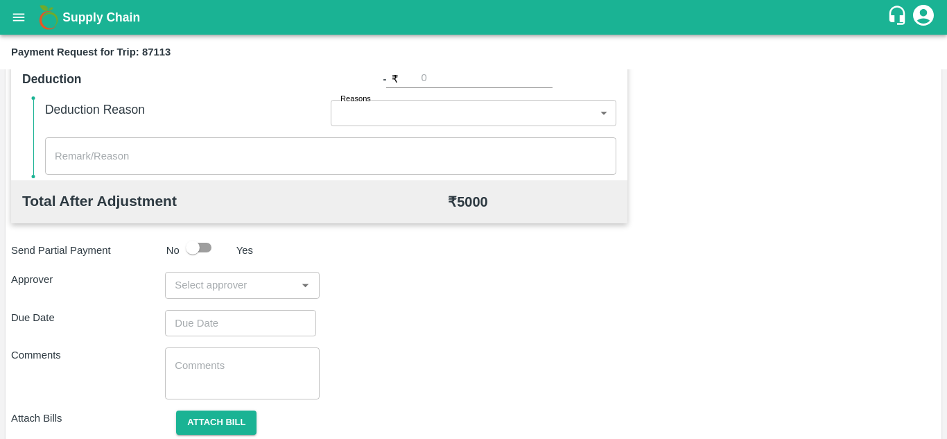
scroll to position [631, 0]
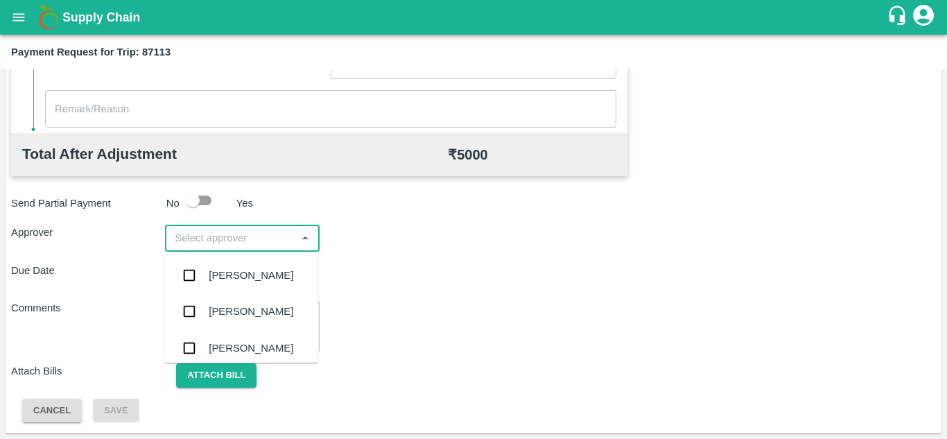
click at [231, 235] on input "input" at bounding box center [230, 238] width 123 height 18
type input "PRASA"
click at [276, 267] on div "Prasad Waghade" at bounding box center [241, 275] width 154 height 36
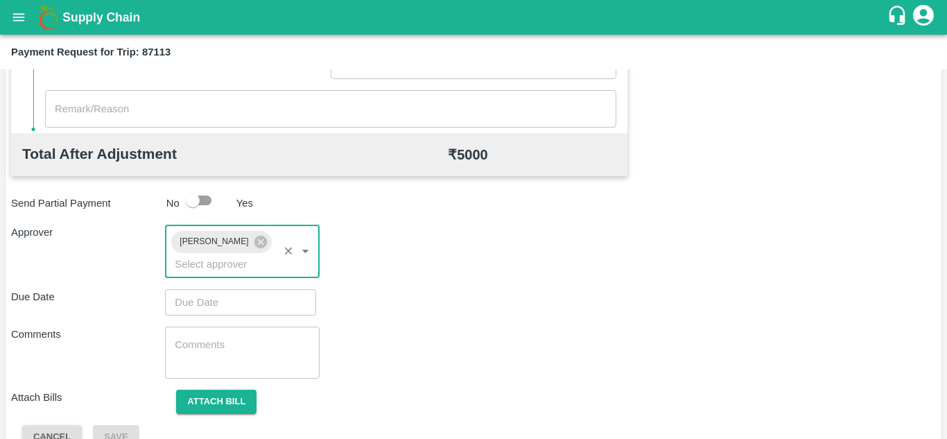
type input "DD/MM/YYYY hh:mm aa"
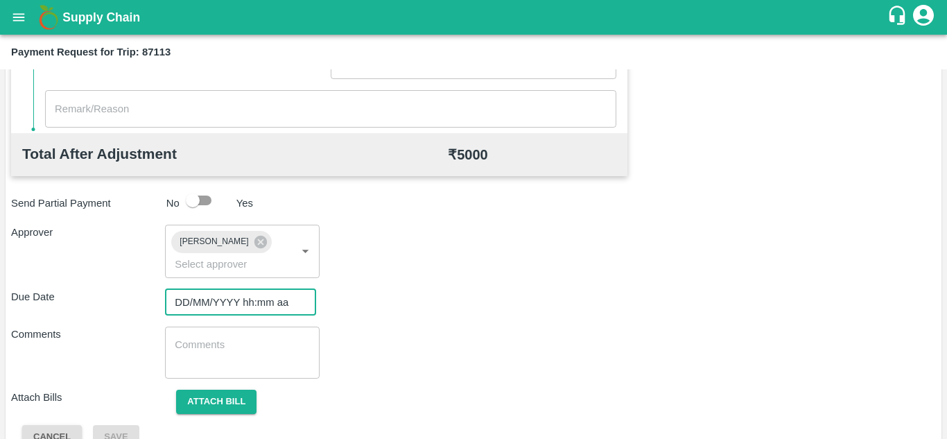
click at [199, 308] on input "DD/MM/YYYY hh:mm aa" at bounding box center [235, 302] width 141 height 26
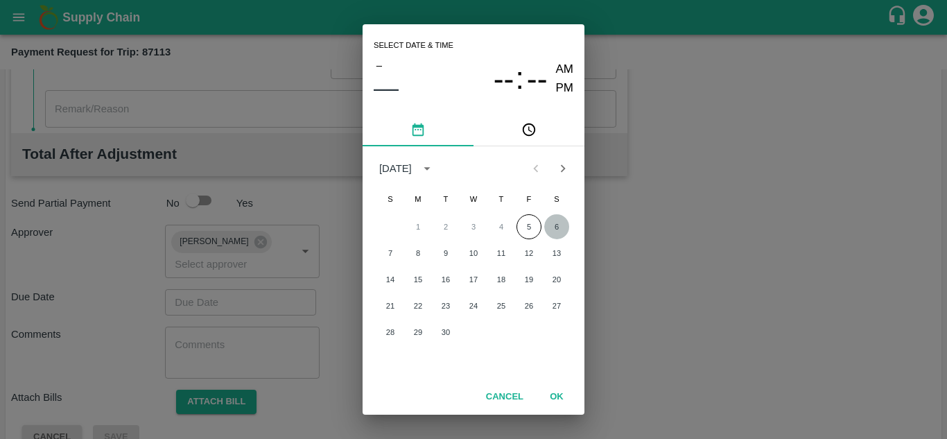
click at [561, 223] on button "6" at bounding box center [556, 226] width 25 height 25
type input "06/09/2025 12:00 AM"
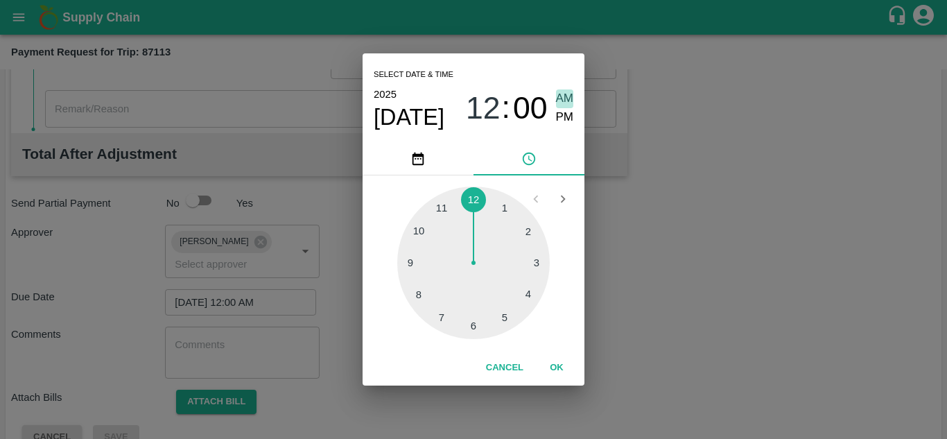
click at [565, 93] on span "AM" at bounding box center [565, 98] width 18 height 19
click at [555, 365] on button "OK" at bounding box center [556, 368] width 44 height 24
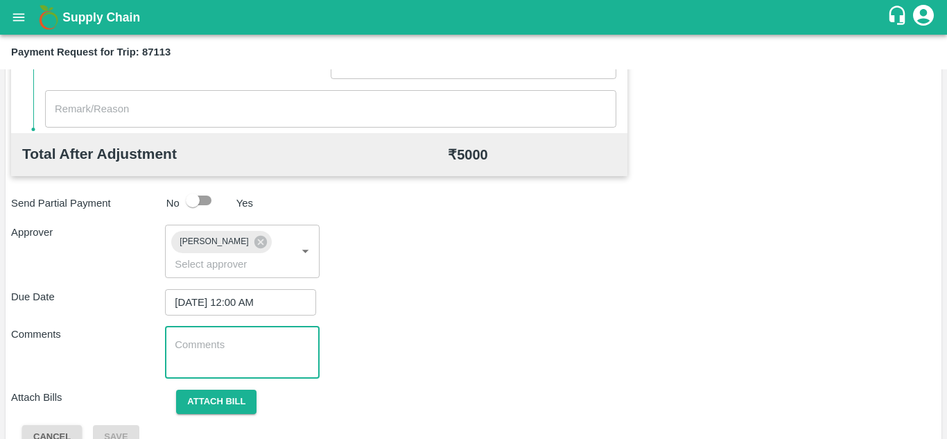
click at [186, 345] on textarea at bounding box center [242, 352] width 134 height 29
paste textarea "Transport Bill"
type textarea "Transport Bill"
click at [491, 302] on div "Due Date 06/09/2025 12:00 AM ​" at bounding box center [473, 302] width 924 height 26
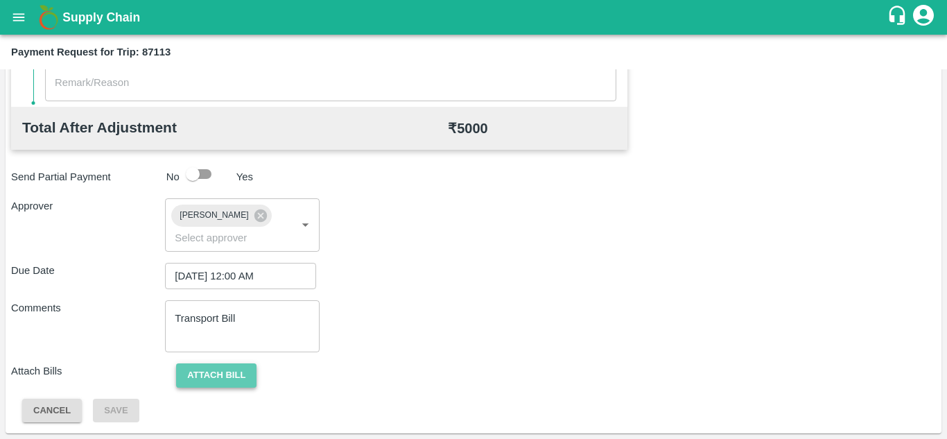
click at [235, 378] on button "Attach bill" at bounding box center [216, 375] width 80 height 24
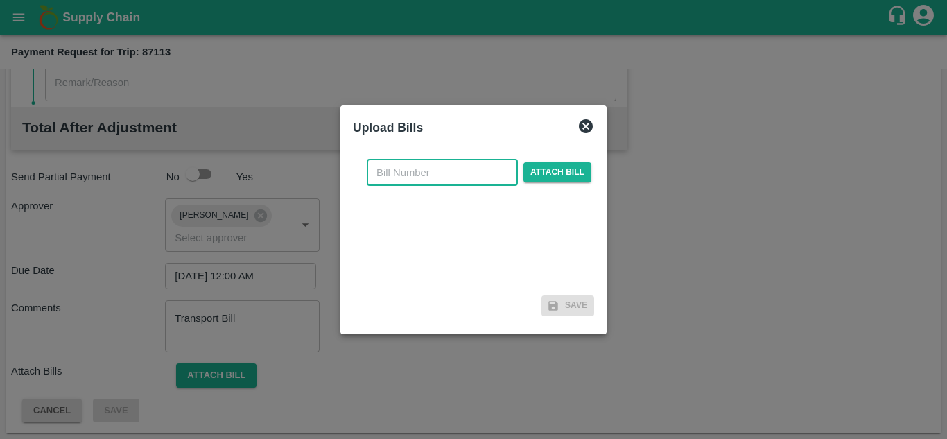
click at [374, 185] on input "text" at bounding box center [442, 172] width 151 height 26
type input "1209"
click at [563, 180] on span "Attach bill" at bounding box center [557, 172] width 68 height 20
click at [0, 0] on input "Attach bill" at bounding box center [0, 0] width 0 height 0
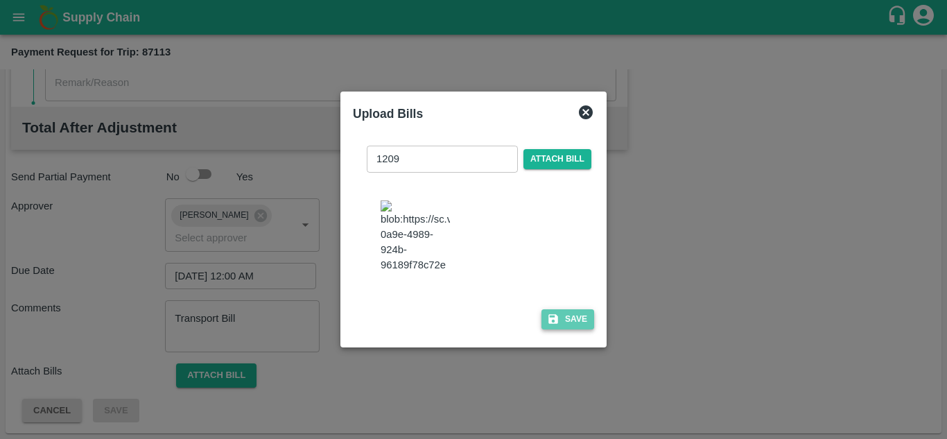
click at [571, 319] on button "Save" at bounding box center [567, 319] width 53 height 20
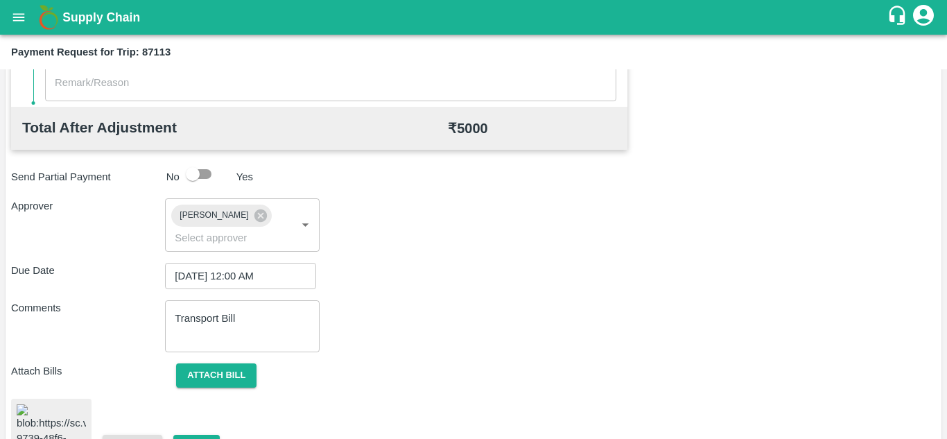
click at [61, 408] on img at bounding box center [51, 440] width 69 height 73
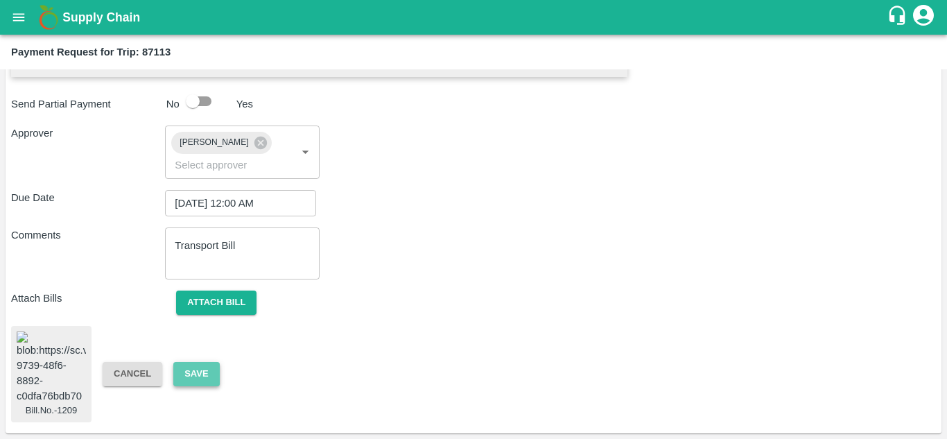
click at [198, 369] on button "Save" at bounding box center [196, 374] width 46 height 24
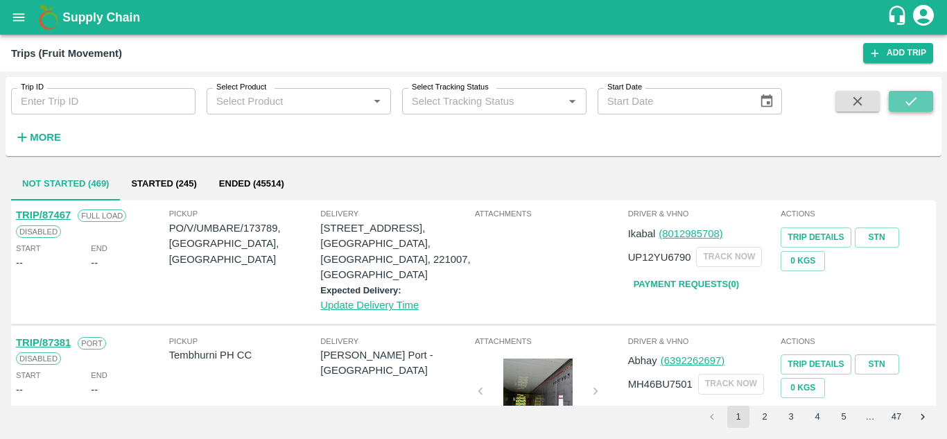
click at [909, 104] on icon "submit" at bounding box center [910, 101] width 11 height 8
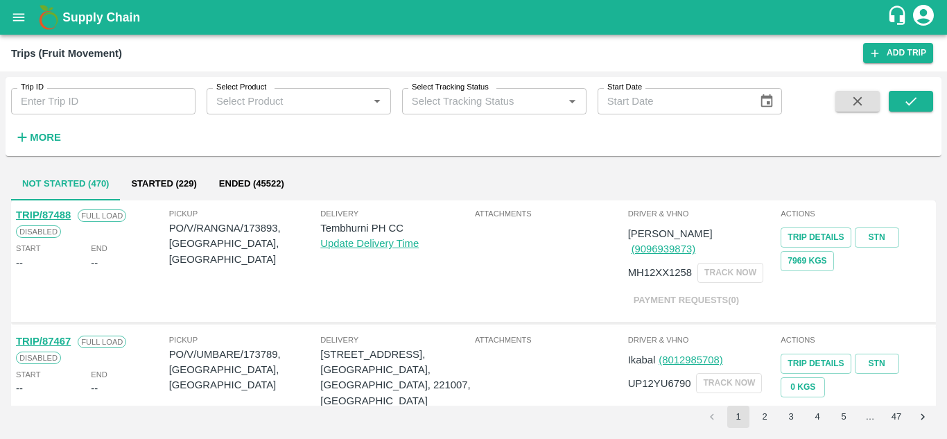
click at [45, 129] on h6 "More" at bounding box center [45, 137] width 31 height 18
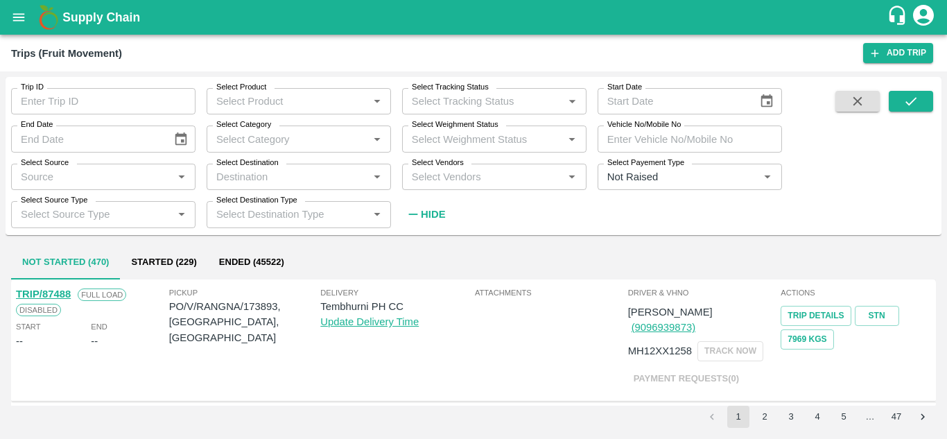
click at [446, 184] on input "Select Vendors" at bounding box center [482, 177] width 153 height 18
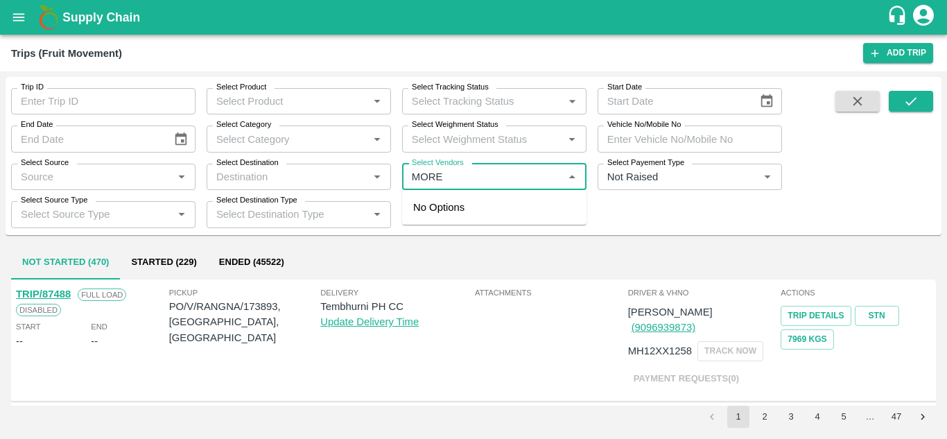
type input "MOR"
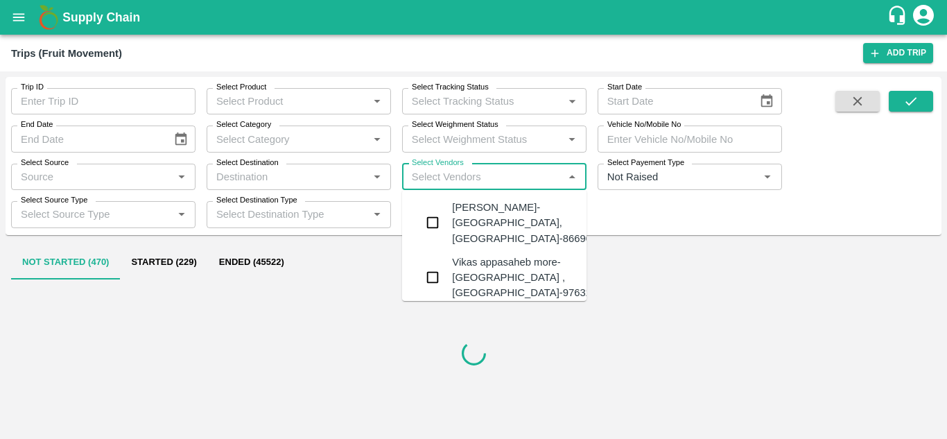
type input "S"
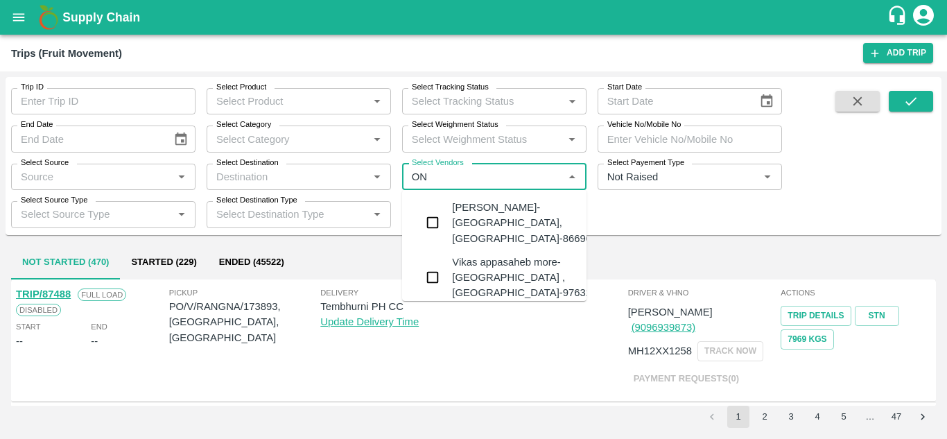
type input "O"
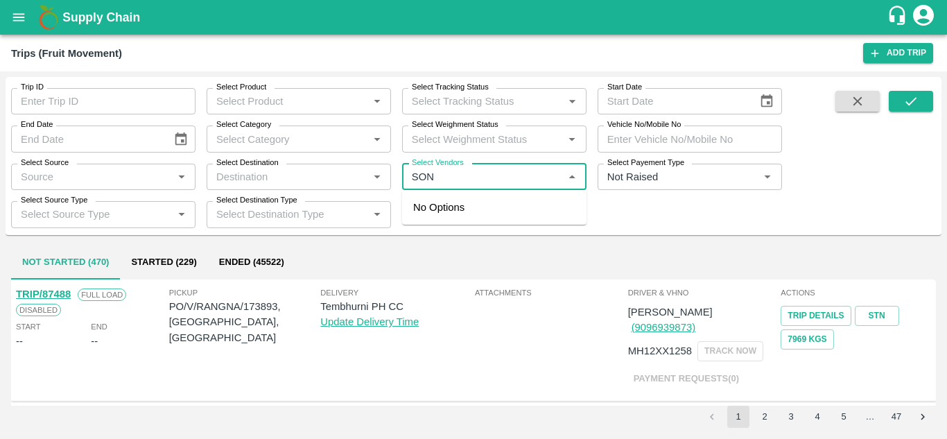
type input "SONA"
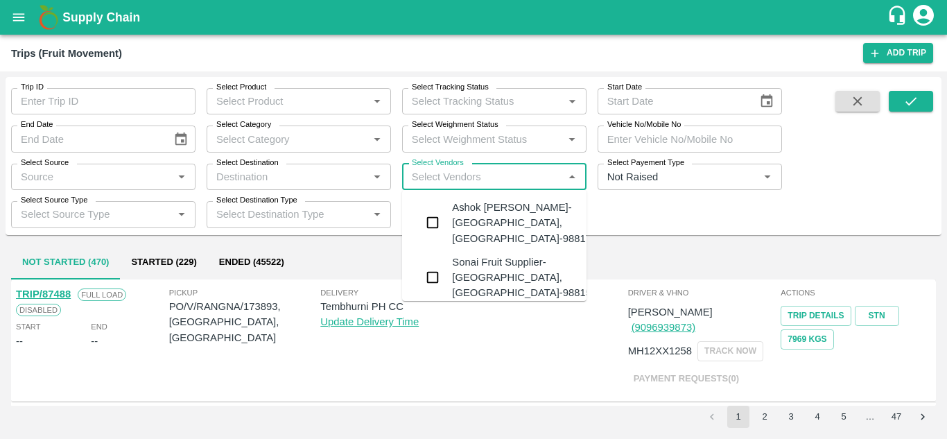
click at [491, 270] on div "Sonai Fruit Supplier-[GEOGRAPHIC_DATA], [GEOGRAPHIC_DATA]-9881584443" at bounding box center [536, 277] width 168 height 46
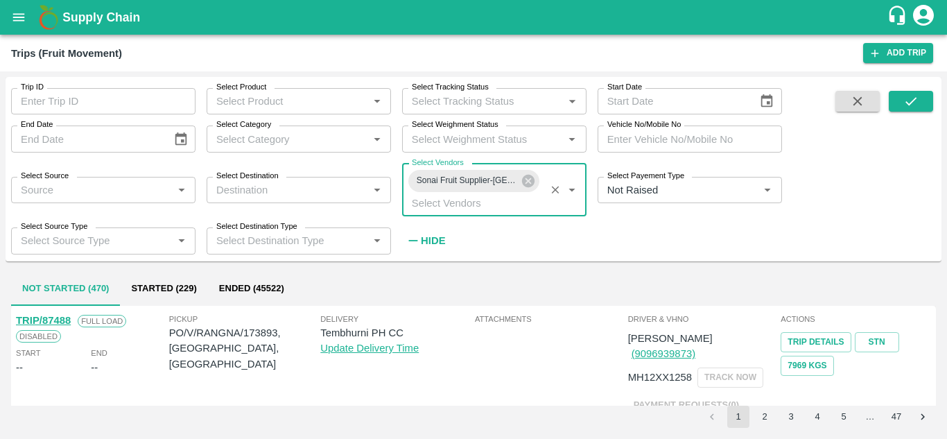
click at [430, 240] on strong "Hide" at bounding box center [433, 240] width 24 height 11
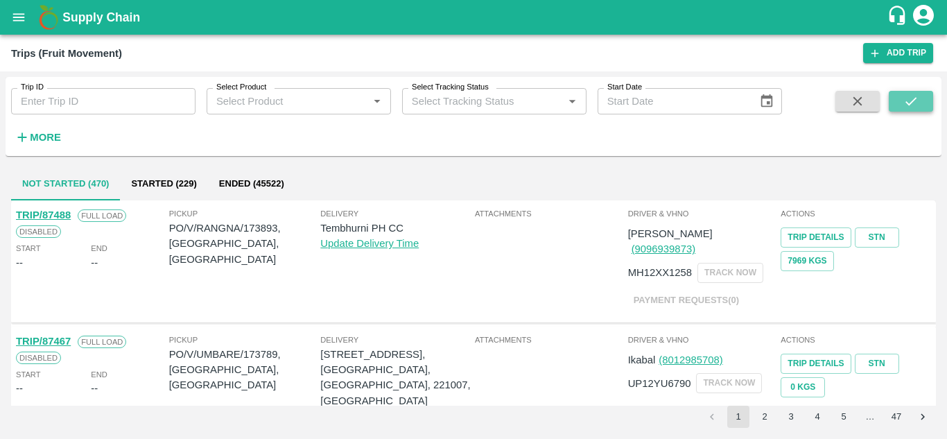
click at [917, 100] on icon "submit" at bounding box center [910, 101] width 15 height 15
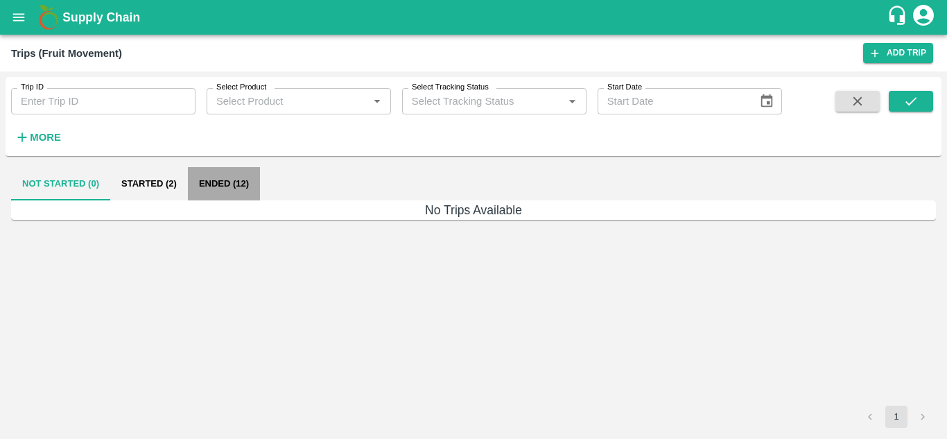
click at [220, 182] on button "Ended (12)" at bounding box center [224, 183] width 72 height 33
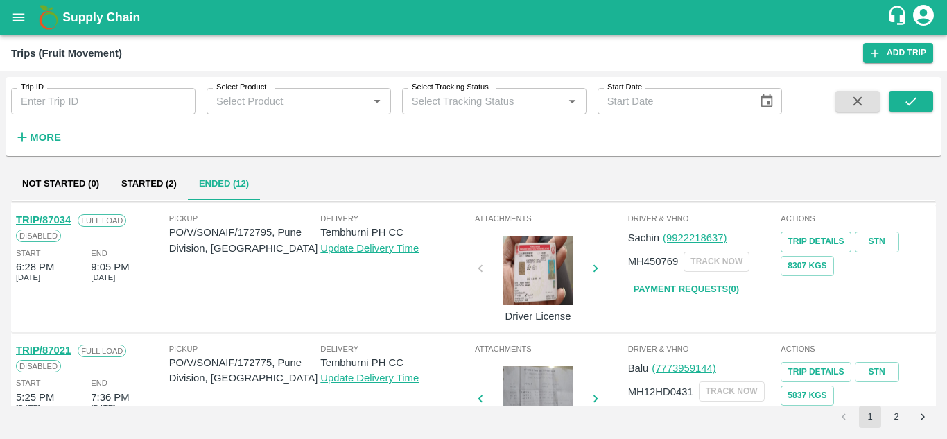
scroll to position [1037, 0]
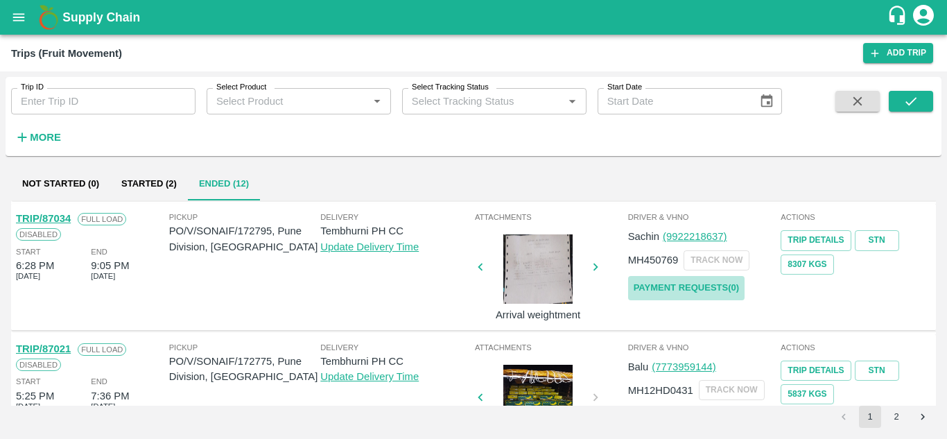
click at [678, 285] on link "Payment Requests( 0 )" at bounding box center [686, 288] width 116 height 24
click at [920, 108] on button "submit" at bounding box center [910, 101] width 44 height 21
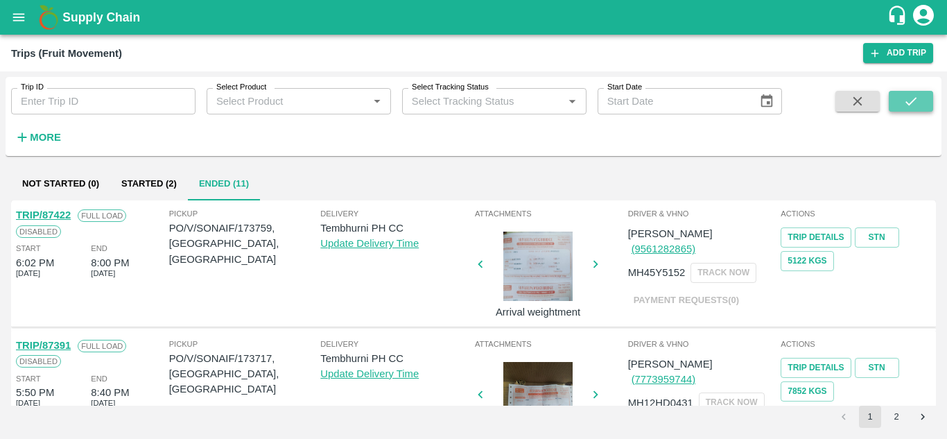
click at [913, 107] on icon "submit" at bounding box center [910, 101] width 15 height 15
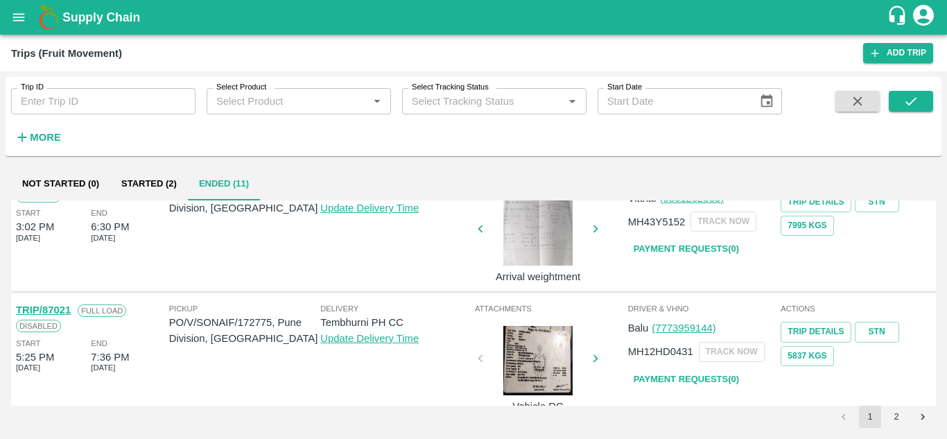
scroll to position [956, 0]
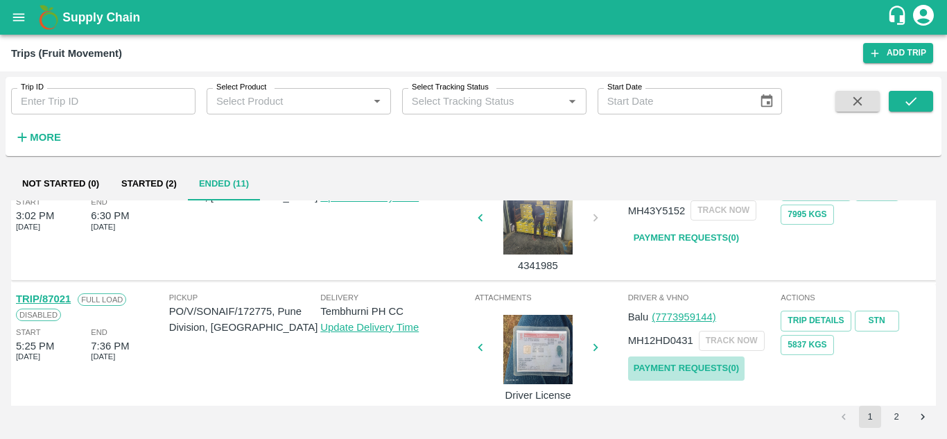
click at [664, 362] on link "Payment Requests( 0 )" at bounding box center [686, 368] width 116 height 24
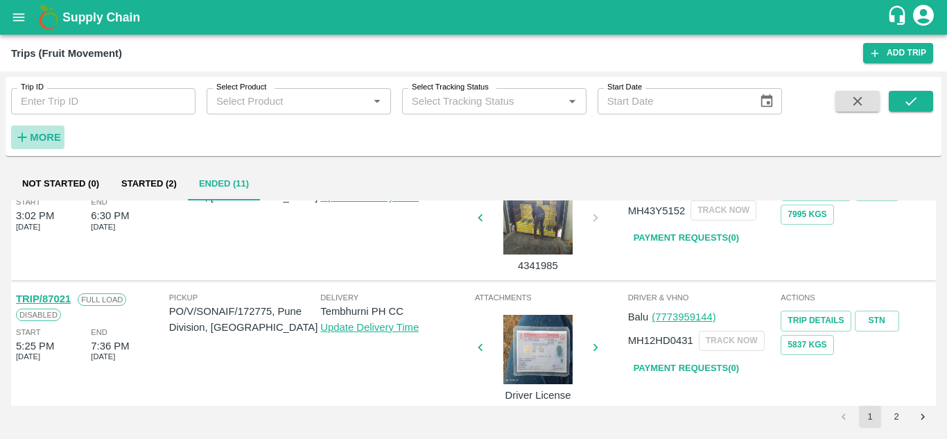
click at [49, 141] on strong "More" at bounding box center [45, 137] width 31 height 11
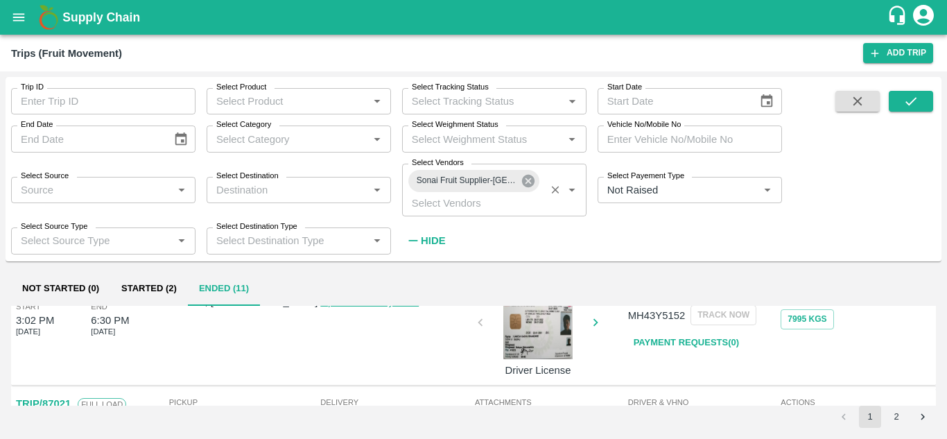
click at [531, 181] on icon at bounding box center [528, 181] width 12 height 12
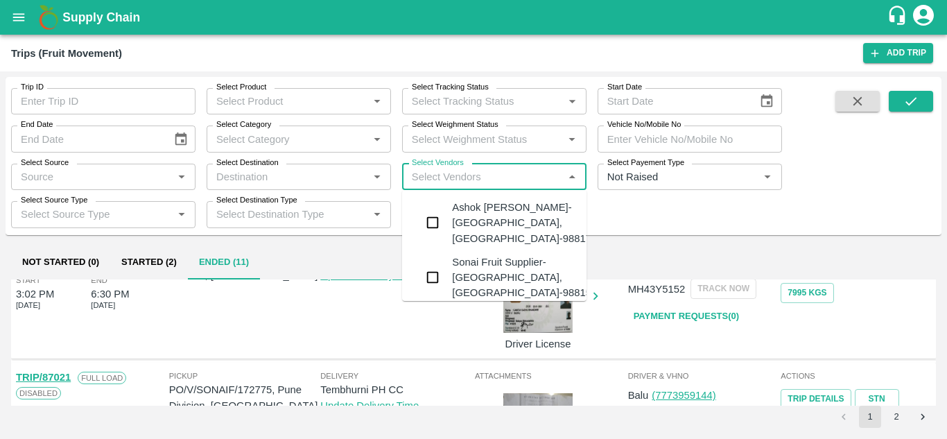
click at [440, 178] on input "Select Vendors" at bounding box center [482, 177] width 153 height 18
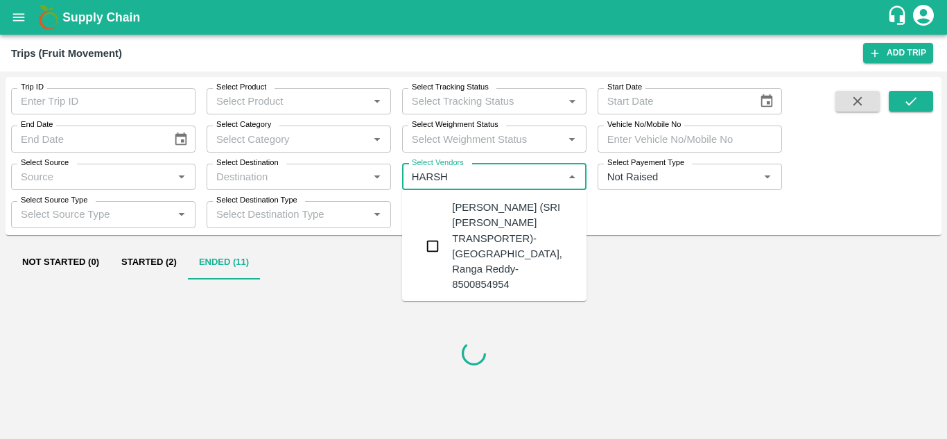
type input "HARS"
type input "HA"
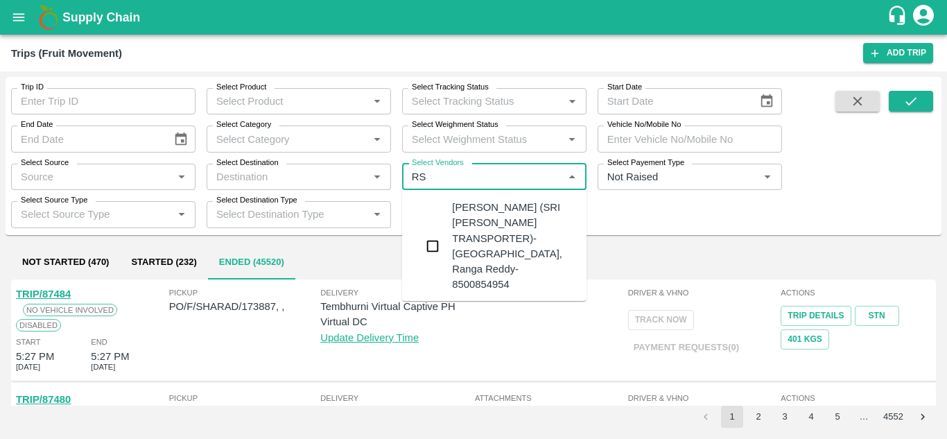
type input "RSH"
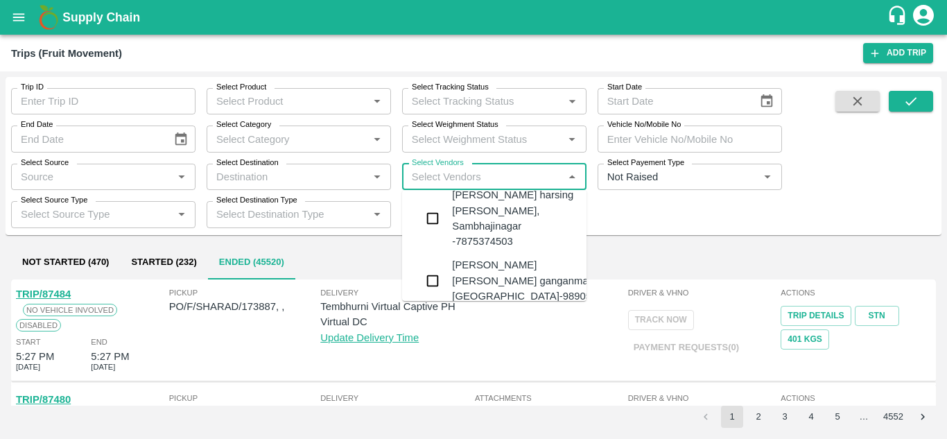
scroll to position [617, 0]
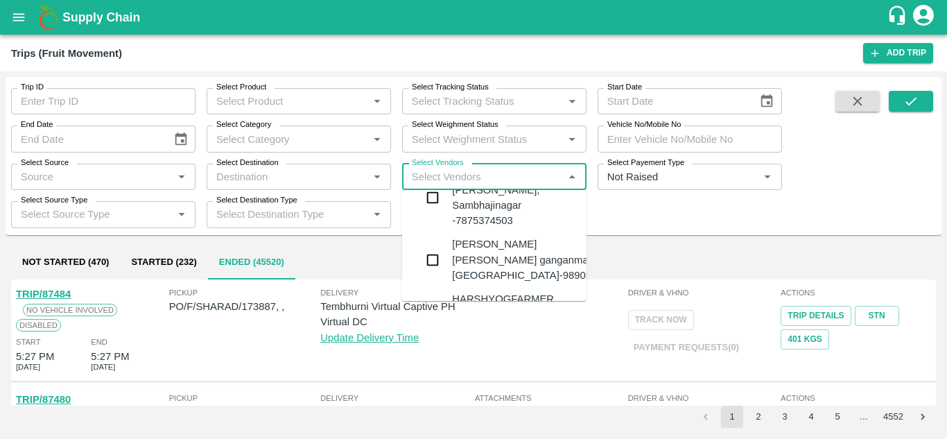
click at [473, 291] on div "HARSHYOGFARMER PRODUCER COMPANY LIMITED-G NO 37, Sangavi , Solapur-8007955595" at bounding box center [533, 314] width 162 height 46
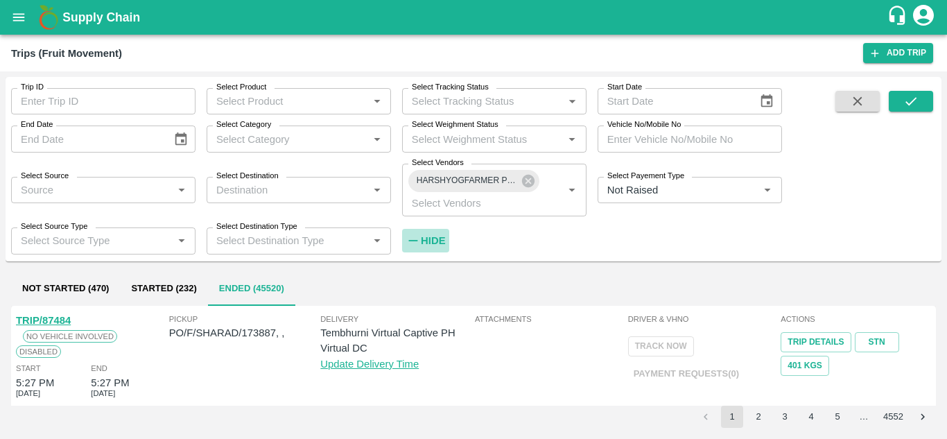
click at [436, 234] on h6 "Hide" at bounding box center [433, 240] width 24 height 18
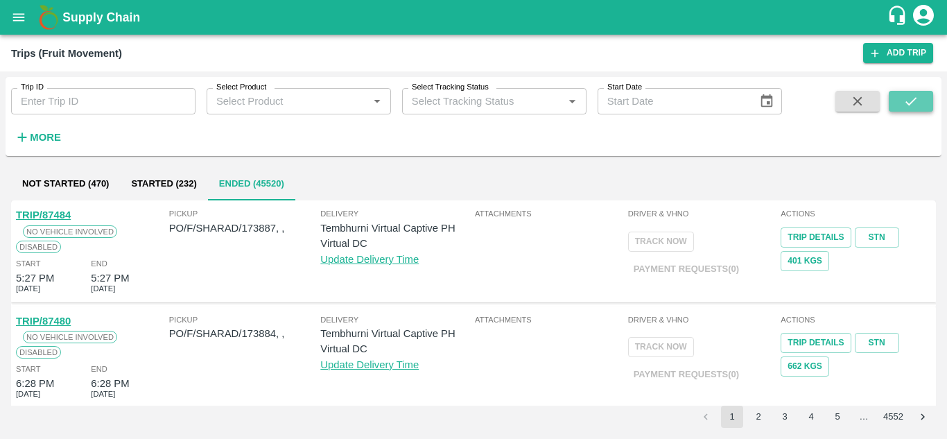
click at [915, 107] on icon "submit" at bounding box center [910, 101] width 15 height 15
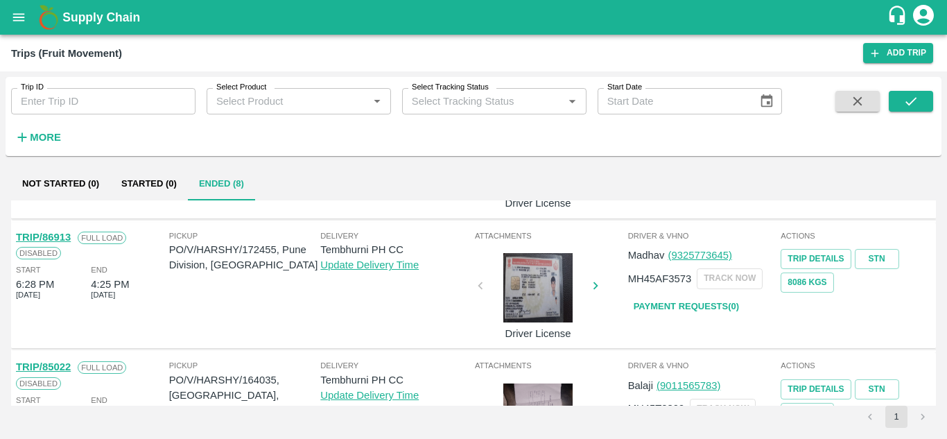
scroll to position [500, 0]
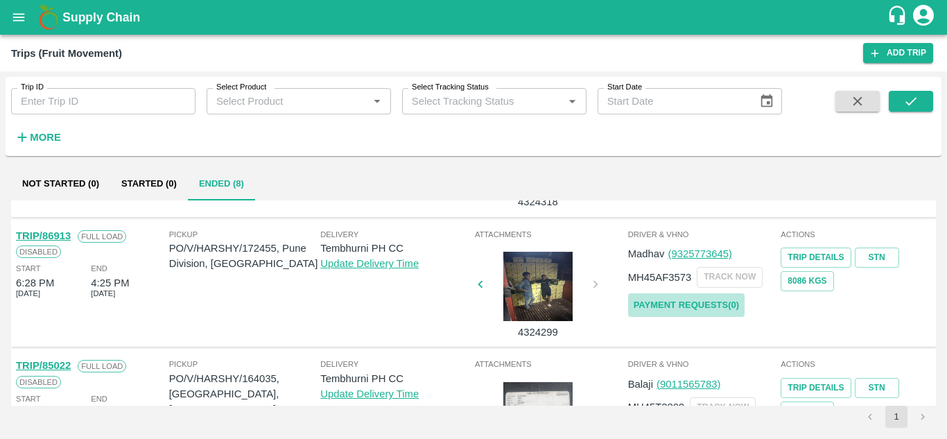
click at [693, 301] on link "Payment Requests( 0 )" at bounding box center [686, 305] width 116 height 24
click at [903, 103] on icon "submit" at bounding box center [910, 101] width 15 height 15
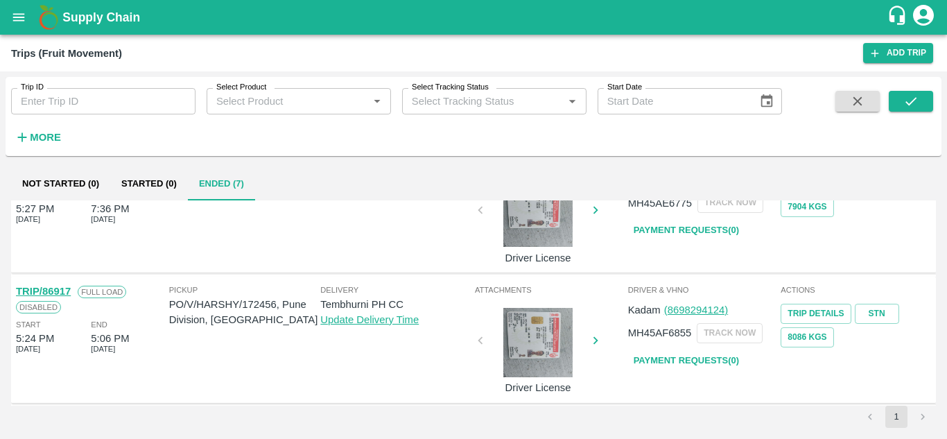
scroll to position [324, 0]
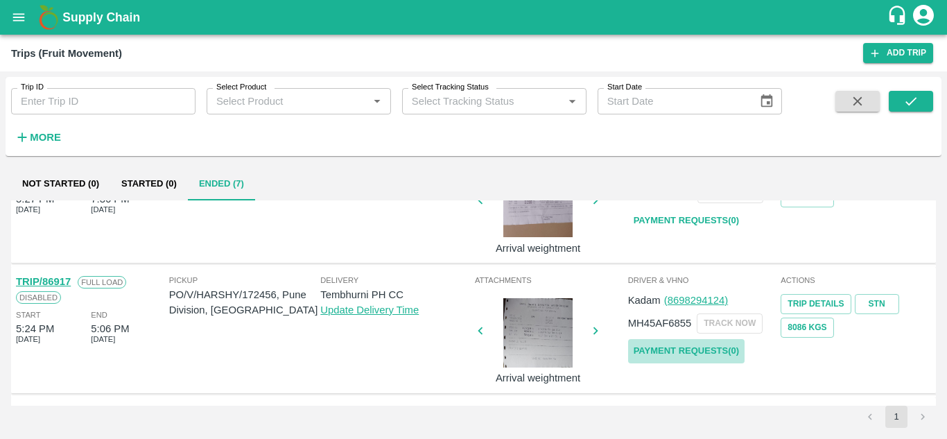
click at [681, 342] on link "Payment Requests( 0 )" at bounding box center [686, 351] width 116 height 24
click at [897, 104] on button "submit" at bounding box center [910, 101] width 44 height 21
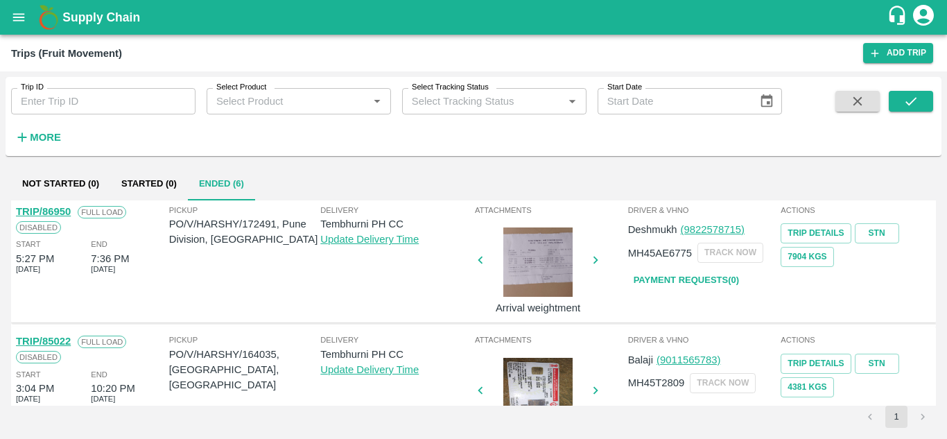
scroll to position [252, 0]
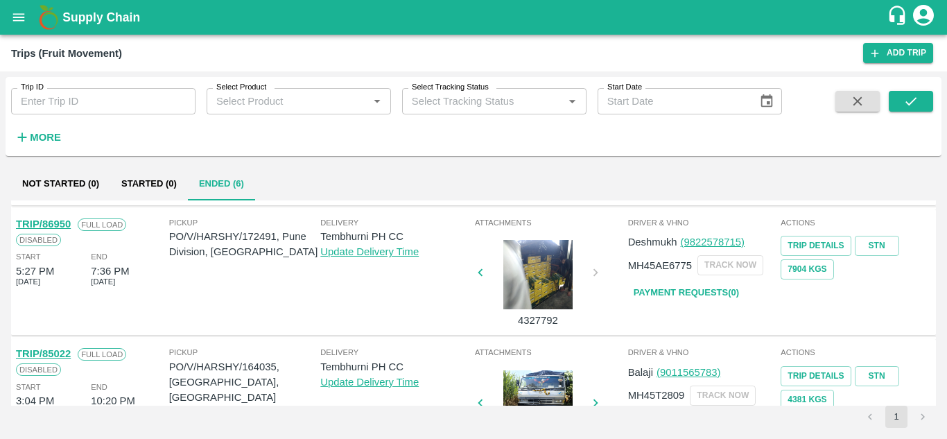
click at [674, 290] on link "Payment Requests( 0 )" at bounding box center [686, 293] width 116 height 24
click at [903, 103] on icon "submit" at bounding box center [910, 101] width 15 height 15
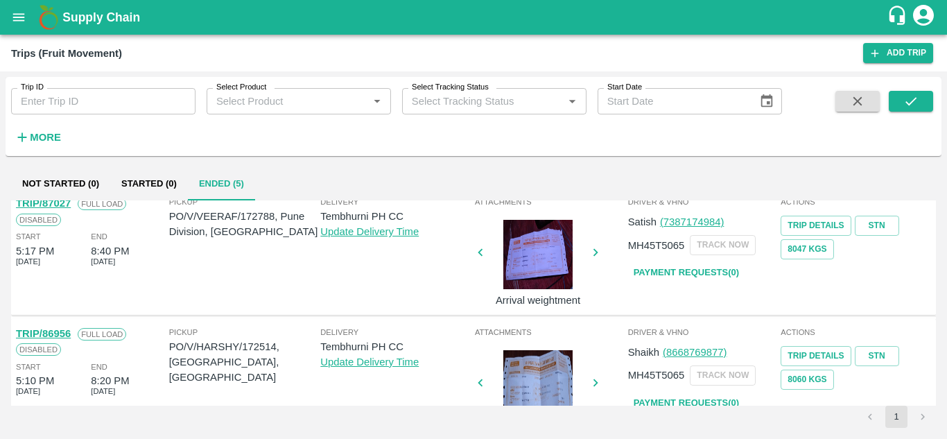
scroll to position [0, 0]
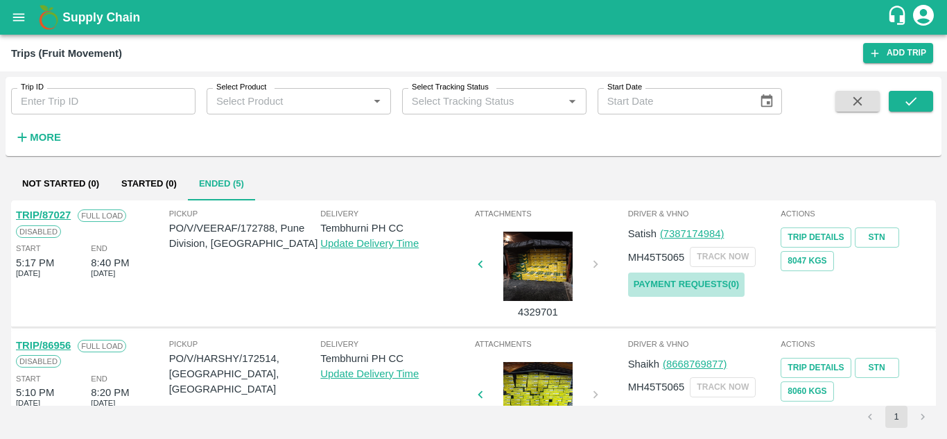
click at [698, 281] on link "Payment Requests( 0 )" at bounding box center [686, 284] width 116 height 24
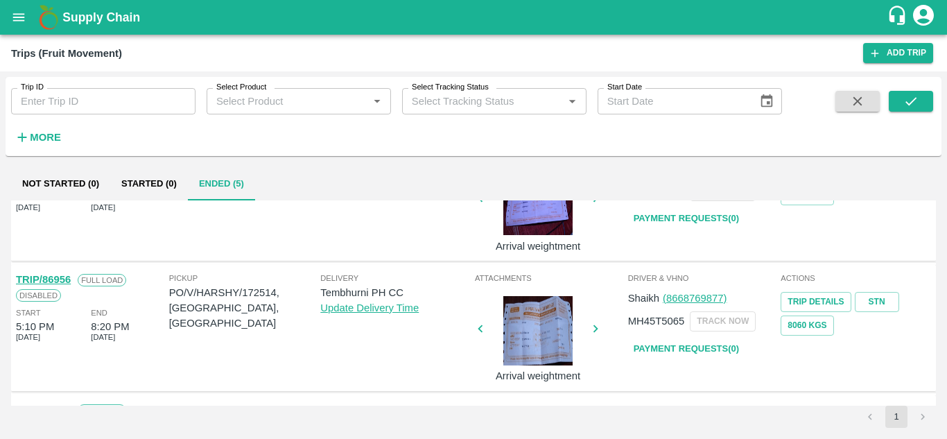
scroll to position [69, 0]
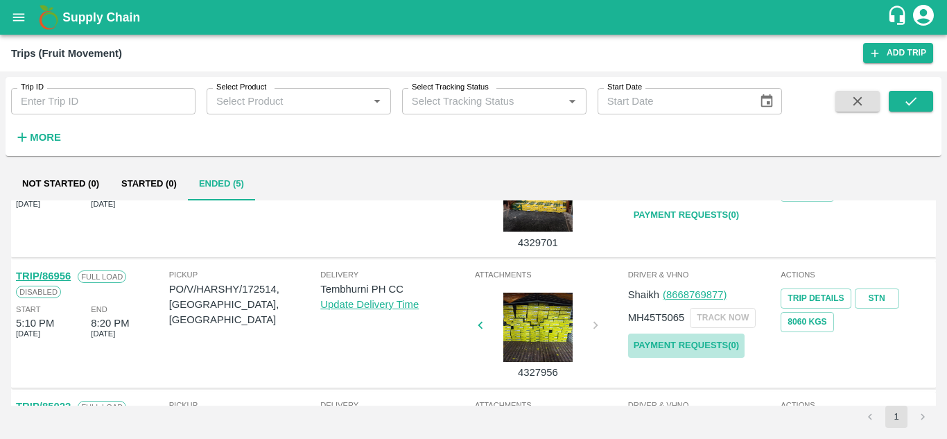
click at [687, 342] on link "Payment Requests( 0 )" at bounding box center [686, 345] width 116 height 24
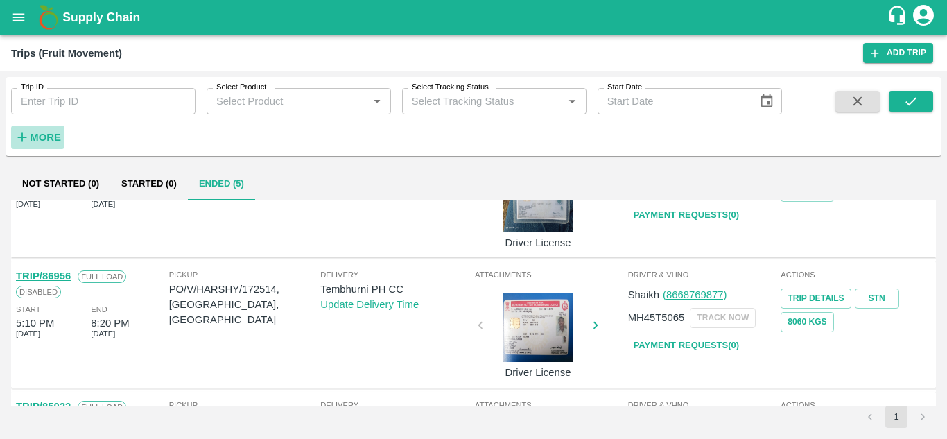
click at [54, 143] on h6 "More" at bounding box center [45, 137] width 31 height 18
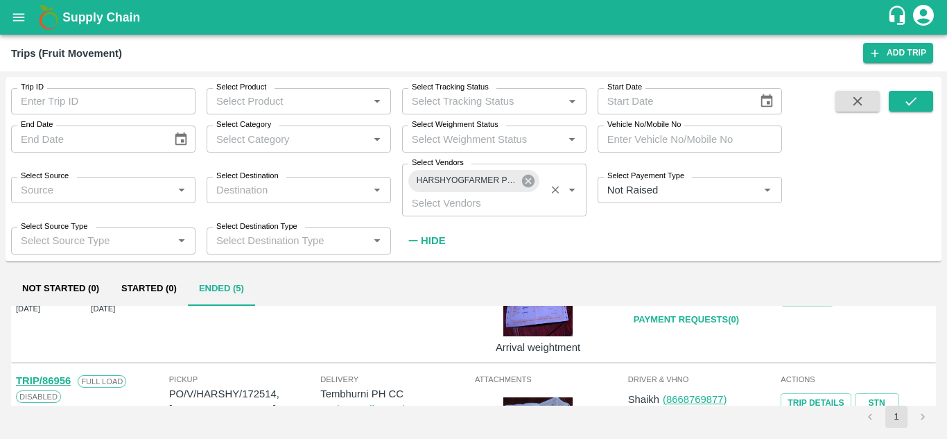
click at [532, 180] on icon at bounding box center [528, 181] width 12 height 12
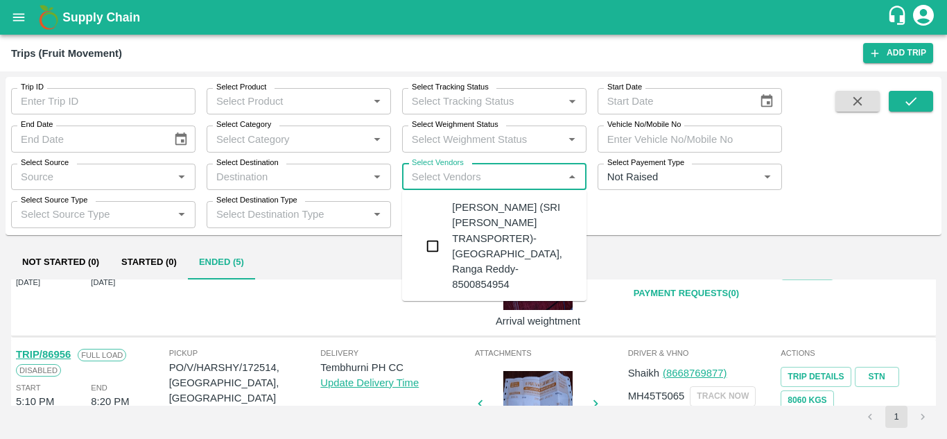
click at [422, 179] on input "Select Vendors" at bounding box center [482, 177] width 153 height 18
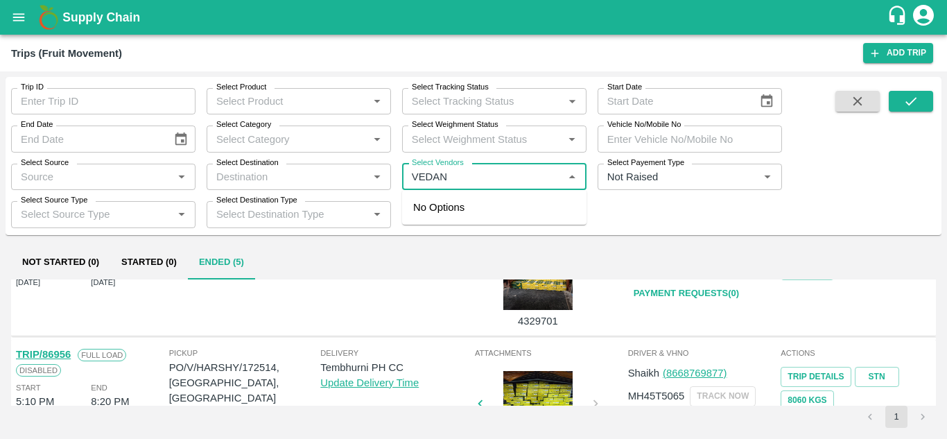
type input "VEDANT"
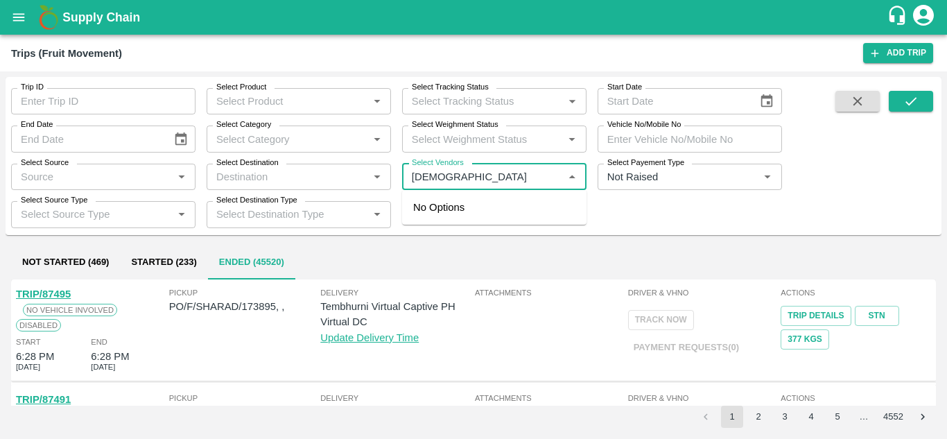
type input "VEDAN"
type input "VEDANT"
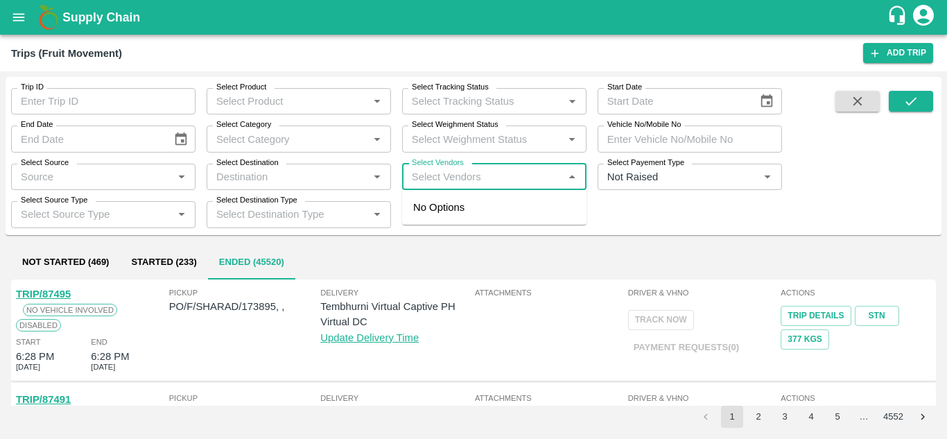
type input "F"
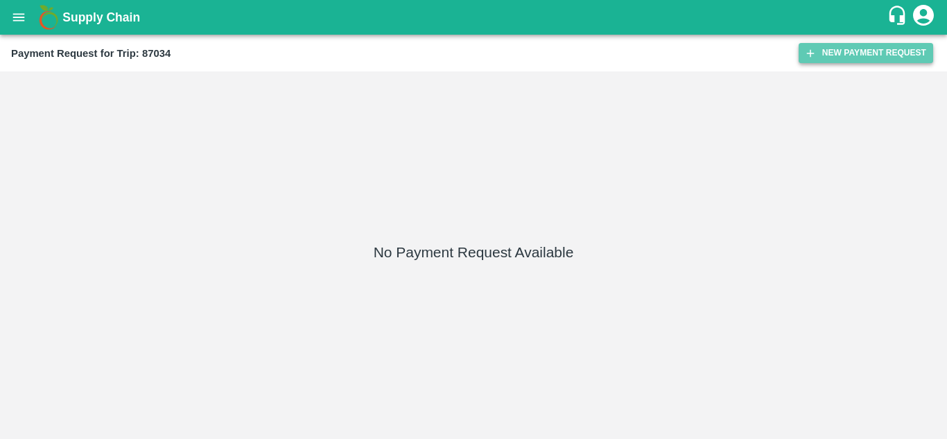
click at [846, 54] on button "New Payment Request" at bounding box center [865, 53] width 134 height 20
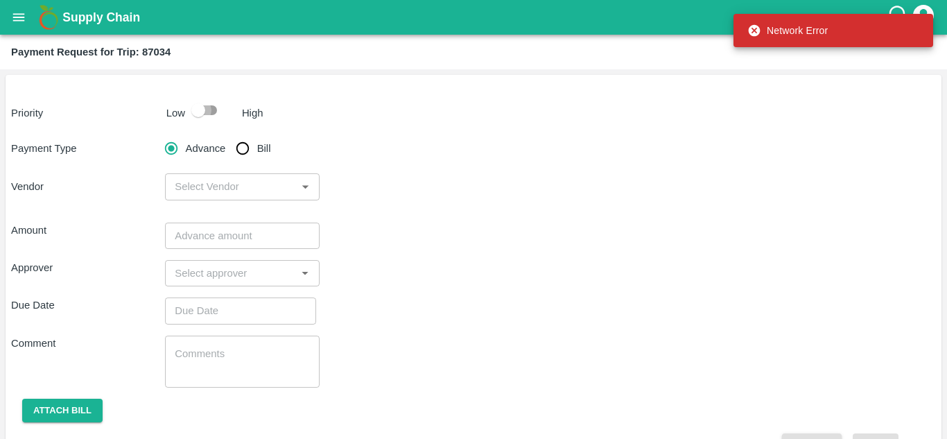
click at [204, 104] on input "checkbox" at bounding box center [198, 110] width 79 height 26
checkbox input "true"
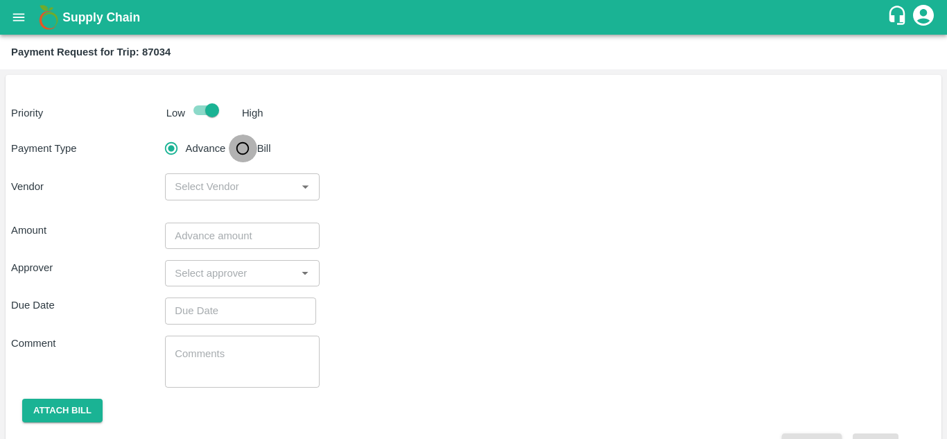
click at [243, 144] on input "Bill" at bounding box center [243, 148] width 28 height 28
radio input "true"
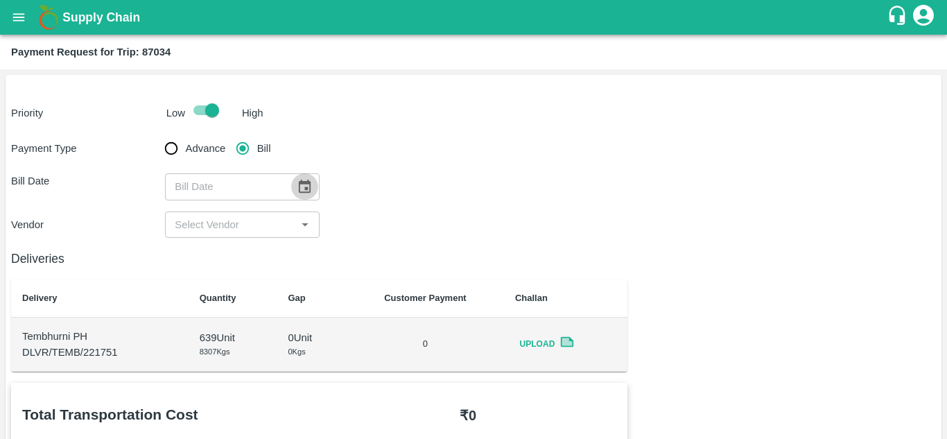
click at [303, 185] on icon "Choose date" at bounding box center [304, 186] width 15 height 15
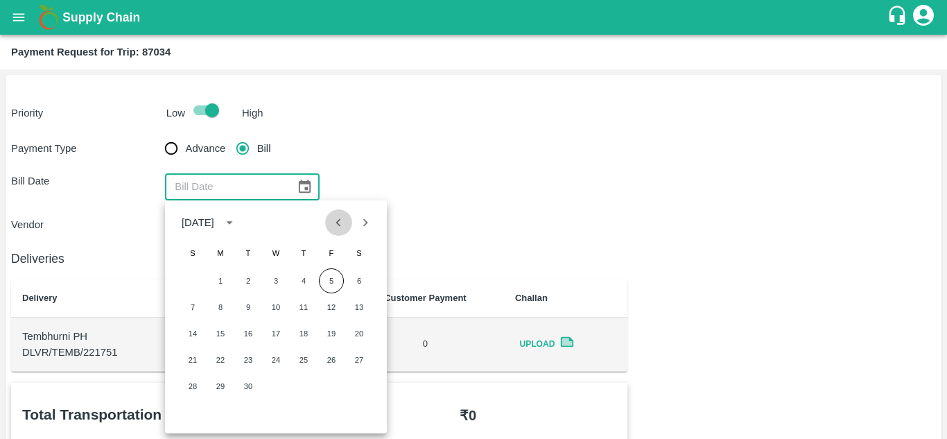
click at [340, 223] on icon "Previous month" at bounding box center [338, 222] width 15 height 15
click at [335, 386] on button "29" at bounding box center [331, 386] width 25 height 25
type input "[DATE]"
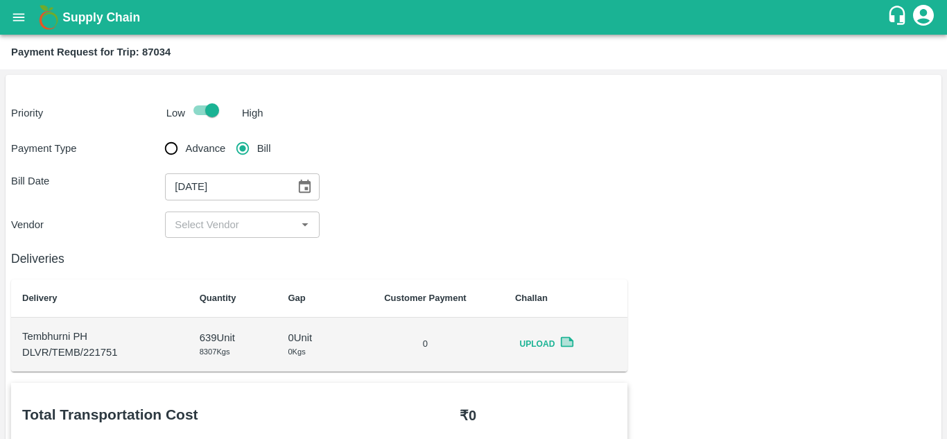
click at [263, 222] on input "input" at bounding box center [230, 225] width 123 height 18
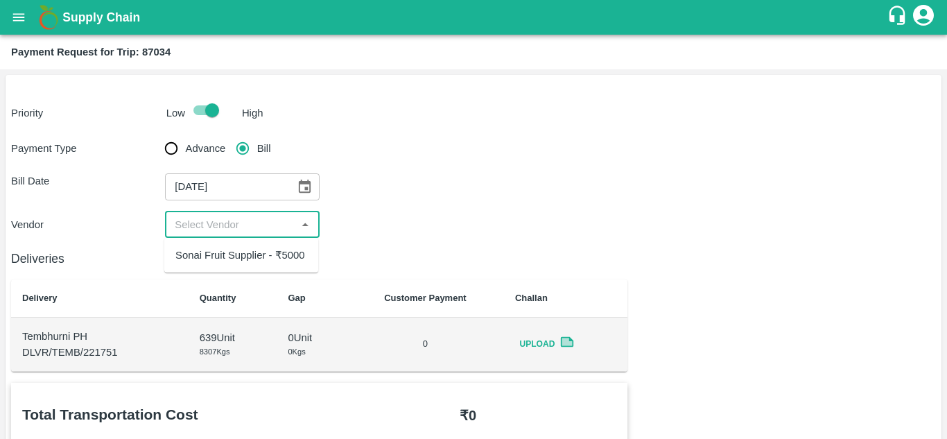
click at [258, 245] on div "Sonai Fruit Supplier - ₹5000" at bounding box center [241, 255] width 154 height 24
type input "Sonai Fruit Supplier - ₹5000"
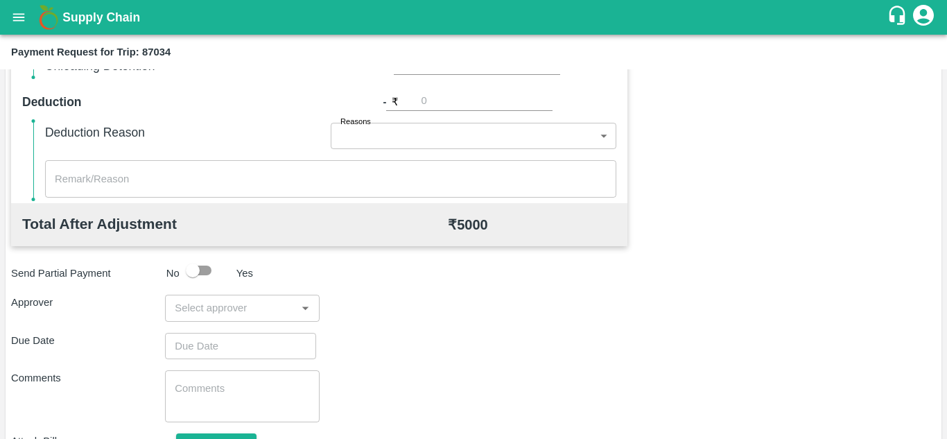
scroll to position [631, 0]
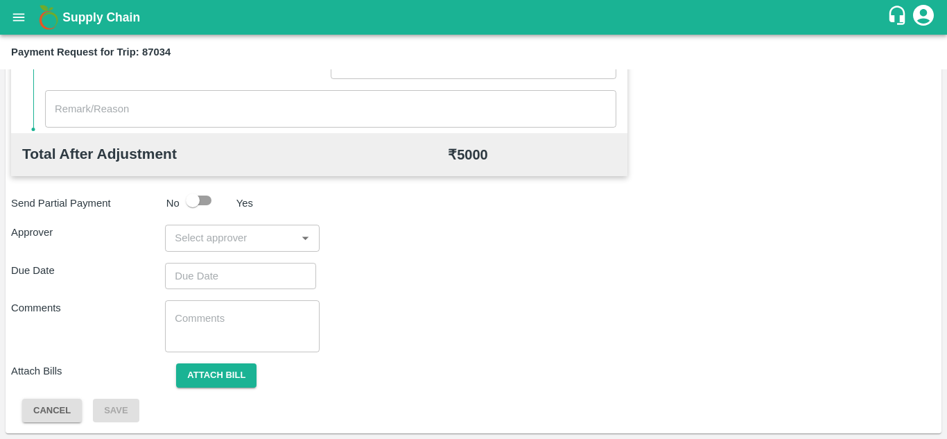
click at [243, 235] on input "input" at bounding box center [230, 238] width 123 height 18
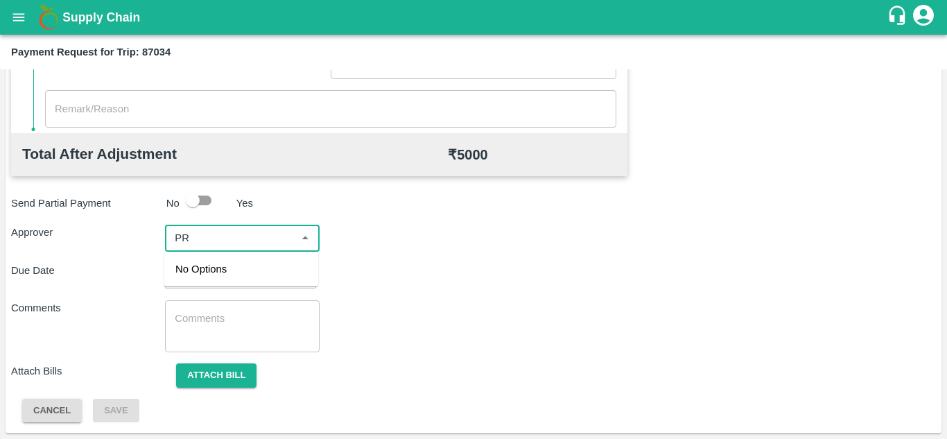
type input "P"
type input "PRASA"
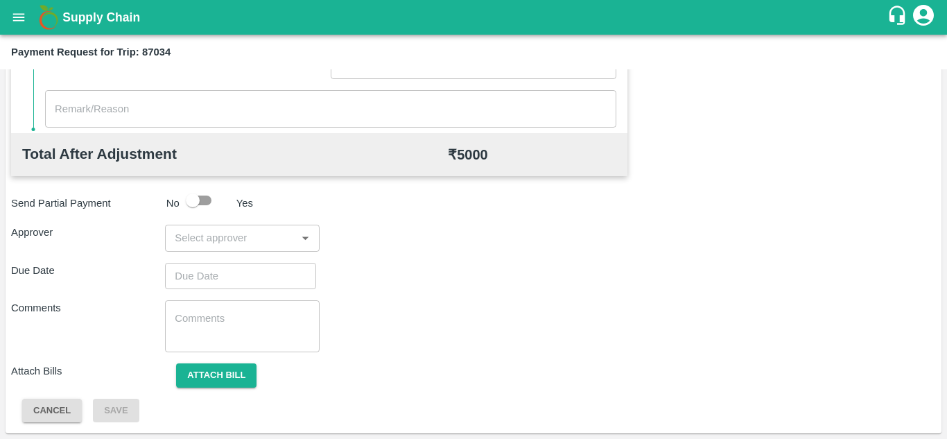
click at [388, 243] on div "Approver ​" at bounding box center [473, 238] width 924 height 26
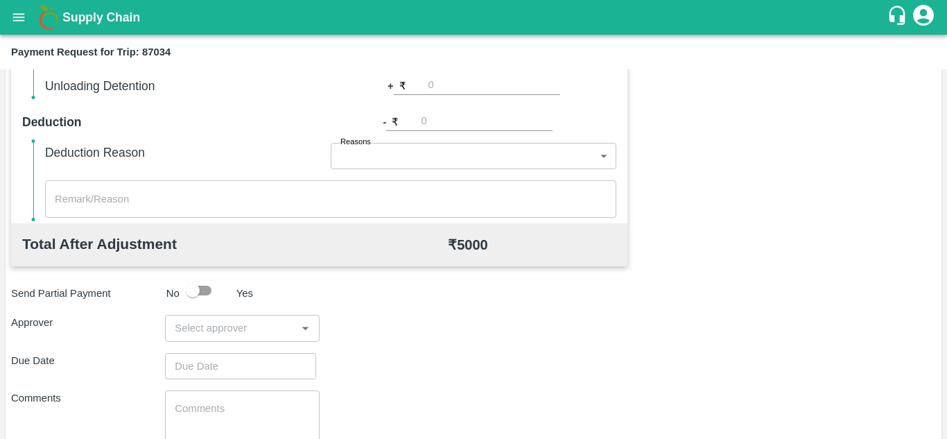
scroll to position [545, 0]
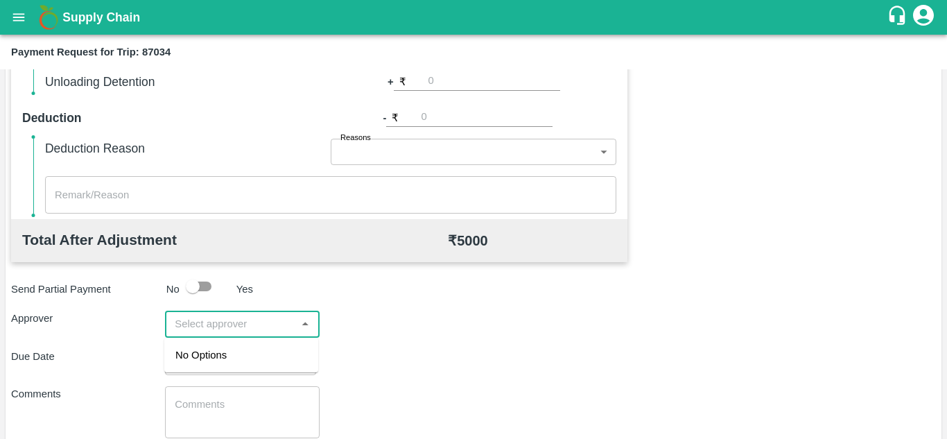
click at [220, 317] on input "input" at bounding box center [230, 324] width 123 height 18
type input "PRASAD WA"
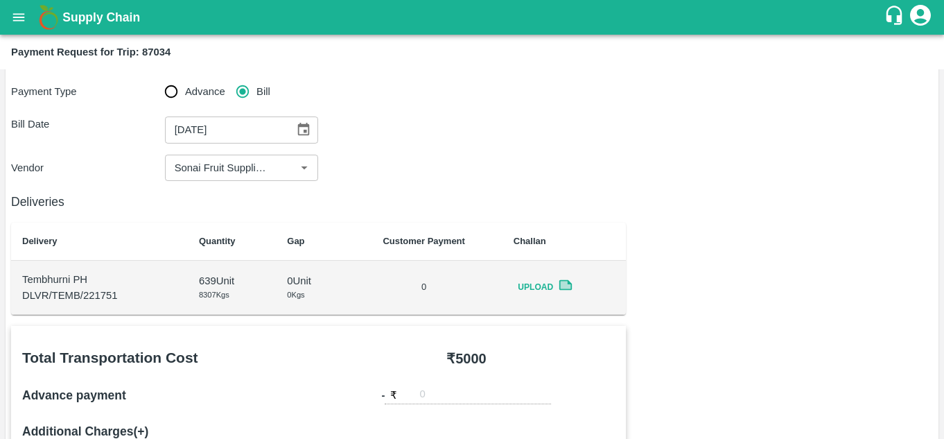
scroll to position [0, 0]
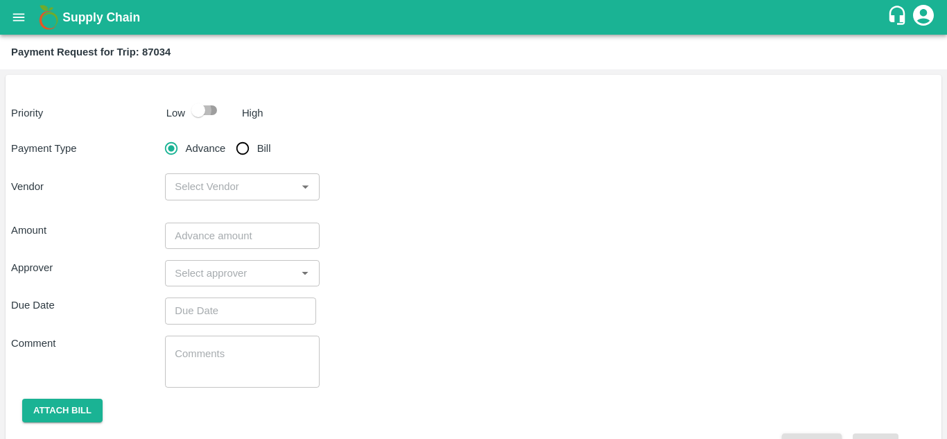
click at [208, 109] on input "checkbox" at bounding box center [198, 110] width 79 height 26
checkbox input "true"
click at [245, 146] on input "Bill" at bounding box center [243, 148] width 28 height 28
radio input "true"
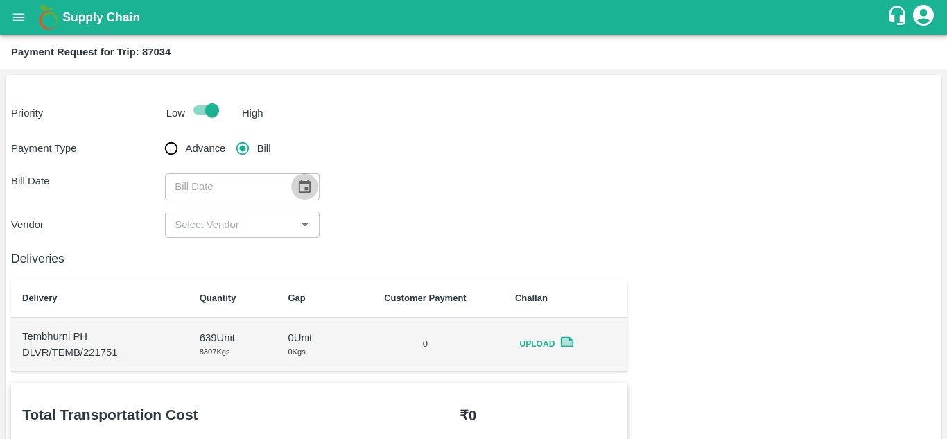
click at [305, 190] on icon "Choose date" at bounding box center [305, 185] width 12 height 13
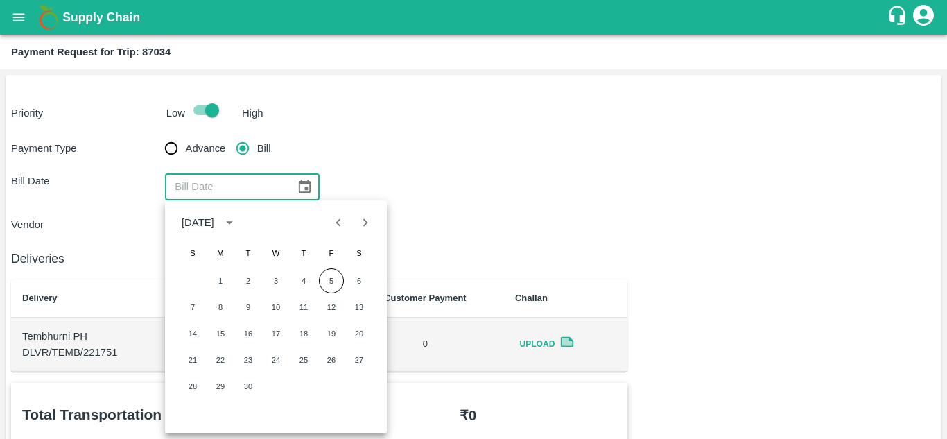
click at [344, 220] on icon "Previous month" at bounding box center [338, 222] width 15 height 15
click at [330, 385] on button "29" at bounding box center [331, 386] width 25 height 25
type input "[DATE]"
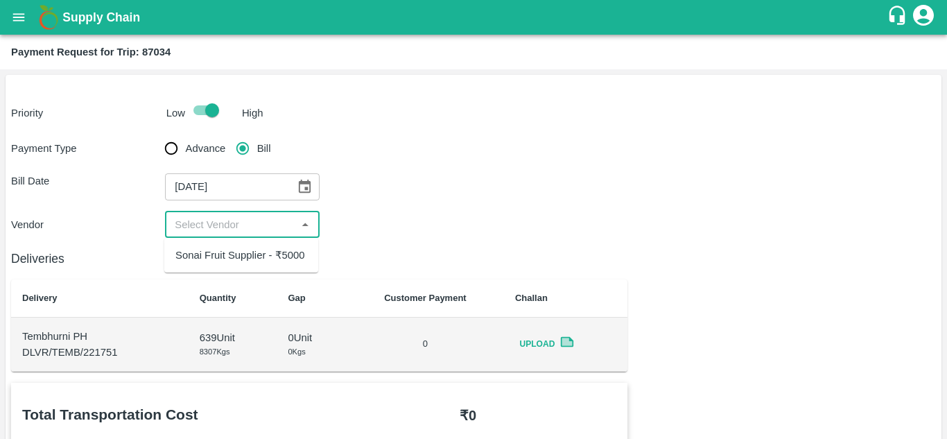
click at [218, 221] on input "input" at bounding box center [230, 225] width 123 height 18
click at [272, 252] on div "Sonai Fruit Supplier - ₹5000" at bounding box center [240, 254] width 130 height 15
type input "Sonai Fruit Supplier - ₹5000"
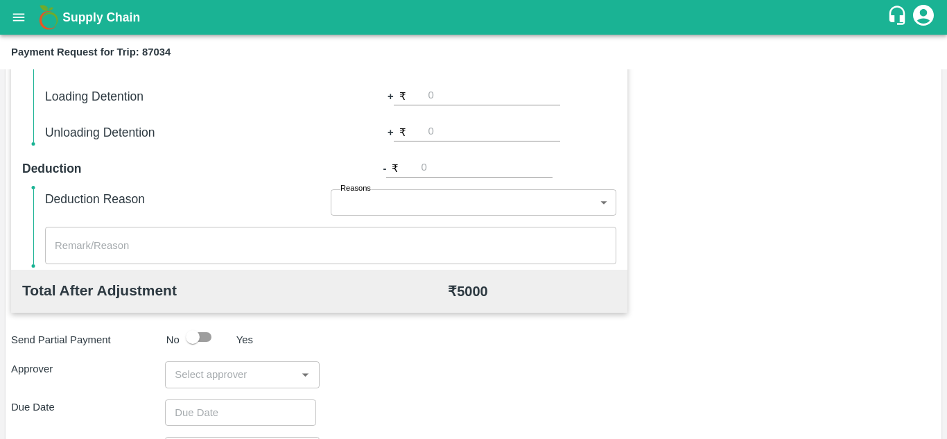
scroll to position [521, 0]
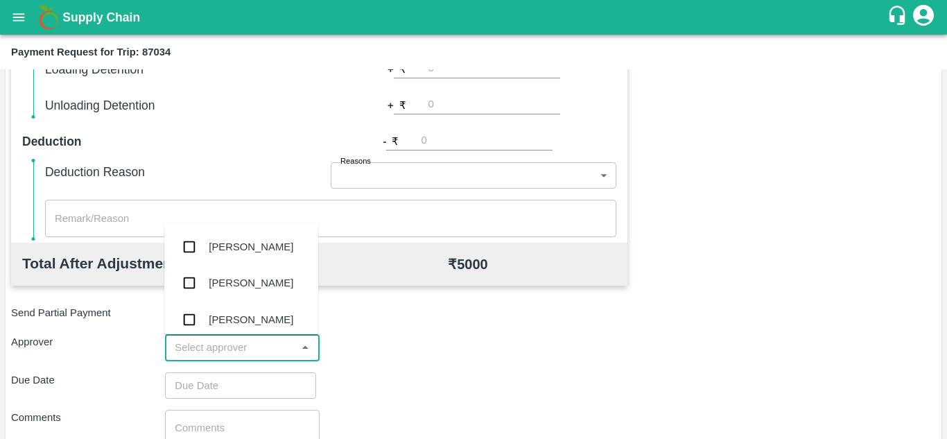
click at [246, 345] on input "input" at bounding box center [230, 347] width 123 height 18
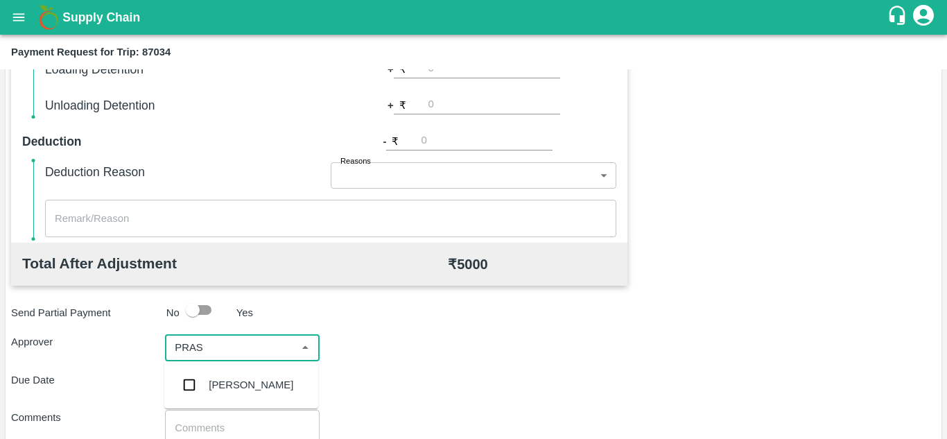
type input "PRASA"
click at [265, 390] on div "[PERSON_NAME]" at bounding box center [251, 384] width 85 height 15
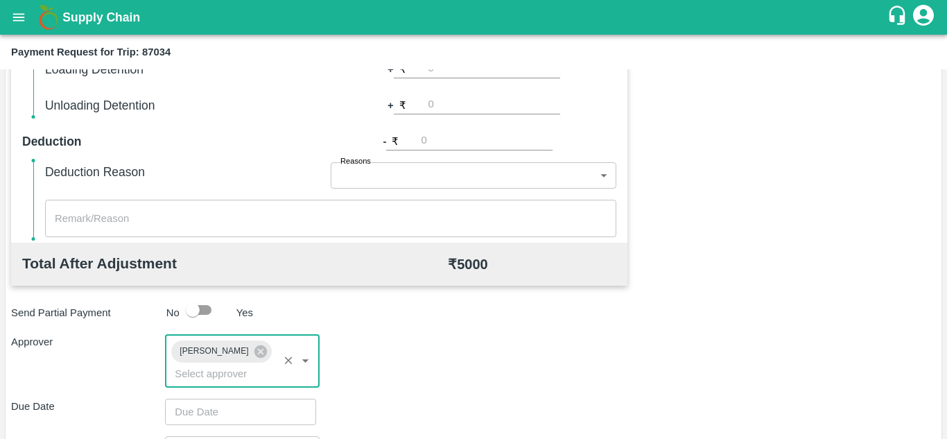
scroll to position [657, 0]
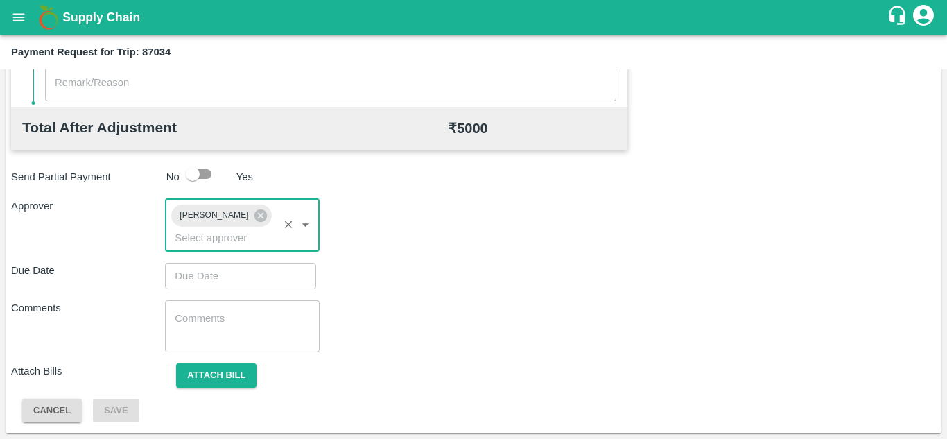
type input "DD/MM/YYYY hh:mm aa"
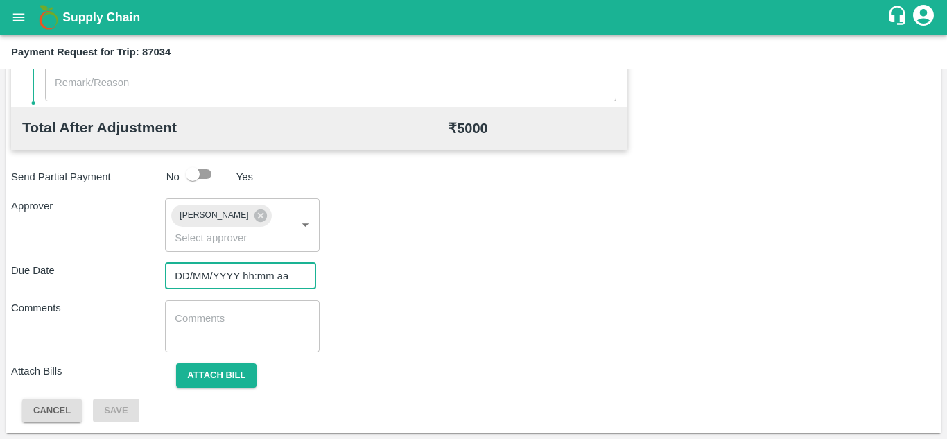
click at [194, 272] on input "DD/MM/YYYY hh:mm aa" at bounding box center [235, 276] width 141 height 26
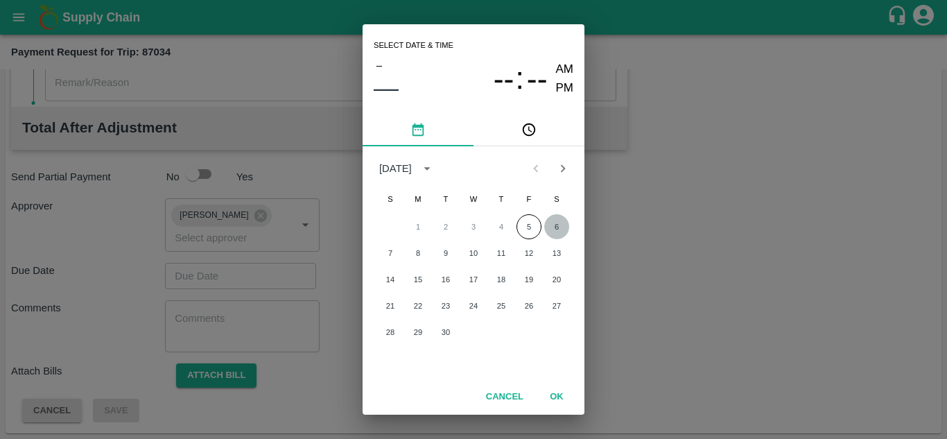
click at [558, 224] on button "6" at bounding box center [556, 226] width 25 height 25
type input "[DATE] 12:00 AM"
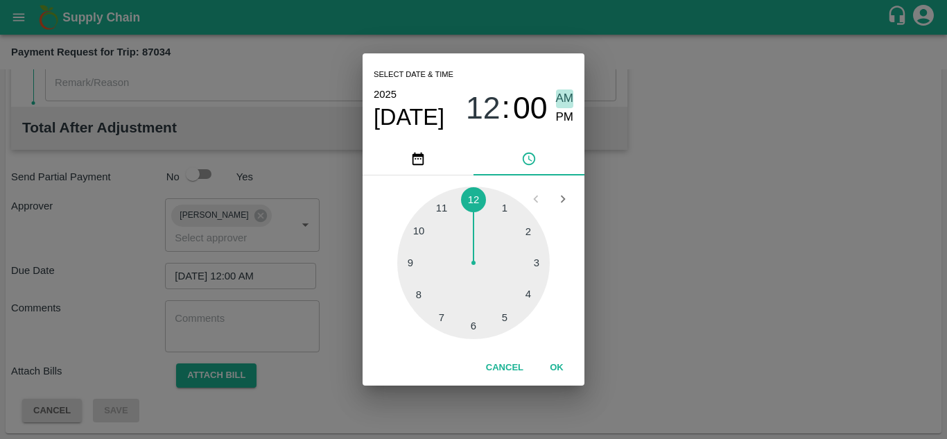
click at [568, 93] on span "AM" at bounding box center [565, 98] width 18 height 19
click at [557, 365] on button "OK" at bounding box center [556, 368] width 44 height 24
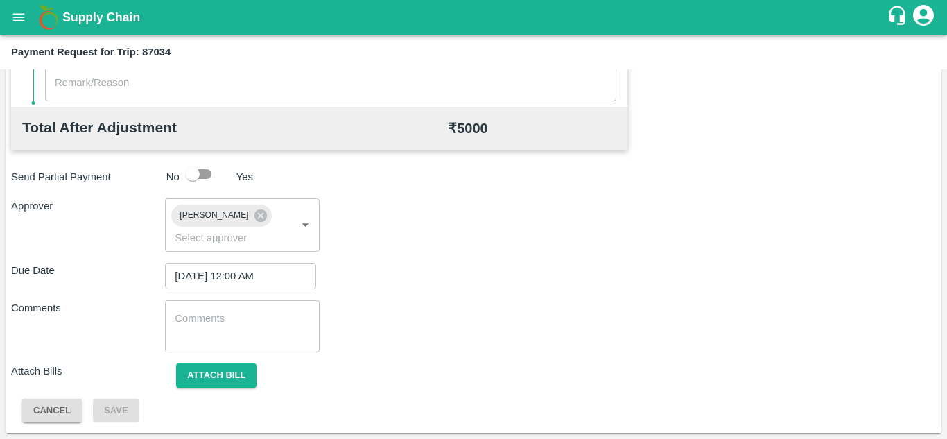
click at [210, 308] on div "x ​" at bounding box center [242, 326] width 154 height 52
paste textarea "Transport Bill"
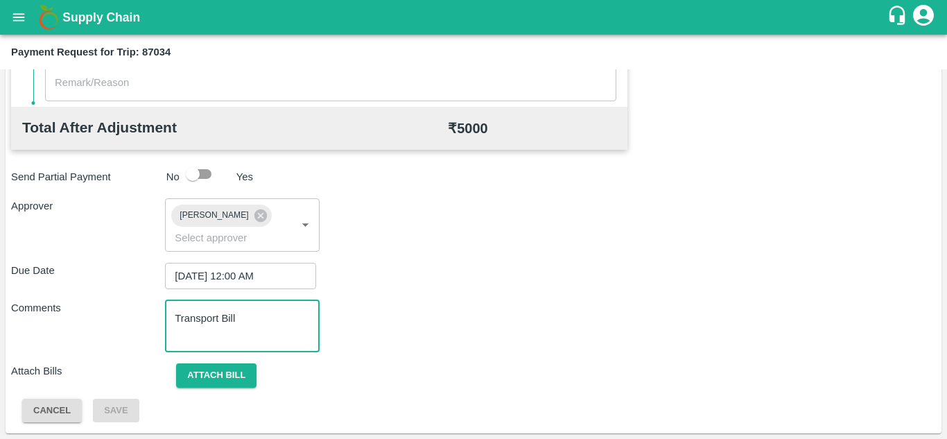
type textarea "Transport Bill"
click at [395, 290] on div "Total Transportation Cost ₹ 5000 Advance payment - ₹ Additional Charges(+) Inam…" at bounding box center [473, 74] width 924 height 697
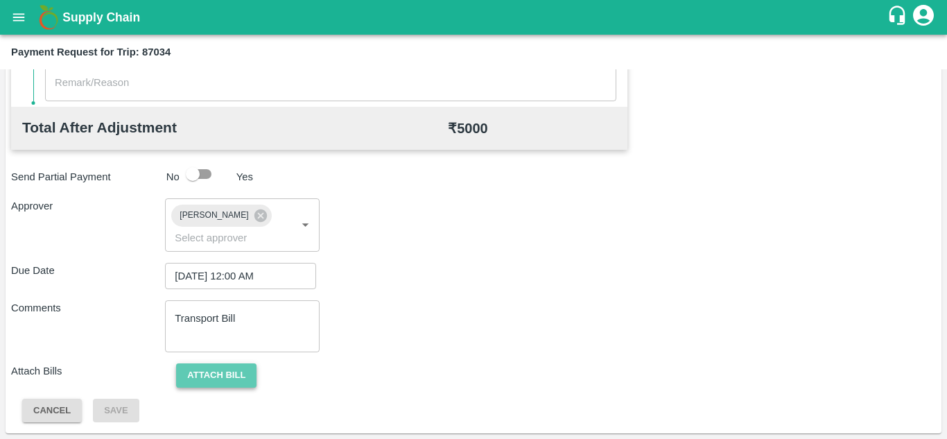
click at [220, 368] on button "Attach bill" at bounding box center [216, 375] width 80 height 24
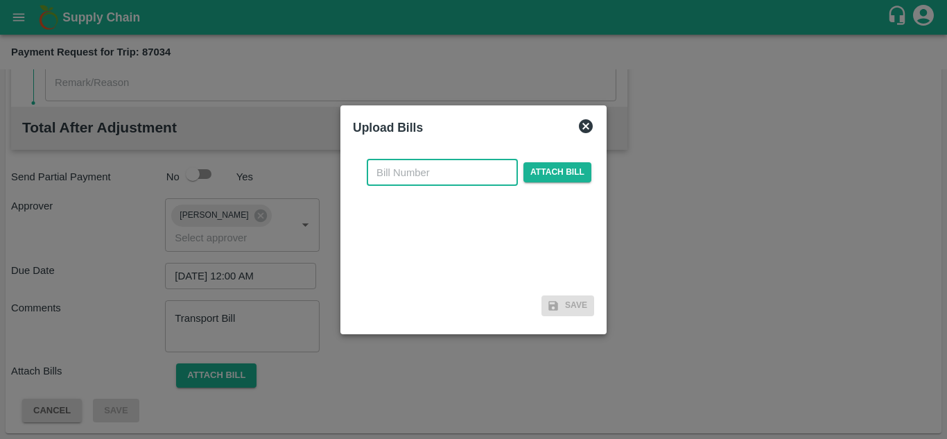
click at [381, 168] on input "text" at bounding box center [442, 172] width 151 height 26
type input "1206"
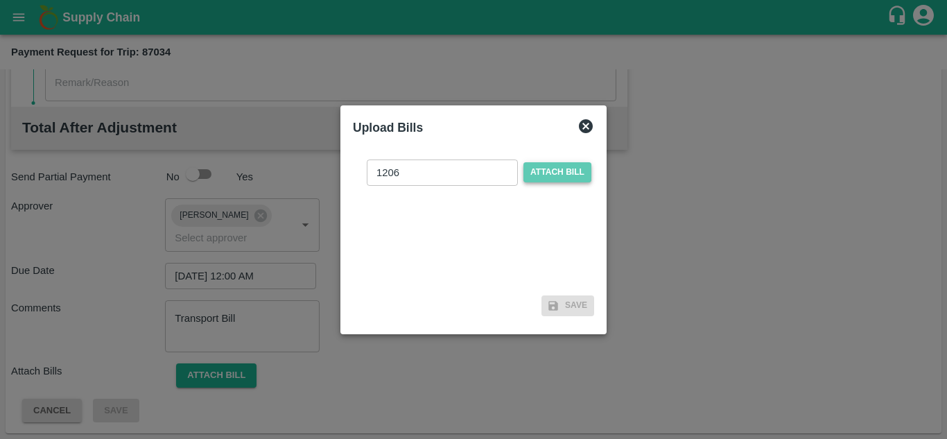
click at [559, 173] on span "Attach bill" at bounding box center [557, 172] width 68 height 20
click at [0, 0] on input "Attach bill" at bounding box center [0, 0] width 0 height 0
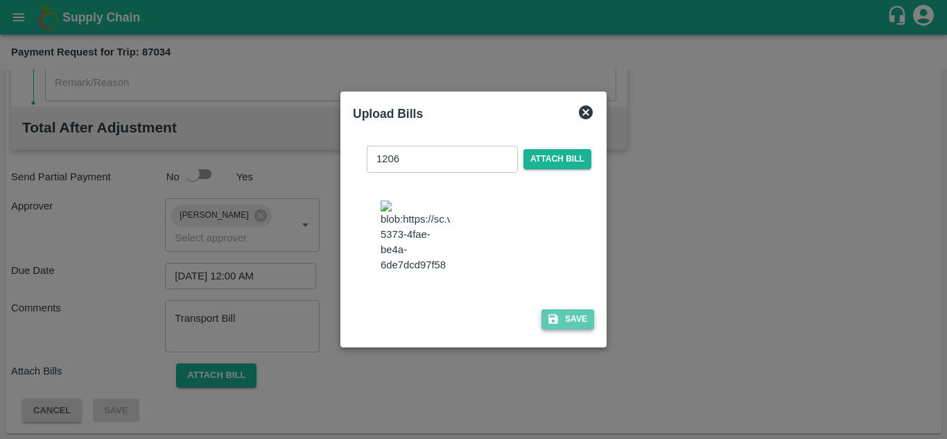
click at [581, 322] on button "Save" at bounding box center [567, 319] width 53 height 20
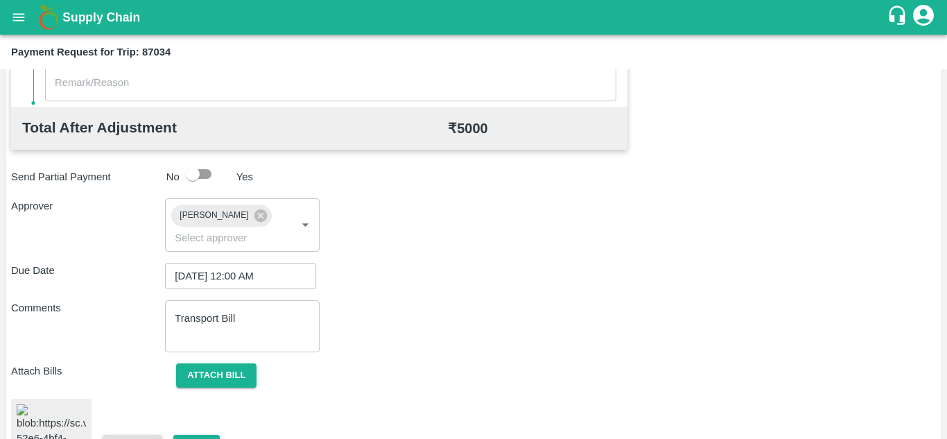
scroll to position [742, 0]
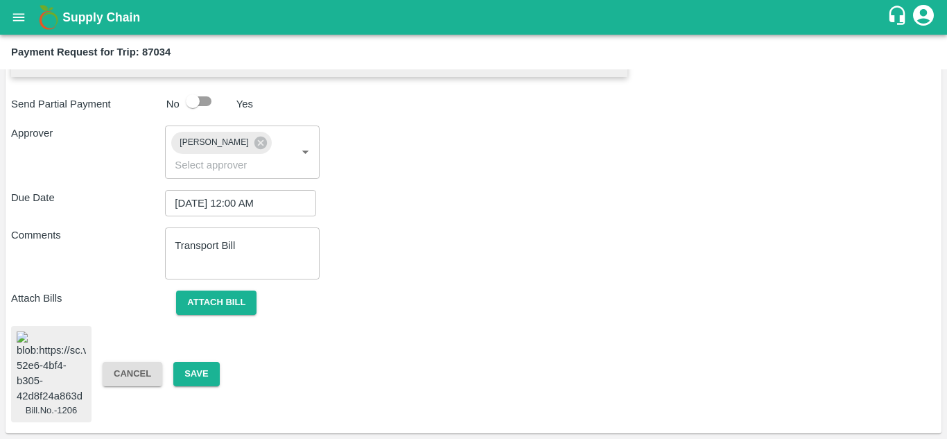
click at [56, 348] on img at bounding box center [51, 367] width 69 height 73
click at [223, 290] on button "Attach bill" at bounding box center [216, 302] width 80 height 24
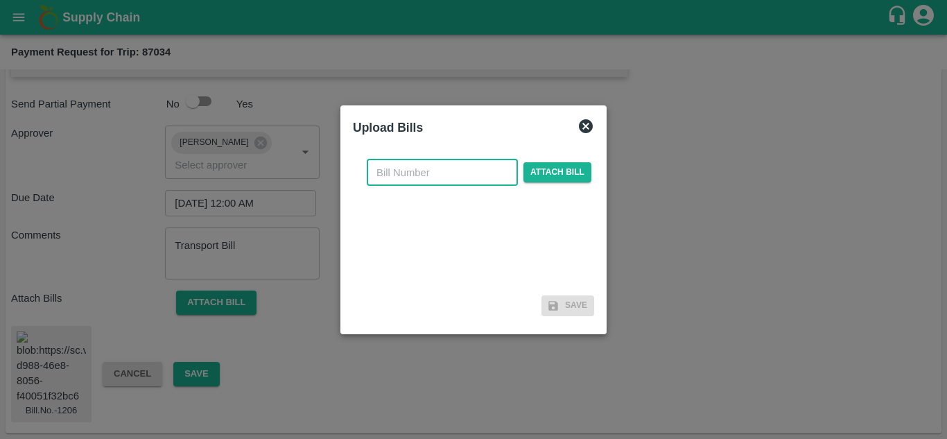
click at [389, 177] on input "text" at bounding box center [442, 172] width 151 height 26
type input "1206"
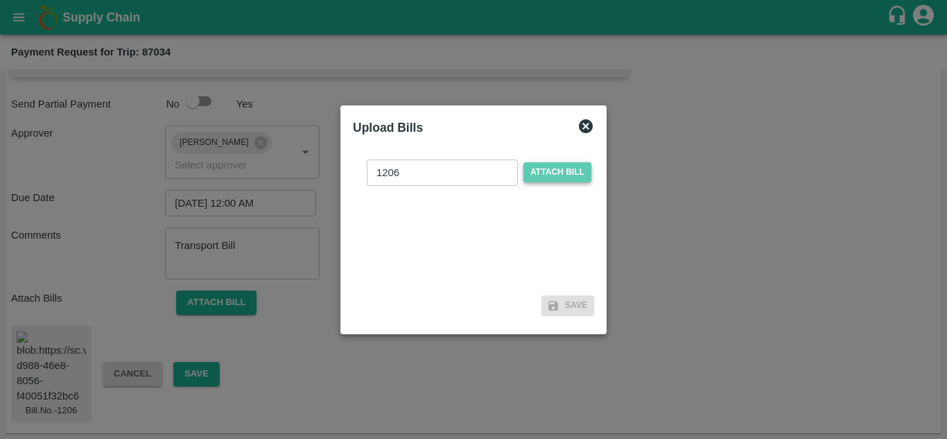
click at [545, 167] on span "Attach bill" at bounding box center [557, 172] width 68 height 20
click at [0, 0] on input "Attach bill" at bounding box center [0, 0] width 0 height 0
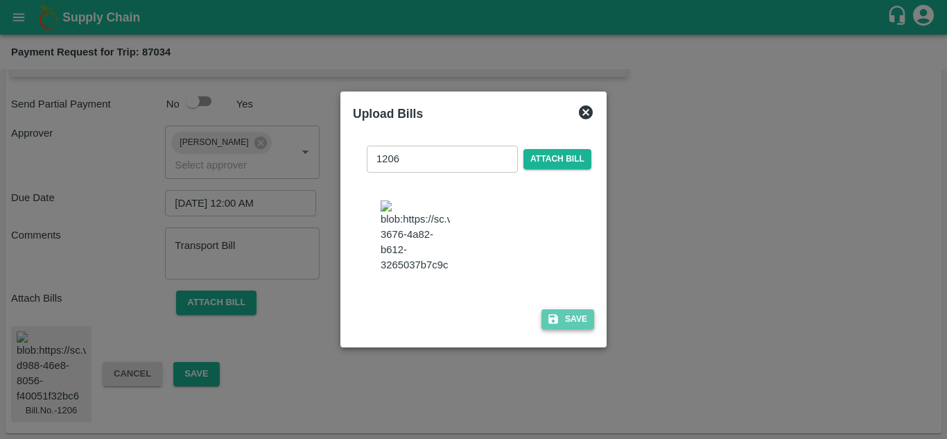
click at [568, 319] on button "Save" at bounding box center [567, 319] width 53 height 20
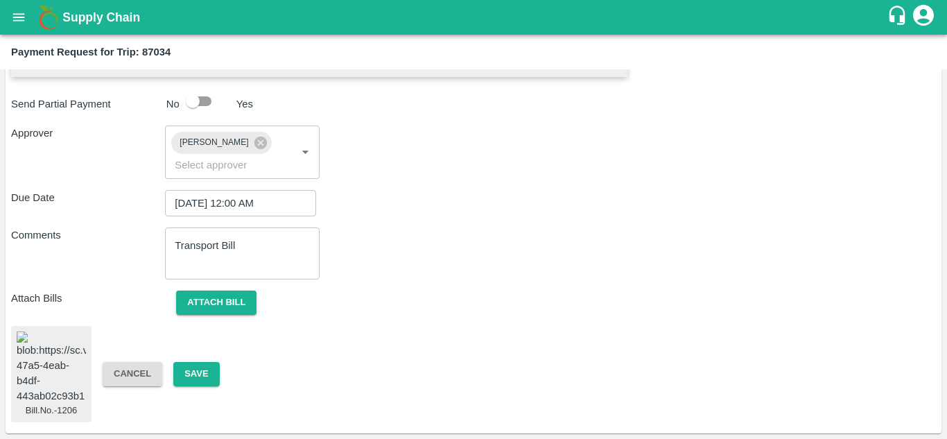
scroll to position [738, 0]
click at [53, 373] on img at bounding box center [51, 367] width 69 height 73
drag, startPoint x: 199, startPoint y: 380, endPoint x: 204, endPoint y: 369, distance: 11.5
click at [204, 369] on button "Save" at bounding box center [196, 374] width 46 height 24
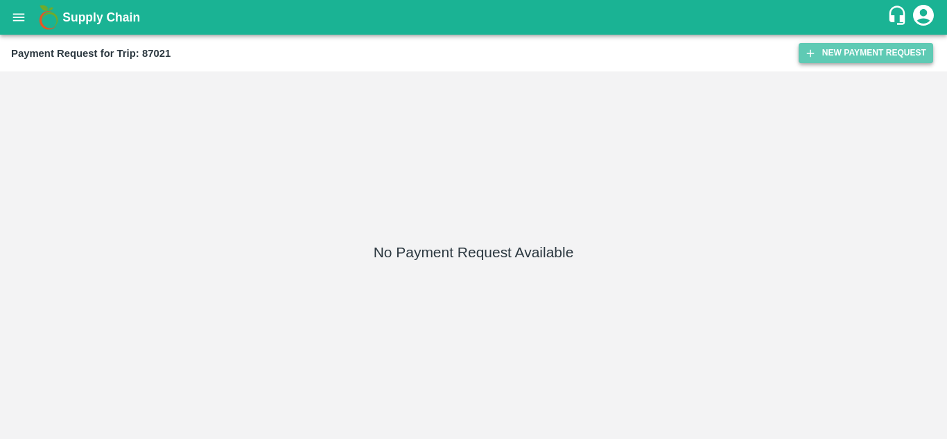
click at [864, 50] on button "New Payment Request" at bounding box center [865, 53] width 134 height 20
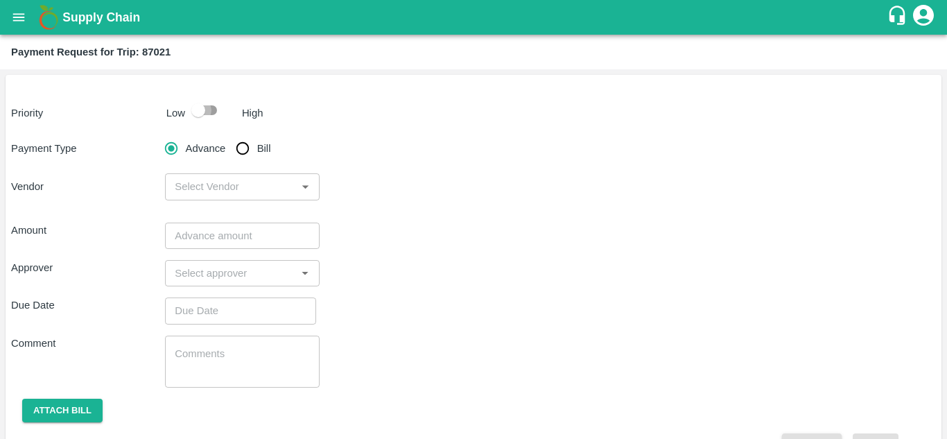
click at [214, 109] on input "checkbox" at bounding box center [198, 110] width 79 height 26
checkbox input "true"
click at [239, 148] on input "Bill" at bounding box center [243, 148] width 28 height 28
radio input "true"
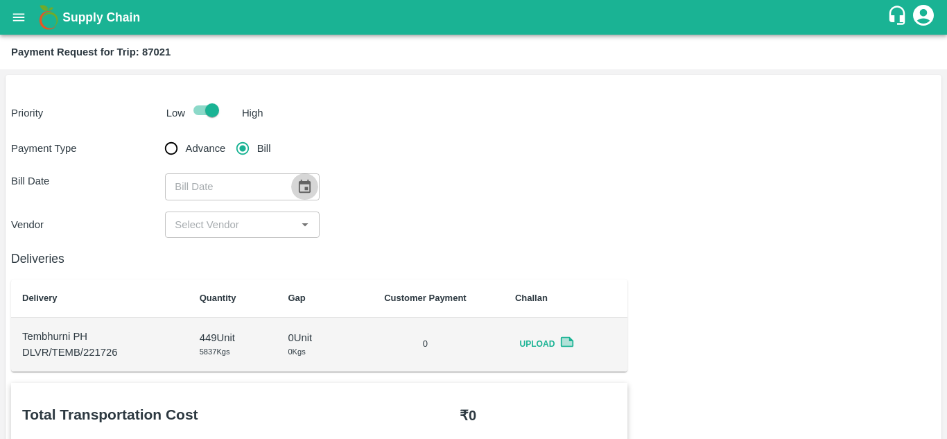
click at [301, 190] on icon "Choose date" at bounding box center [304, 186] width 15 height 15
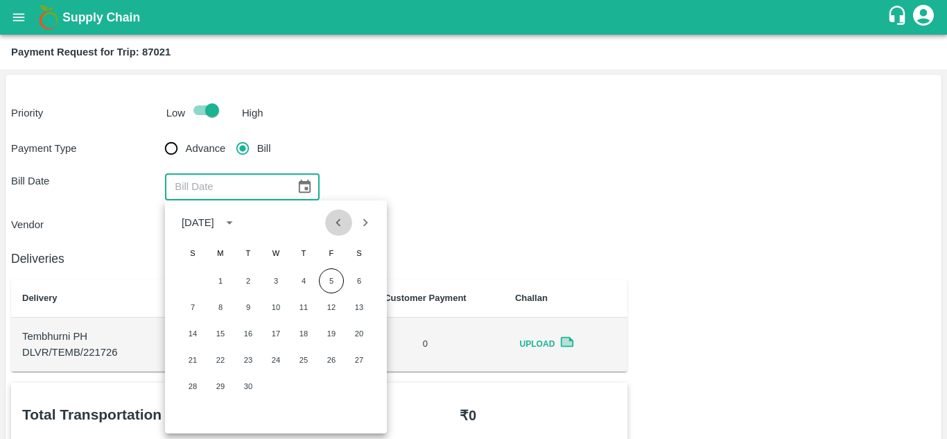
click at [344, 223] on icon "Previous month" at bounding box center [338, 222] width 15 height 15
click at [330, 383] on button "29" at bounding box center [331, 386] width 25 height 25
type input "[DATE]"
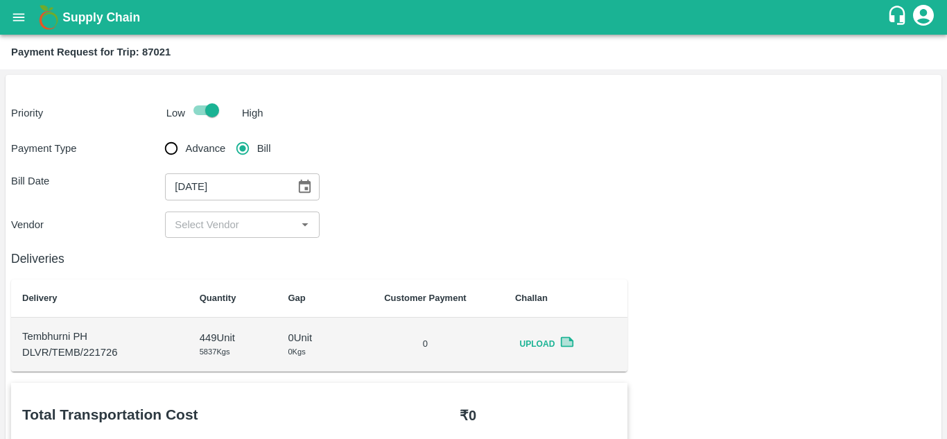
click at [247, 230] on input "input" at bounding box center [230, 225] width 123 height 18
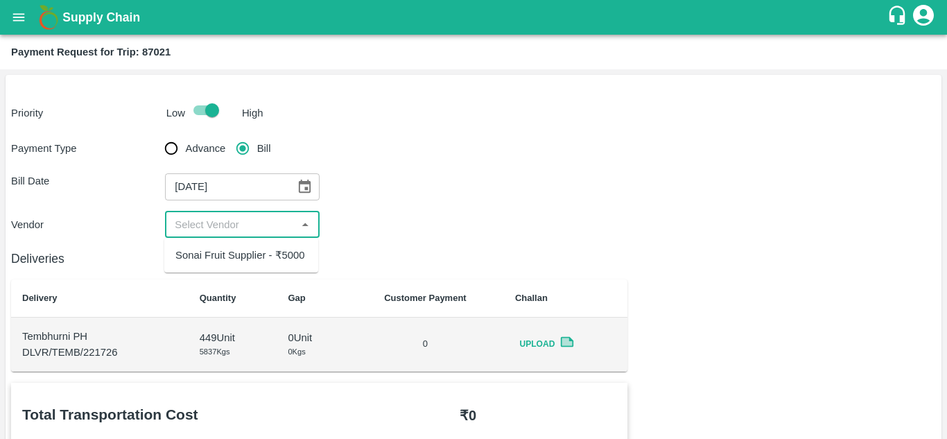
click at [259, 268] on ul "Sonai Fruit Supplier - ₹5000" at bounding box center [241, 255] width 154 height 35
click at [254, 252] on div "Sonai Fruit Supplier - ₹5000" at bounding box center [240, 254] width 130 height 15
type input "Sonai Fruit Supplier - ₹5000"
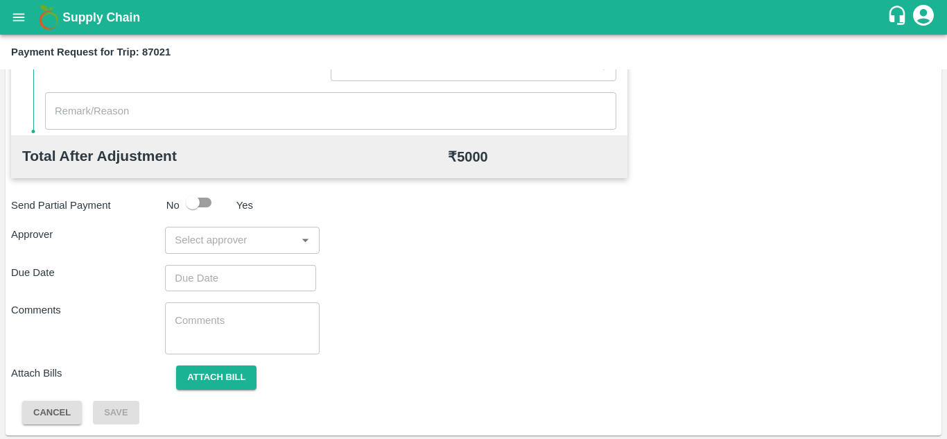
scroll to position [629, 0]
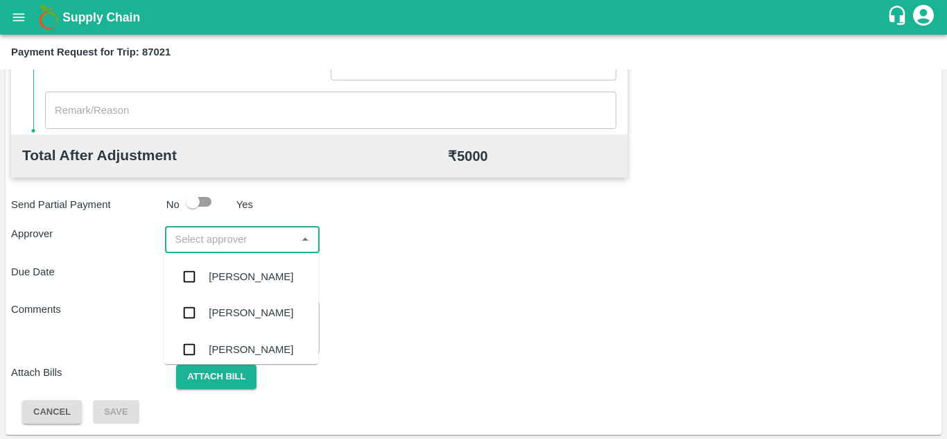
click at [243, 240] on input "input" at bounding box center [230, 239] width 123 height 18
type input "PRASA"
click at [260, 283] on div "[PERSON_NAME]" at bounding box center [251, 276] width 85 height 15
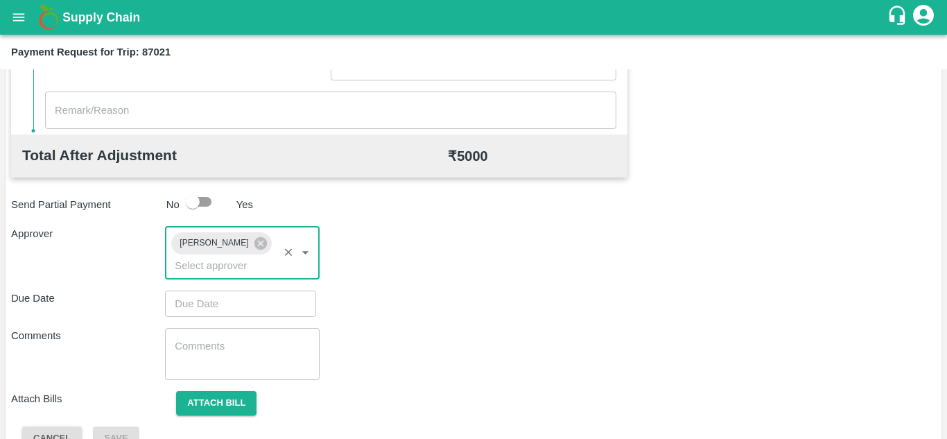
type input "DD/MM/YYYY hh:mm aa"
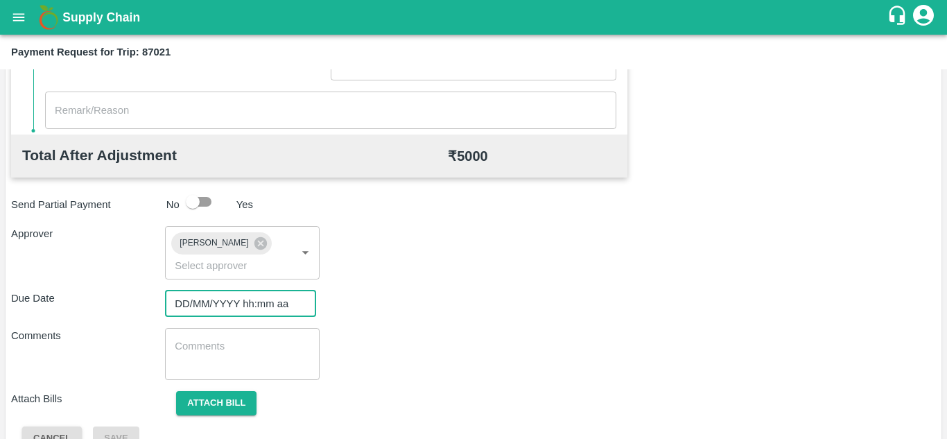
click at [191, 306] on input "DD/MM/YYYY hh:mm aa" at bounding box center [235, 303] width 141 height 26
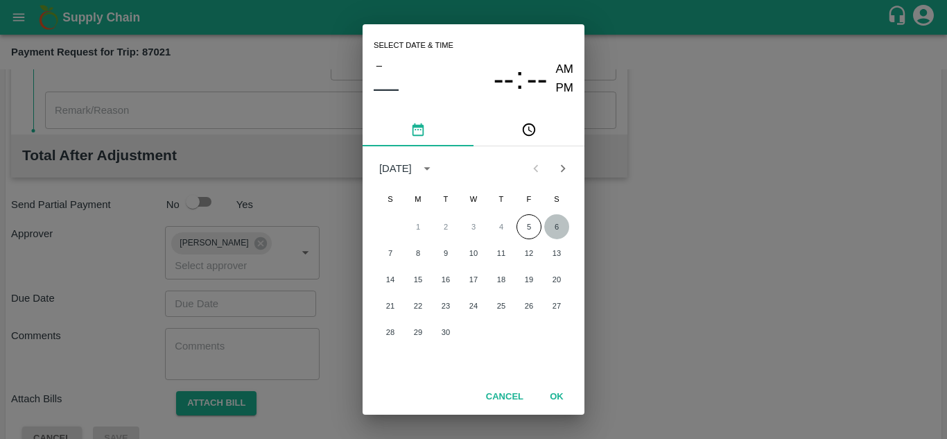
click at [562, 227] on button "6" at bounding box center [556, 226] width 25 height 25
type input "[DATE] 12:00 AM"
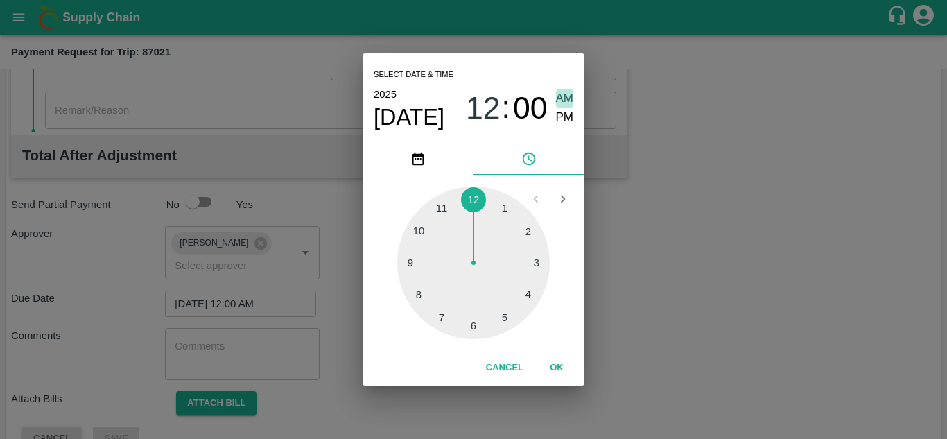
click at [564, 98] on span "AM" at bounding box center [565, 98] width 18 height 19
click at [559, 366] on button "OK" at bounding box center [556, 368] width 44 height 24
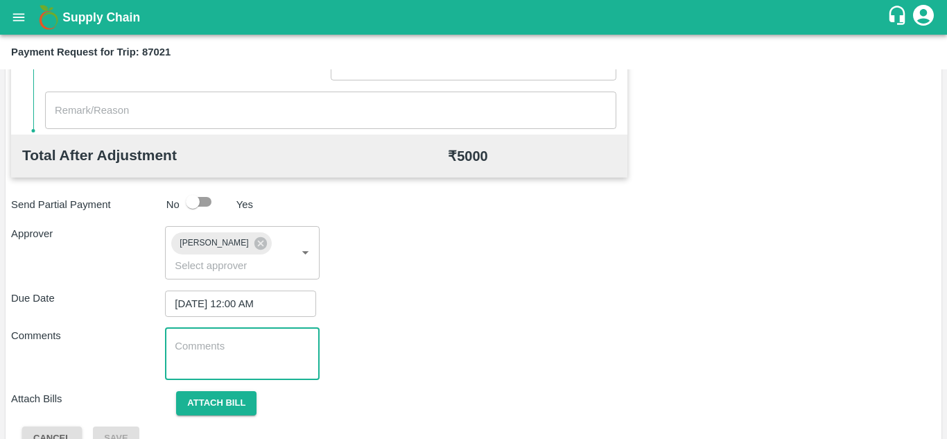
click at [204, 349] on textarea at bounding box center [242, 353] width 134 height 29
paste textarea "Transport Bill"
type textarea "Transport Bill"
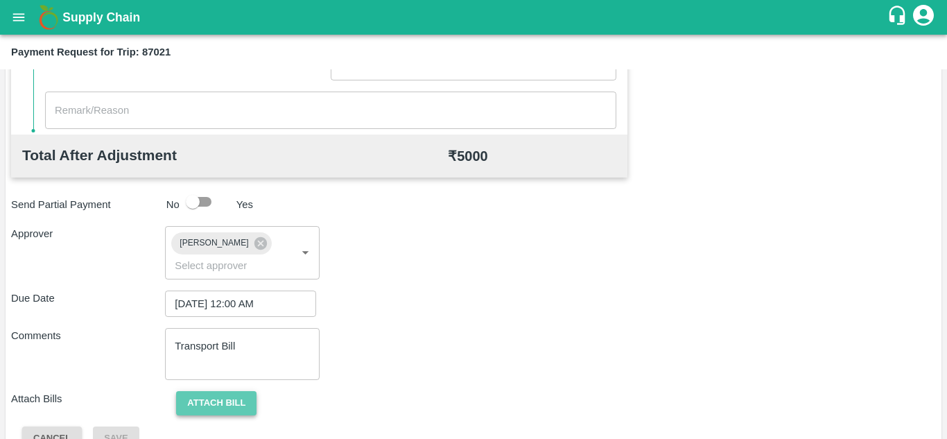
click at [223, 398] on button "Attach bill" at bounding box center [216, 403] width 80 height 24
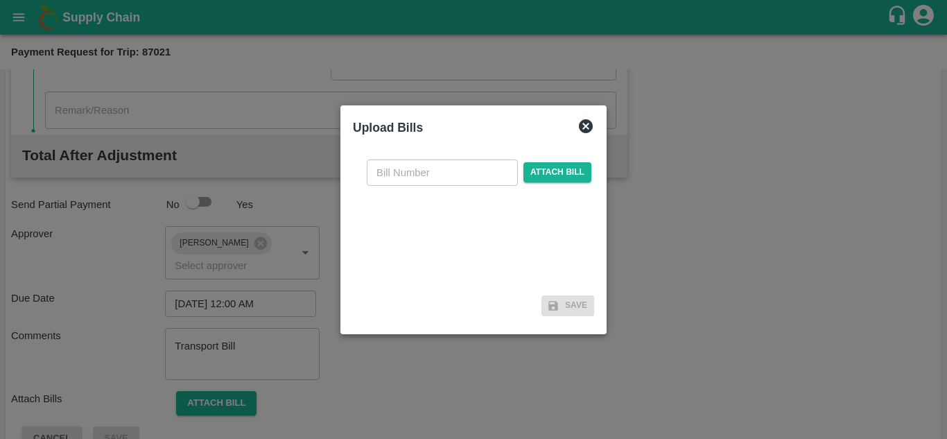
click at [583, 124] on icon at bounding box center [586, 126] width 14 height 14
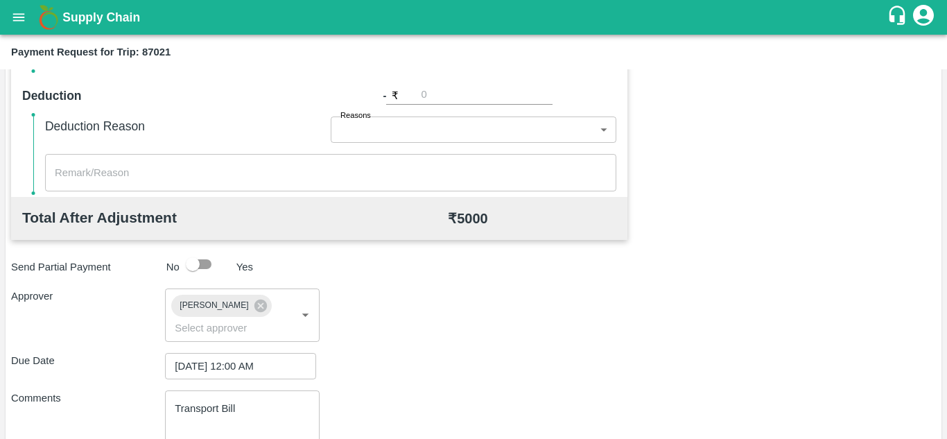
scroll to position [657, 0]
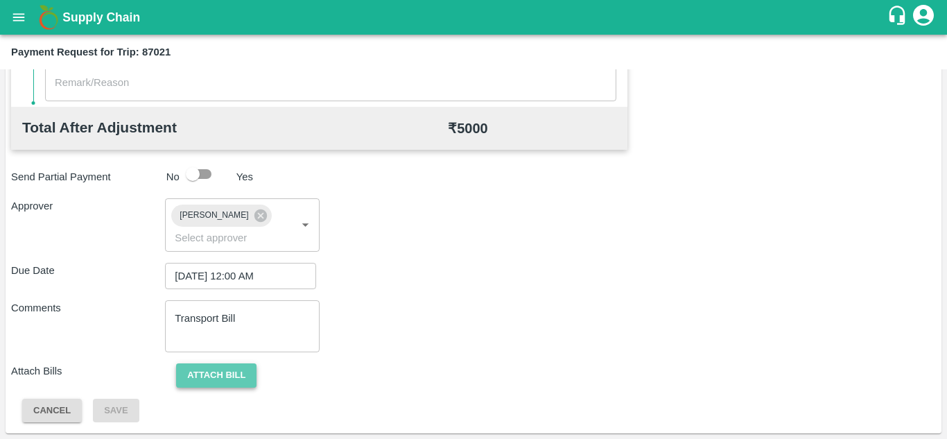
click at [212, 373] on button "Attach bill" at bounding box center [216, 375] width 80 height 24
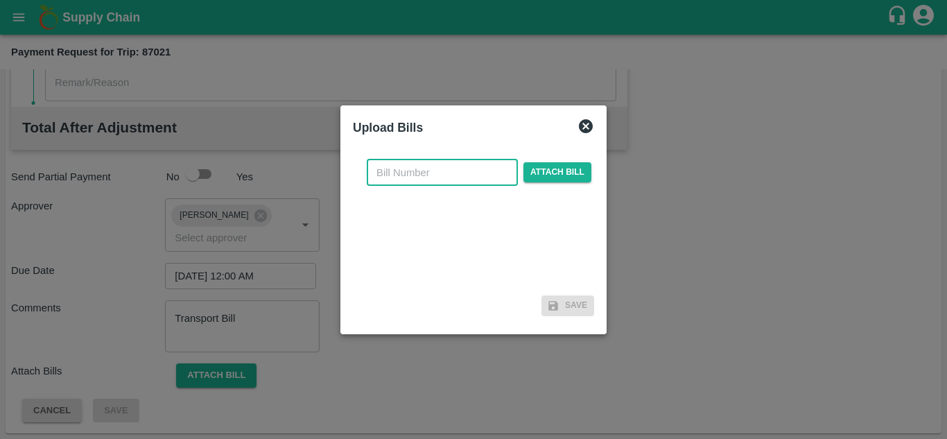
click at [421, 163] on input "text" at bounding box center [442, 172] width 151 height 26
type input "1203"
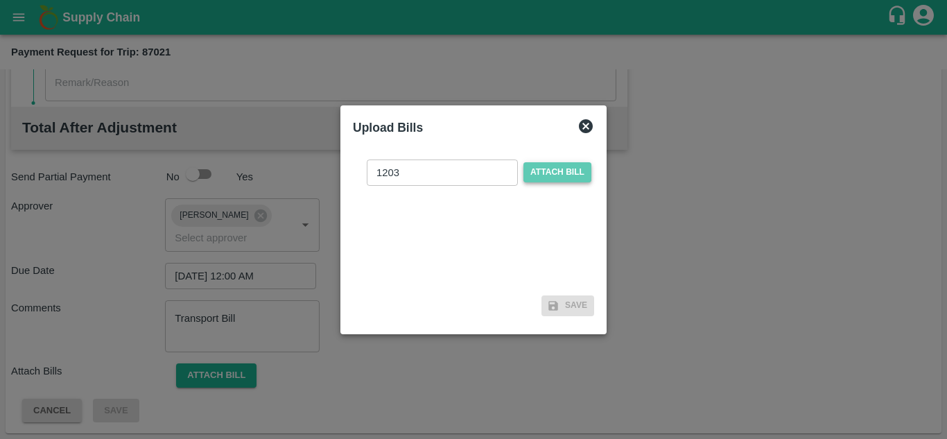
click at [561, 168] on span "Attach bill" at bounding box center [557, 172] width 68 height 20
click at [0, 0] on input "Attach bill" at bounding box center [0, 0] width 0 height 0
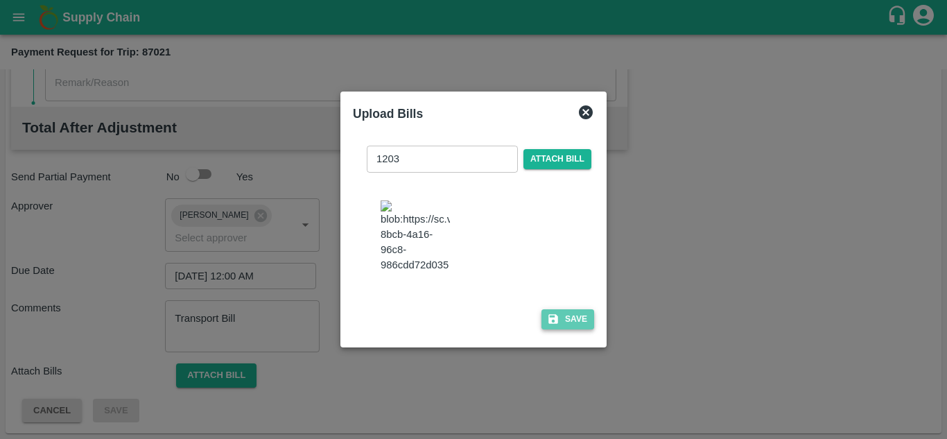
click at [569, 315] on button "Save" at bounding box center [567, 319] width 53 height 20
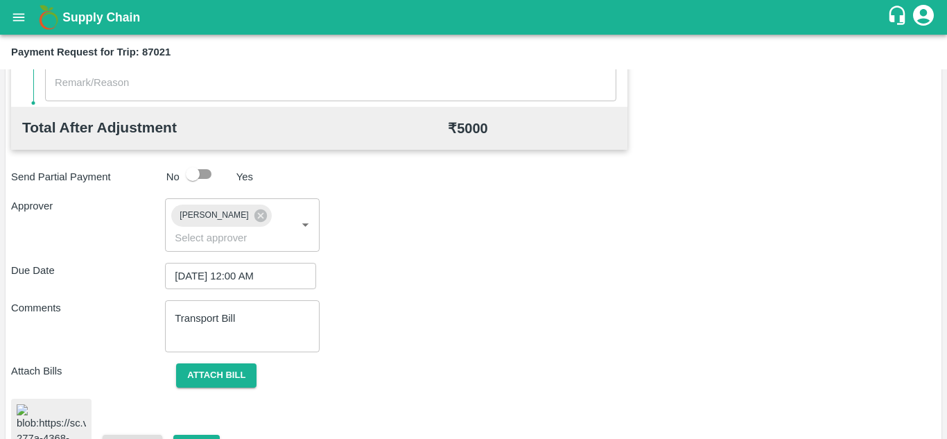
scroll to position [735, 0]
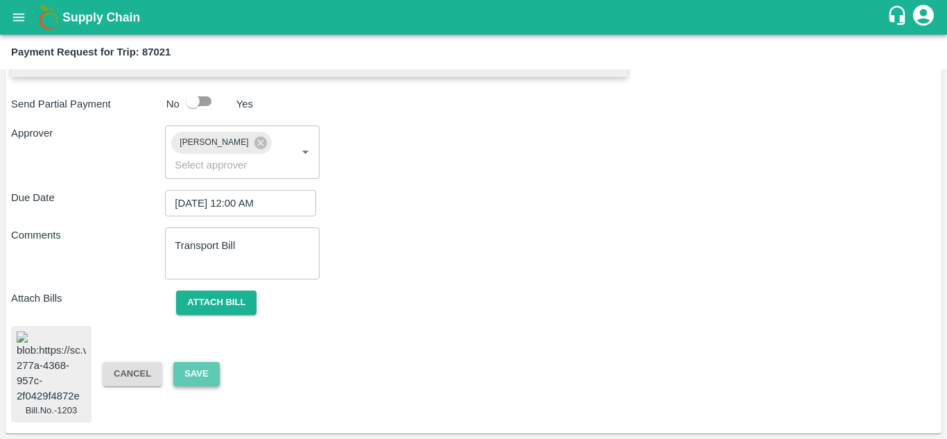
click at [189, 362] on button "Save" at bounding box center [196, 374] width 46 height 24
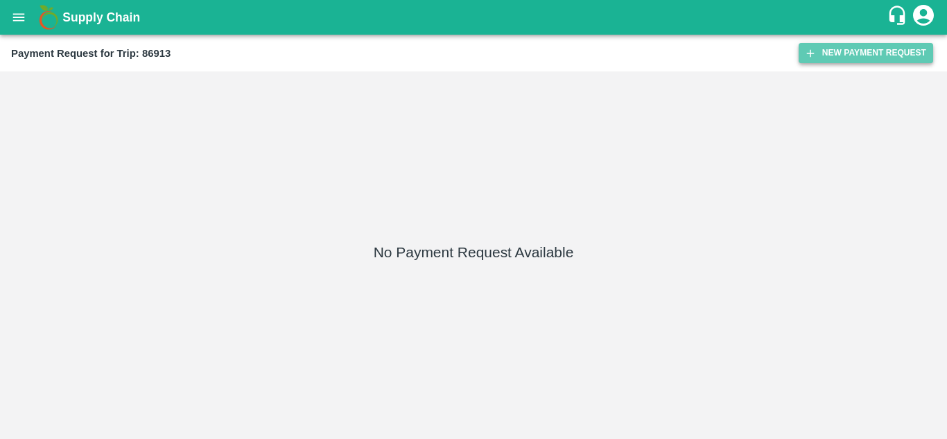
click at [862, 56] on button "New Payment Request" at bounding box center [865, 53] width 134 height 20
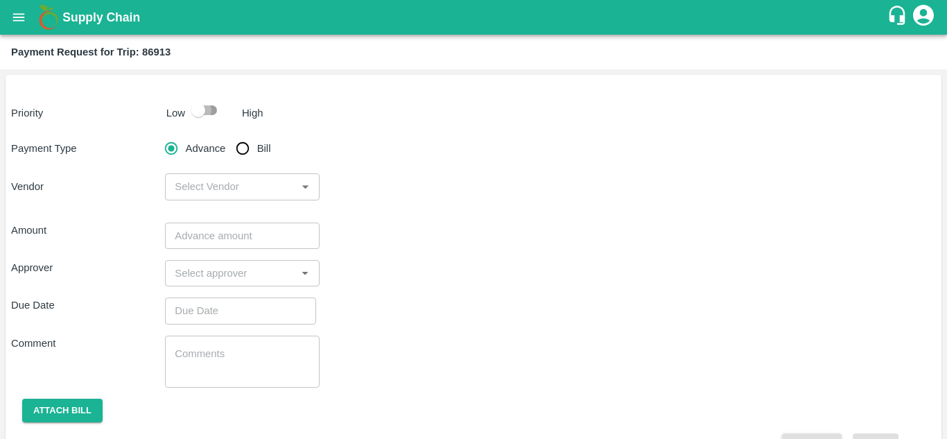
click at [212, 107] on input "checkbox" at bounding box center [198, 110] width 79 height 26
checkbox input "true"
click at [245, 148] on input "Bill" at bounding box center [243, 148] width 28 height 28
radio input "true"
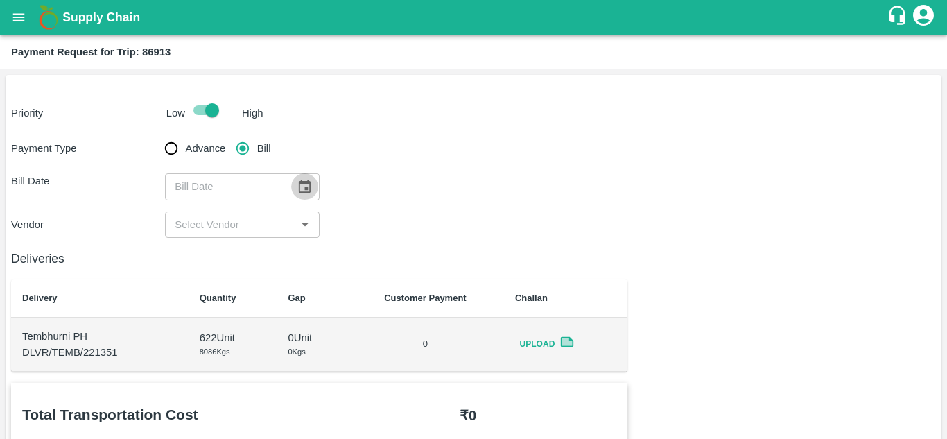
click at [301, 185] on icon "Choose date" at bounding box center [304, 186] width 15 height 15
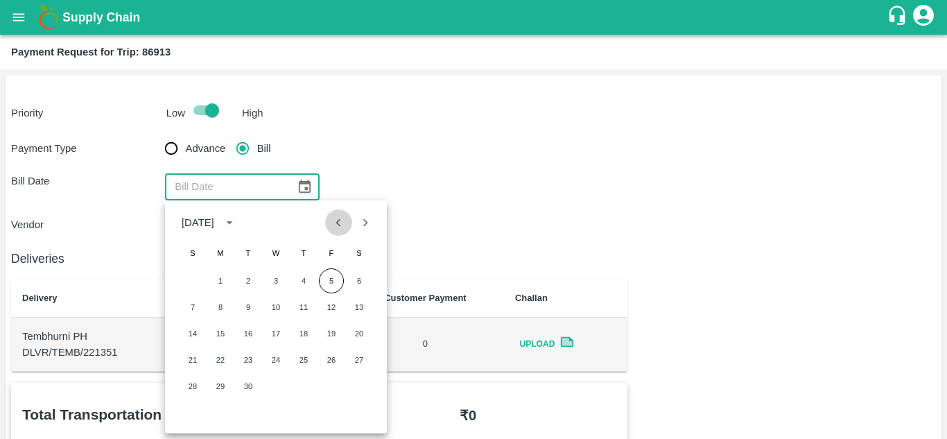
click at [338, 225] on icon "Previous month" at bounding box center [338, 222] width 15 height 15
click at [306, 387] on button "28" at bounding box center [303, 386] width 25 height 25
type input "[DATE]"
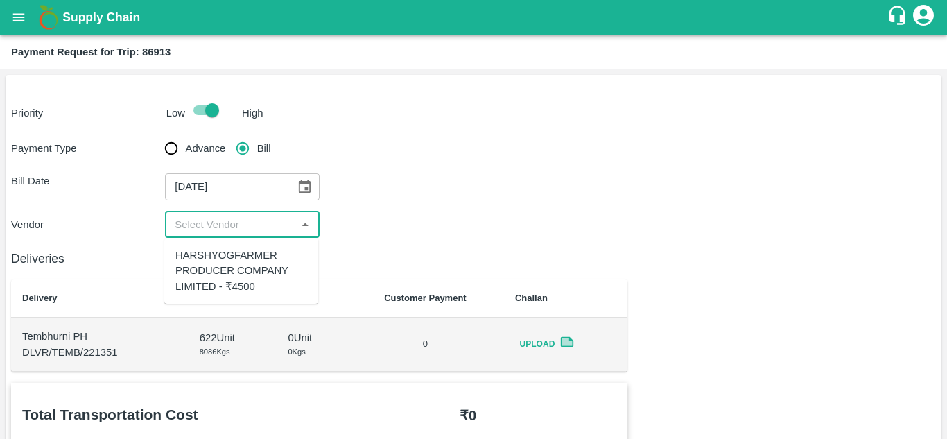
click at [252, 227] on input "input" at bounding box center [230, 225] width 123 height 18
click at [231, 259] on div "HARSHYOGFARMER PRODUCER COMPANY LIMITED - ₹4500" at bounding box center [241, 270] width 132 height 46
type input "HARSHYOGFARMER PRODUCER COMPANY LIMITED - ₹4500"
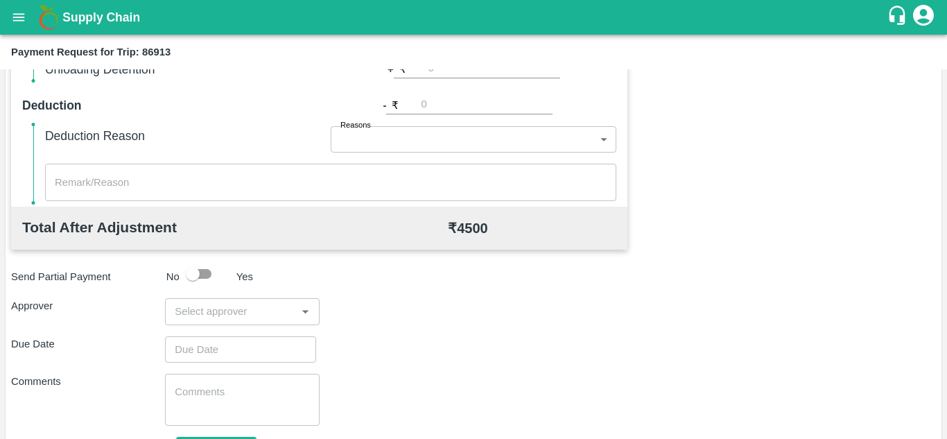
scroll to position [561, 0]
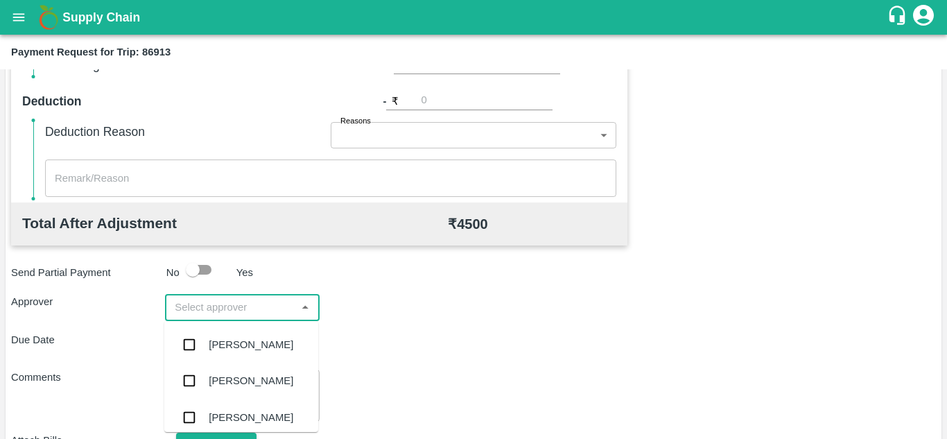
click at [226, 315] on input "input" at bounding box center [230, 307] width 123 height 18
type input "PRASA"
click at [243, 337] on div "[PERSON_NAME]" at bounding box center [251, 344] width 85 height 15
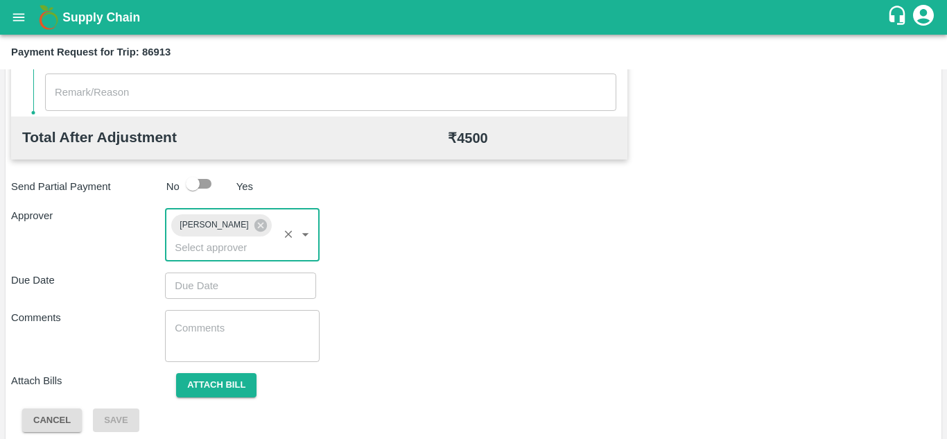
scroll to position [657, 0]
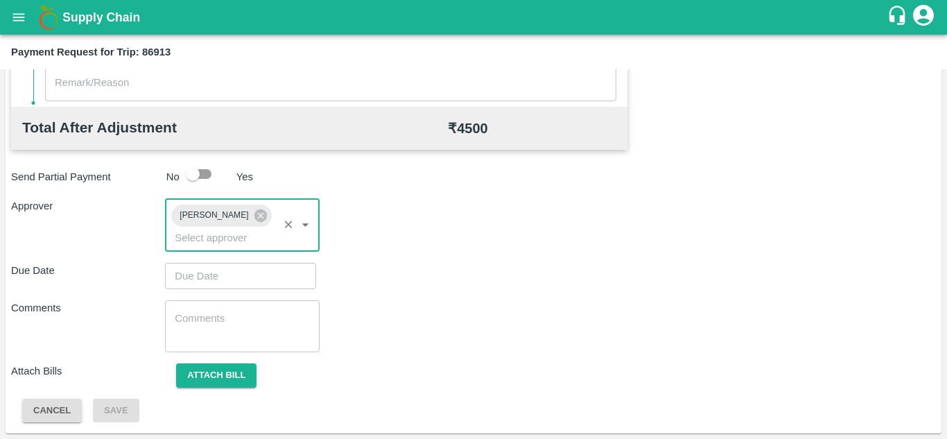
type input "DD/MM/YYYY hh:mm aa"
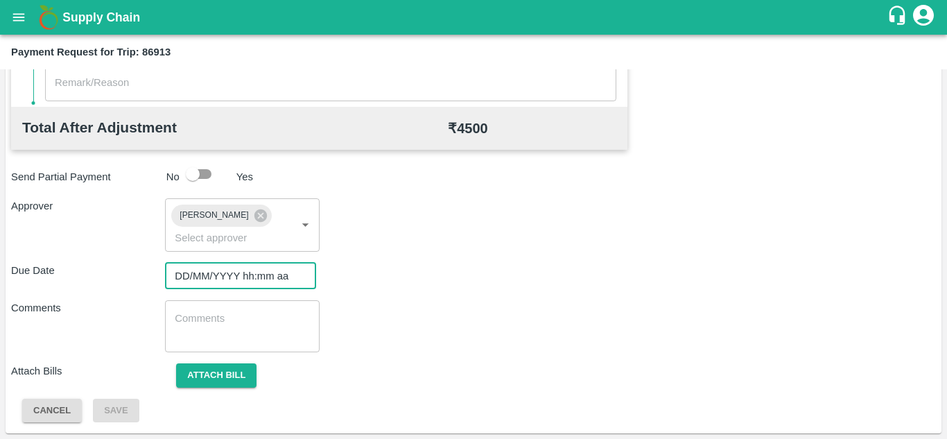
click at [205, 268] on input "DD/MM/YYYY hh:mm aa" at bounding box center [235, 276] width 141 height 26
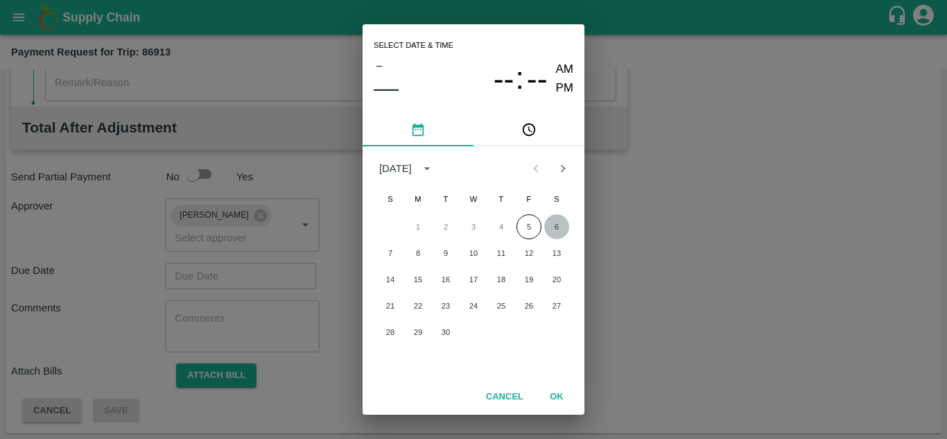
click at [552, 221] on button "6" at bounding box center [556, 226] width 25 height 25
type input "[DATE] 12:00 AM"
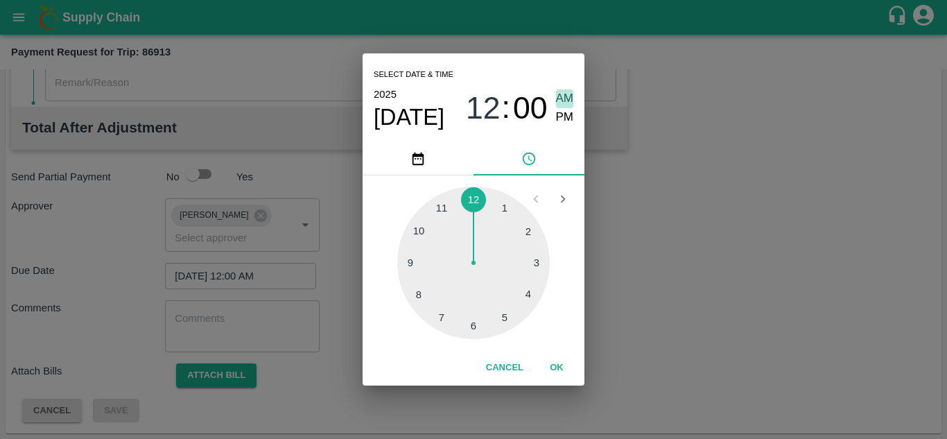
click at [563, 91] on span "AM" at bounding box center [565, 98] width 18 height 19
click at [553, 365] on button "OK" at bounding box center [556, 368] width 44 height 24
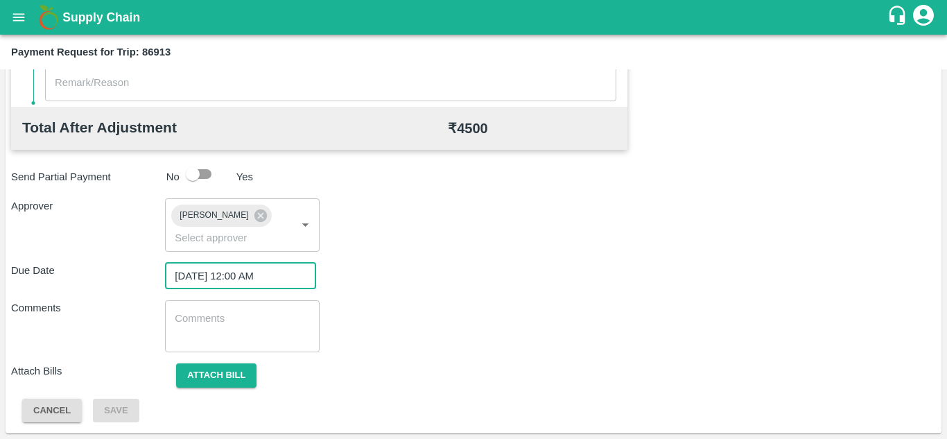
click at [228, 315] on textarea at bounding box center [242, 325] width 134 height 29
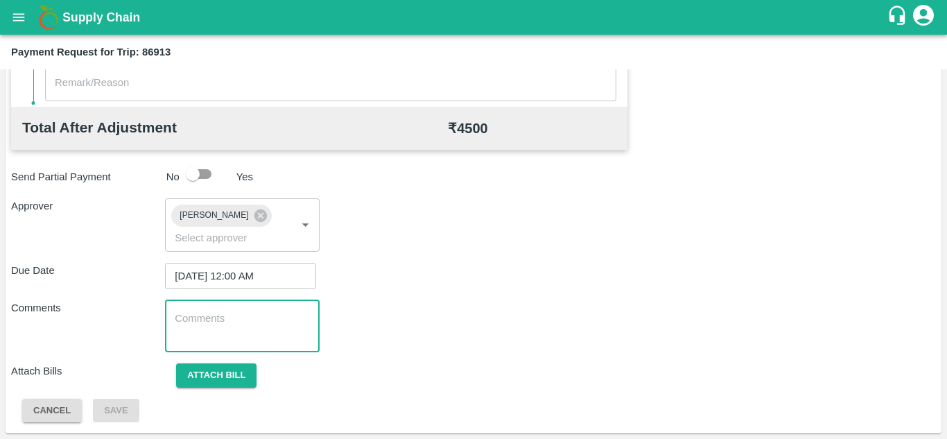
paste textarea "Transport Bill"
type textarea "Transport Bill"
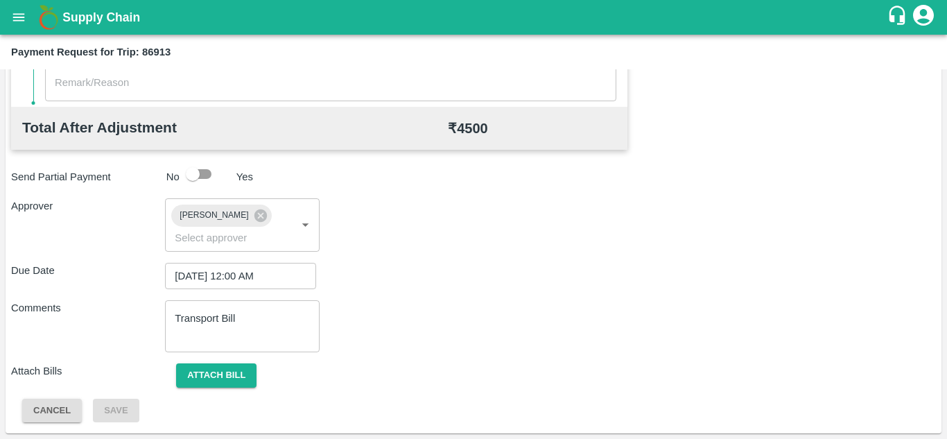
click at [466, 257] on div "Total Transportation Cost ₹ 4500 Advance payment - ₹ Additional Charges(+) Inam…" at bounding box center [473, 74] width 924 height 697
click at [213, 378] on button "Attach bill" at bounding box center [216, 375] width 80 height 24
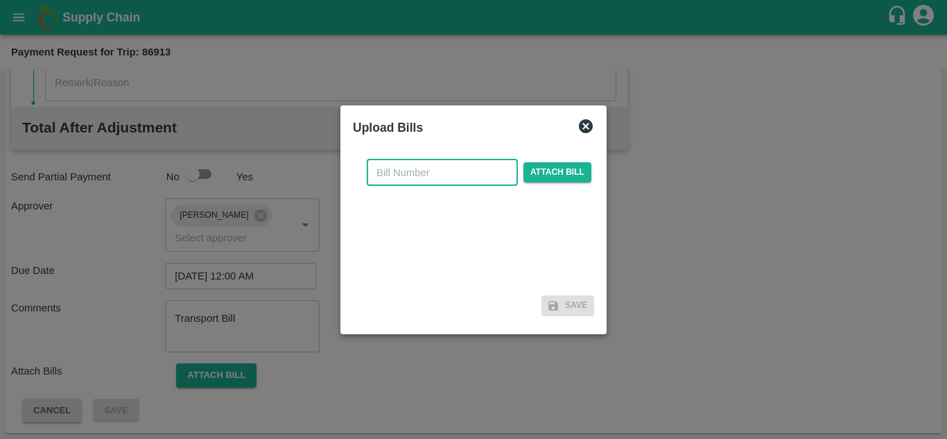
click at [385, 179] on input "text" at bounding box center [442, 172] width 151 height 26
type input "HPVC-298/25-26"
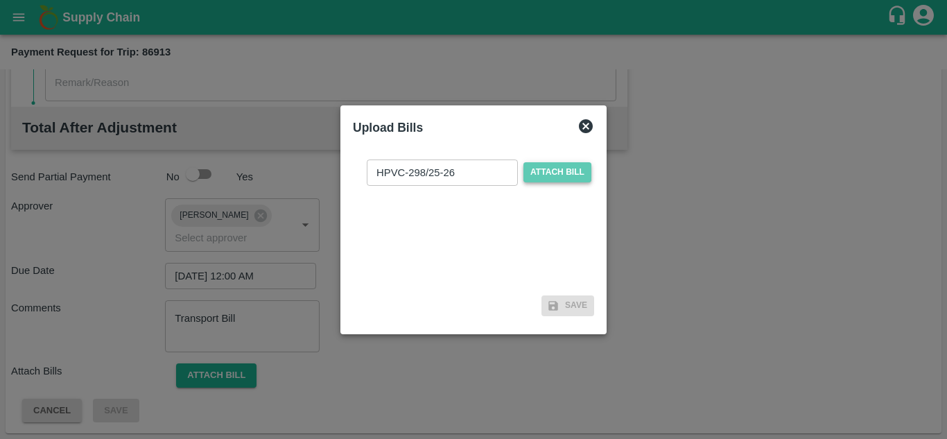
click at [552, 164] on span "Attach bill" at bounding box center [557, 172] width 68 height 20
click at [0, 0] on input "Attach bill" at bounding box center [0, 0] width 0 height 0
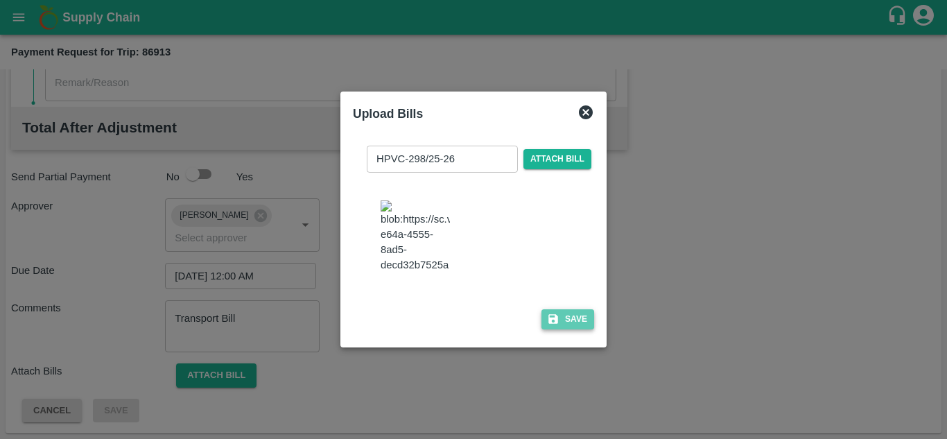
click at [565, 324] on button "Save" at bounding box center [567, 319] width 53 height 20
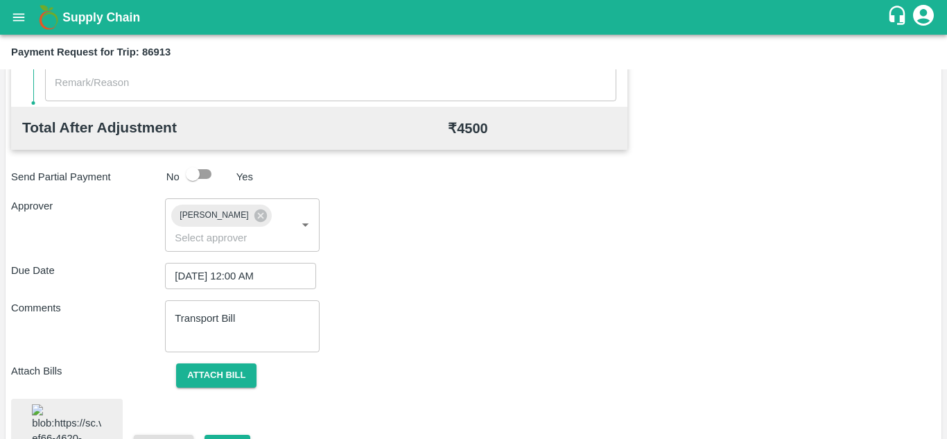
scroll to position [749, 0]
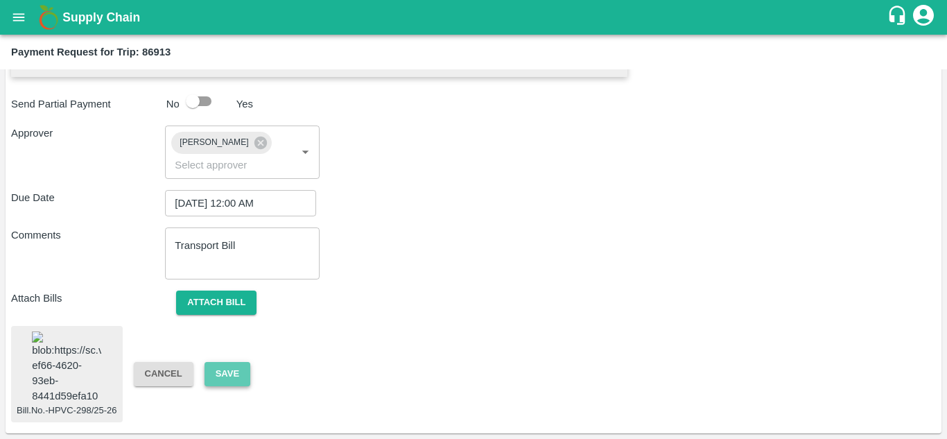
click at [219, 371] on button "Save" at bounding box center [227, 374] width 46 height 24
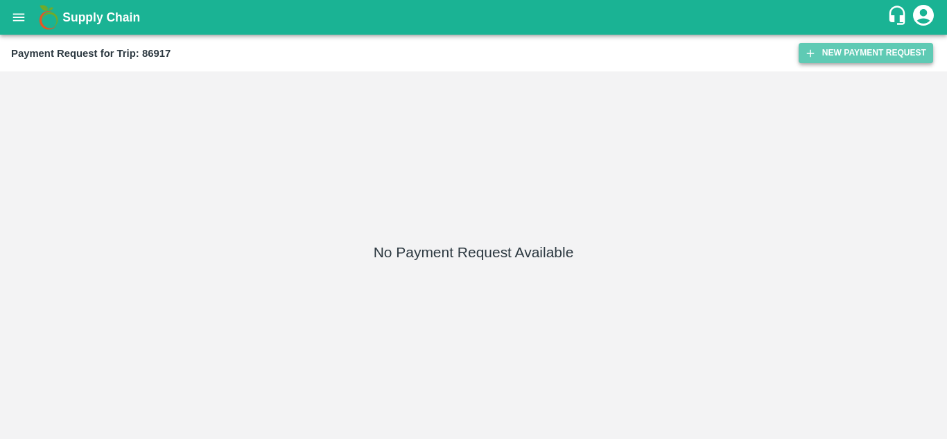
click at [868, 51] on button "New Payment Request" at bounding box center [865, 53] width 134 height 20
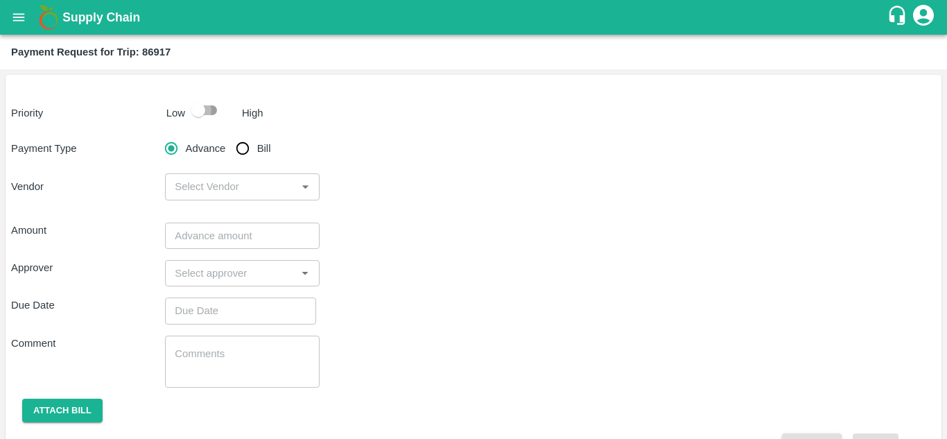
click at [209, 109] on input "checkbox" at bounding box center [198, 110] width 79 height 26
checkbox input "true"
click at [240, 146] on input "Bill" at bounding box center [243, 148] width 28 height 28
radio input "true"
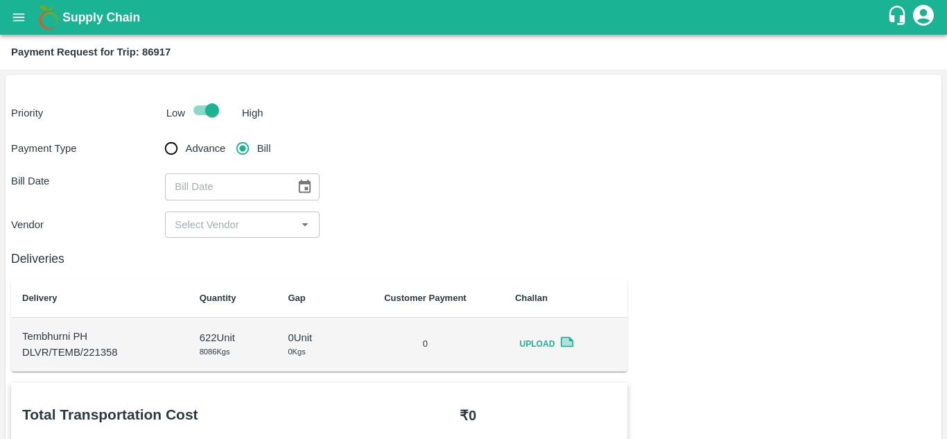
click at [299, 185] on icon "Choose date" at bounding box center [305, 185] width 12 height 13
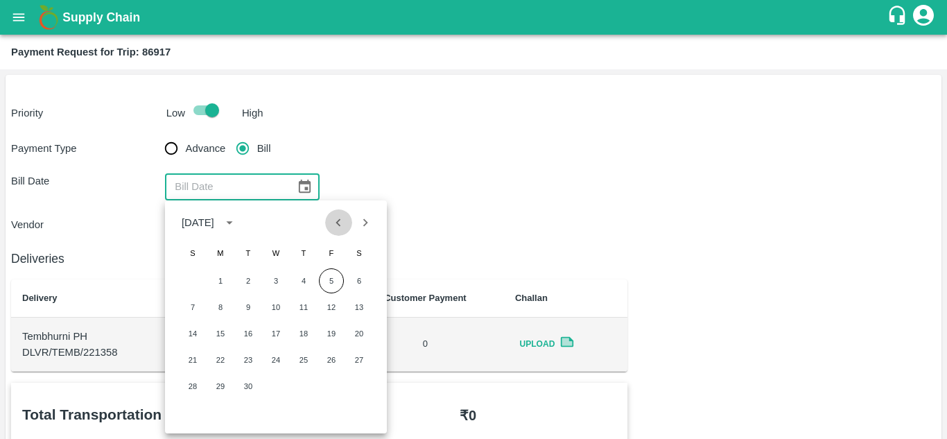
click at [345, 220] on icon "Previous month" at bounding box center [338, 222] width 15 height 15
click at [304, 385] on button "28" at bounding box center [303, 386] width 25 height 25
type input "[DATE]"
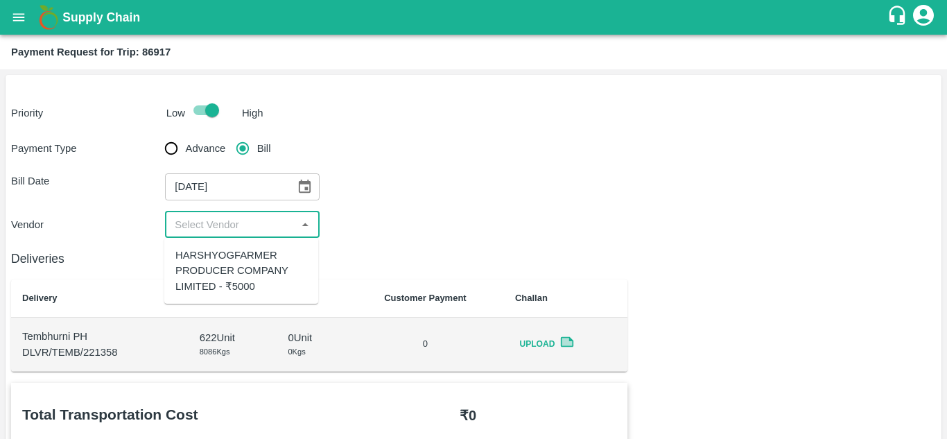
click at [265, 221] on input "input" at bounding box center [230, 225] width 123 height 18
click at [240, 255] on div "HARSHYOGFARMER PRODUCER COMPANY LIMITED - ₹5000" at bounding box center [241, 270] width 132 height 46
type input "HARSHYOGFARMER PRODUCER COMPANY LIMITED - ₹5000"
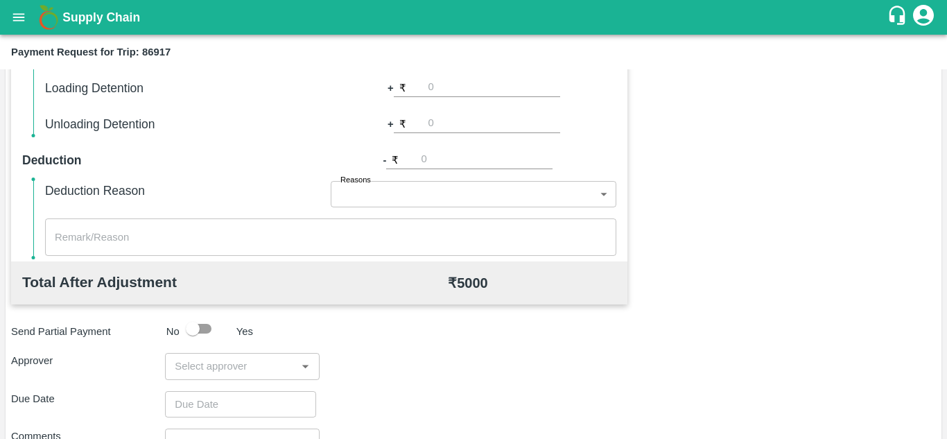
scroll to position [583, 0]
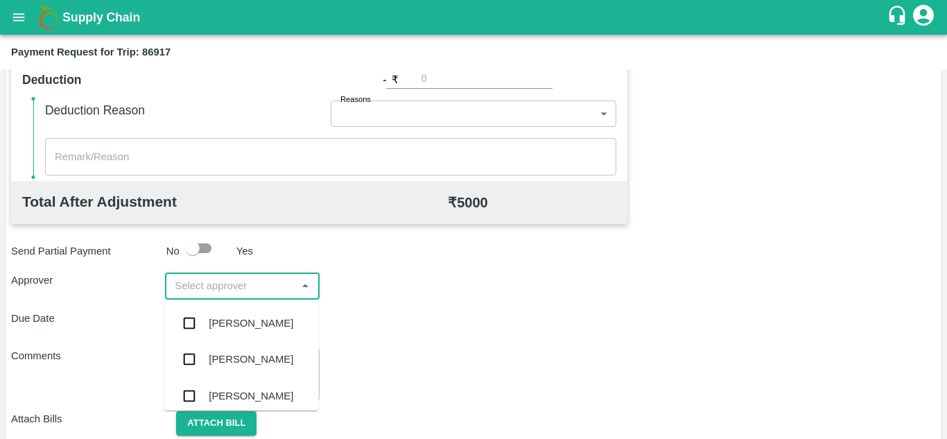
click at [222, 277] on input "input" at bounding box center [230, 286] width 123 height 18
type input "PRASA"
click at [254, 327] on div "[PERSON_NAME]" at bounding box center [251, 322] width 85 height 15
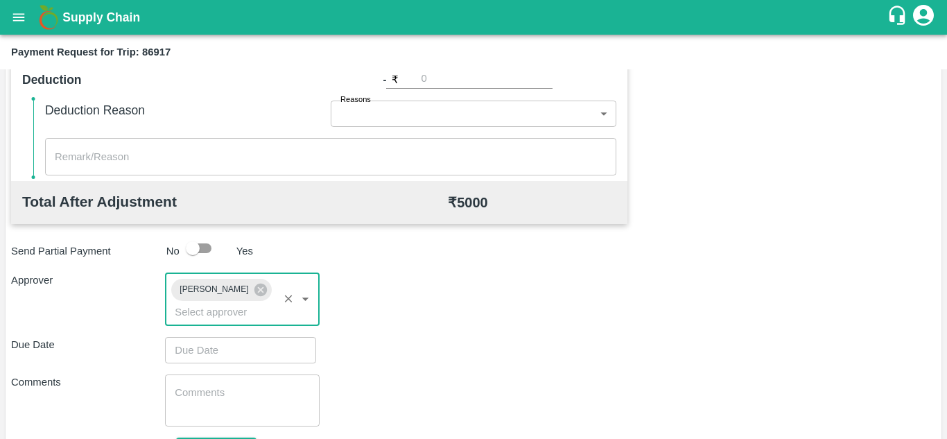
type input "DD/MM/YYYY hh:mm aa"
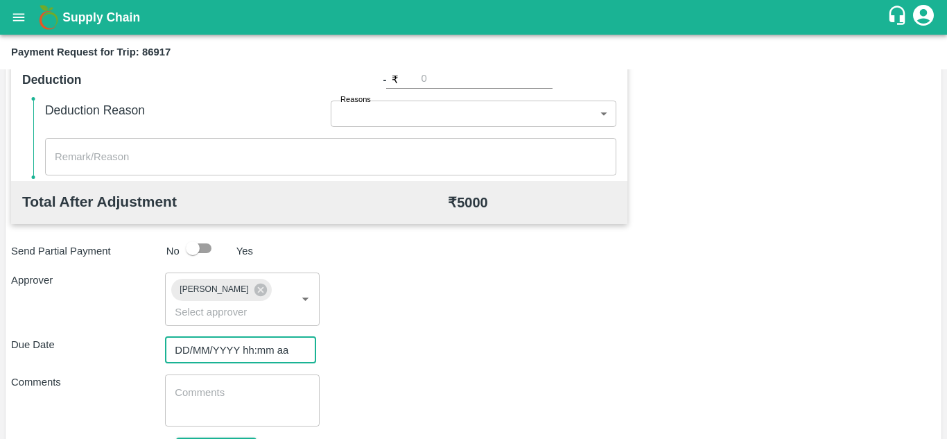
click at [192, 346] on input "DD/MM/YYYY hh:mm aa" at bounding box center [235, 350] width 141 height 26
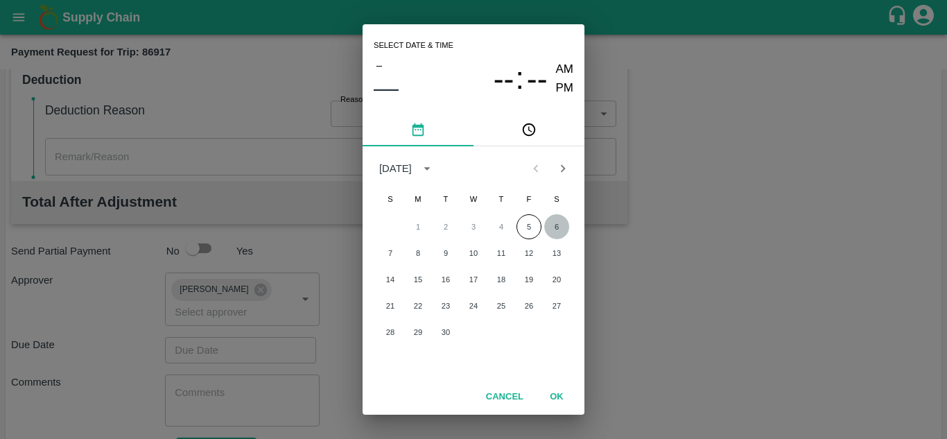
click at [550, 222] on button "6" at bounding box center [556, 226] width 25 height 25
type input "[DATE] 12:00 AM"
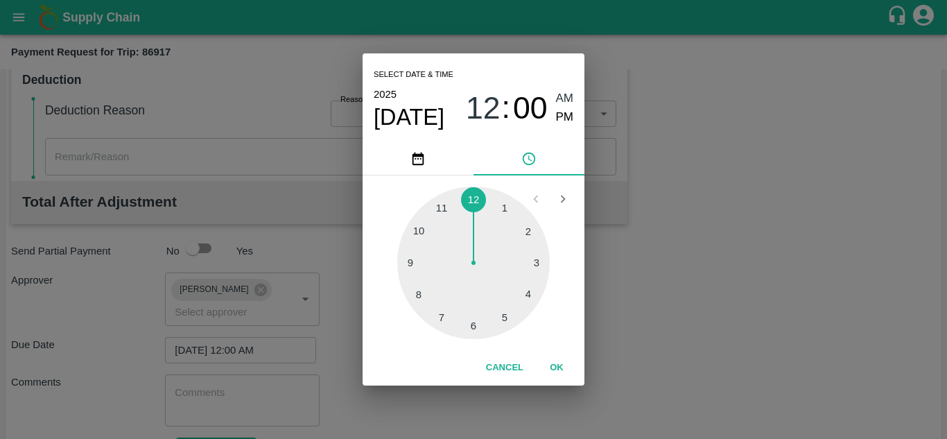
click at [566, 96] on span "AM" at bounding box center [565, 98] width 18 height 19
click at [556, 367] on button "OK" at bounding box center [556, 368] width 44 height 24
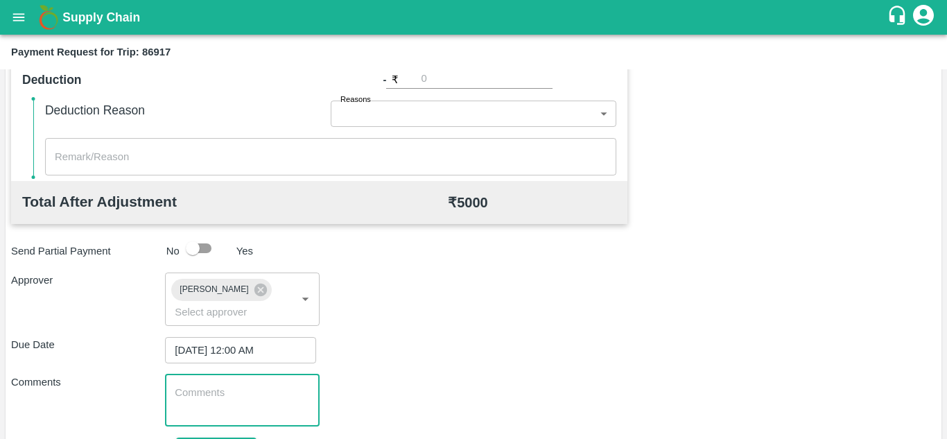
click at [212, 404] on textarea at bounding box center [242, 399] width 134 height 29
paste textarea "Transport Bill"
type textarea "Transport Bill"
click at [396, 338] on div "Due Date [DATE] 12:00 AM ​" at bounding box center [473, 350] width 924 height 26
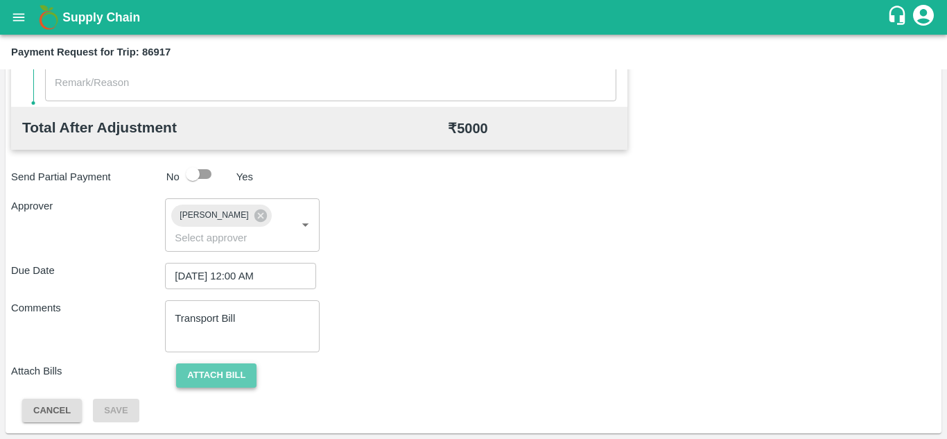
click at [233, 369] on button "Attach bill" at bounding box center [216, 375] width 80 height 24
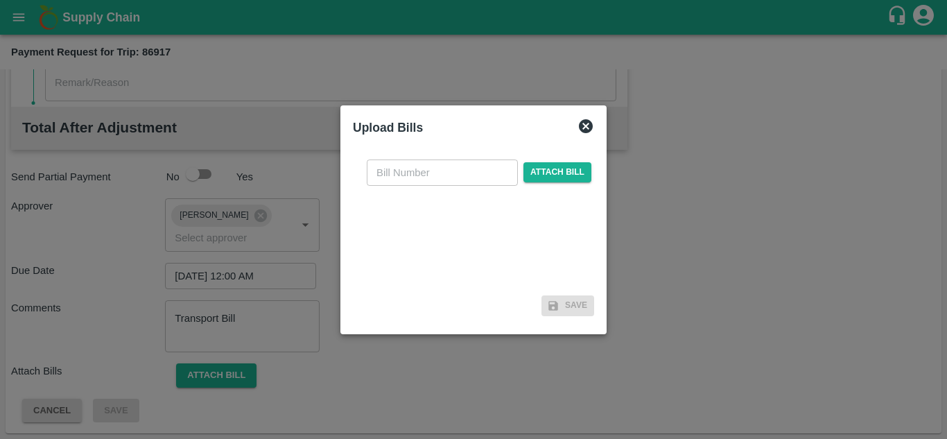
click at [393, 173] on input "text" at bounding box center [442, 172] width 151 height 26
type input "HPVC-300/25-26"
click at [571, 167] on span "Attach bill" at bounding box center [557, 172] width 68 height 20
click at [0, 0] on input "Attach bill" at bounding box center [0, 0] width 0 height 0
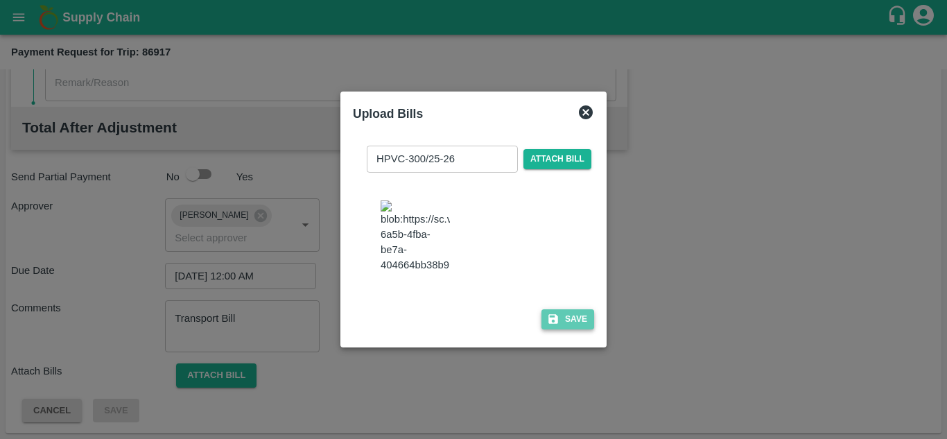
click at [581, 326] on button "Save" at bounding box center [567, 319] width 53 height 20
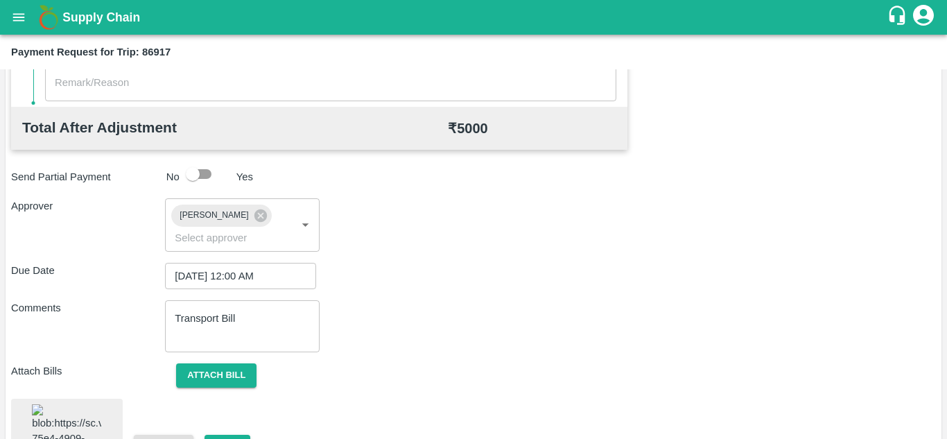
scroll to position [751, 0]
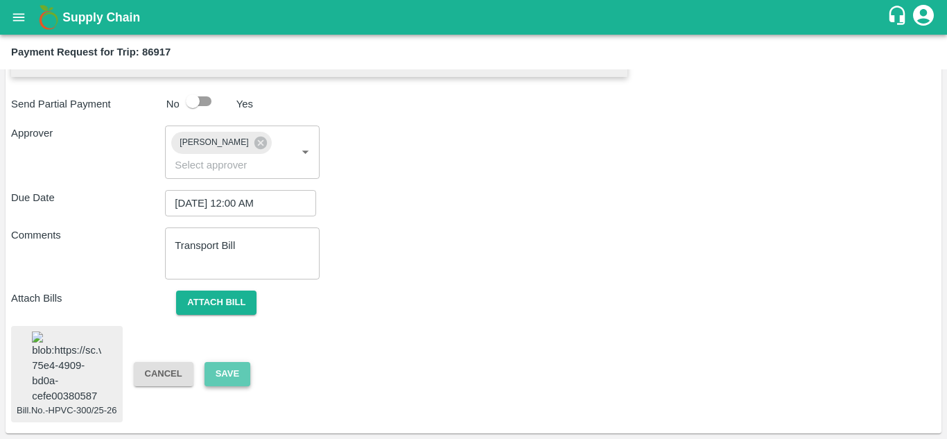
click at [240, 368] on button "Save" at bounding box center [227, 374] width 46 height 24
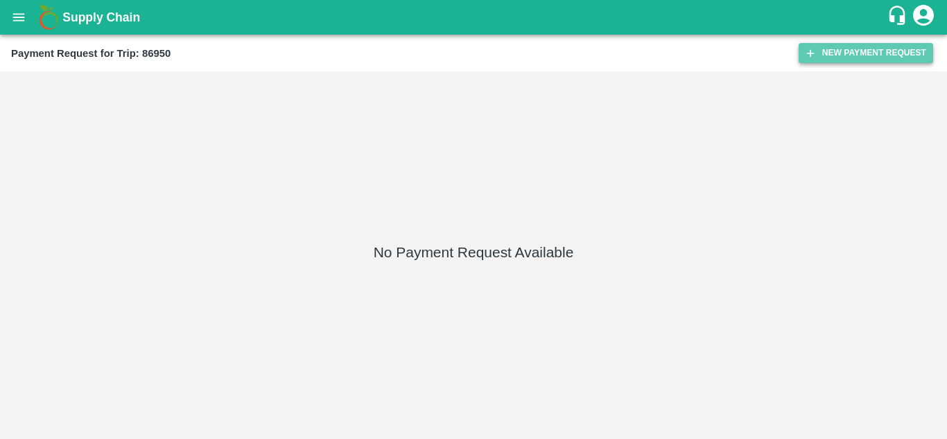
click at [852, 45] on button "New Payment Request" at bounding box center [865, 53] width 134 height 20
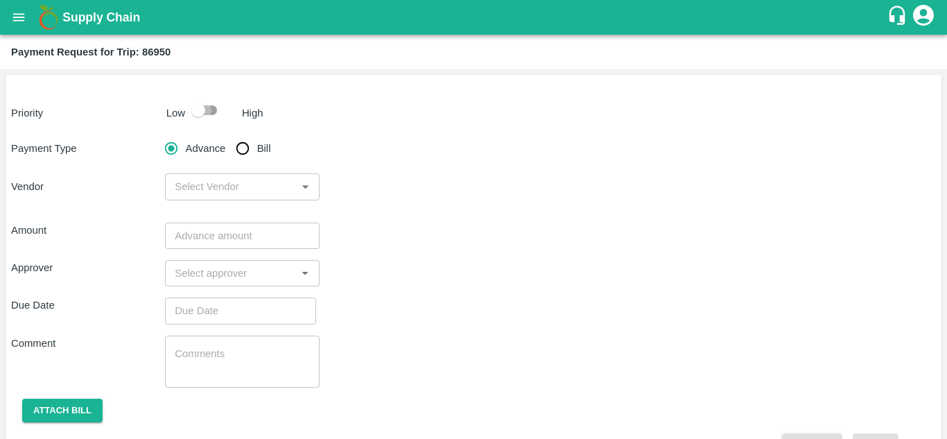
click at [206, 105] on input "checkbox" at bounding box center [198, 110] width 79 height 26
checkbox input "true"
click at [240, 146] on input "Bill" at bounding box center [243, 148] width 28 height 28
radio input "true"
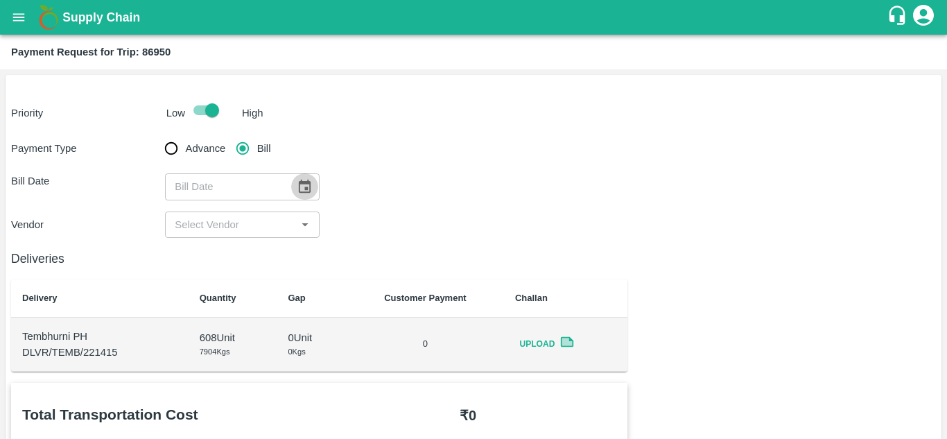
click at [300, 189] on icon "Choose date" at bounding box center [304, 186] width 15 height 15
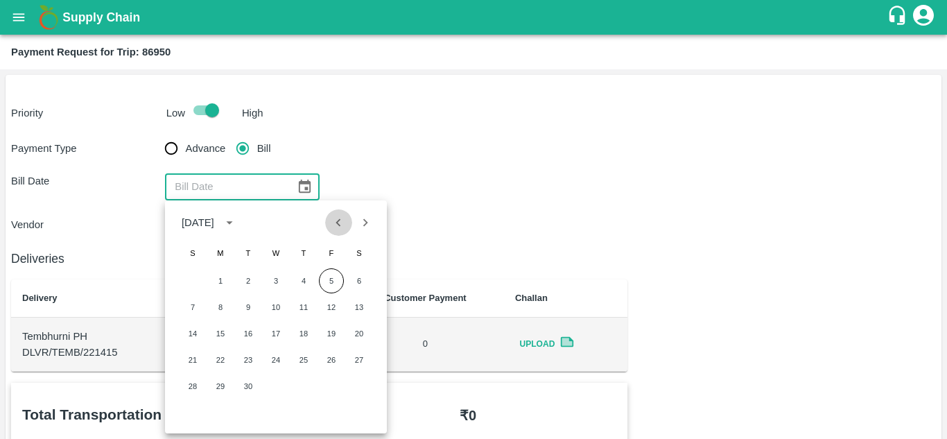
click at [341, 229] on icon "Previous month" at bounding box center [338, 222] width 15 height 15
click at [302, 384] on button "28" at bounding box center [303, 386] width 25 height 25
type input "[DATE]"
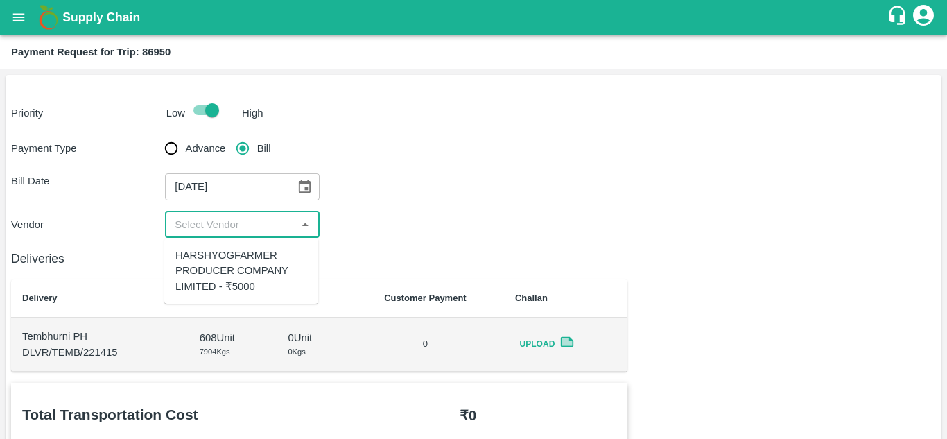
click at [250, 218] on input "input" at bounding box center [230, 225] width 123 height 18
click at [256, 264] on div "HARSHYOGFARMER PRODUCER COMPANY LIMITED - ₹5000" at bounding box center [241, 270] width 132 height 46
type input "HARSHYOGFARMER PRODUCER COMPANY LIMITED - ₹5000"
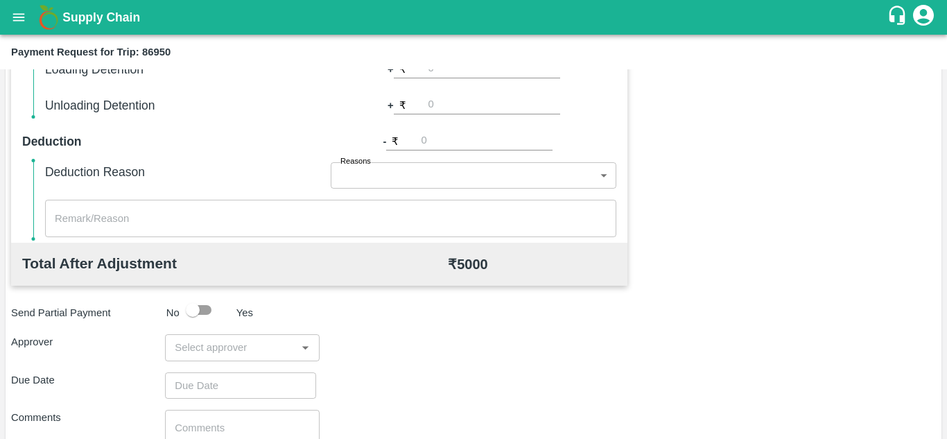
scroll to position [522, 0]
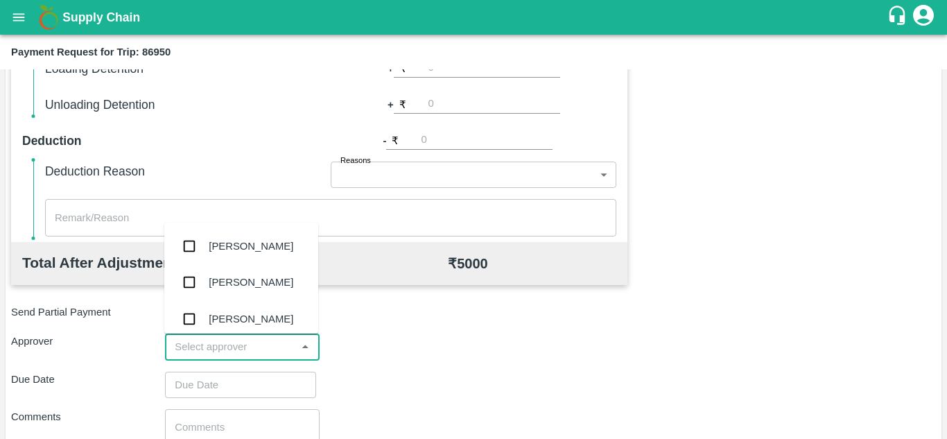
click at [229, 344] on input "input" at bounding box center [230, 347] width 123 height 18
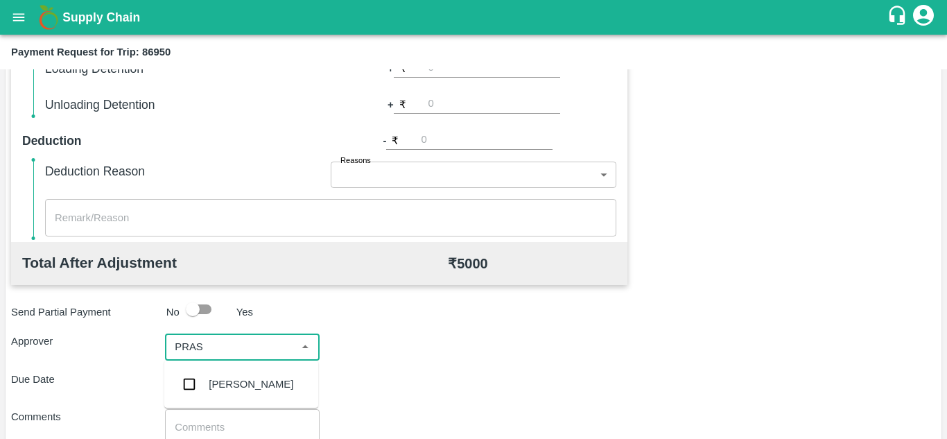
type input "PRASA"
click at [256, 383] on div "[PERSON_NAME]" at bounding box center [251, 383] width 85 height 15
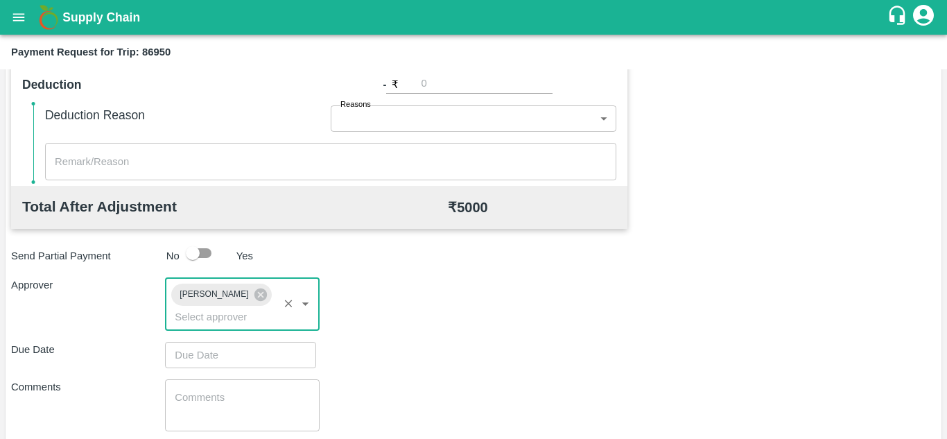
scroll to position [579, 0]
type input "DD/MM/YYYY hh:mm aa"
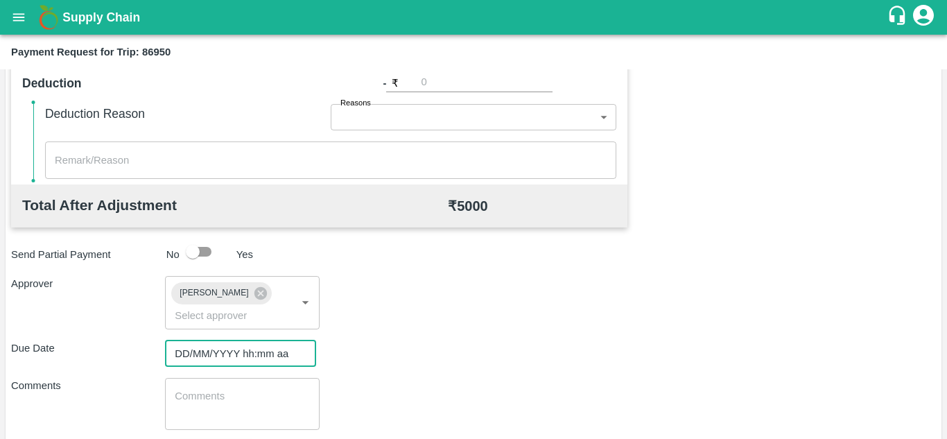
click at [211, 360] on input "DD/MM/YYYY hh:mm aa" at bounding box center [235, 353] width 141 height 26
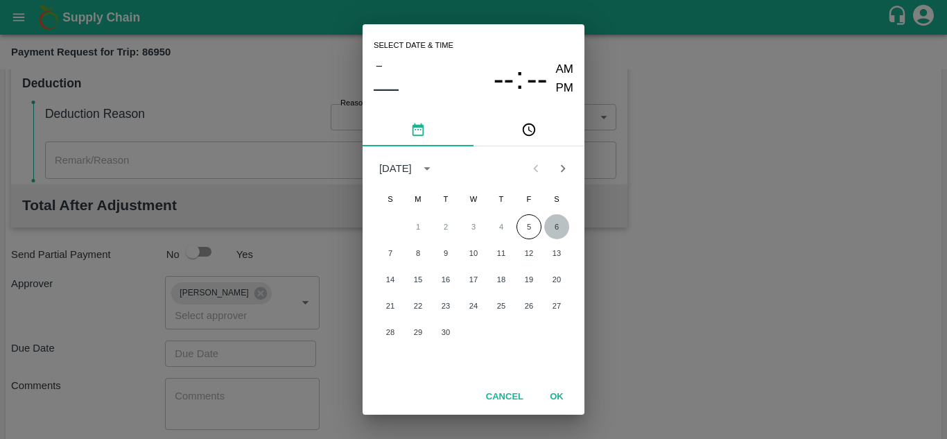
click at [557, 227] on button "6" at bounding box center [556, 226] width 25 height 25
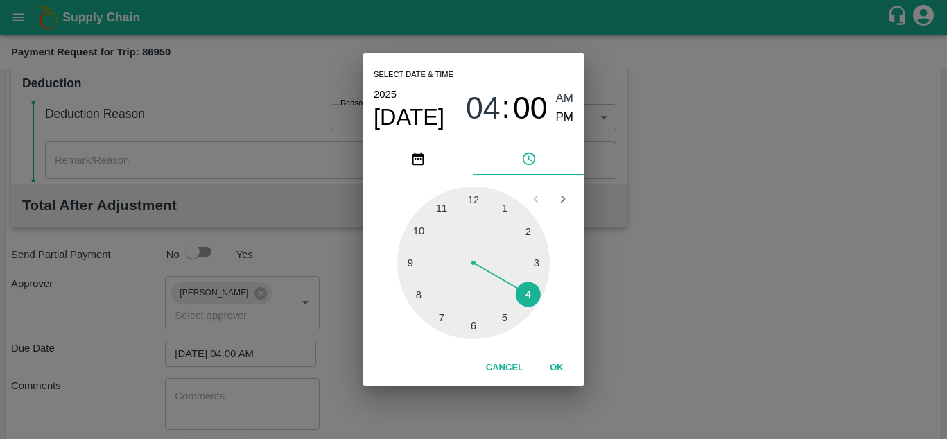
drag, startPoint x: 560, startPoint y: 95, endPoint x: 521, endPoint y: 335, distance: 242.9
click at [521, 335] on div "Select date & time 2025 Sep 6 04 : 00 AM PM 1 2 3 4 5 6 7 8 9 10 11 12 Cancel OK" at bounding box center [473, 218] width 222 height 331
click at [473, 199] on div at bounding box center [473, 262] width 152 height 152
type input "[DATE] 12:00 AM"
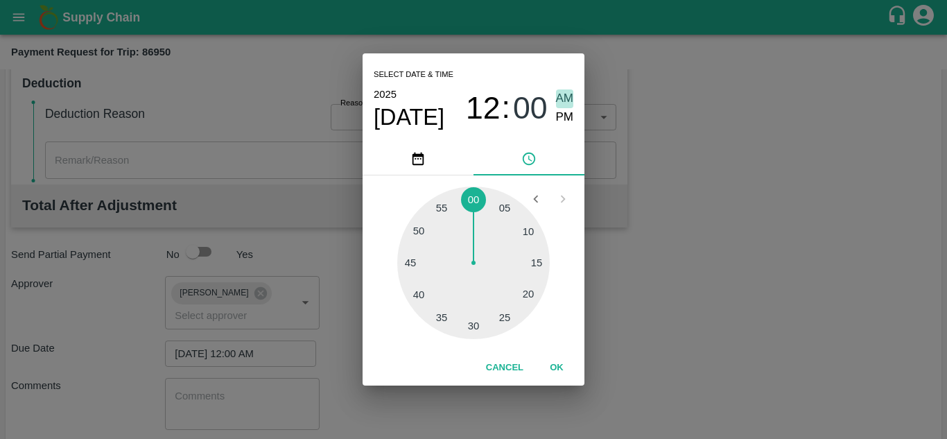
click at [561, 94] on span "AM" at bounding box center [565, 98] width 18 height 19
click at [556, 361] on button "OK" at bounding box center [556, 368] width 44 height 24
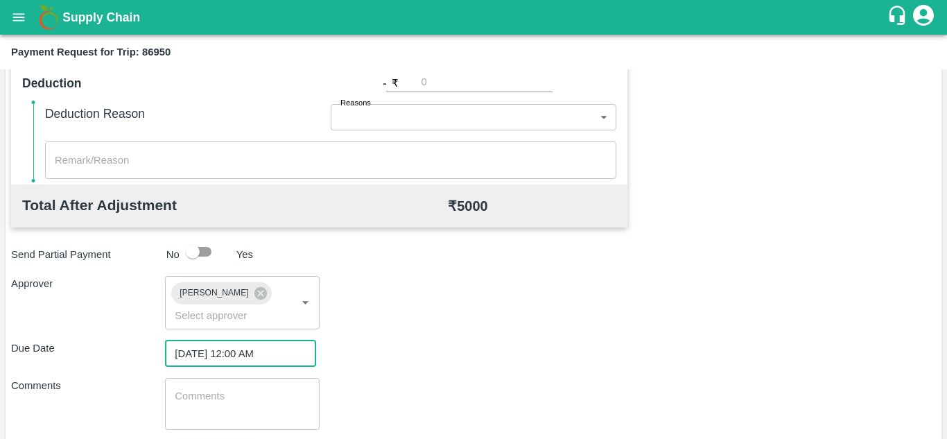
scroll to position [657, 0]
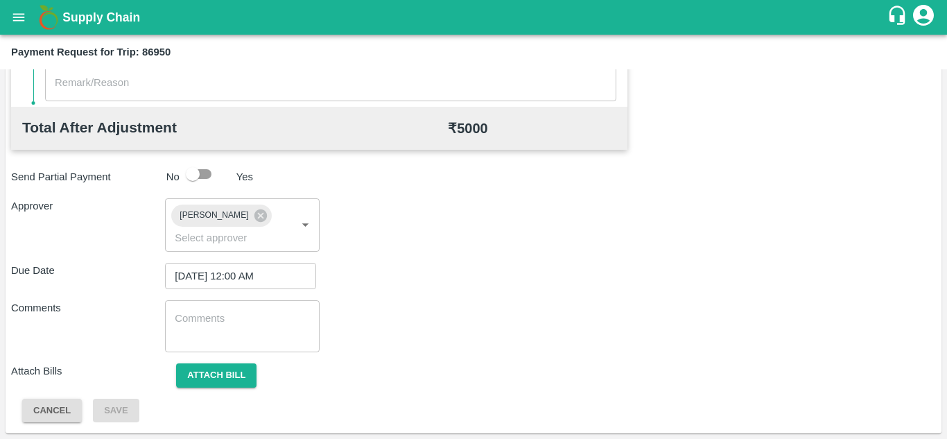
click at [196, 306] on div "x ​" at bounding box center [242, 326] width 154 height 52
paste textarea "Transport Bill"
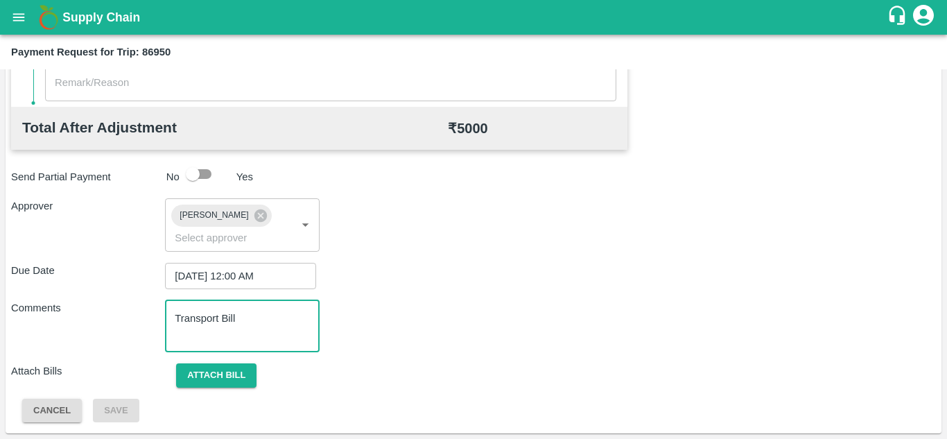
type textarea "Transport Bill"
click at [457, 322] on div "Comments Transport Bill x ​" at bounding box center [473, 326] width 924 height 52
click at [225, 364] on button "Attach bill" at bounding box center [216, 375] width 80 height 24
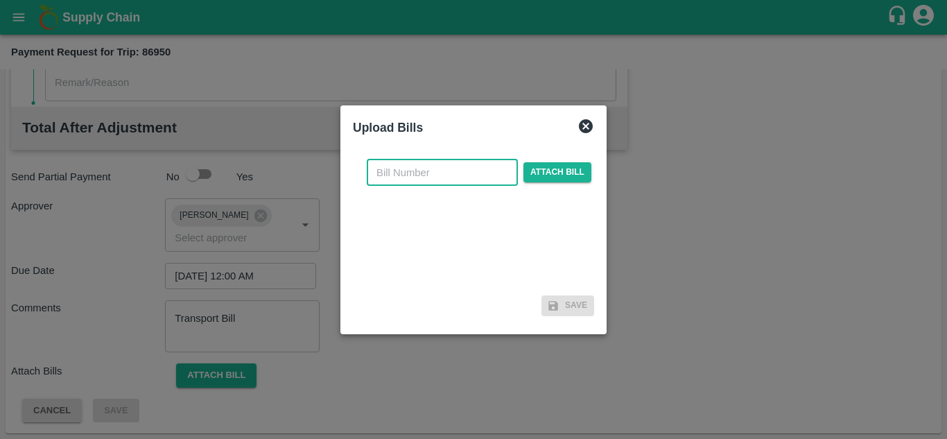
click at [380, 185] on input "text" at bounding box center [442, 172] width 151 height 26
type input "HPVC-302/25-26"
click at [569, 159] on div "HPVC-302/25-26 ​ Attach bill" at bounding box center [479, 172] width 230 height 26
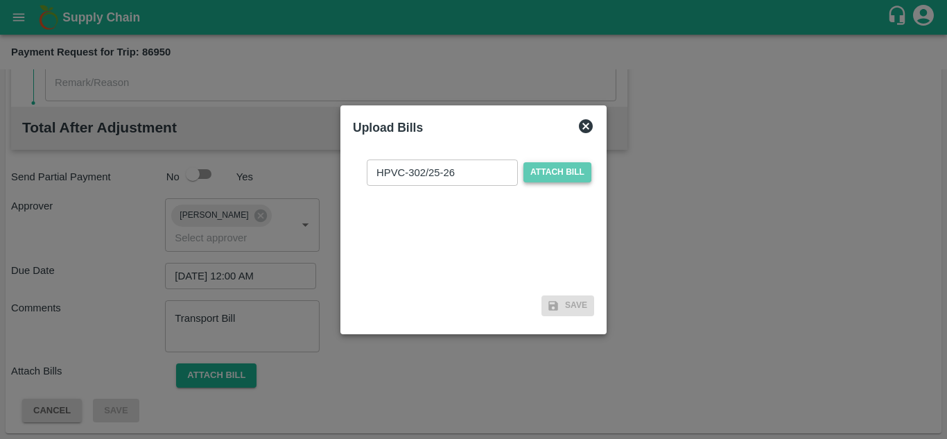
click at [554, 167] on span "Attach bill" at bounding box center [557, 172] width 68 height 20
click at [0, 0] on input "Attach bill" at bounding box center [0, 0] width 0 height 0
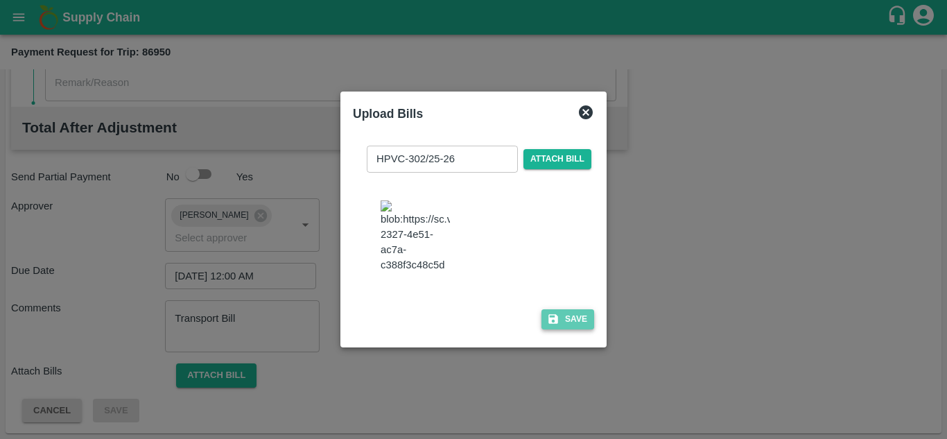
click at [582, 323] on button "Save" at bounding box center [567, 319] width 53 height 20
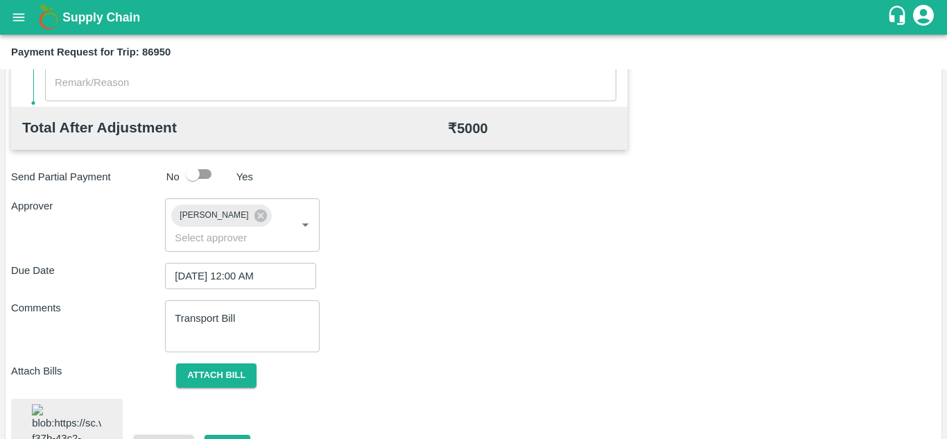
scroll to position [745, 0]
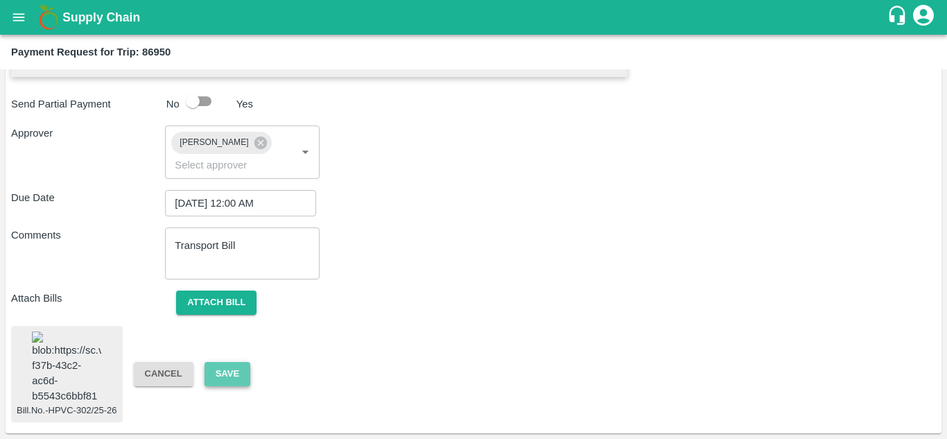
click at [221, 362] on button "Save" at bounding box center [227, 374] width 46 height 24
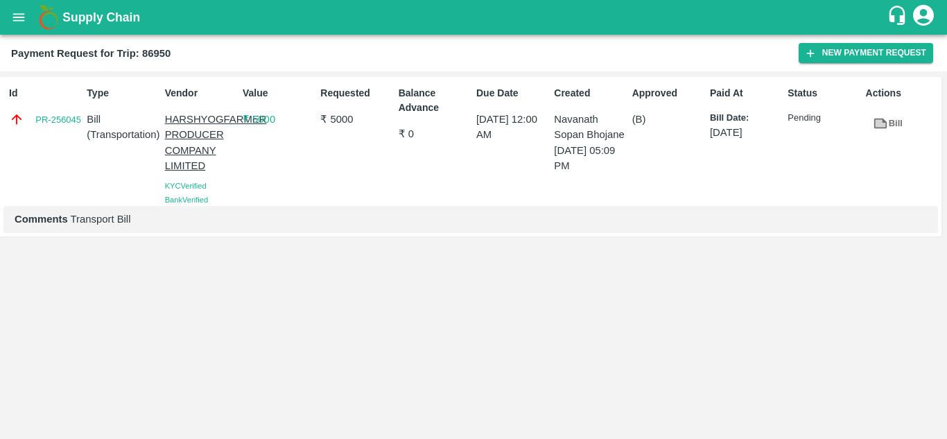
click at [403, 62] on div "Payment Request for Trip: 86950 New Payment Request" at bounding box center [473, 53] width 947 height 37
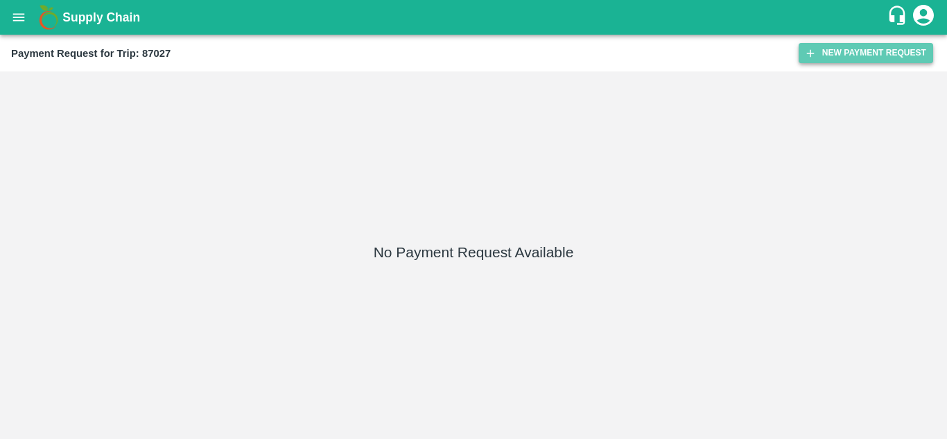
click at [877, 49] on button "New Payment Request" at bounding box center [865, 53] width 134 height 20
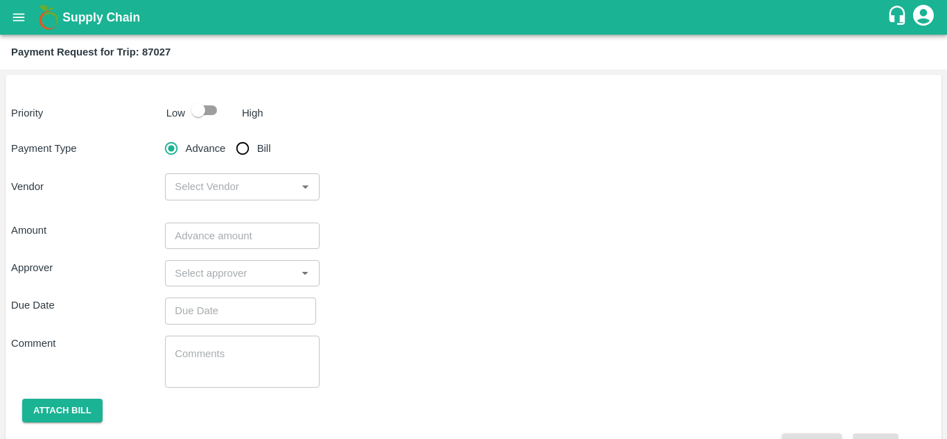
click at [207, 109] on input "checkbox" at bounding box center [198, 110] width 79 height 26
checkbox input "true"
click at [249, 152] on input "Bill" at bounding box center [243, 148] width 28 height 28
radio input "true"
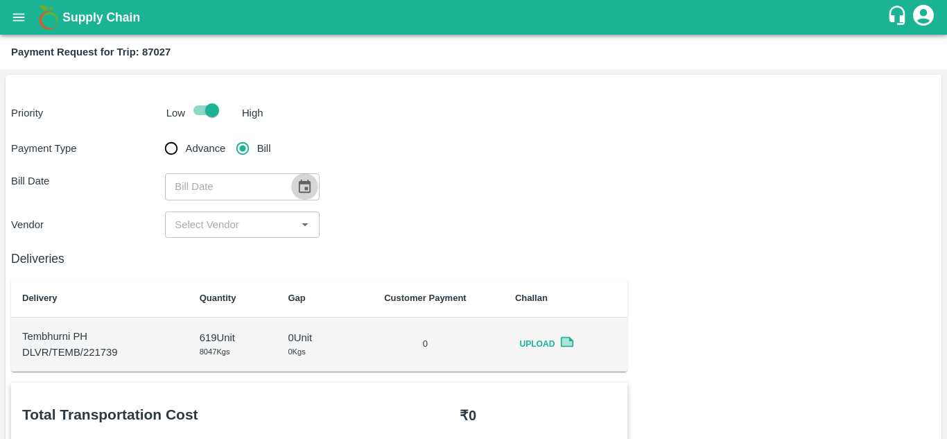
click at [308, 184] on icon "Choose date" at bounding box center [305, 185] width 12 height 13
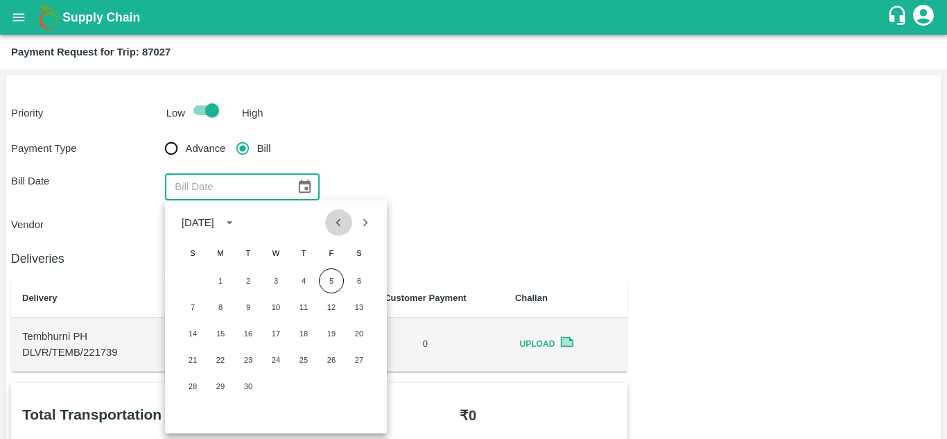
click at [342, 222] on icon "Previous month" at bounding box center [338, 222] width 15 height 15
click at [308, 380] on button "28" at bounding box center [303, 386] width 25 height 25
type input "28/08/2025"
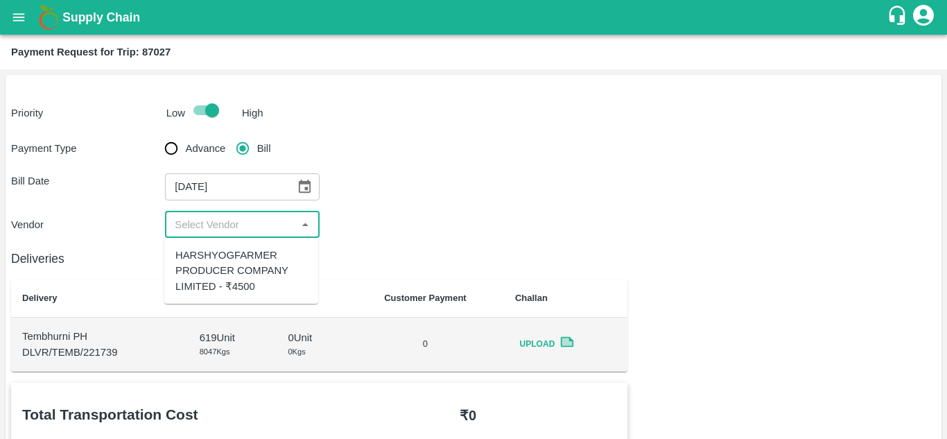
click at [247, 231] on input "input" at bounding box center [230, 225] width 123 height 18
click at [256, 276] on div "HARSHYOGFARMER PRODUCER COMPANY LIMITED - ₹4500" at bounding box center [241, 270] width 132 height 46
type input "HARSHYOGFARMER PRODUCER COMPANY LIMITED - ₹4500"
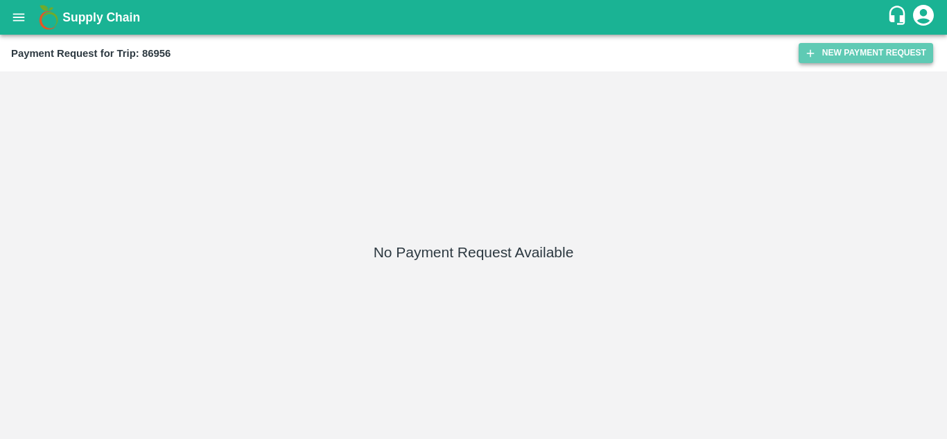
click at [834, 55] on button "New Payment Request" at bounding box center [865, 53] width 134 height 20
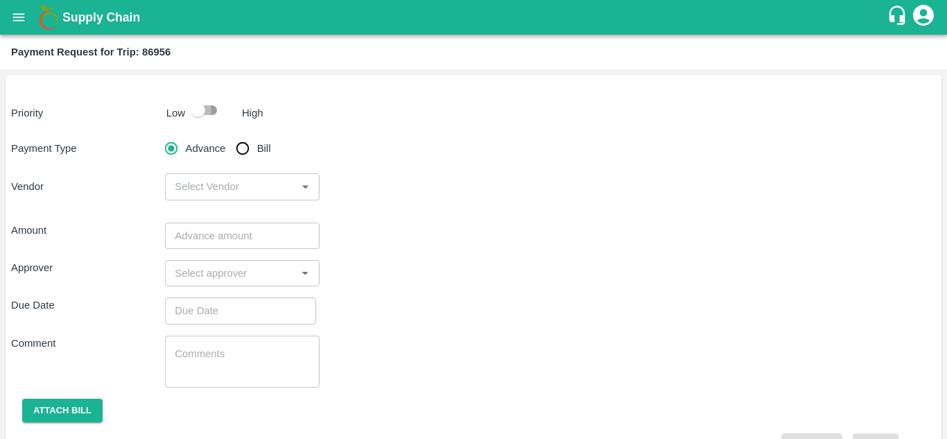
click at [214, 106] on input "checkbox" at bounding box center [198, 110] width 79 height 26
checkbox input "true"
click at [239, 148] on input "Bill" at bounding box center [243, 148] width 28 height 28
radio input "true"
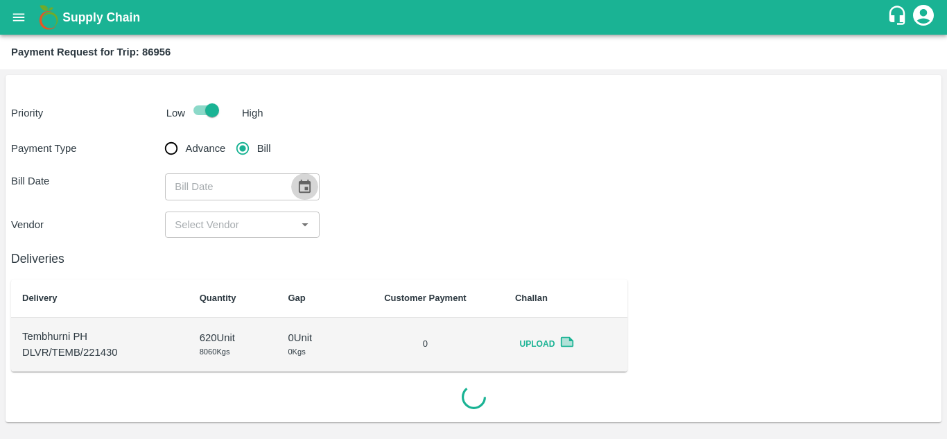
click at [301, 181] on icon "Choose date" at bounding box center [305, 185] width 12 height 13
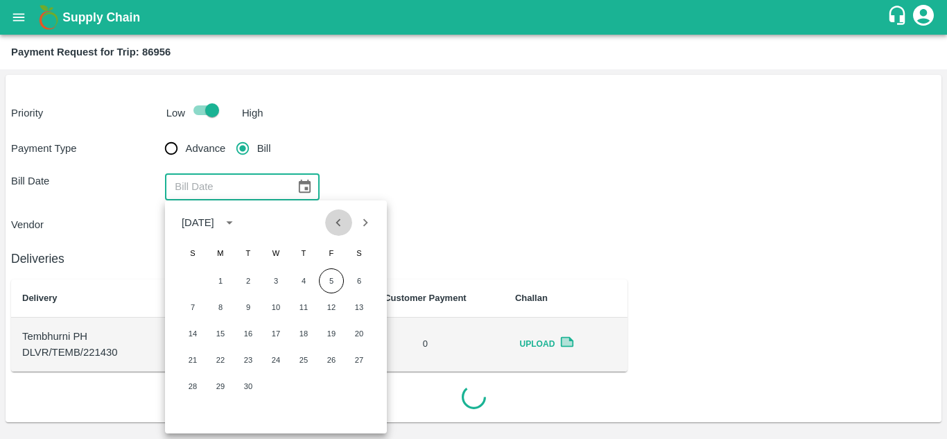
click at [336, 220] on icon "Previous month" at bounding box center [338, 222] width 15 height 15
click at [304, 385] on button "28" at bounding box center [303, 386] width 25 height 25
type input "[DATE]"
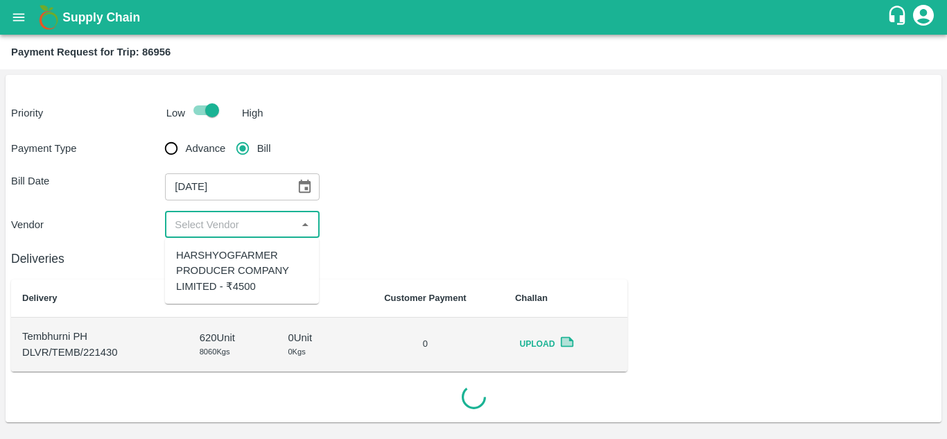
click at [209, 218] on input "input" at bounding box center [230, 225] width 123 height 18
click at [245, 257] on div "HARSHYOGFARMER PRODUCER COMPANY LIMITED - ₹4500" at bounding box center [242, 270] width 132 height 46
type input "HARSHYOGFARMER PRODUCER COMPANY LIMITED - ₹4500"
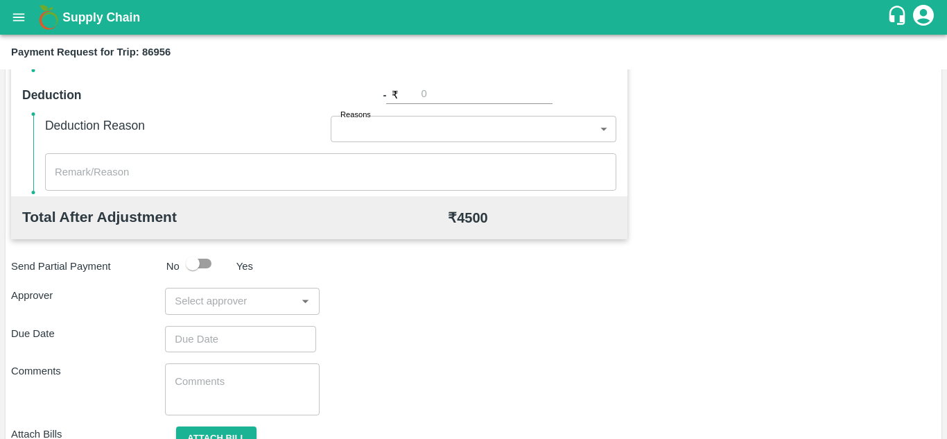
scroll to position [631, 0]
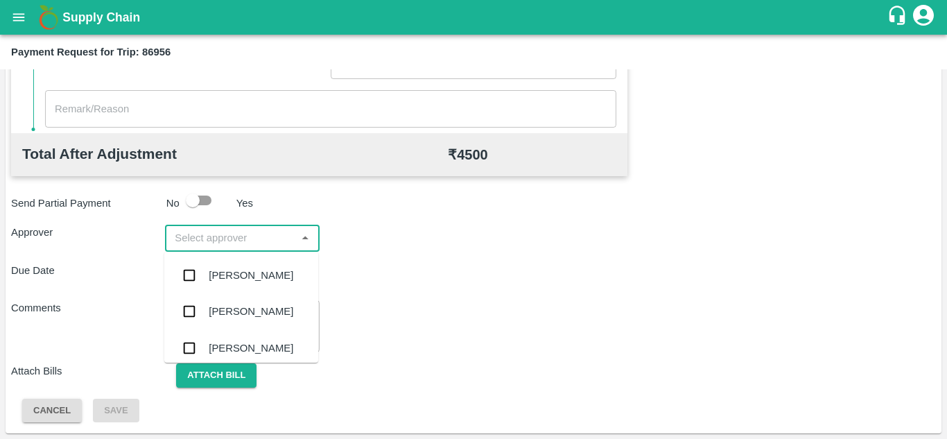
click at [193, 234] on input "input" at bounding box center [230, 238] width 123 height 18
type input "PRASA"
click at [234, 272] on div "[PERSON_NAME]" at bounding box center [251, 275] width 85 height 15
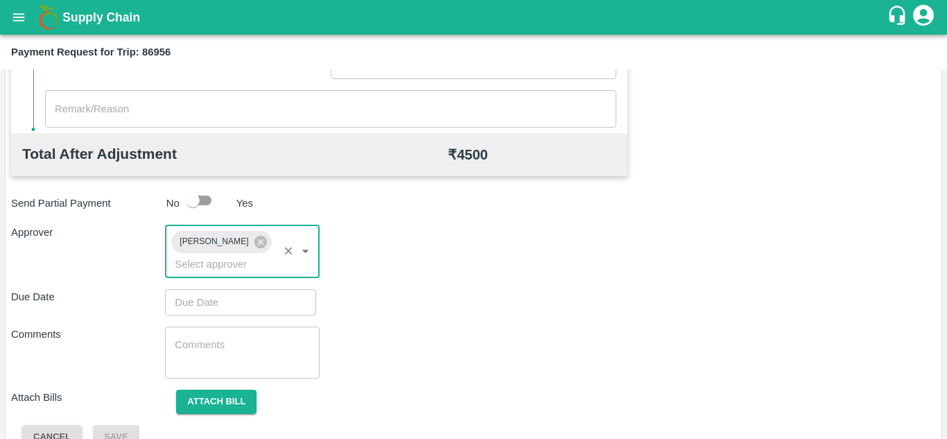
type input "DD/MM/YYYY hh:mm aa"
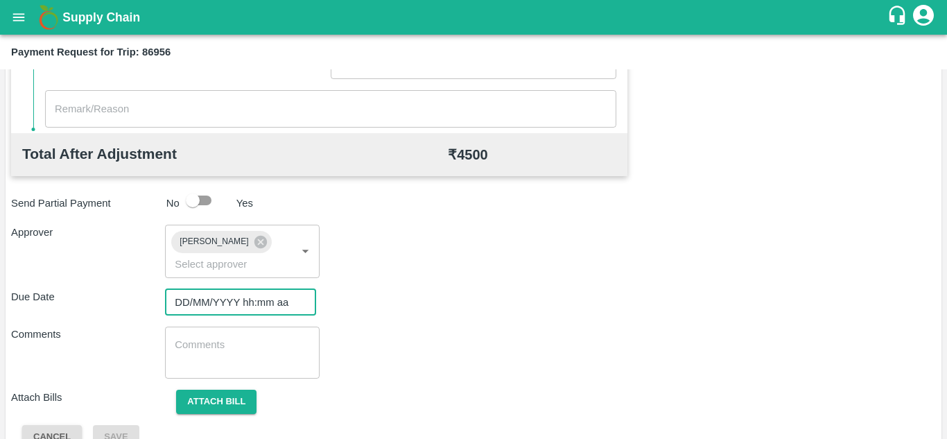
click at [205, 301] on input "DD/MM/YYYY hh:mm aa" at bounding box center [235, 302] width 141 height 26
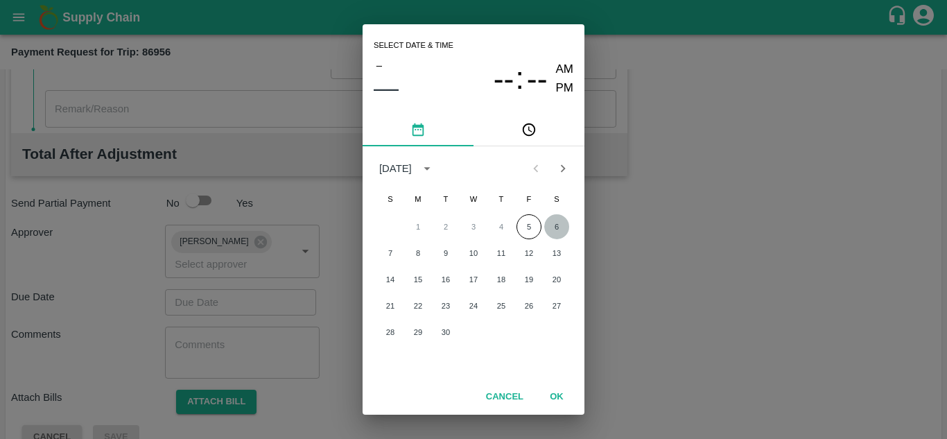
click at [554, 229] on button "6" at bounding box center [556, 226] width 25 height 25
type input "[DATE] 12:00 AM"
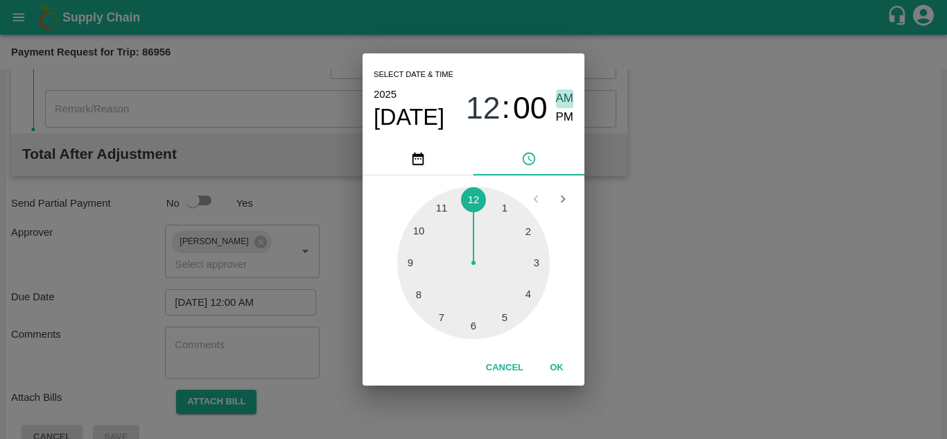
click at [563, 104] on span "AM" at bounding box center [565, 98] width 18 height 19
click at [558, 365] on button "OK" at bounding box center [556, 368] width 44 height 24
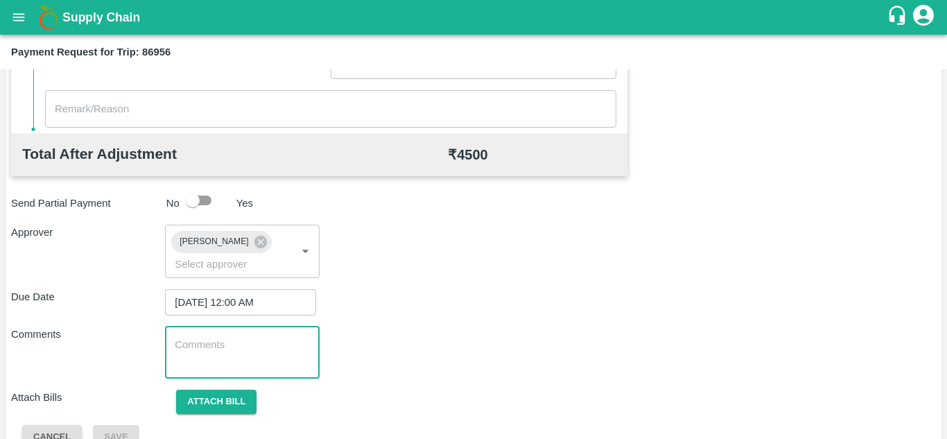
click at [235, 354] on textarea at bounding box center [242, 352] width 134 height 29
paste textarea "Transport Bill"
type textarea "Transport Bill"
click at [467, 256] on div "Approver [PERSON_NAME] ​" at bounding box center [473, 251] width 924 height 53
click at [385, 291] on div "Due Date [DATE] 12:00 AM ​" at bounding box center [473, 302] width 924 height 26
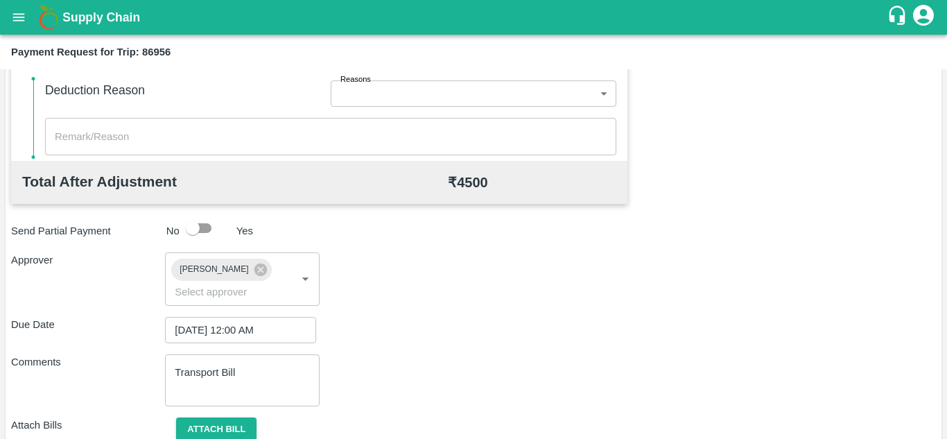
scroll to position [657, 0]
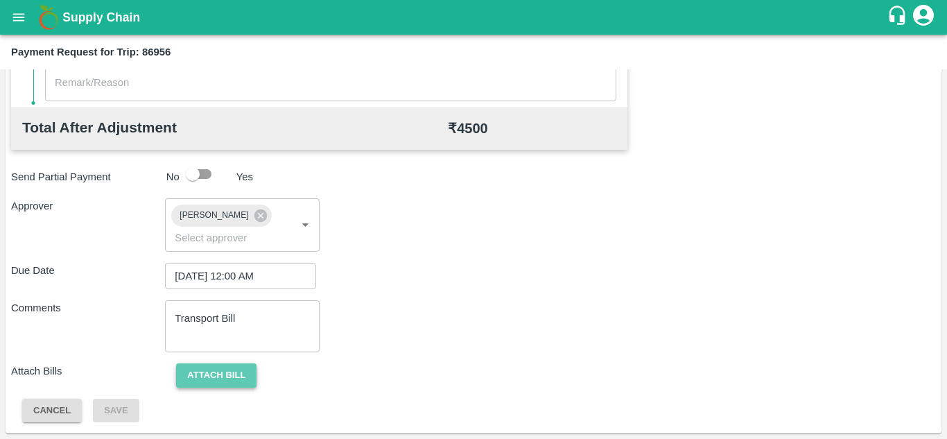
click at [218, 365] on button "Attach bill" at bounding box center [216, 375] width 80 height 24
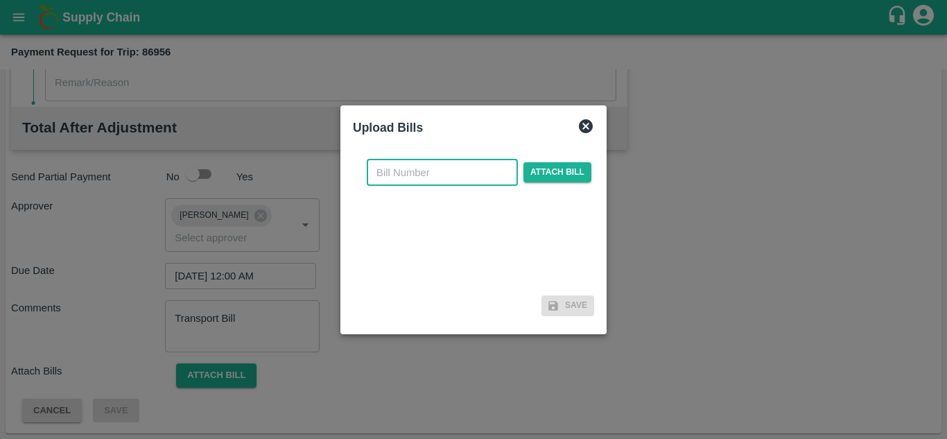
click at [398, 164] on input "text" at bounding box center [442, 172] width 151 height 26
type input "HPVC-304/25-26"
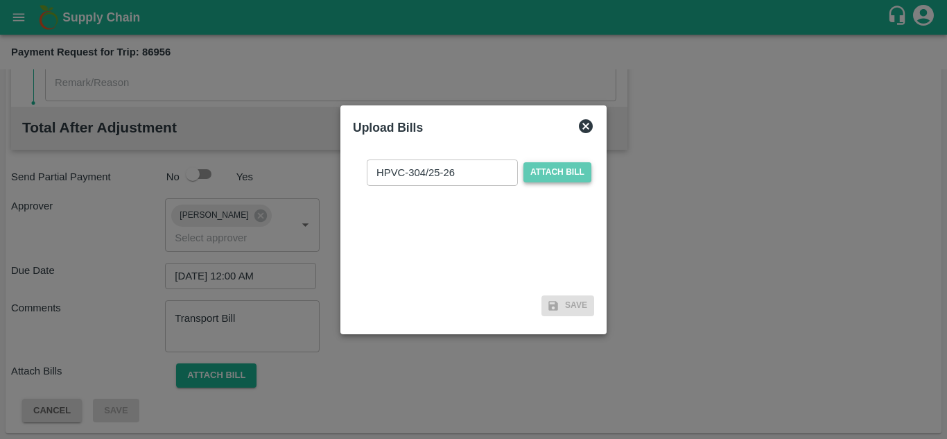
click at [554, 164] on span "Attach bill" at bounding box center [557, 172] width 68 height 20
click at [0, 0] on input "Attach bill" at bounding box center [0, 0] width 0 height 0
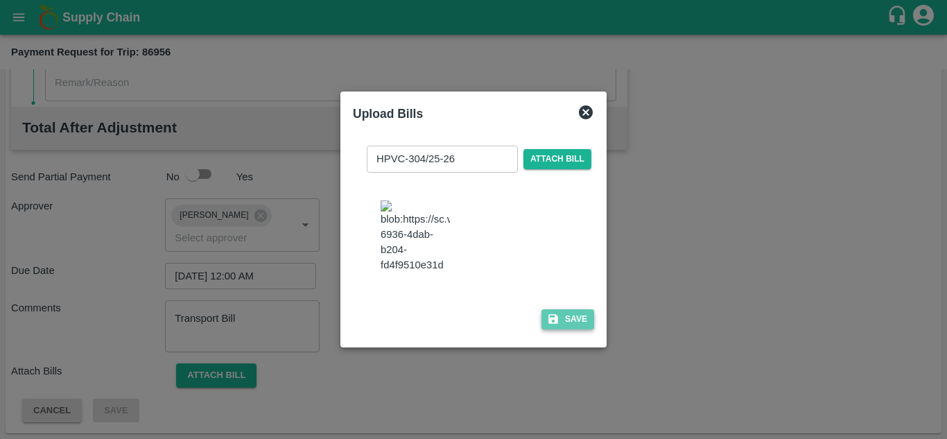
click at [572, 329] on button "Save" at bounding box center [567, 319] width 53 height 20
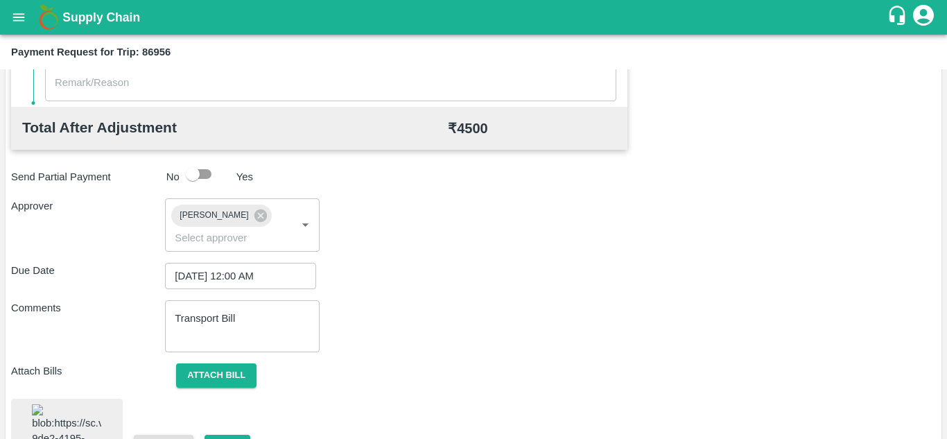
scroll to position [748, 0]
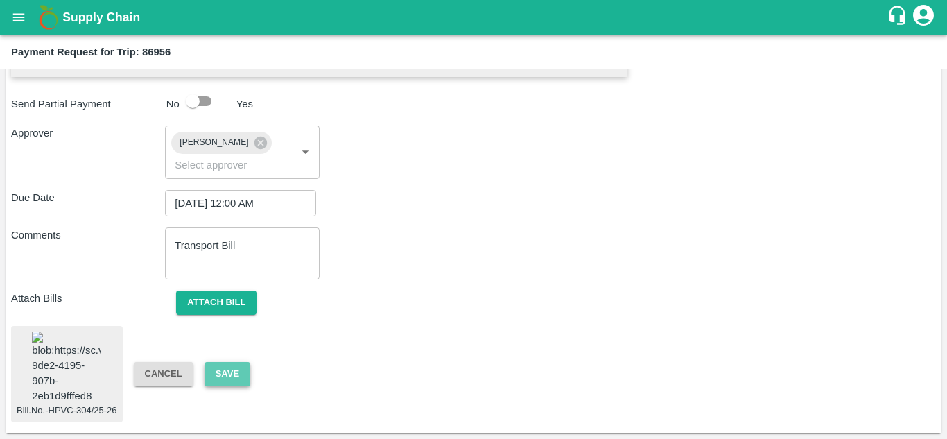
click at [228, 362] on button "Save" at bounding box center [227, 374] width 46 height 24
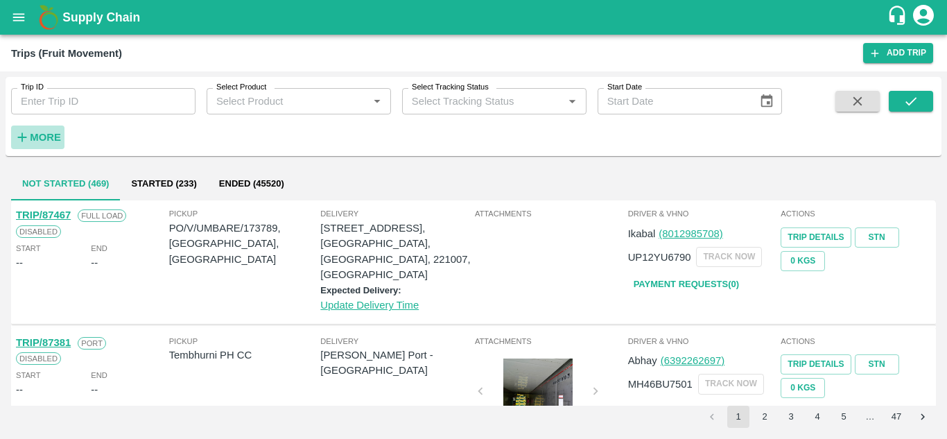
click at [46, 141] on strong "More" at bounding box center [45, 137] width 31 height 11
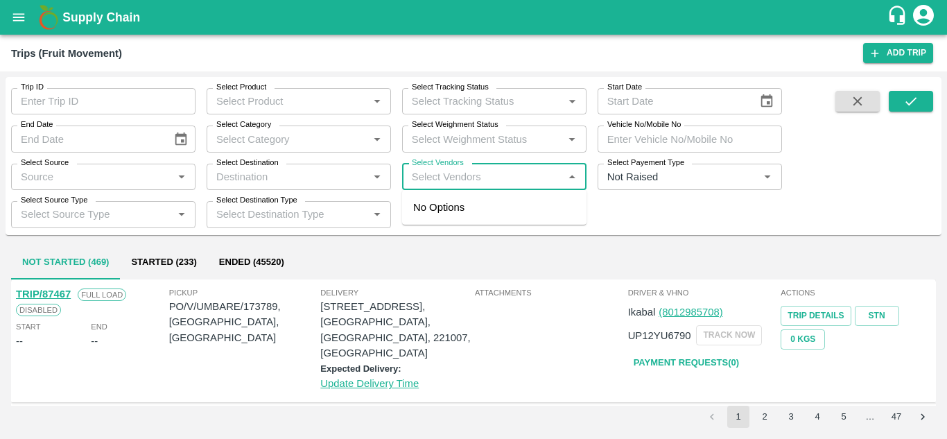
click at [412, 186] on input "Select Vendors" at bounding box center [482, 177] width 153 height 18
type input "[DEMOGRAPHIC_DATA]"
